Goal: Transaction & Acquisition: Purchase product/service

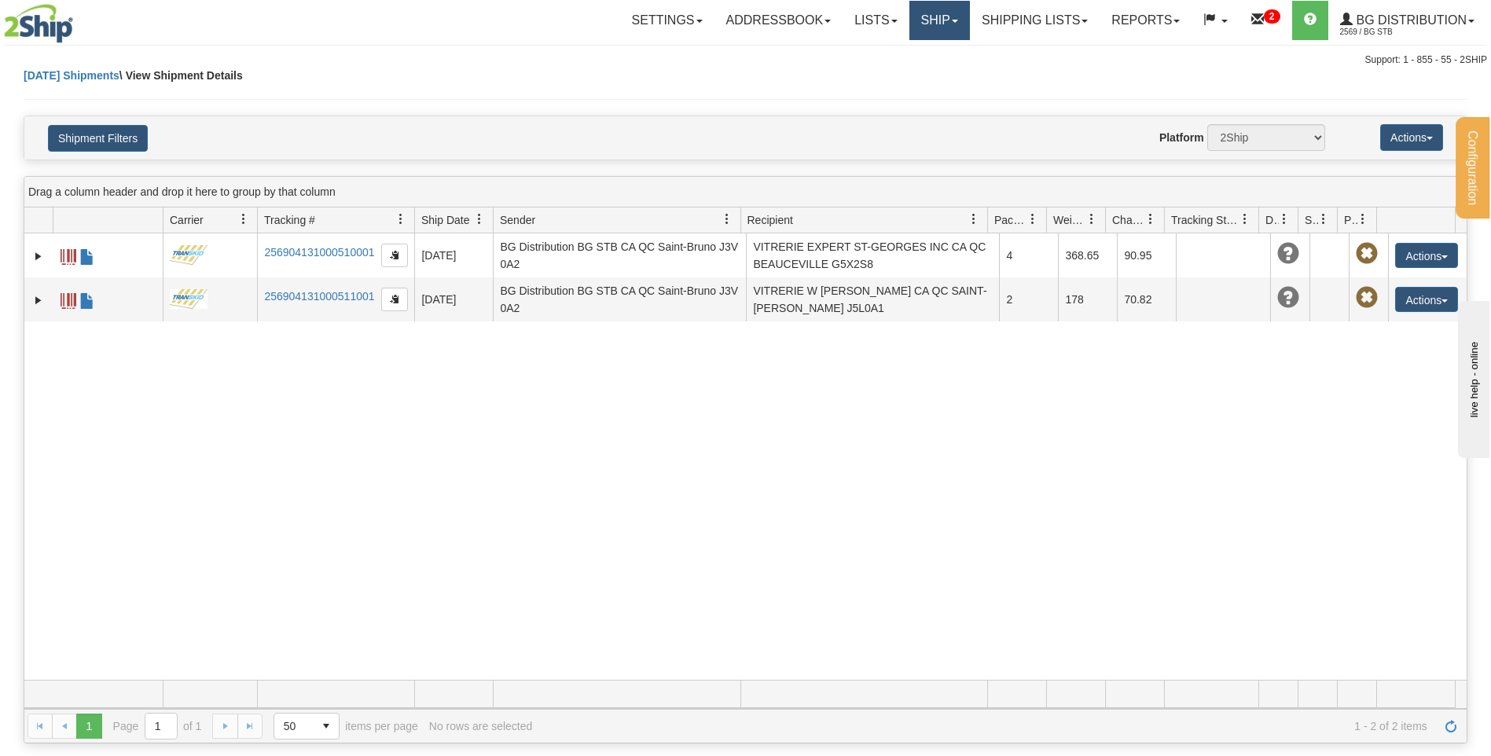
click at [932, 35] on link "Ship" at bounding box center [940, 20] width 61 height 39
click at [925, 57] on link "Ship Screen" at bounding box center [907, 55] width 124 height 20
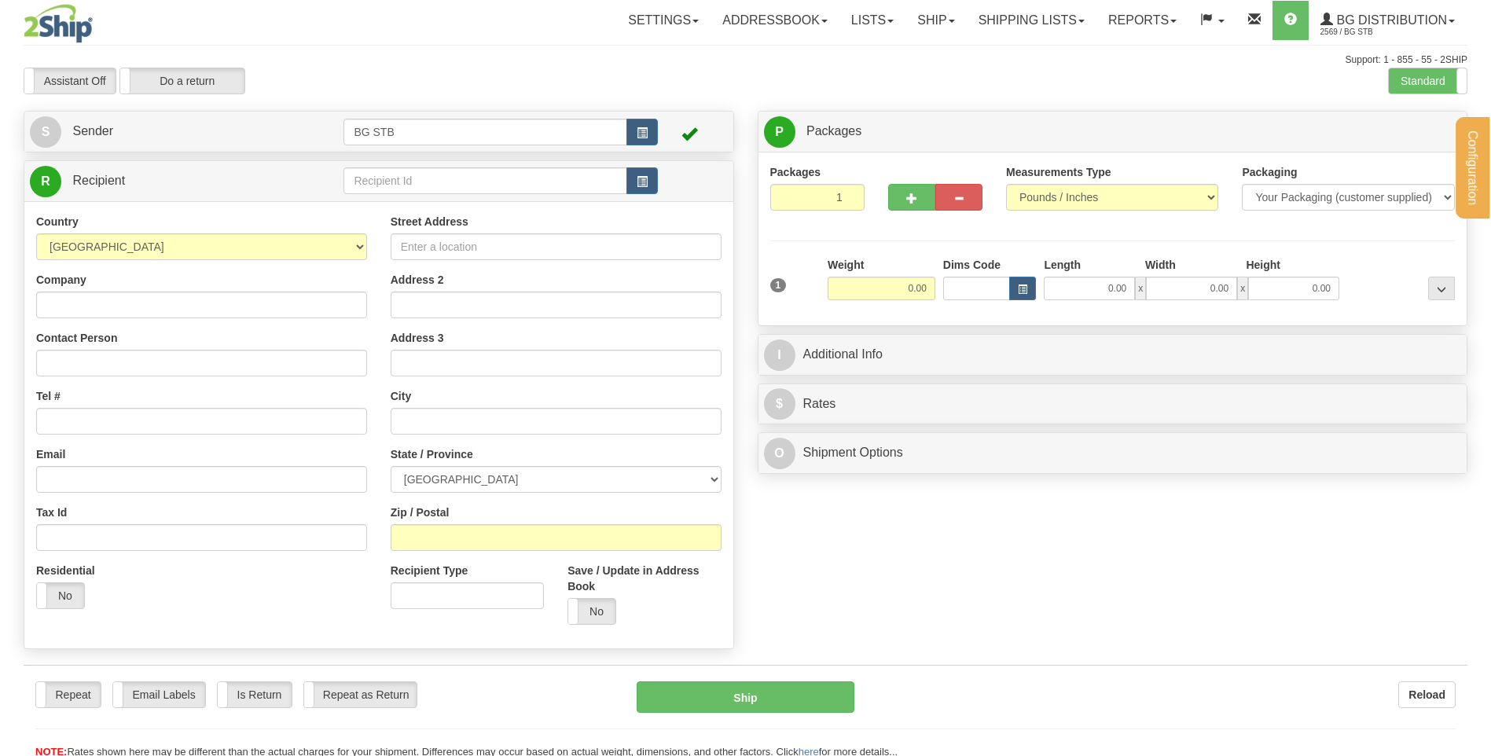
click at [514, 172] on div "Configuration My Configuration Panel Close Configure My Carriers" at bounding box center [745, 379] width 1491 height 759
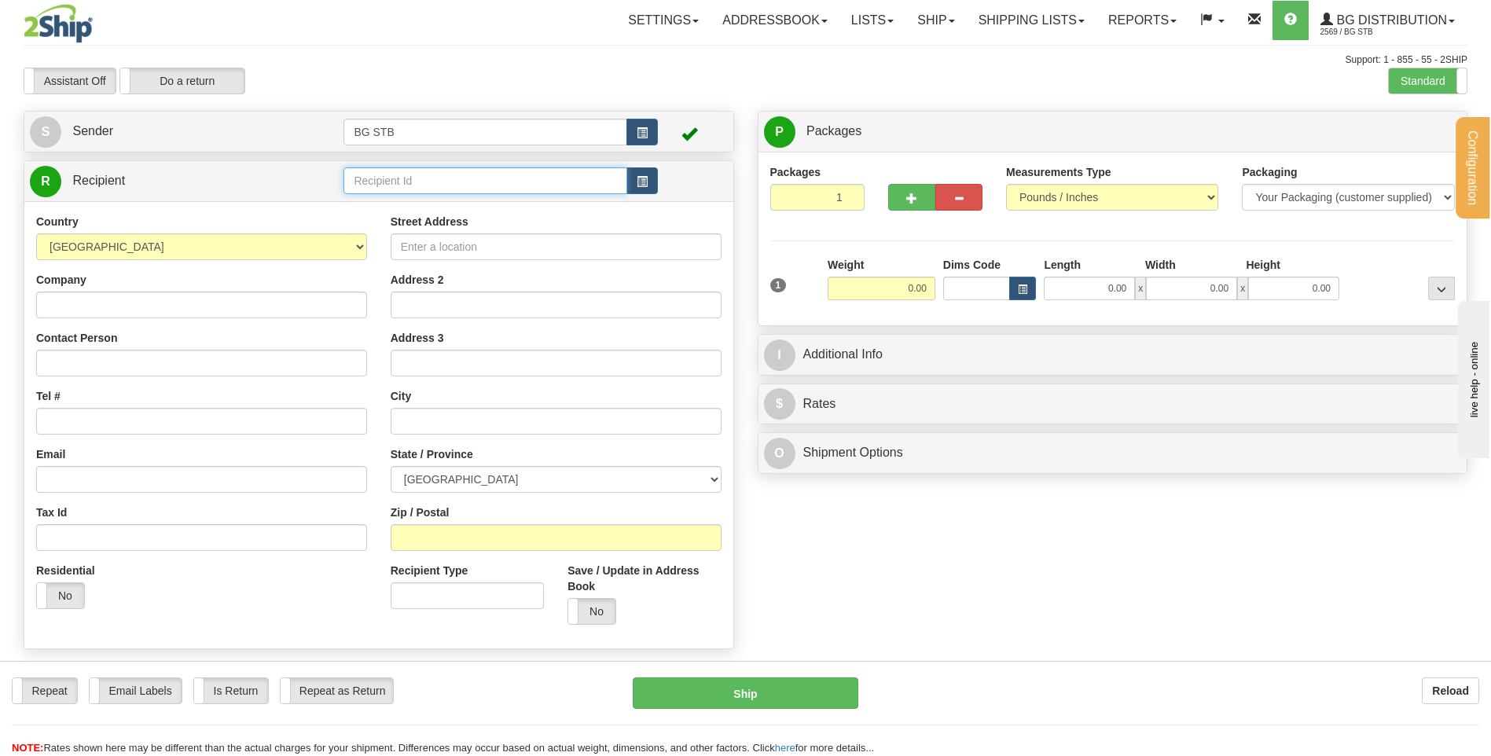
click at [514, 172] on input "text" at bounding box center [485, 180] width 283 height 27
type input "7107"
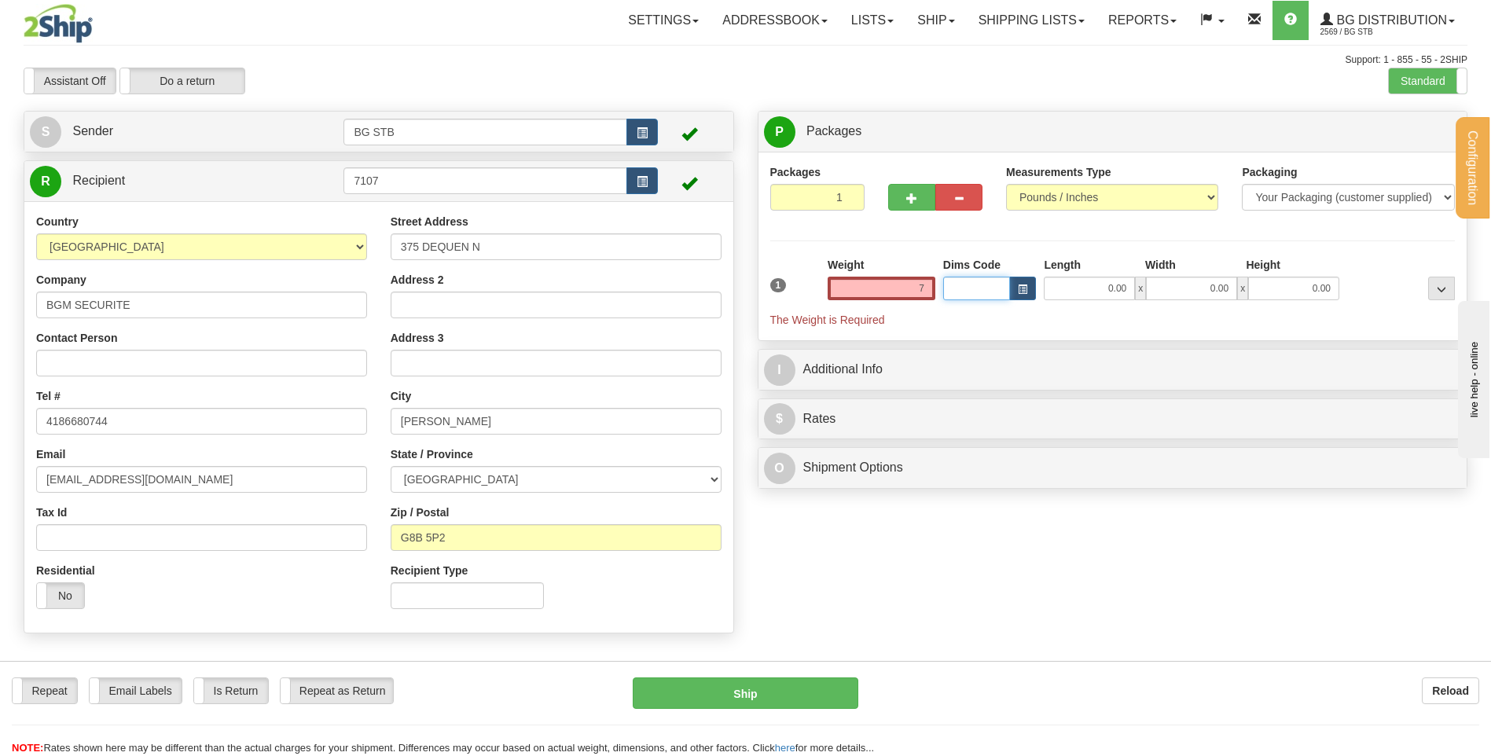
type input "7.00"
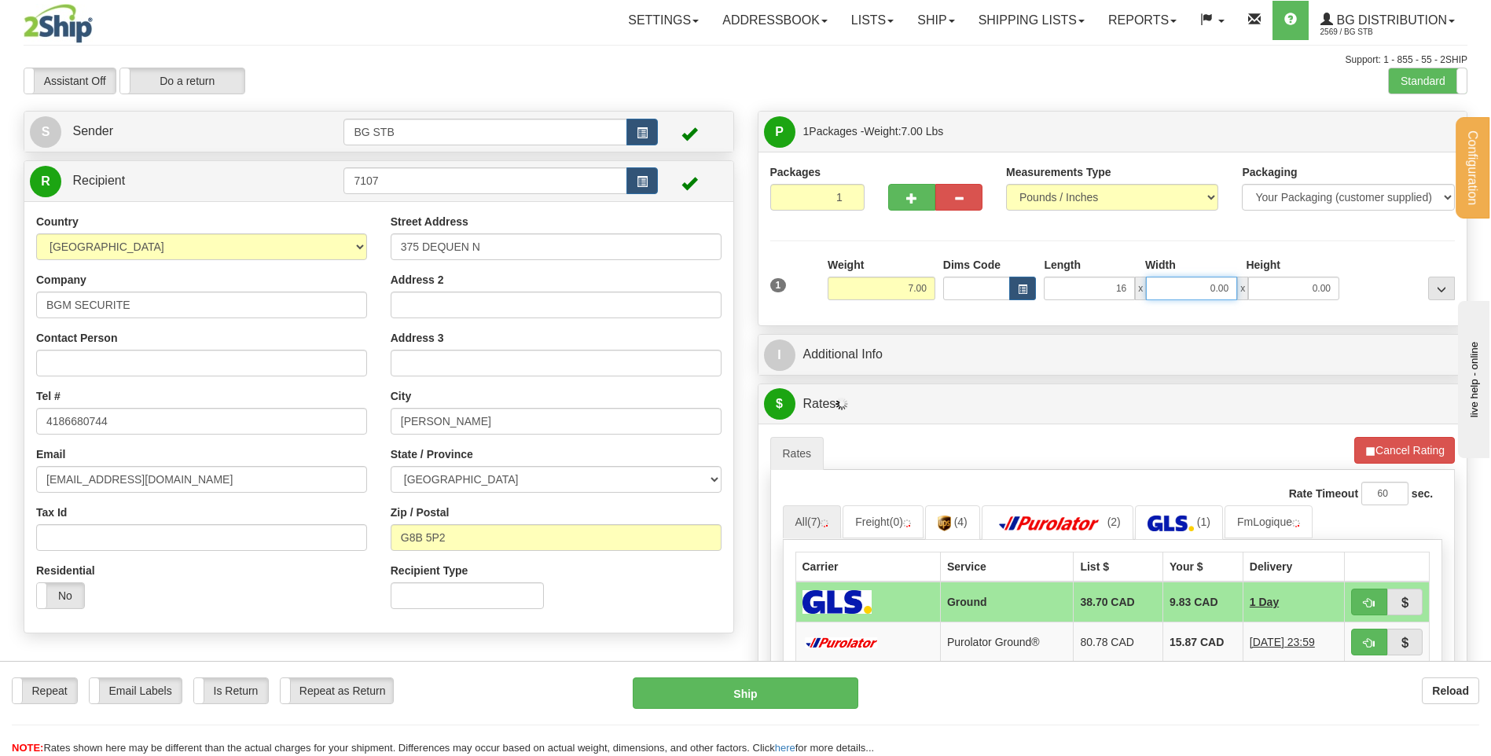
type input "16.00"
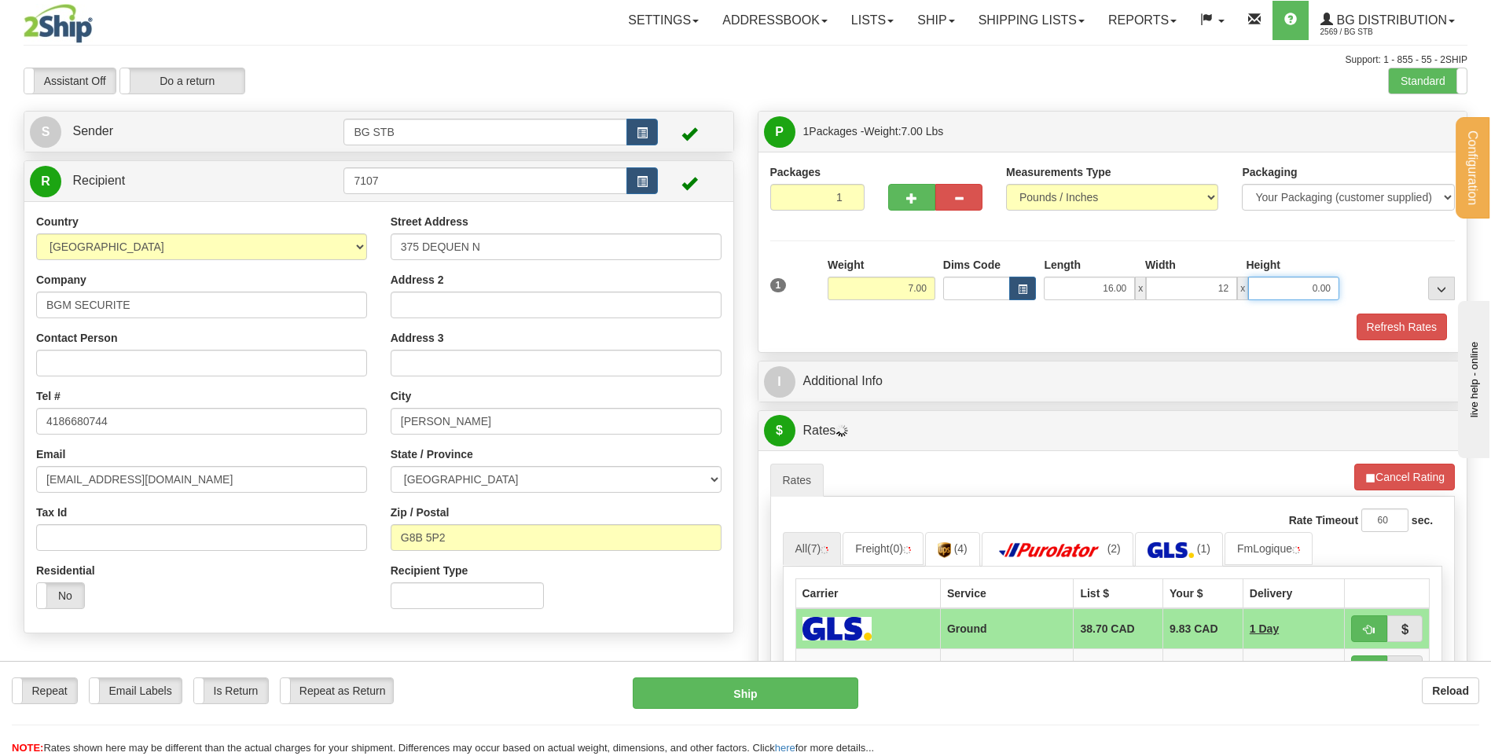
type input "12.00"
type input "11.00"
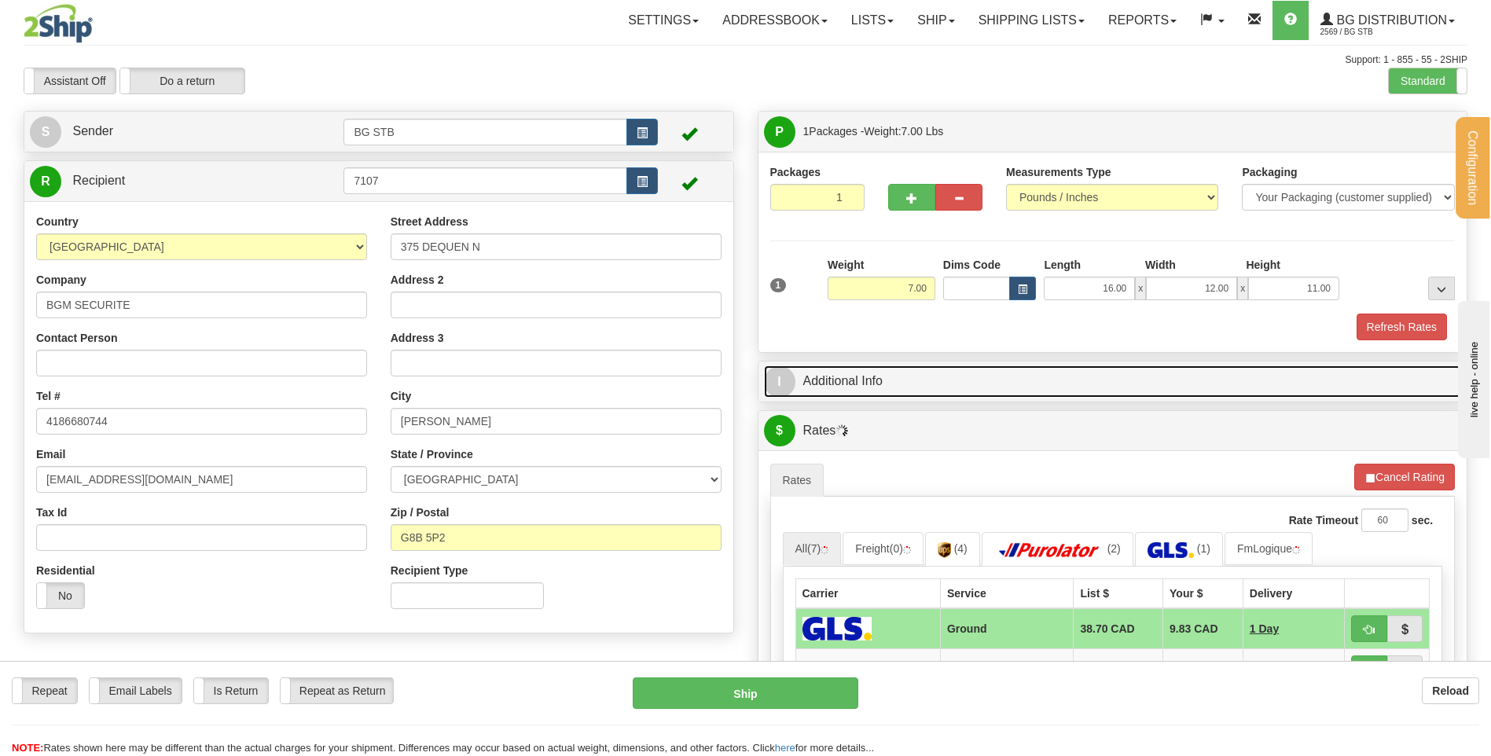
click at [899, 369] on link "I Additional Info" at bounding box center [1113, 382] width 698 height 32
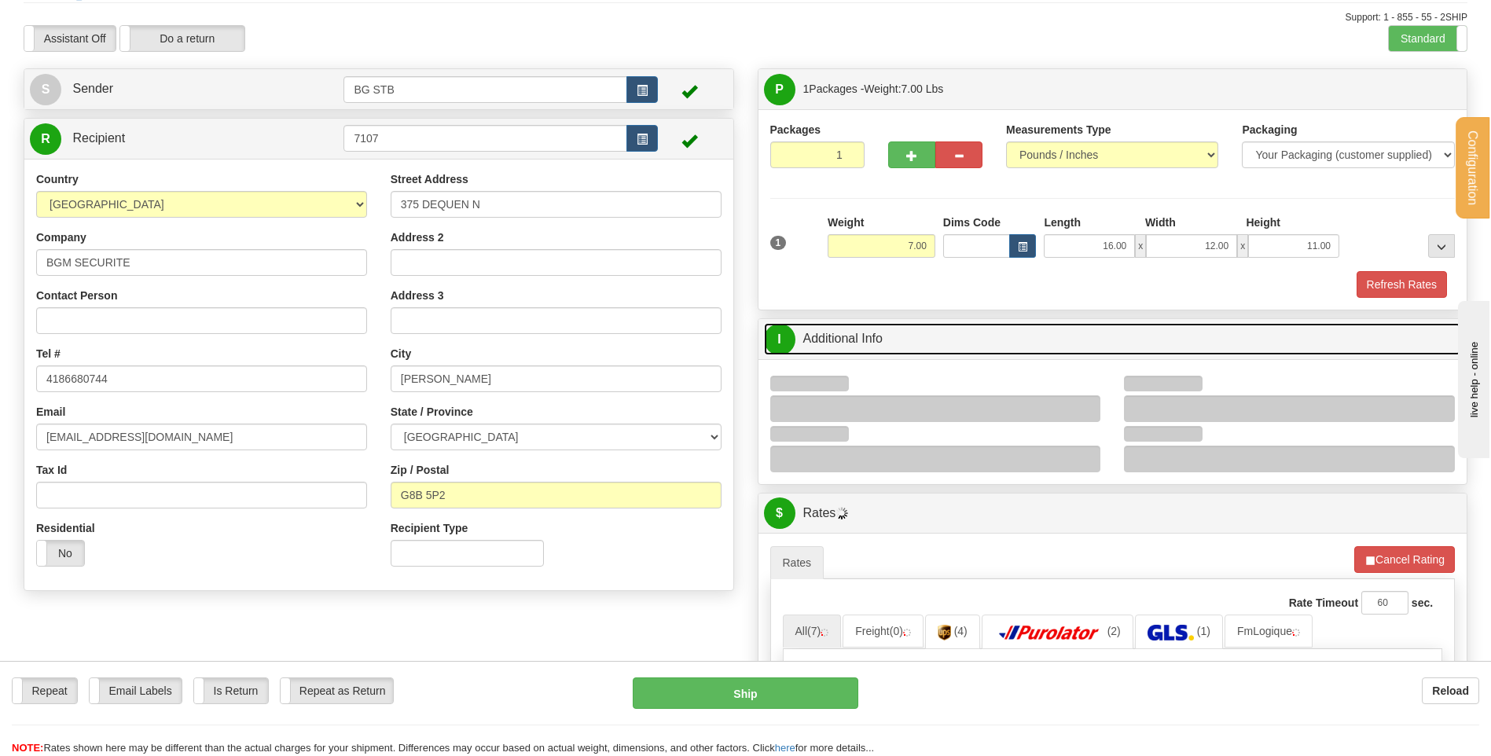
scroll to position [79, 0]
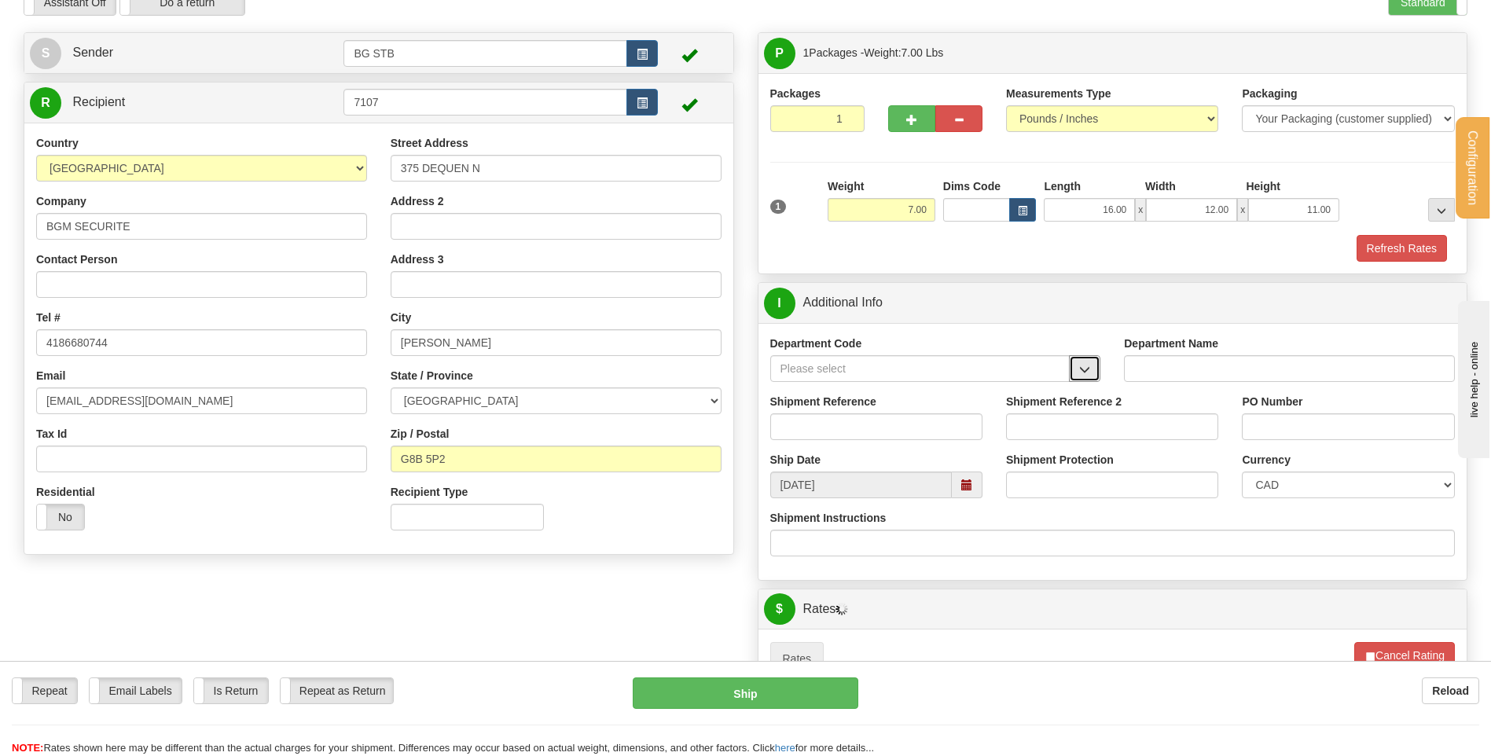
drag, startPoint x: 1085, startPoint y: 373, endPoint x: 1058, endPoint y: 381, distance: 27.7
click at [1085, 373] on span "button" at bounding box center [1084, 370] width 11 height 10
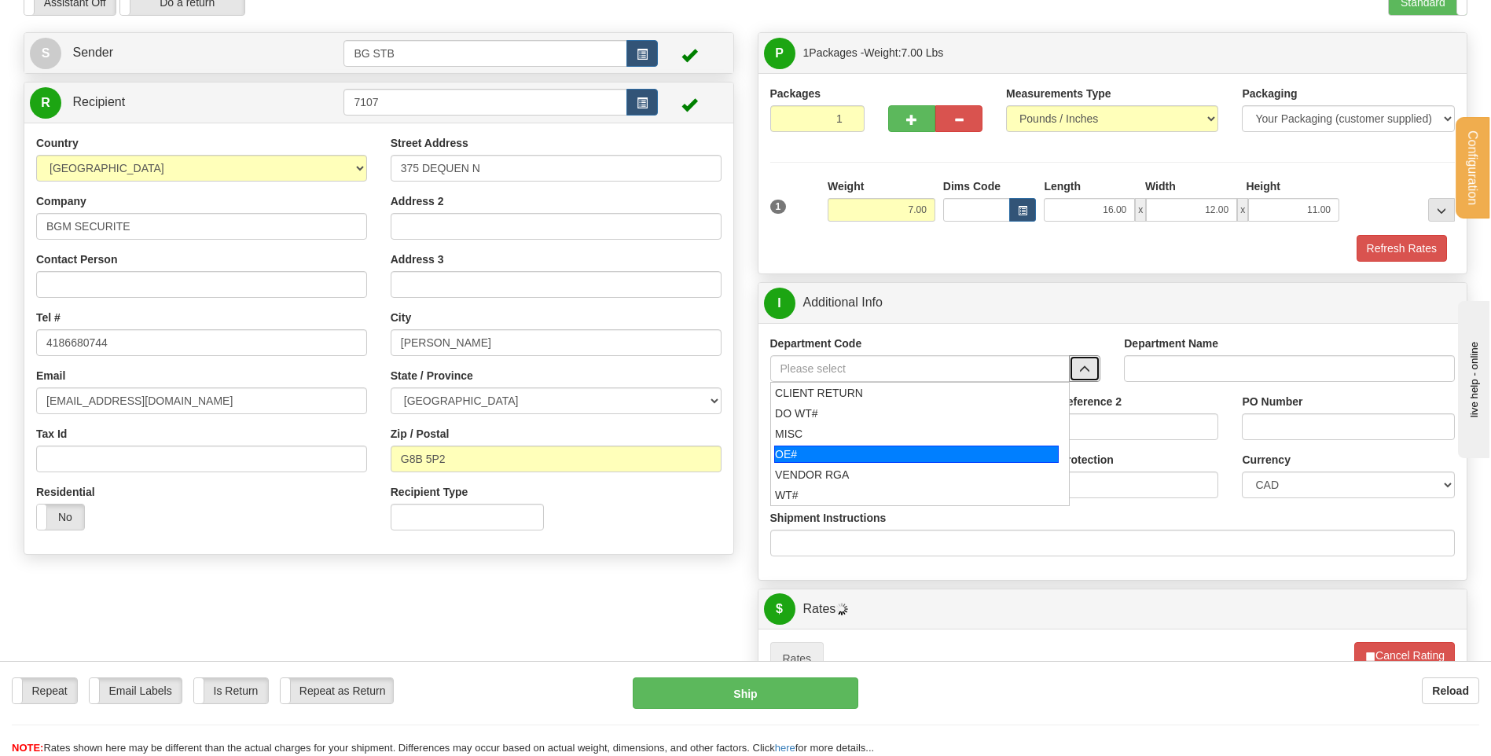
drag, startPoint x: 855, startPoint y: 454, endPoint x: 855, endPoint y: 419, distance: 34.6
click at [855, 451] on div "OE#" at bounding box center [916, 454] width 285 height 17
type input "OE#"
type input "ORDERS"
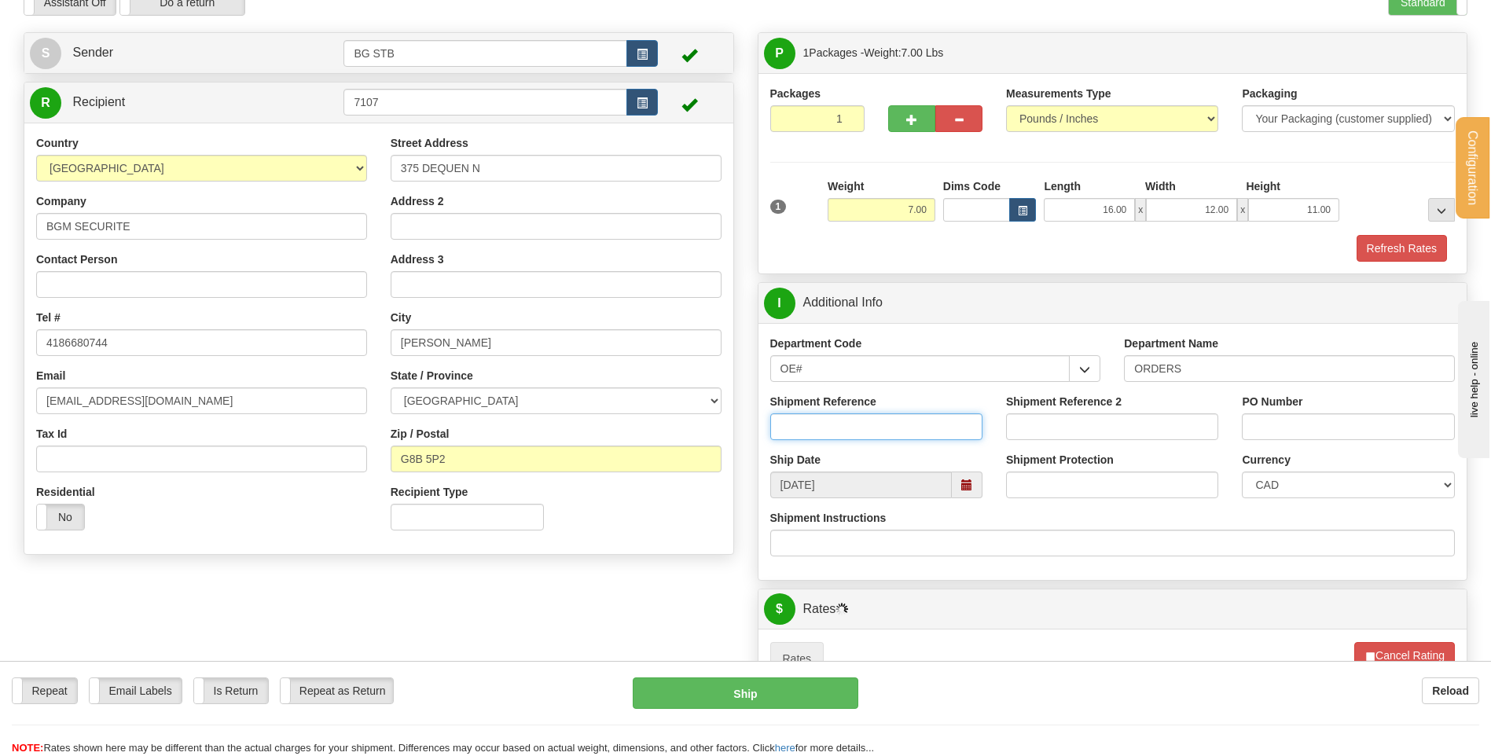
click at [857, 418] on input "Shipment Reference" at bounding box center [876, 427] width 212 height 27
type input "80005043-00"
type input "y"
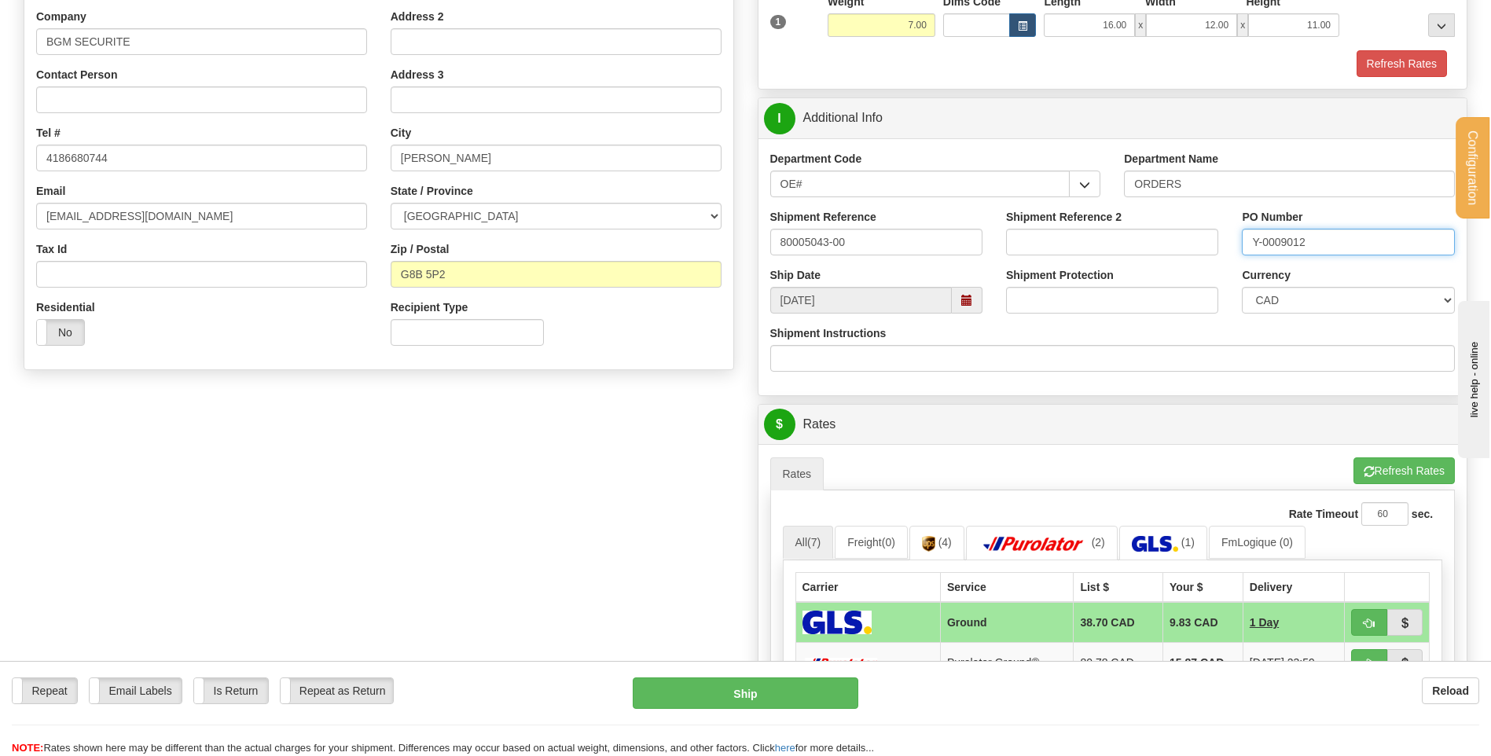
scroll to position [393, 0]
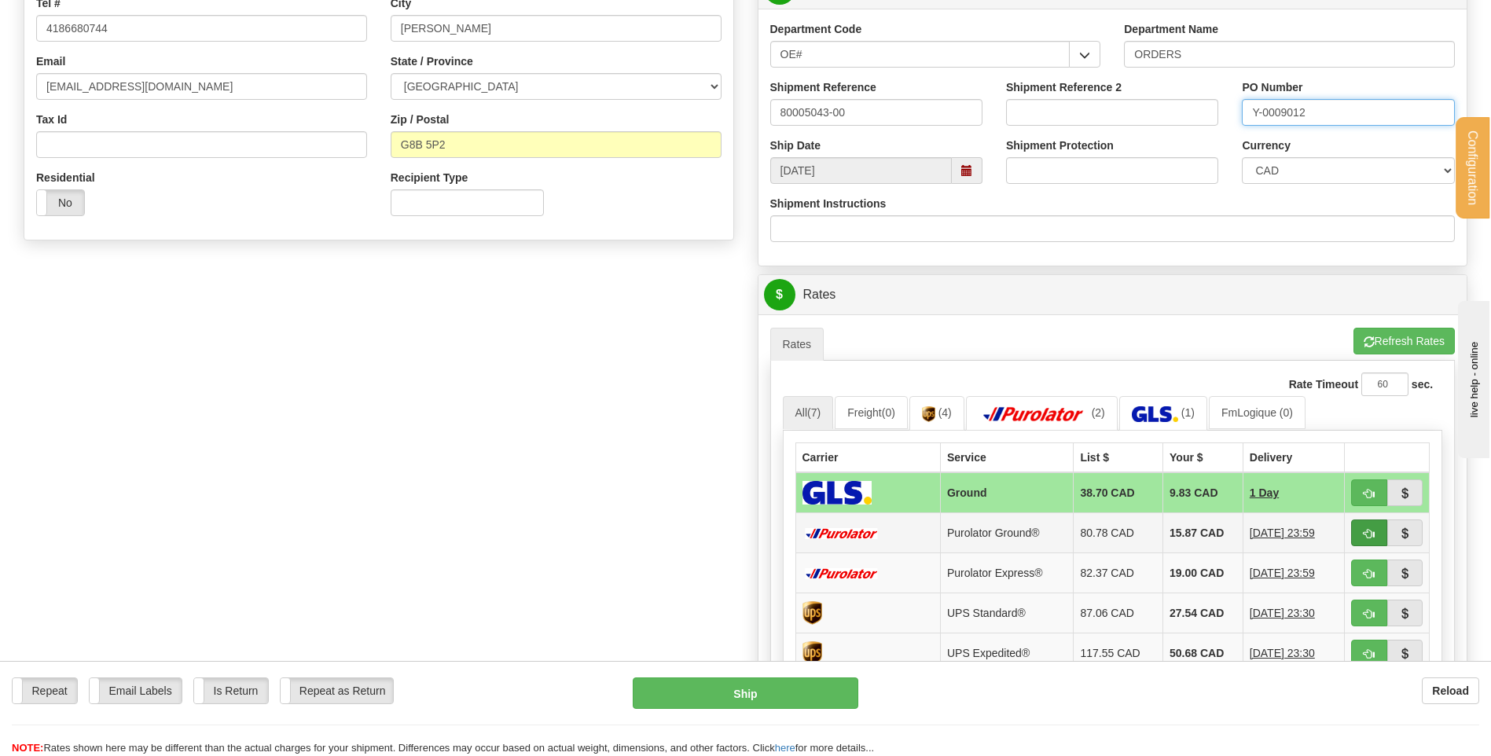
type input "Y-0009012"
drag, startPoint x: 1360, startPoint y: 530, endPoint x: 1350, endPoint y: 530, distance: 10.2
click at [1360, 530] on button "button" at bounding box center [1369, 533] width 36 height 27
type input "260"
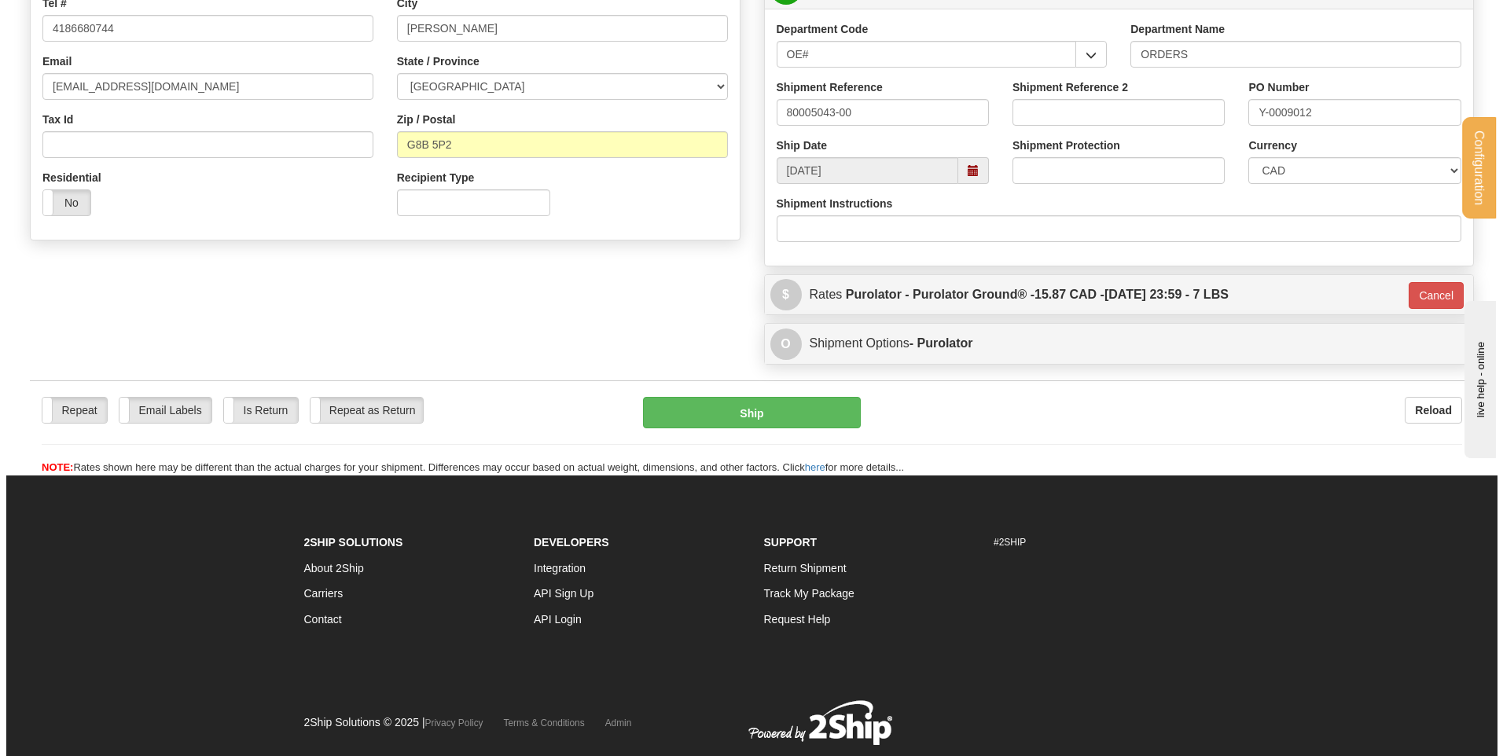
scroll to position [236, 0]
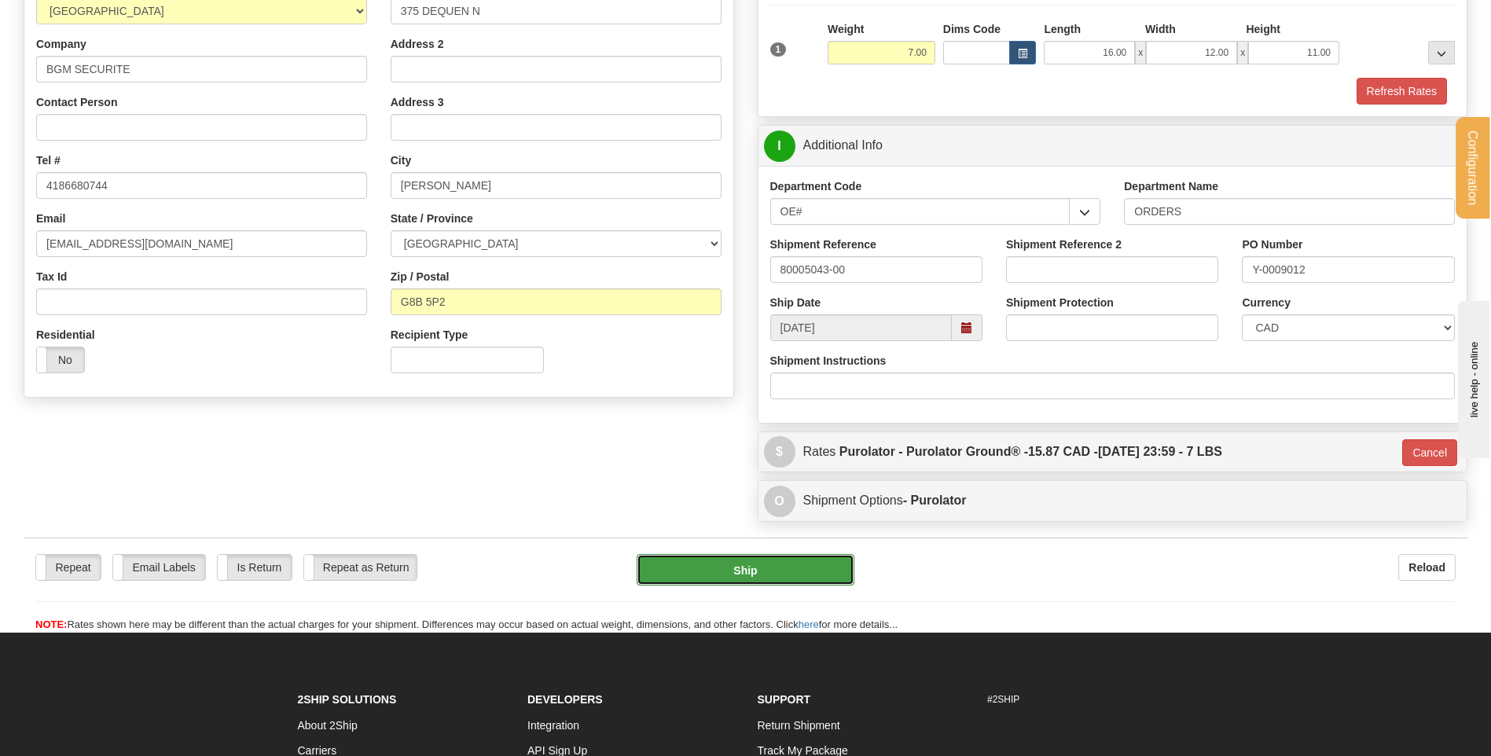
click at [704, 561] on button "Ship" at bounding box center [745, 569] width 217 height 31
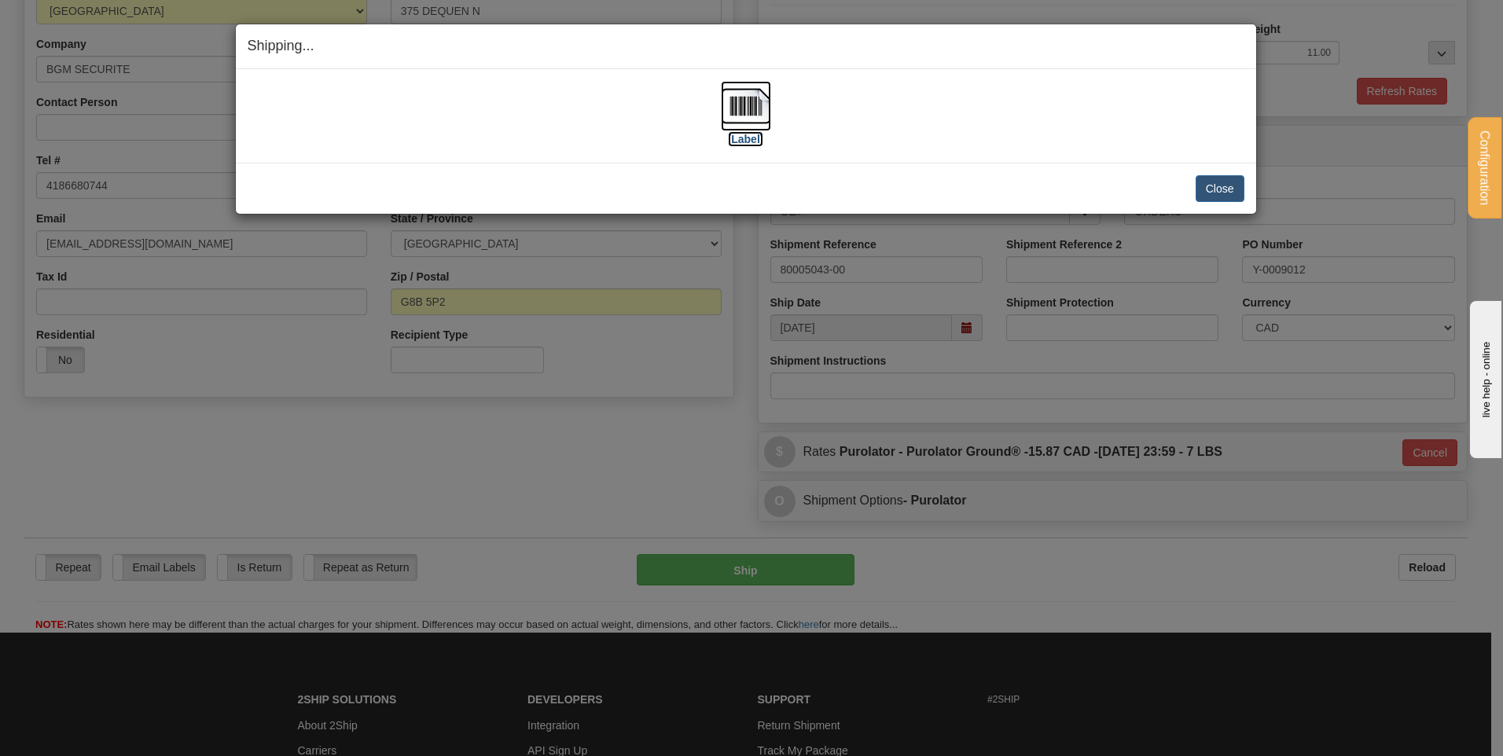
click at [737, 86] on img at bounding box center [746, 106] width 50 height 50
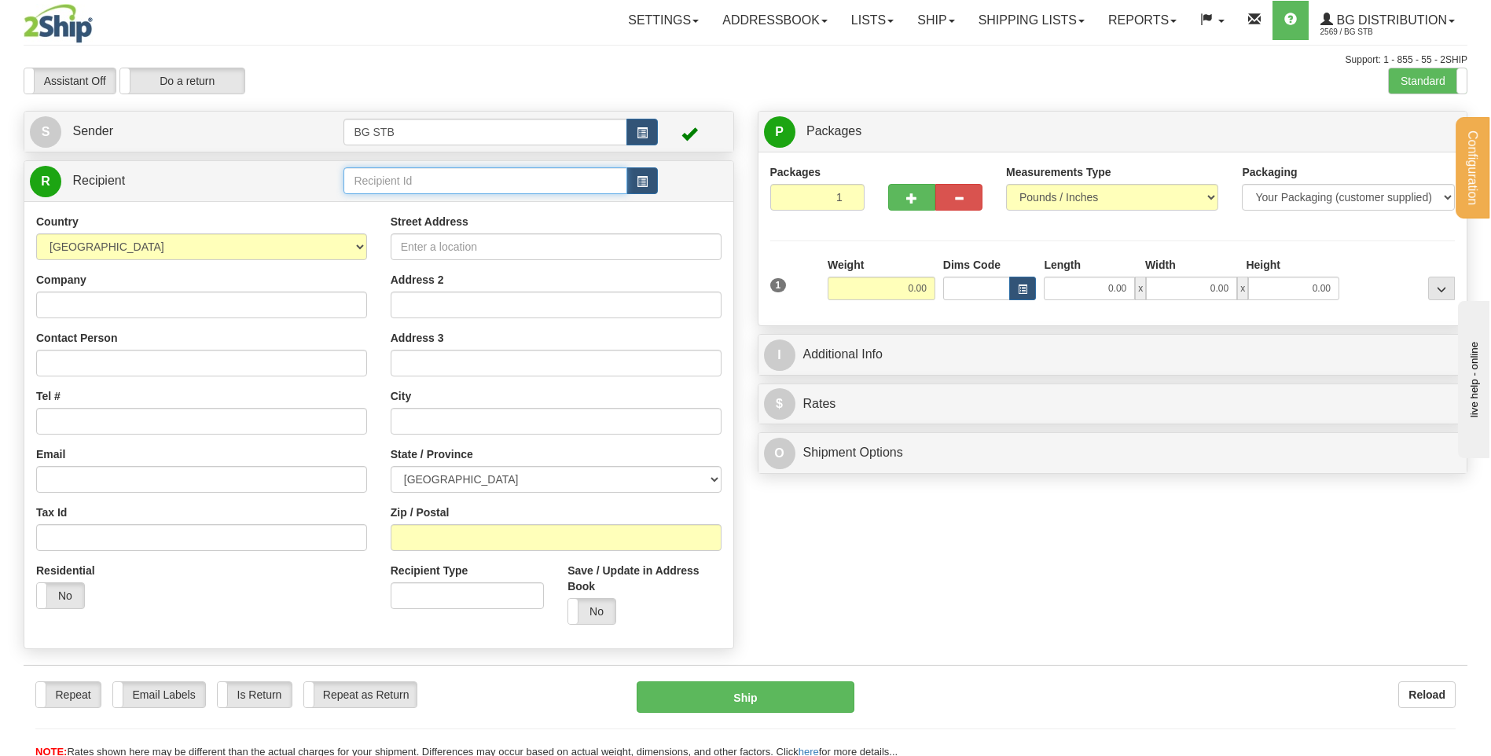
click at [399, 168] on input "text" at bounding box center [485, 180] width 283 height 27
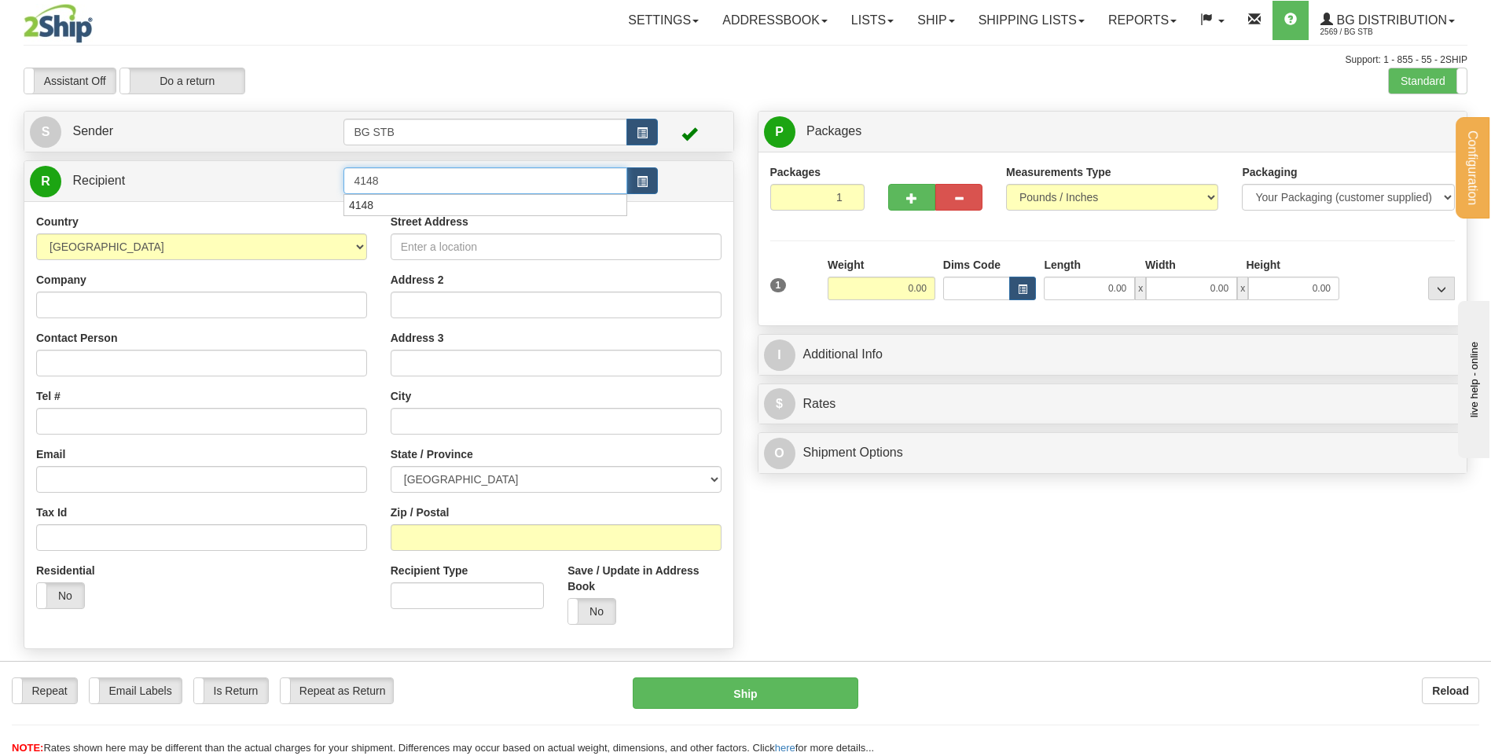
type input "4148"
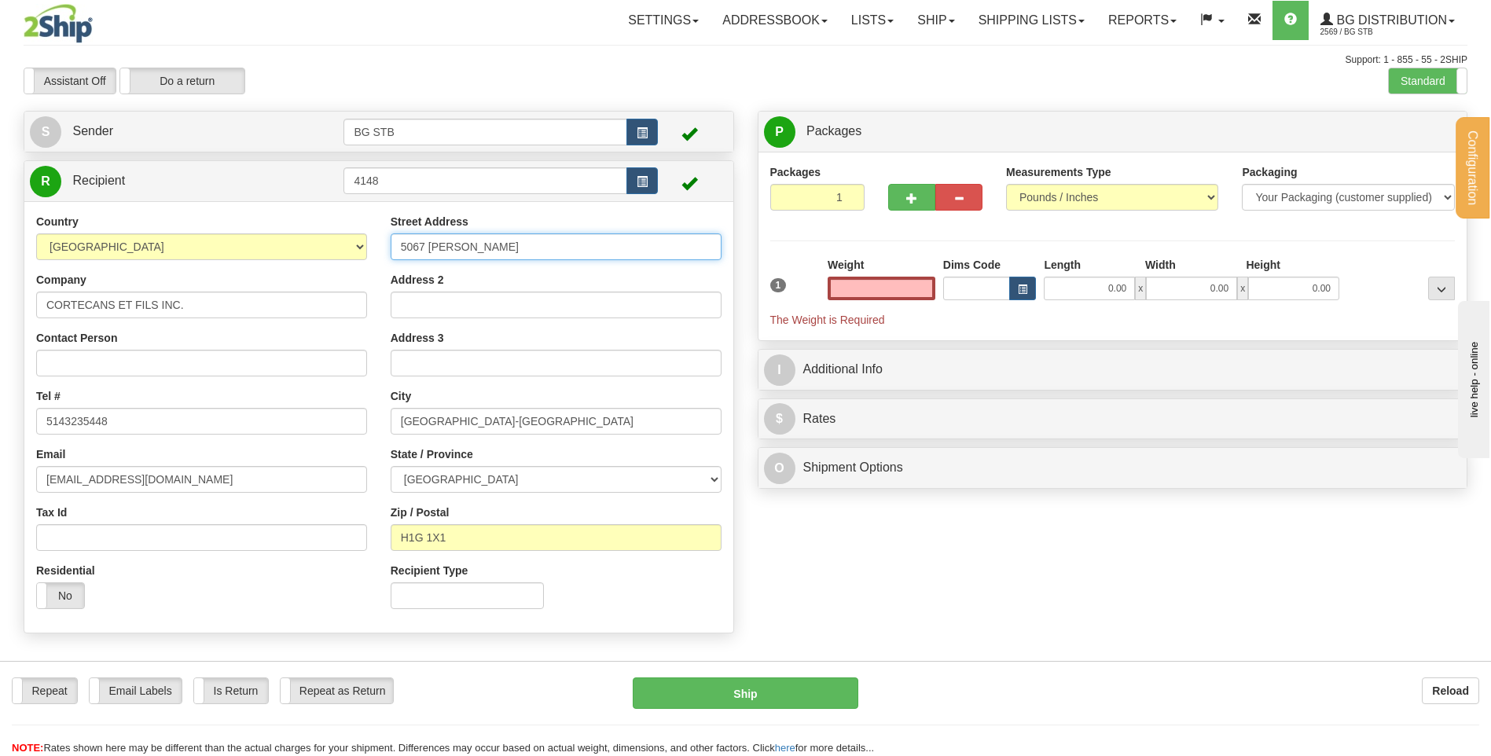
type input "0.00"
drag, startPoint x: 496, startPoint y: 245, endPoint x: 256, endPoint y: 259, distance: 240.3
click at [256, 259] on div "Country AFGHANISTAN ALAND ISLANDS ALBANIA ALGERIA AMERICAN SAMOA ANDORRA ANGOLA…" at bounding box center [378, 417] width 709 height 407
type input "982 DES CEDRES"
drag, startPoint x: 383, startPoint y: 424, endPoint x: 313, endPoint y: 429, distance: 70.2
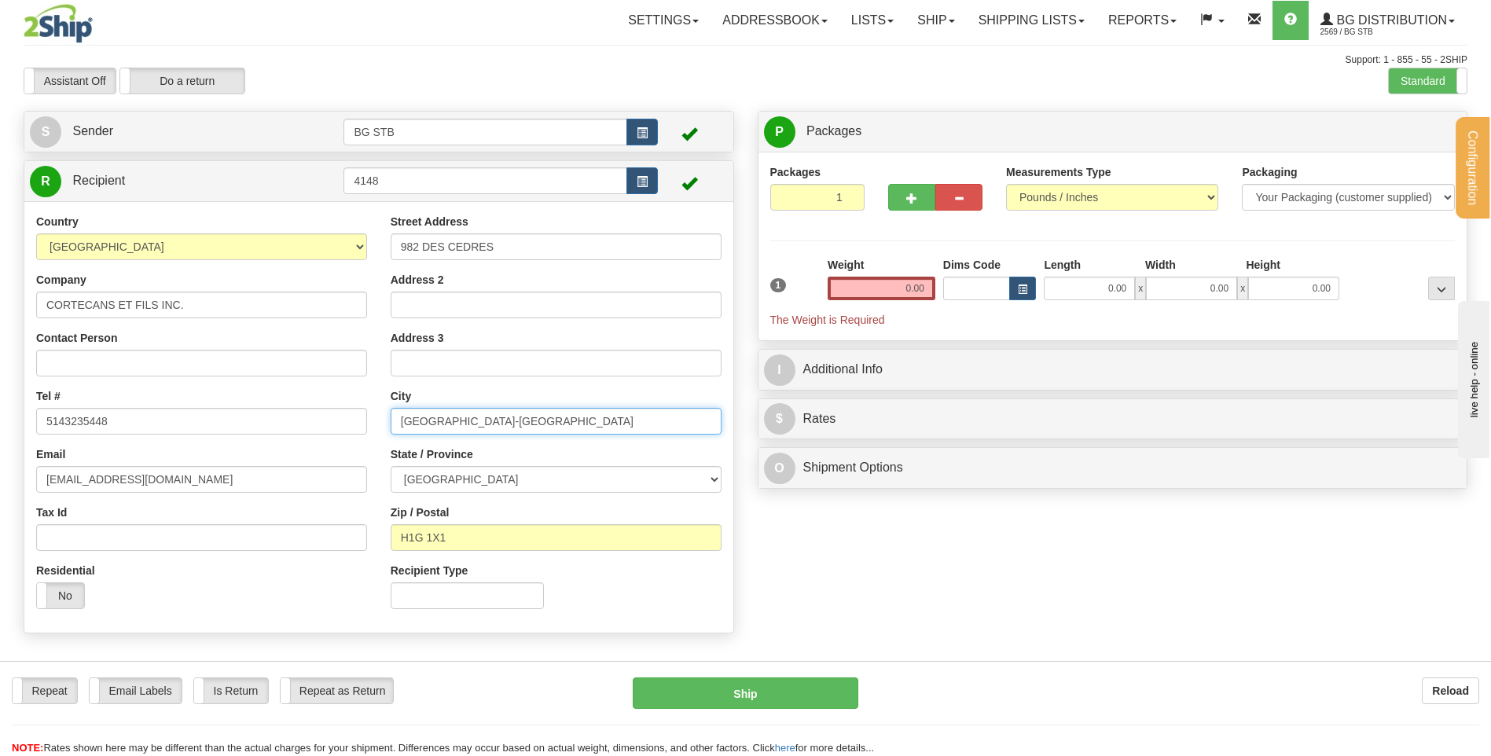
click at [313, 429] on div "Country AFGHANISTAN ALAND ISLANDS ALBANIA ALGERIA AMERICAN SAMOA ANDORRA ANGOLA…" at bounding box center [378, 417] width 709 height 407
type input "TERREBONNE"
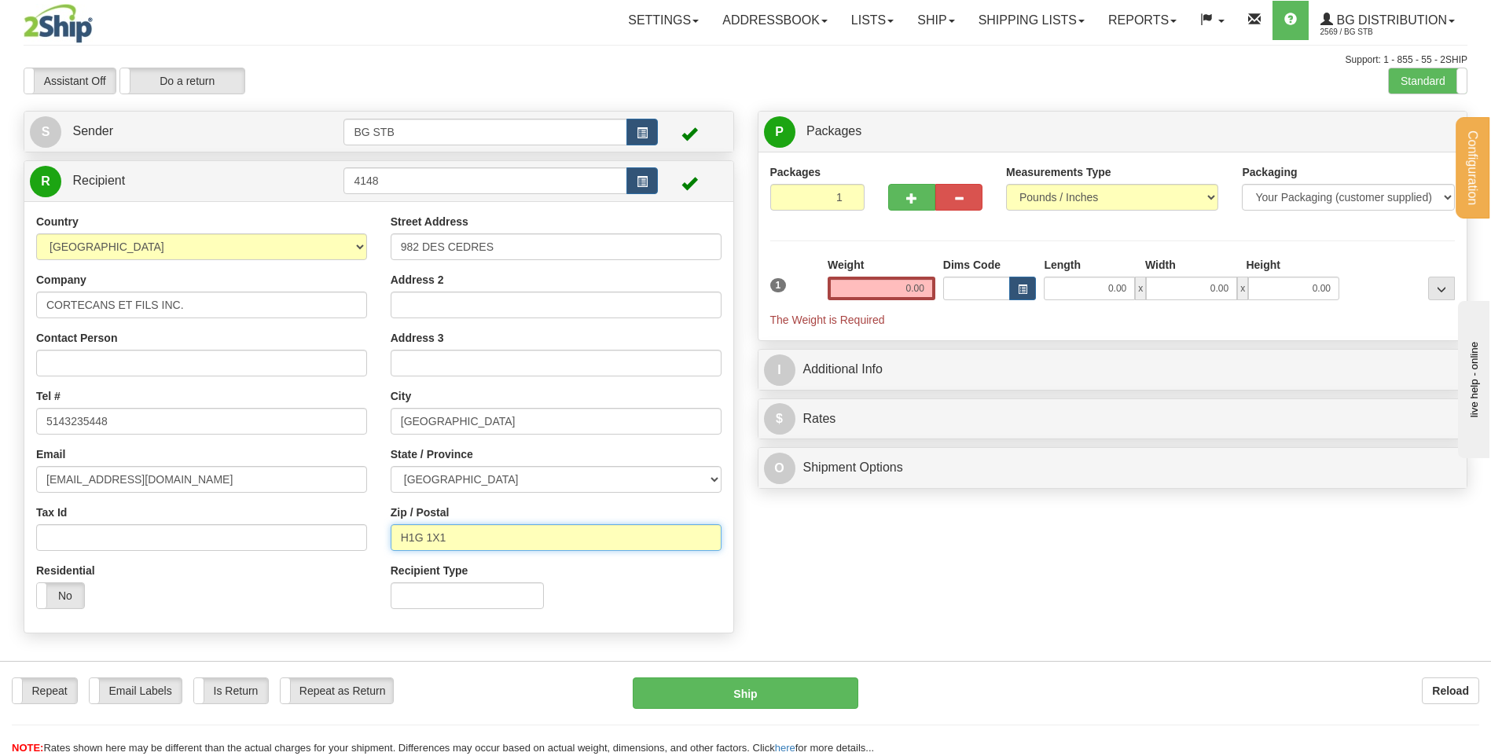
drag, startPoint x: 440, startPoint y: 538, endPoint x: 393, endPoint y: 537, distance: 47.2
click at [393, 537] on input "H1G 1X1" at bounding box center [556, 537] width 331 height 27
type input "J6W 3V3"
click at [866, 289] on input "0.00" at bounding box center [882, 289] width 108 height 24
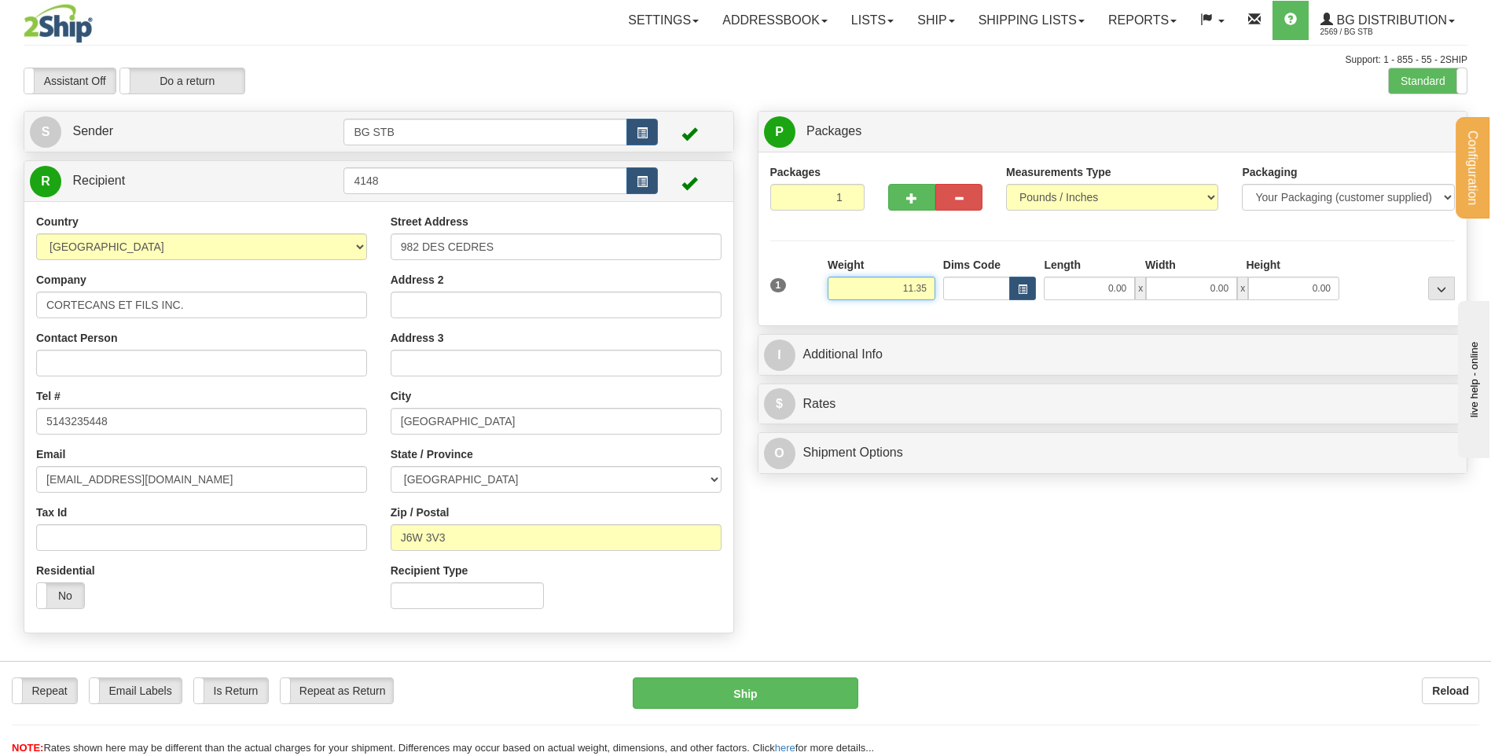
type input "11.35"
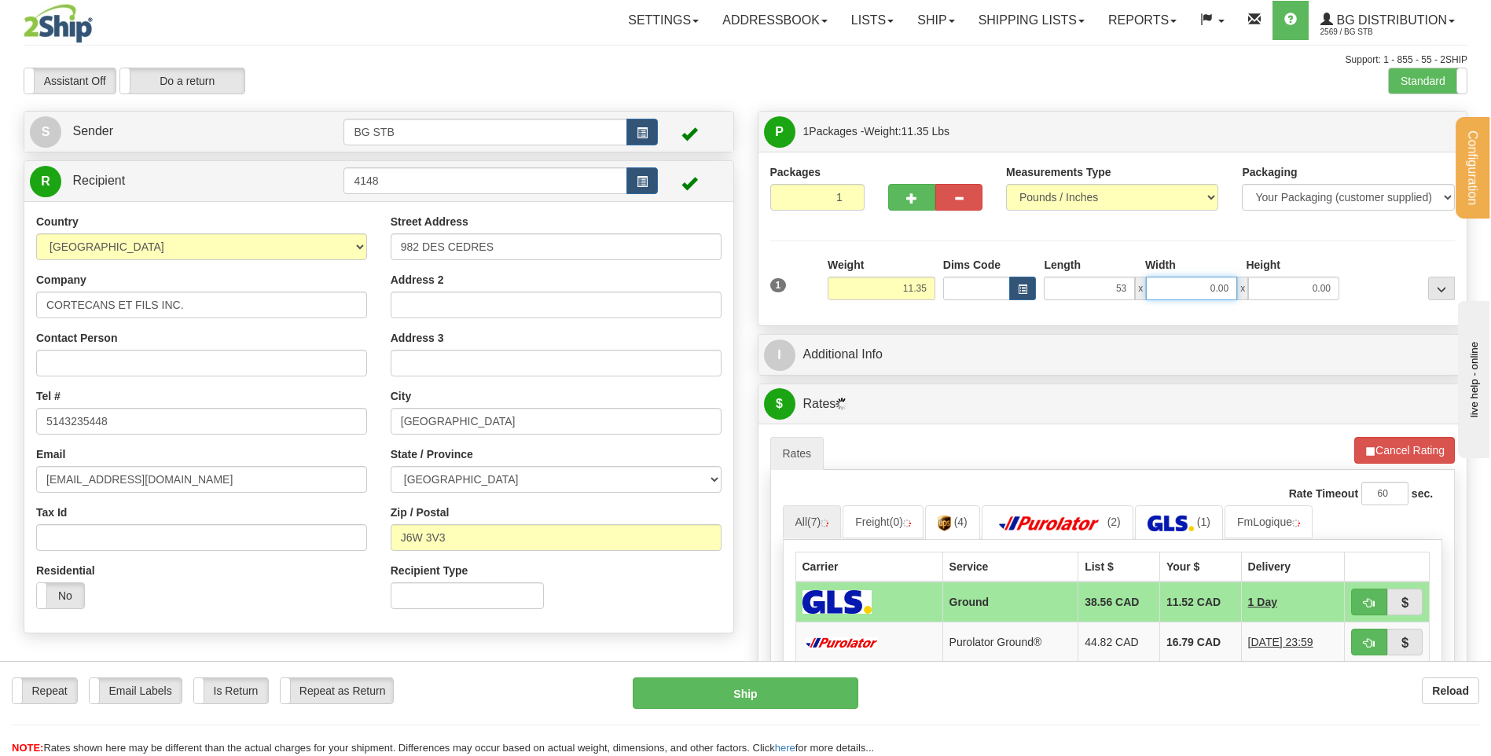
type input "53.00"
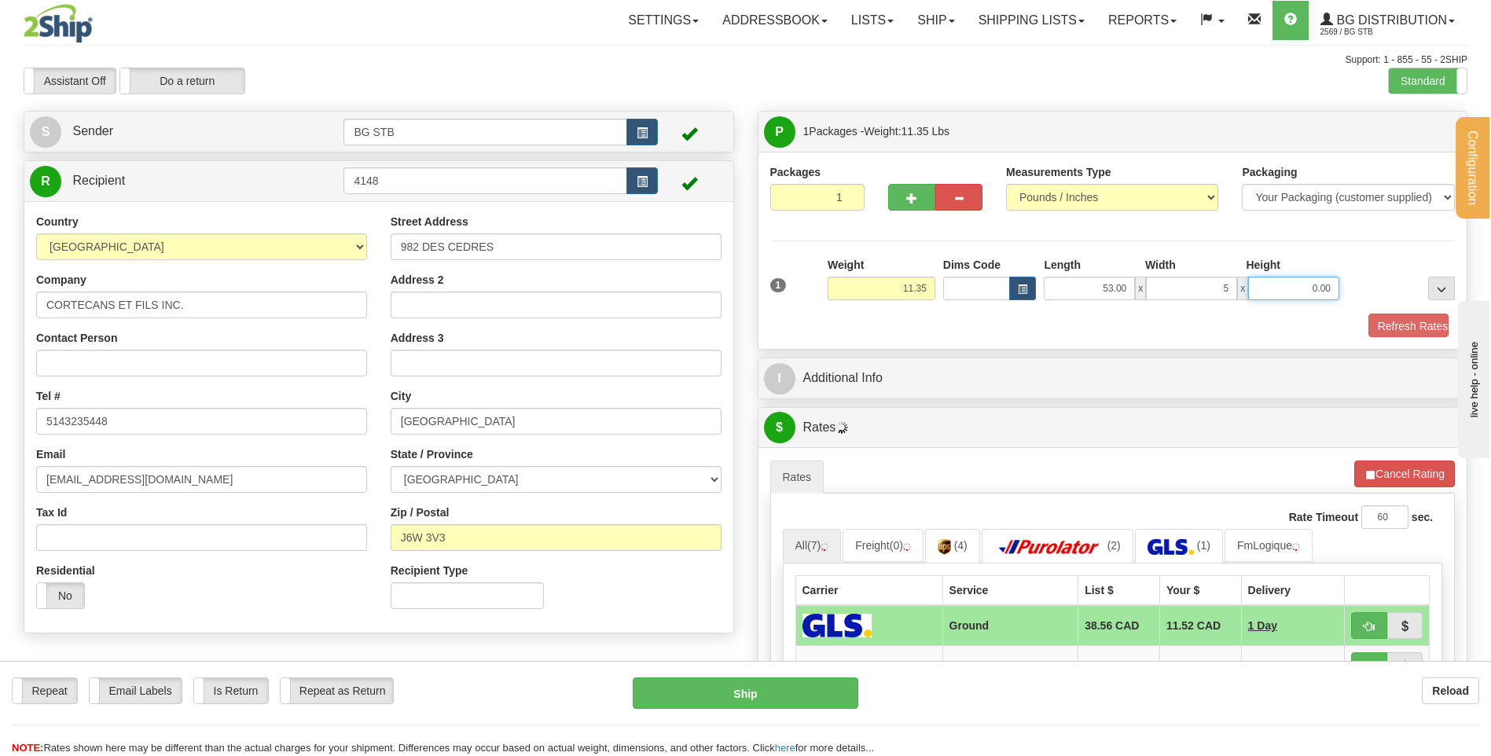
type input "5.00"
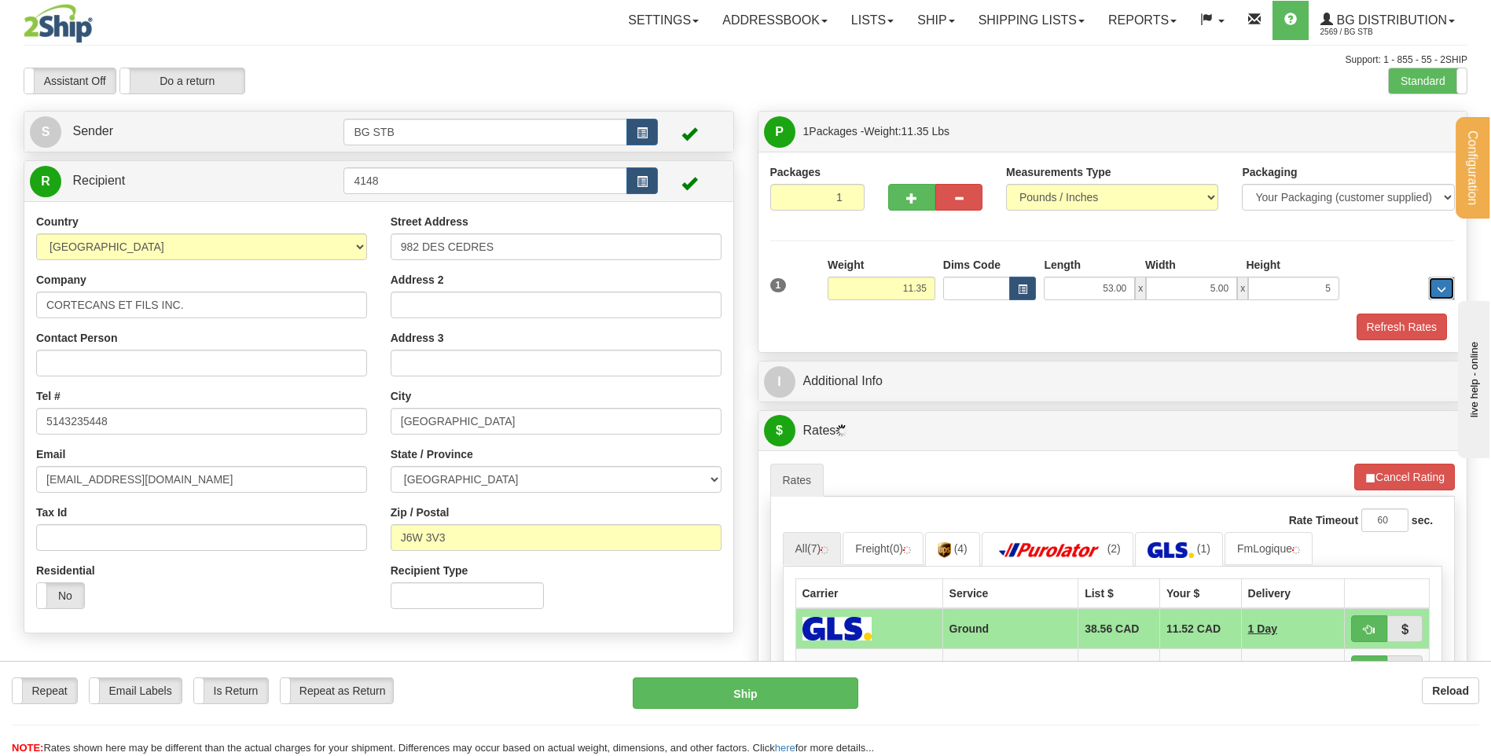
type input "5.00"
click at [915, 409] on div "P Packages 1 Packages - Weight: 11.35 Lbs Shipment Level Shipm. Package Level P…" at bounding box center [1113, 580] width 734 height 939
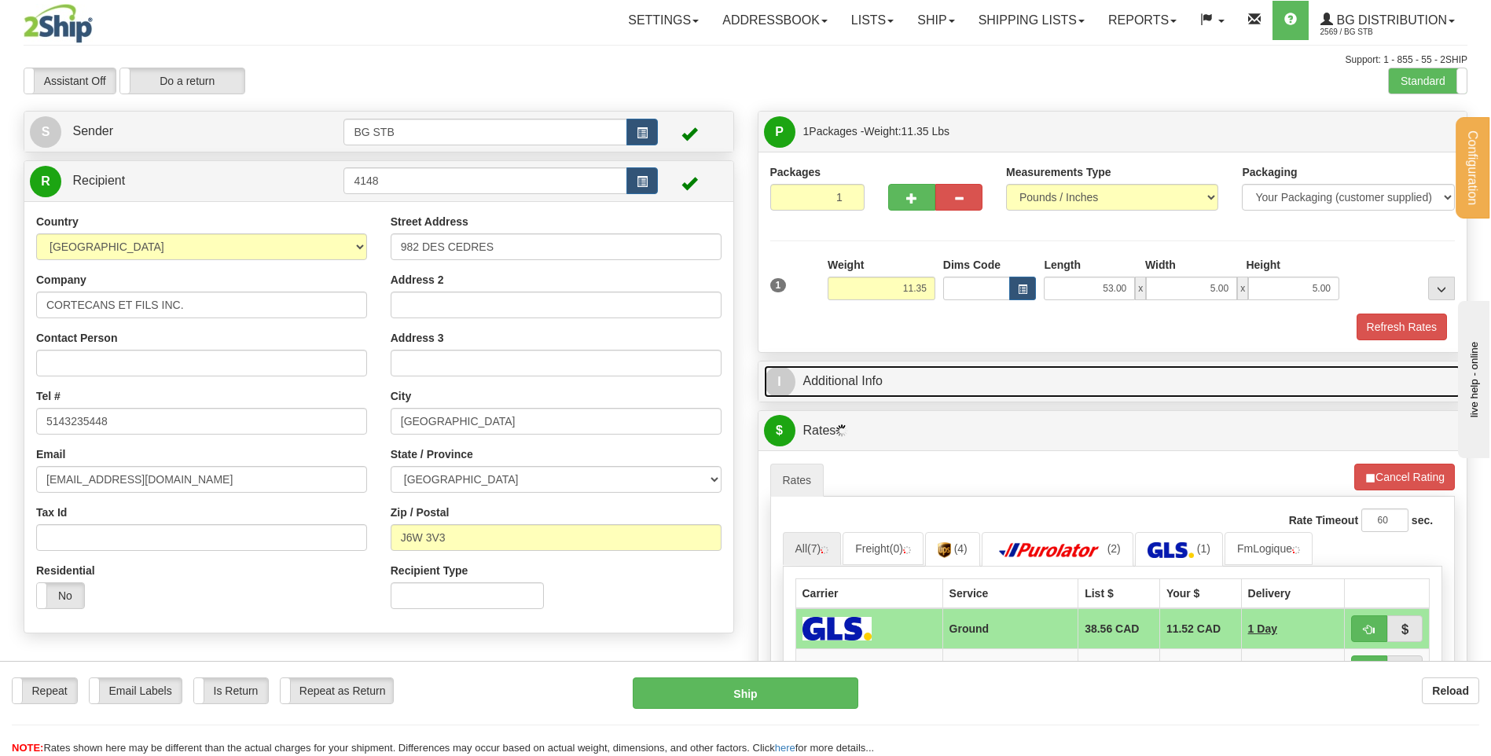
click at [952, 375] on link "I Additional Info" at bounding box center [1113, 382] width 698 height 32
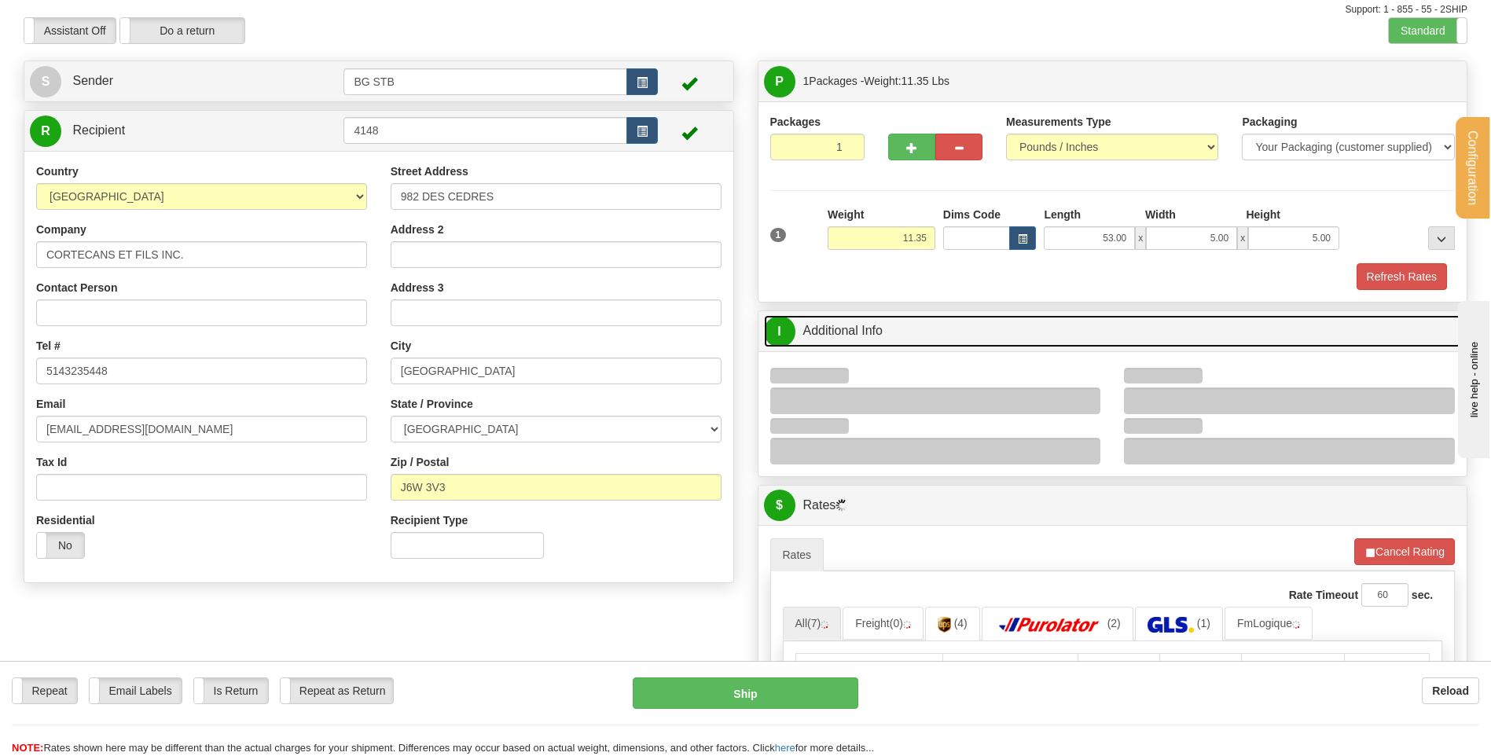
scroll to position [236, 0]
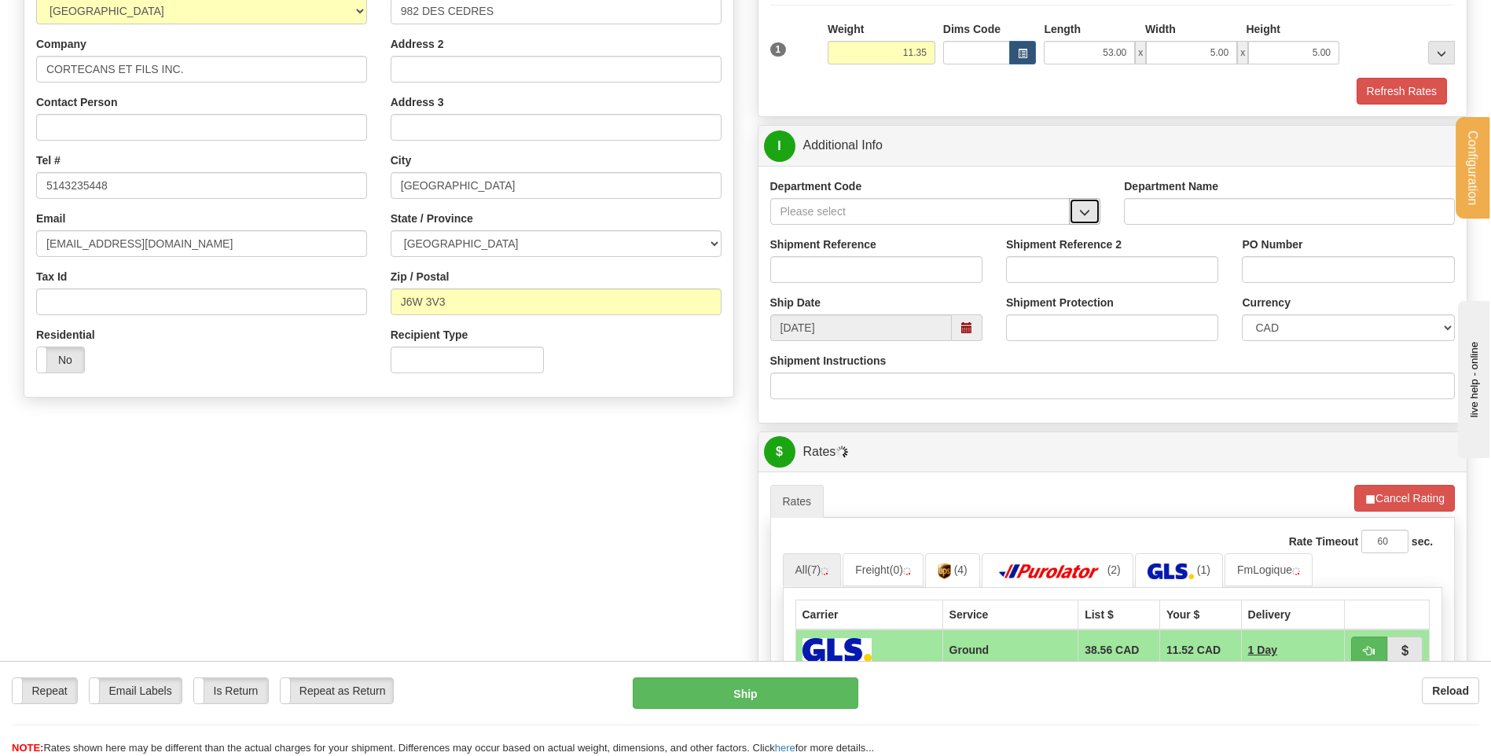
click at [1071, 221] on button "button" at bounding box center [1084, 211] width 31 height 27
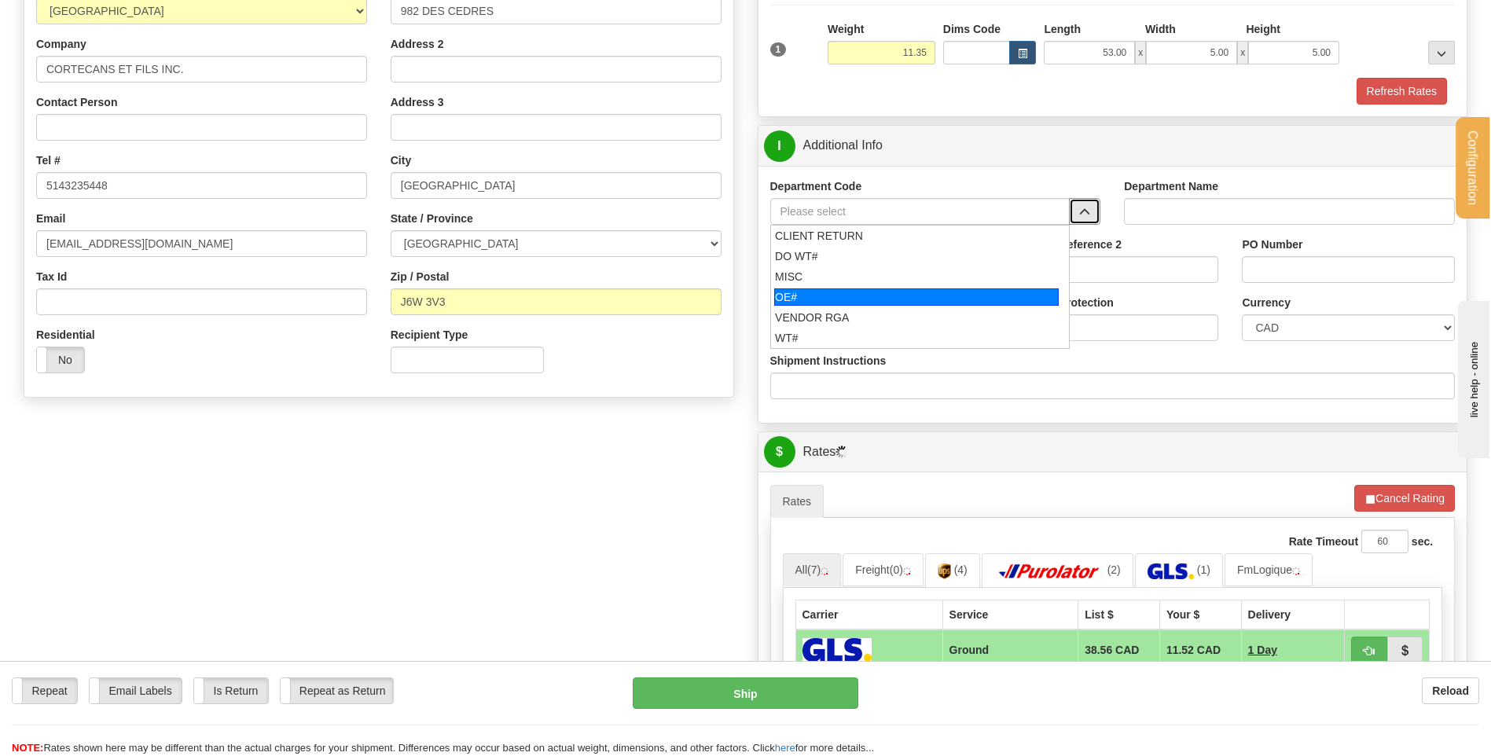
click at [909, 297] on div "OE#" at bounding box center [916, 297] width 285 height 17
type input "OE#"
type input "ORDERS"
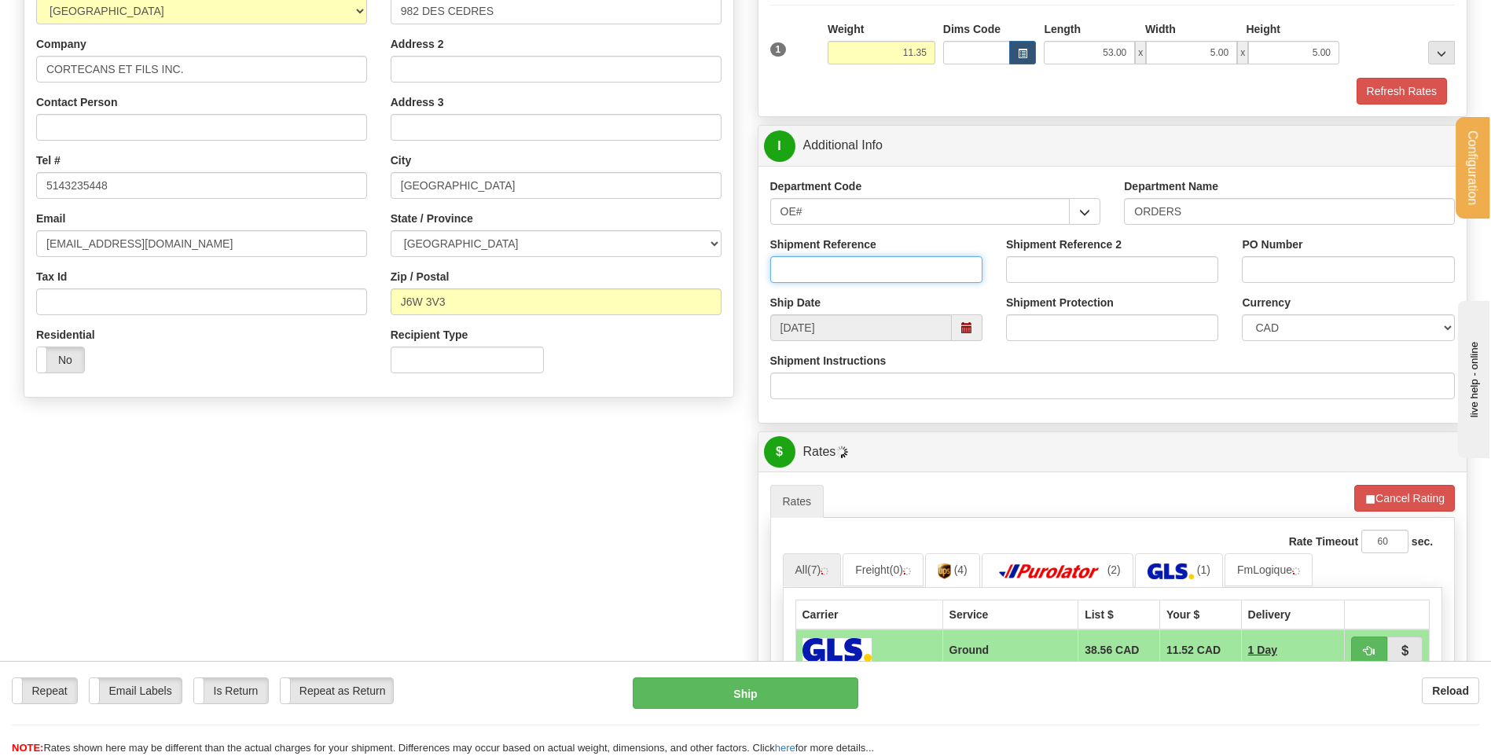
click at [903, 267] on input "Shipment Reference" at bounding box center [876, 269] width 212 height 27
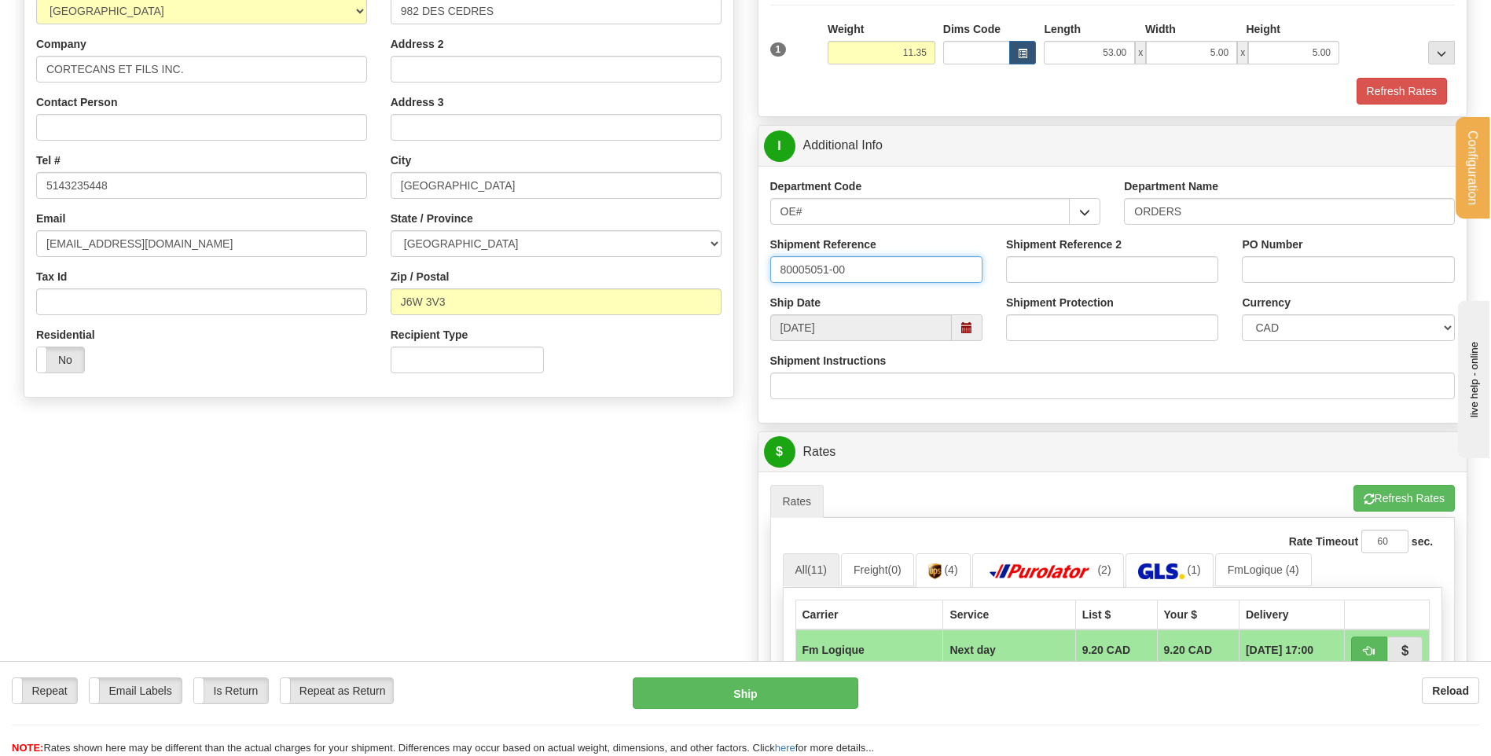
type input "80005051-00"
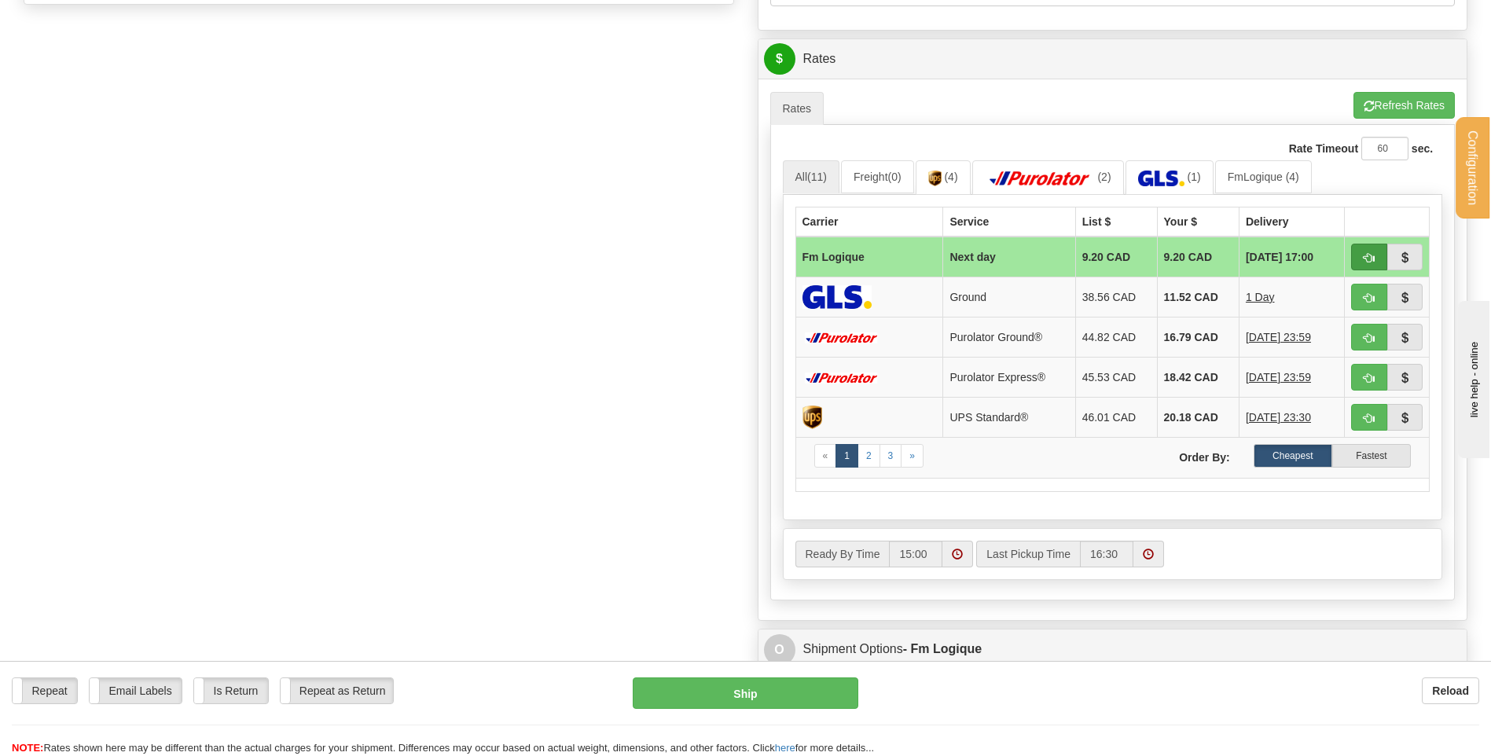
type input "8530"
click at [1371, 256] on span "button" at bounding box center [1369, 258] width 11 height 10
type input "jour"
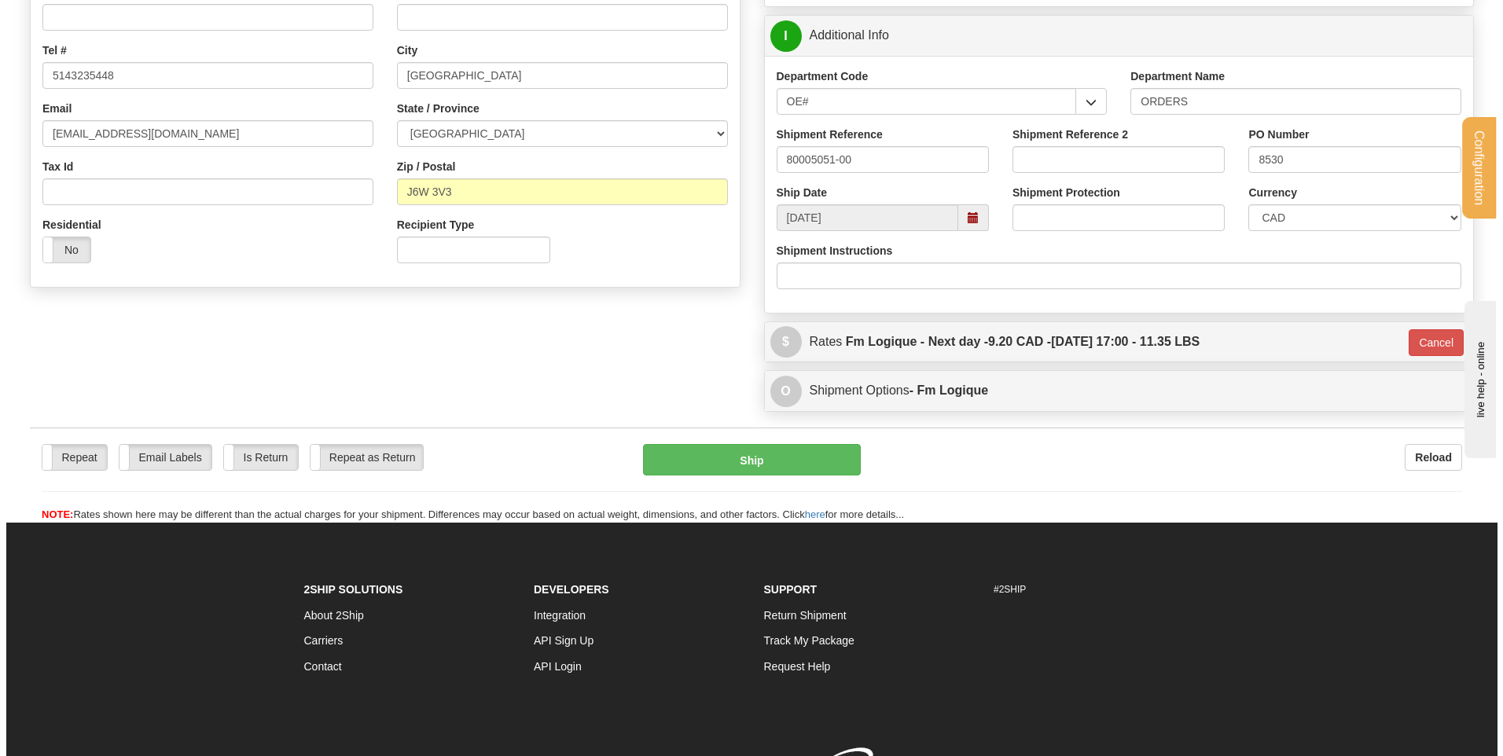
scroll to position [331, 0]
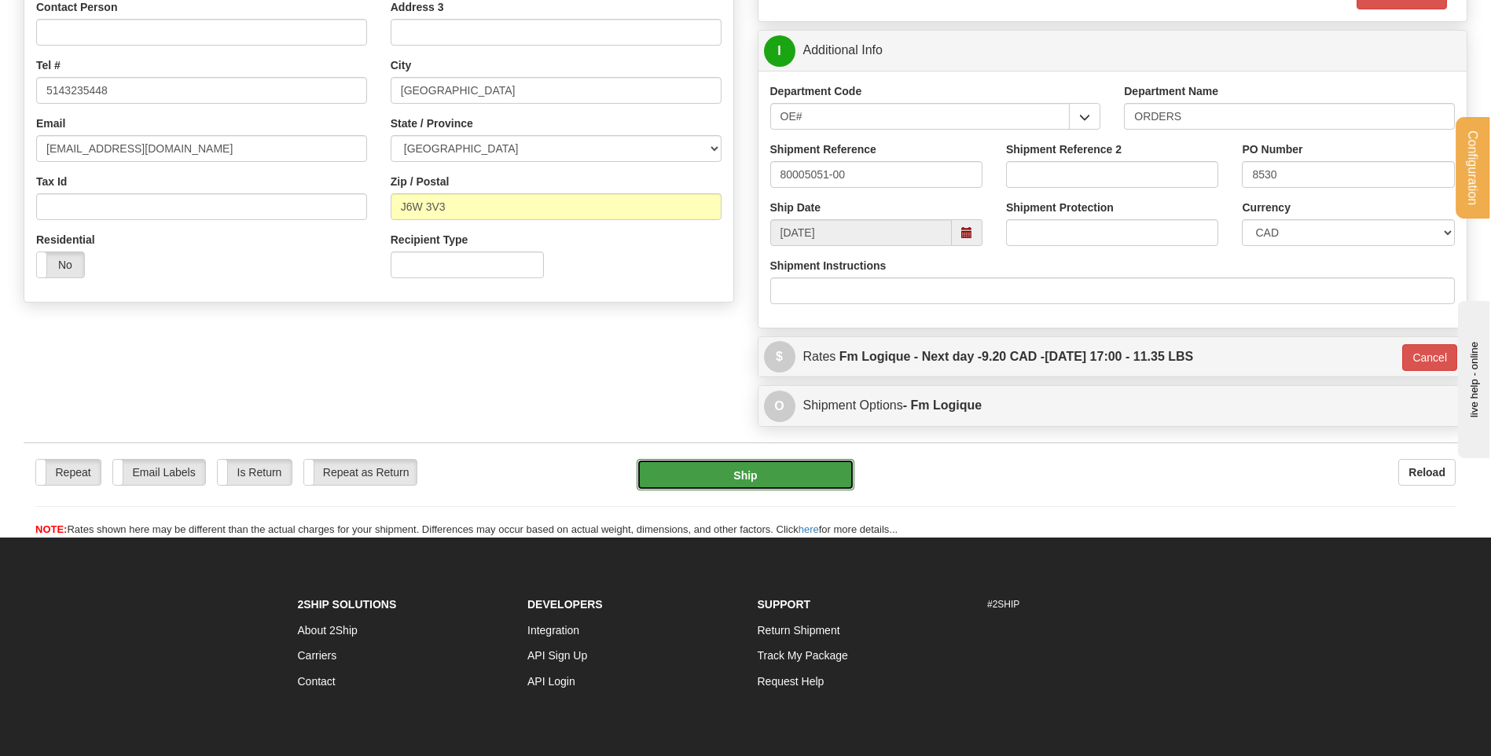
click at [812, 465] on button "Ship" at bounding box center [745, 474] width 217 height 31
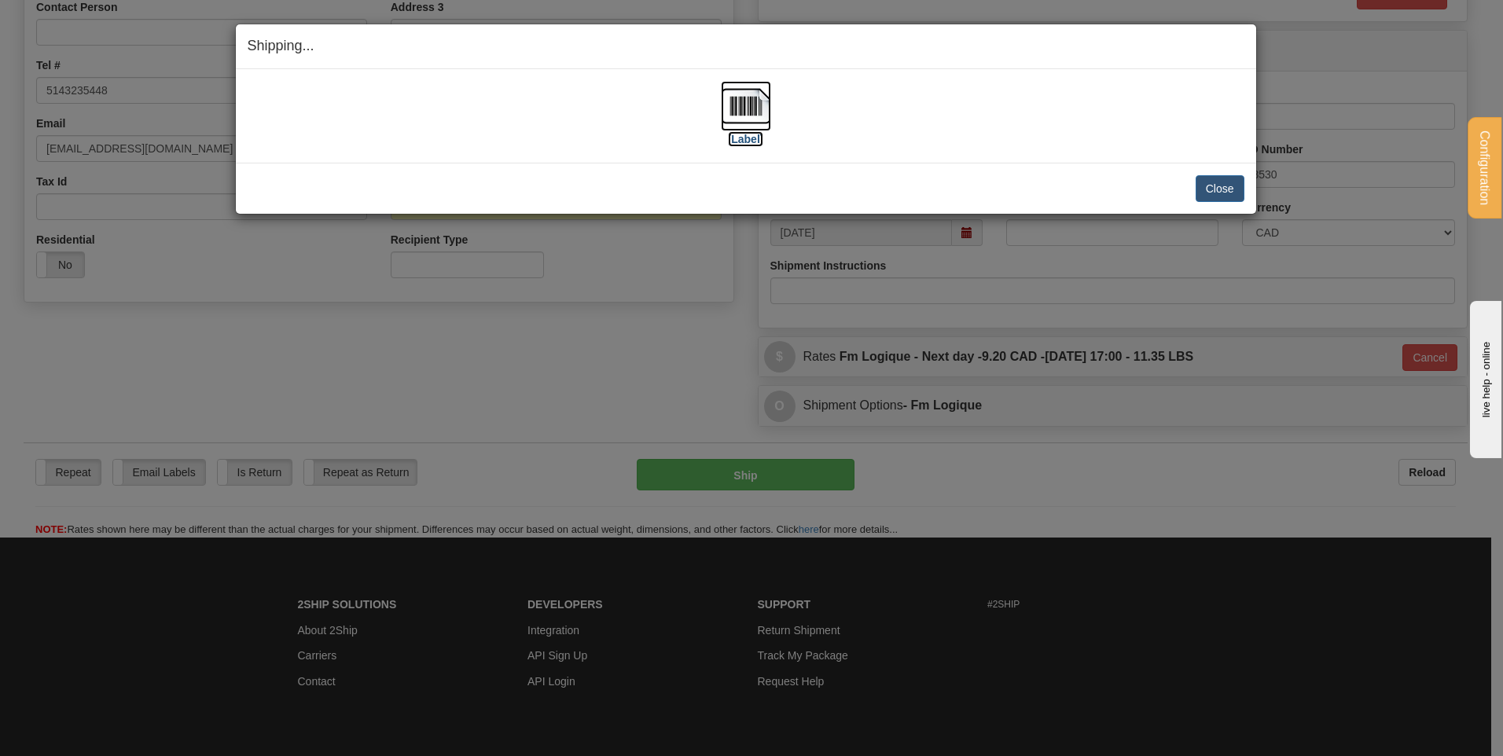
click at [762, 102] on img at bounding box center [746, 106] width 50 height 50
click at [1219, 187] on button "Close" at bounding box center [1220, 188] width 49 height 27
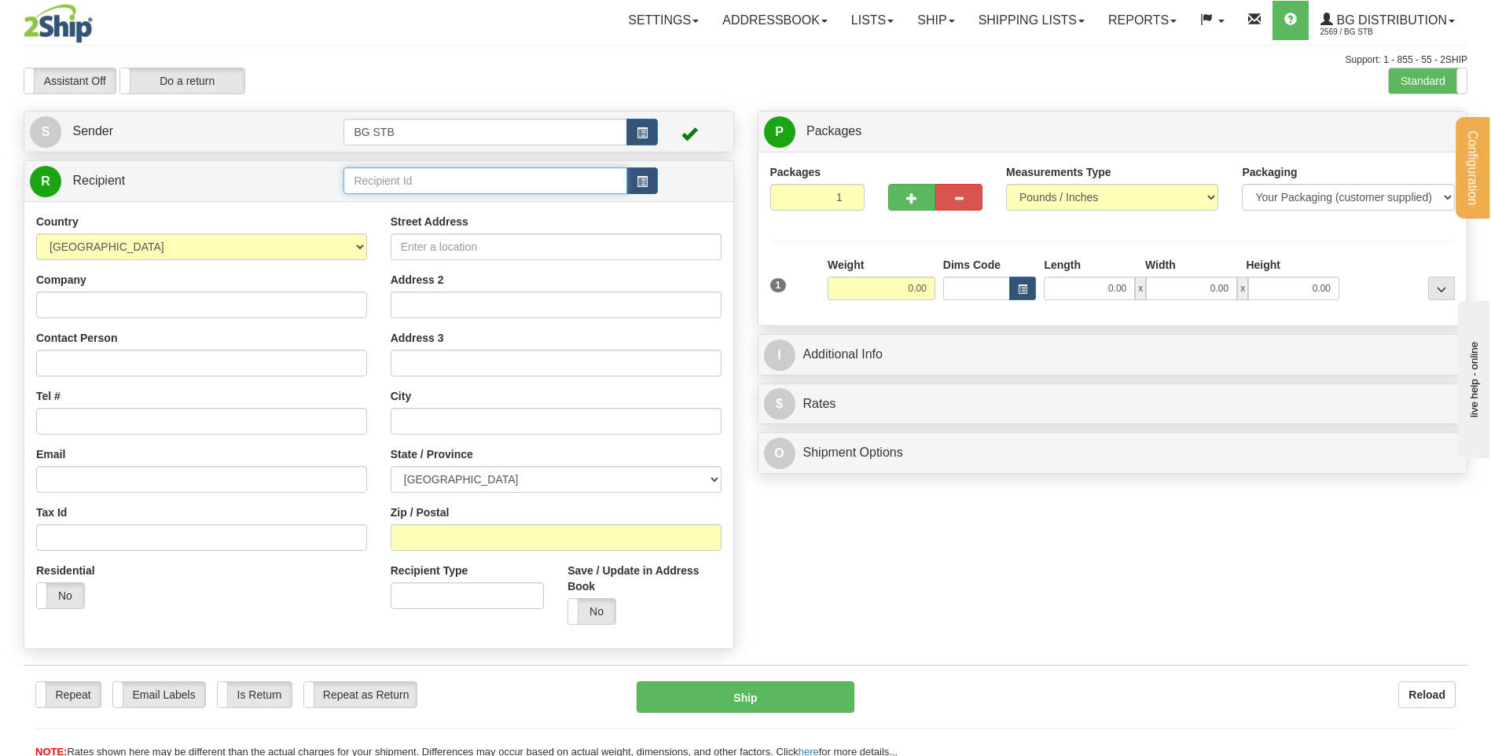
click at [422, 187] on input "text" at bounding box center [485, 180] width 283 height 27
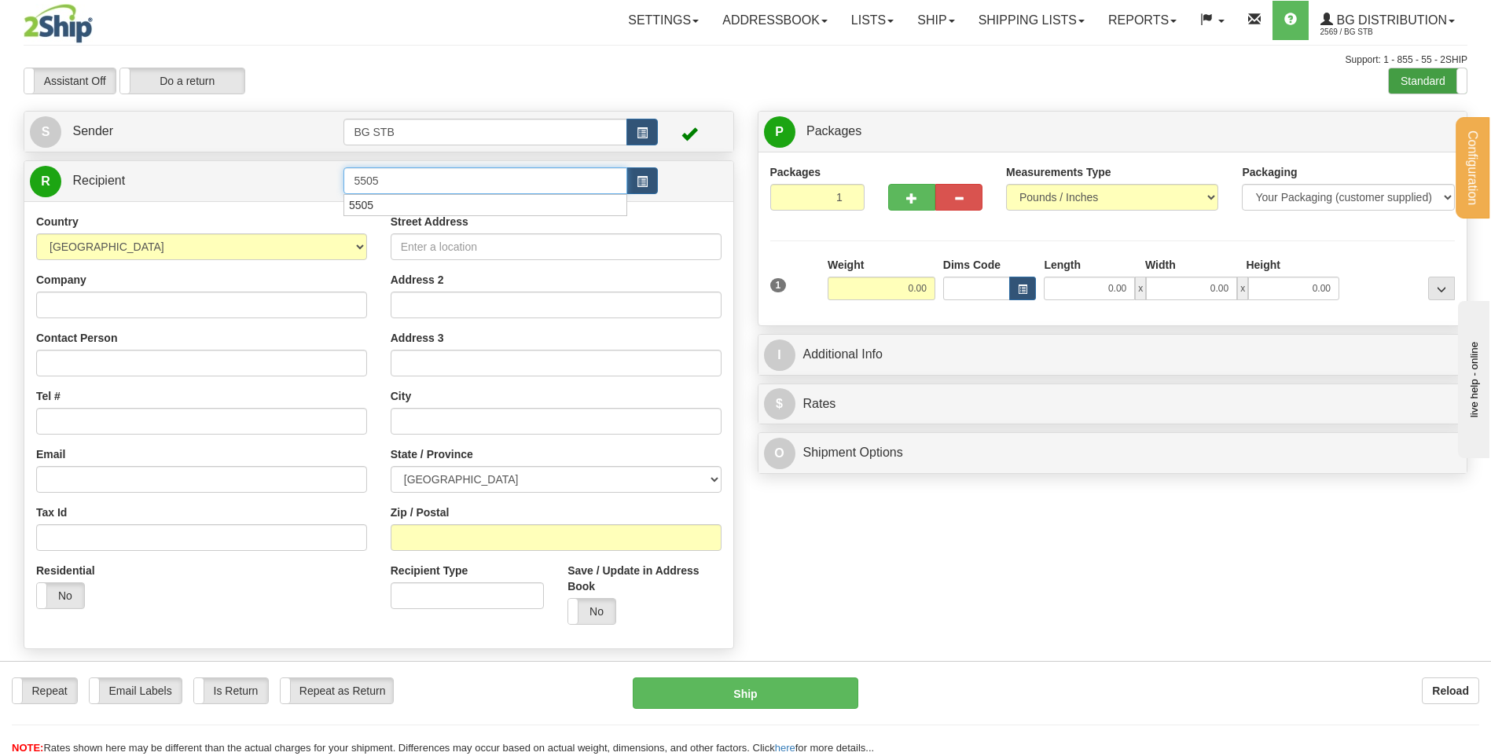
type input "5505"
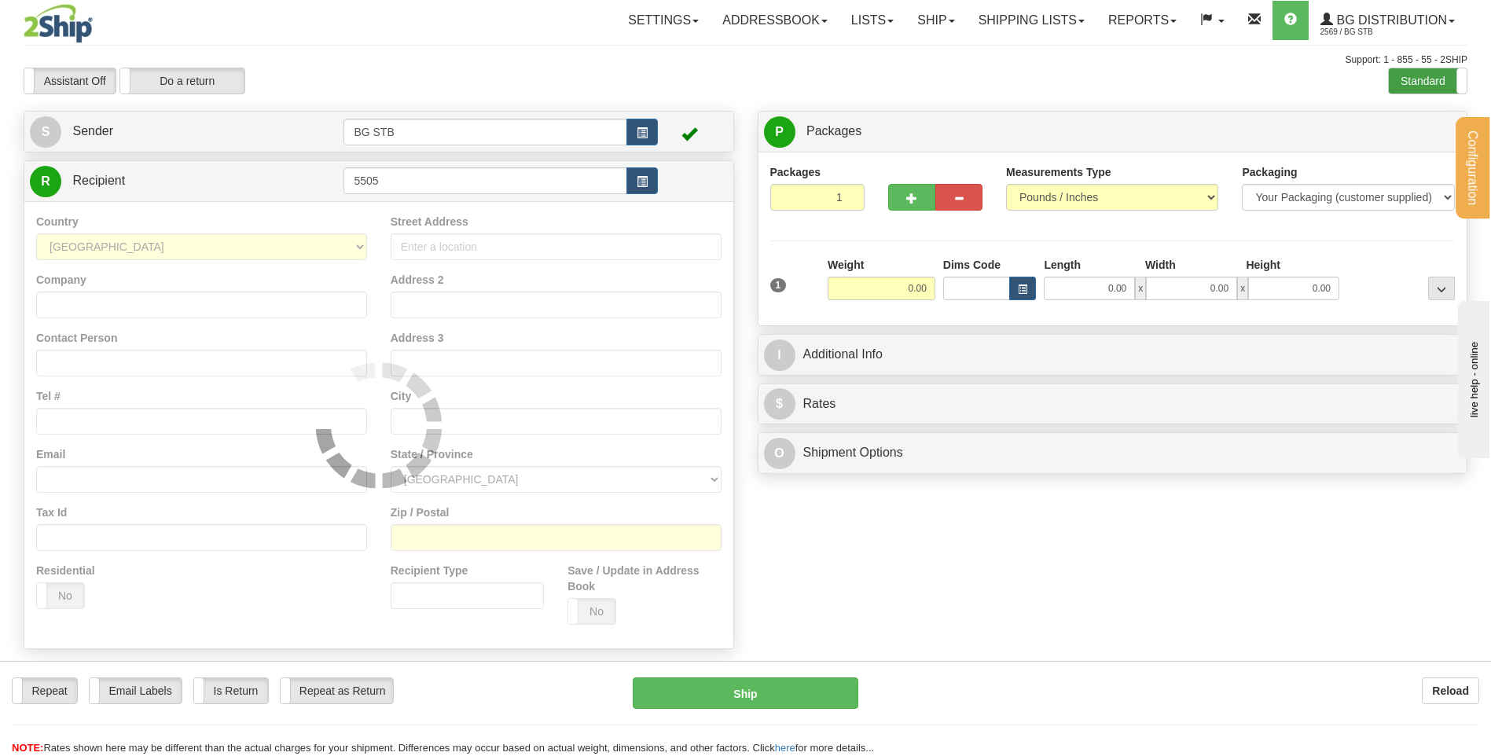
click at [1440, 87] on label "Standard" at bounding box center [1428, 80] width 78 height 25
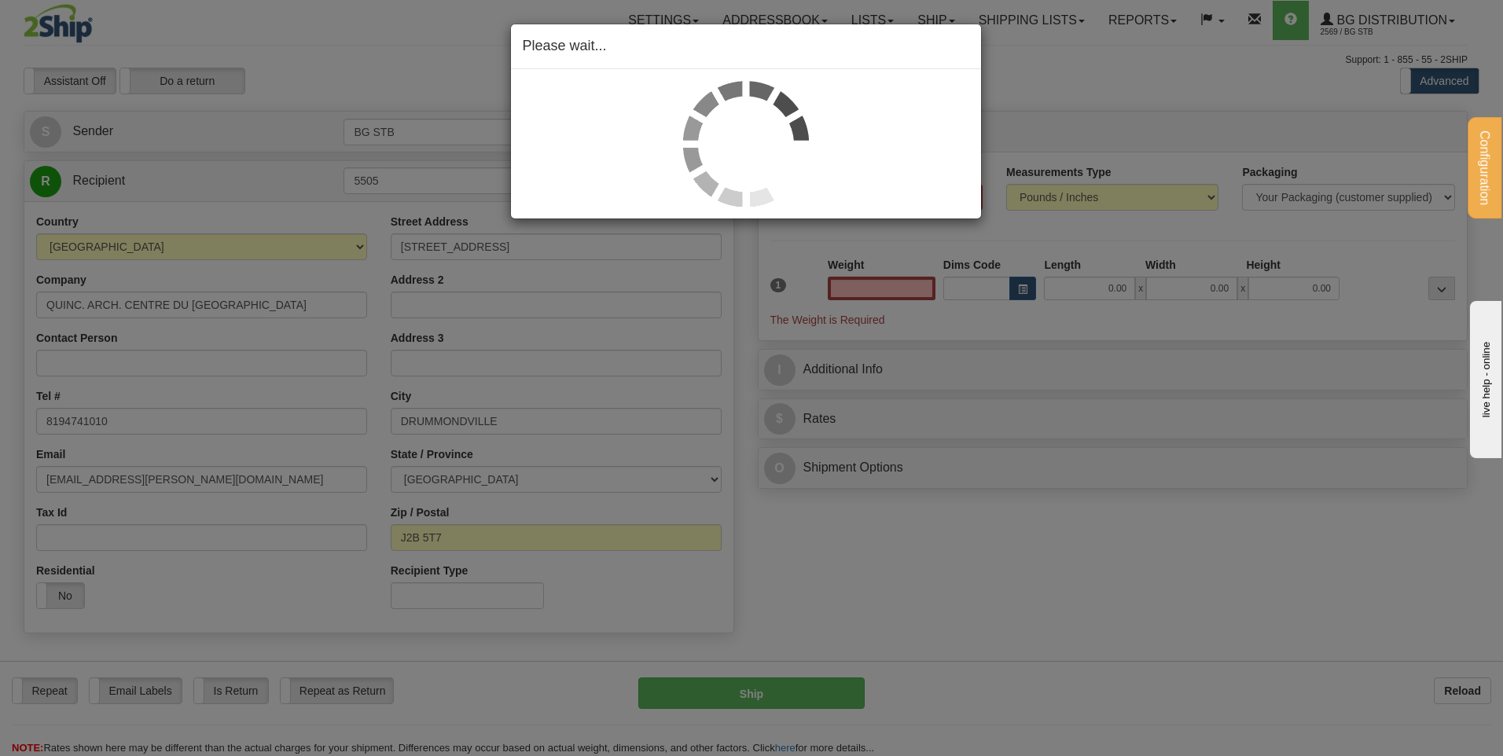
type input "0.00"
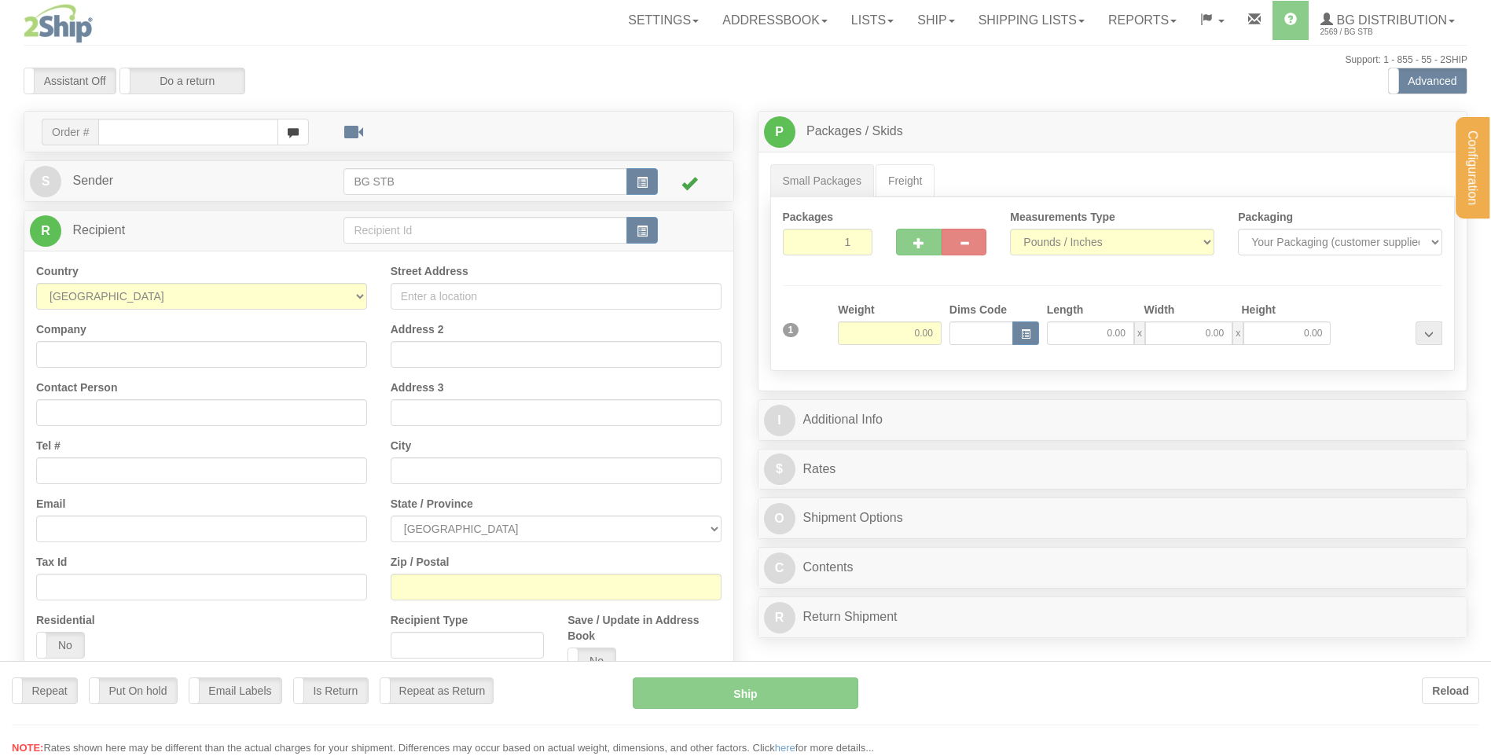
click at [464, 241] on div at bounding box center [745, 378] width 1491 height 756
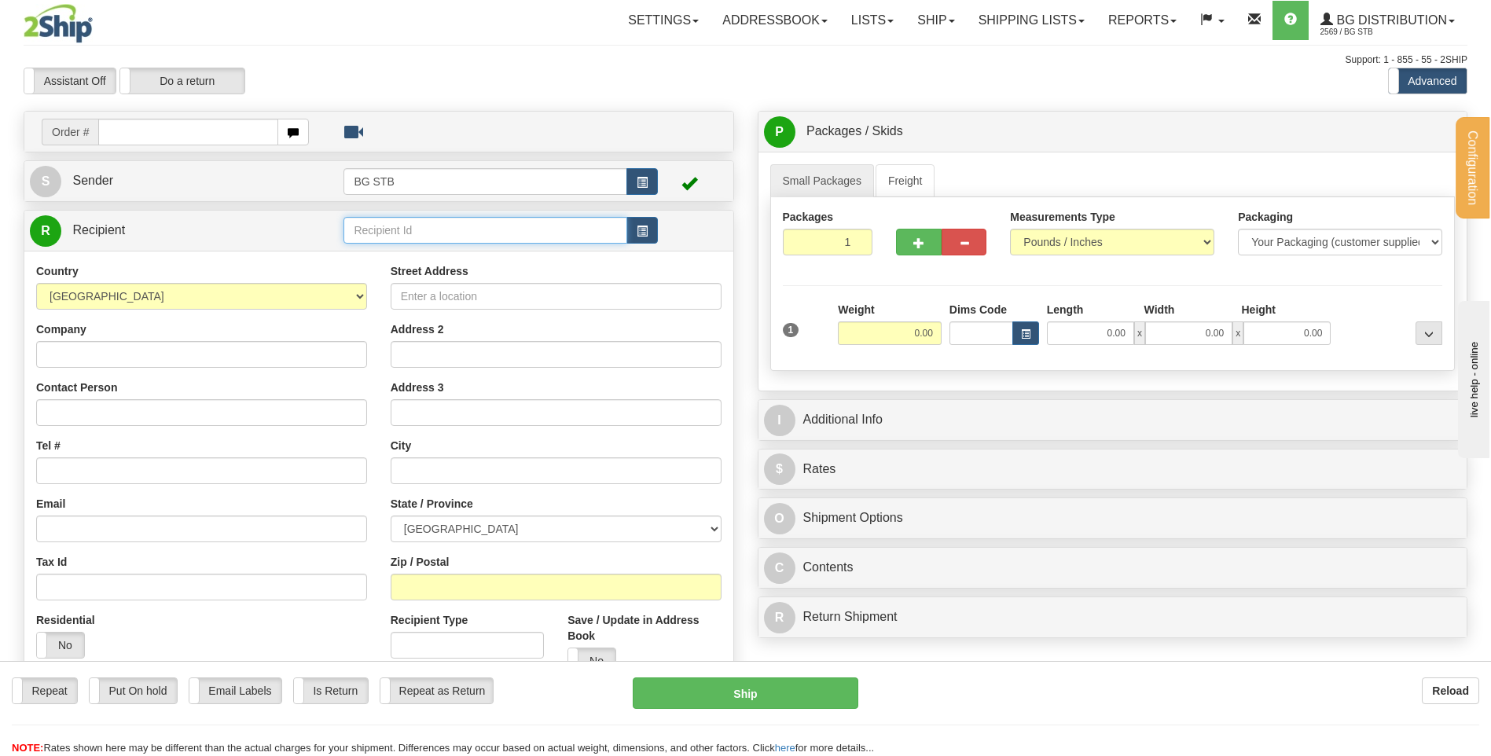
click at [459, 239] on input "text" at bounding box center [485, 230] width 283 height 27
type input "5505"
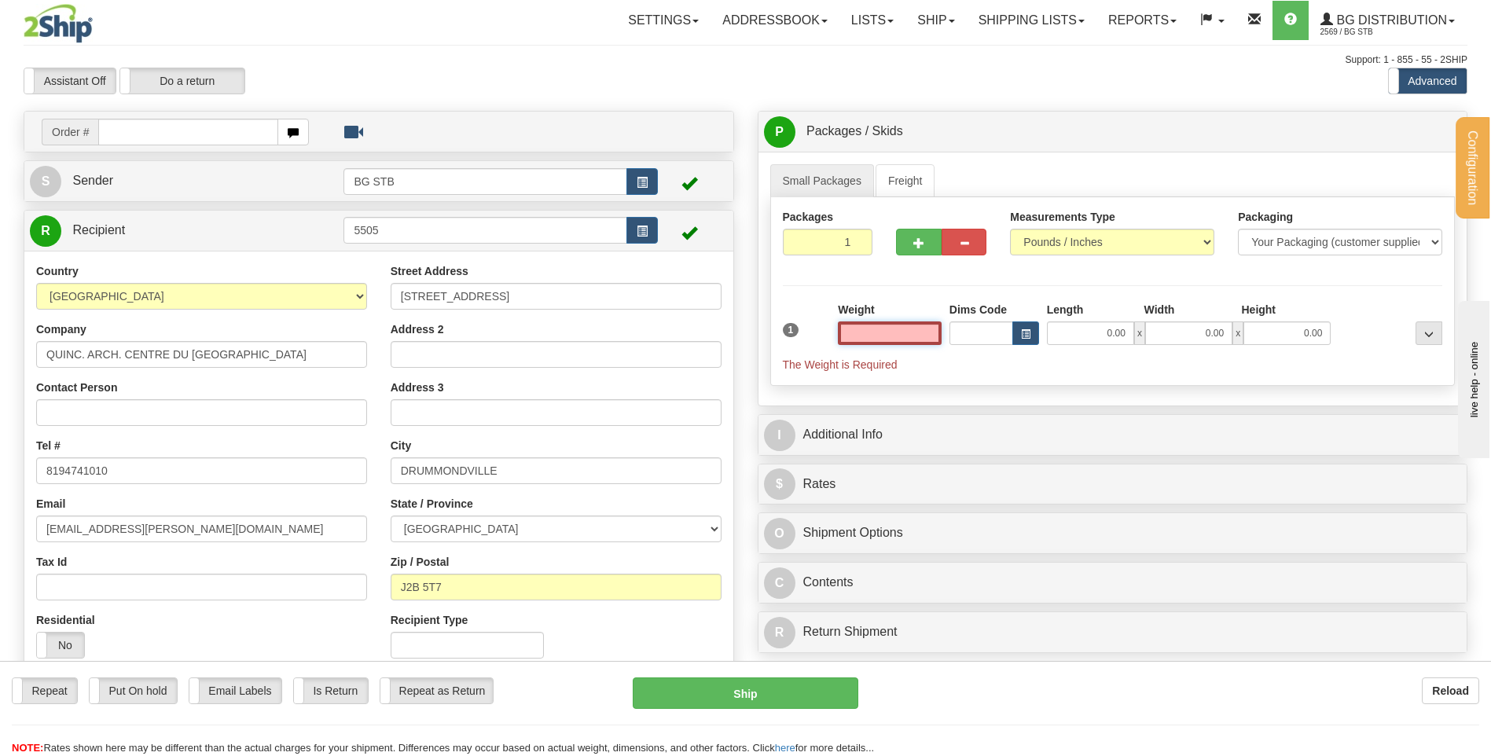
click at [900, 330] on input "text" at bounding box center [890, 334] width 104 height 24
type input "4.00"
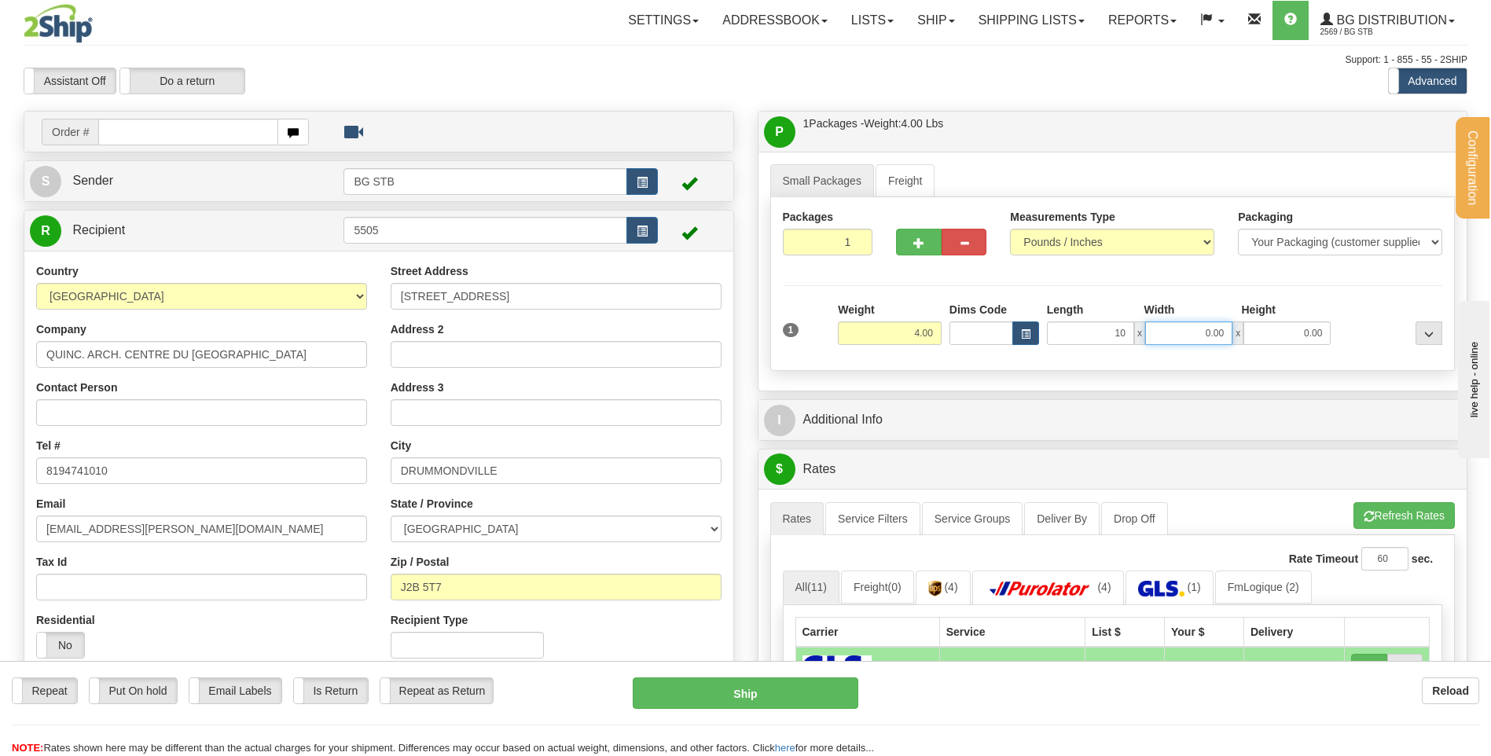
type input "10.00"
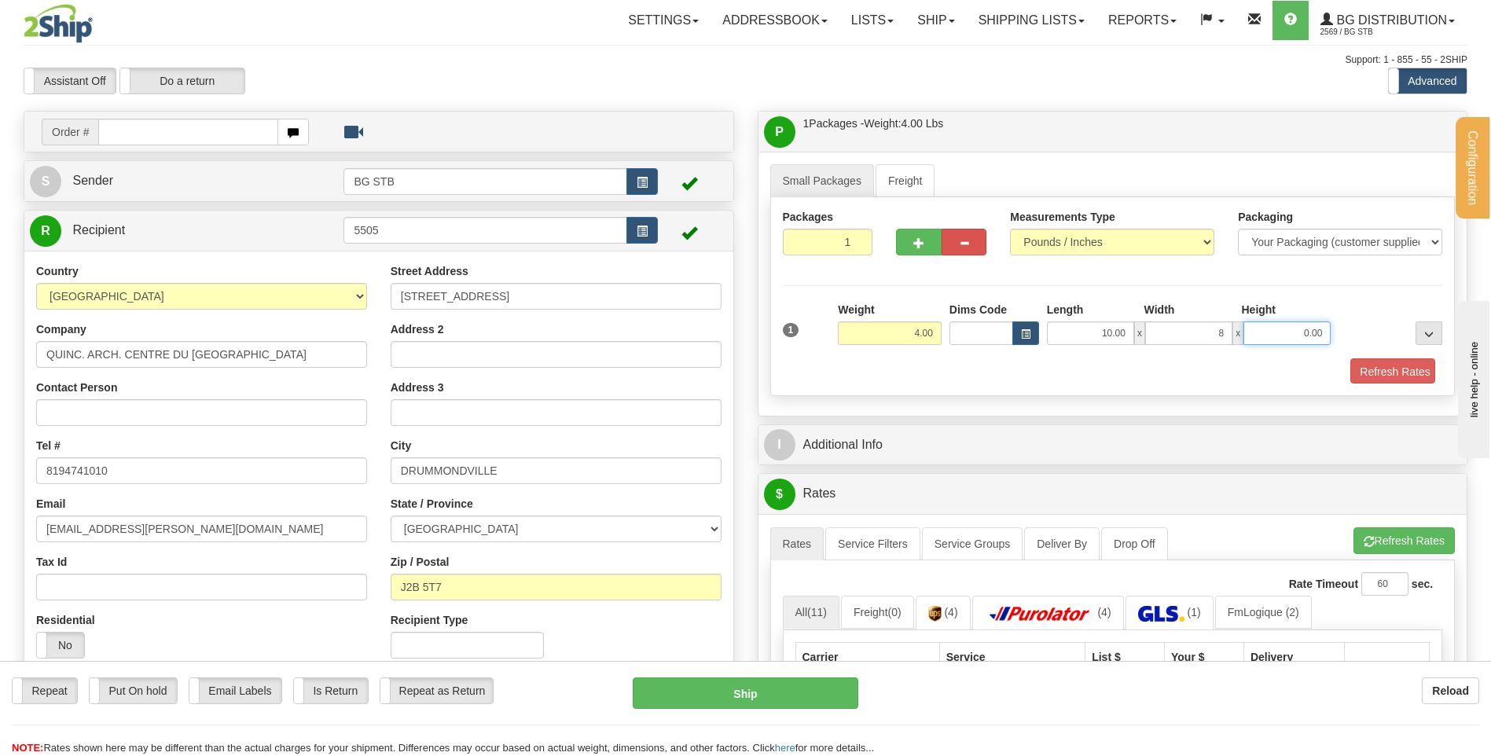
type input "8.00"
type input "6.00"
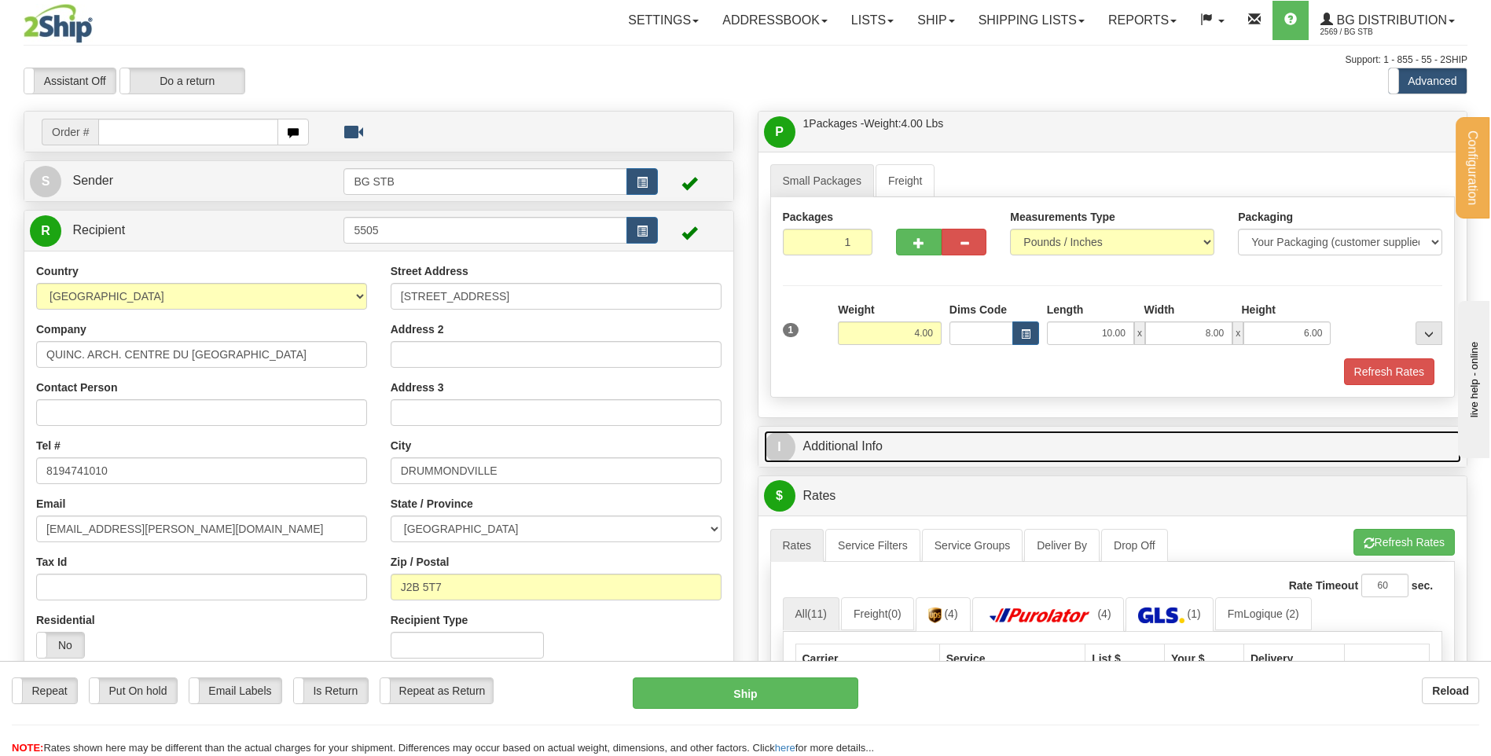
click at [858, 439] on link "I Additional Info" at bounding box center [1113, 447] width 698 height 32
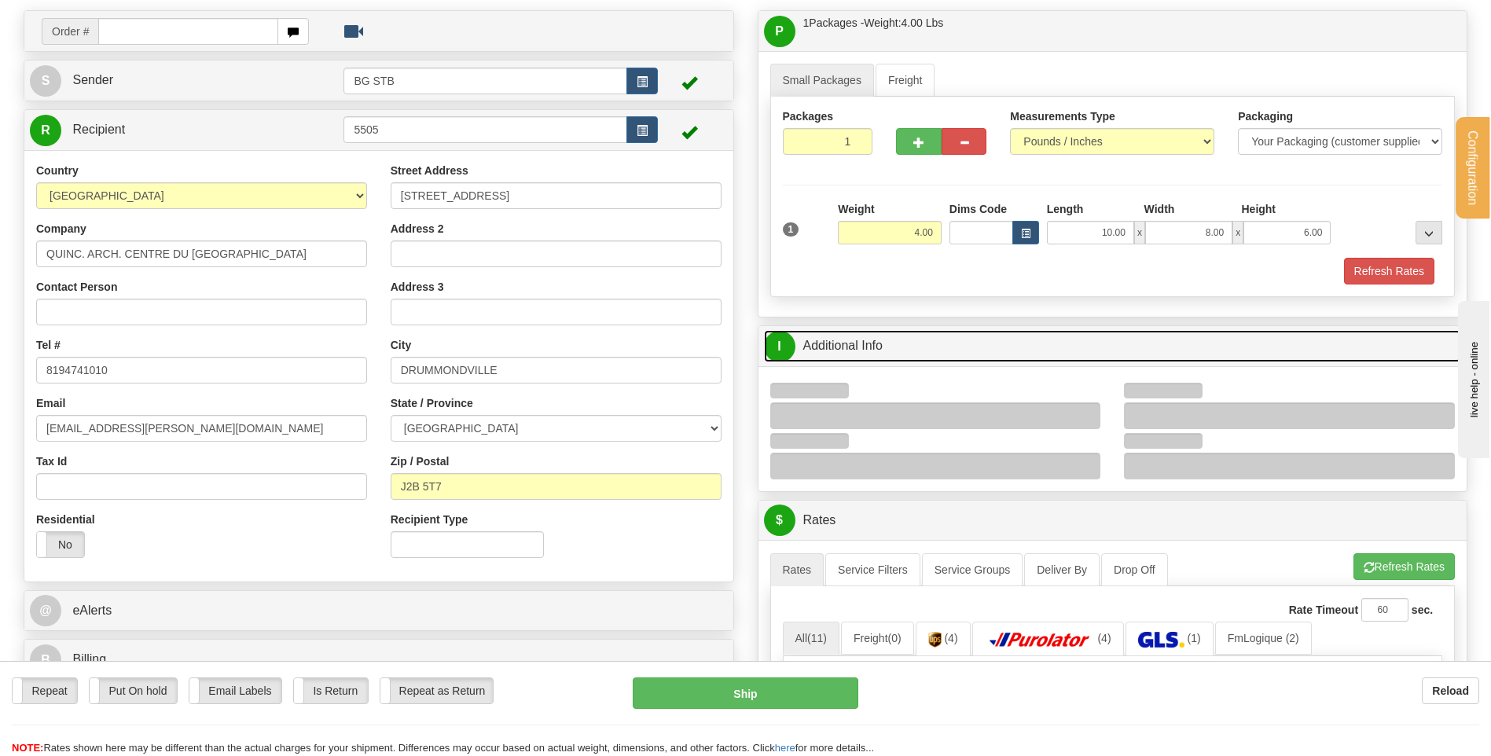
scroll to position [157, 0]
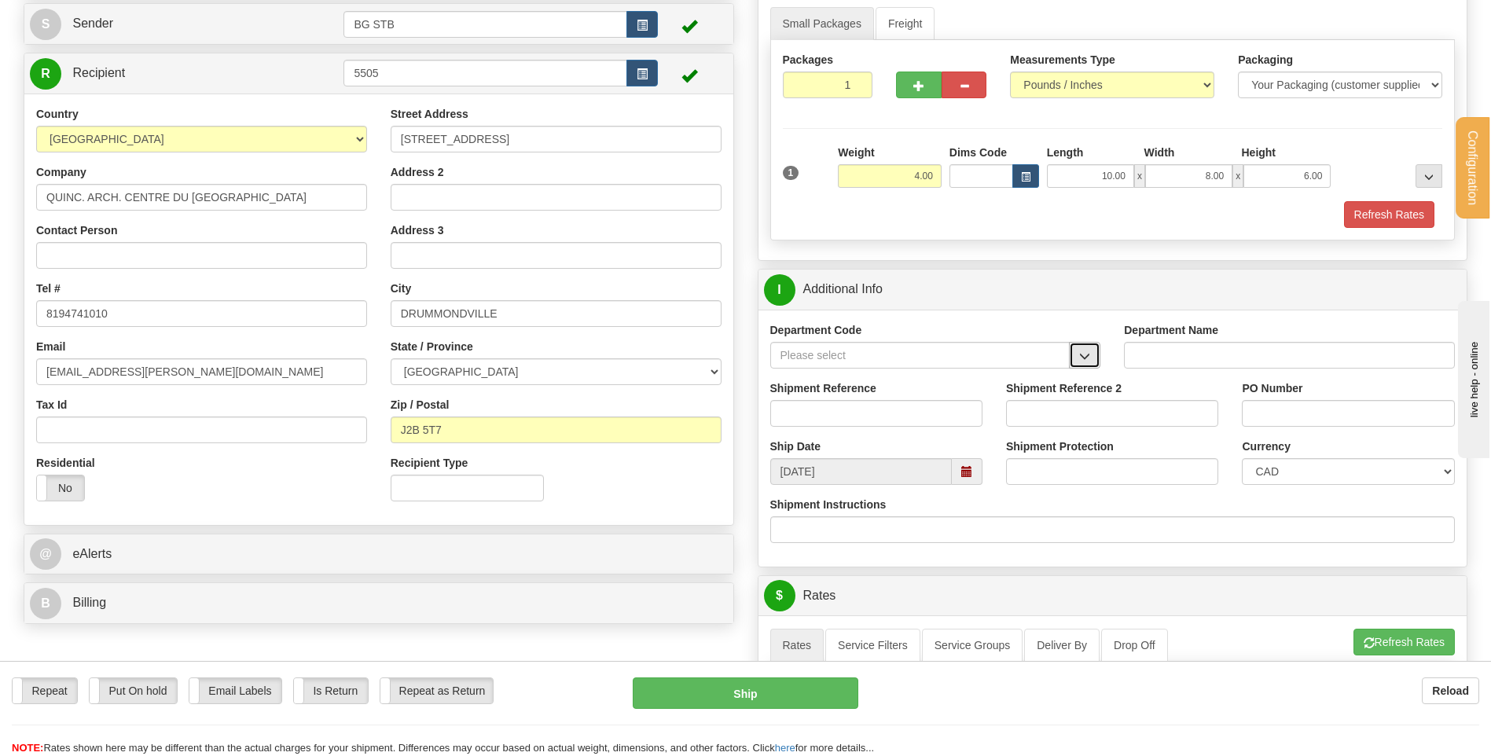
click at [1071, 367] on button "button" at bounding box center [1084, 355] width 31 height 27
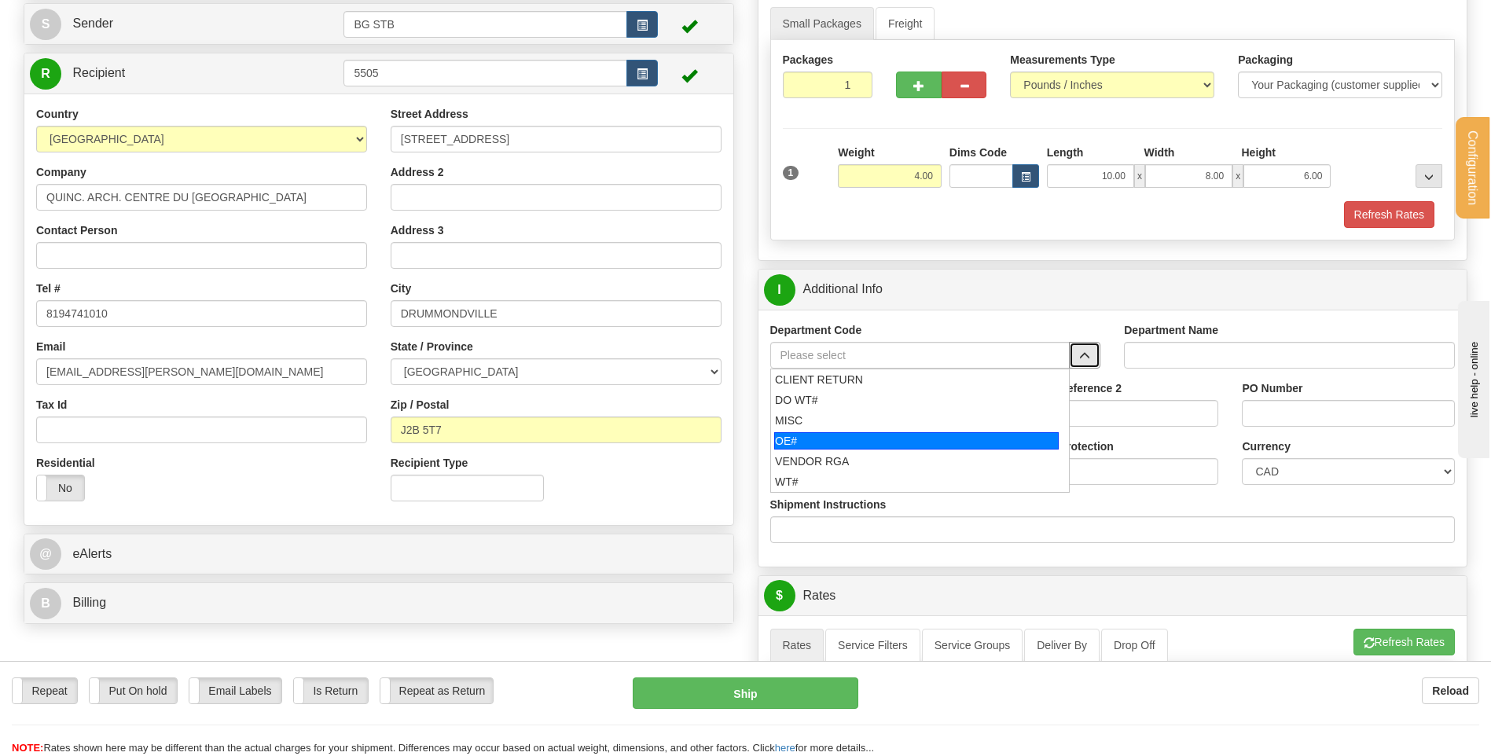
drag, startPoint x: 912, startPoint y: 433, endPoint x: 906, endPoint y: 424, distance: 10.9
click at [910, 433] on div "OE#" at bounding box center [916, 440] width 285 height 17
type input "OE#"
type input "ORDERS"
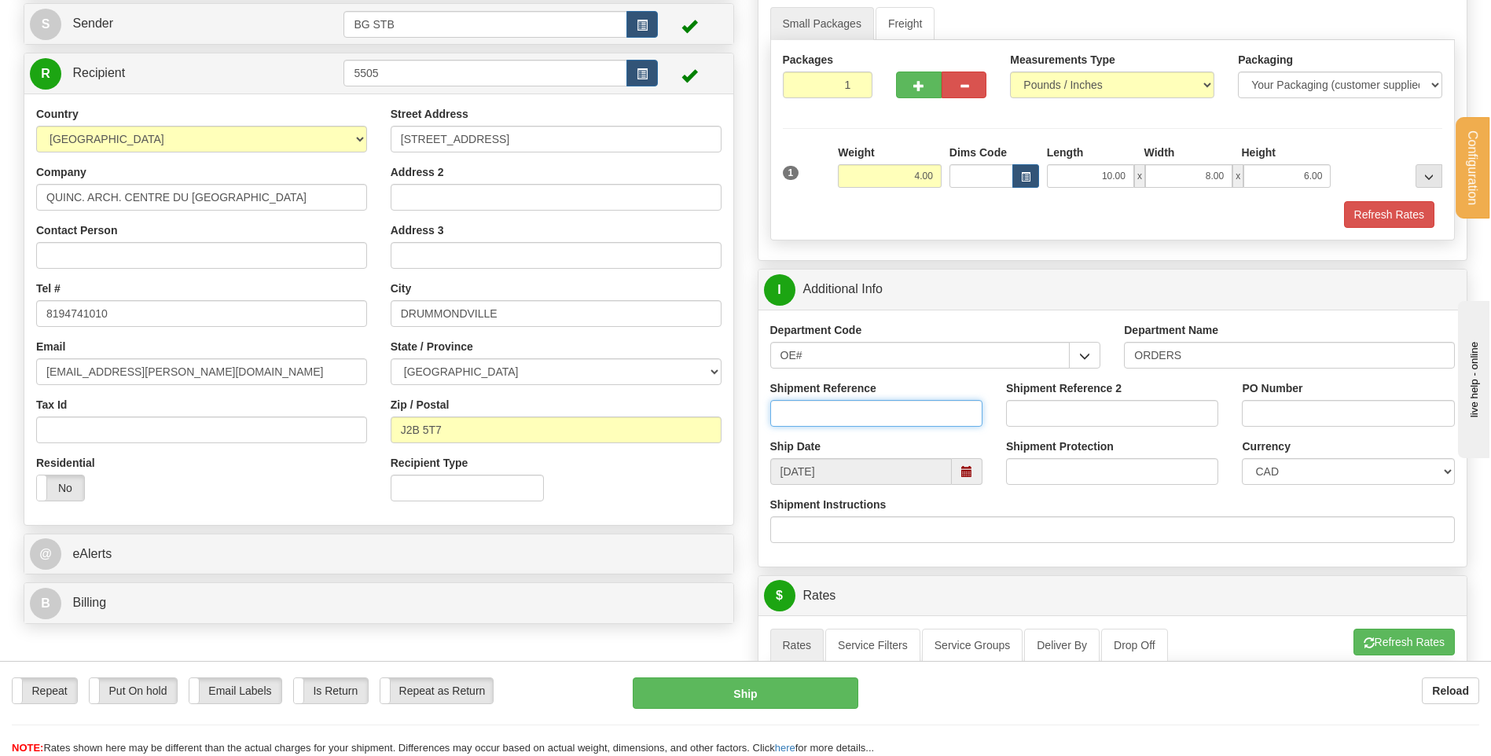
click at [906, 423] on input "Shipment Reference" at bounding box center [876, 413] width 212 height 27
type input "80005046-00"
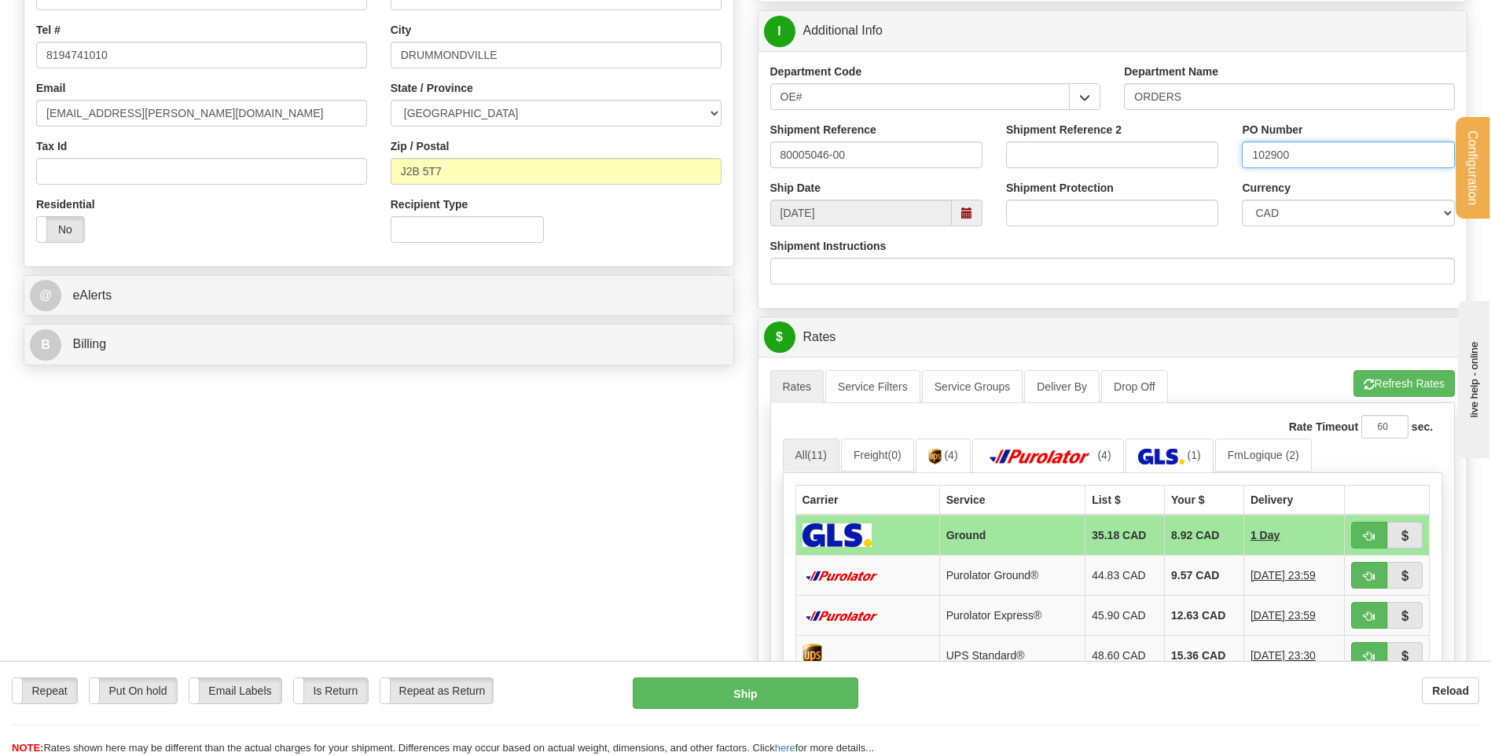
scroll to position [314, 0]
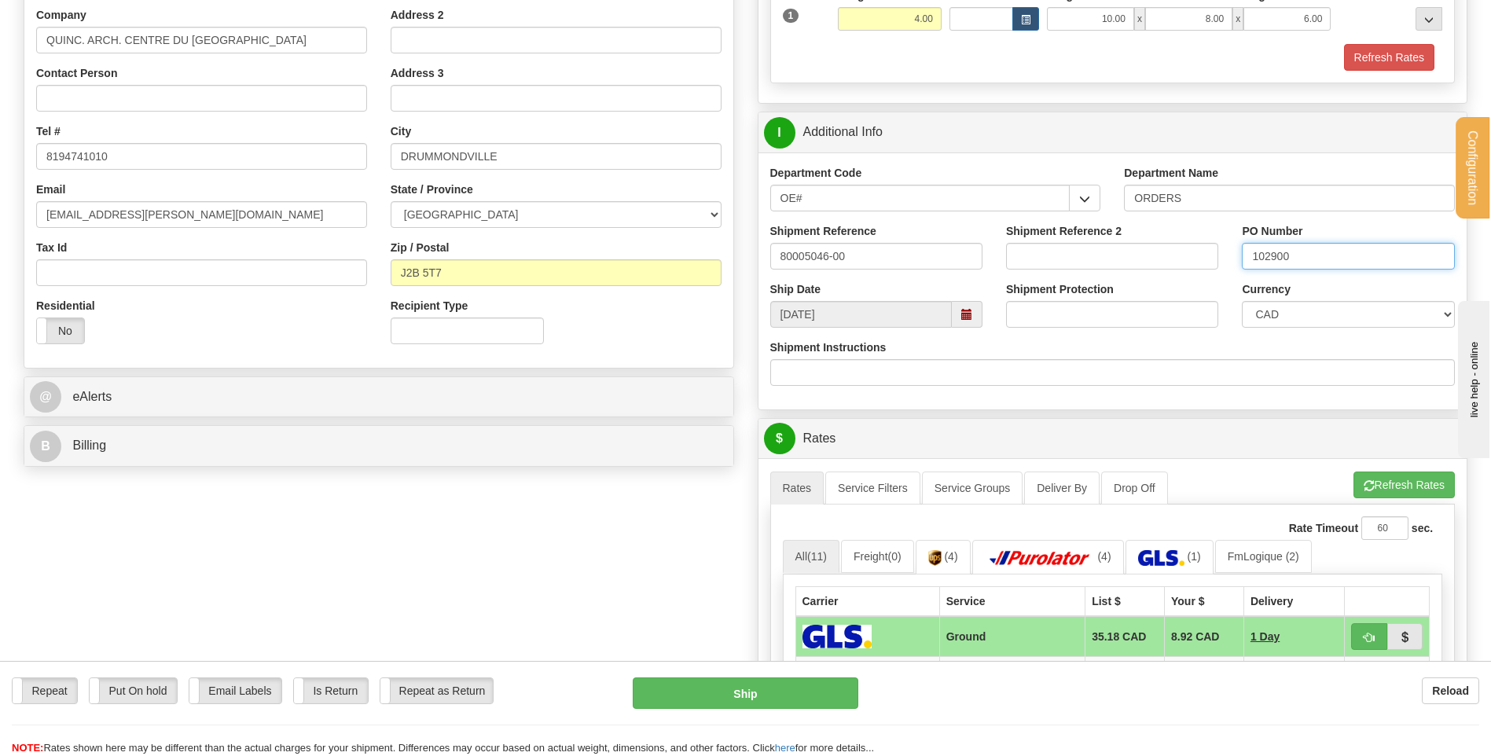
type input "102900"
drag, startPoint x: 293, startPoint y: 427, endPoint x: 296, endPoint y: 446, distance: 19.0
click at [296, 446] on div "B Billing" at bounding box center [378, 446] width 709 height 40
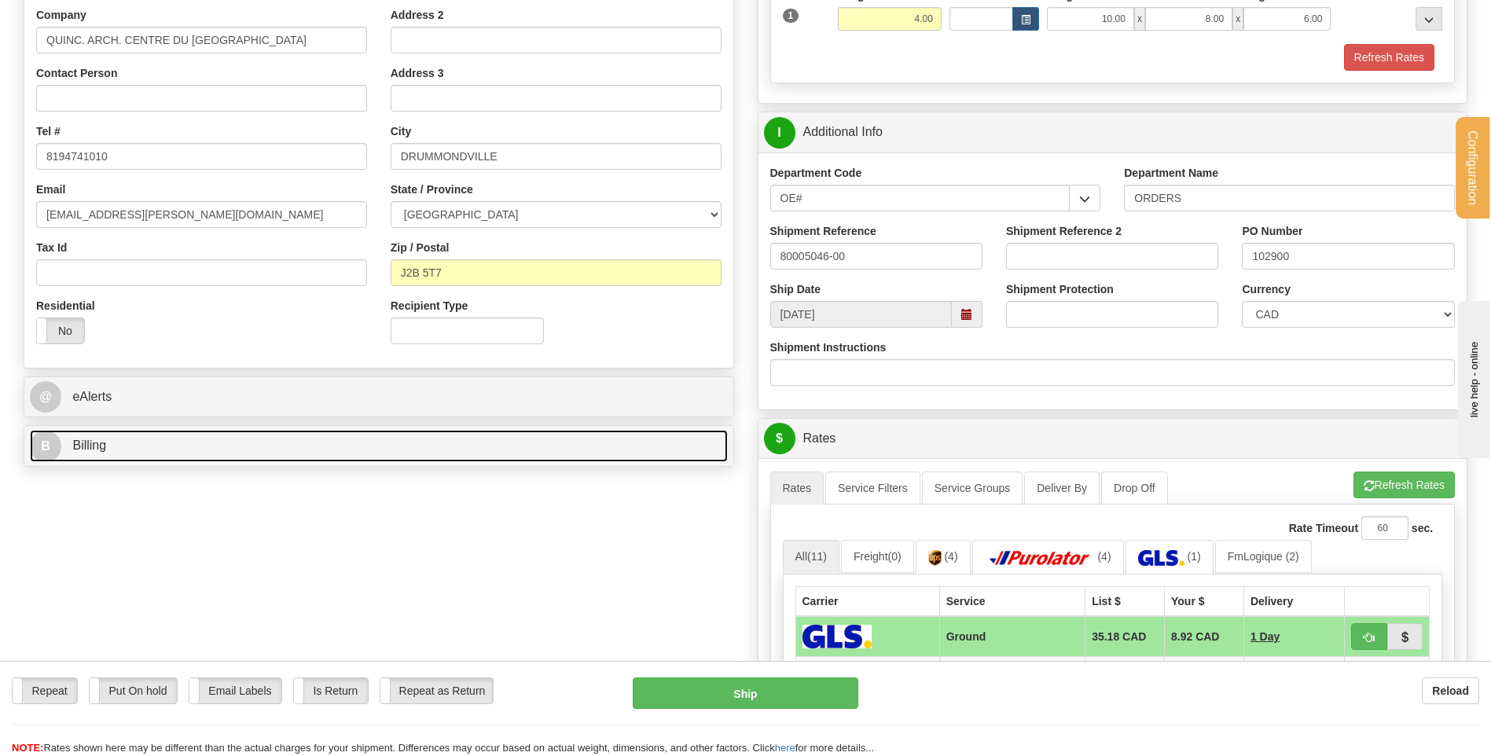
click at [296, 446] on link "B Billing" at bounding box center [379, 446] width 698 height 32
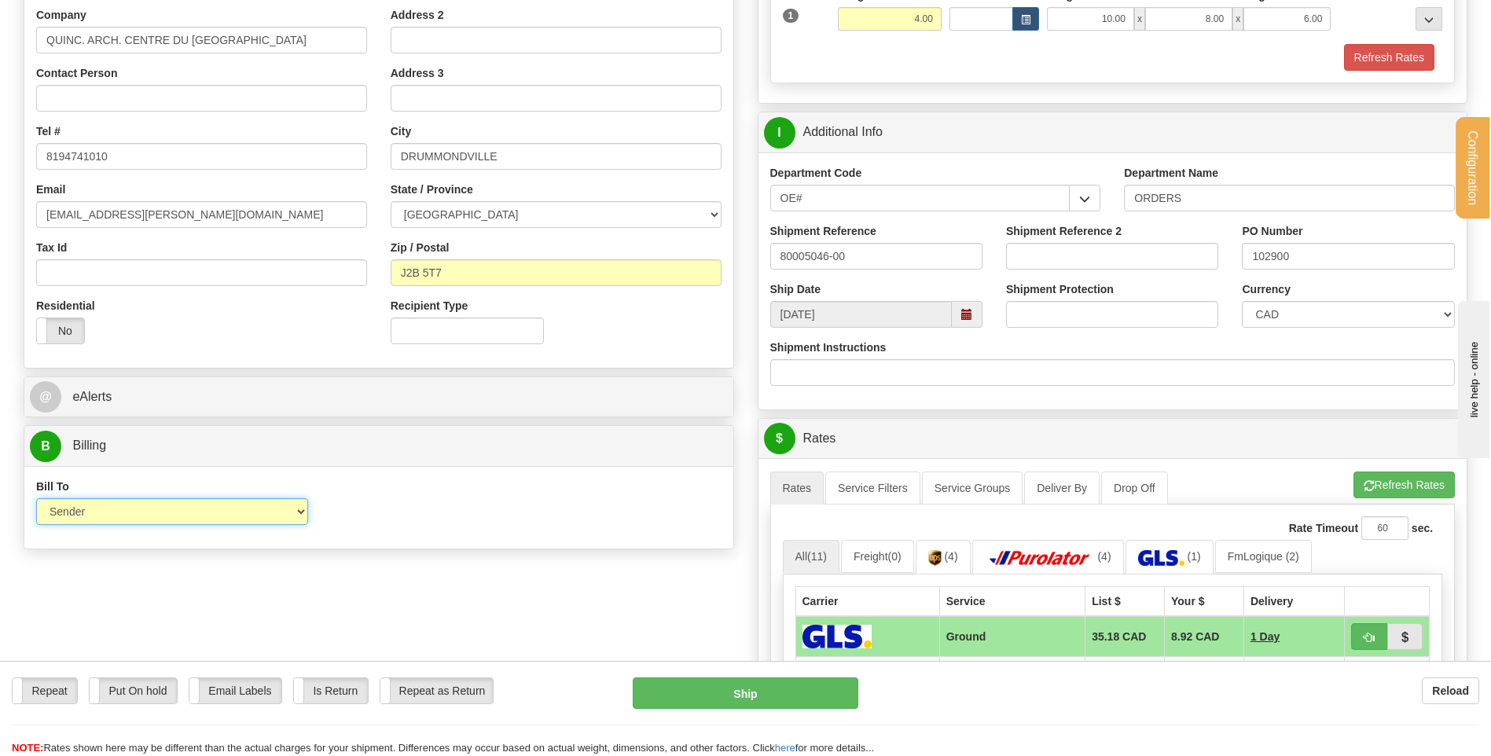
click at [286, 502] on select "Sender Recipient Third Party Collect" at bounding box center [172, 511] width 272 height 27
click at [36, 498] on select "Sender Recipient Third Party Collect" at bounding box center [172, 511] width 272 height 27
click at [202, 506] on select "Sender Recipient Third Party Collect" at bounding box center [172, 511] width 272 height 27
select select "2"
click at [36, 498] on select "Sender Recipient Third Party Collect" at bounding box center [172, 511] width 272 height 27
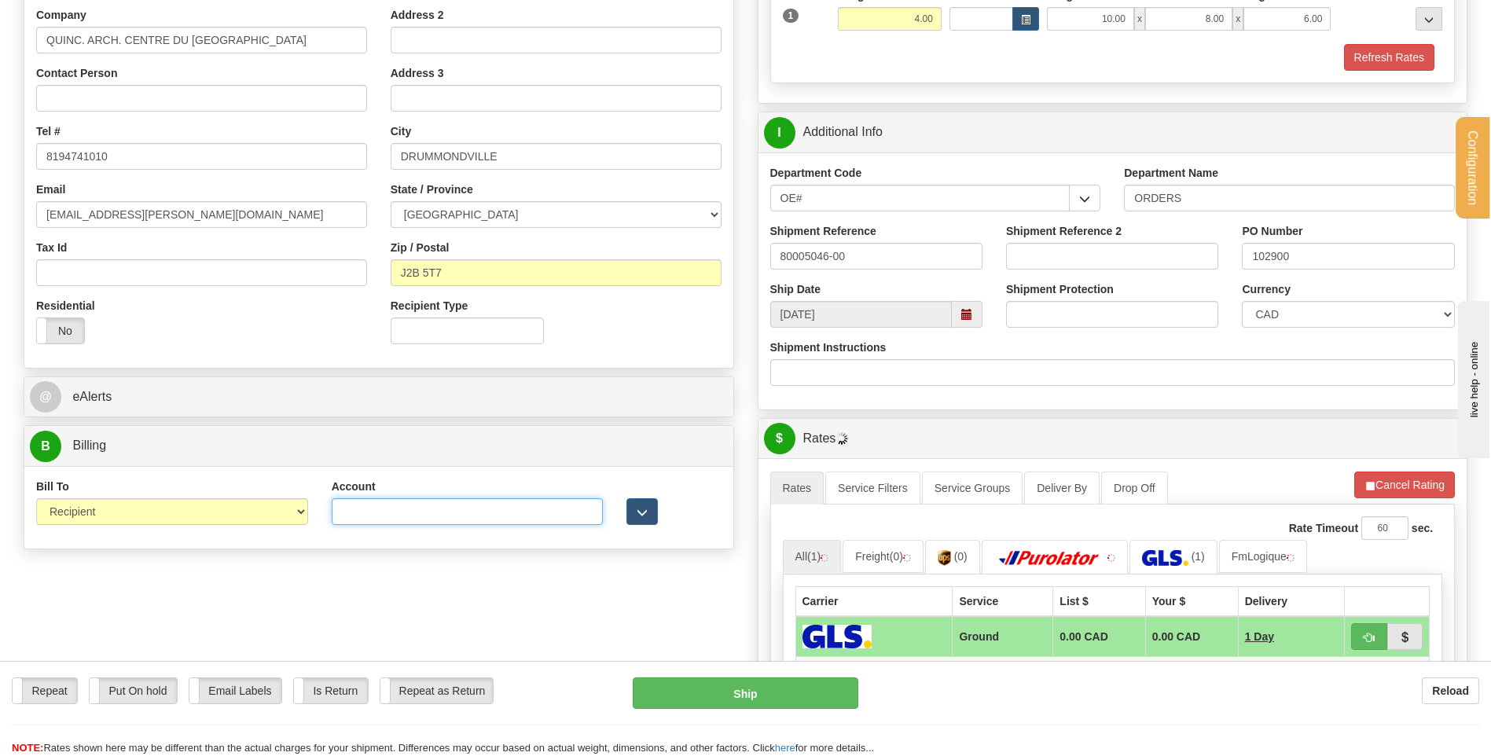
click at [401, 521] on input "Account" at bounding box center [468, 511] width 272 height 27
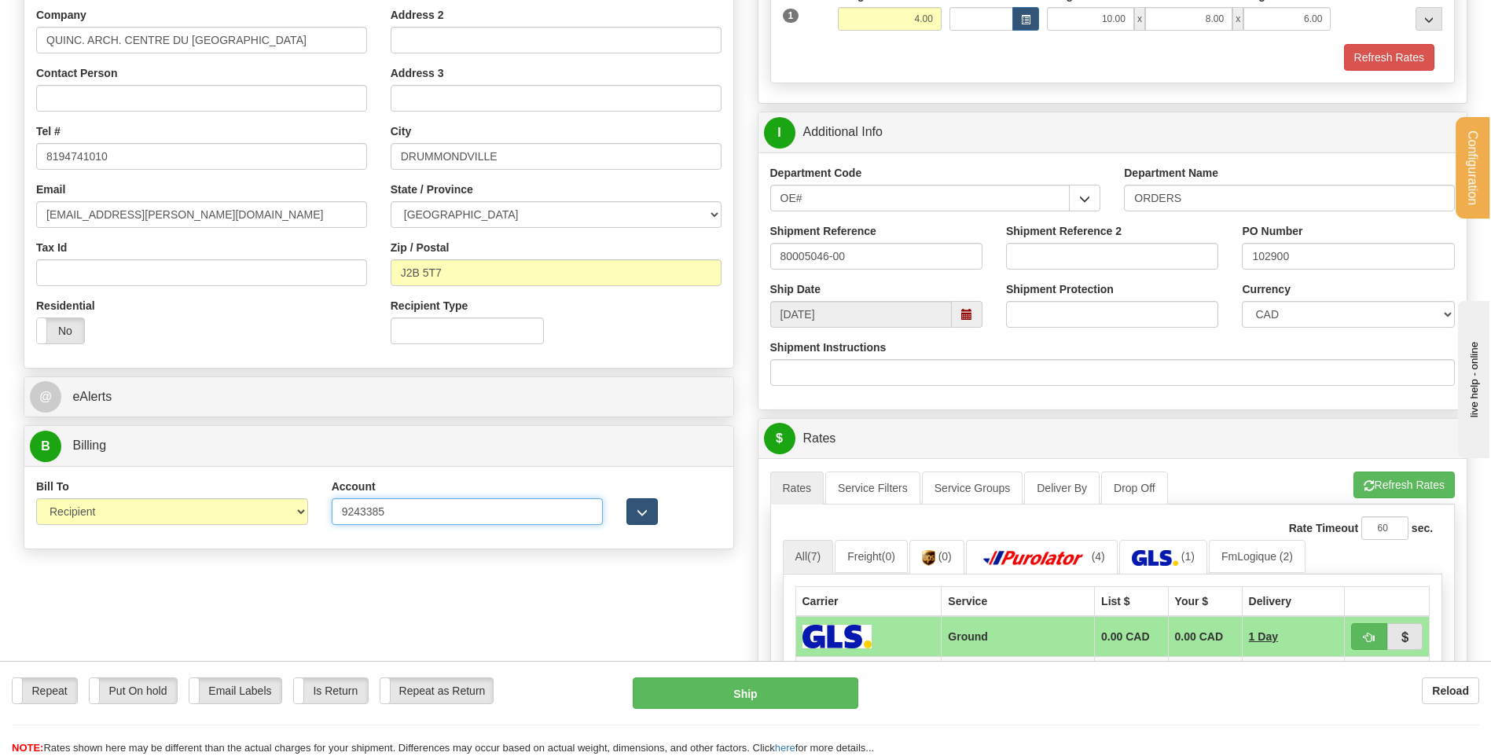
type input "9243385"
click at [653, 516] on button "button" at bounding box center [642, 511] width 31 height 27
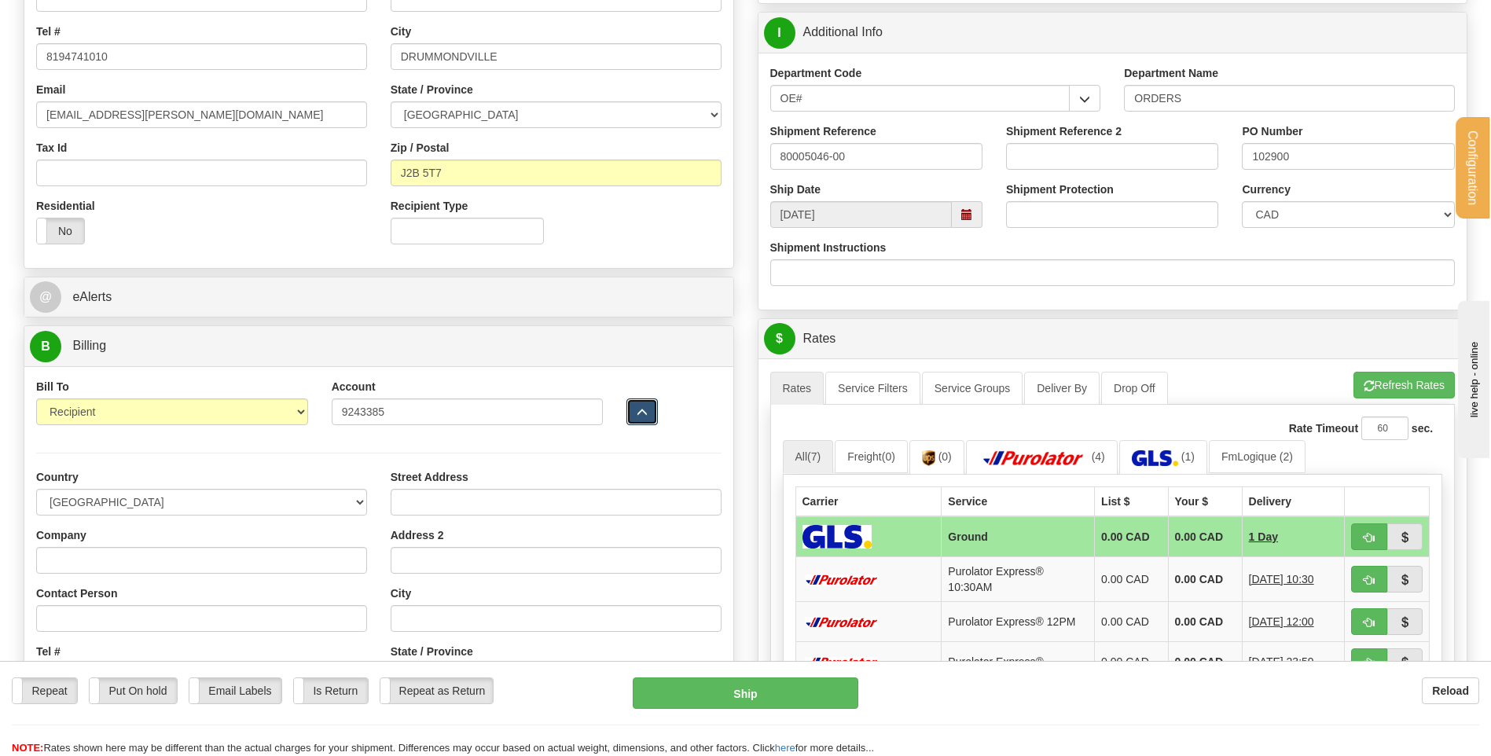
scroll to position [550, 0]
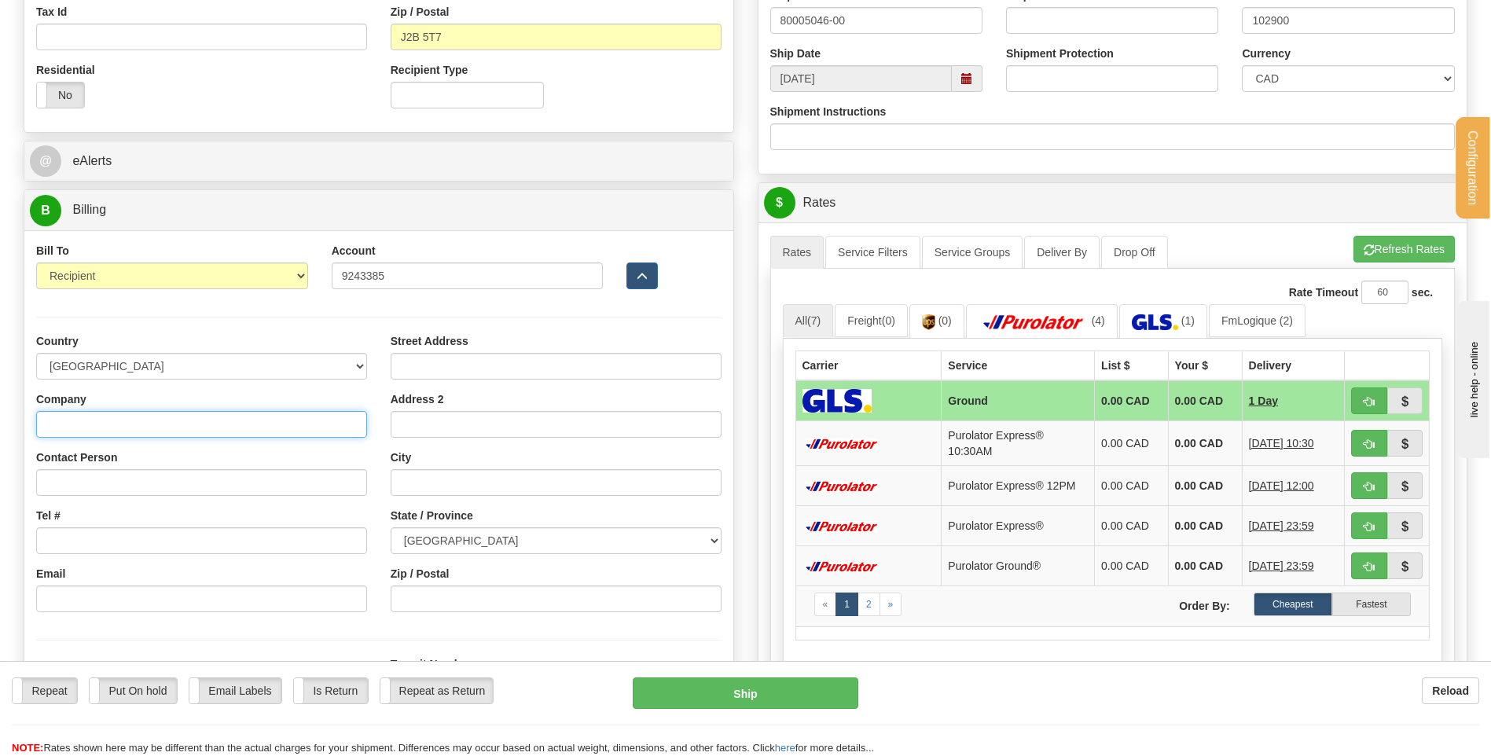
click at [243, 425] on input "Company" at bounding box center [201, 424] width 331 height 27
click at [366, 316] on div at bounding box center [378, 317] width 709 height 32
click at [388, 341] on div "Street Address Address 2 City State / Province ALBERTA BRITISH COLUMBIA MANITOB…" at bounding box center [556, 478] width 355 height 291
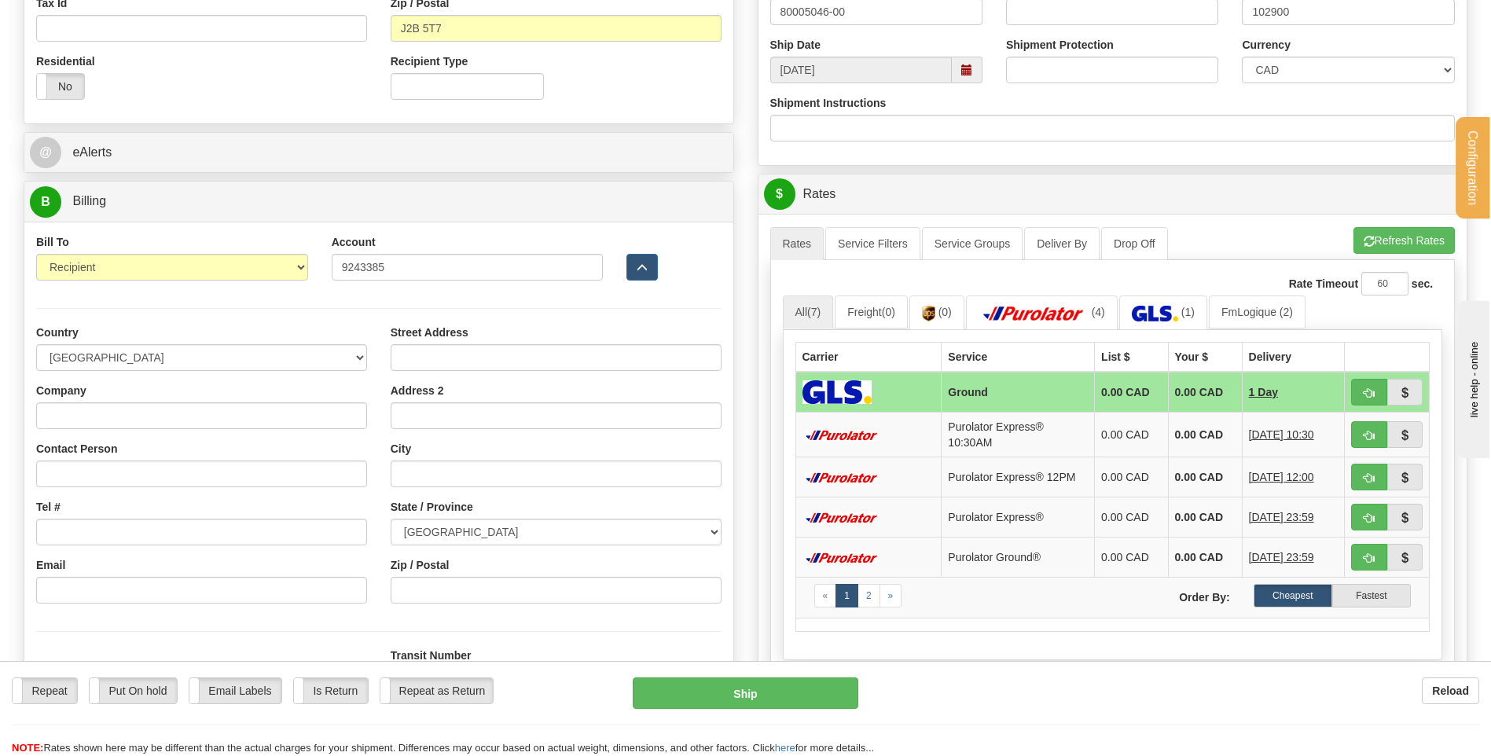
scroll to position [629, 0]
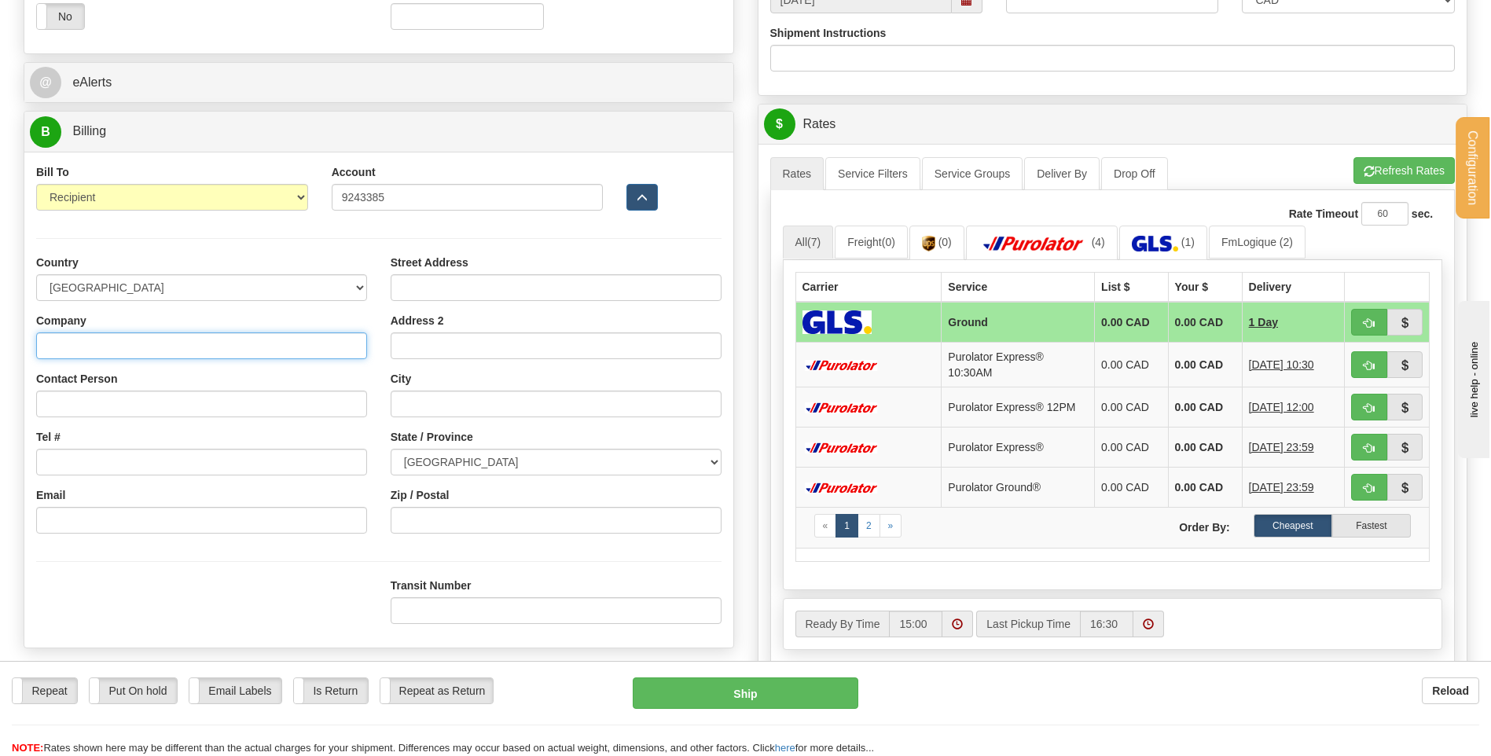
click at [159, 357] on input "Company" at bounding box center [201, 346] width 331 height 27
type input "RAYMOND ARCHITECTURAL INC"
type input "REPCETION"
type input "195, RUE ST-DENIS"
type input "DRUMMONDVILLE"
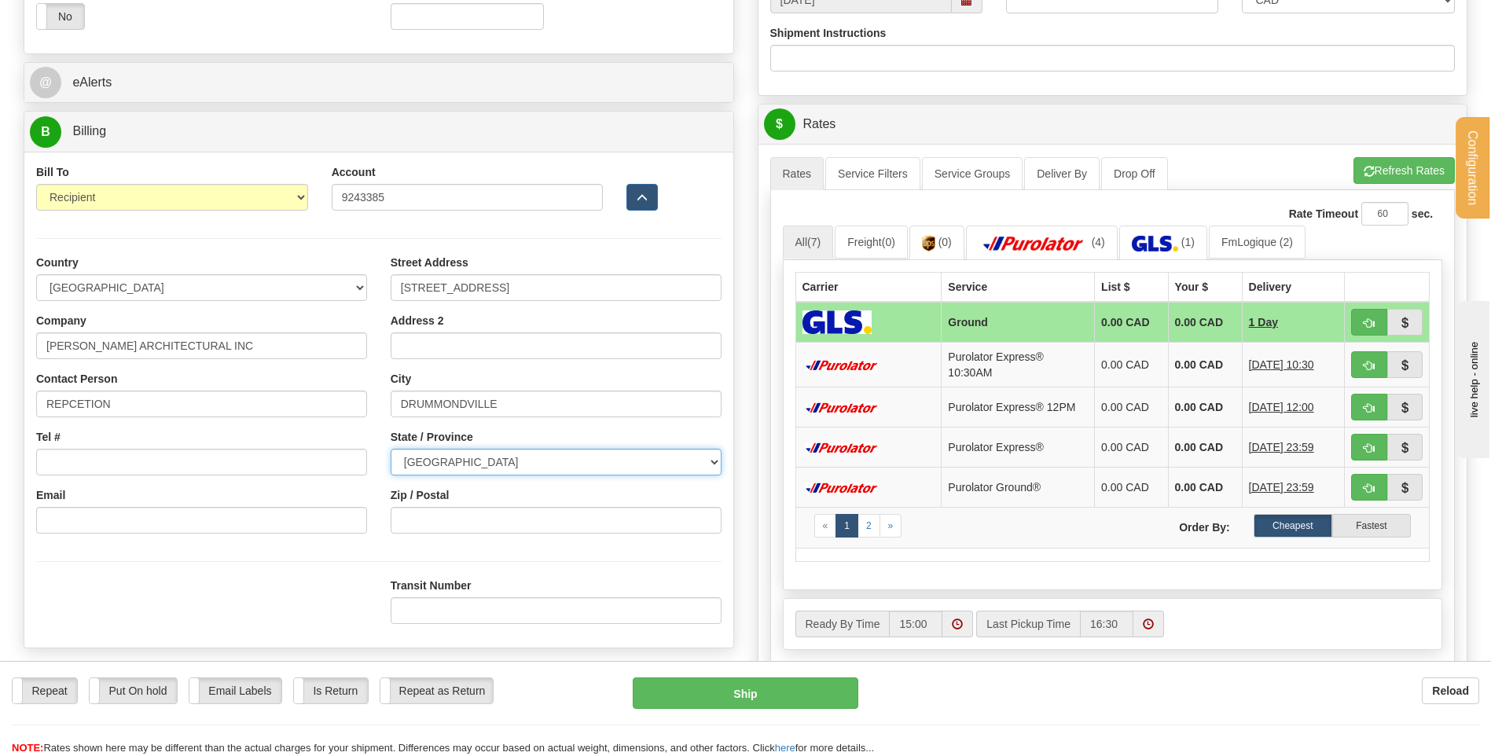
select select "QC"
type input "G1P 3X2"
click at [1096, 245] on link "(4)" at bounding box center [1042, 243] width 152 height 34
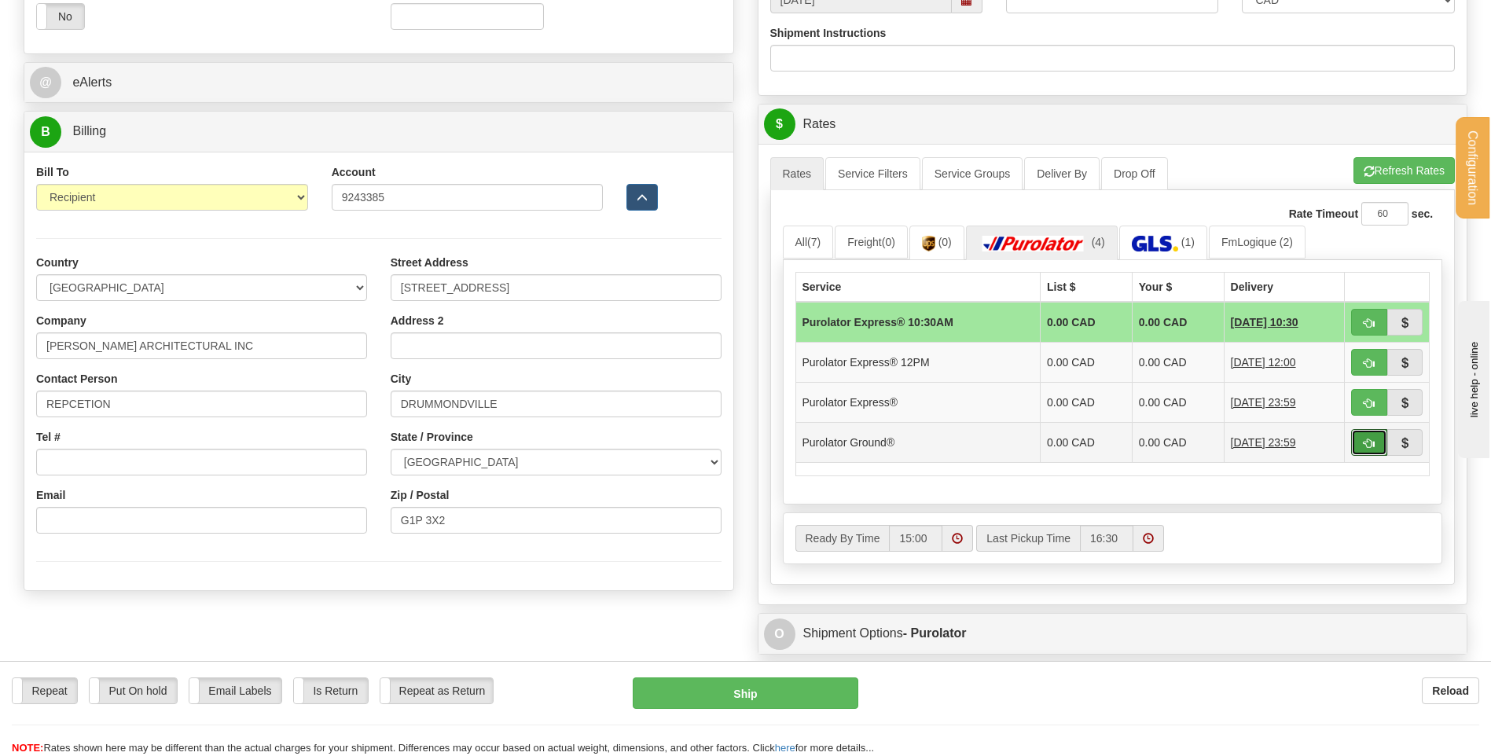
click at [1366, 443] on span "button" at bounding box center [1369, 444] width 11 height 10
type input "260"
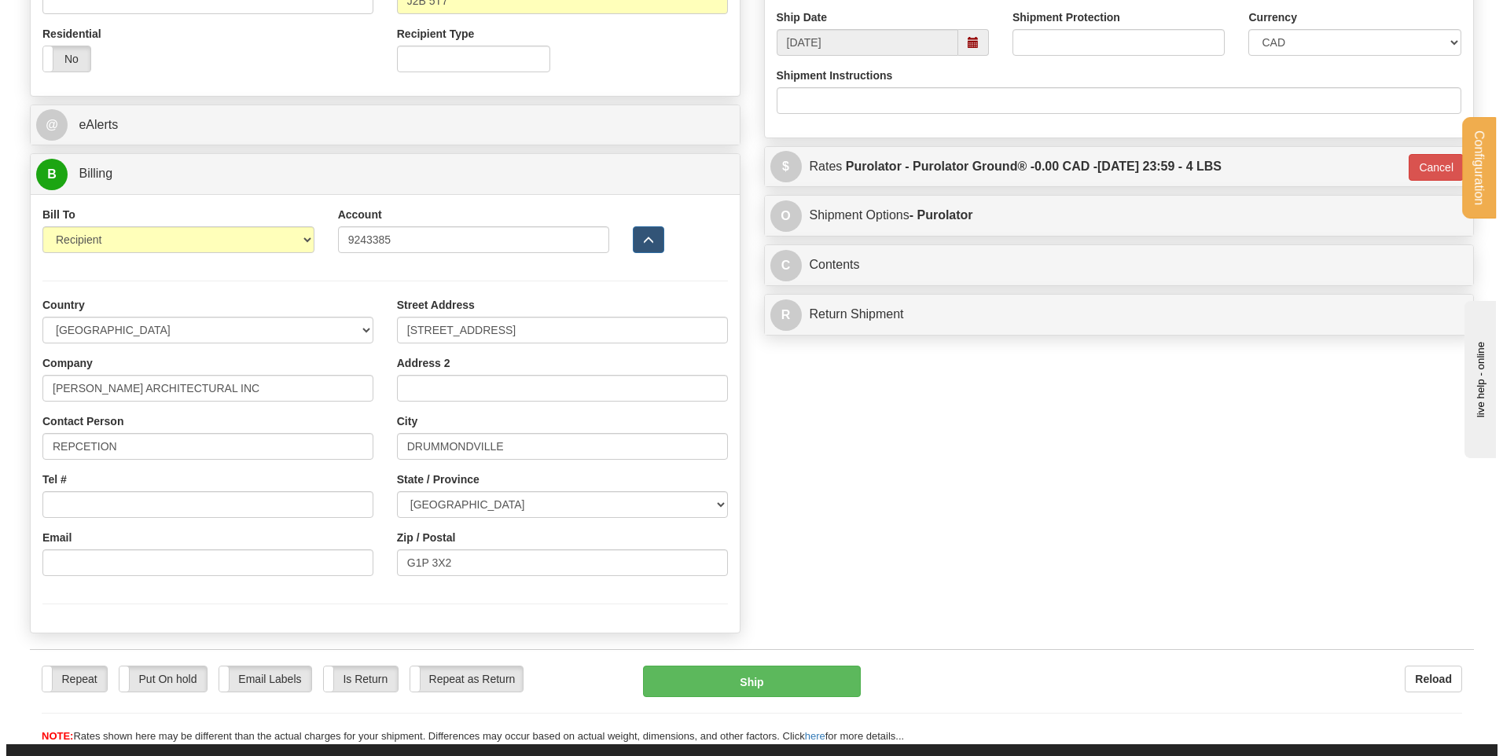
scroll to position [472, 0]
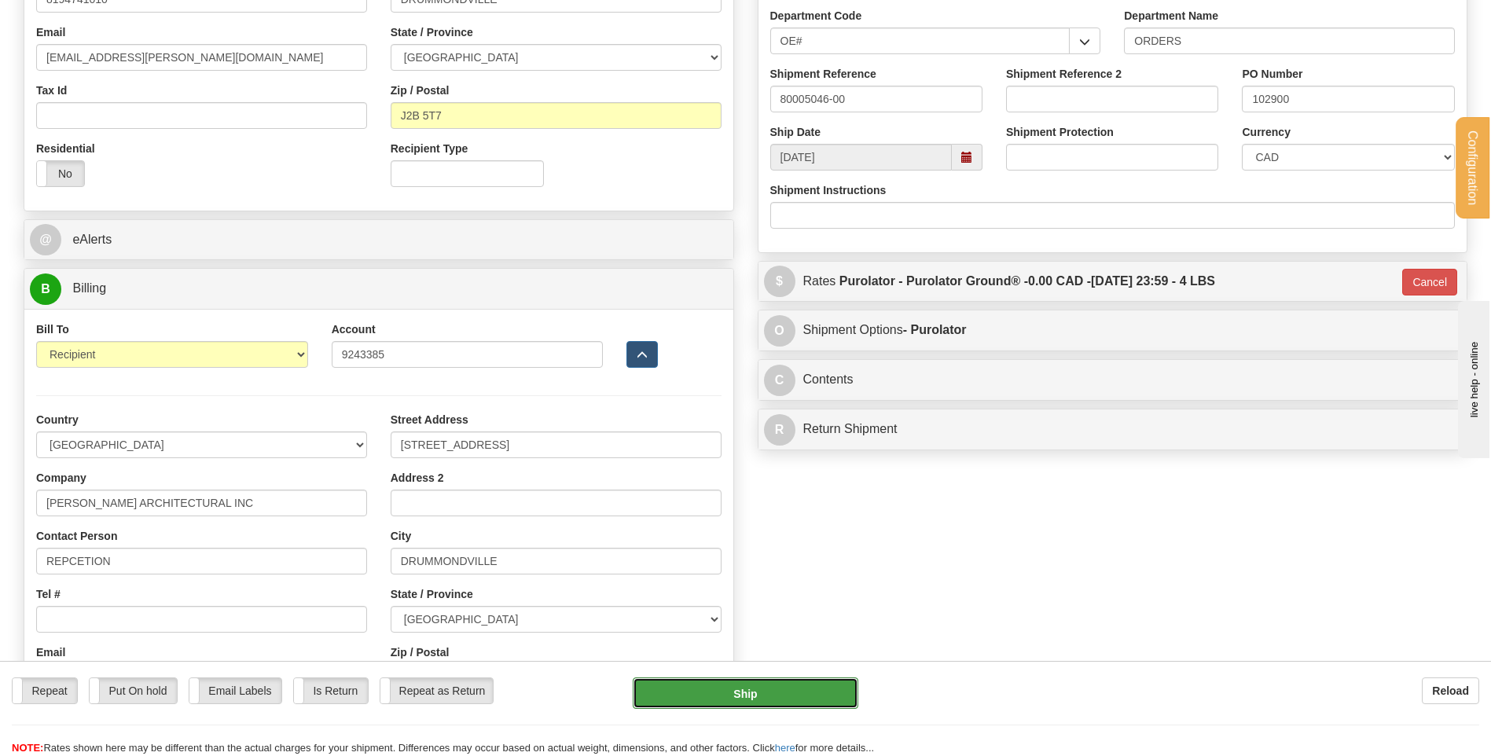
click at [780, 693] on button "Ship" at bounding box center [745, 693] width 225 height 31
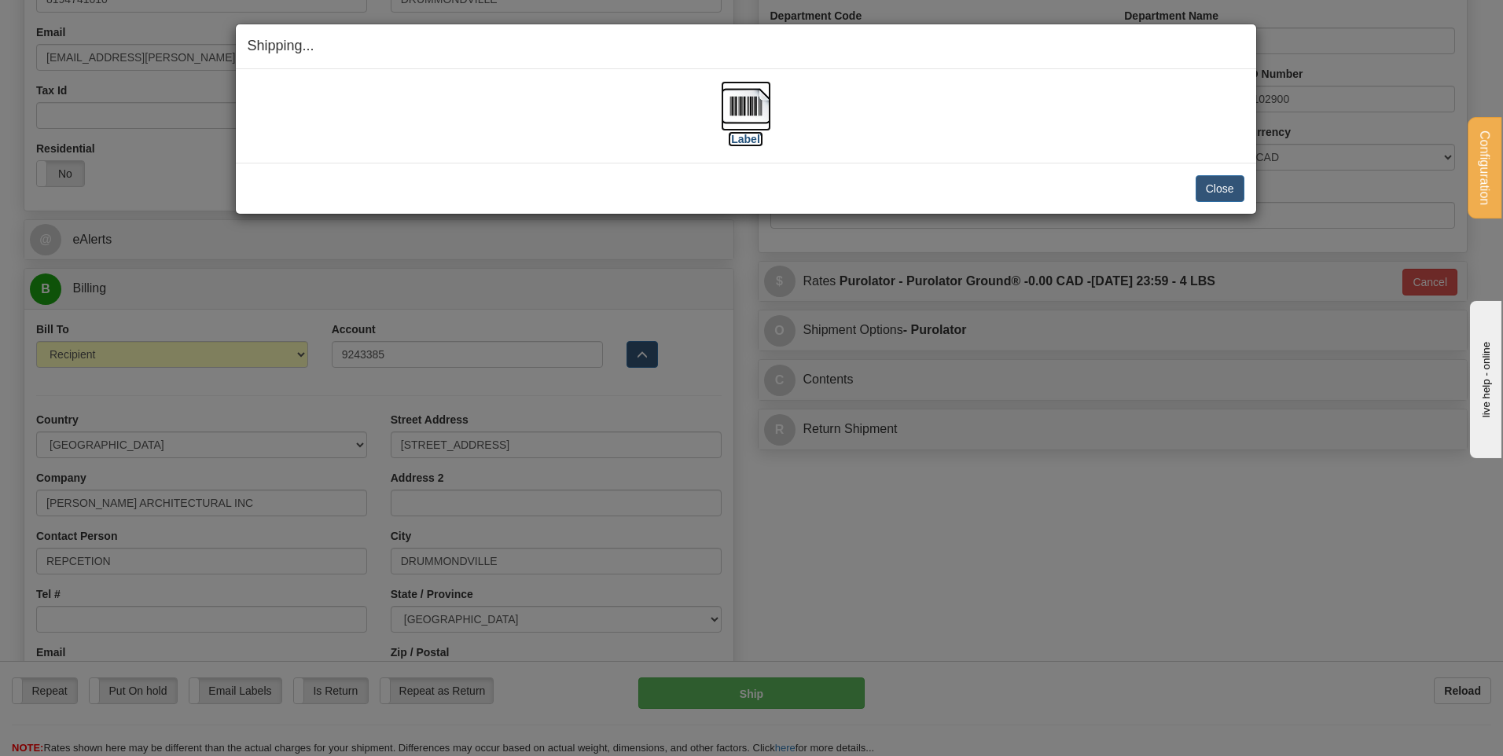
click at [749, 95] on img at bounding box center [746, 106] width 50 height 50
click at [1226, 183] on button "Close" at bounding box center [1220, 188] width 49 height 27
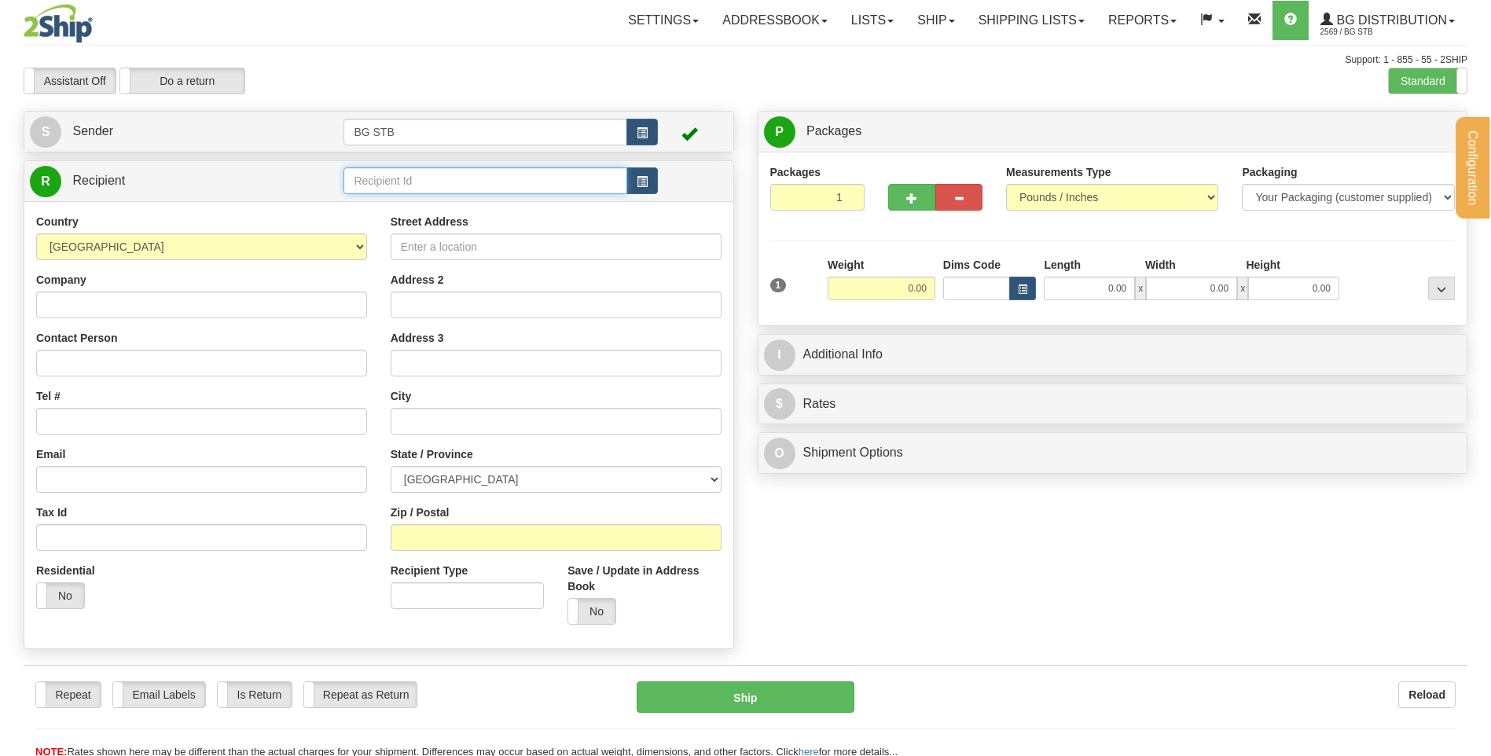
click at [471, 175] on input "text" at bounding box center [485, 180] width 283 height 27
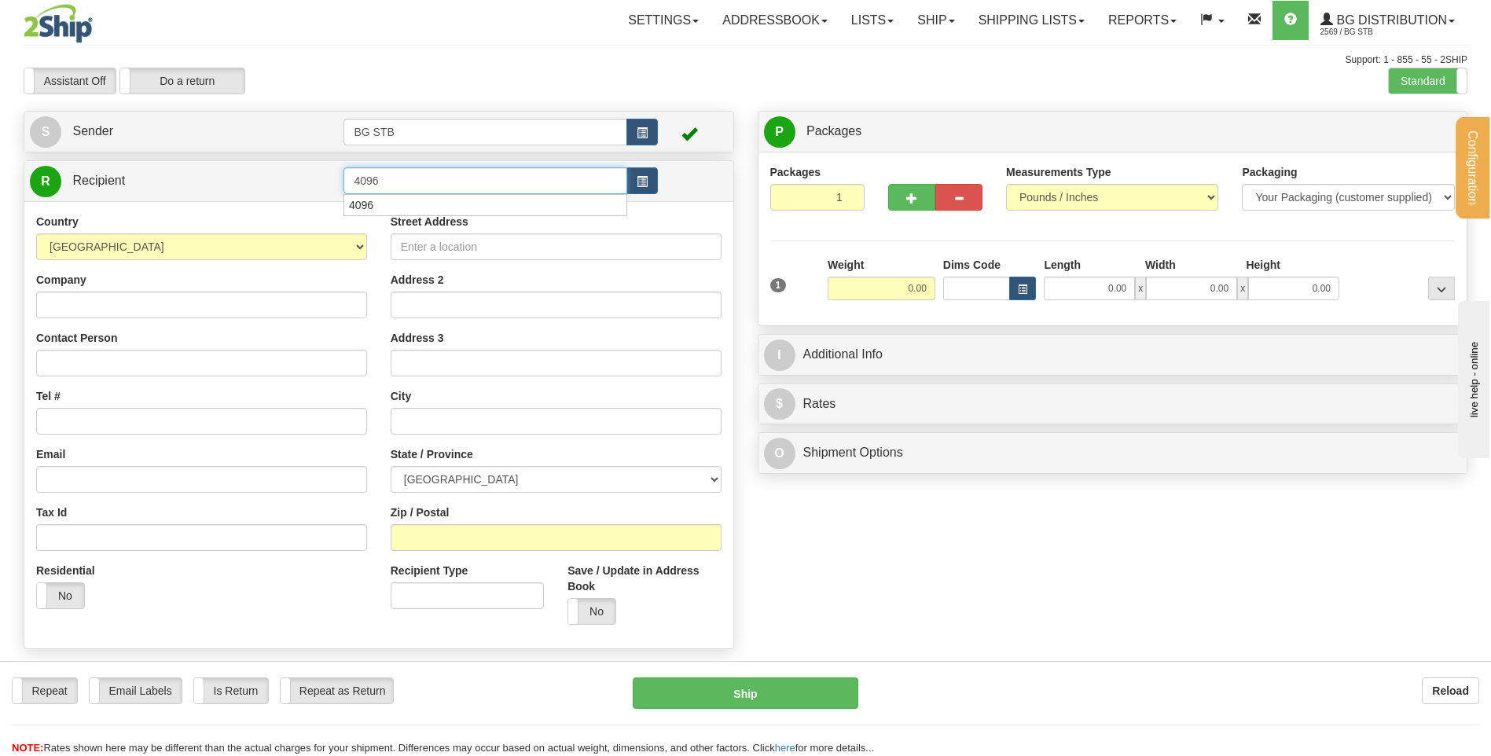
type input "4096"
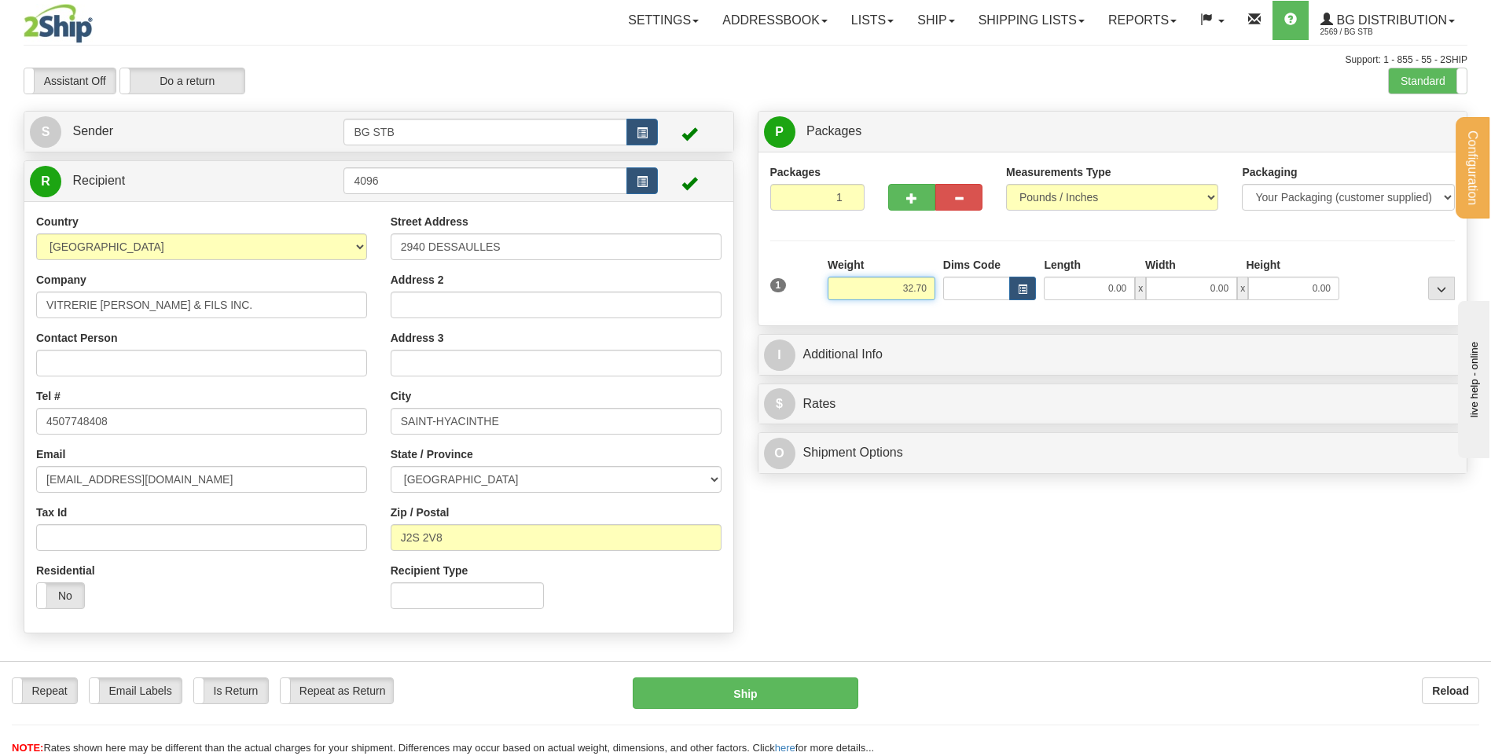
type input "32.70"
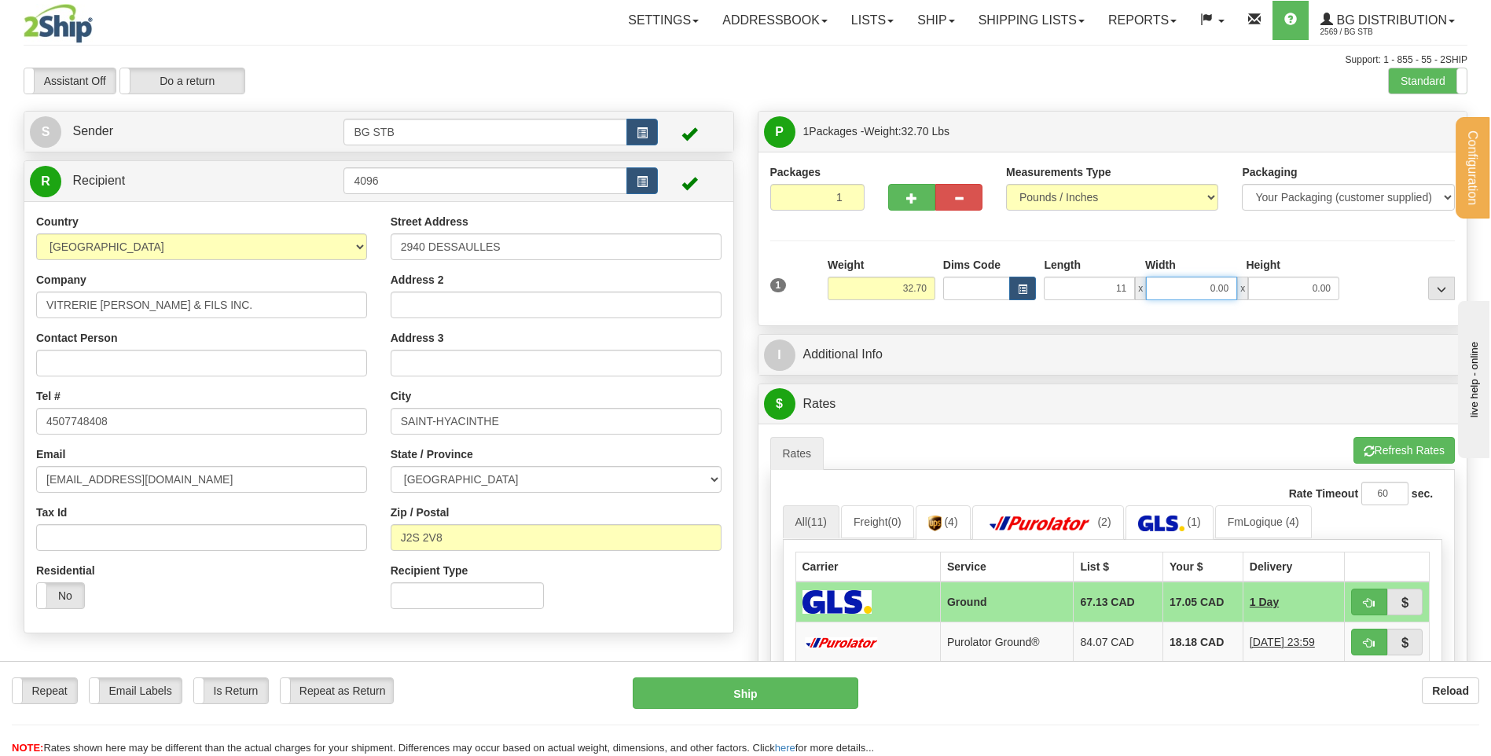
type input "11.00"
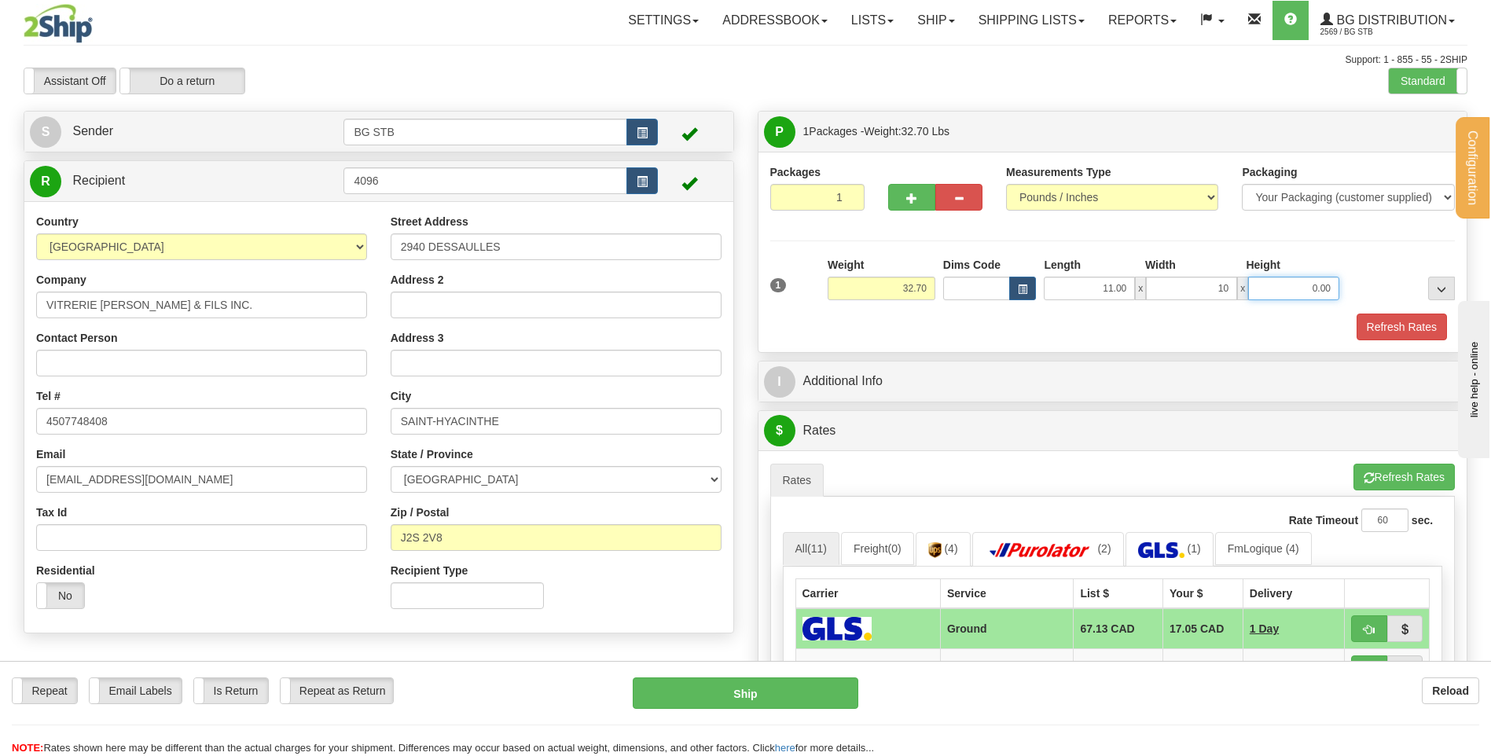
type input "10.00"
type input "14.00"
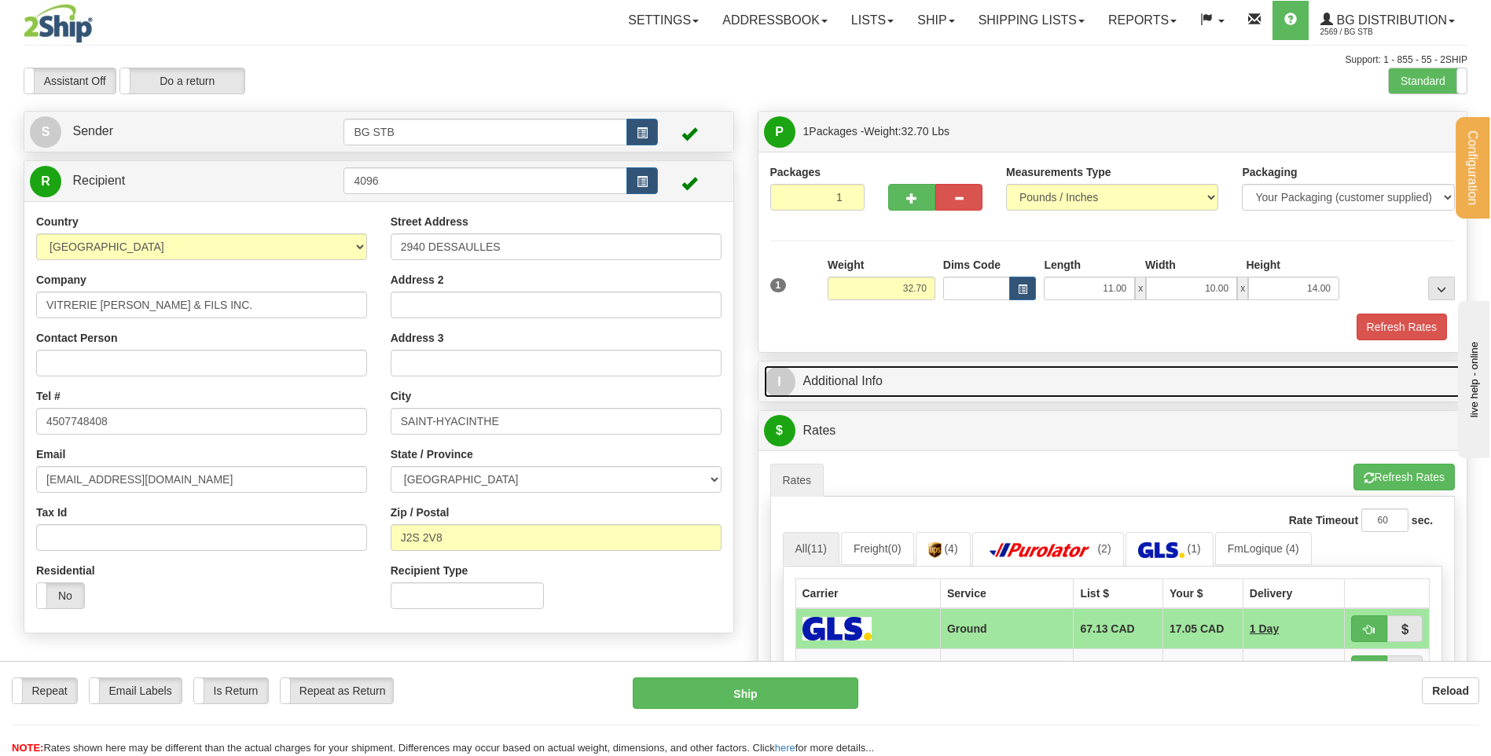
click at [871, 380] on link "I Additional Info" at bounding box center [1113, 382] width 698 height 32
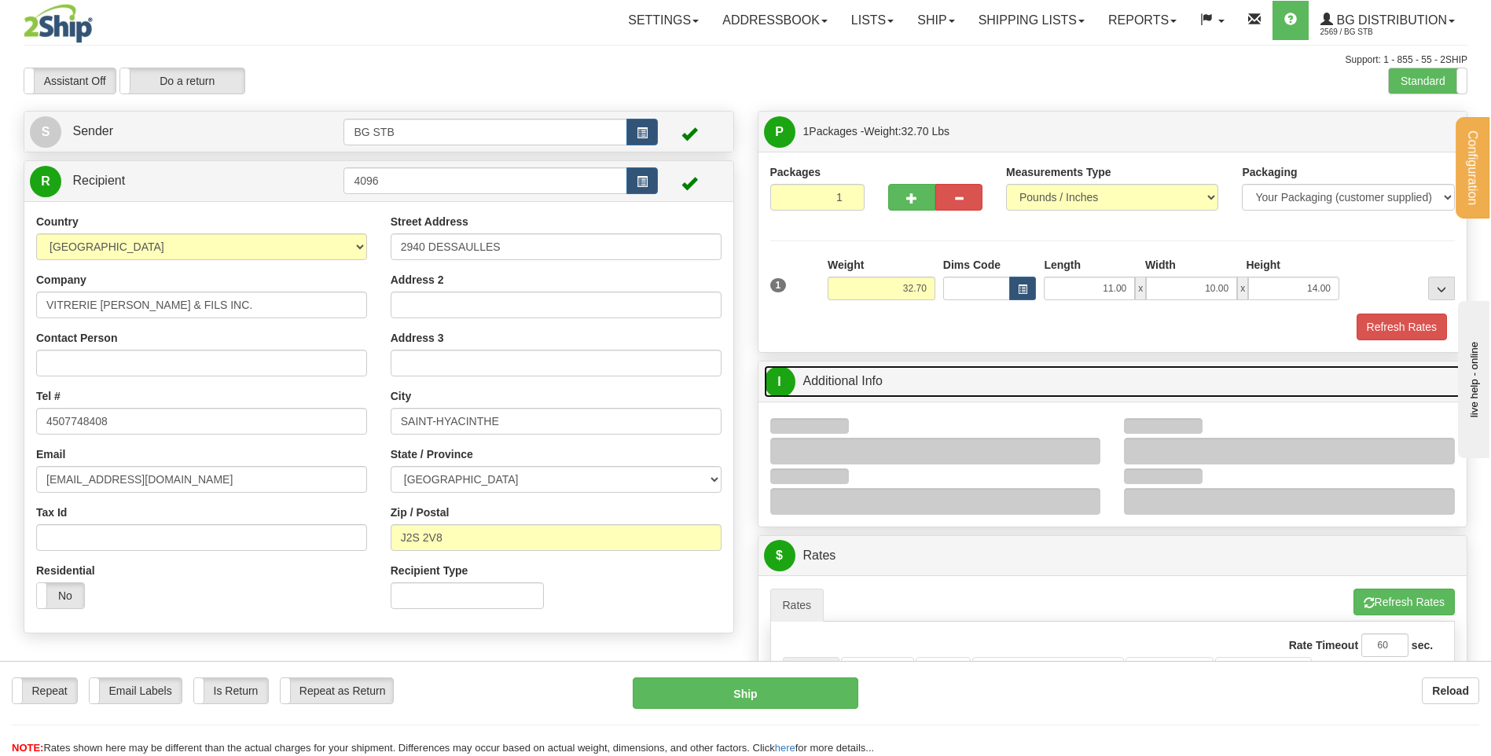
scroll to position [314, 0]
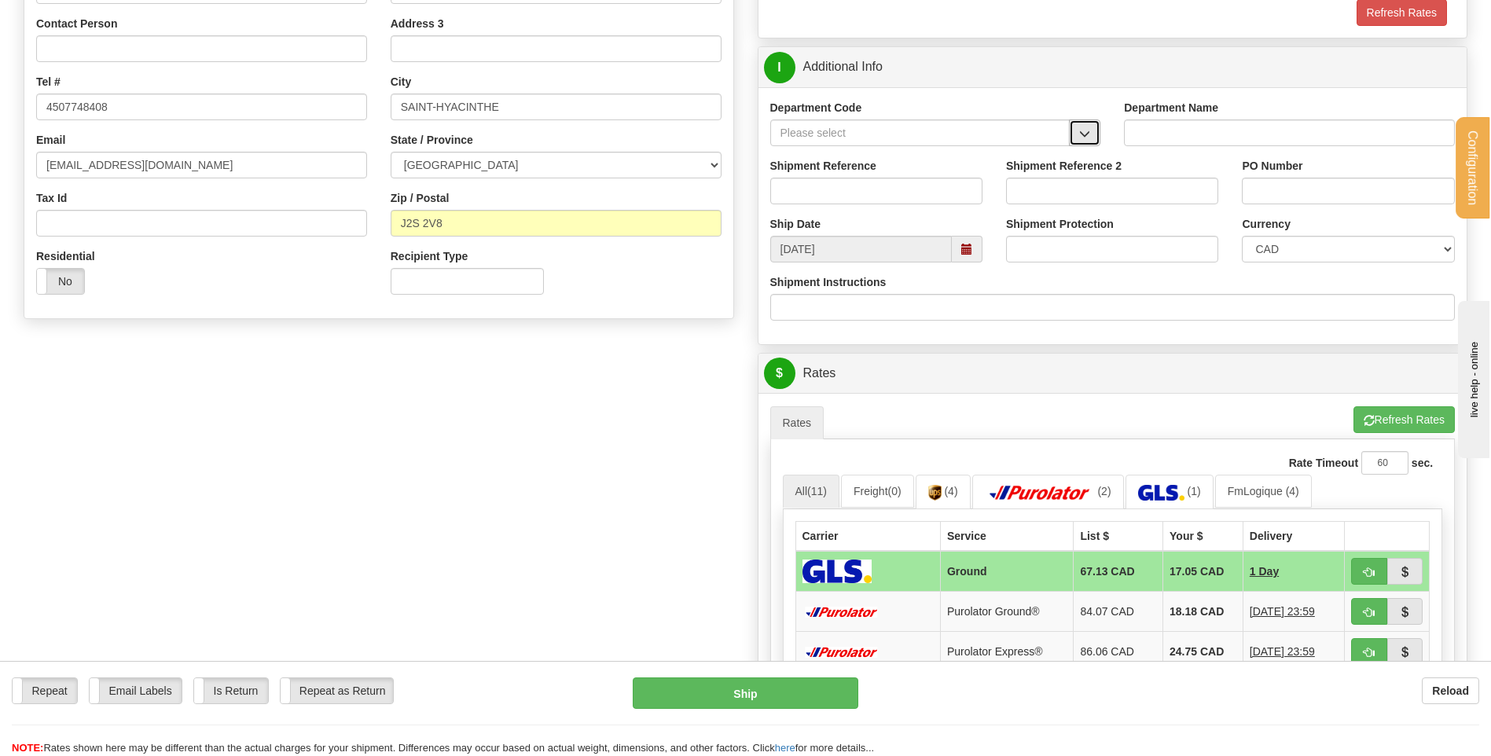
drag, startPoint x: 1094, startPoint y: 131, endPoint x: 1044, endPoint y: 145, distance: 51.7
click at [1092, 131] on button "button" at bounding box center [1084, 133] width 31 height 27
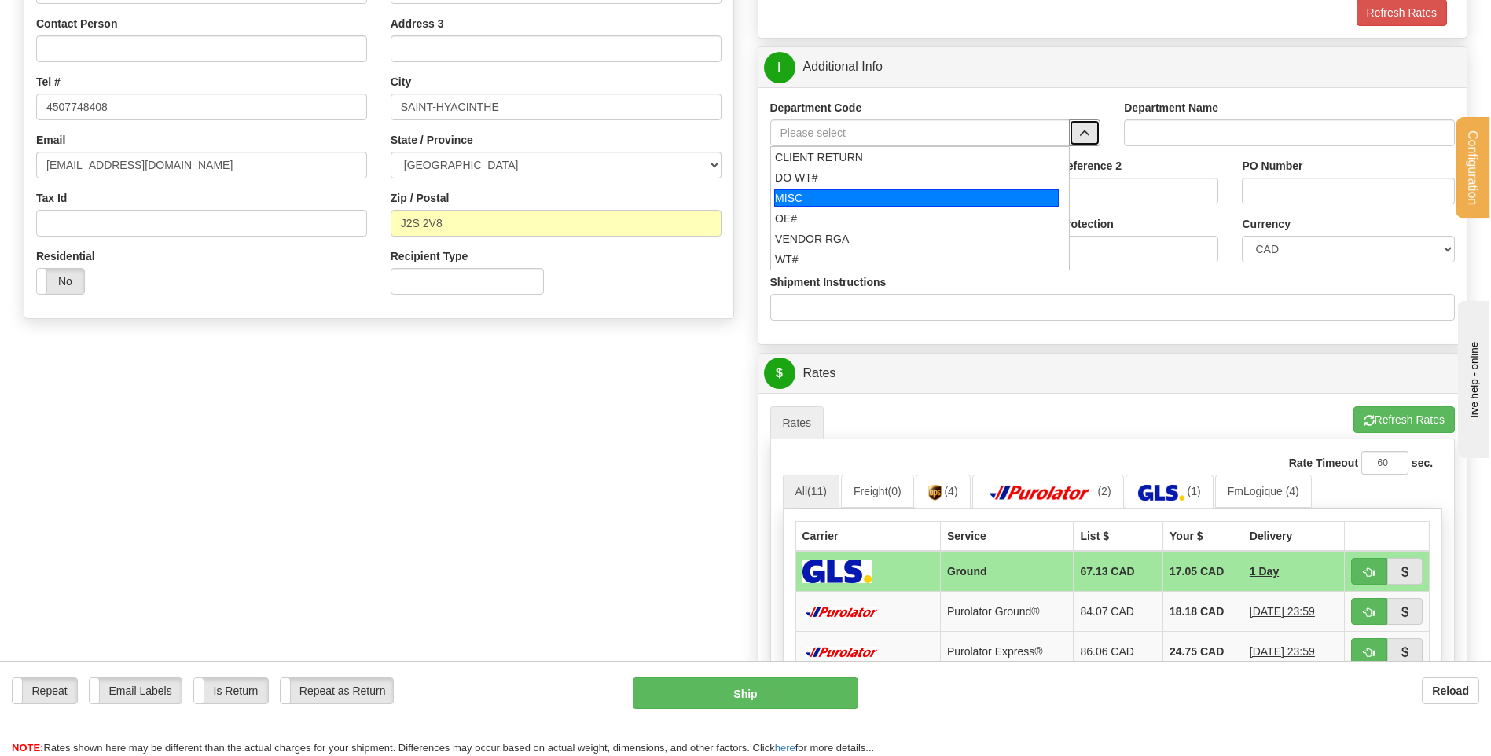
click at [929, 204] on div "MISC" at bounding box center [916, 197] width 285 height 17
type input "MISC"
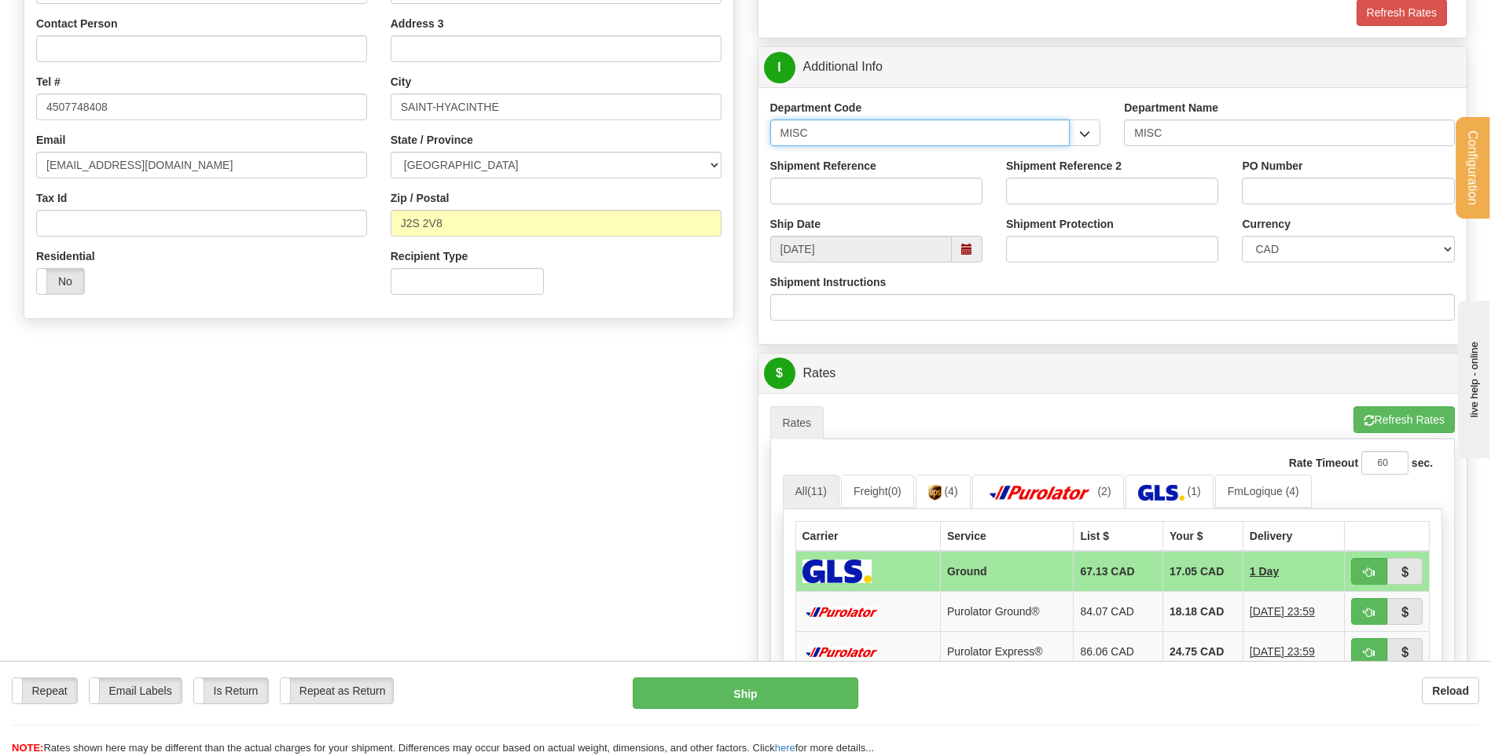
drag, startPoint x: 790, startPoint y: 127, endPoint x: 697, endPoint y: 122, distance: 93.7
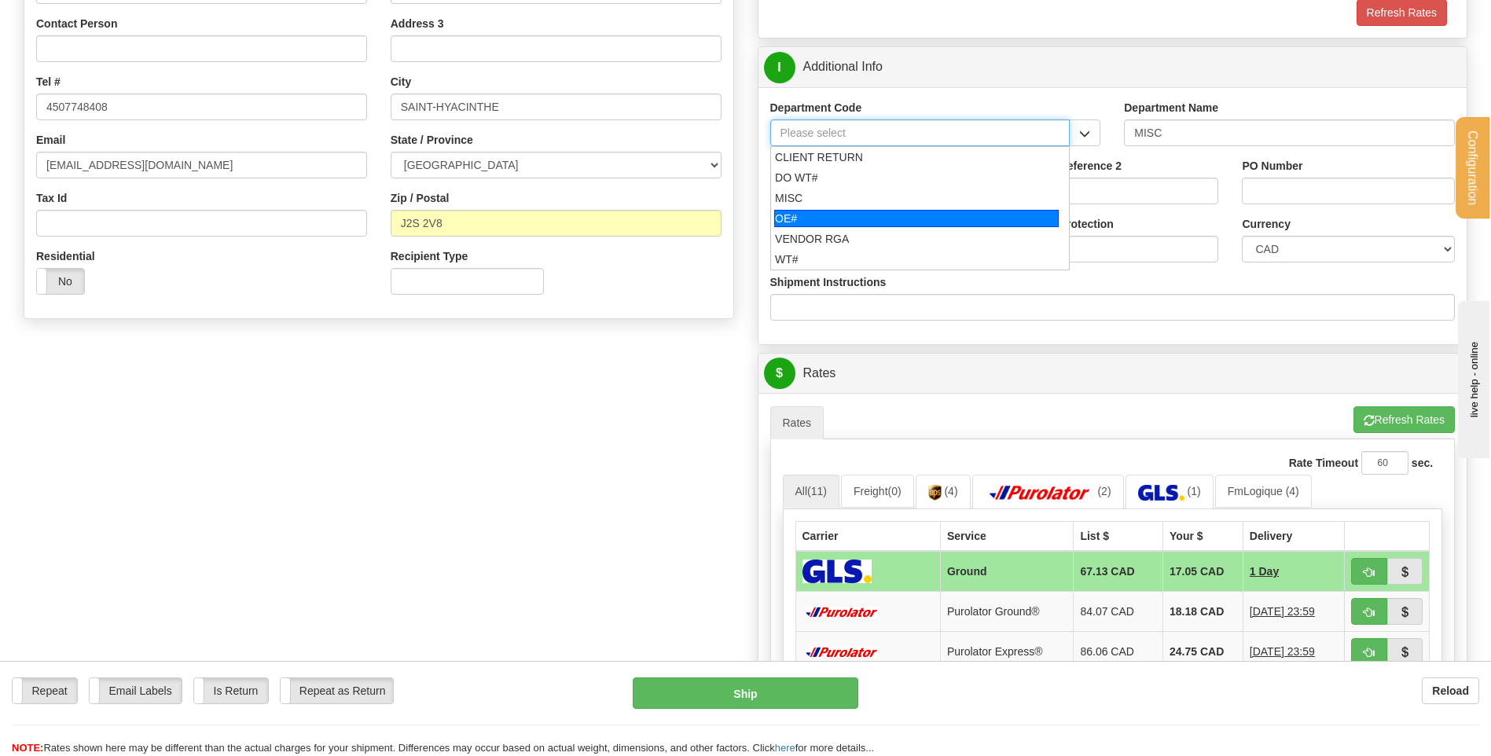
click at [815, 224] on div "OE#" at bounding box center [916, 218] width 285 height 17
type input "OE#"
type input "ORDERS"
type input "OE#"
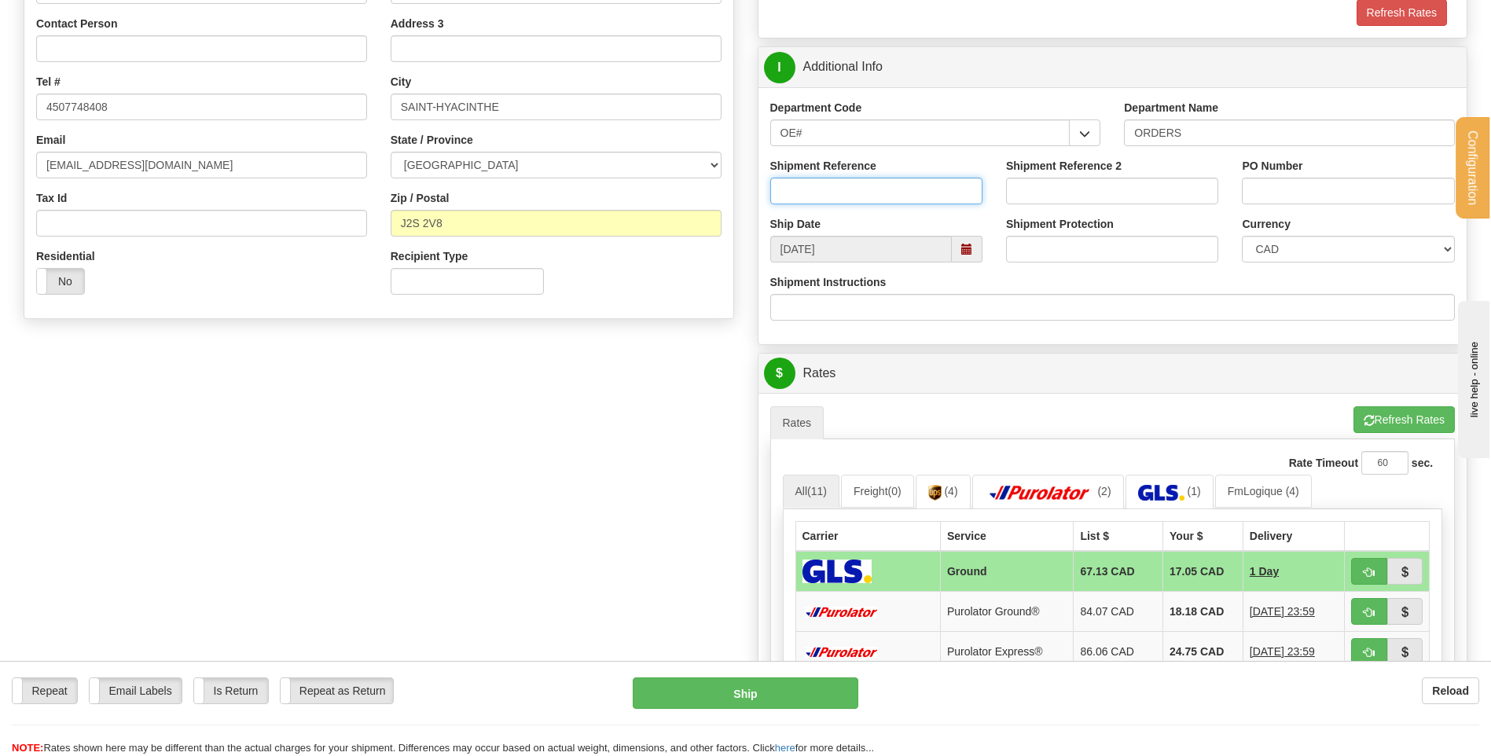
click at [818, 192] on input "Shipment Reference" at bounding box center [876, 191] width 212 height 27
type input "80005047-00"
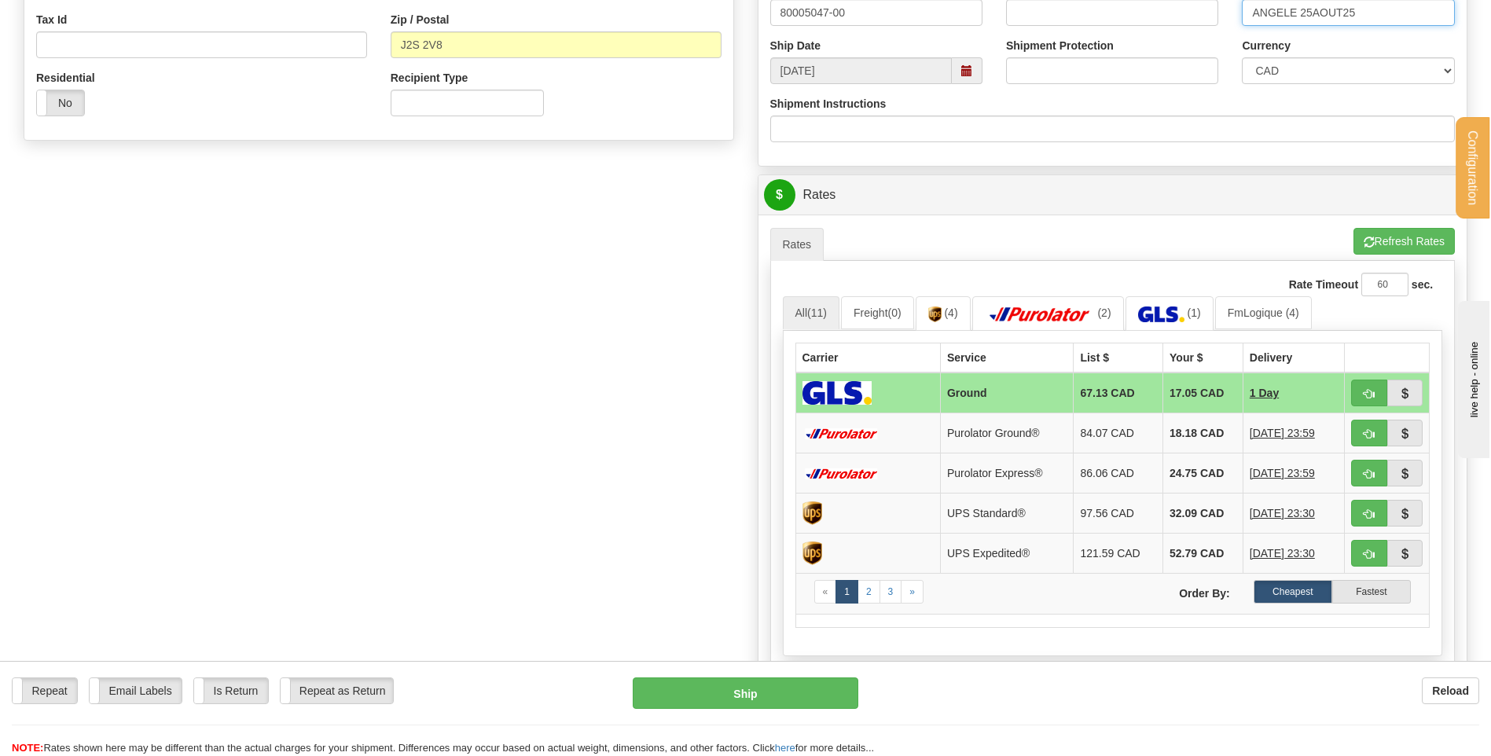
scroll to position [550, 0]
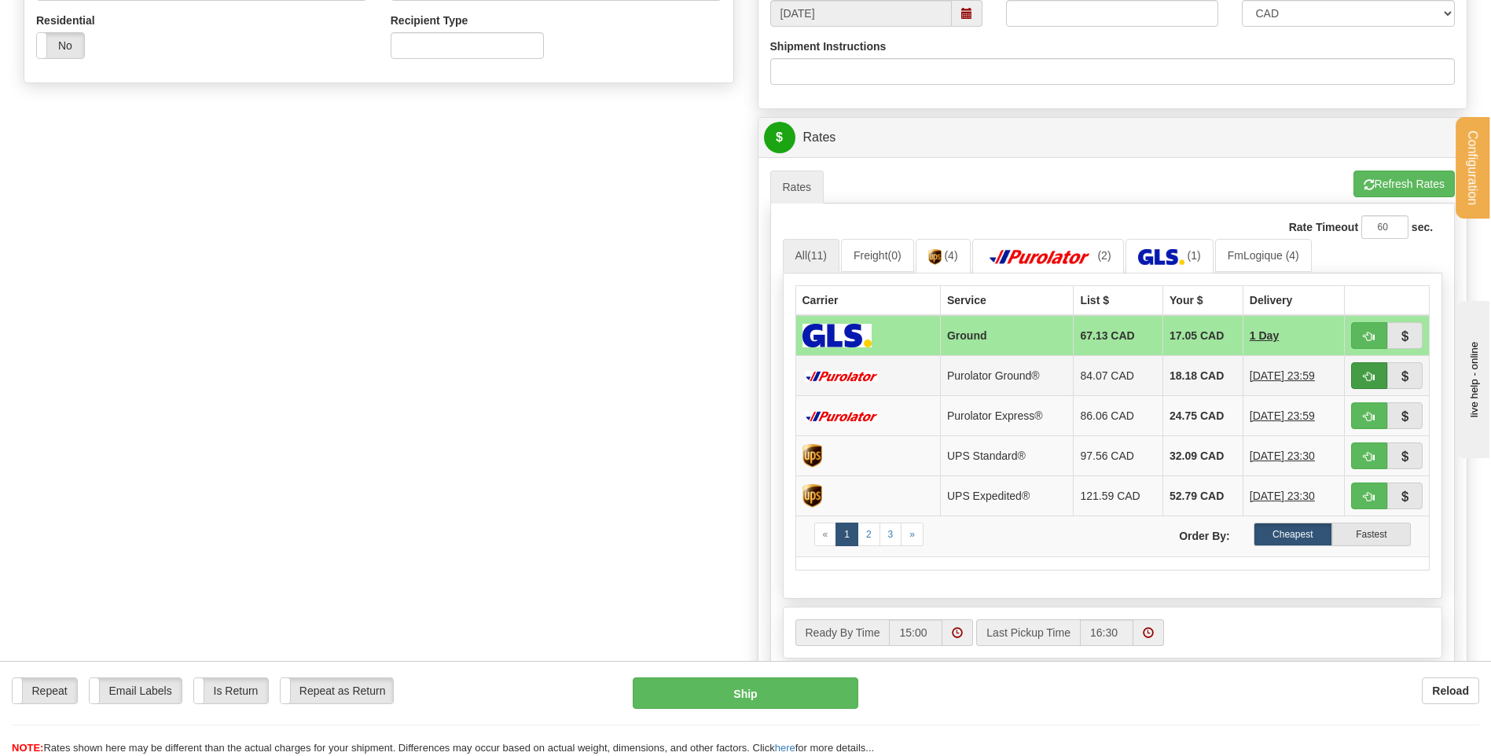
type input "ANGELE 25AOUT25"
drag, startPoint x: 1358, startPoint y: 374, endPoint x: 1288, endPoint y: 358, distance: 71.9
click at [1358, 374] on button "button" at bounding box center [1369, 375] width 36 height 27
type input "260"
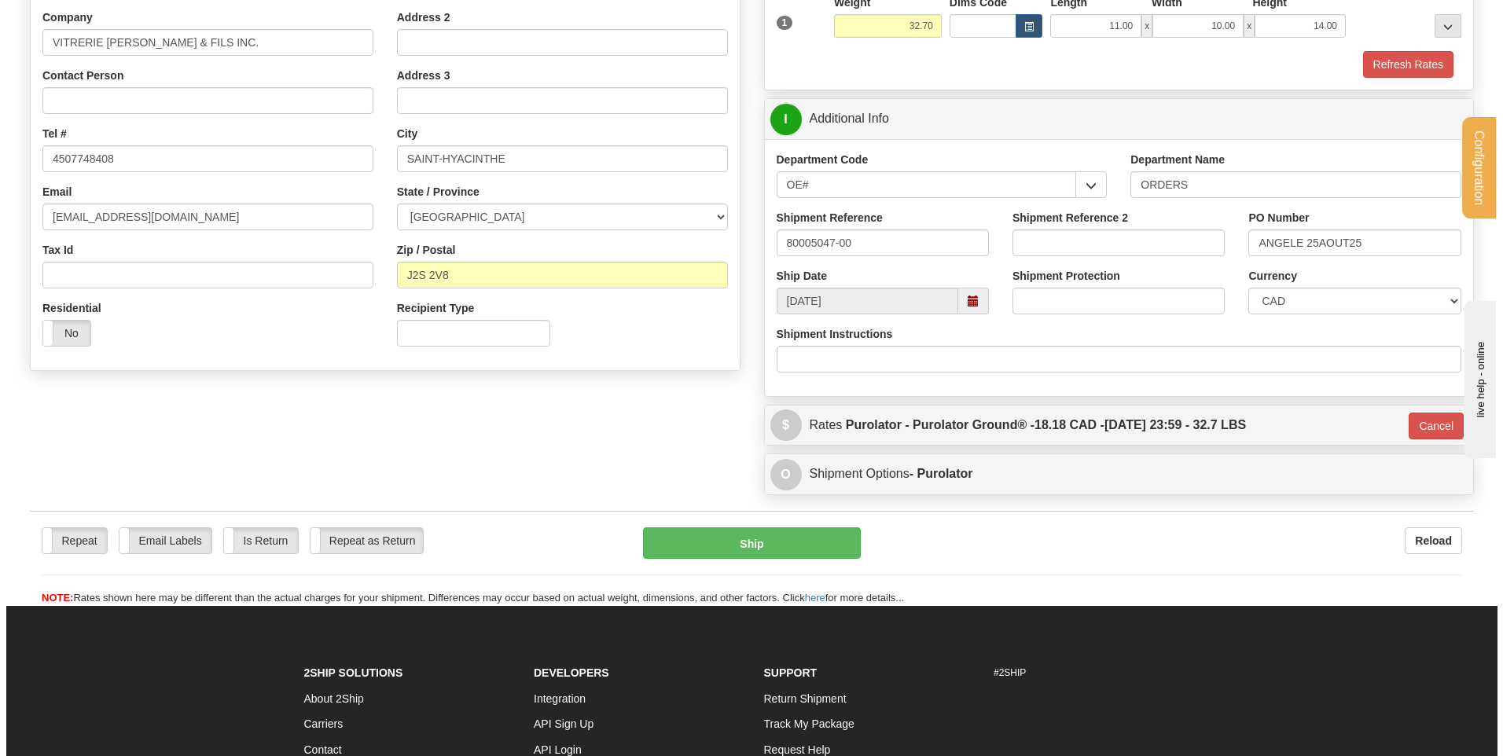
scroll to position [236, 0]
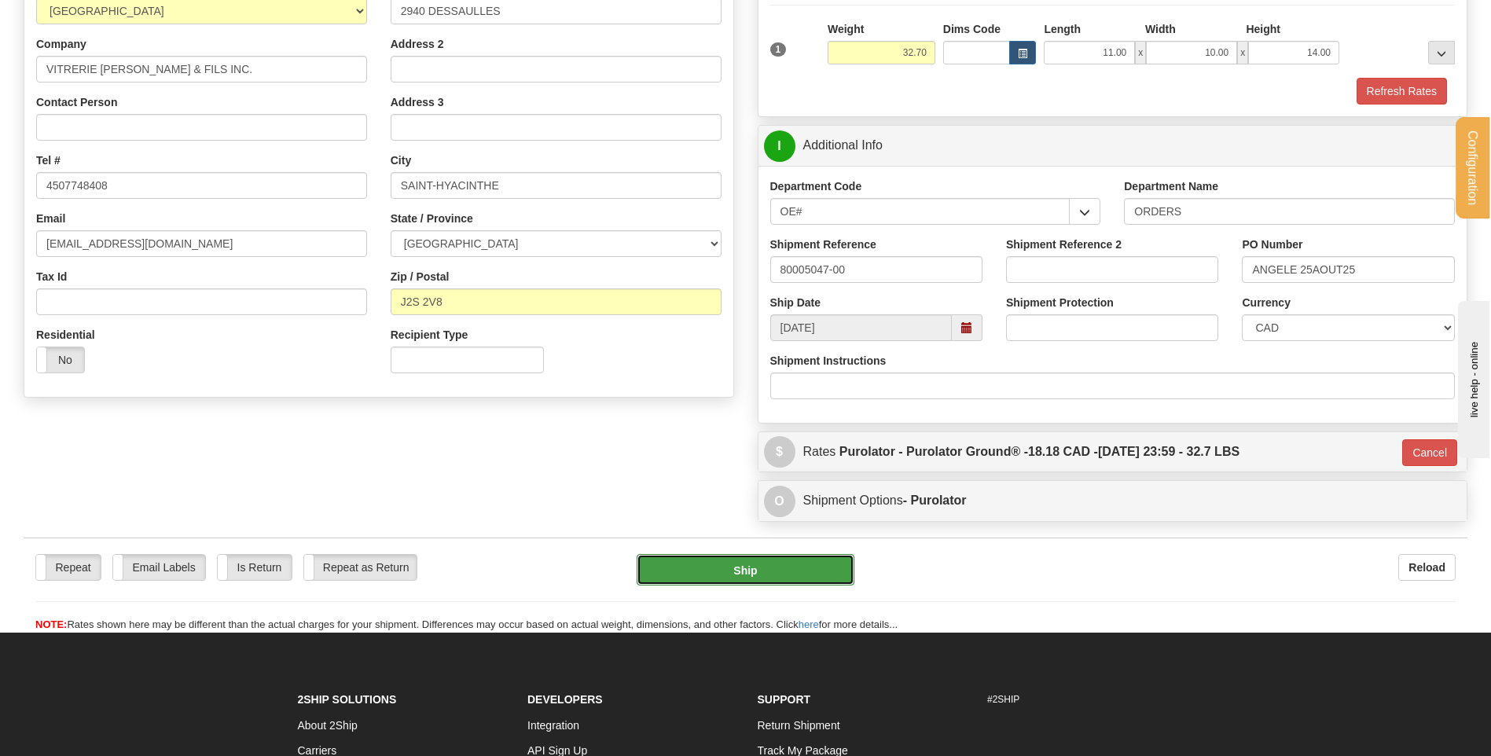
click at [675, 559] on button "Ship" at bounding box center [745, 569] width 217 height 31
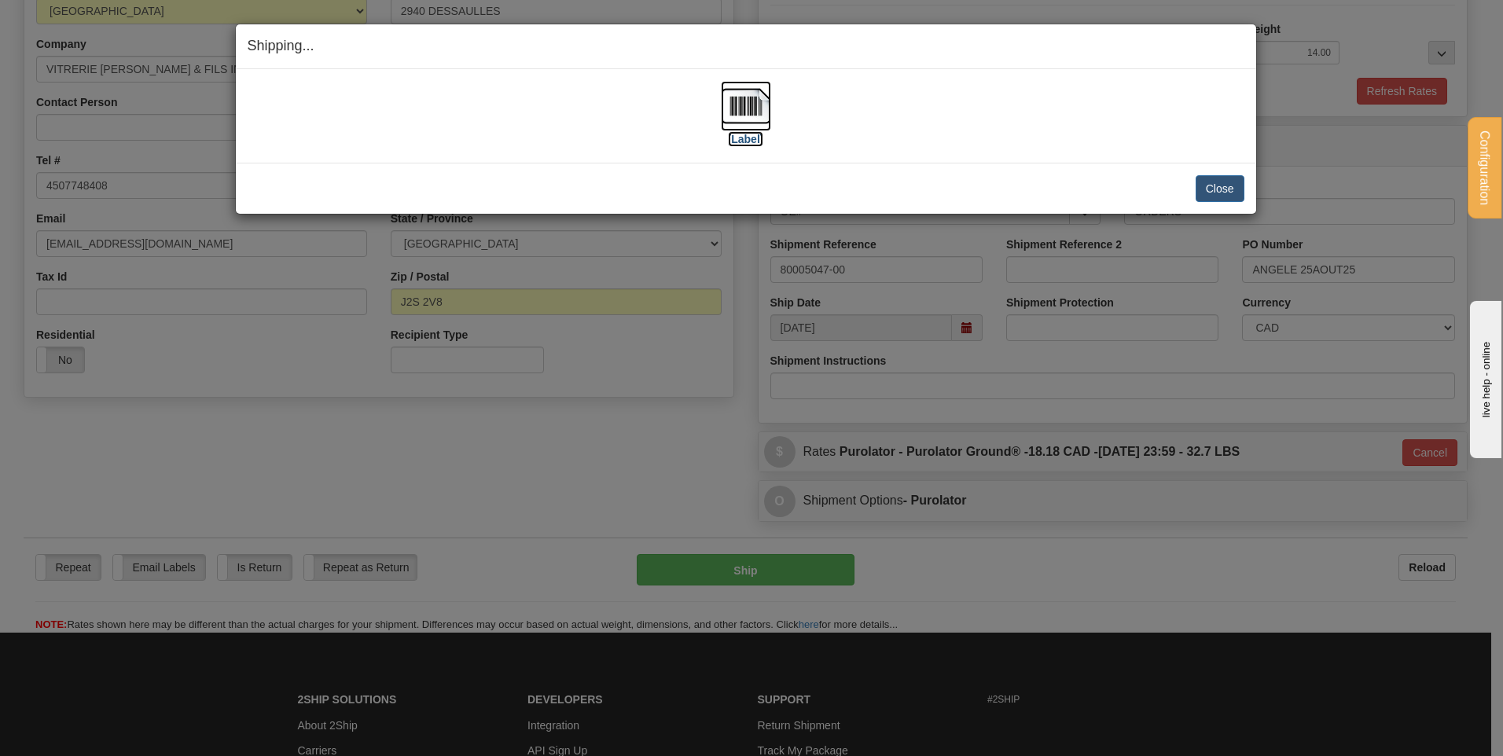
click at [752, 114] on img at bounding box center [746, 106] width 50 height 50
click at [1242, 189] on button "Close" at bounding box center [1220, 188] width 49 height 27
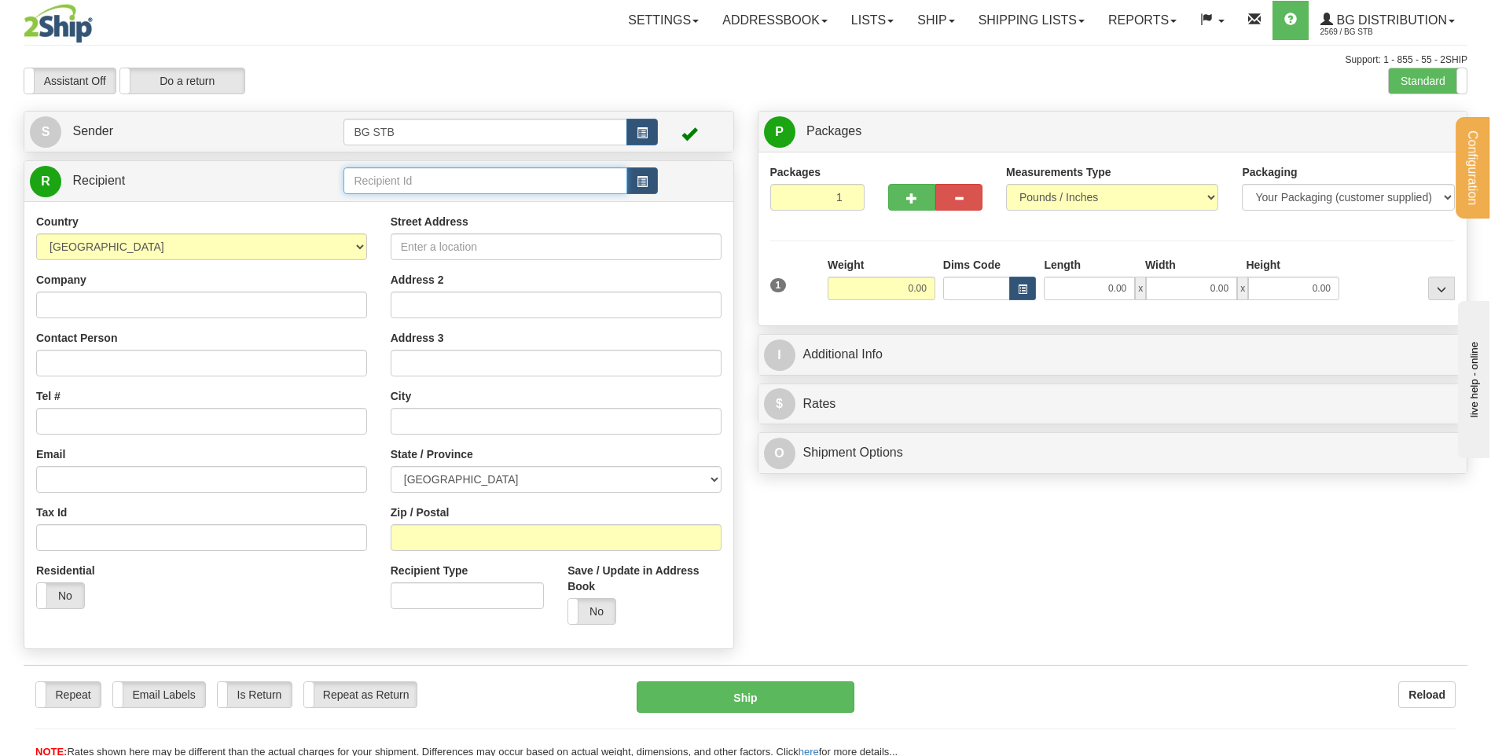
click at [461, 175] on input "text" at bounding box center [485, 180] width 283 height 27
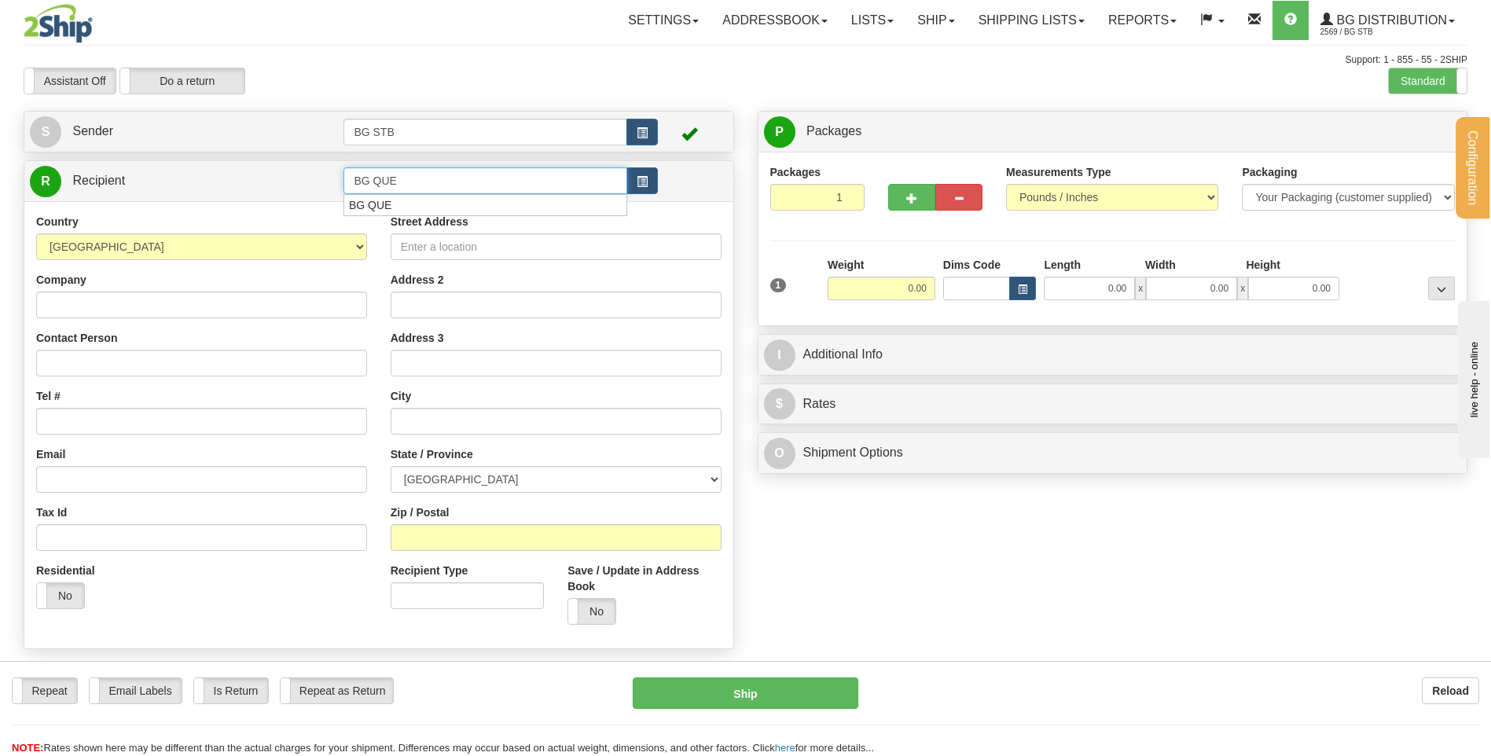
type input "BG QUE"
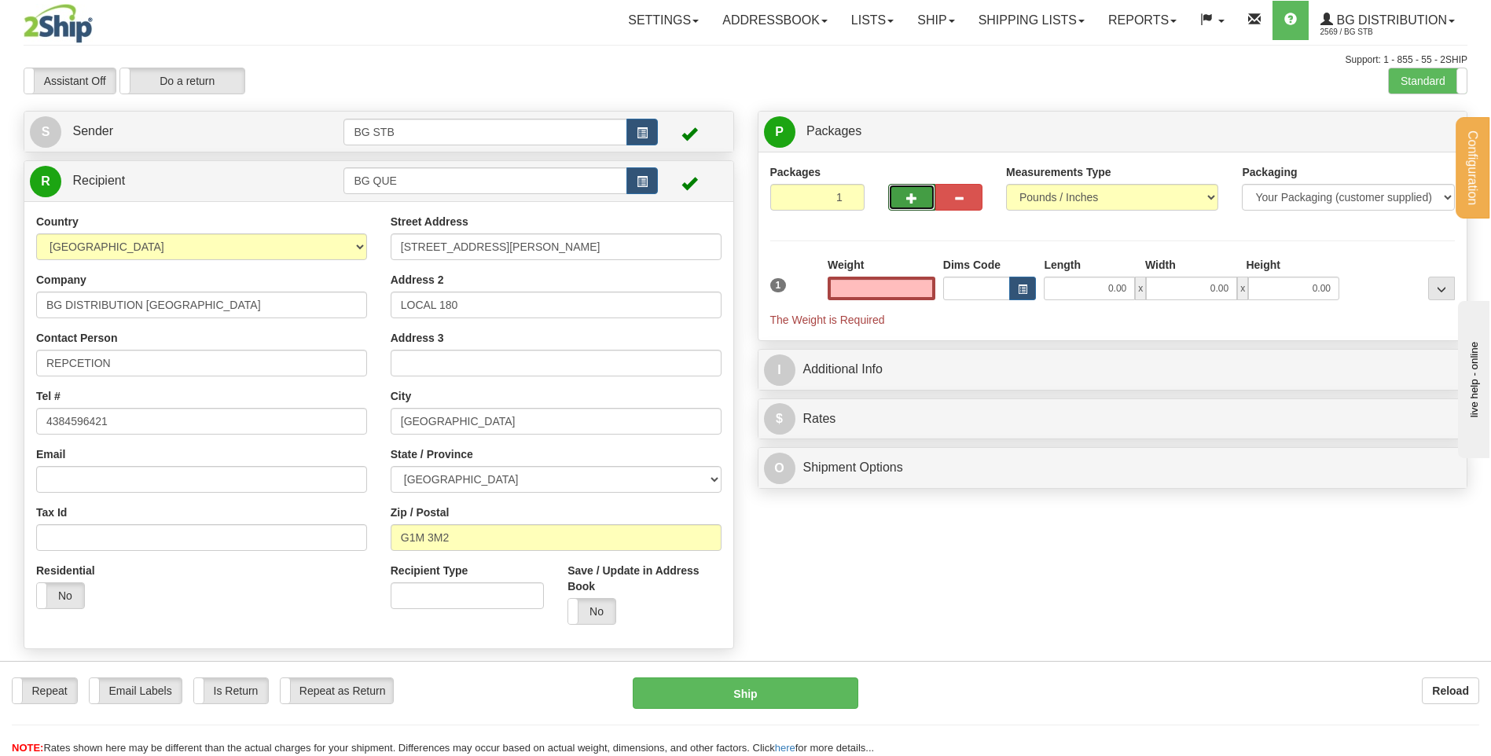
type input "0.00"
click at [924, 200] on button "button" at bounding box center [911, 197] width 47 height 27
click at [904, 204] on button "button" at bounding box center [911, 197] width 47 height 27
click at [904, 197] on button "button" at bounding box center [911, 197] width 47 height 27
type input "4"
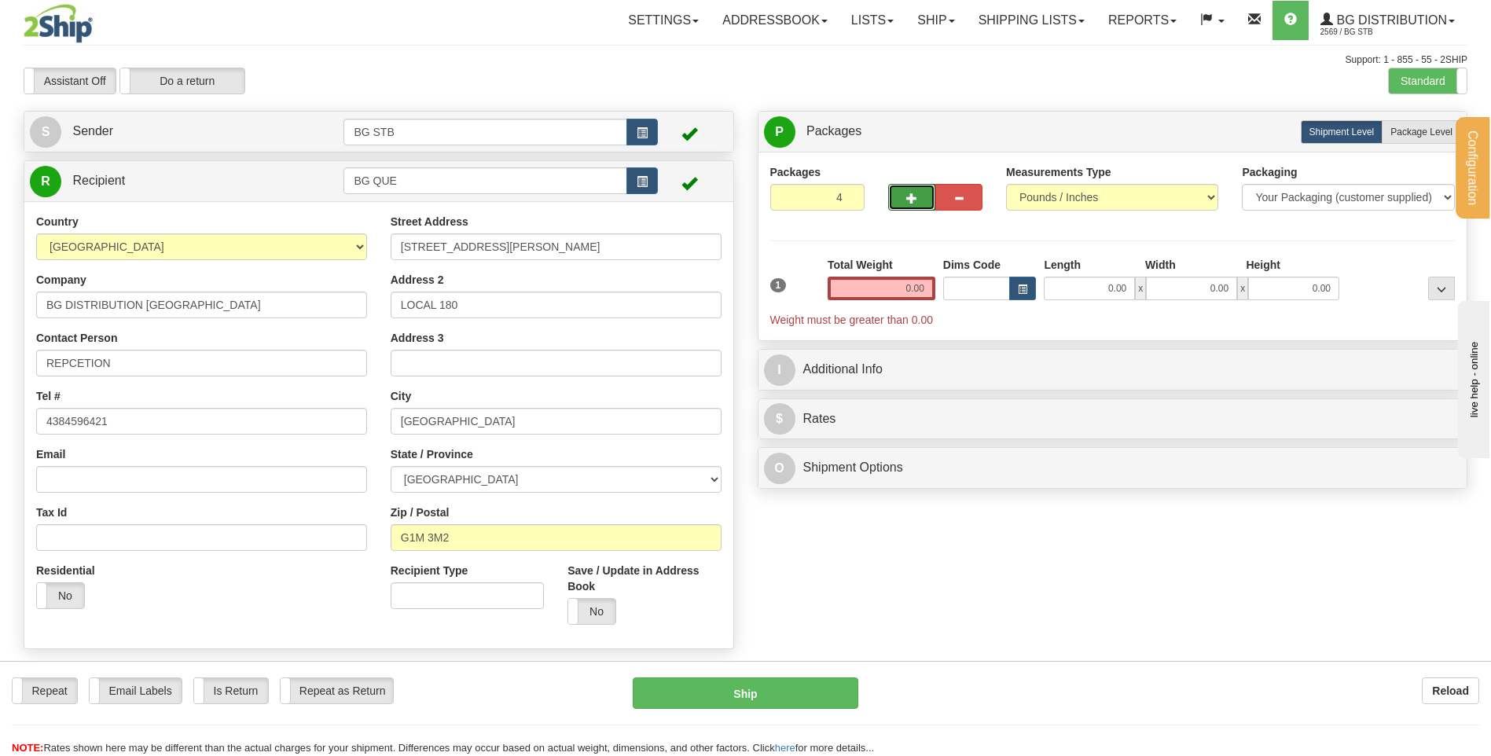
click at [1407, 124] on label "Package Level Pack.." at bounding box center [1421, 132] width 79 height 24
radio input "true"
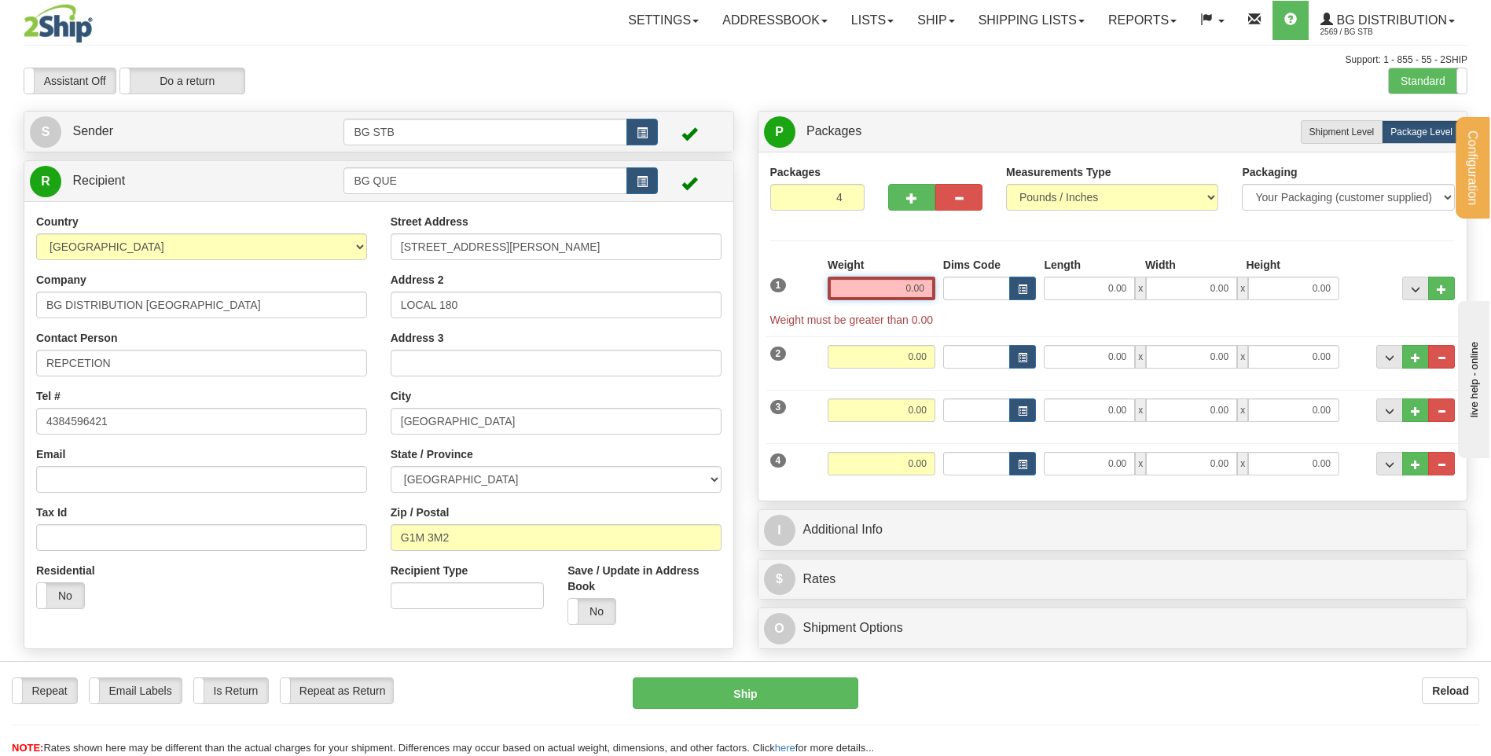
click at [880, 294] on input "0.00" at bounding box center [882, 289] width 108 height 24
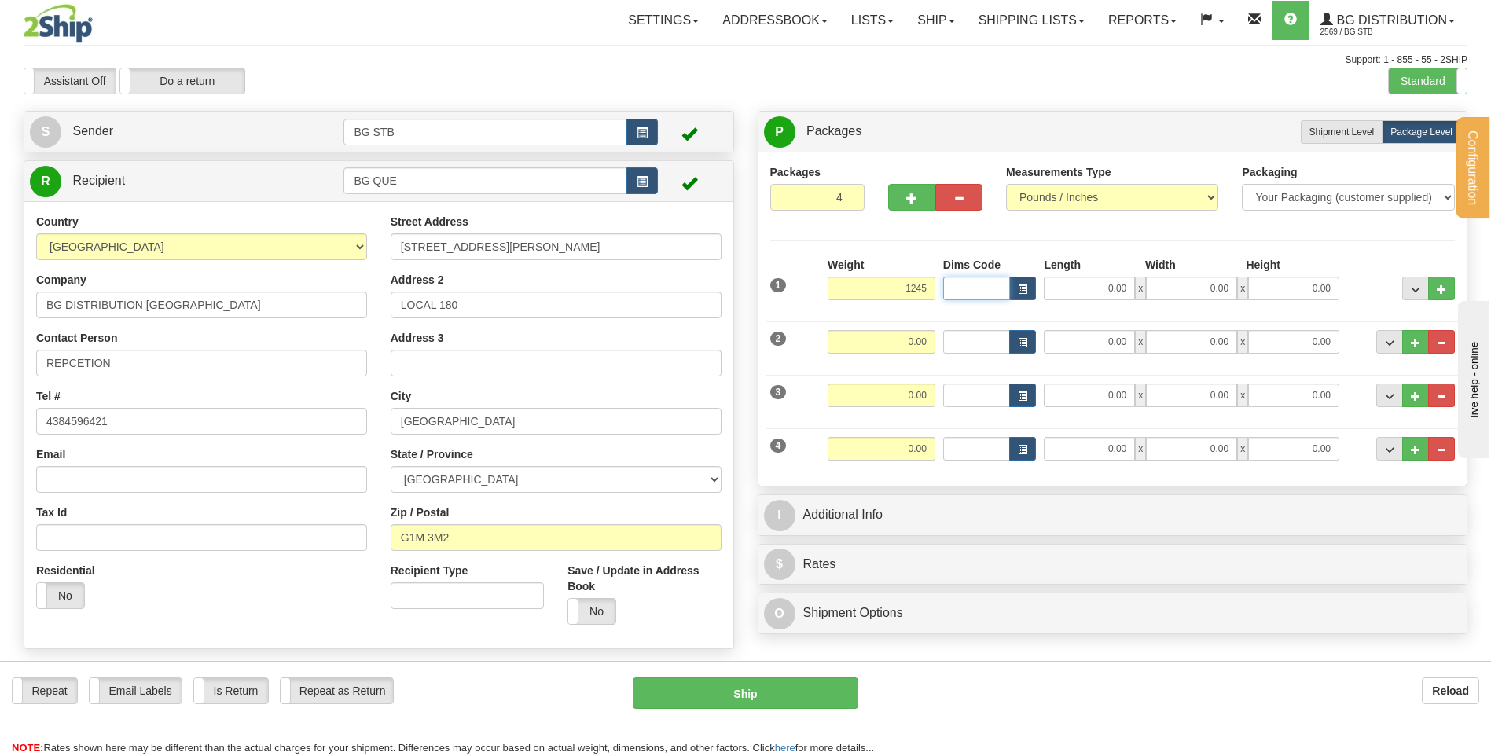
type input "1245.00"
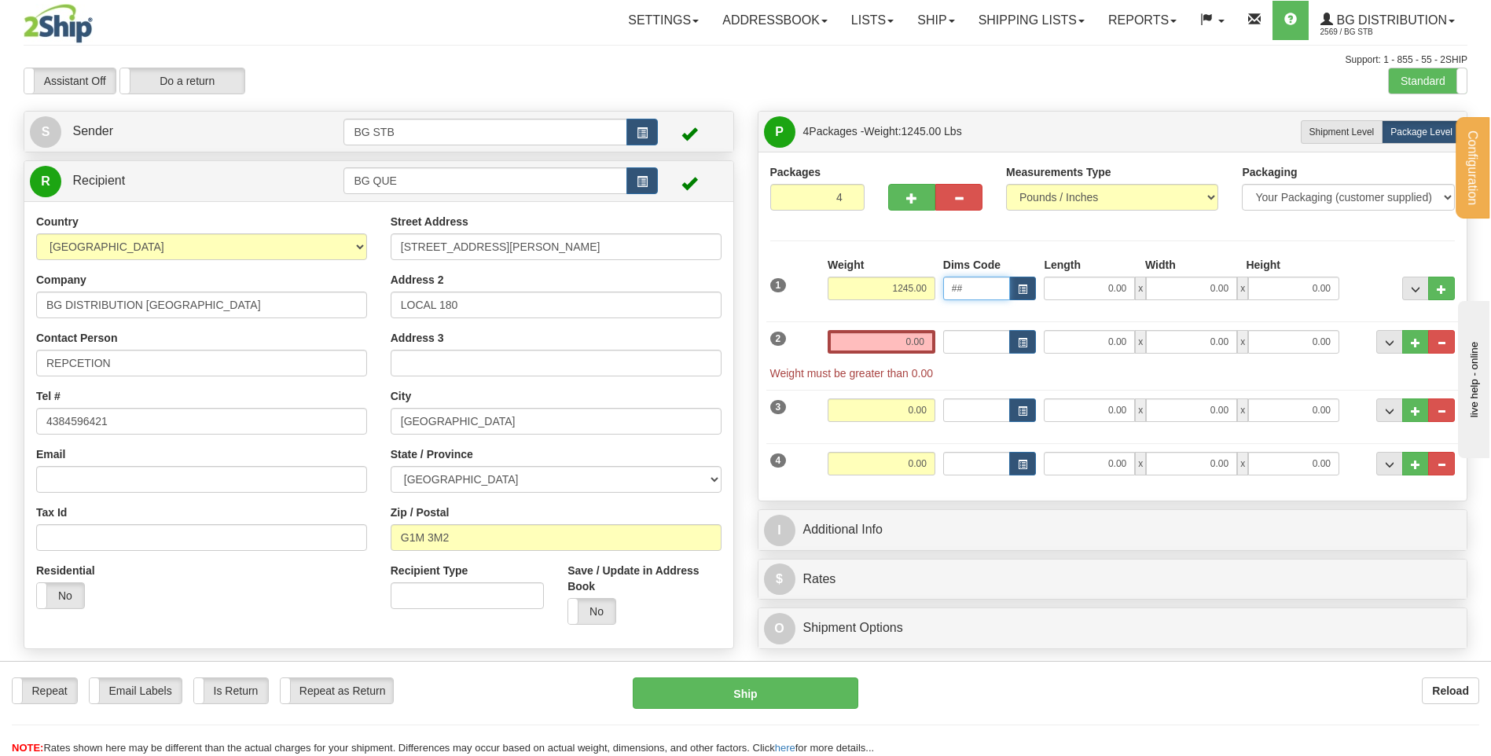
type input "#"
type input "36.00"
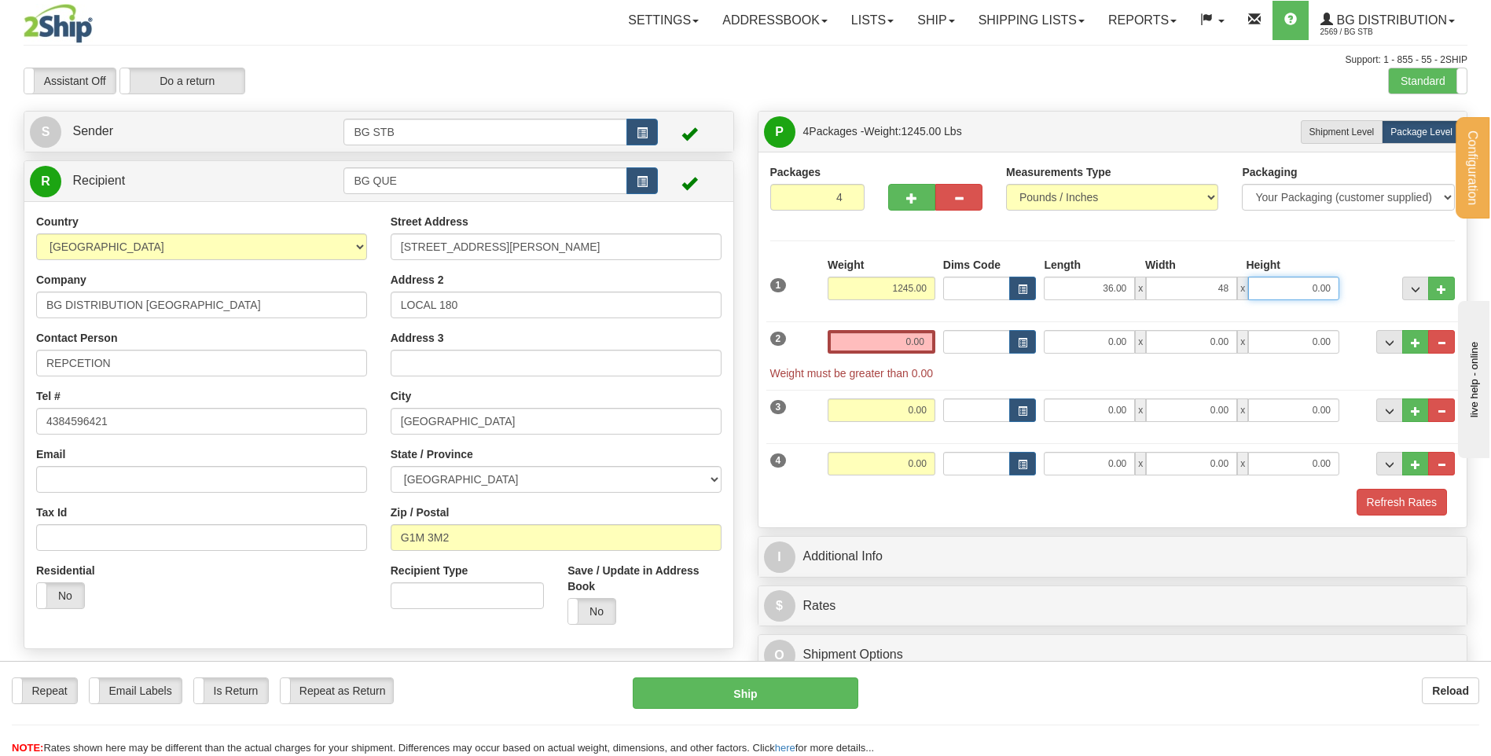
type input "48.00"
type input "43.00"
click at [896, 359] on div "Weight 0.00" at bounding box center [882, 347] width 116 height 35
click at [897, 344] on input "0.00" at bounding box center [882, 342] width 108 height 24
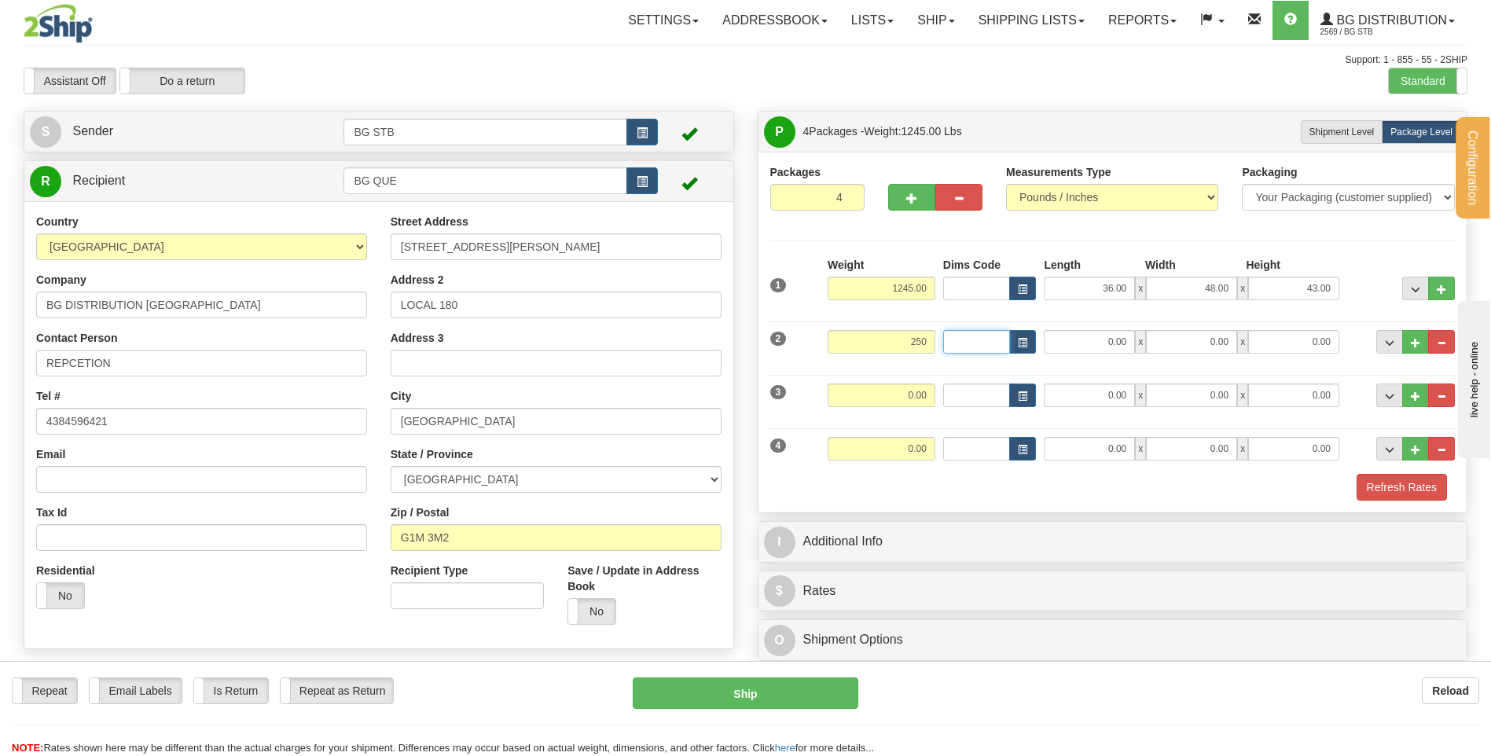
type input "250.00"
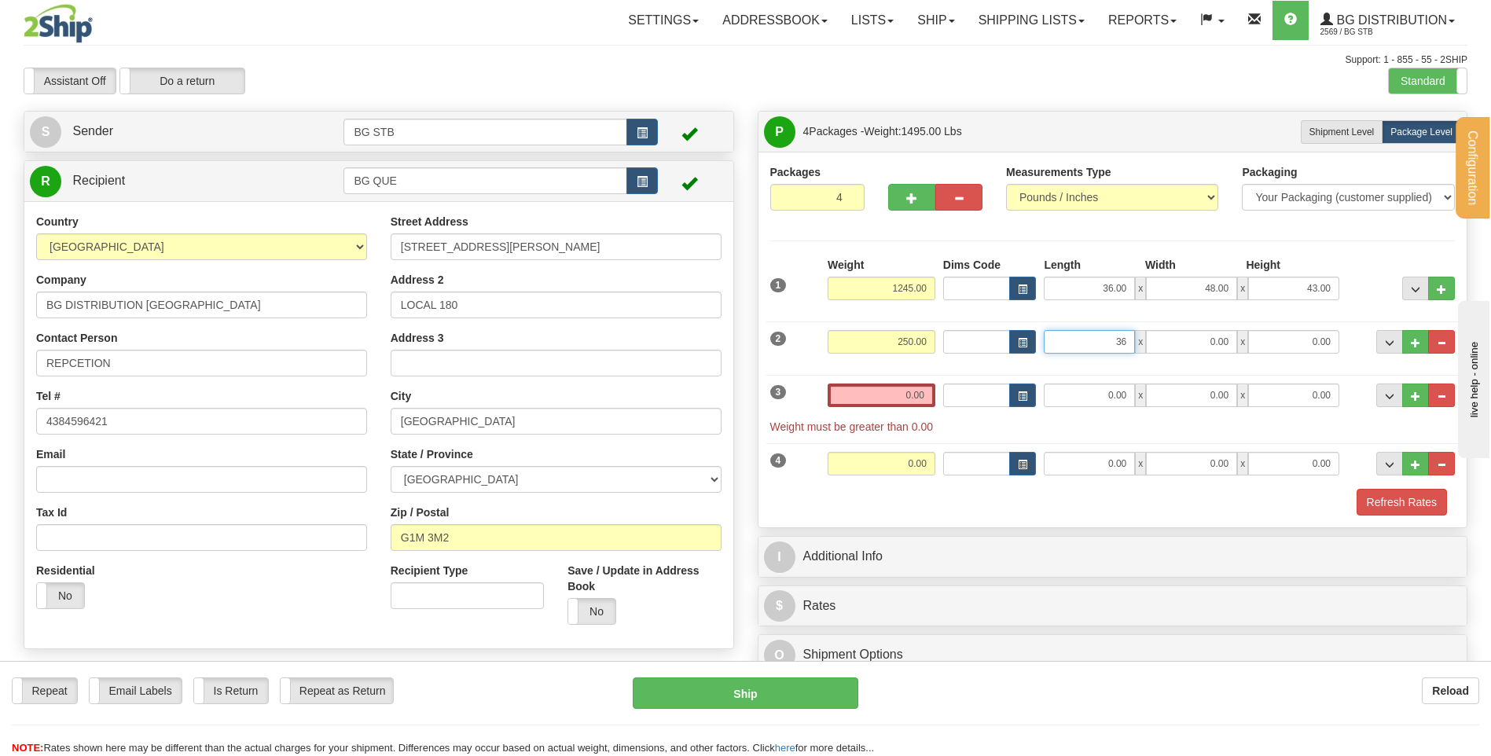
type input "36.00"
type input "54.00"
type input "30.00"
click at [870, 389] on input "0.00" at bounding box center [882, 396] width 108 height 24
type input "16.00"
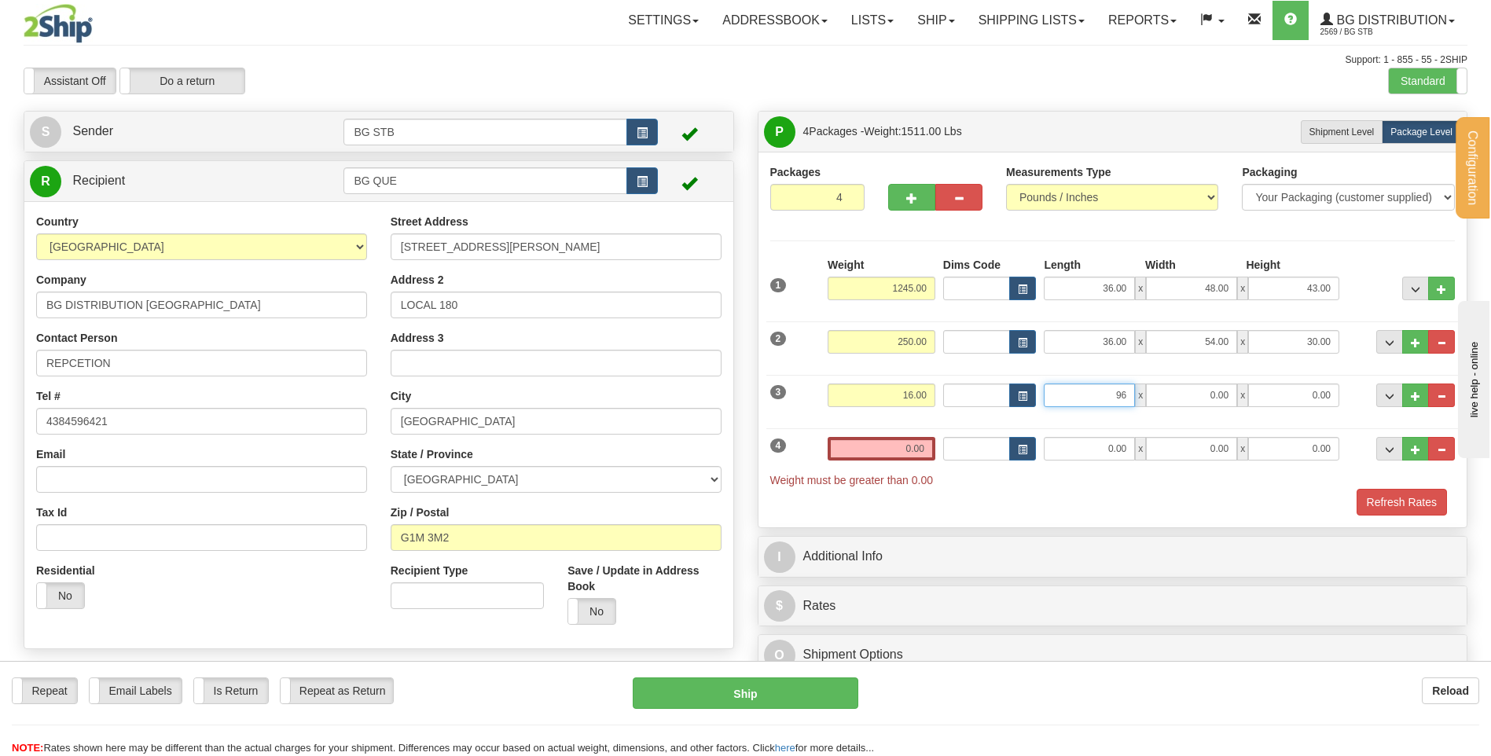
type input "96.00"
type input "4.00"
click at [888, 434] on div "4 Weight 0.00 Dims Code Length Width Height" at bounding box center [1113, 455] width 693 height 68
click at [898, 440] on input "0.00" at bounding box center [882, 449] width 108 height 24
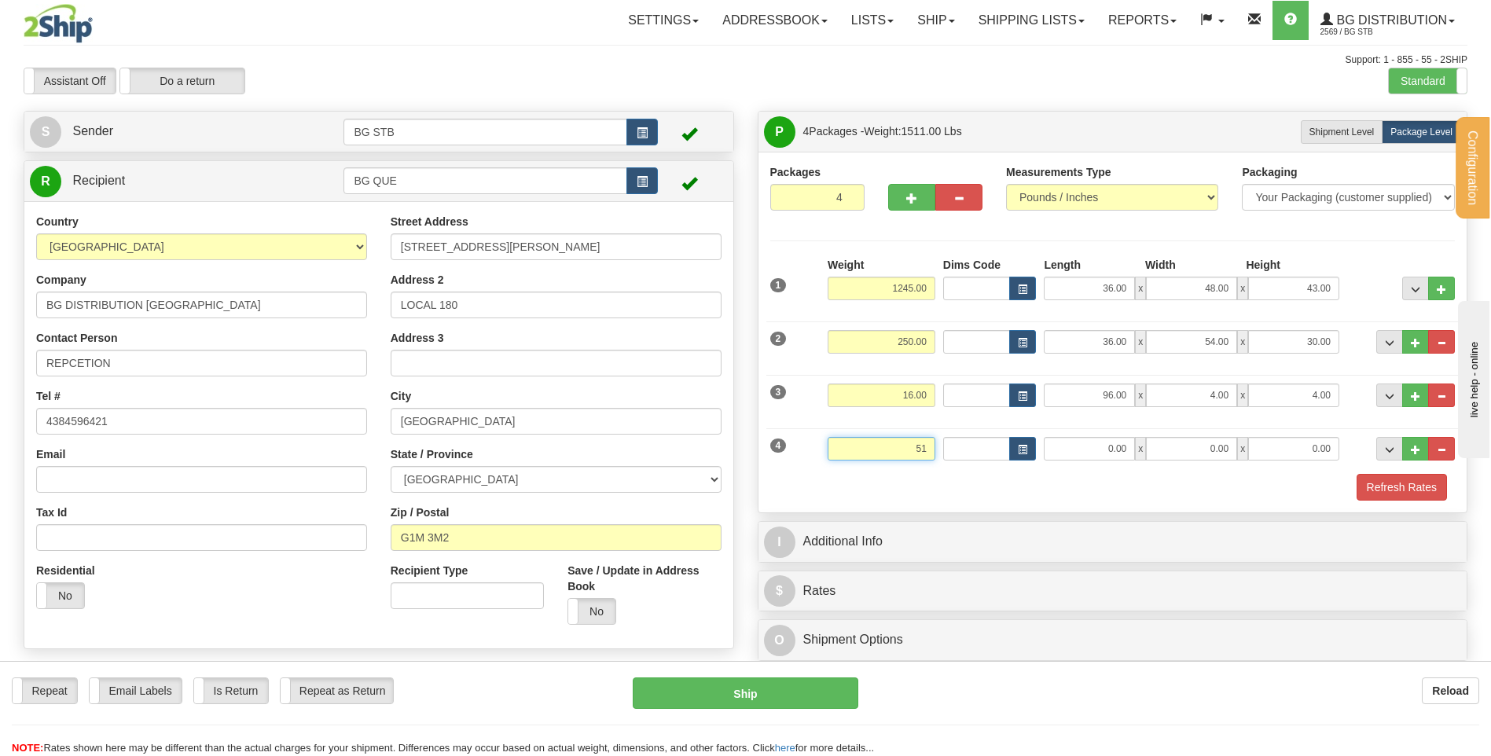
type input "51.30"
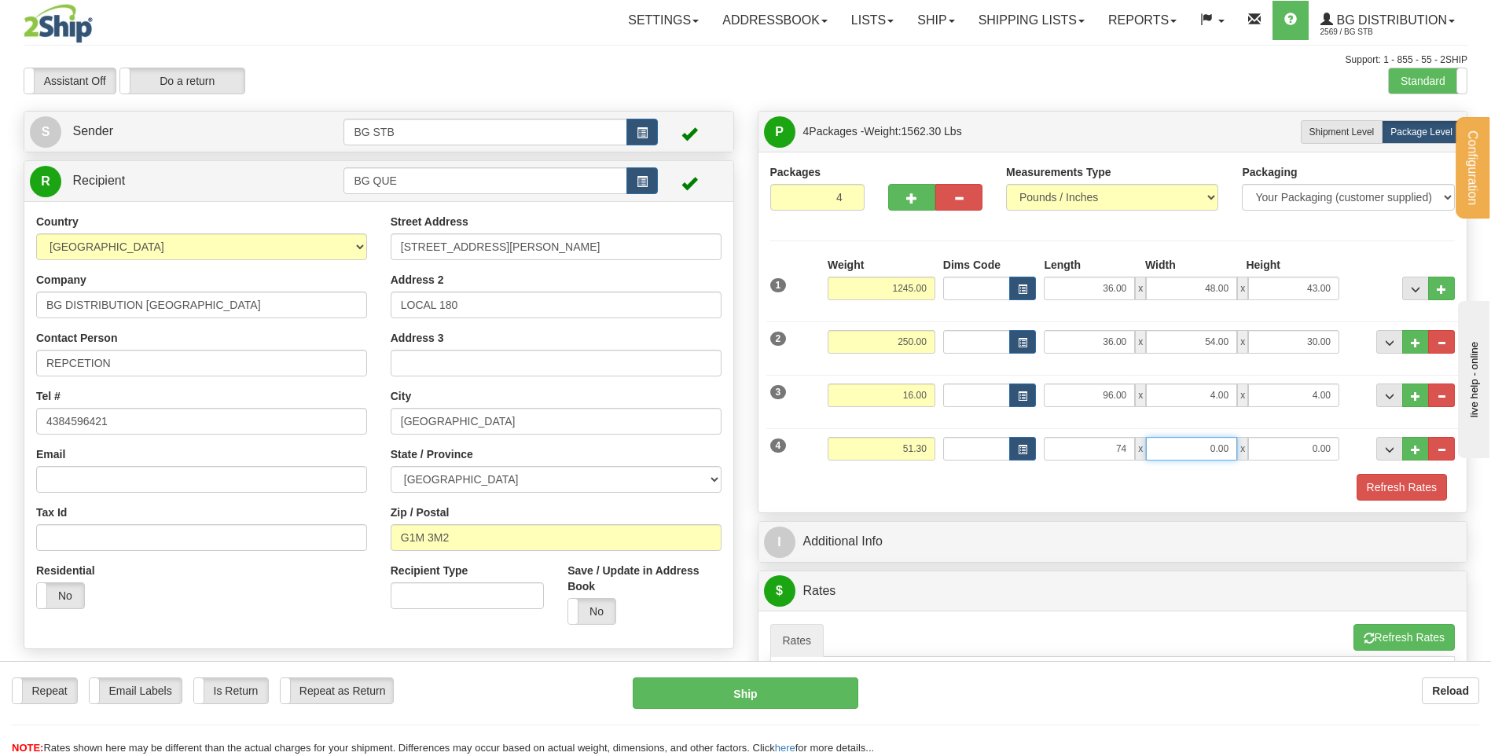
type input "74.00"
type input "10.00"
type input "9.00"
drag, startPoint x: 910, startPoint y: 447, endPoint x: 950, endPoint y: 445, distance: 39.3
click at [950, 445] on div "4 Weight 51.30 Dims Code Length Width Height" at bounding box center [1113, 447] width 693 height 53
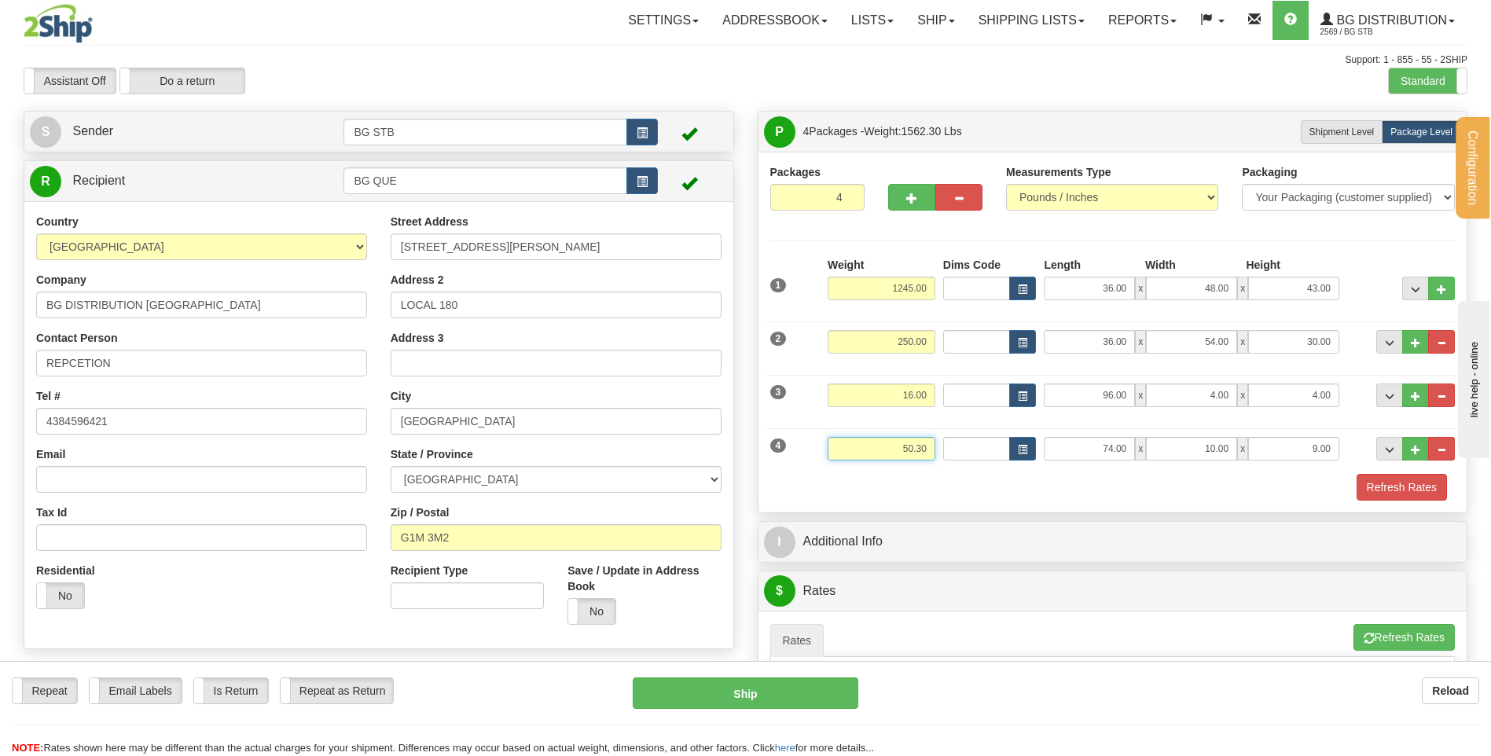
type input "50.30"
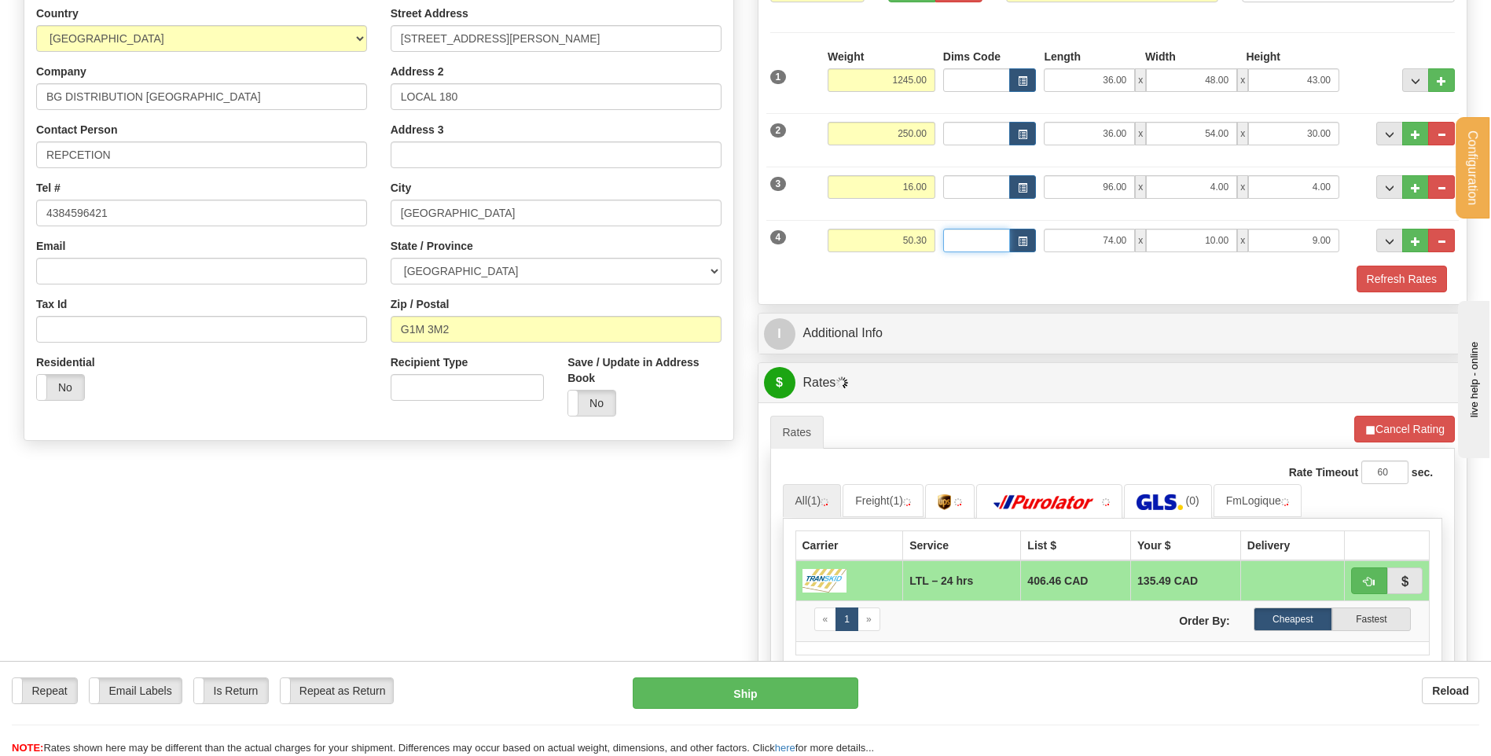
scroll to position [314, 0]
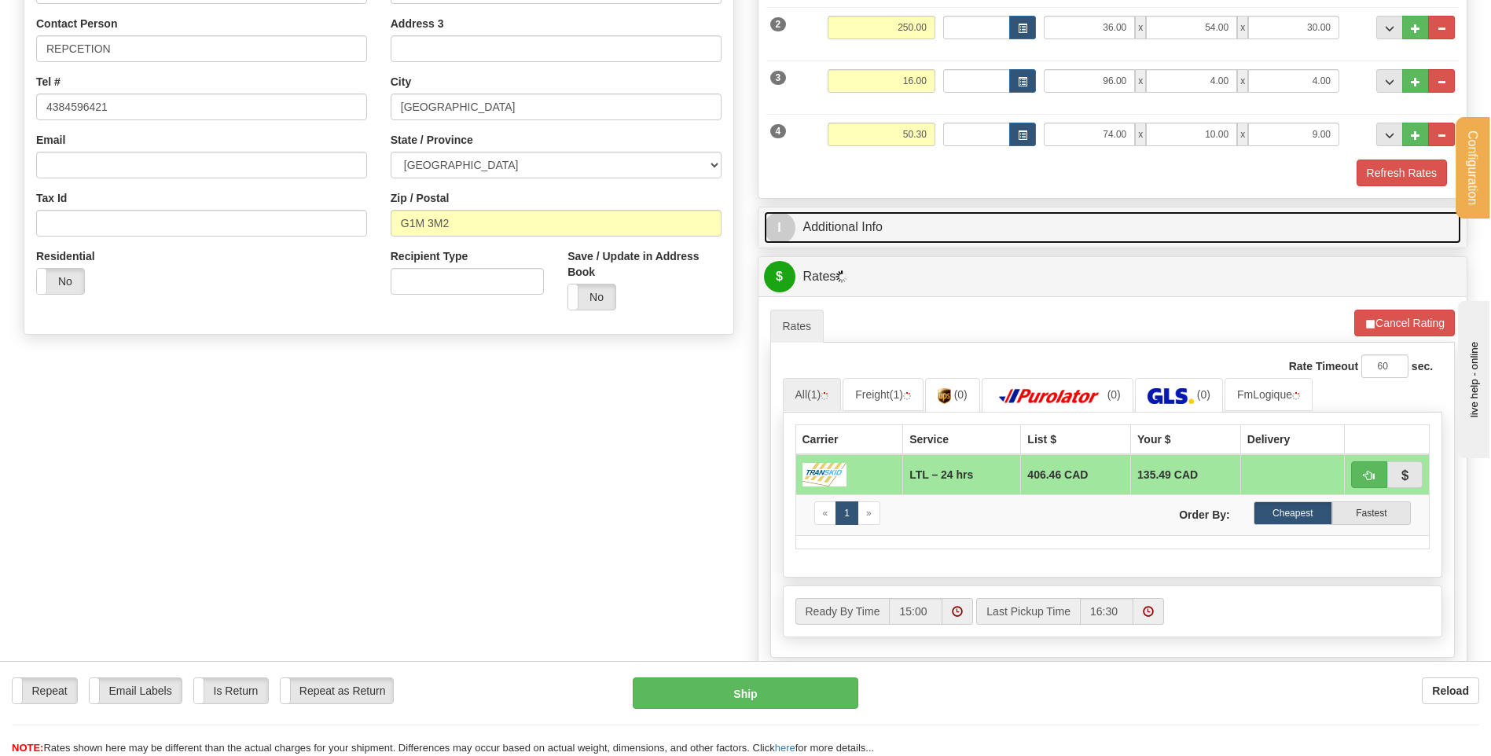
click at [909, 229] on link "I Additional Info" at bounding box center [1113, 227] width 698 height 32
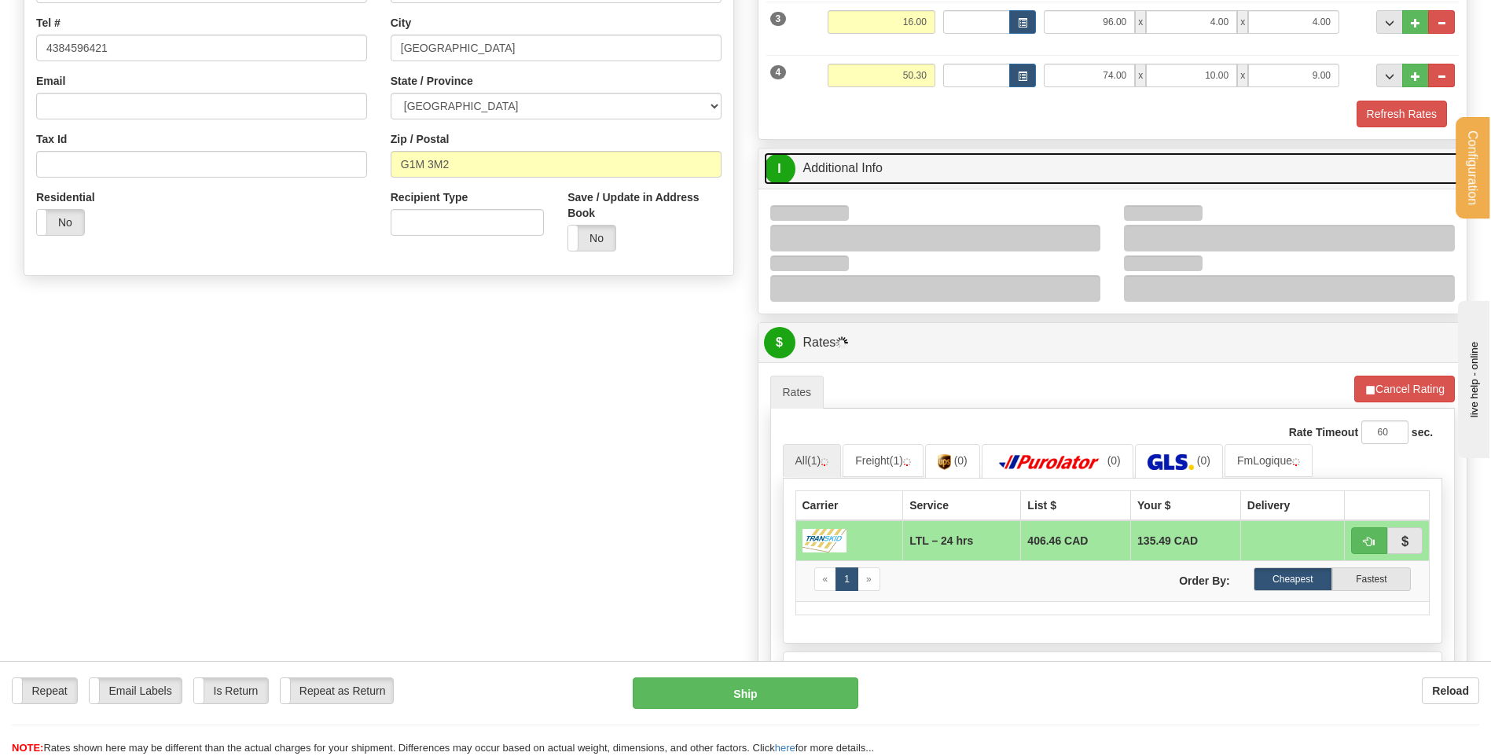
scroll to position [472, 0]
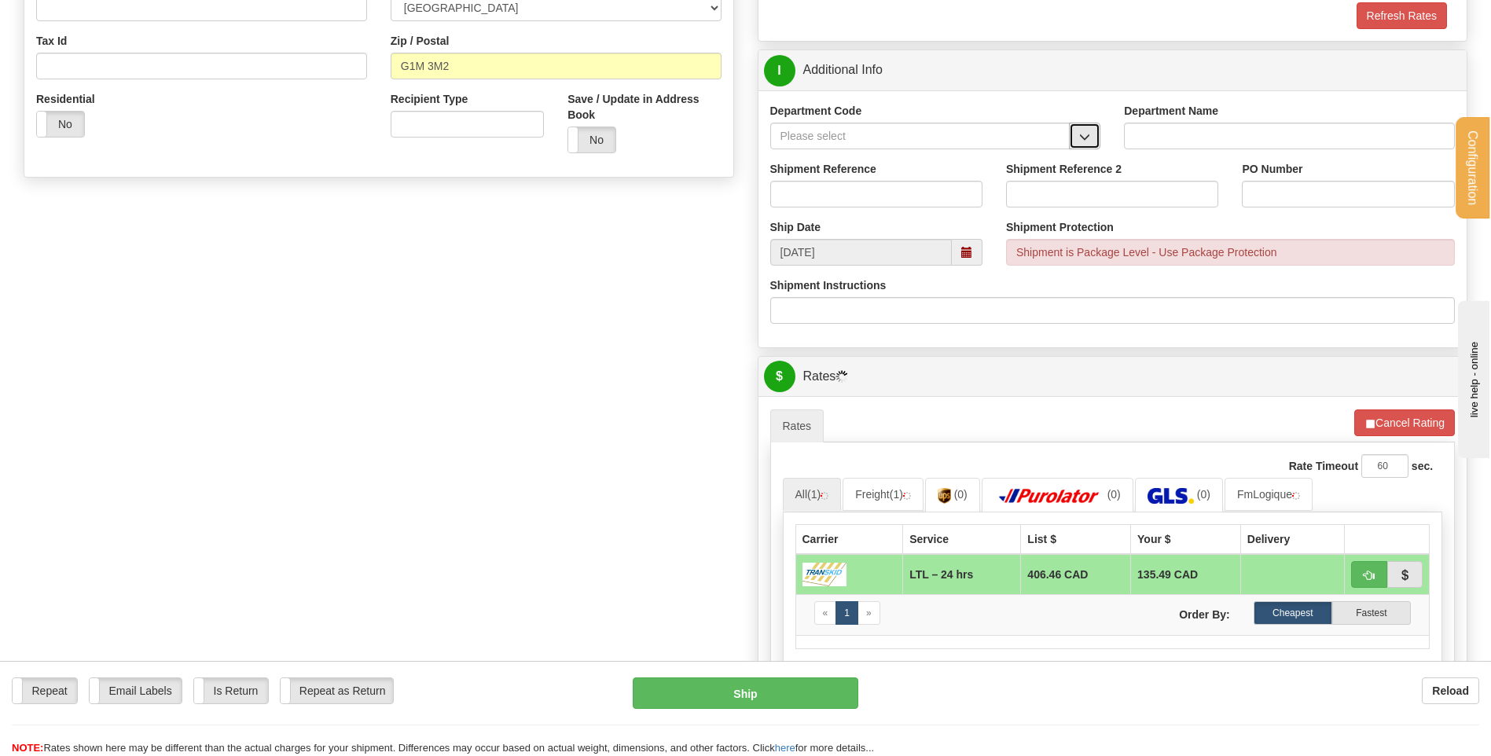
click at [1079, 136] on span "button" at bounding box center [1084, 137] width 11 height 10
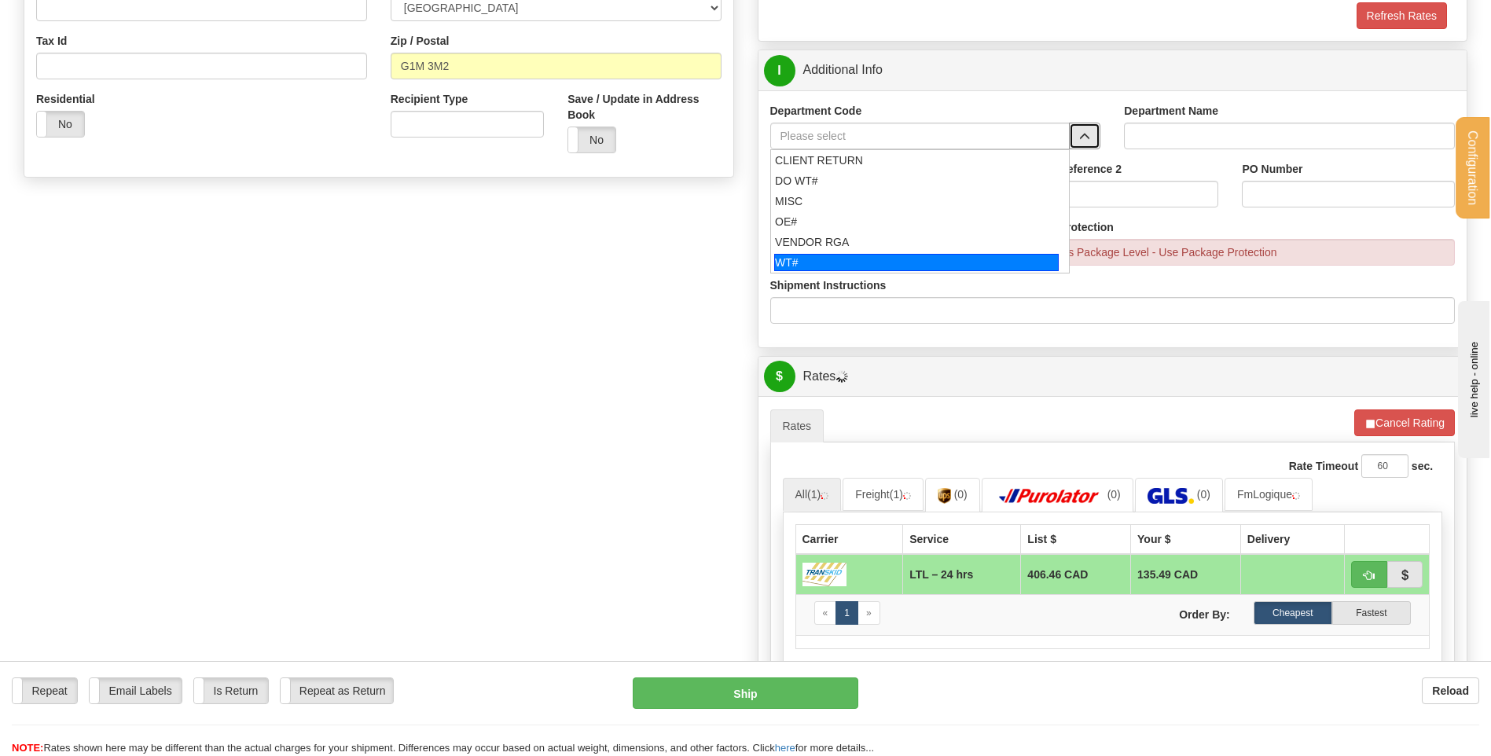
click at [823, 259] on div "WT#" at bounding box center [916, 262] width 285 height 17
type input "WT#"
type input "WAREHOUSE TRANSFERS"
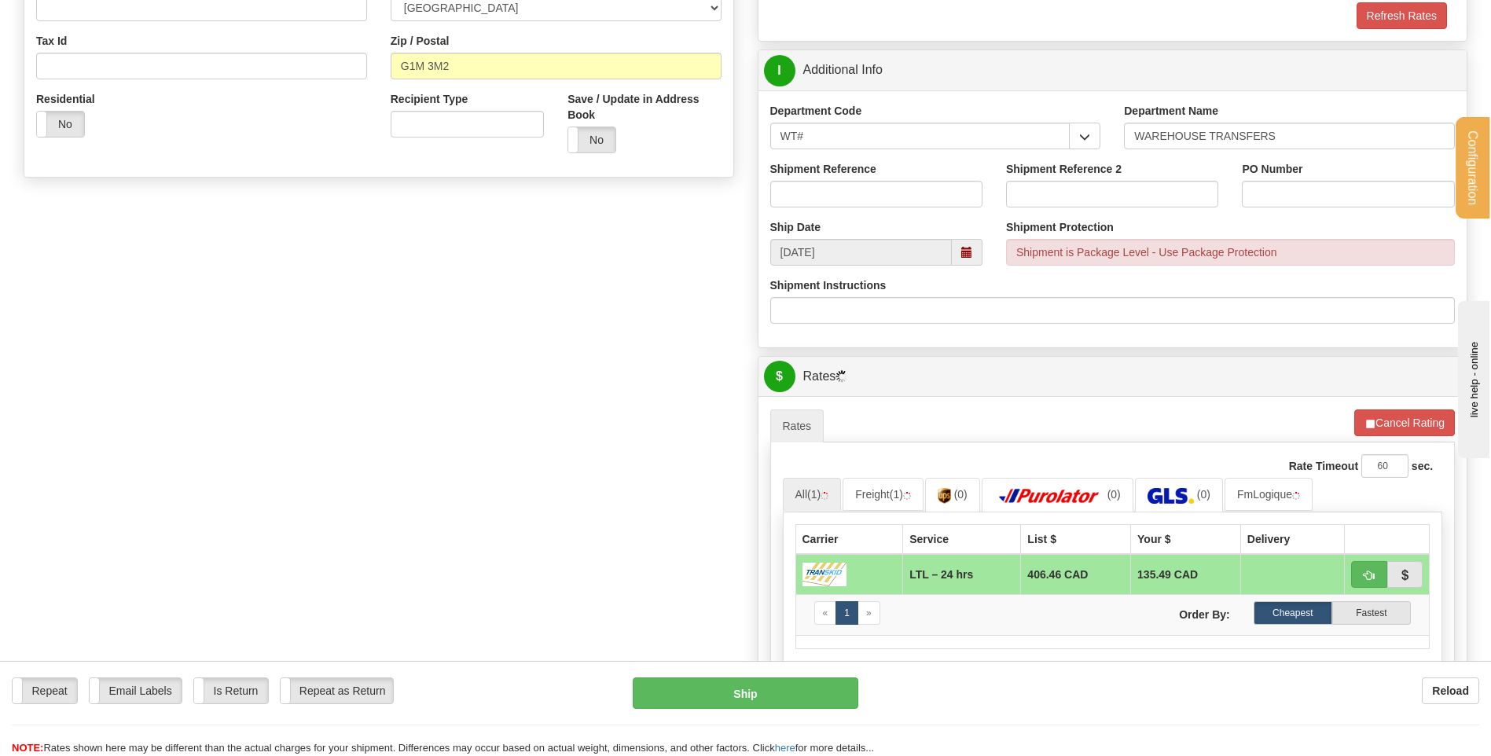
click at [833, 170] on label "Shipment Reference" at bounding box center [823, 169] width 106 height 16
click at [833, 181] on input "Shipment Reference" at bounding box center [876, 194] width 212 height 27
drag, startPoint x: 835, startPoint y: 186, endPoint x: 842, endPoint y: 200, distance: 15.1
click at [835, 186] on input "Shipment Reference" at bounding box center [876, 194] width 212 height 27
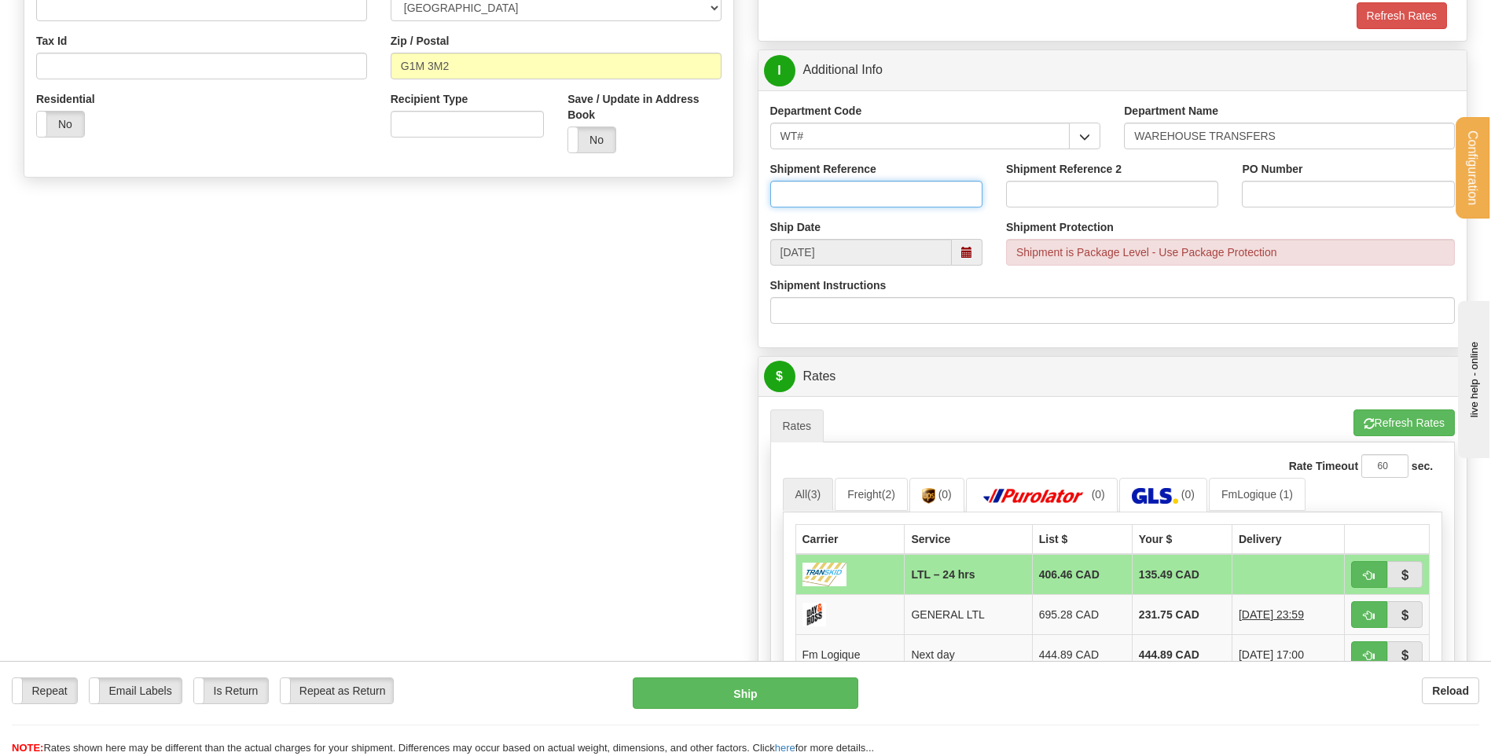
type input "TRANSFERT 08"
drag, startPoint x: 1333, startPoint y: 179, endPoint x: 1317, endPoint y: 186, distance: 17.2
click at [1333, 180] on div "PO Number" at bounding box center [1348, 184] width 212 height 46
drag, startPoint x: 1317, startPoint y: 186, endPoint x: 1307, endPoint y: 189, distance: 10.5
click at [1317, 187] on input "PO Number" at bounding box center [1348, 194] width 212 height 27
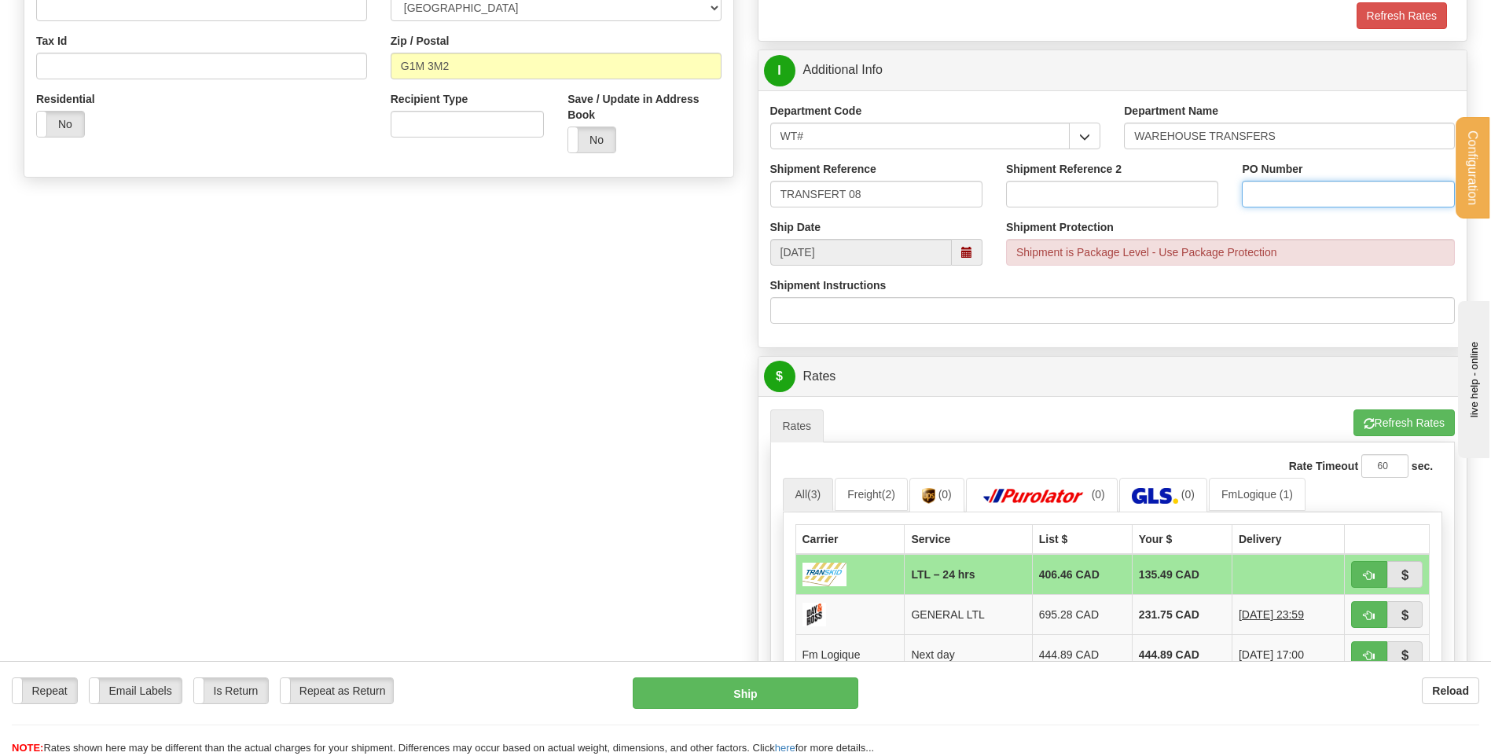
type input "TRANSFERT QUEBEC"
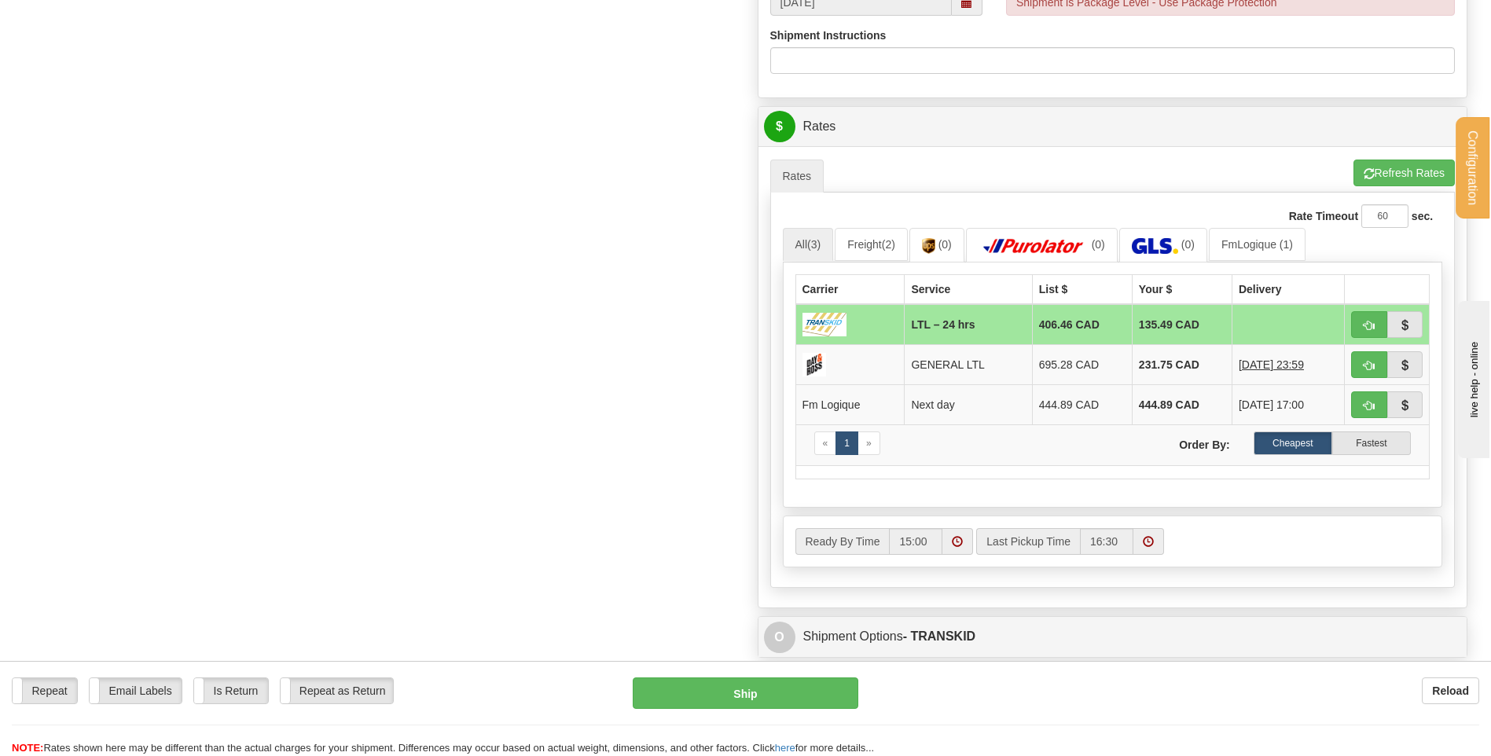
scroll to position [786, 0]
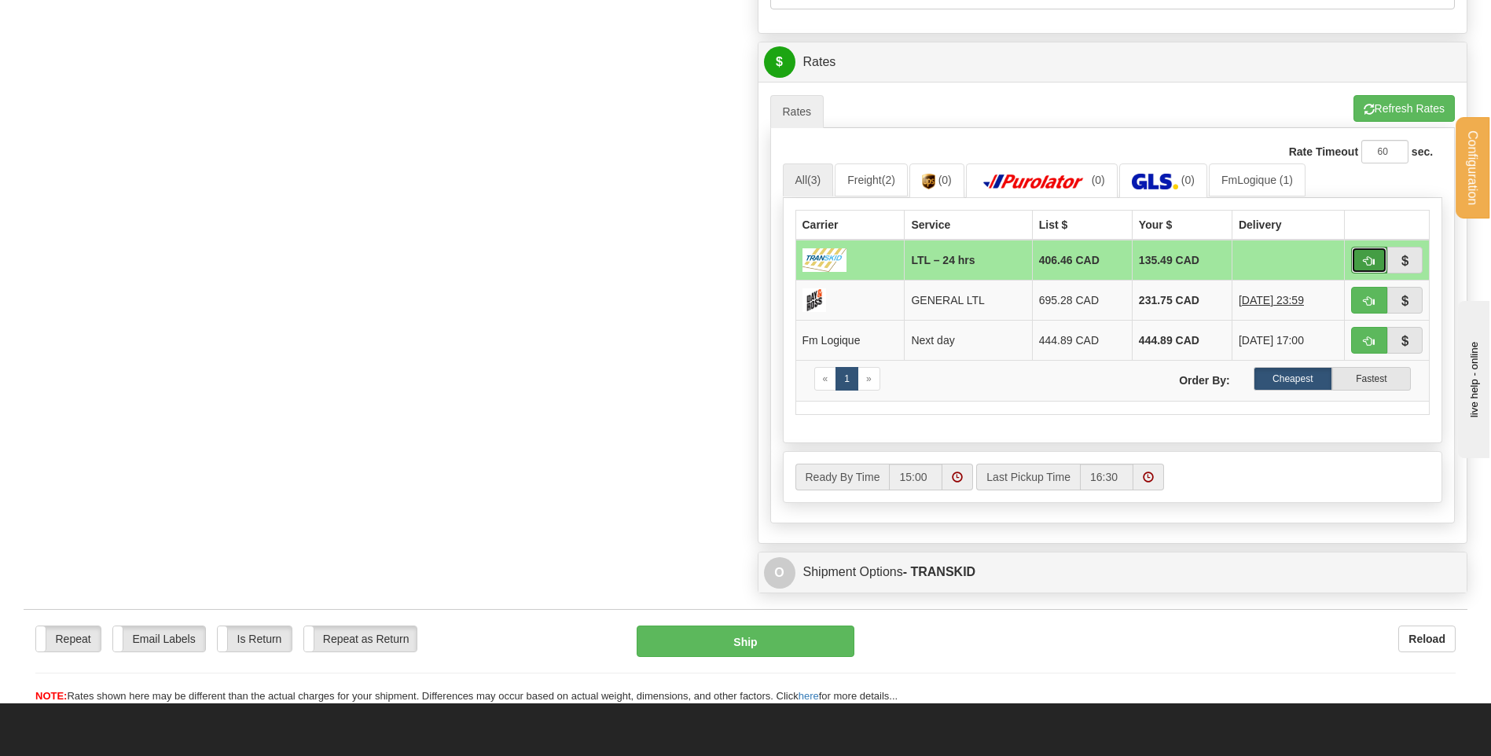
click at [1367, 253] on button "button" at bounding box center [1369, 260] width 36 height 27
type input "24 hrs"
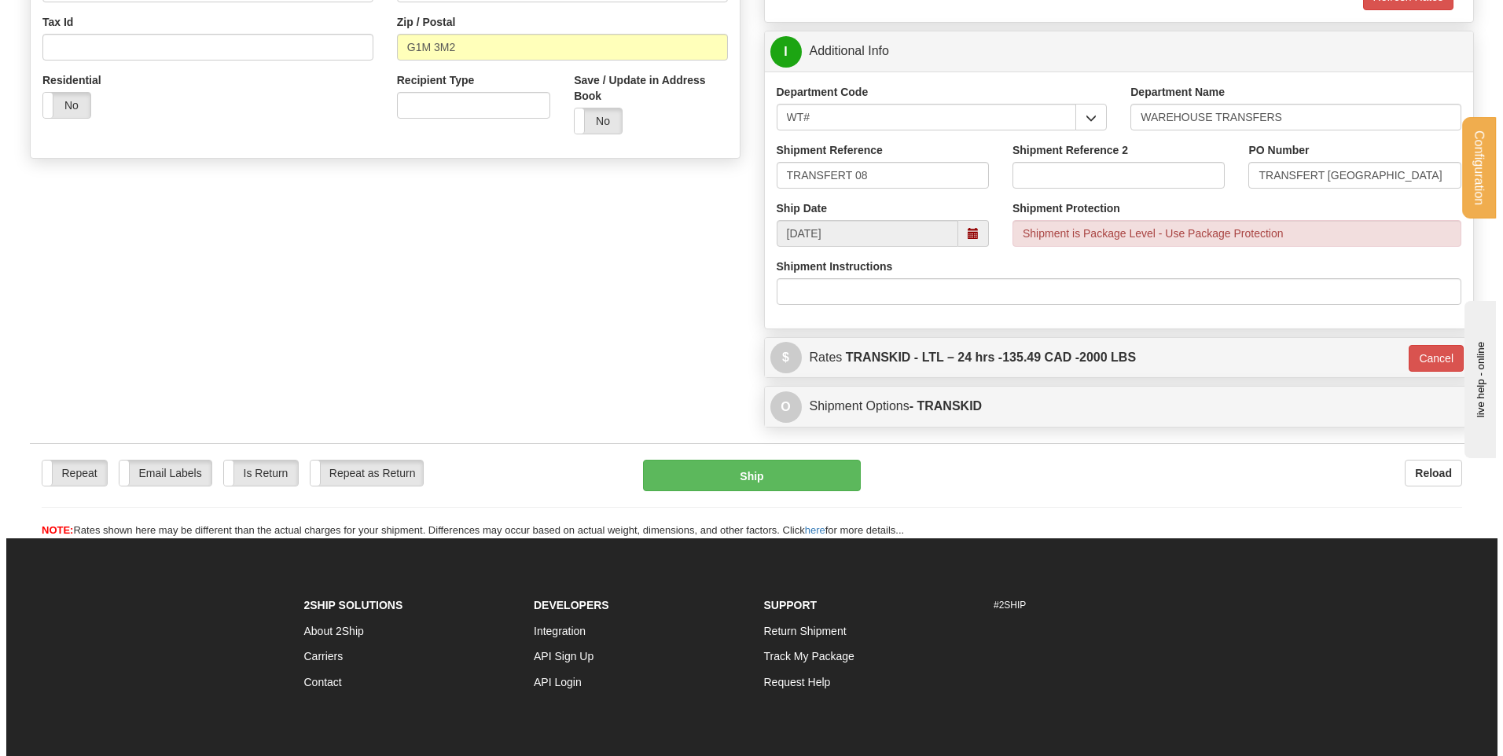
scroll to position [363, 0]
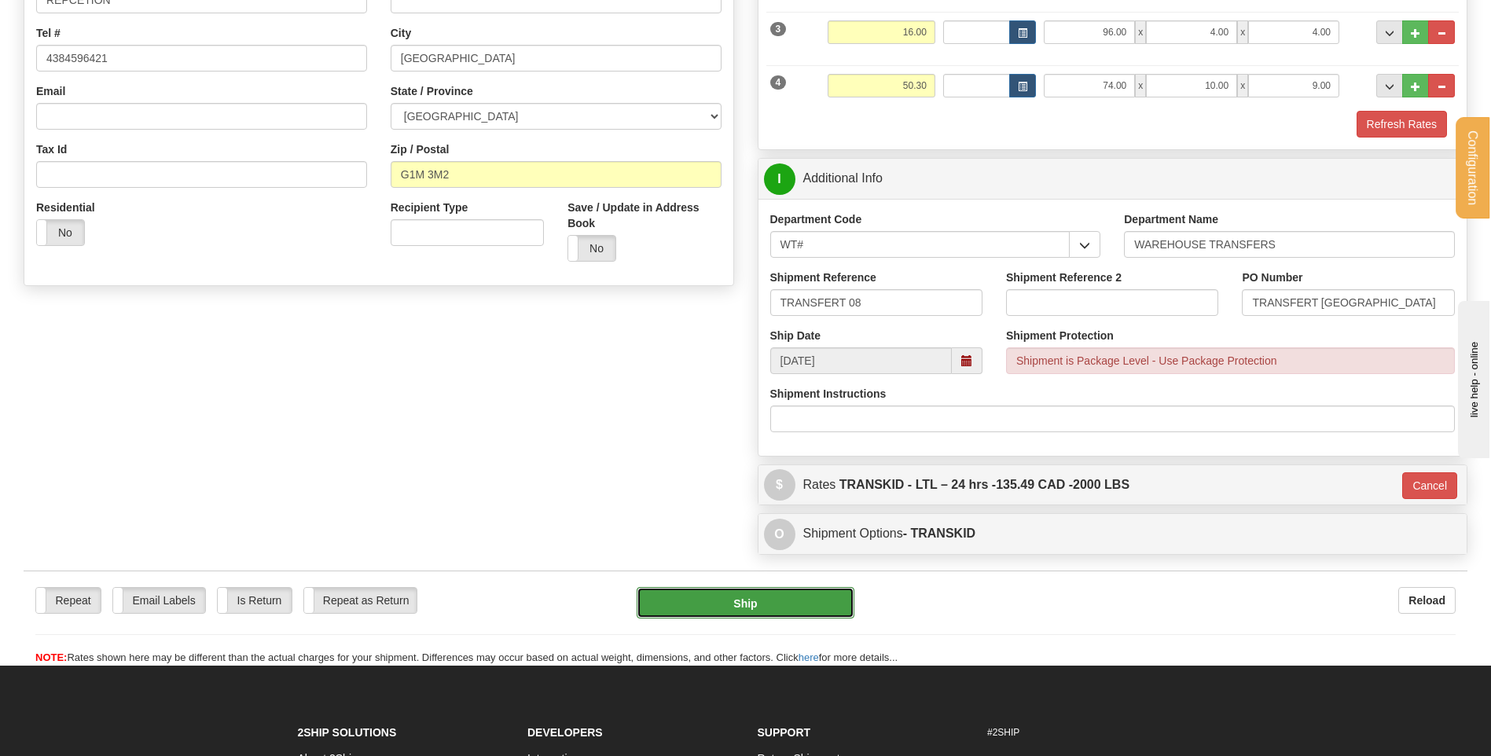
click at [738, 593] on button "Ship" at bounding box center [745, 602] width 217 height 31
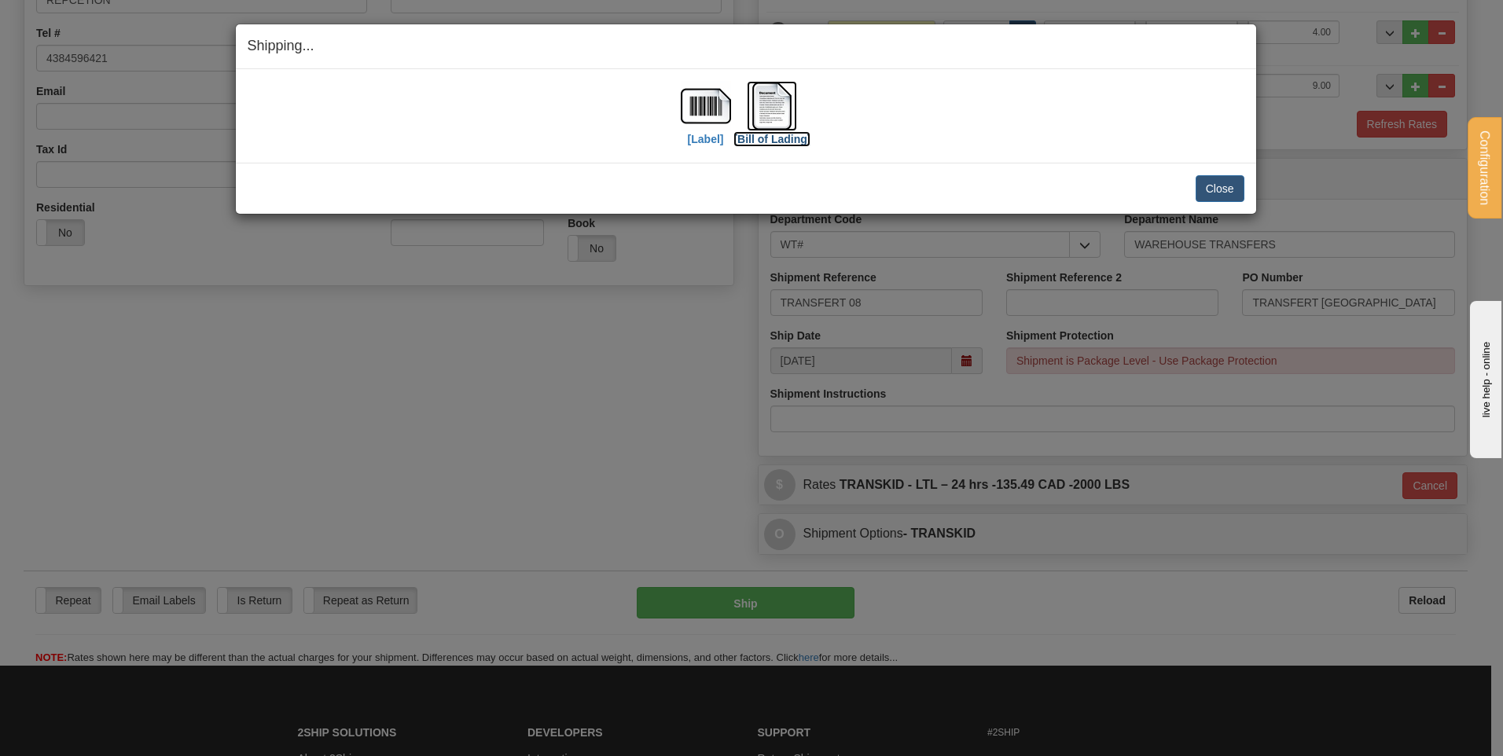
click at [766, 101] on img at bounding box center [772, 106] width 50 height 50
click at [1218, 182] on button "Close" at bounding box center [1220, 188] width 49 height 27
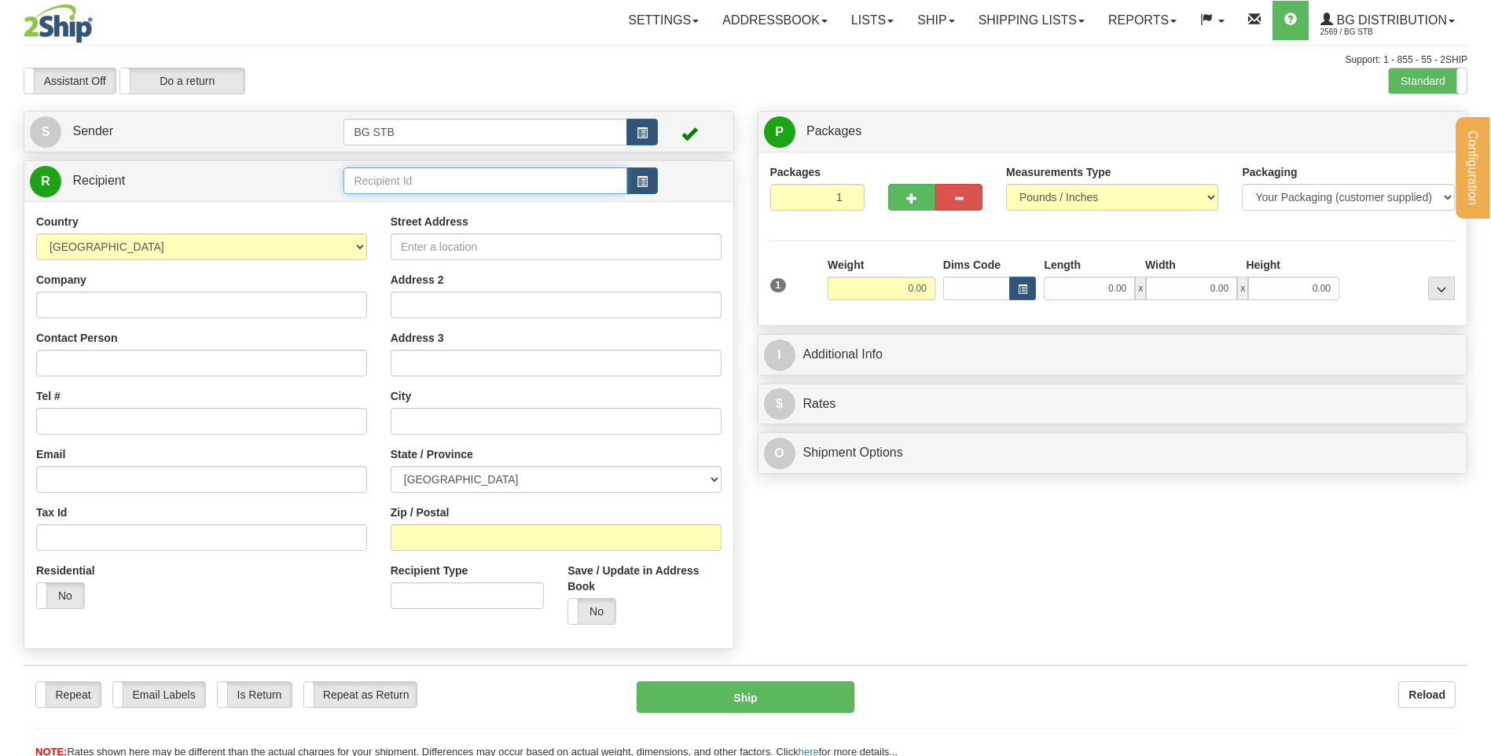
click at [392, 184] on input "text" at bounding box center [485, 180] width 283 height 27
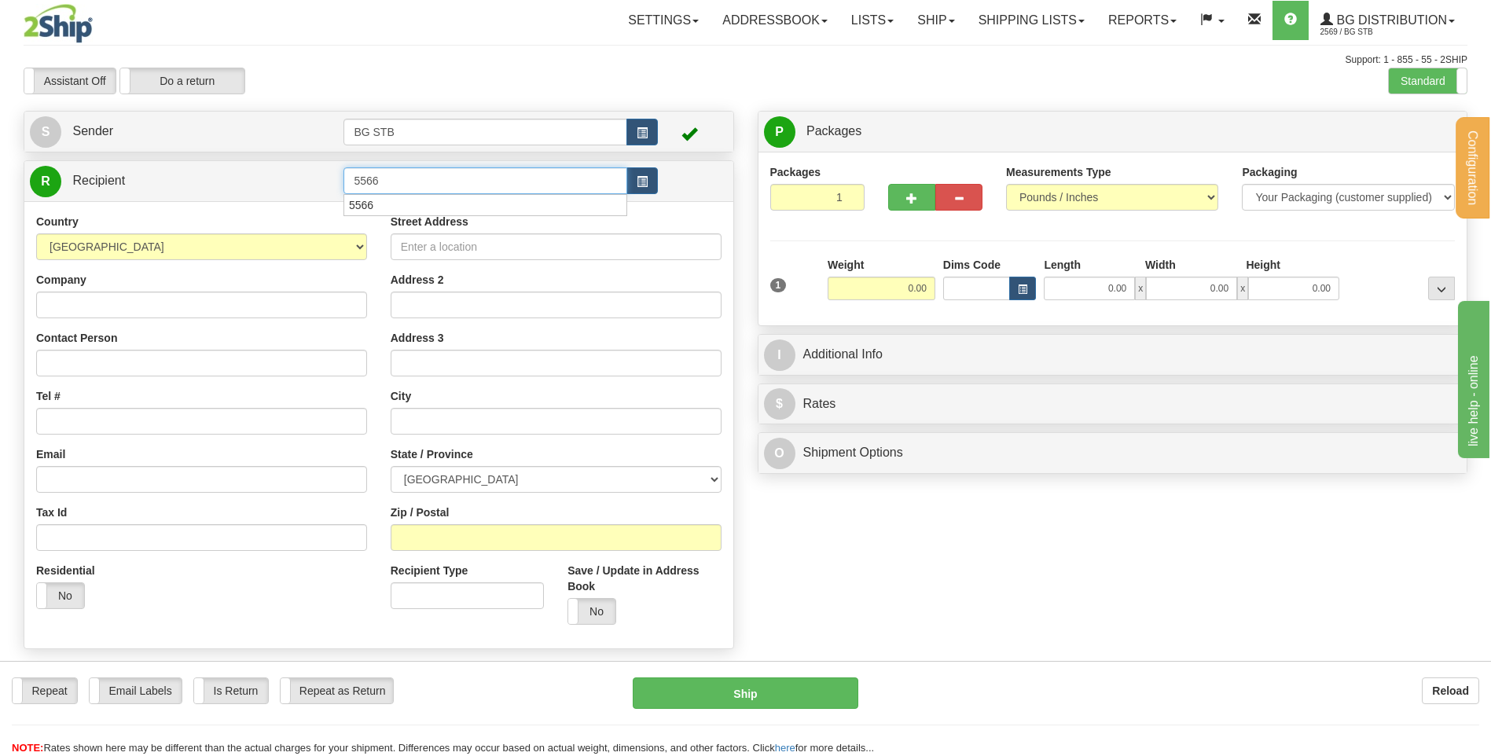
type input "5566"
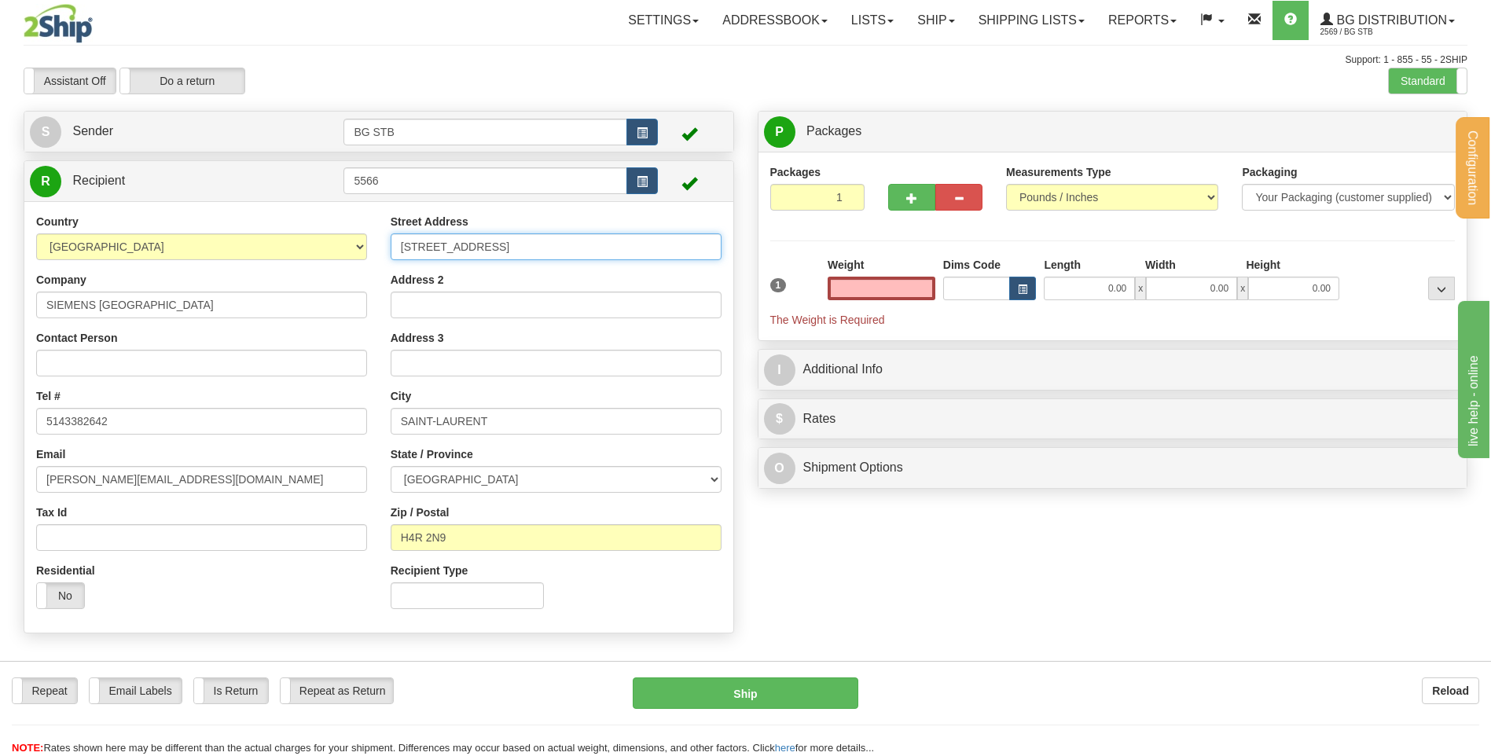
type input "0.00"
drag, startPoint x: 535, startPoint y: 234, endPoint x: 270, endPoint y: 232, distance: 265.0
click at [270, 232] on div "Country AFGHANISTAN ALAND ISLANDS ALBANIA ALGERIA AMERICAN SAMOA ANDORRA ANGOLA…" at bounding box center [378, 417] width 709 height 407
type input "745 RUE NEWTON"
click at [595, 281] on div "Address 2" at bounding box center [556, 295] width 331 height 46
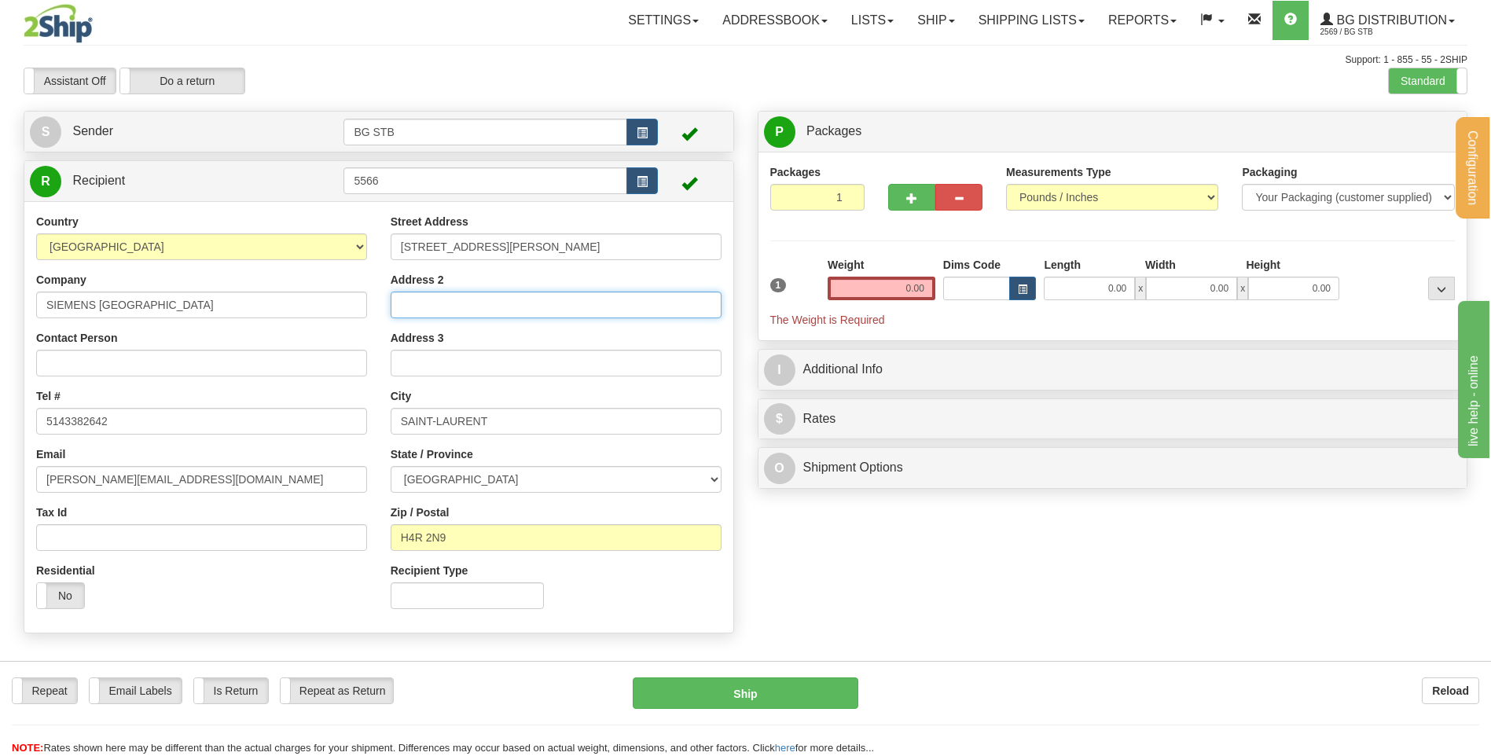
click at [467, 306] on input "Address 2" at bounding box center [556, 305] width 331 height 27
click at [489, 281] on div "Address 2" at bounding box center [556, 295] width 331 height 46
drag, startPoint x: 499, startPoint y: 420, endPoint x: 377, endPoint y: 417, distance: 121.9
click at [377, 417] on div "Country AFGHANISTAN ALAND ISLANDS ALBANIA ALGERIA AMERICAN SAMOA ANDORRA ANGOLA…" at bounding box center [378, 417] width 709 height 407
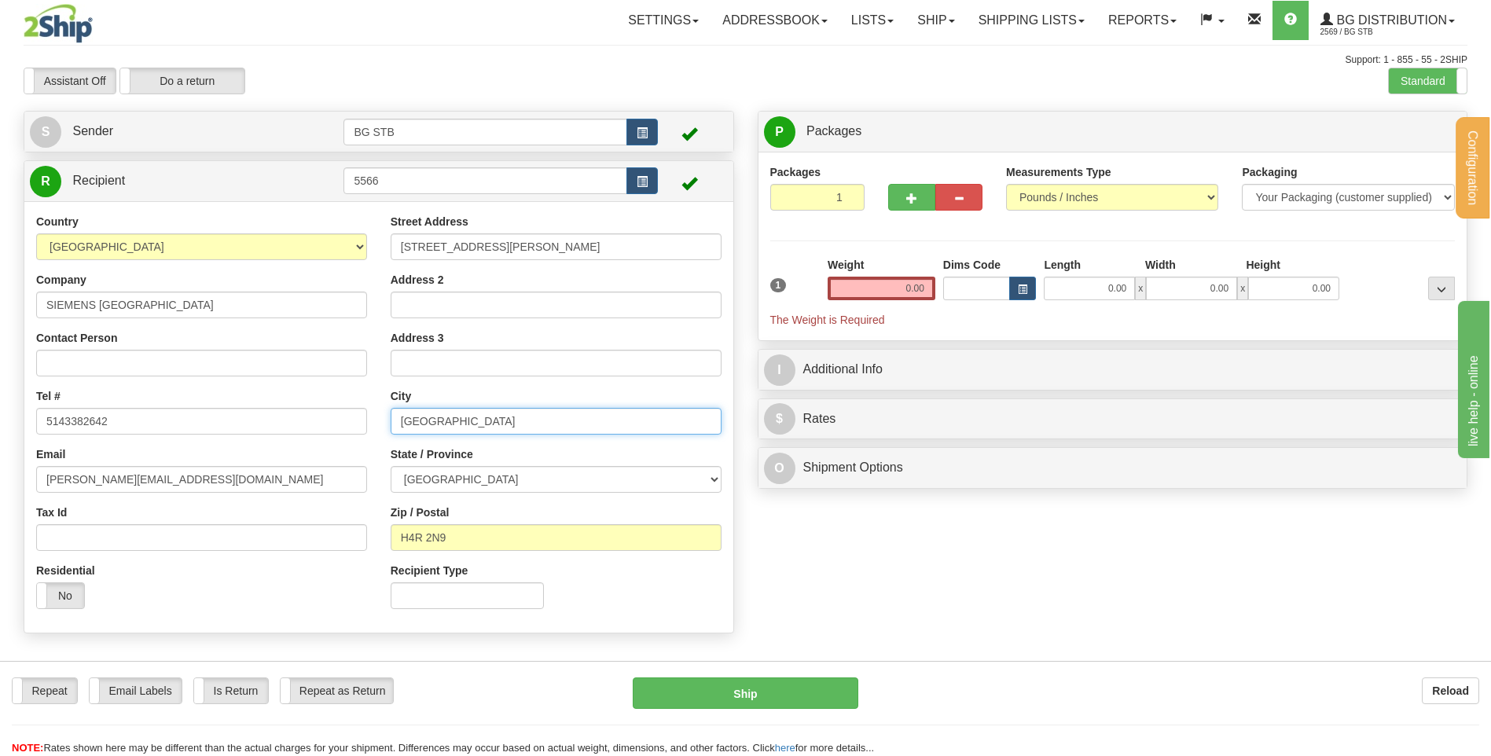
type input "[GEOGRAPHIC_DATA]"
drag, startPoint x: 467, startPoint y: 532, endPoint x: 408, endPoint y: 538, distance: 59.2
click at [408, 538] on input "H4R 2N9" at bounding box center [556, 537] width 331 height 27
type input "H"
type input "G1P 4C4"
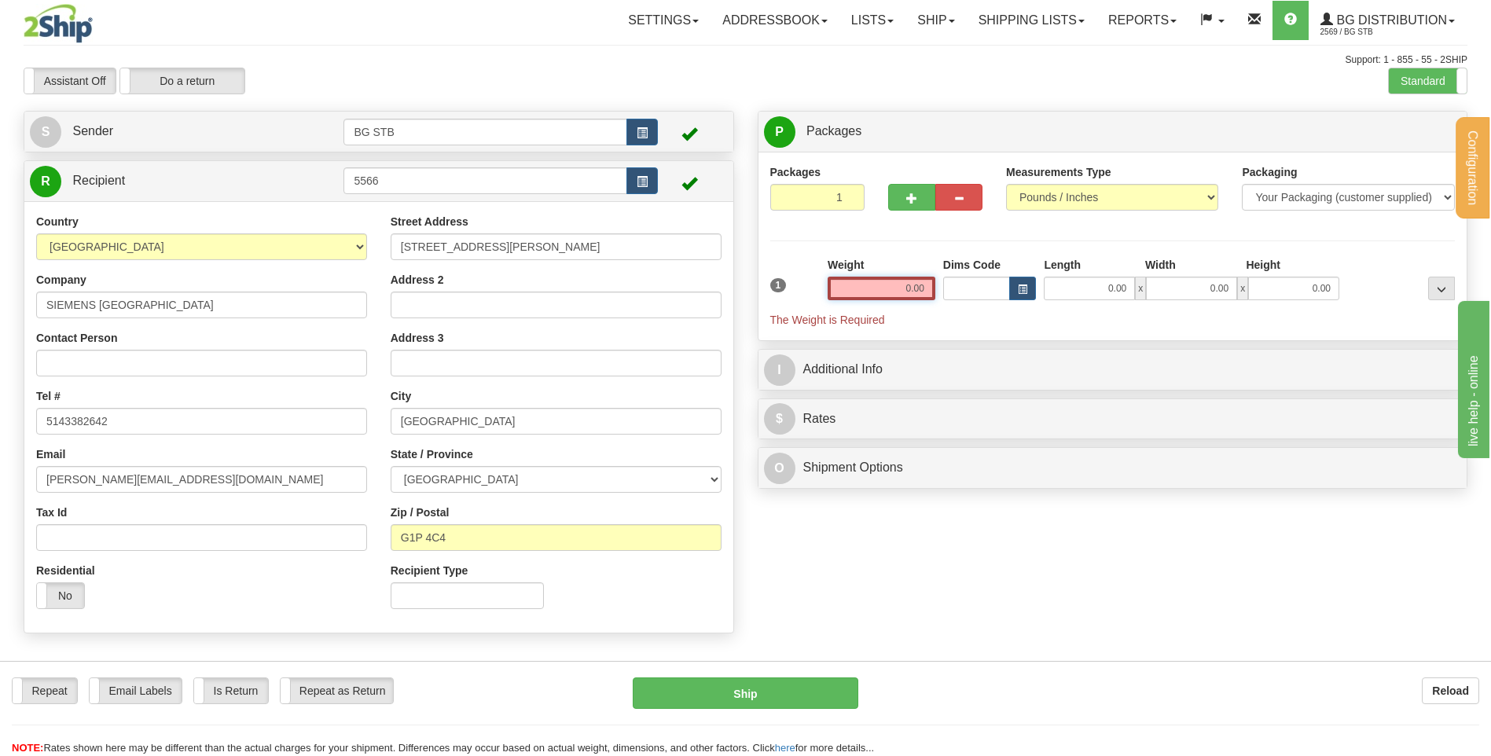
click at [881, 282] on input "0.00" at bounding box center [882, 289] width 108 height 24
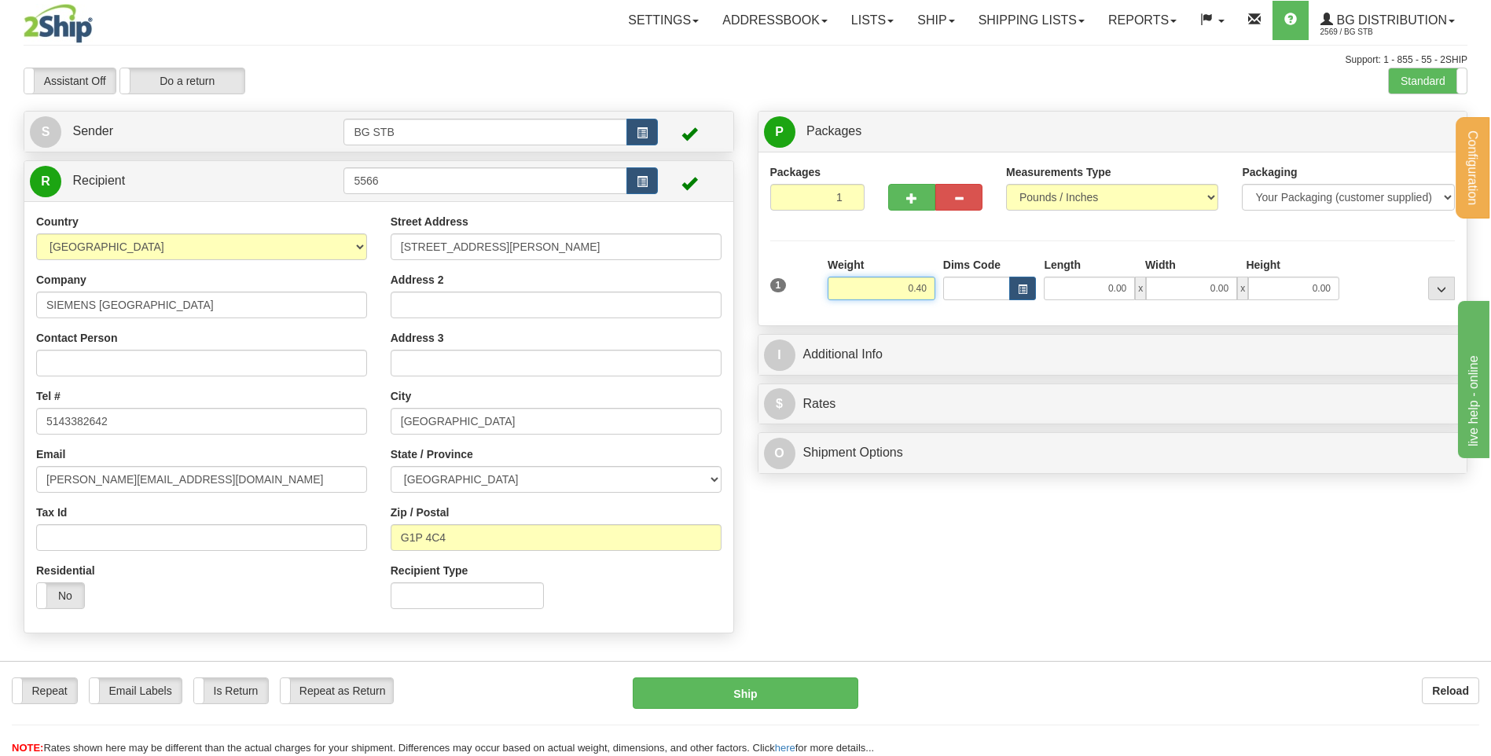
type input "0.40"
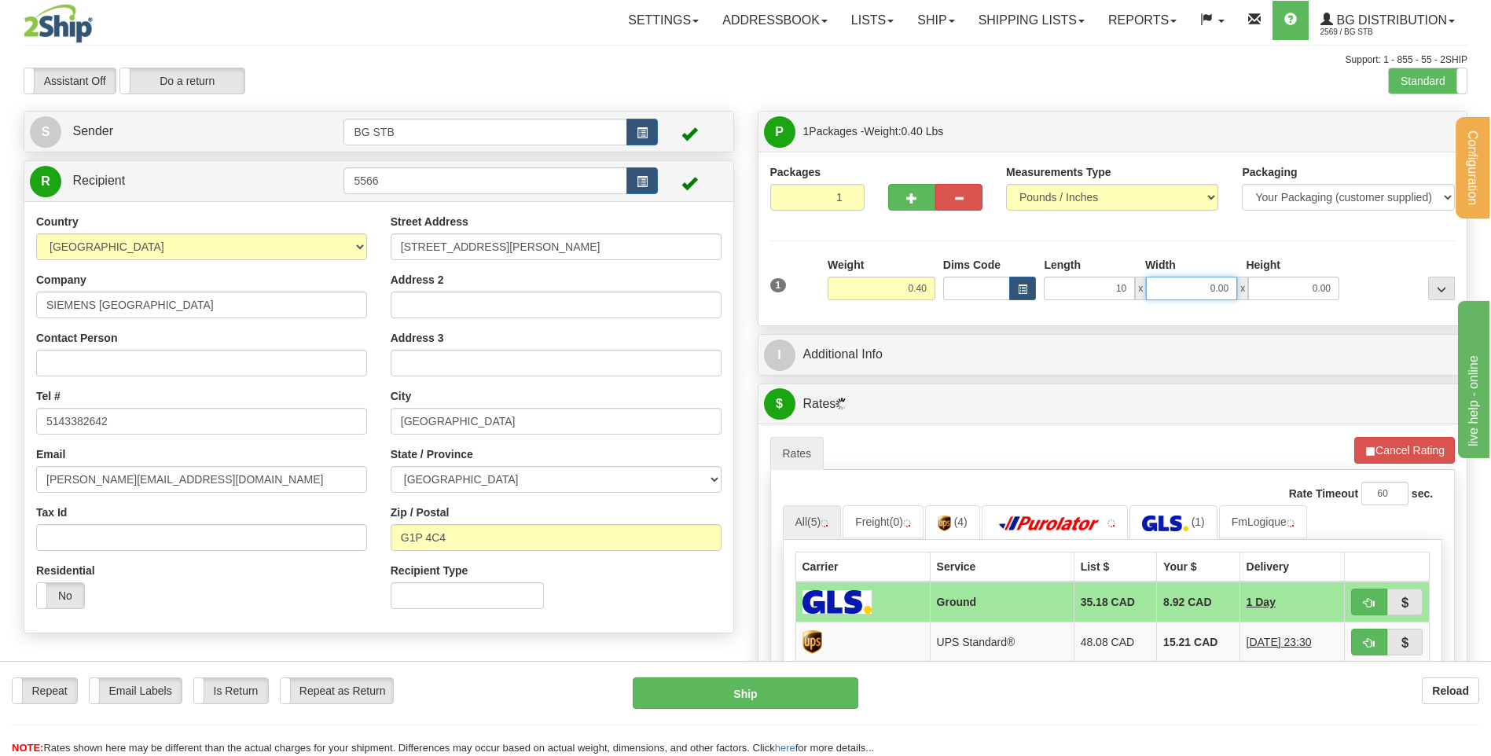
type input "10.00"
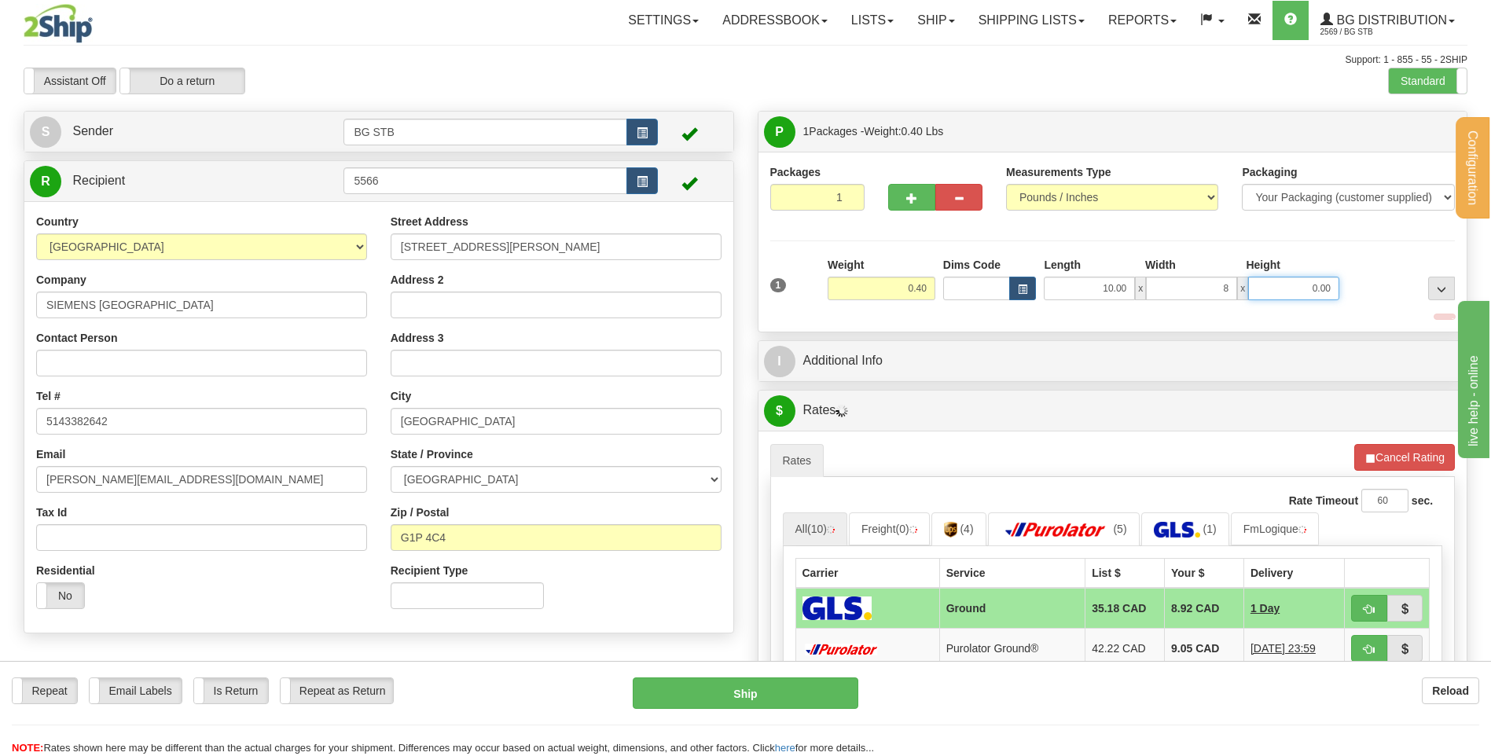
type input "8.00"
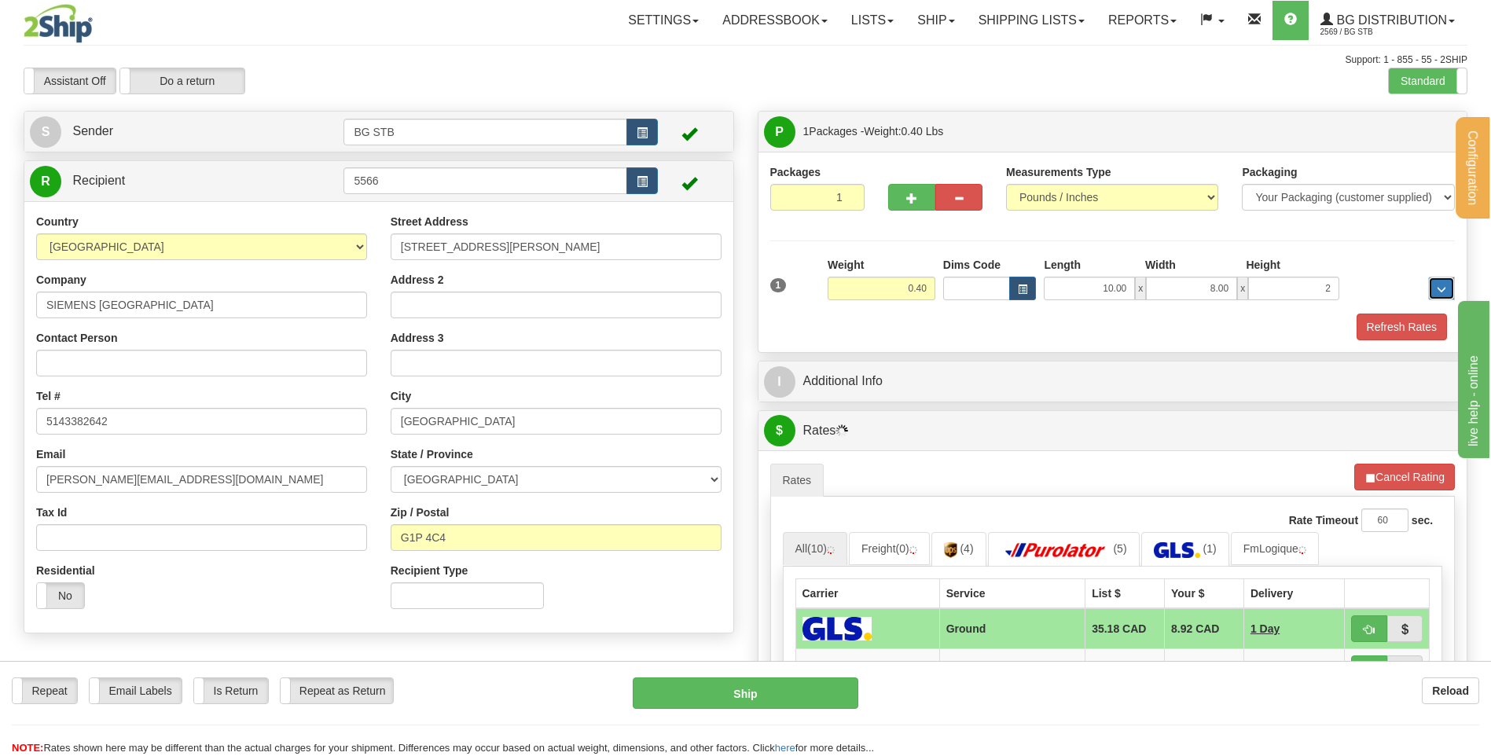
type input "2.00"
click at [892, 399] on div "I Additional Info" at bounding box center [1113, 382] width 709 height 40
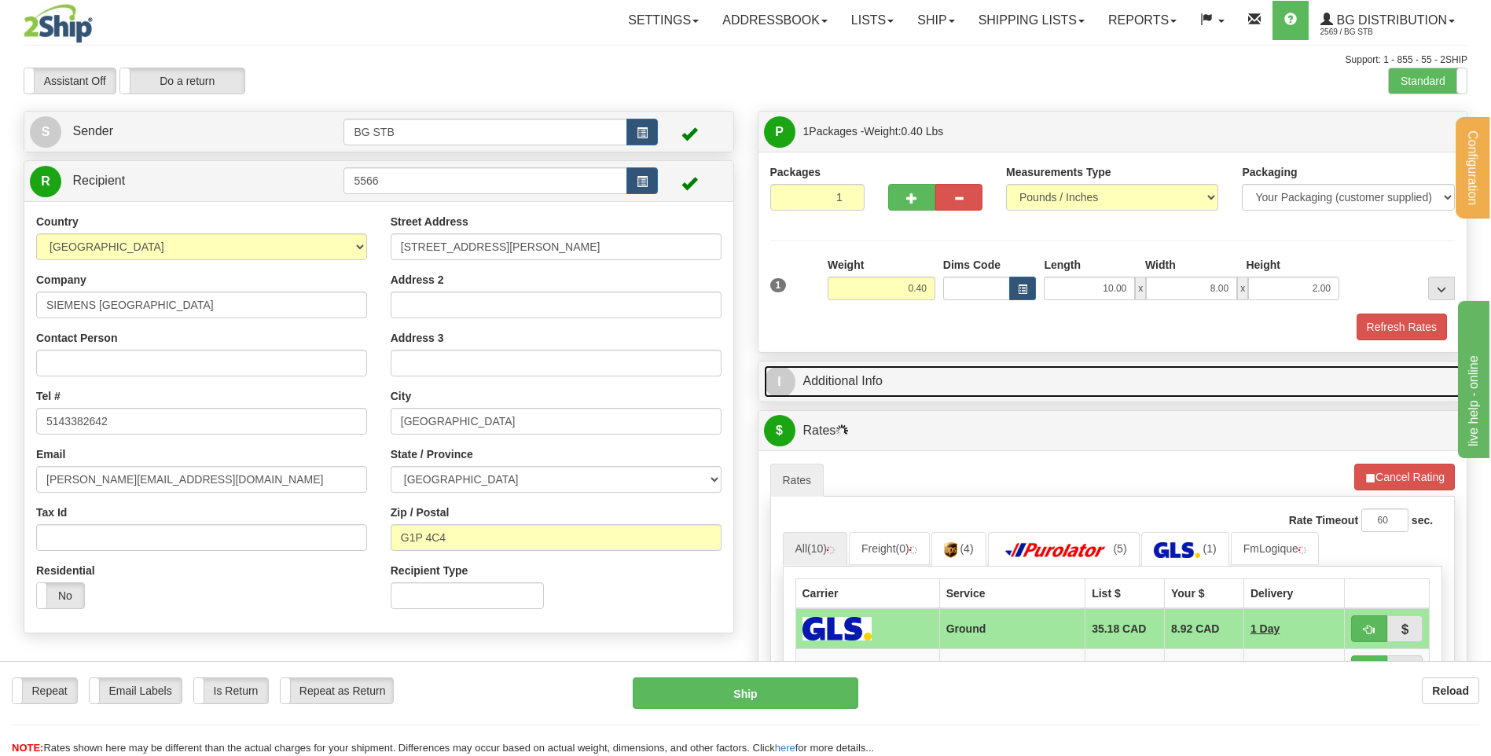
click at [936, 377] on link "I Additional Info" at bounding box center [1113, 382] width 698 height 32
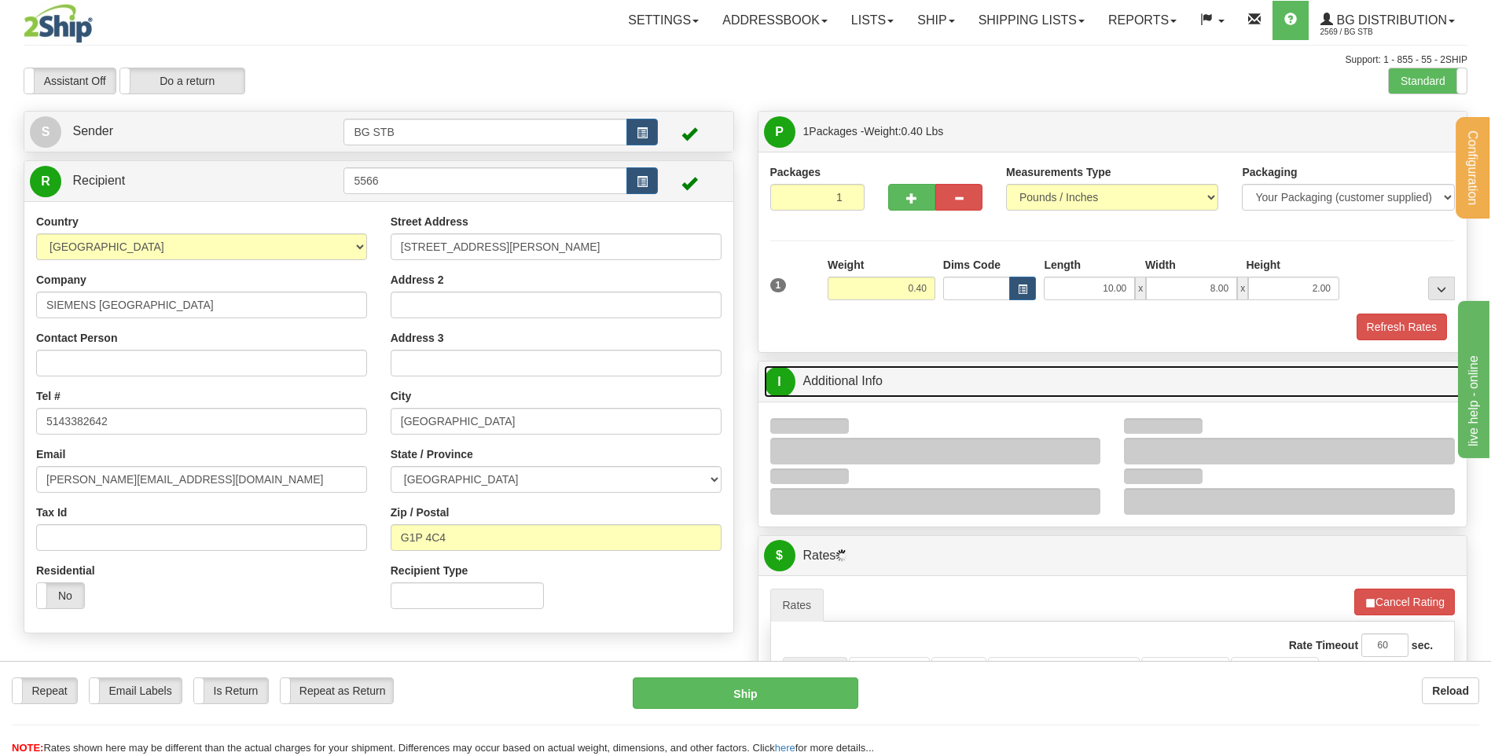
scroll to position [157, 0]
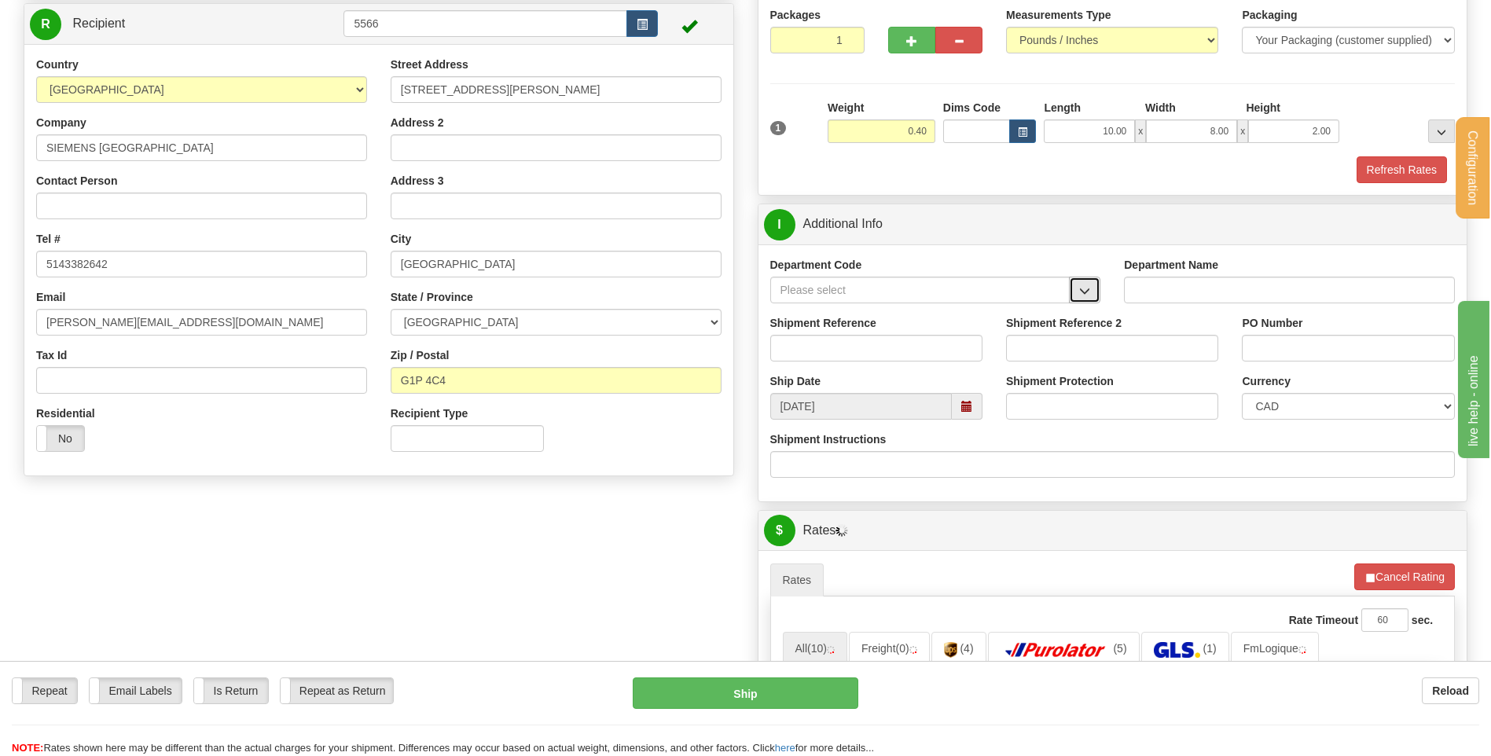
click at [1092, 284] on button "button" at bounding box center [1084, 290] width 31 height 27
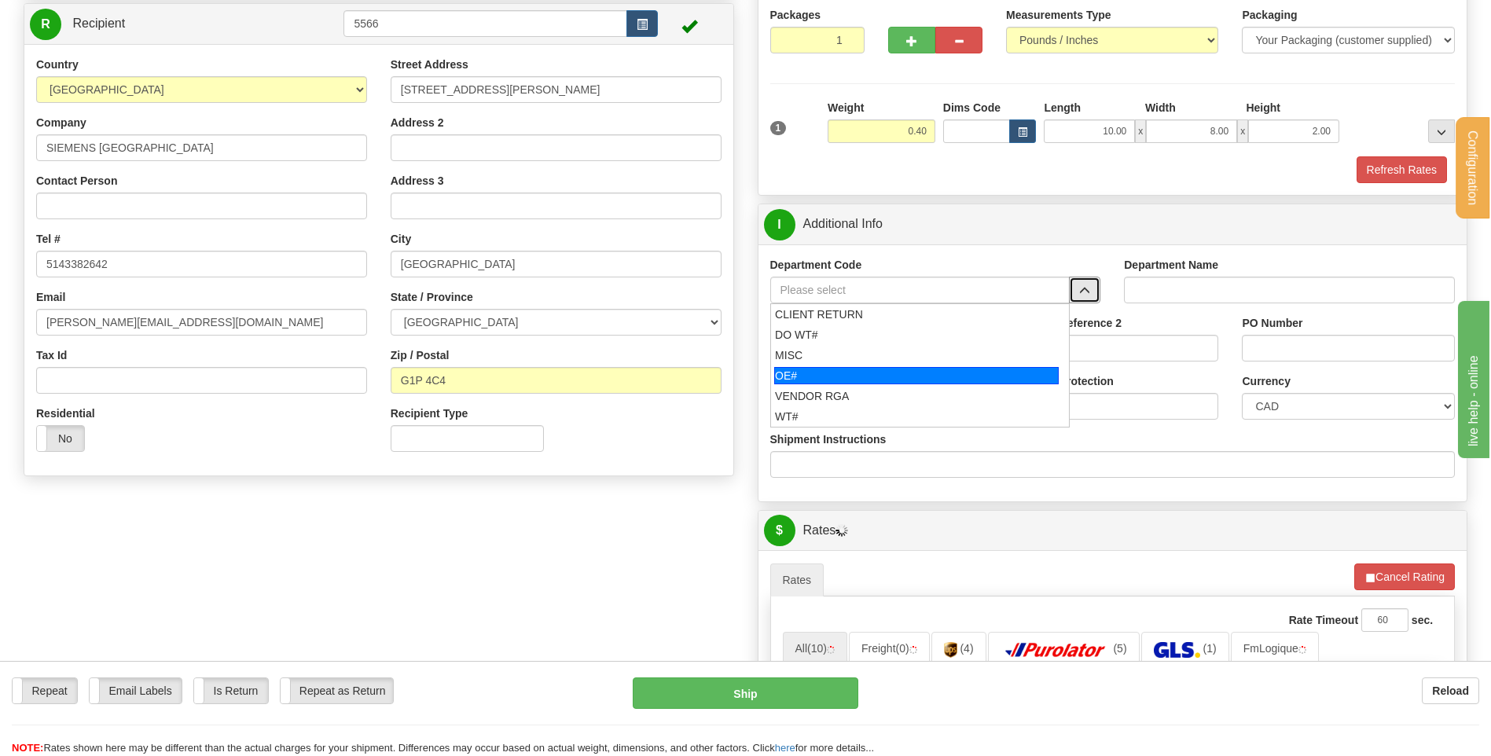
drag, startPoint x: 783, startPoint y: 379, endPoint x: 811, endPoint y: 355, distance: 36.8
click at [785, 379] on div "OE#" at bounding box center [916, 375] width 285 height 17
type input "OE#"
type input "ORDERS"
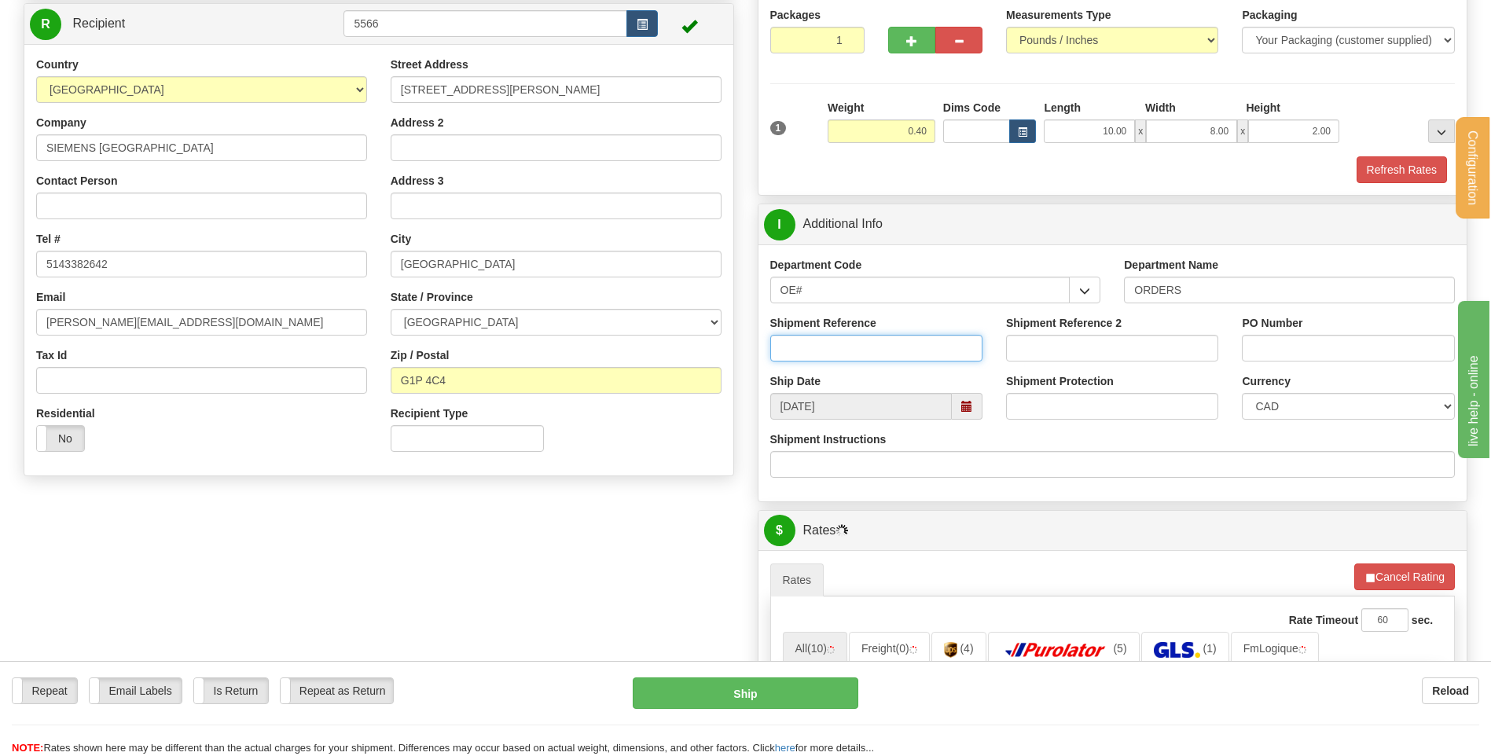
click at [815, 348] on input "Shipment Reference" at bounding box center [876, 348] width 212 height 27
type input "80004364-00"
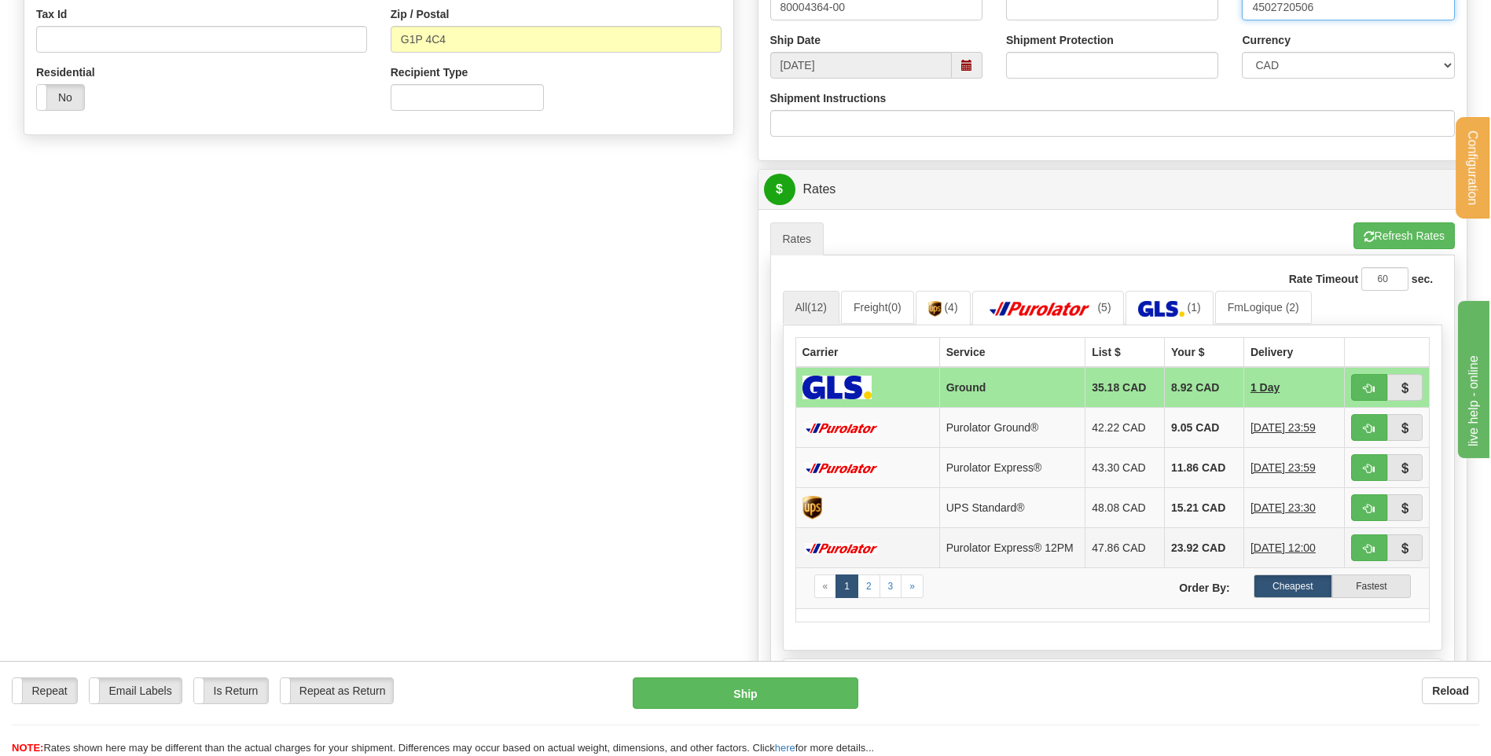
scroll to position [629, 0]
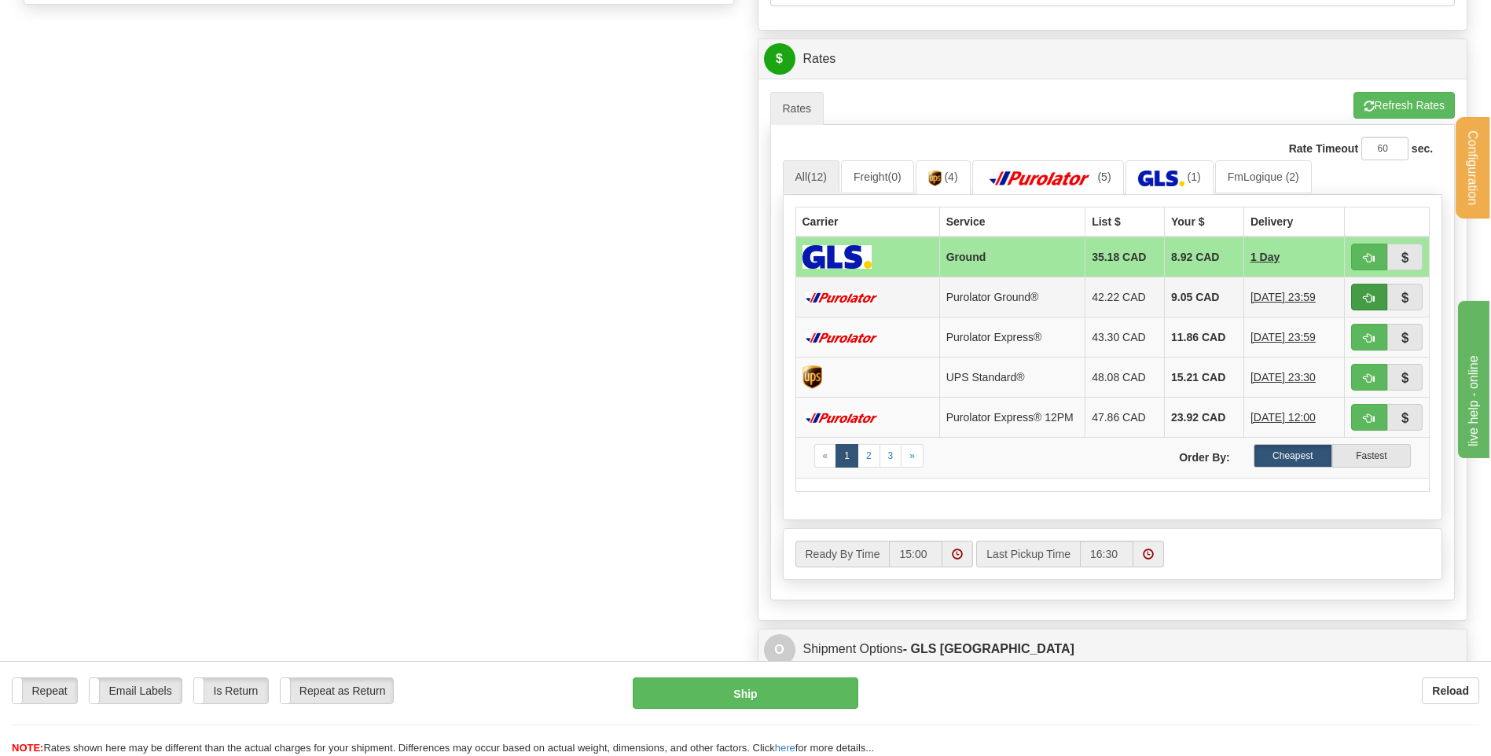
type input "4502720506"
click at [1357, 300] on button "button" at bounding box center [1369, 297] width 36 height 27
type input "260"
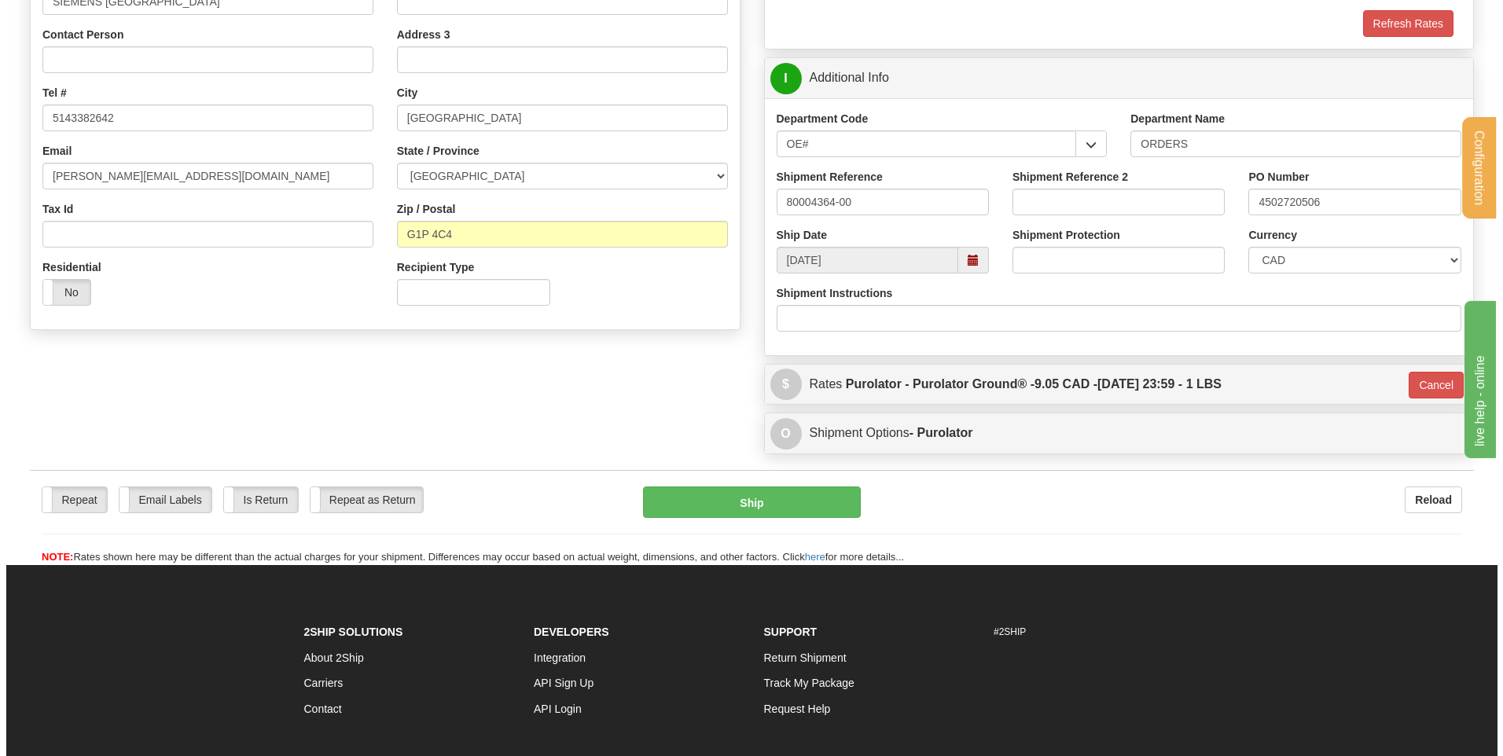
scroll to position [243, 0]
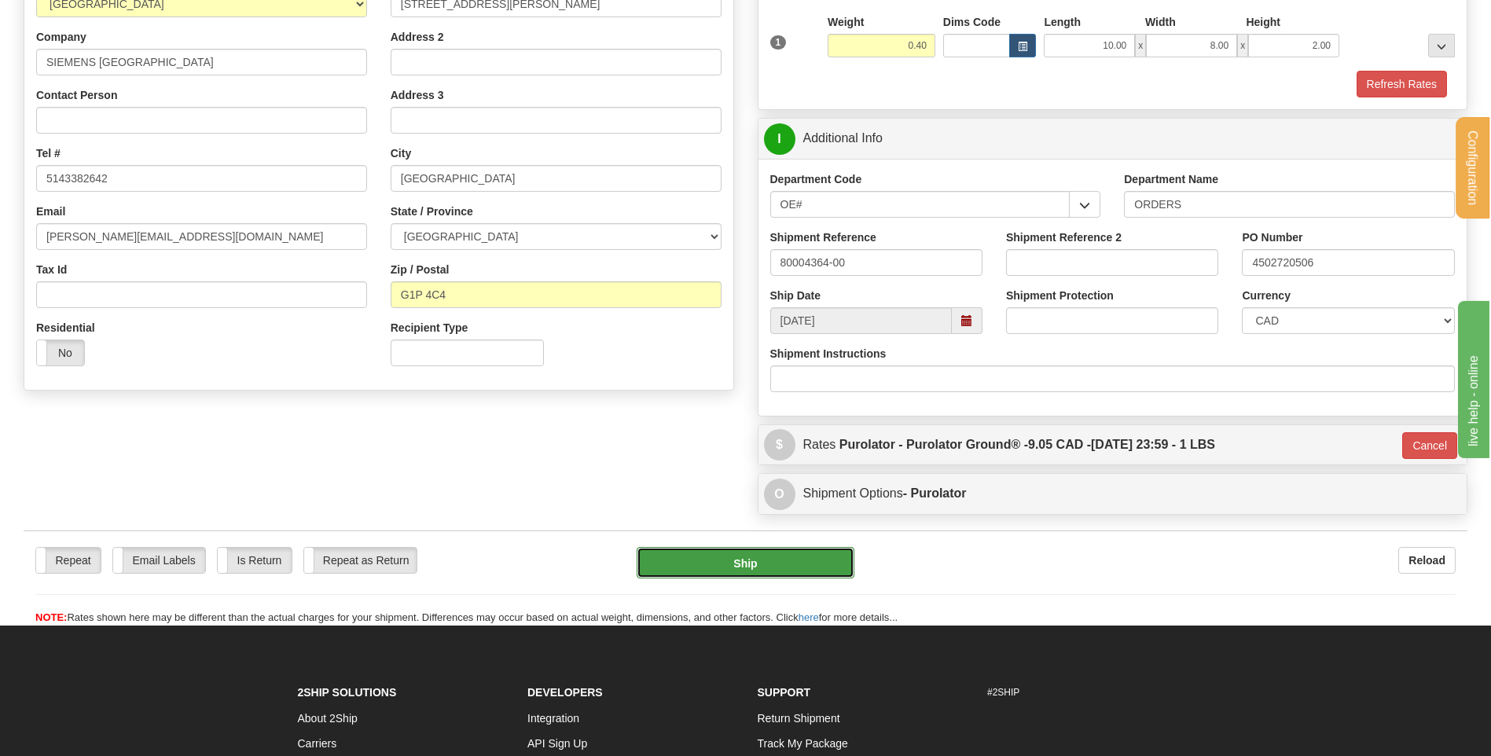
click at [701, 557] on button "Ship" at bounding box center [745, 562] width 217 height 31
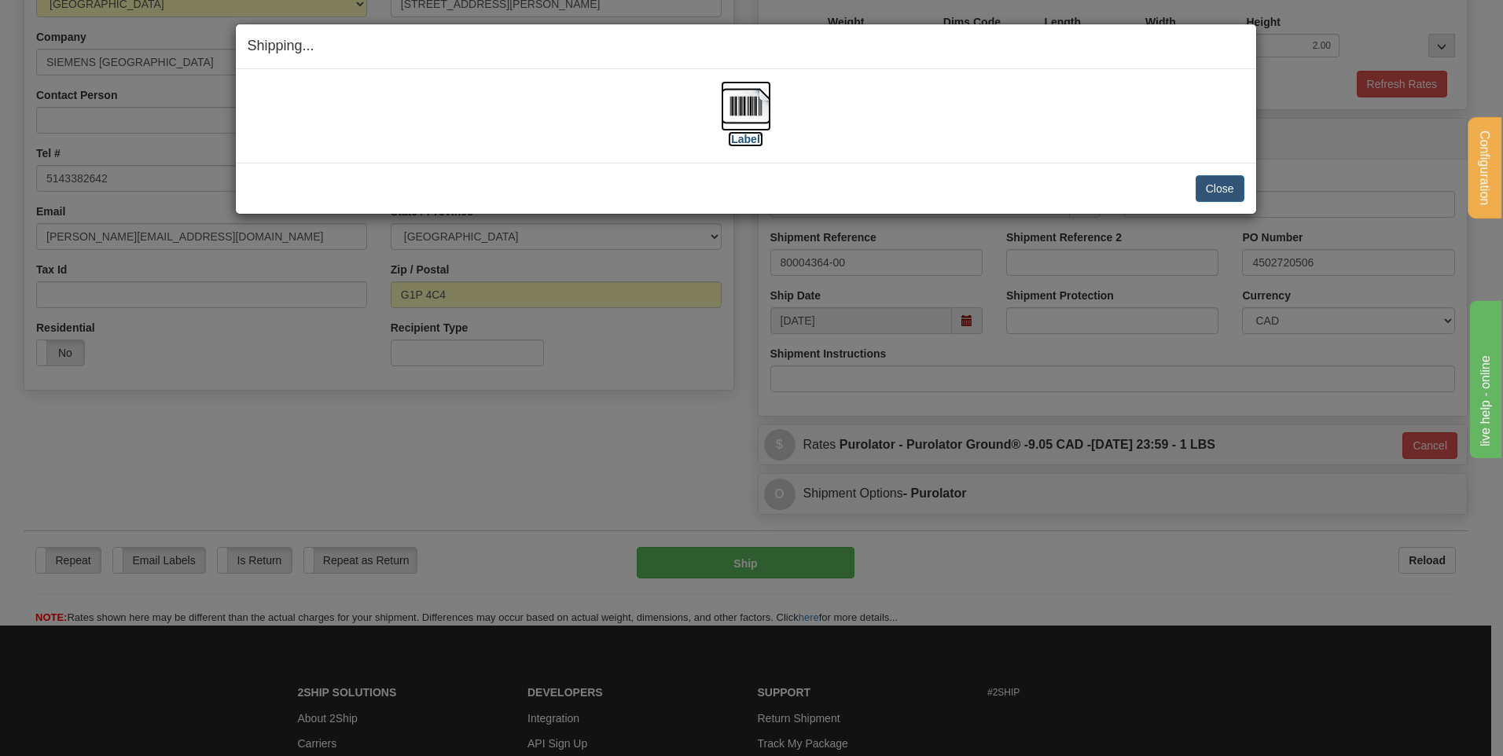
click at [737, 117] on img at bounding box center [746, 106] width 50 height 50
click at [1216, 183] on button "Close" at bounding box center [1220, 188] width 49 height 27
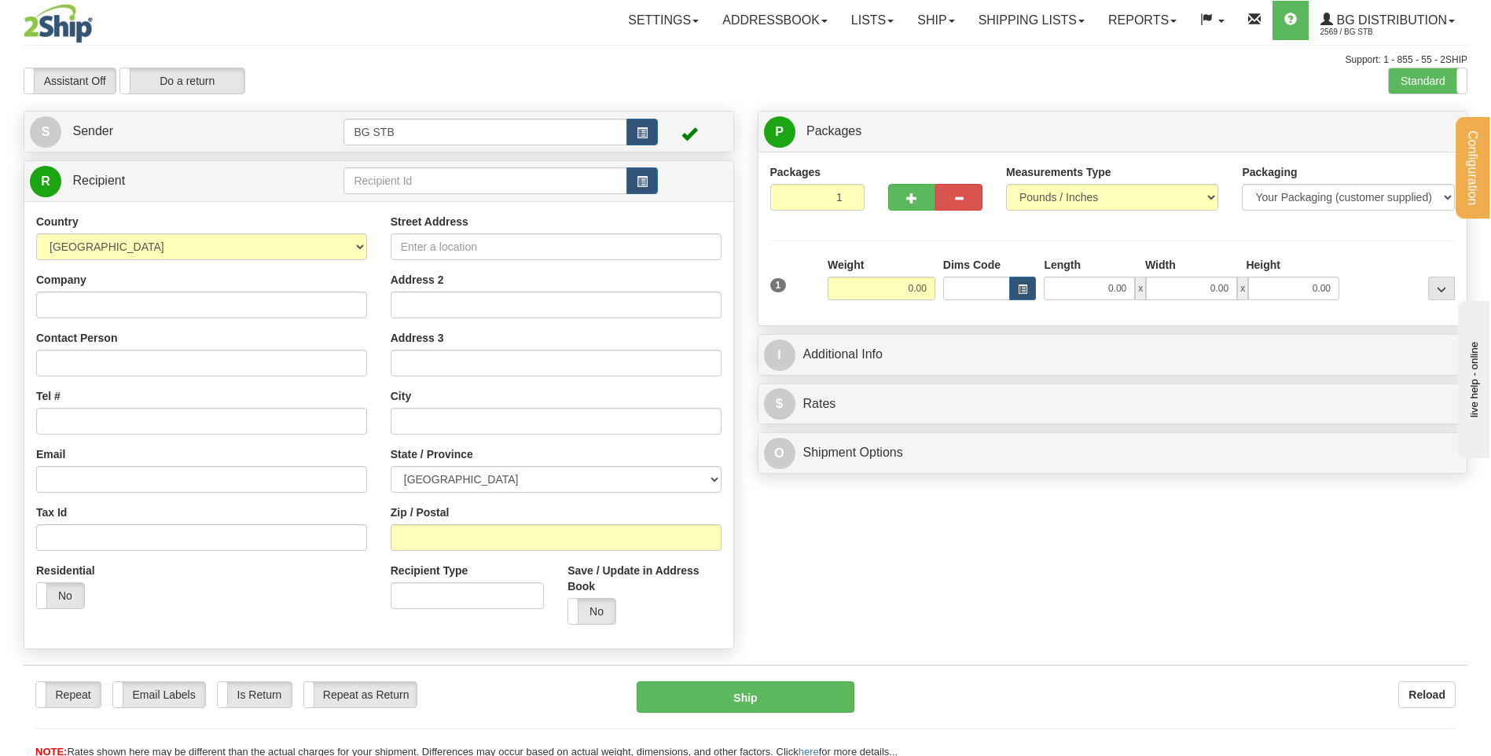
click at [398, 201] on div "Country [GEOGRAPHIC_DATA] [GEOGRAPHIC_DATA] [GEOGRAPHIC_DATA] [GEOGRAPHIC_DATA]…" at bounding box center [378, 424] width 709 height 447
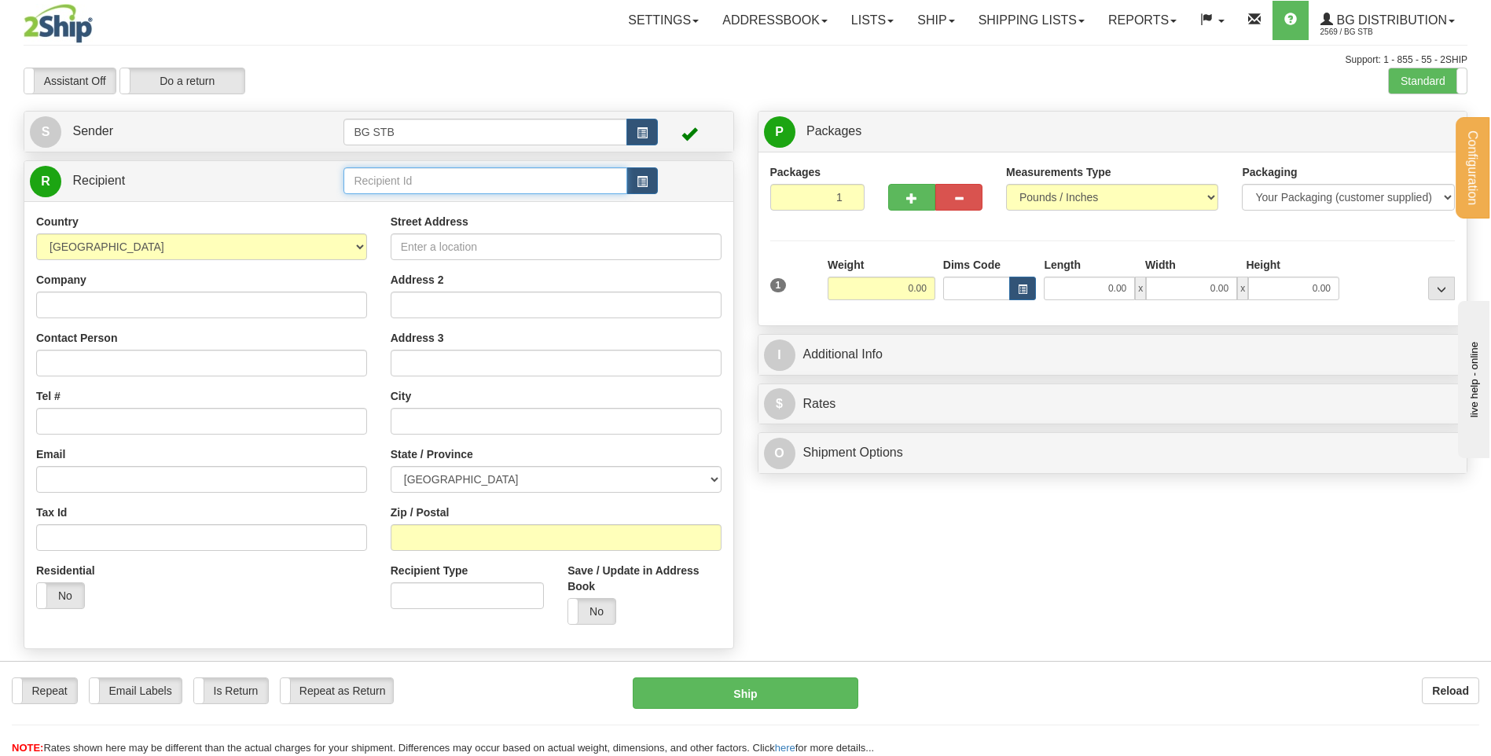
drag, startPoint x: 404, startPoint y: 168, endPoint x: 770, endPoint y: 145, distance: 367.1
click at [404, 168] on input "text" at bounding box center [485, 180] width 283 height 27
click at [1410, 71] on label "Standard" at bounding box center [1428, 80] width 78 height 25
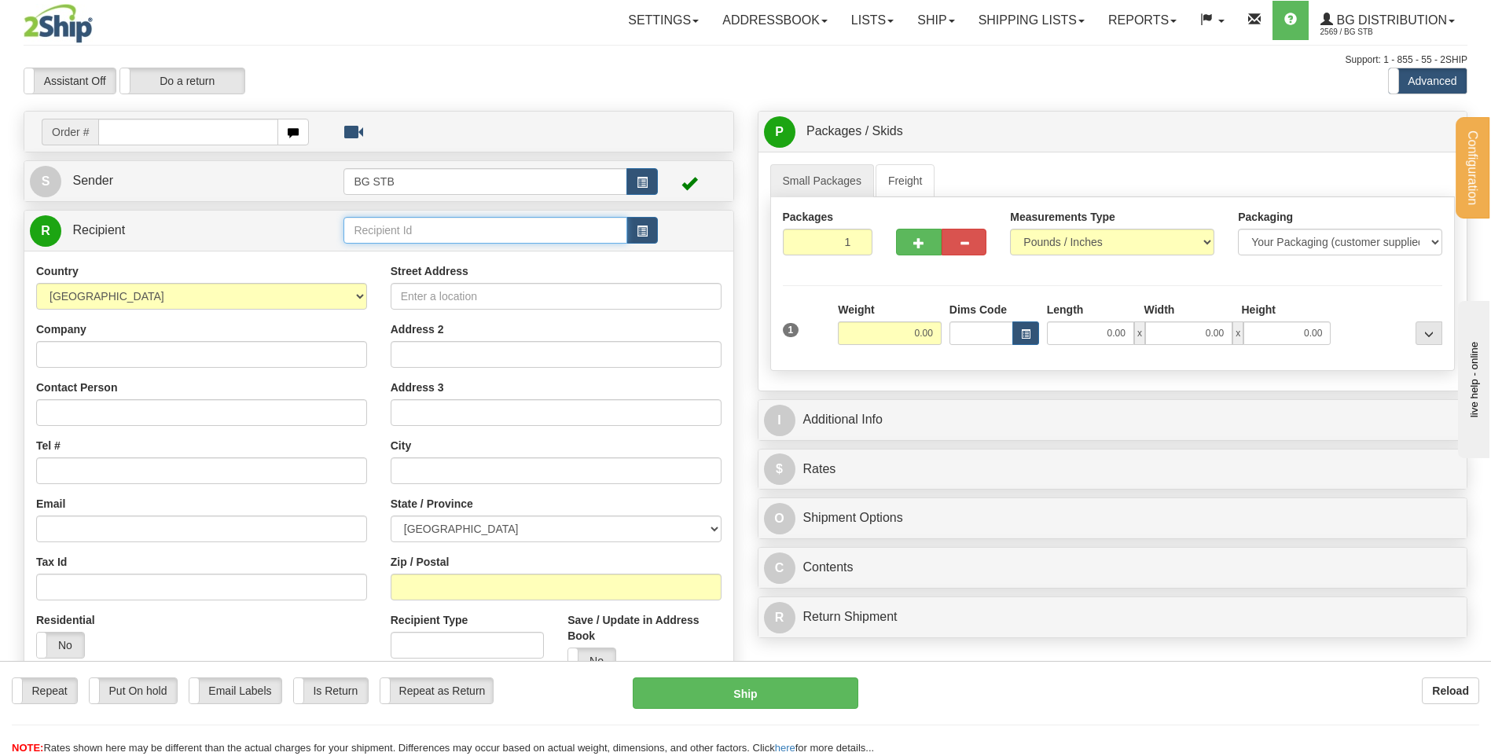
click at [485, 218] on input "text" at bounding box center [485, 230] width 283 height 27
type input "BG WIN"
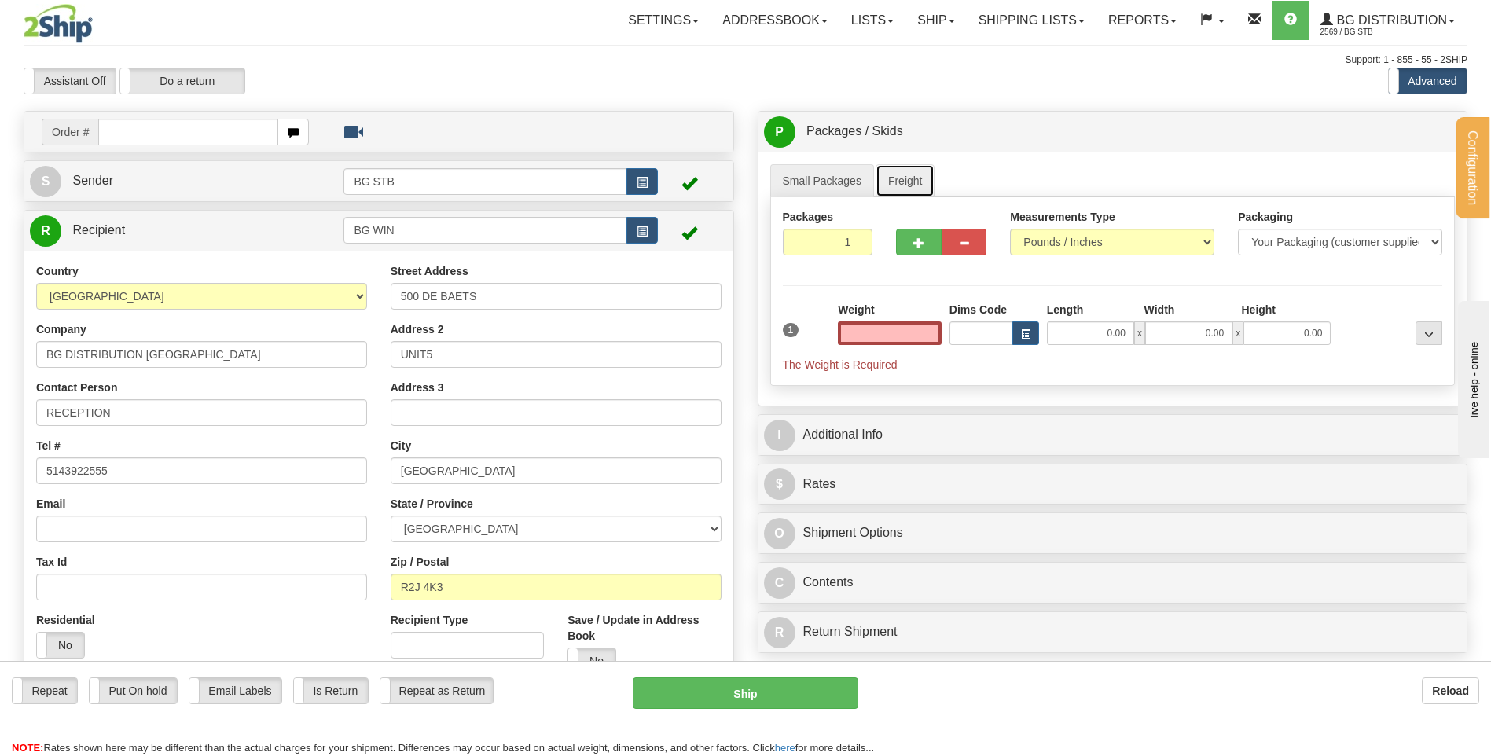
type input "0.00"
click at [914, 186] on link "Freight" at bounding box center [906, 180] width 60 height 33
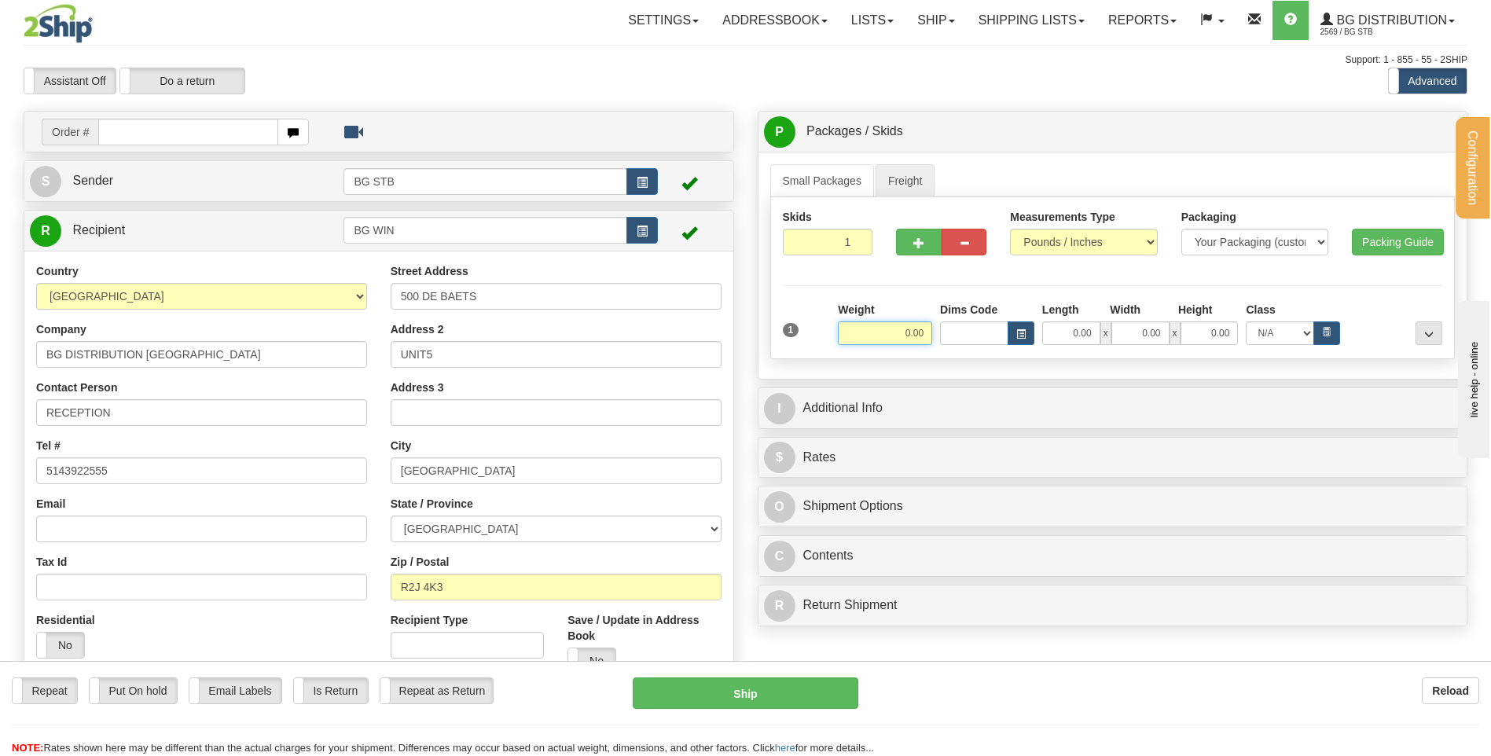
click at [911, 337] on input "0.00" at bounding box center [885, 334] width 94 height 24
type input "844.00"
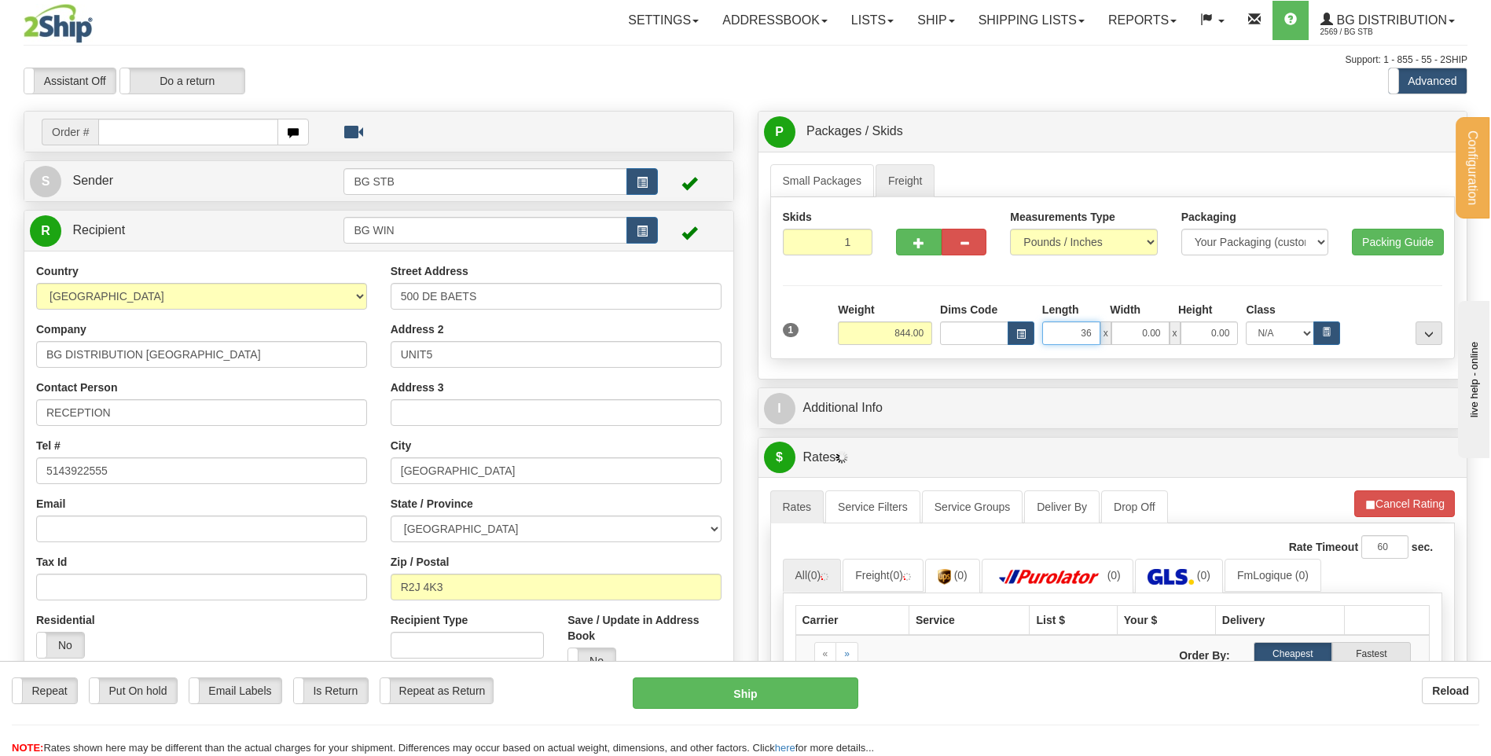
type input "36.00"
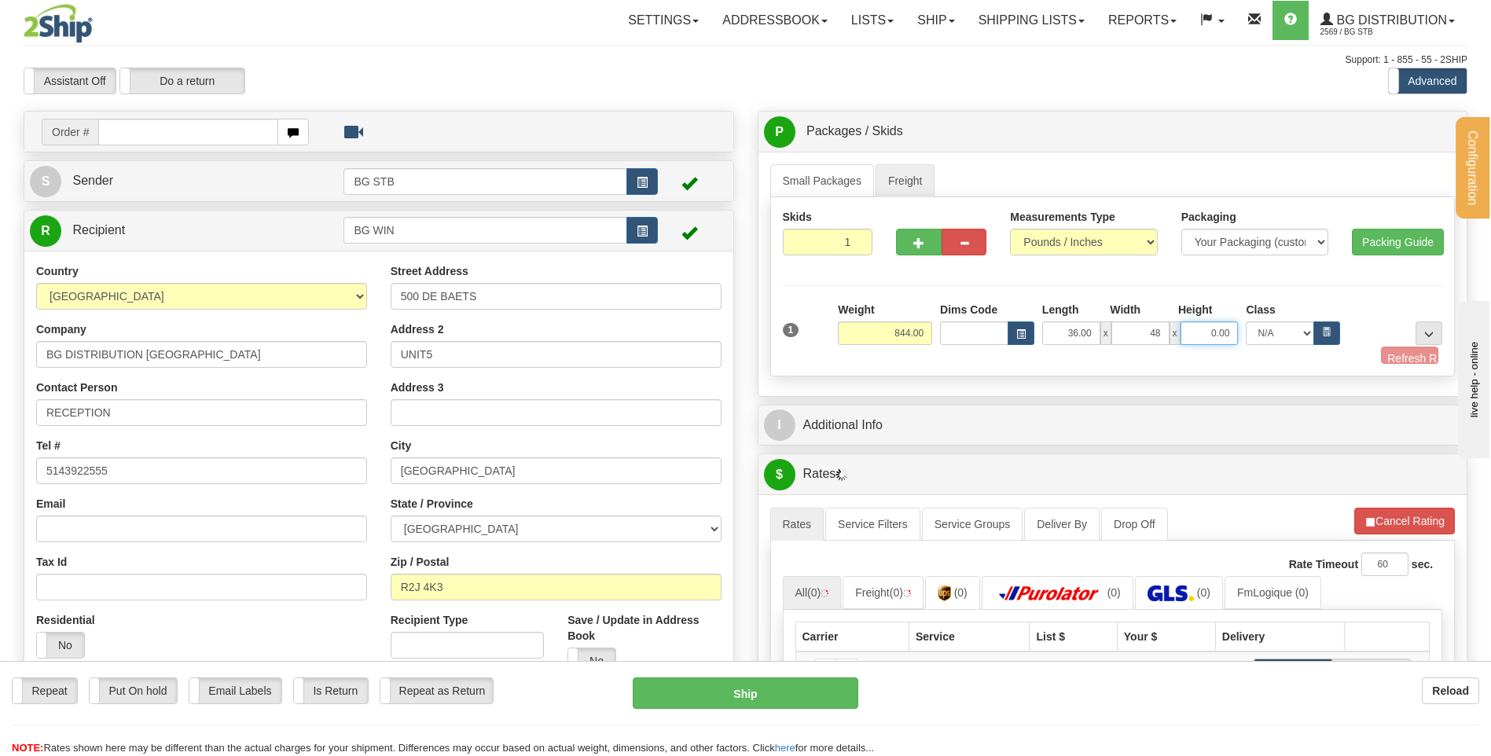
type input "48.00"
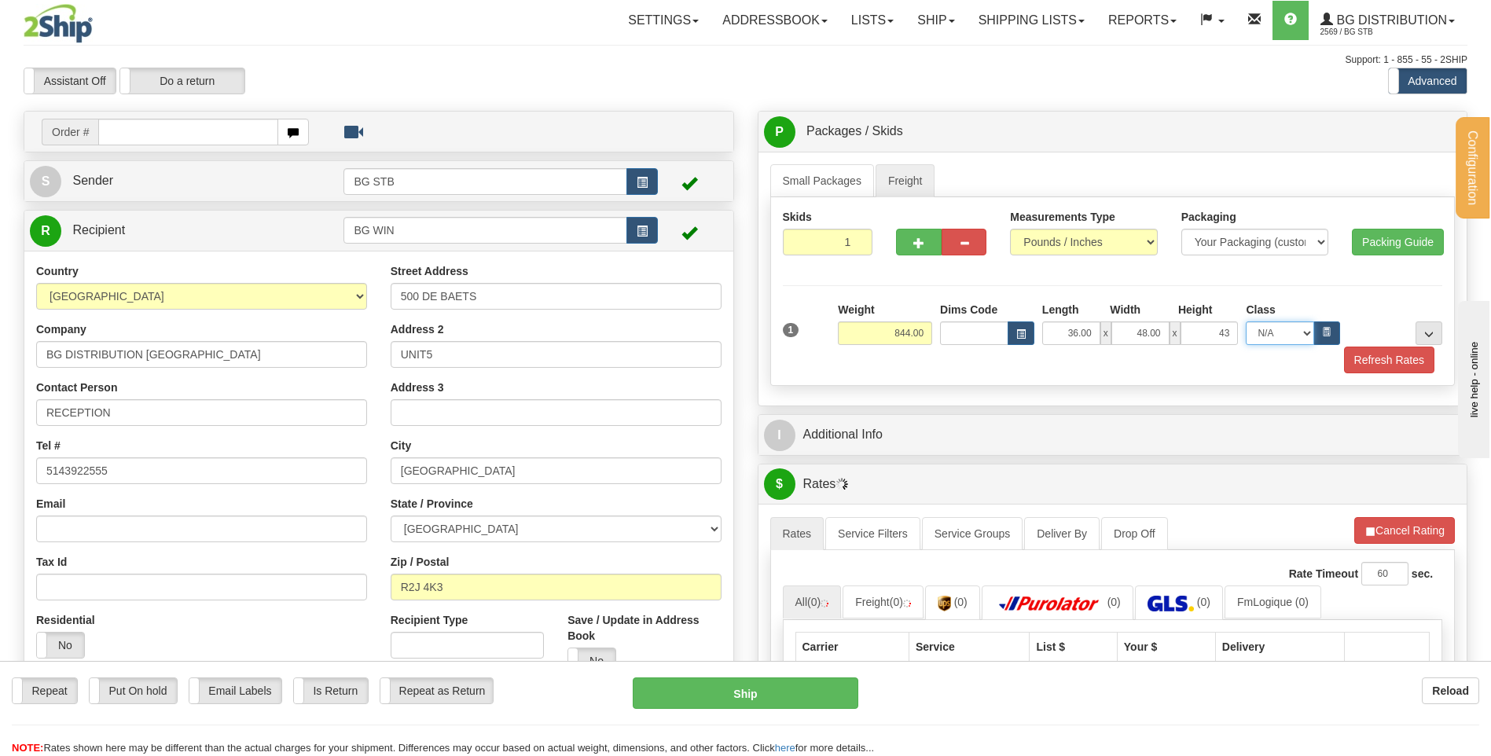
type input "43.00"
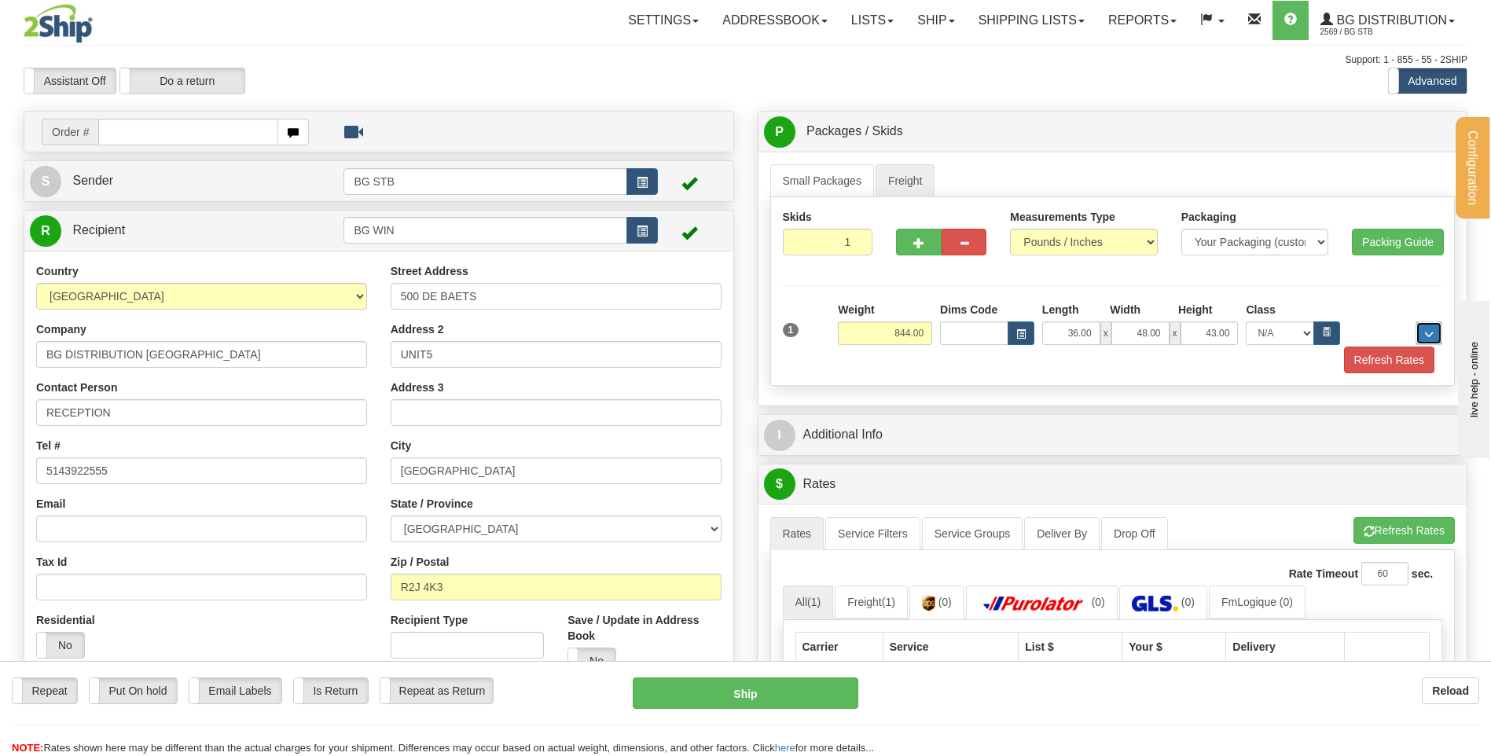
click at [1434, 329] on button "..." at bounding box center [1429, 334] width 27 height 24
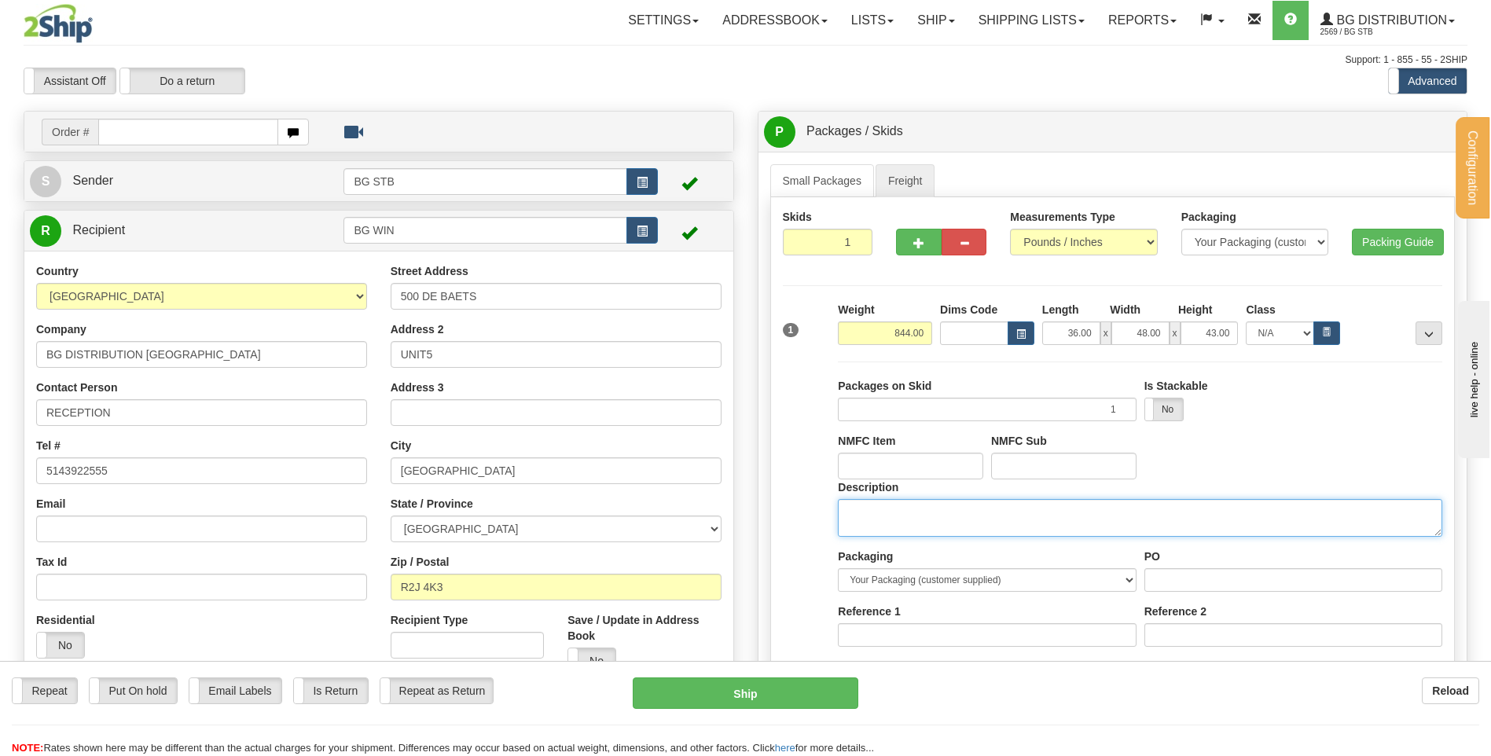
click at [1009, 519] on textarea "Description" at bounding box center [1140, 518] width 605 height 38
type textarea "1 SKID"
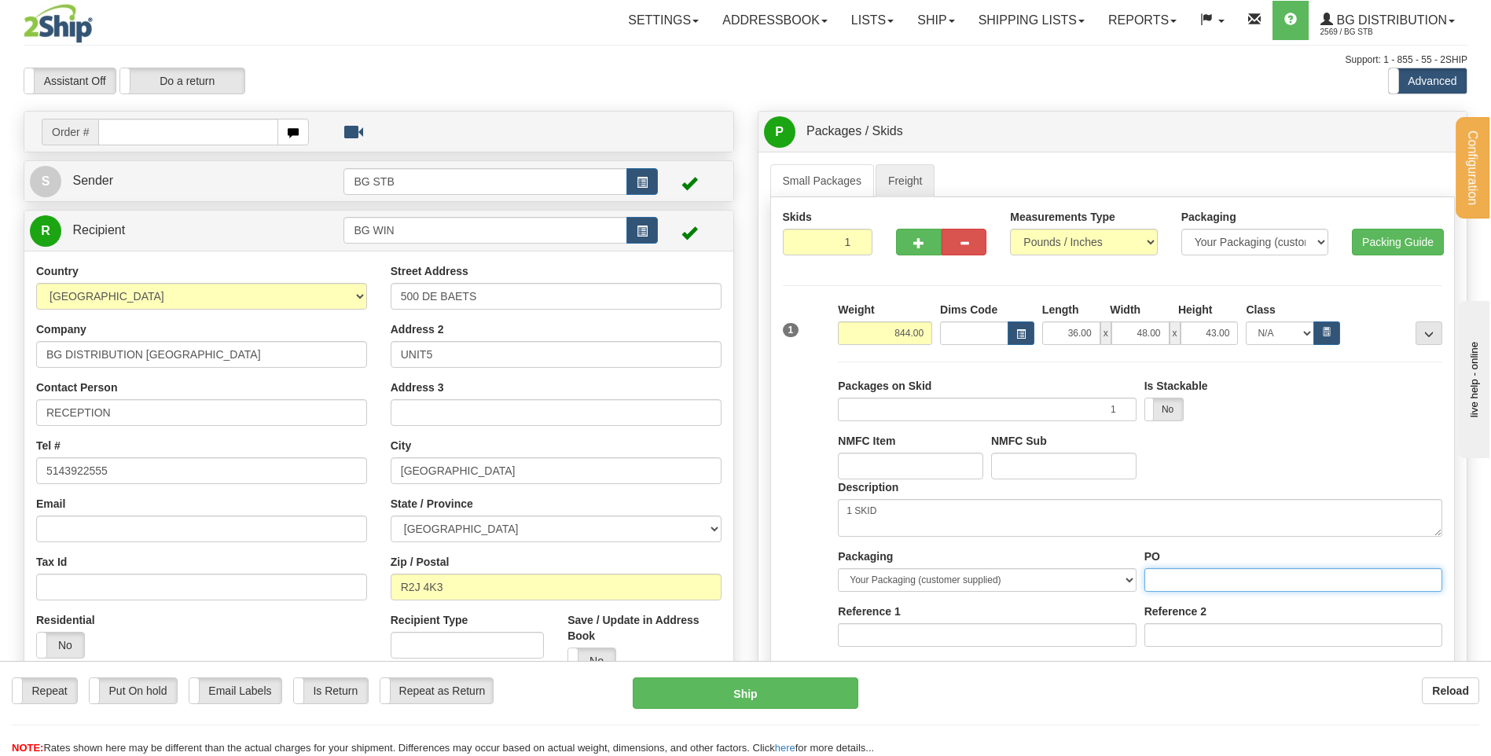
click at [1160, 582] on input "PO" at bounding box center [1294, 580] width 298 height 24
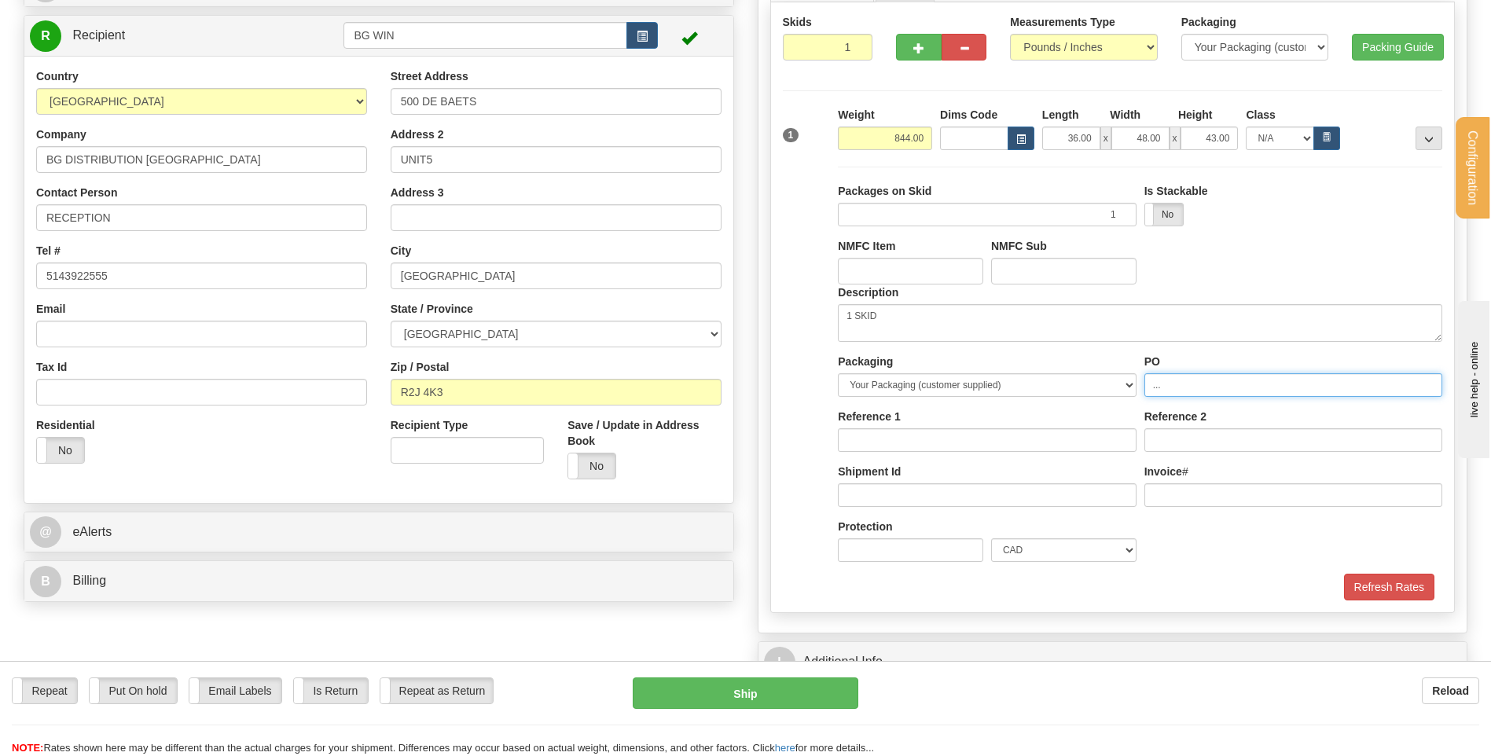
scroll to position [393, 0]
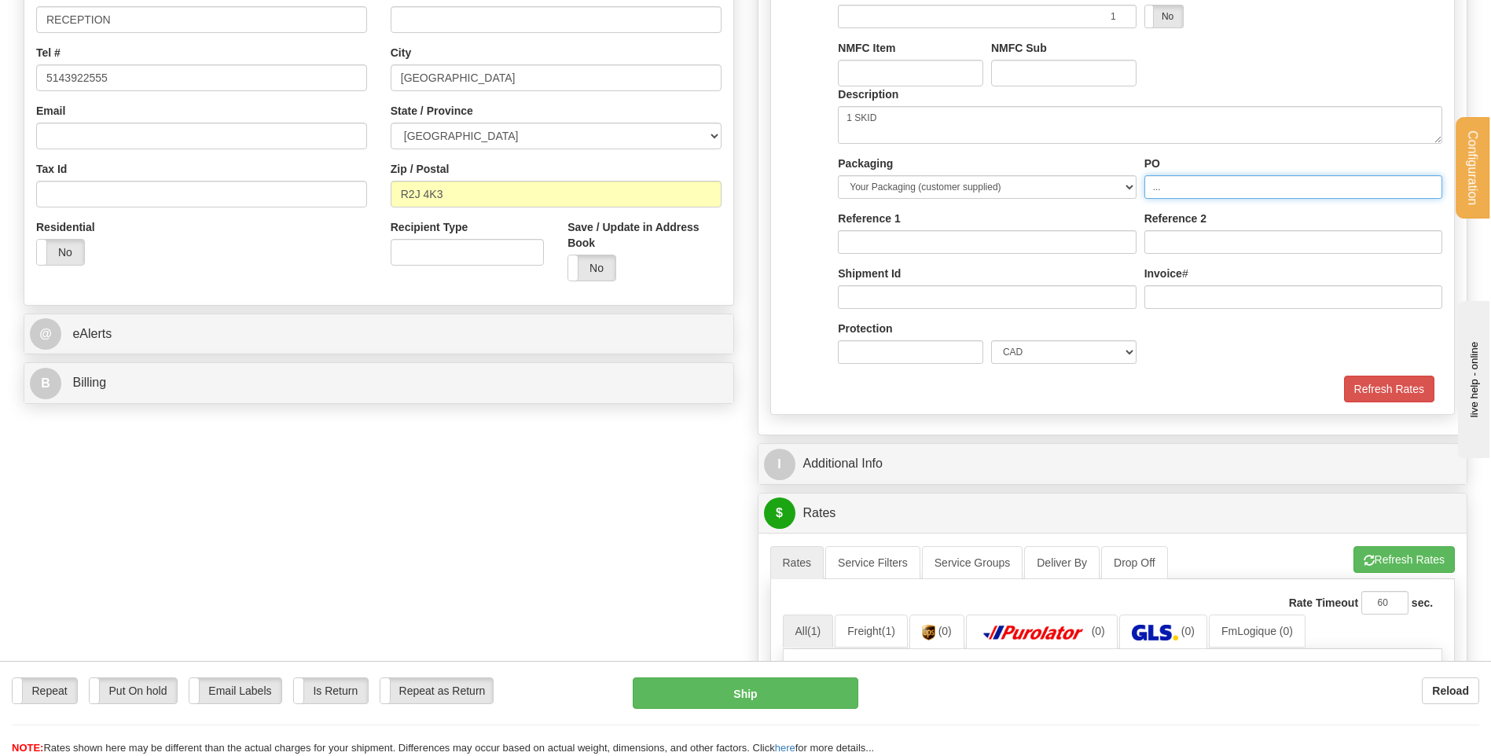
type input "..."
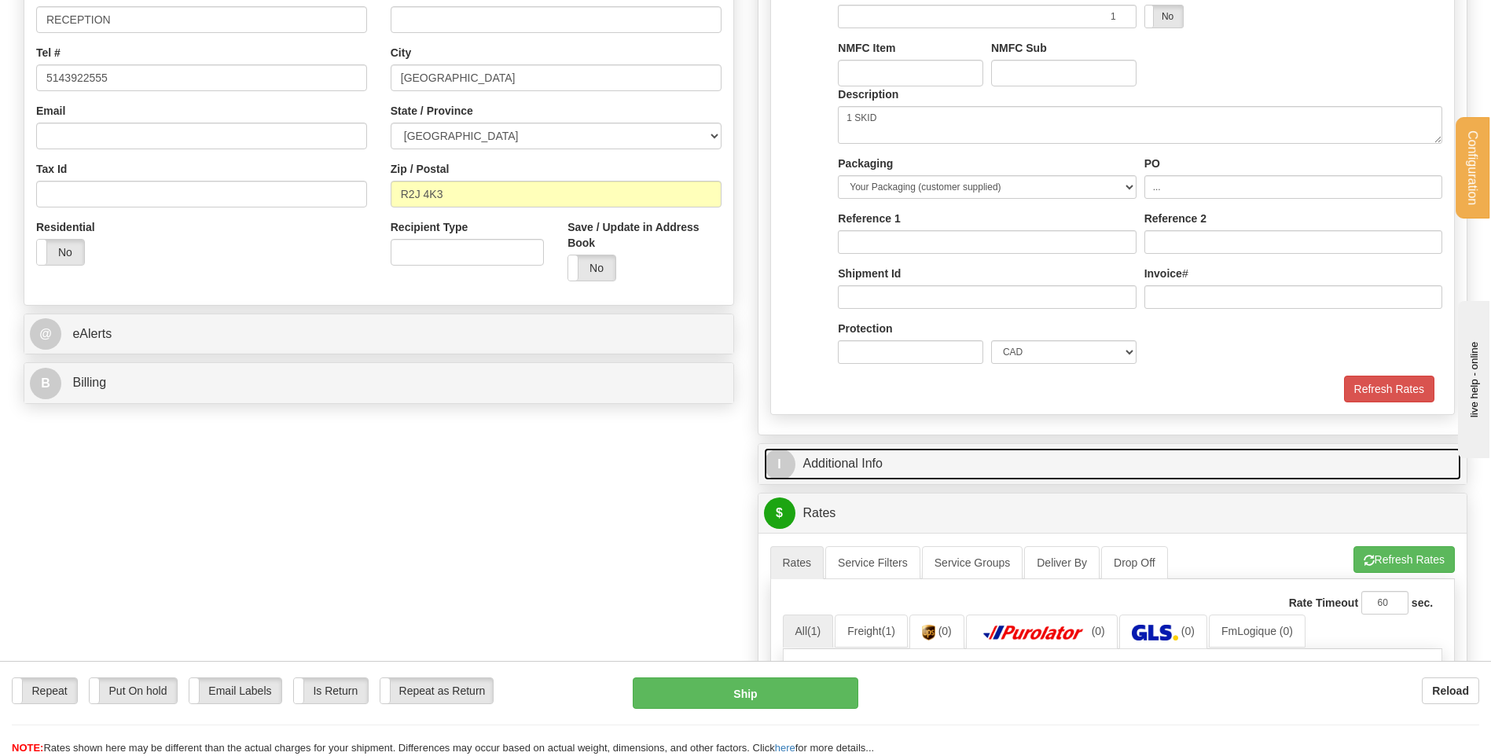
click at [1023, 459] on link "I Additional Info" at bounding box center [1113, 464] width 698 height 32
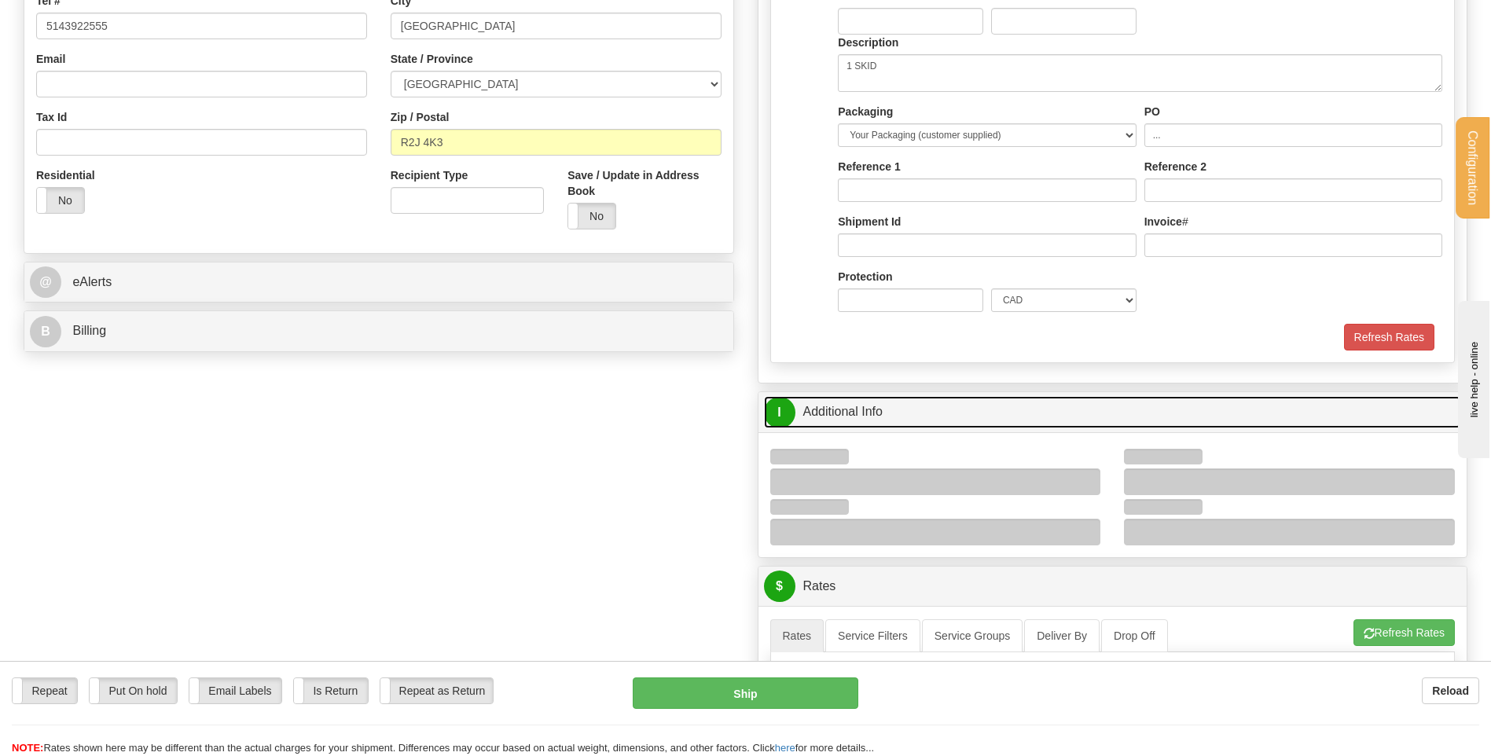
scroll to position [472, 0]
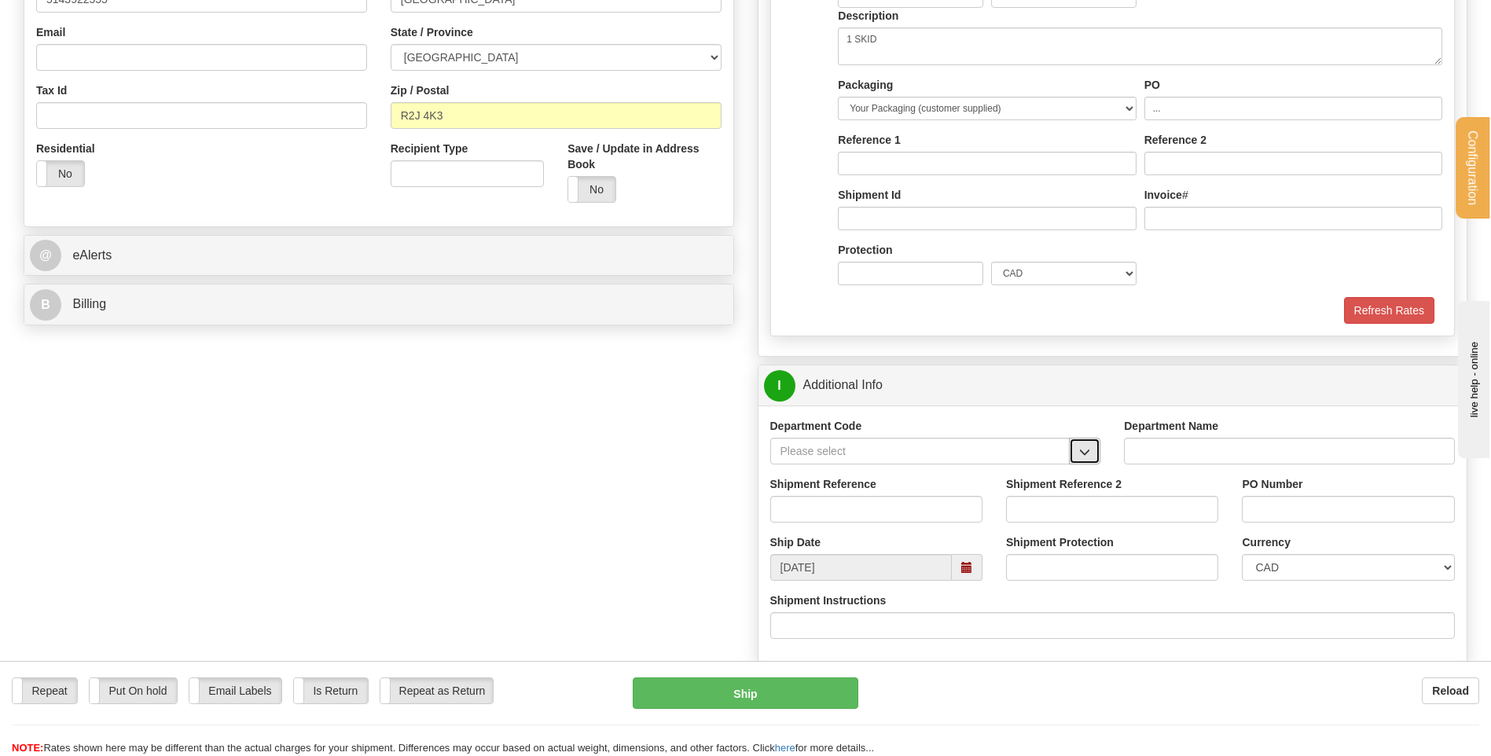
click at [1090, 447] on span "button" at bounding box center [1084, 452] width 11 height 10
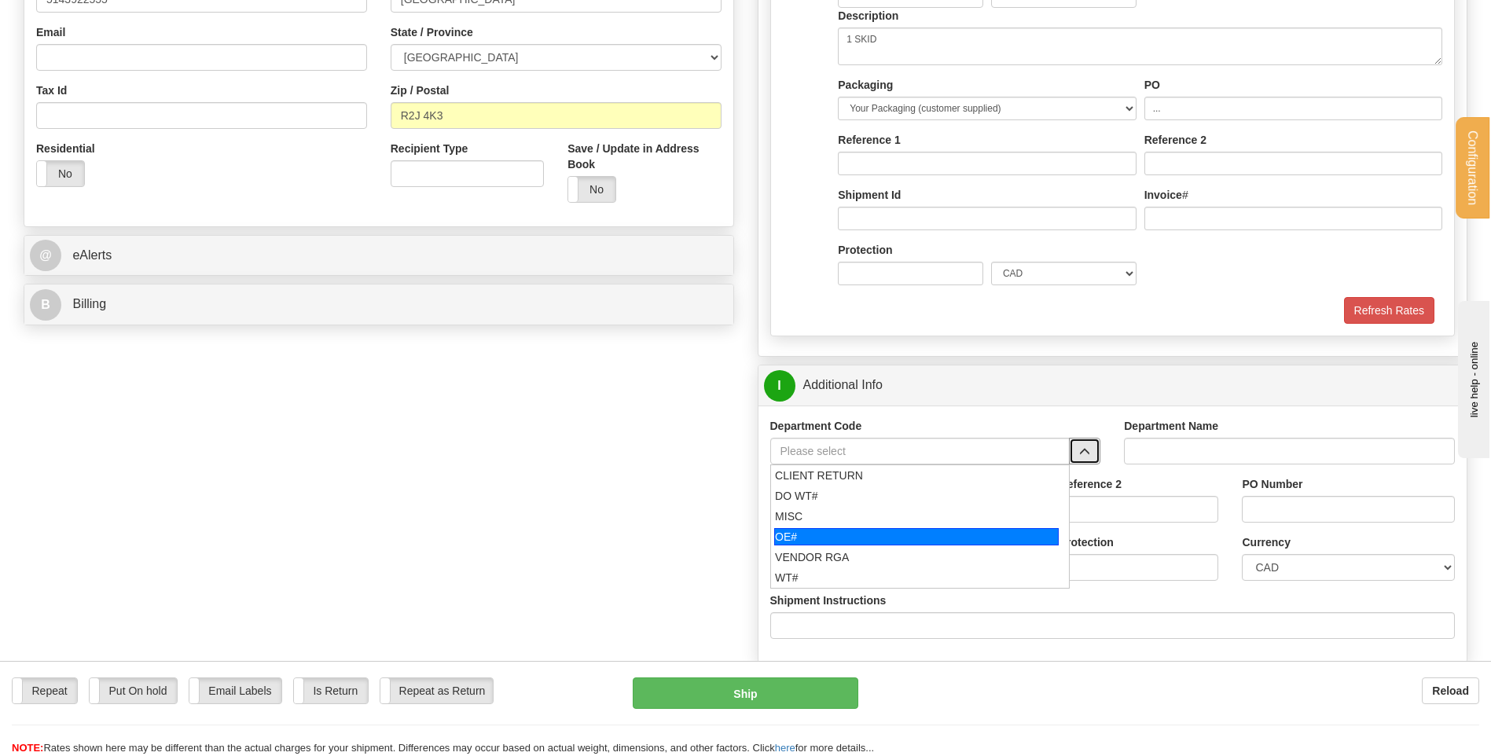
click at [864, 537] on div "OE#" at bounding box center [916, 536] width 285 height 17
type input "OE#"
type input "ORDERS"
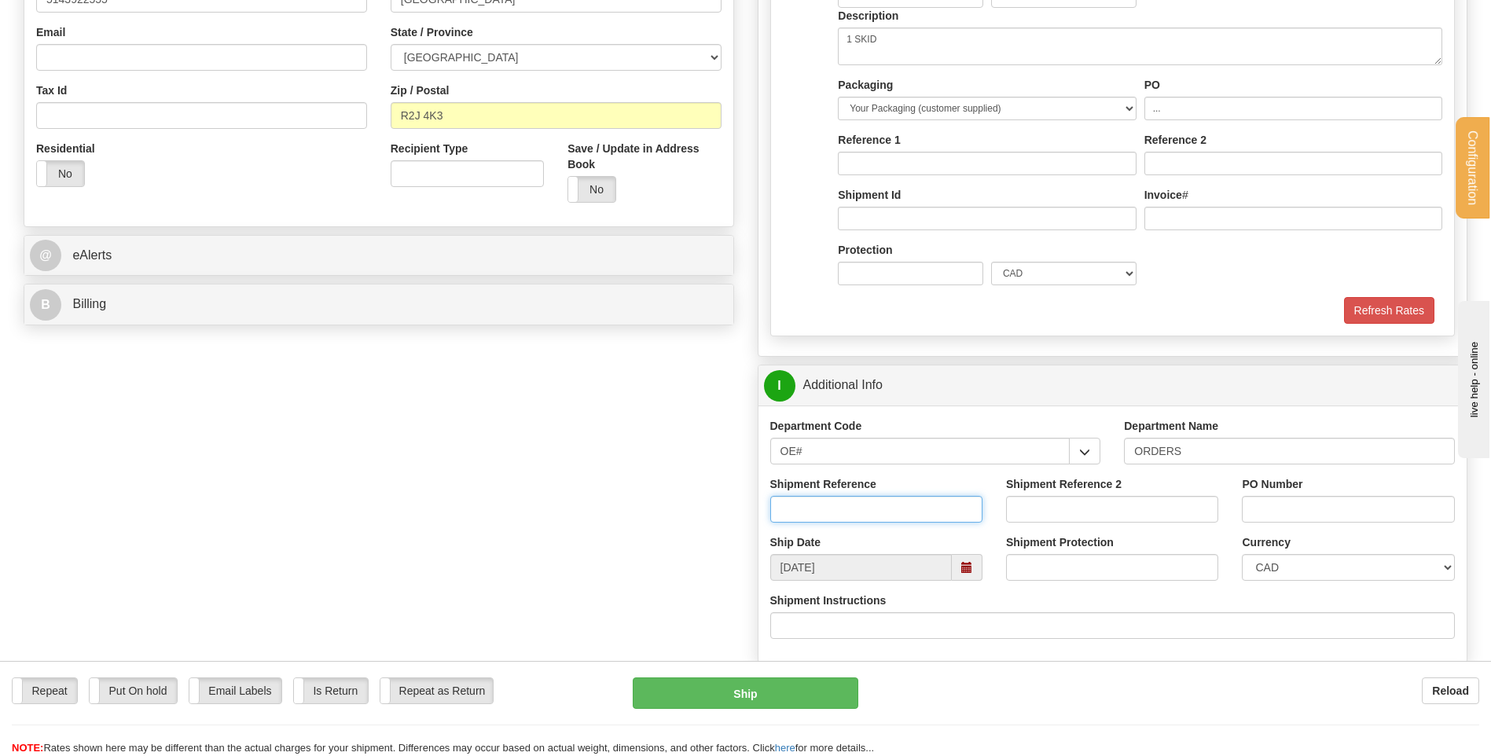
click at [860, 518] on input "Shipment Reference" at bounding box center [876, 509] width 212 height 27
drag, startPoint x: 864, startPoint y: 452, endPoint x: 719, endPoint y: 454, distance: 145.5
click at [719, 454] on div "Create a label for the return Create Pickup Without Label Order #" at bounding box center [746, 444] width 1468 height 1610
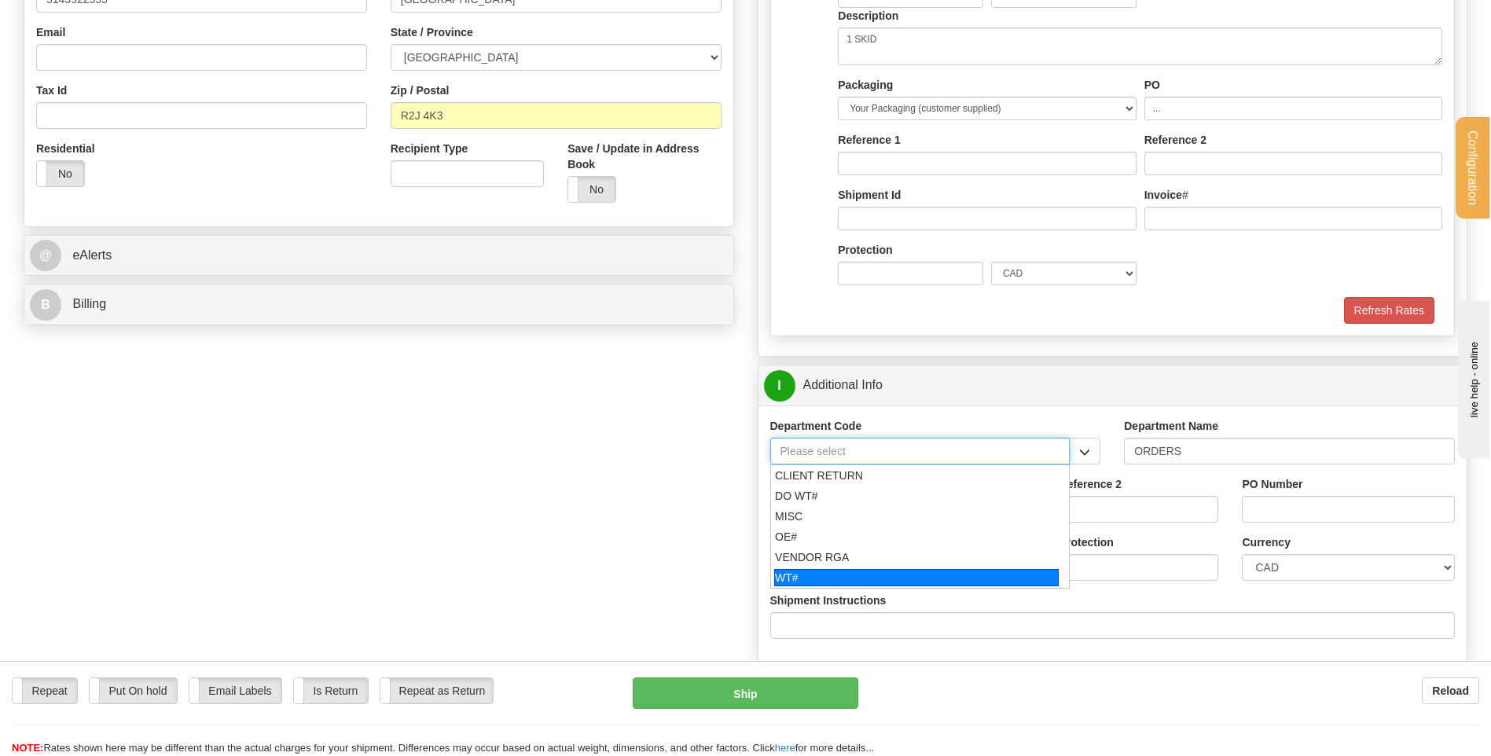
click at [822, 576] on div "WT#" at bounding box center [916, 577] width 285 height 17
type input "WT#"
type input "WAREHOUSE TRANSFERS"
type input "WT#"
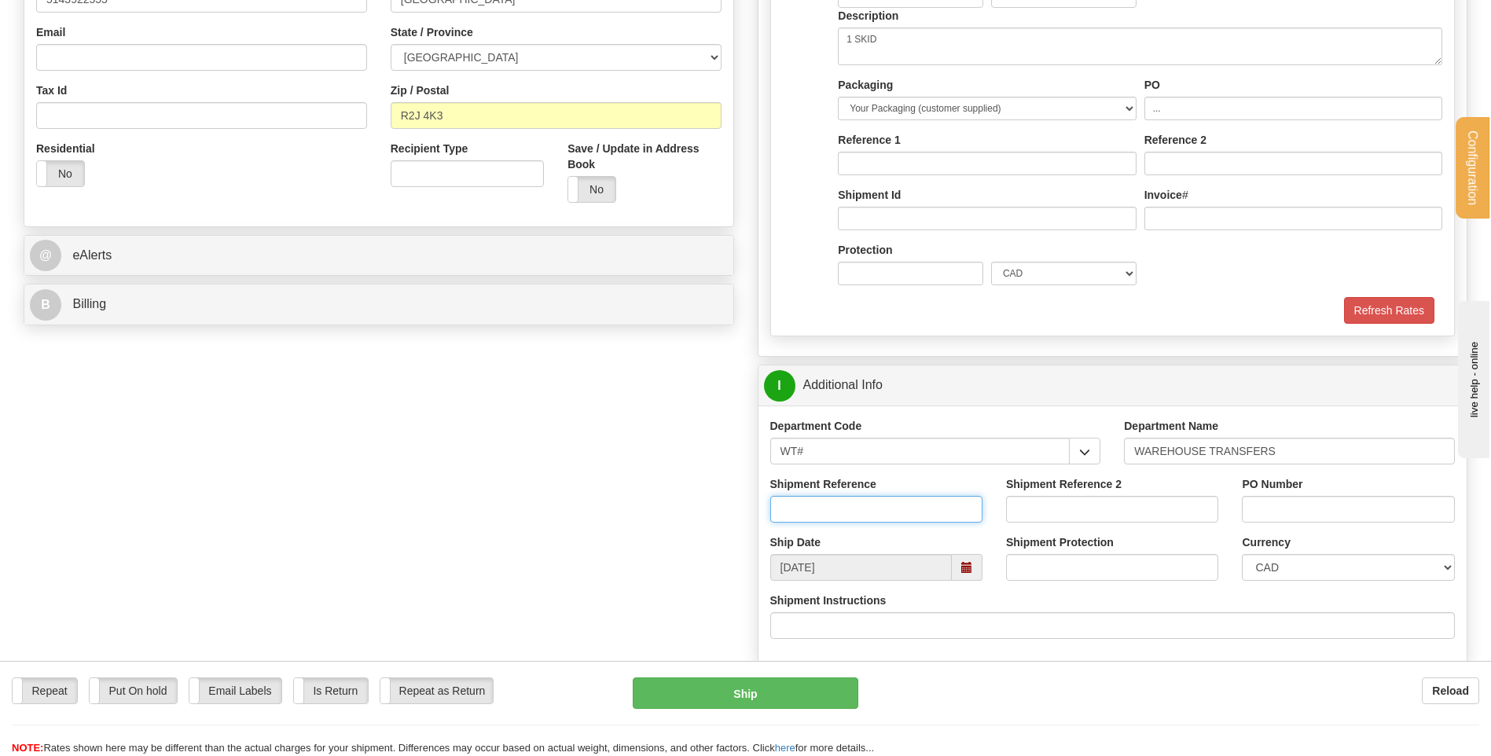
click at [850, 515] on input "Shipment Reference" at bounding box center [876, 509] width 212 height 27
type input "TRANSFERT 08"
click at [1378, 509] on input "PO Number" at bounding box center [1348, 509] width 212 height 27
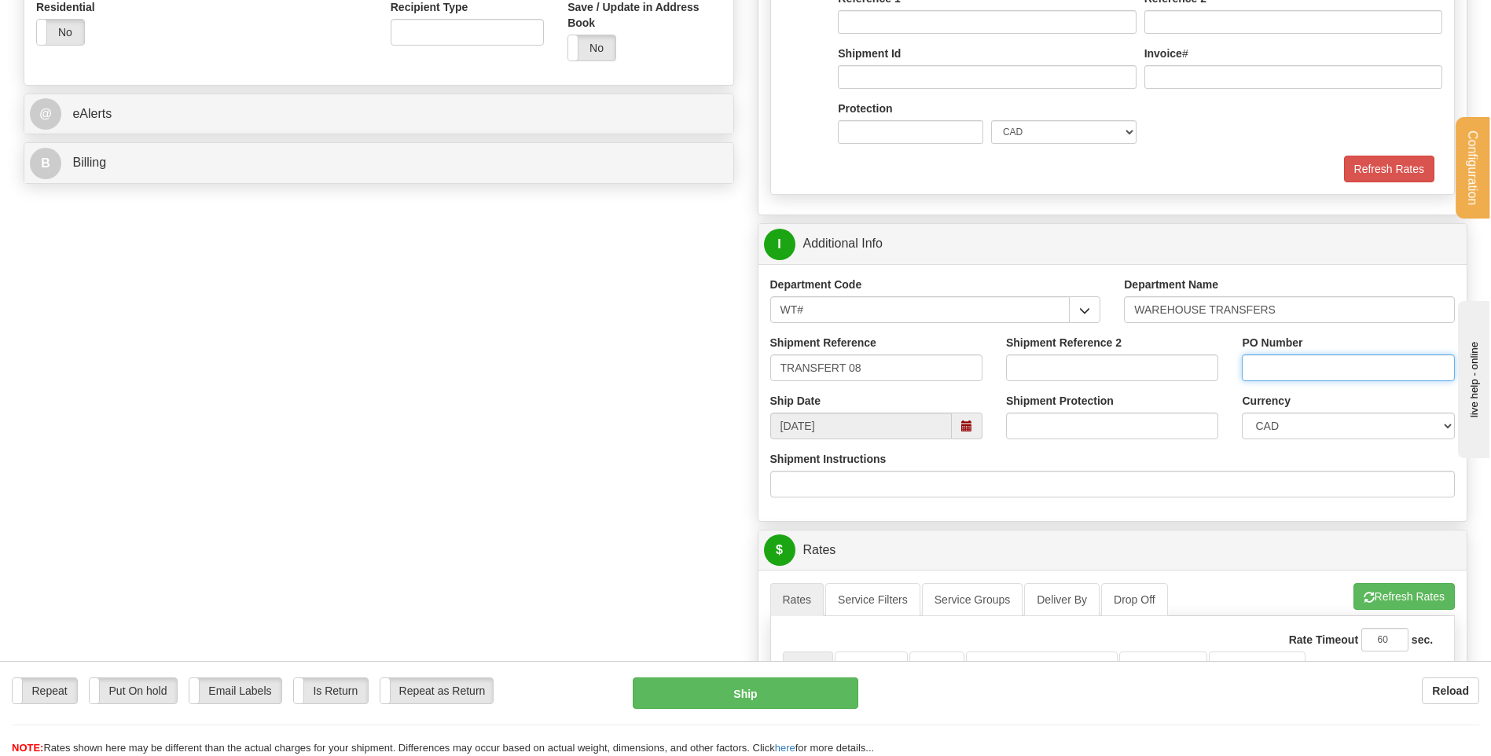
scroll to position [629, 0]
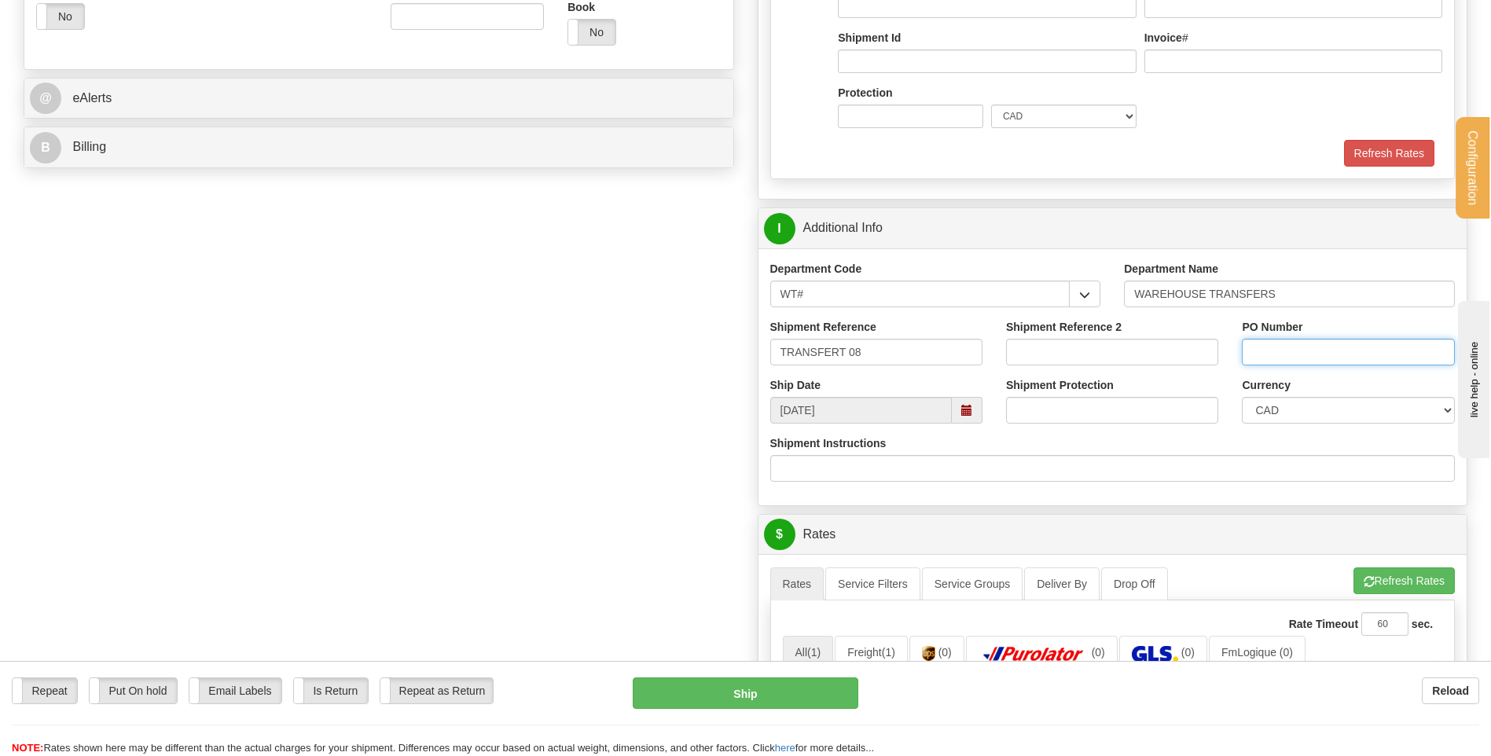
click at [1337, 355] on input "PO Number" at bounding box center [1348, 352] width 212 height 27
type input "TRANSFERT WINNIPEG"
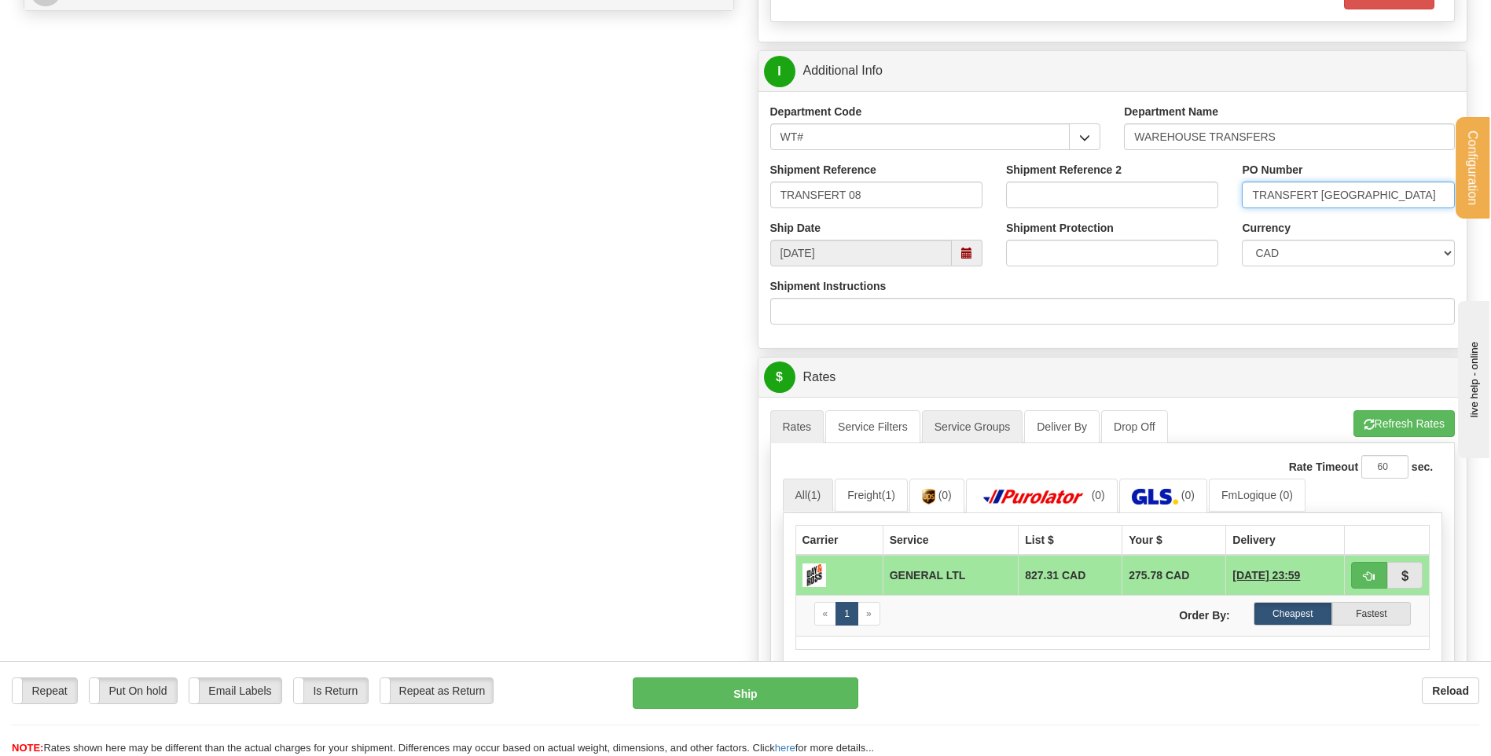
scroll to position [943, 0]
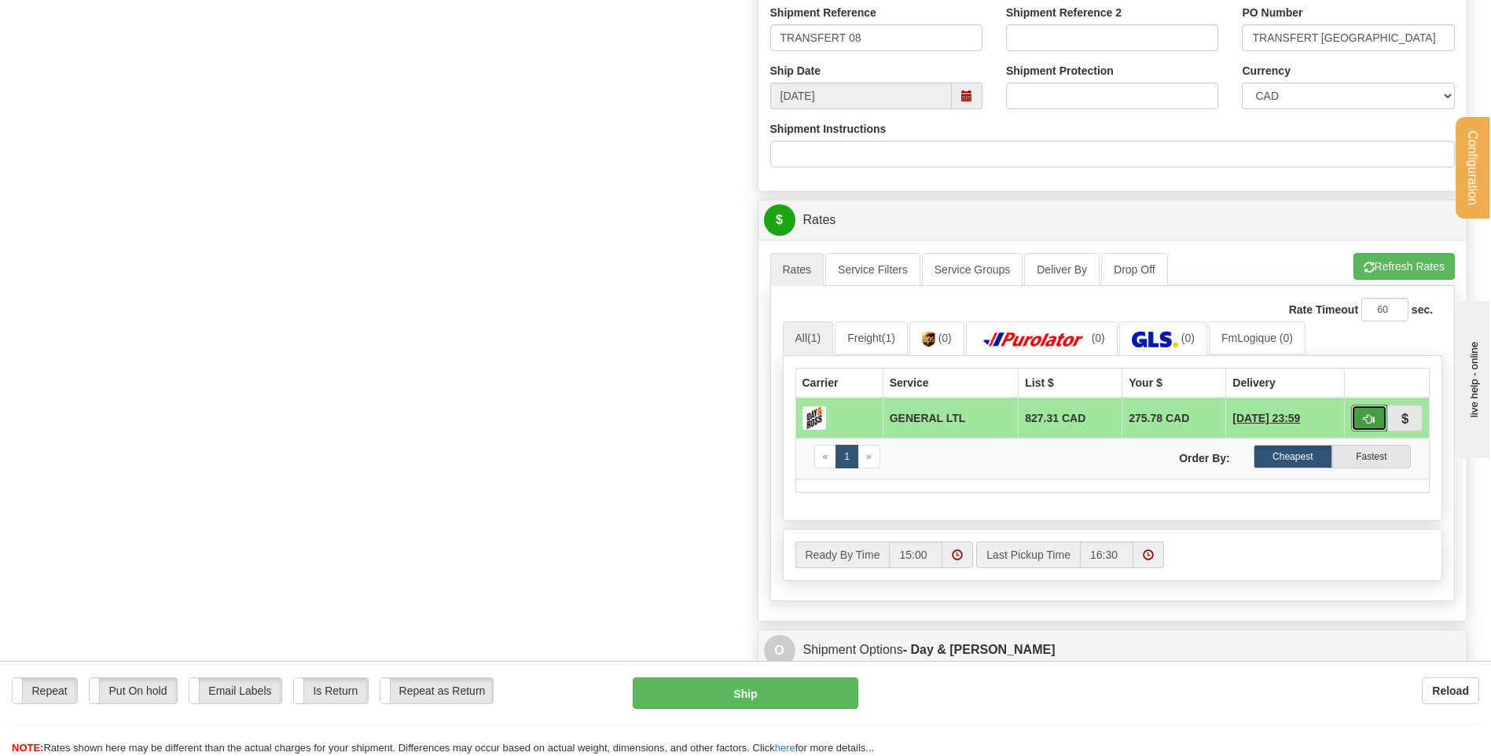
click at [1362, 414] on button "button" at bounding box center [1369, 418] width 36 height 27
type input "GL"
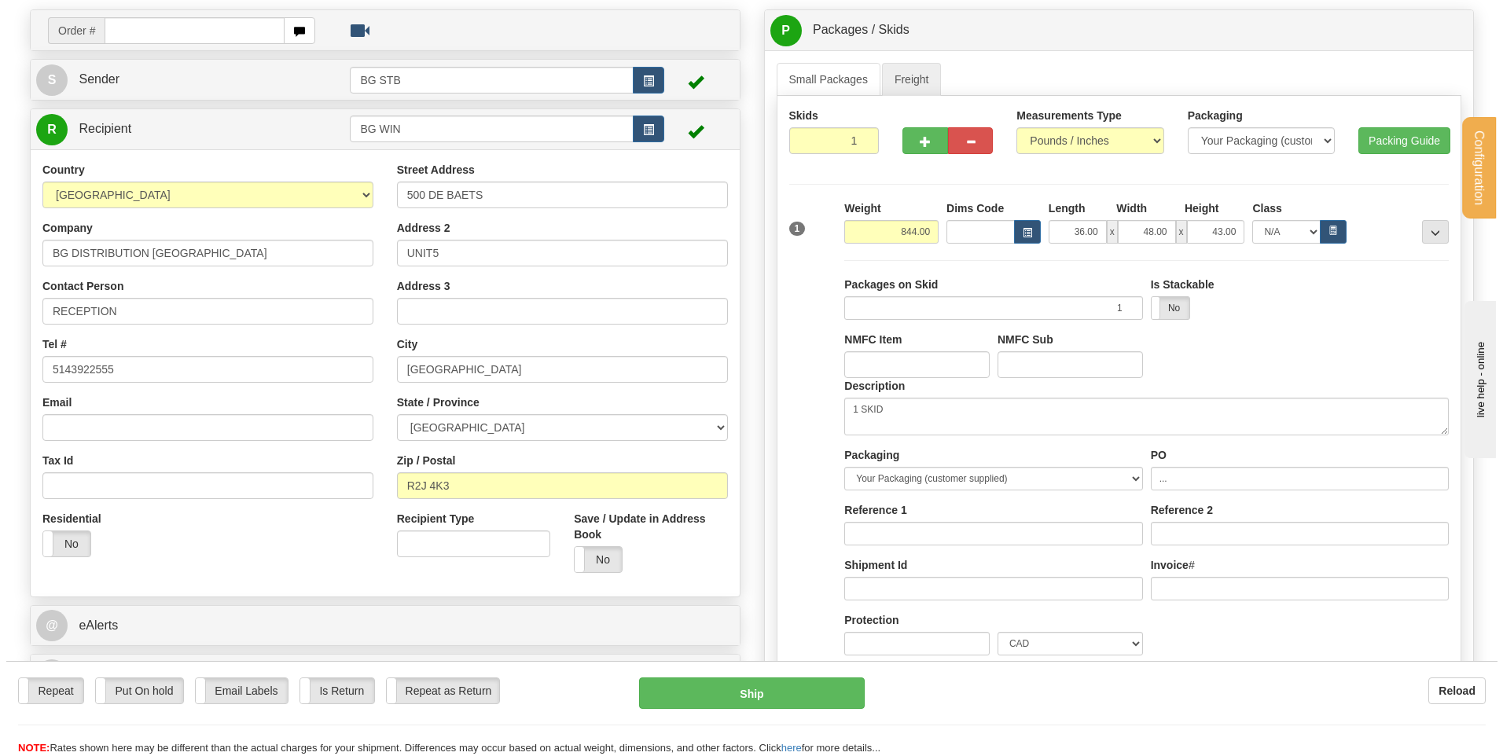
scroll to position [157, 0]
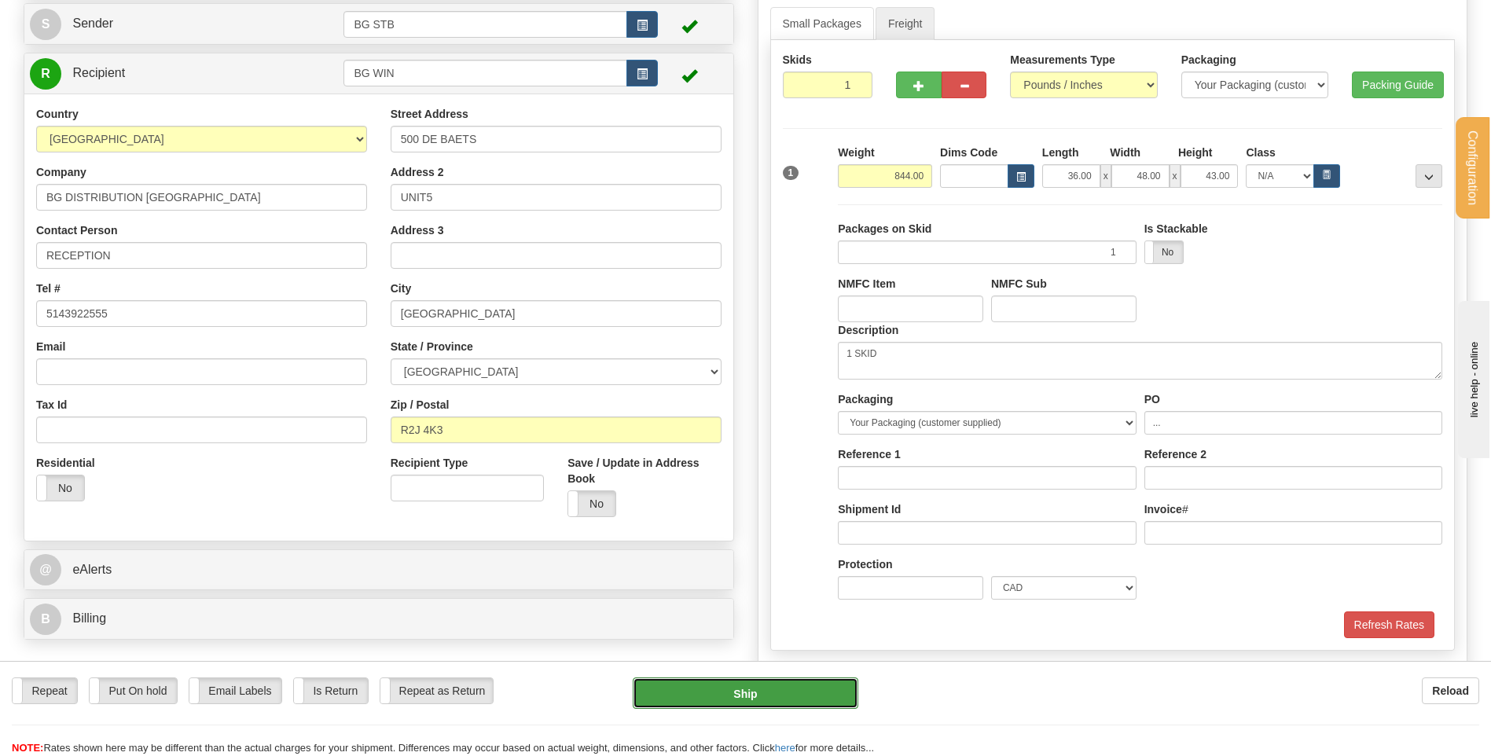
click at [778, 690] on button "Ship" at bounding box center [745, 693] width 225 height 31
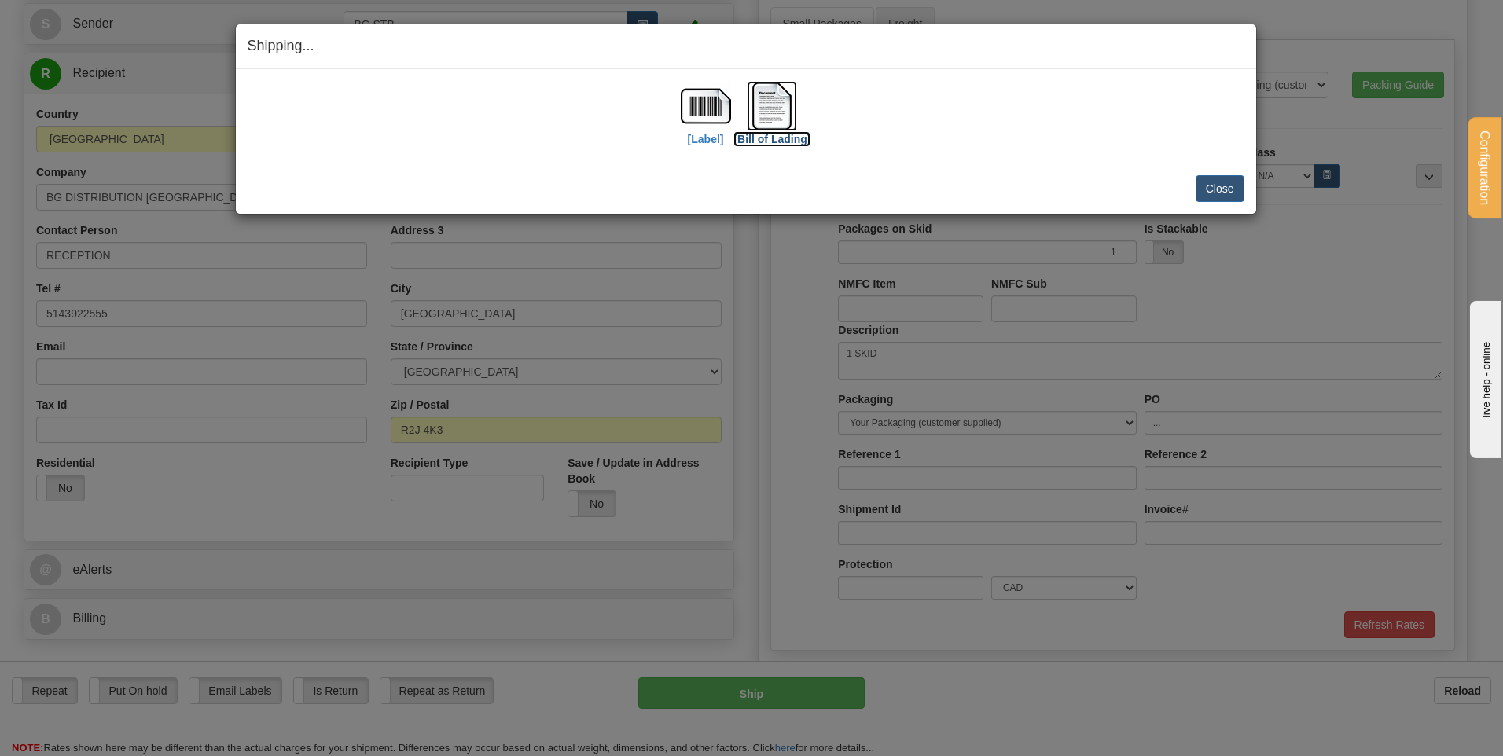
click at [764, 109] on img at bounding box center [772, 106] width 50 height 50
click at [703, 111] on img at bounding box center [706, 106] width 50 height 50
click at [1223, 186] on button "Close" at bounding box center [1220, 188] width 49 height 27
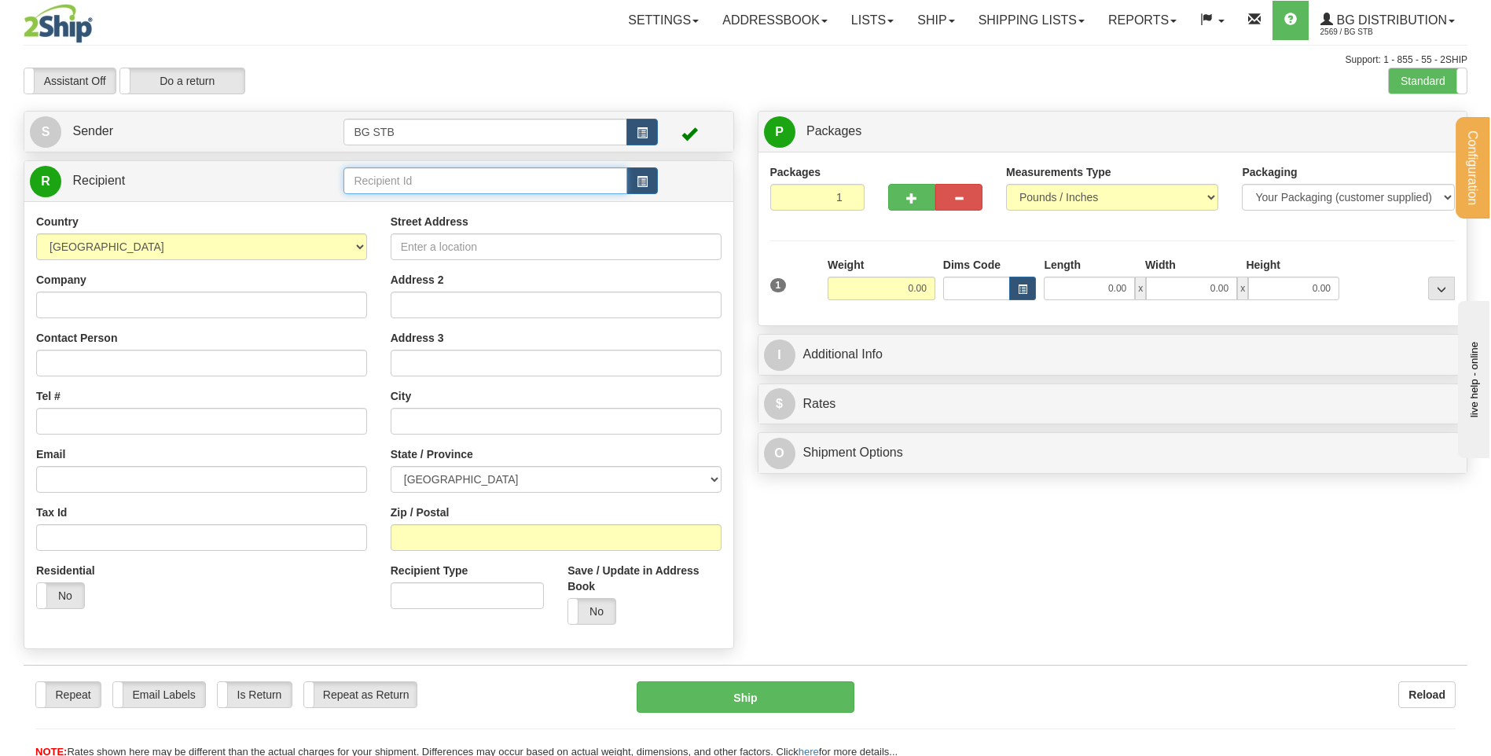
click at [391, 181] on input "text" at bounding box center [485, 180] width 283 height 27
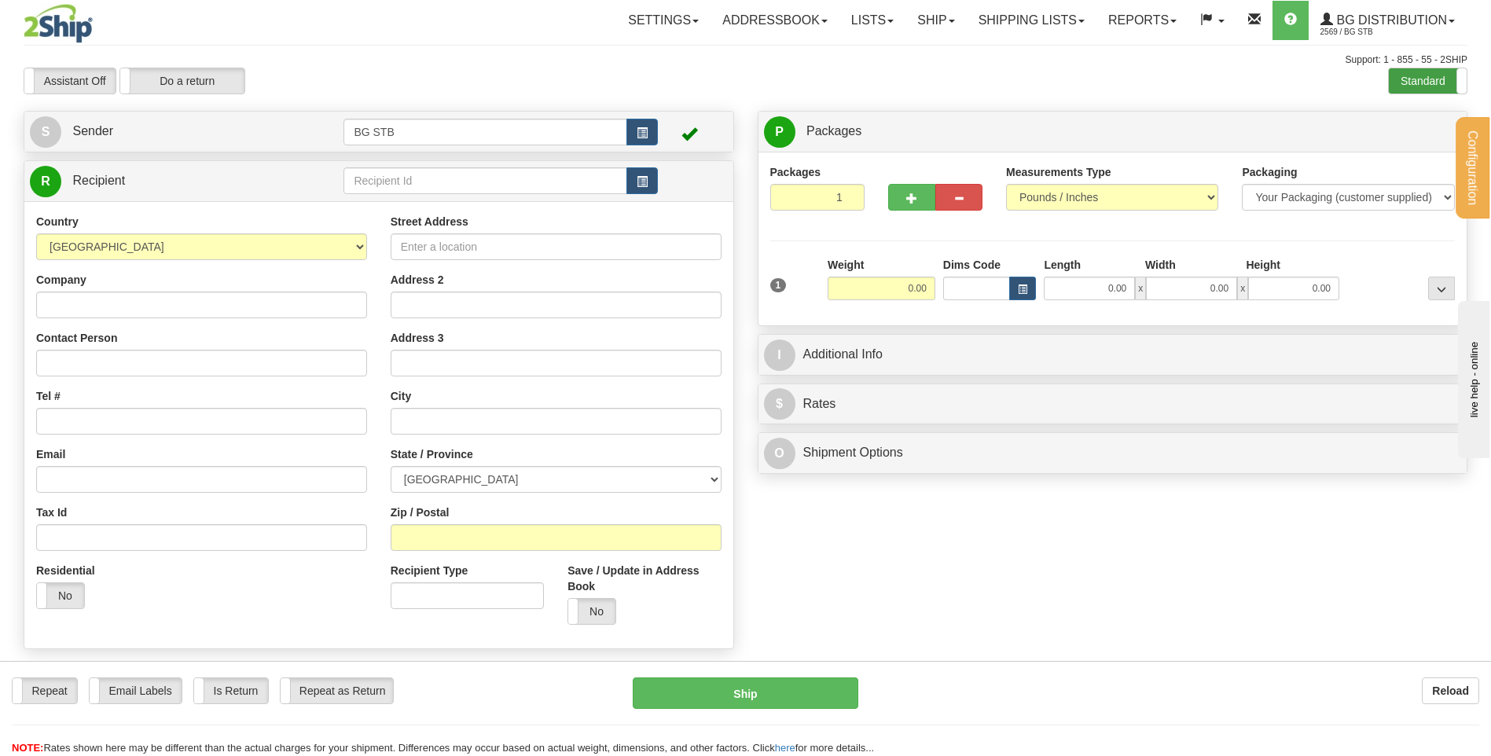
click at [1415, 80] on label "Standard" at bounding box center [1428, 80] width 78 height 25
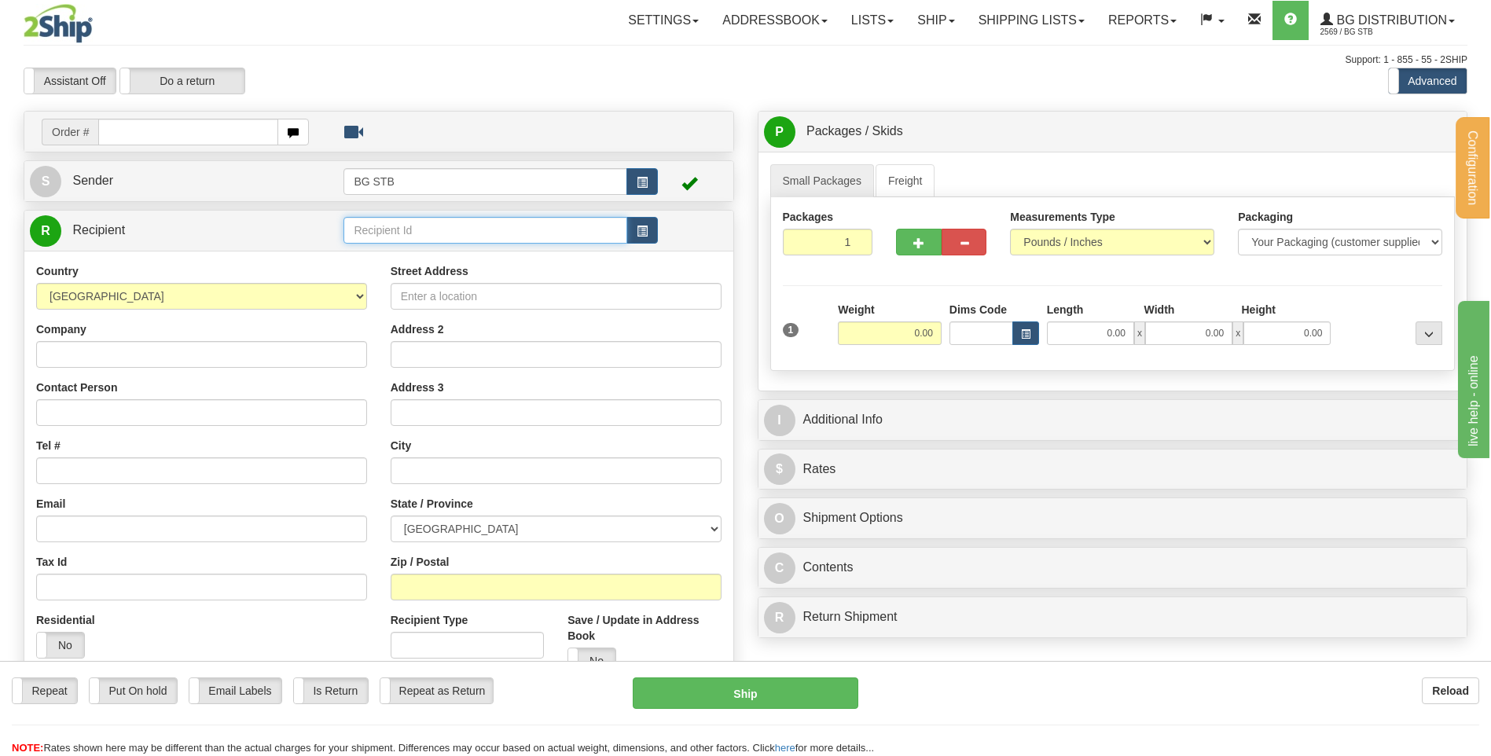
click at [409, 242] on input "text" at bounding box center [485, 230] width 283 height 27
type input "BG VAN"
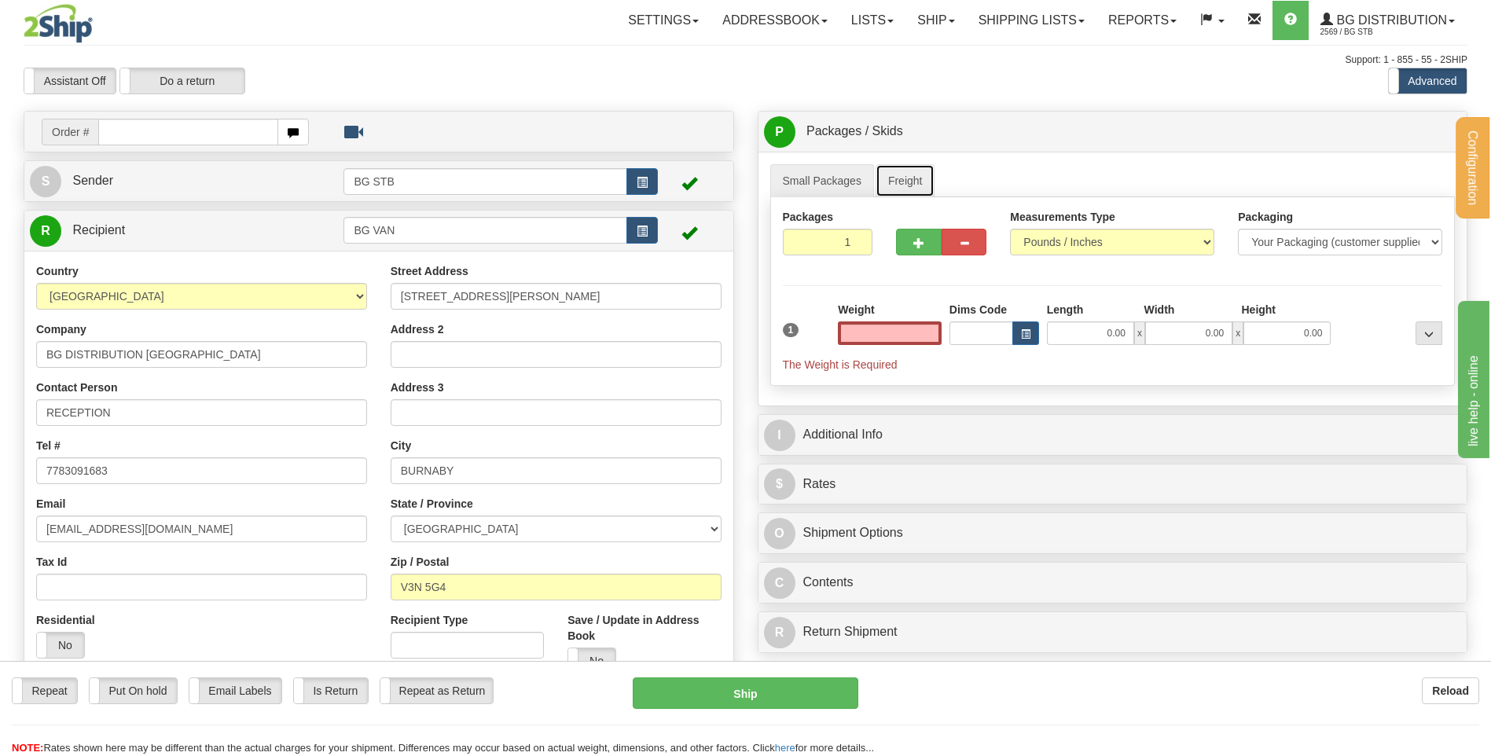
type input "0.00"
click at [906, 174] on link "Freight" at bounding box center [906, 180] width 60 height 33
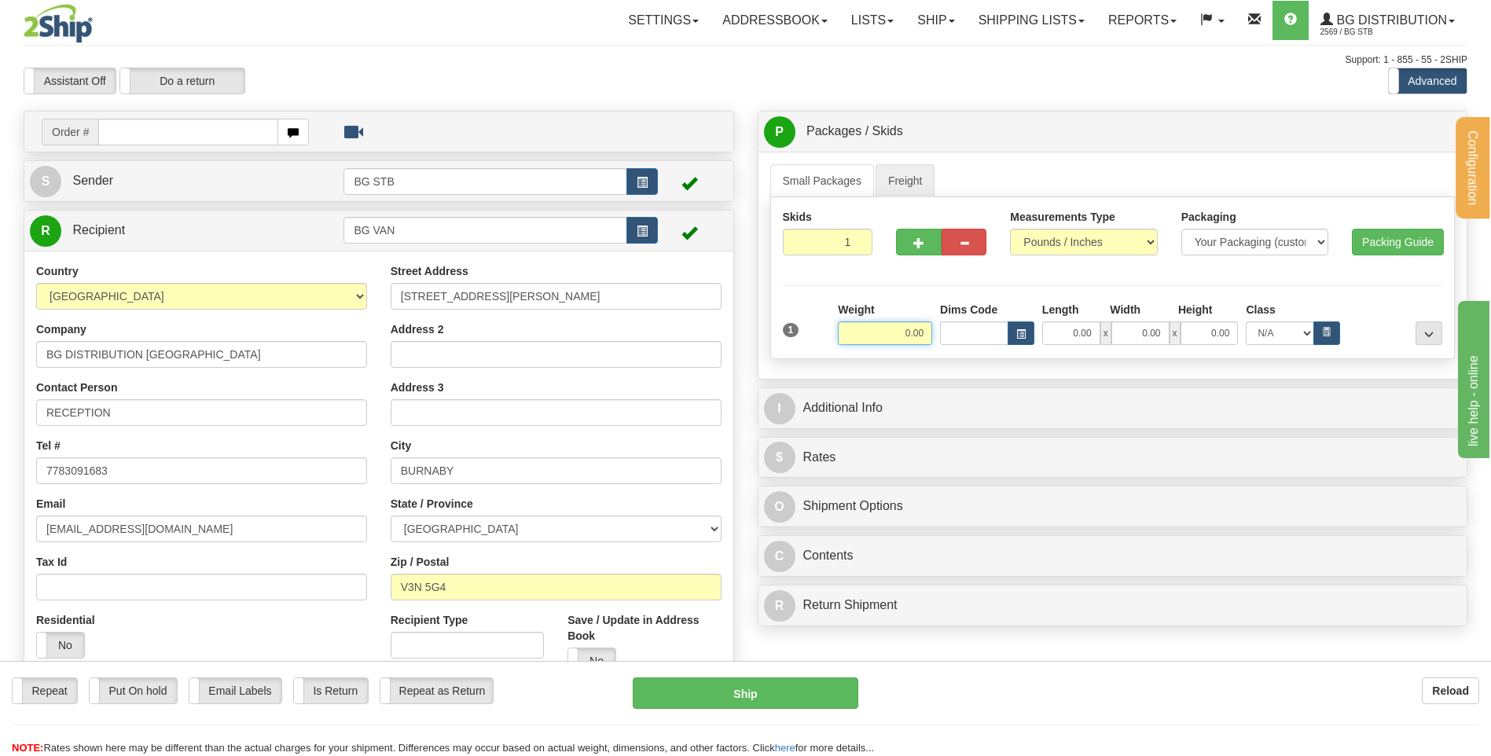
click at [887, 341] on input "0.00" at bounding box center [885, 334] width 94 height 24
type input "36.00"
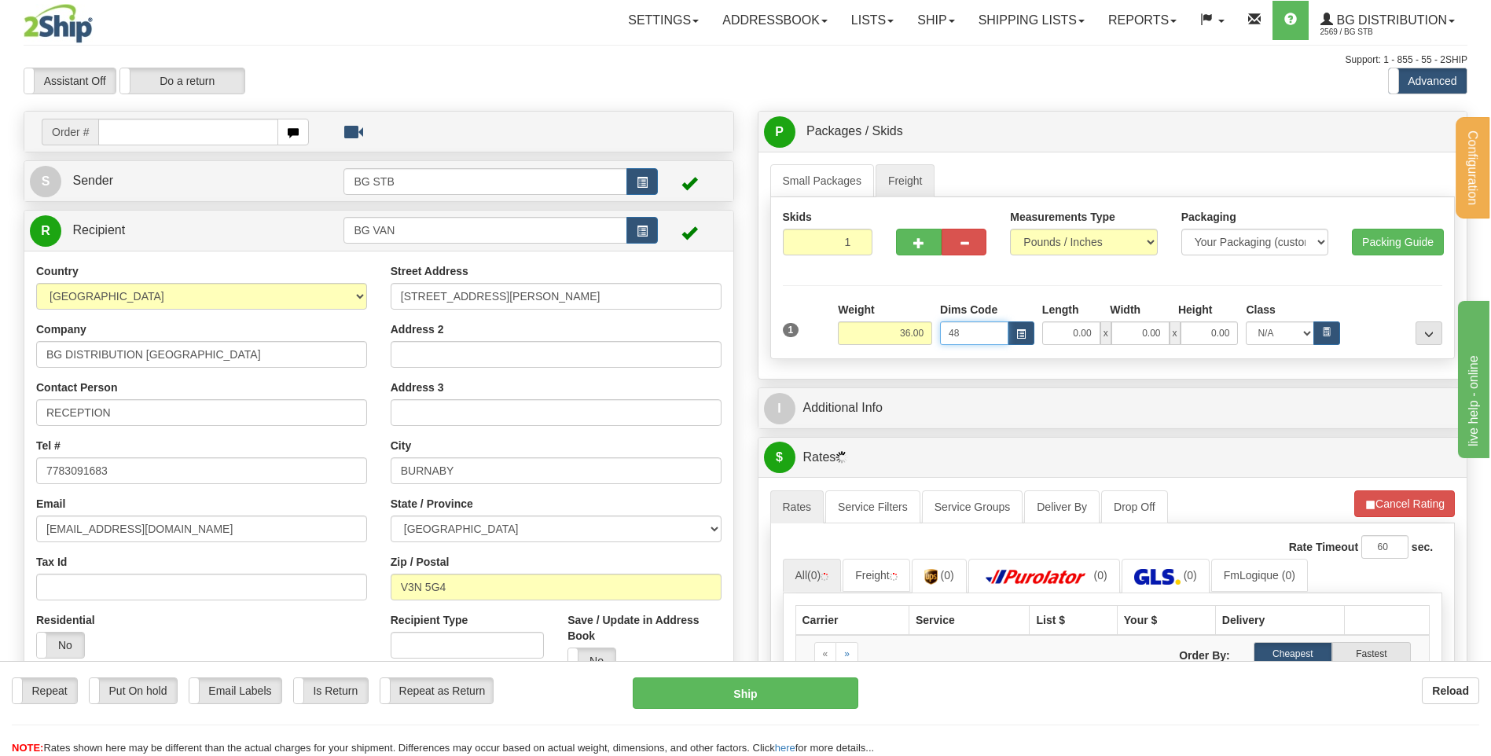
type input "48"
drag, startPoint x: 965, startPoint y: 342, endPoint x: 931, endPoint y: 332, distance: 36.1
click at [932, 332] on div "Weight 36.00 Dims Code 48 Length x" at bounding box center [1140, 323] width 612 height 43
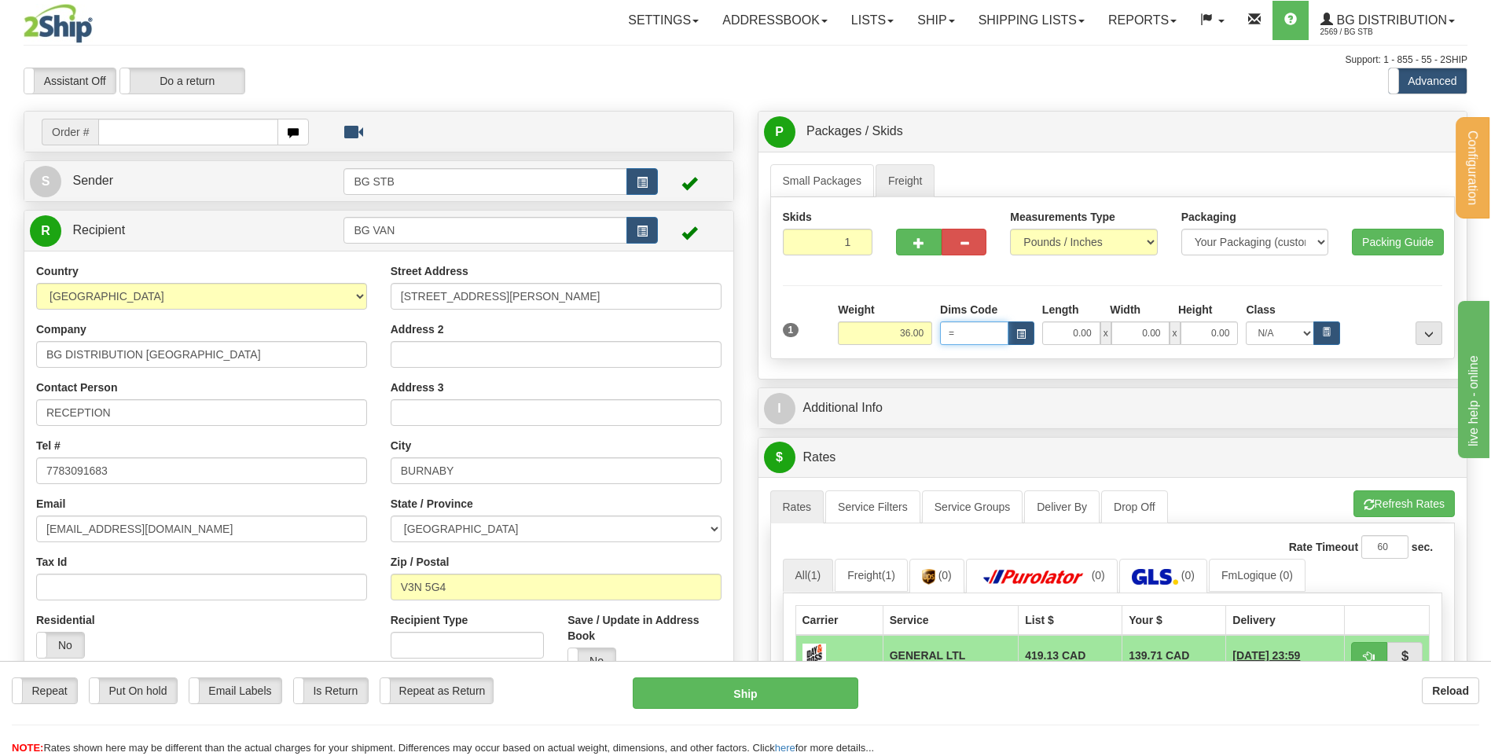
type input "="
drag, startPoint x: 892, startPoint y: 330, endPoint x: 965, endPoint y: 328, distance: 73.2
click at [961, 328] on div "Weight 36.00 Dims Code = Length x" at bounding box center [1140, 323] width 612 height 43
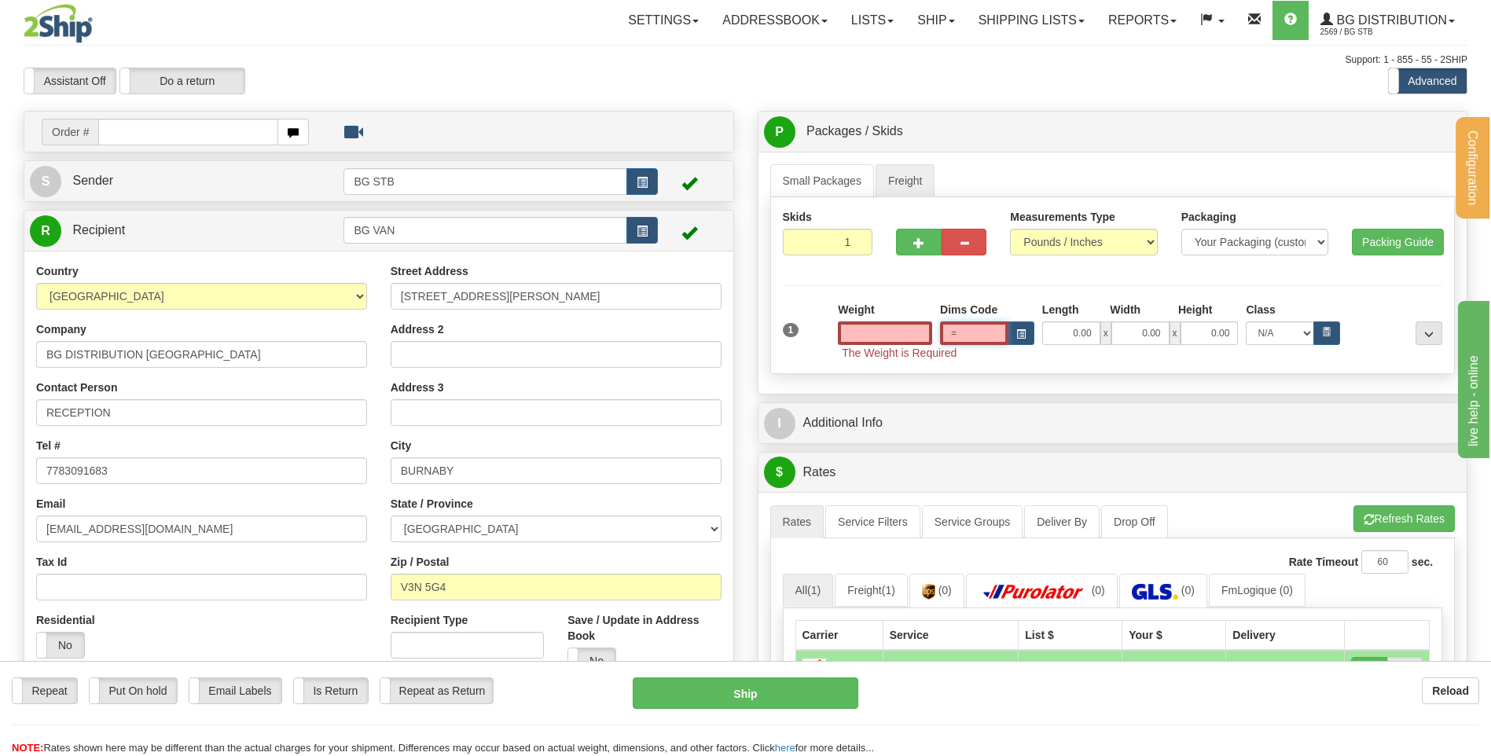
type input "0.00"
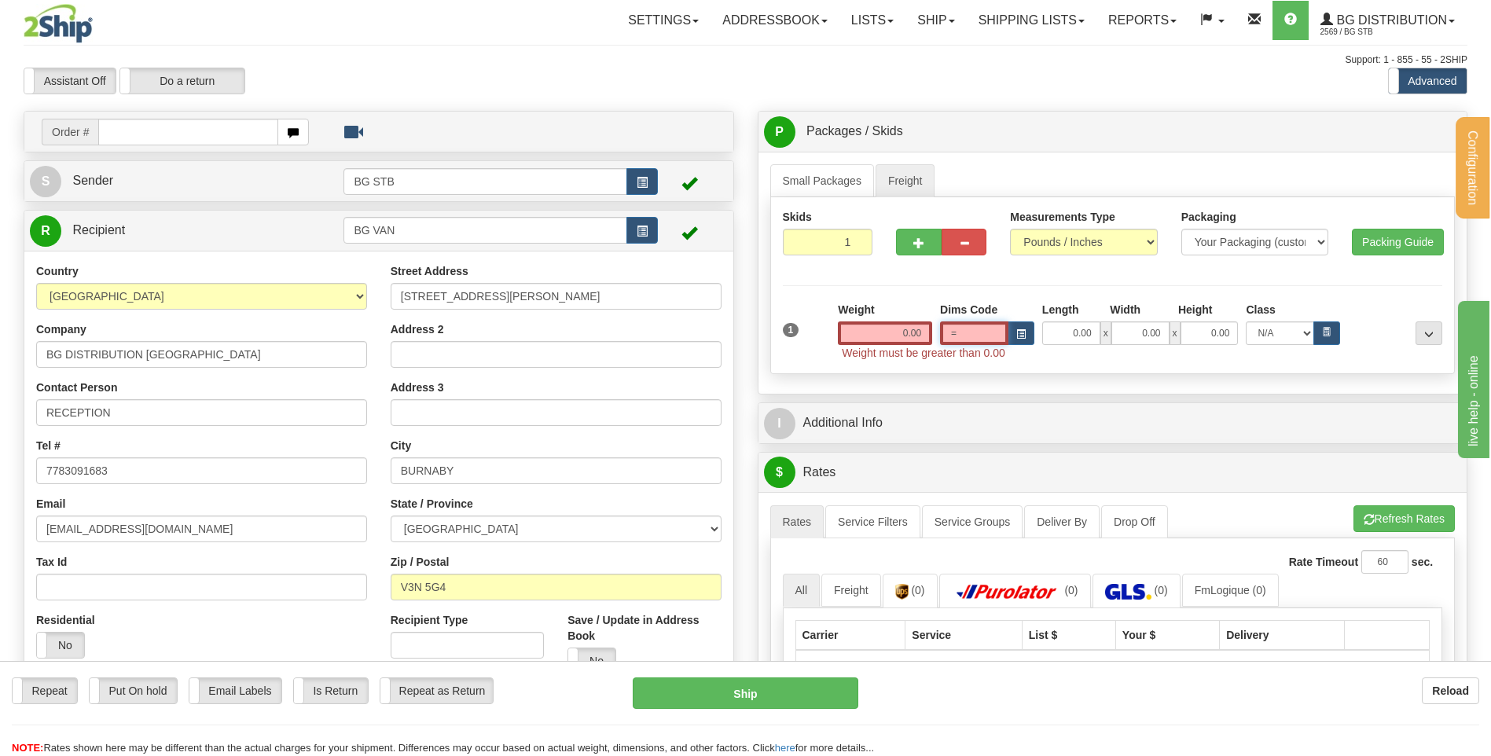
drag, startPoint x: 941, startPoint y: 331, endPoint x: 920, endPoint y: 333, distance: 21.4
click at [920, 333] on div "Weight 0.00 Dims Code = Length x x" at bounding box center [1140, 323] width 612 height 43
click at [914, 332] on input "0.00" at bounding box center [885, 334] width 94 height 24
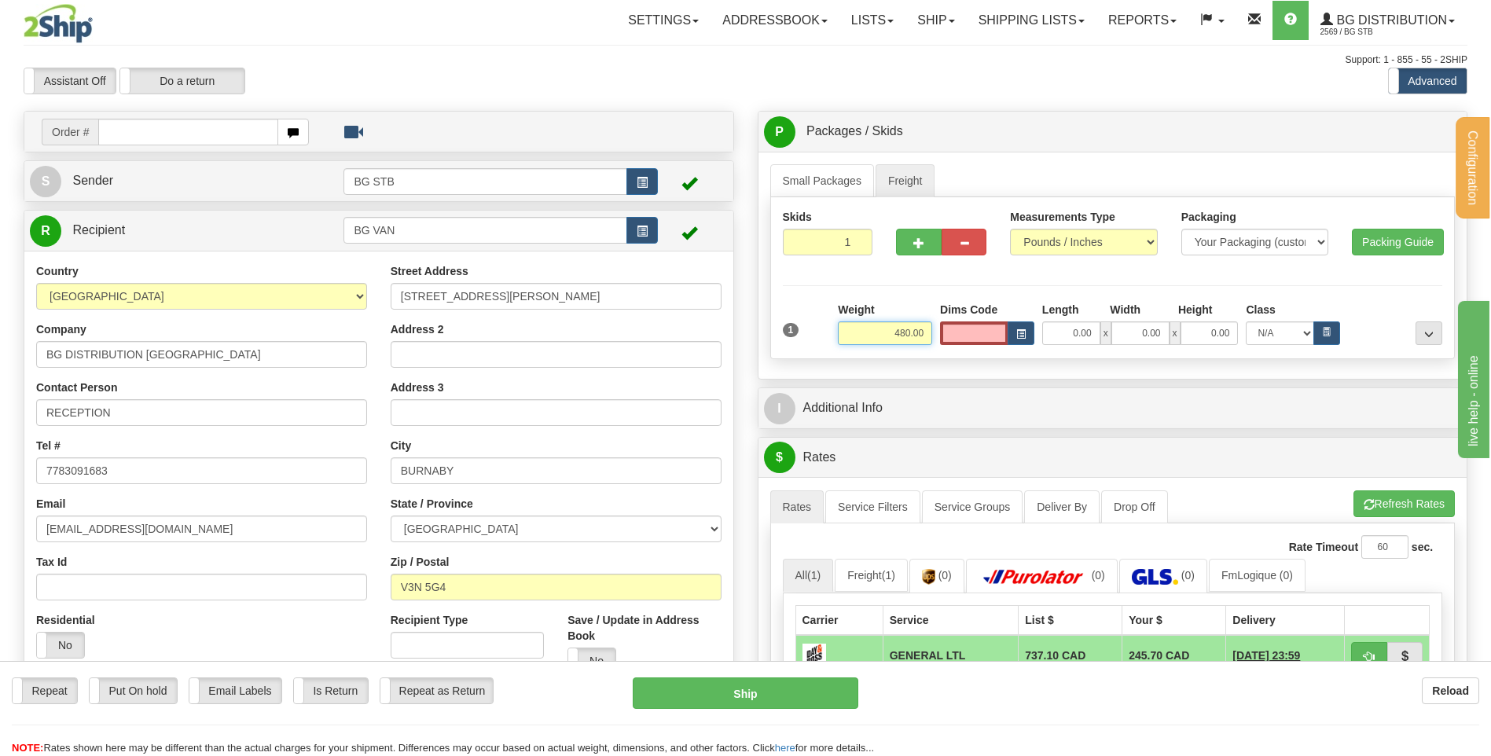
drag, startPoint x: 929, startPoint y: 329, endPoint x: 1083, endPoint y: 307, distance: 156.3
click at [1053, 313] on div "Weight 480.00 Dims Code Length x x" at bounding box center [1140, 323] width 612 height 43
type input "500.00"
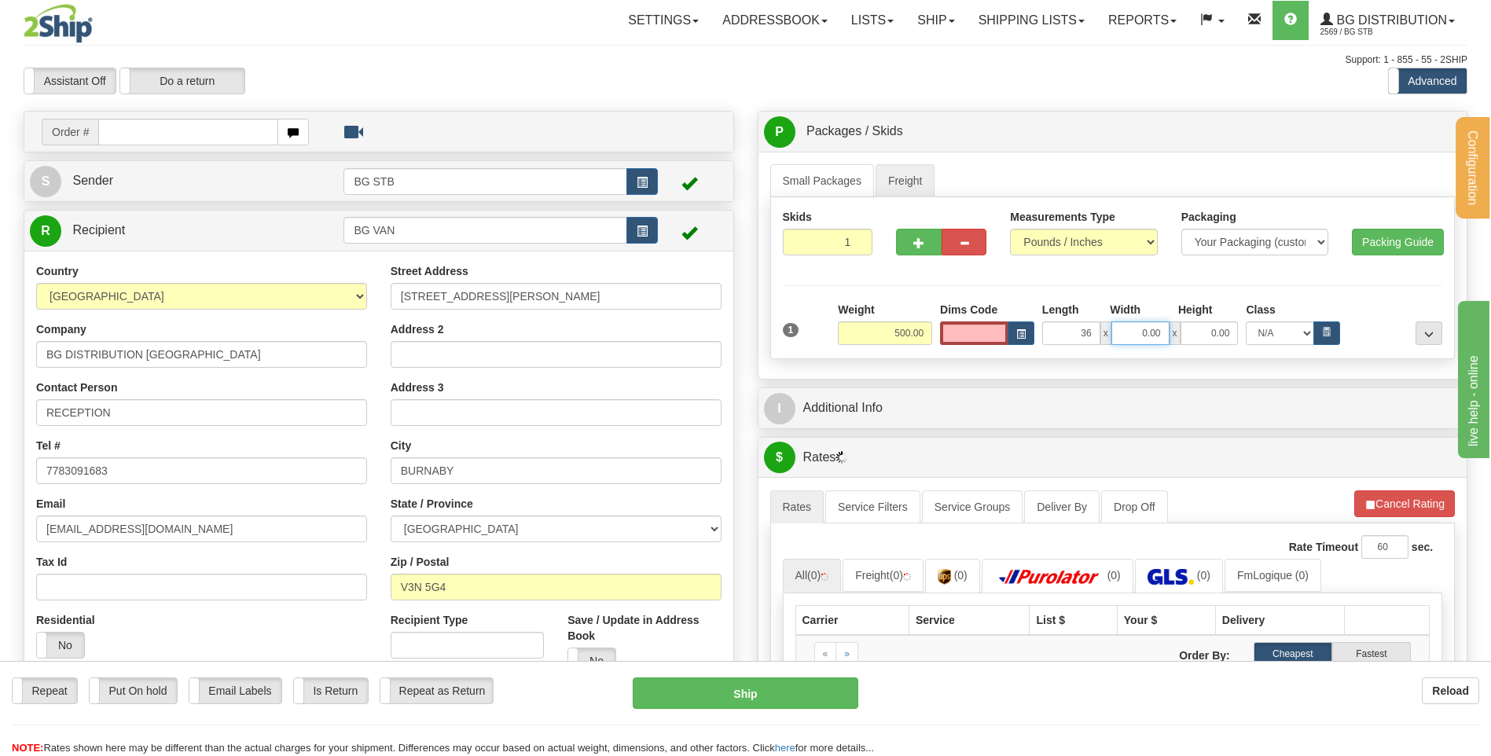
type input "36.00"
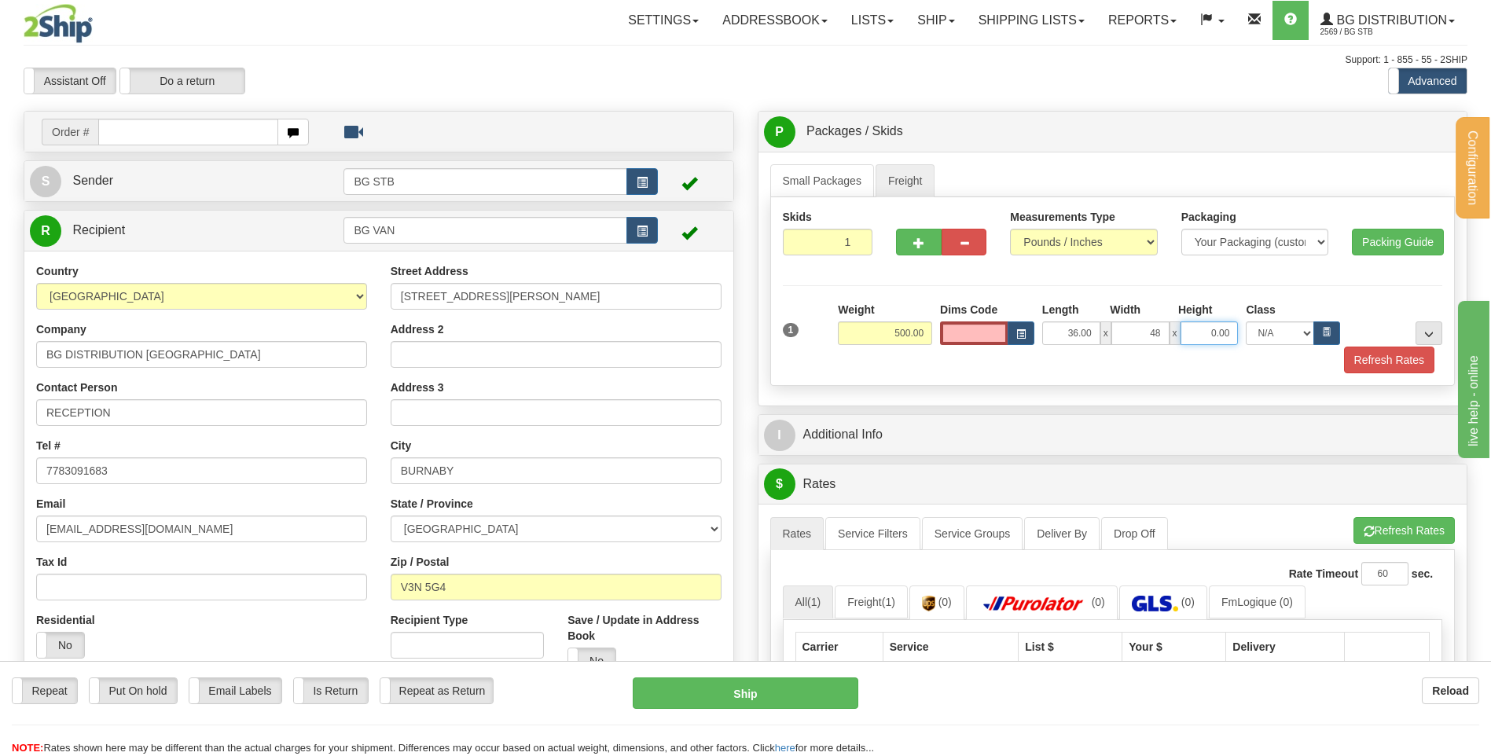
type input "48.00"
type input "35.00"
click at [1428, 325] on button "..." at bounding box center [1429, 334] width 27 height 24
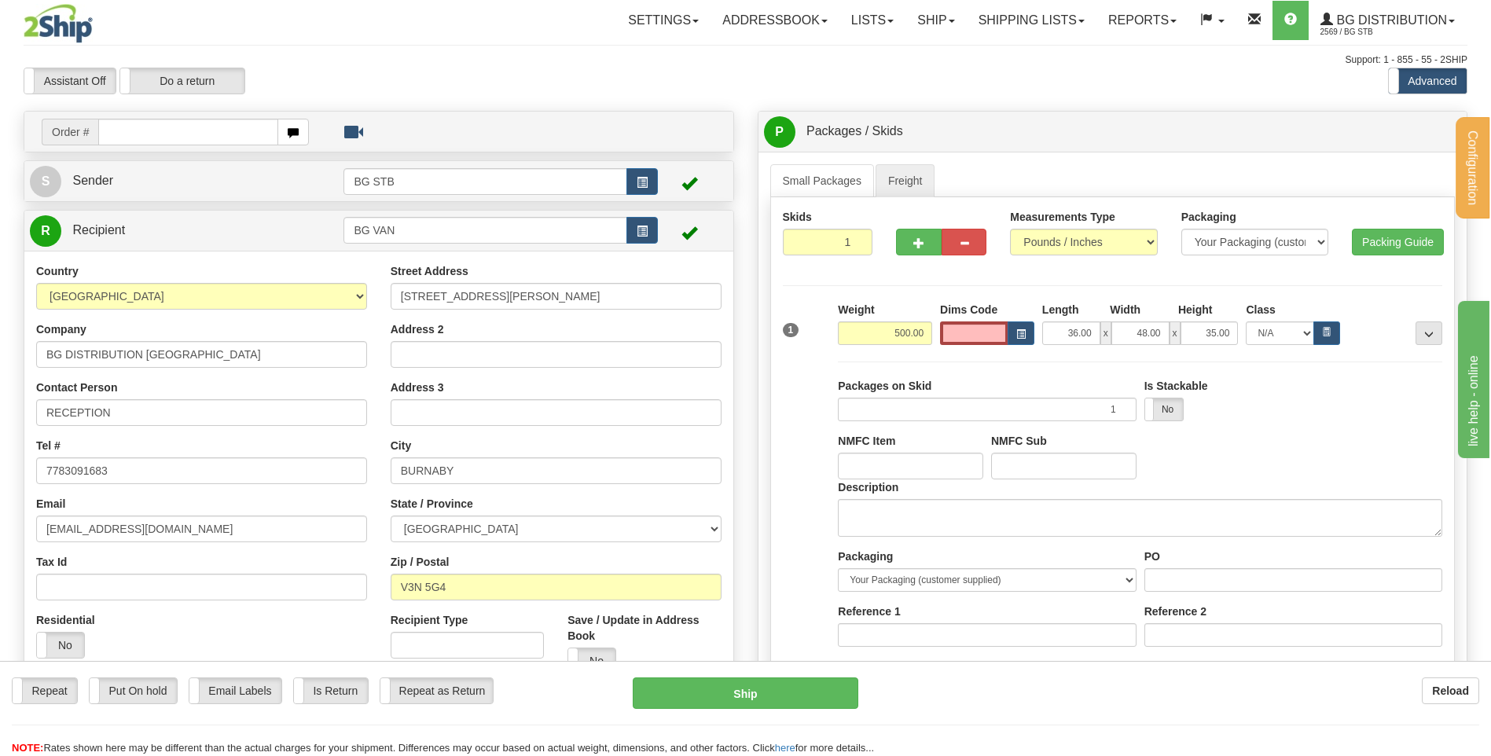
click at [927, 496] on div "Description" at bounding box center [1140, 508] width 605 height 57
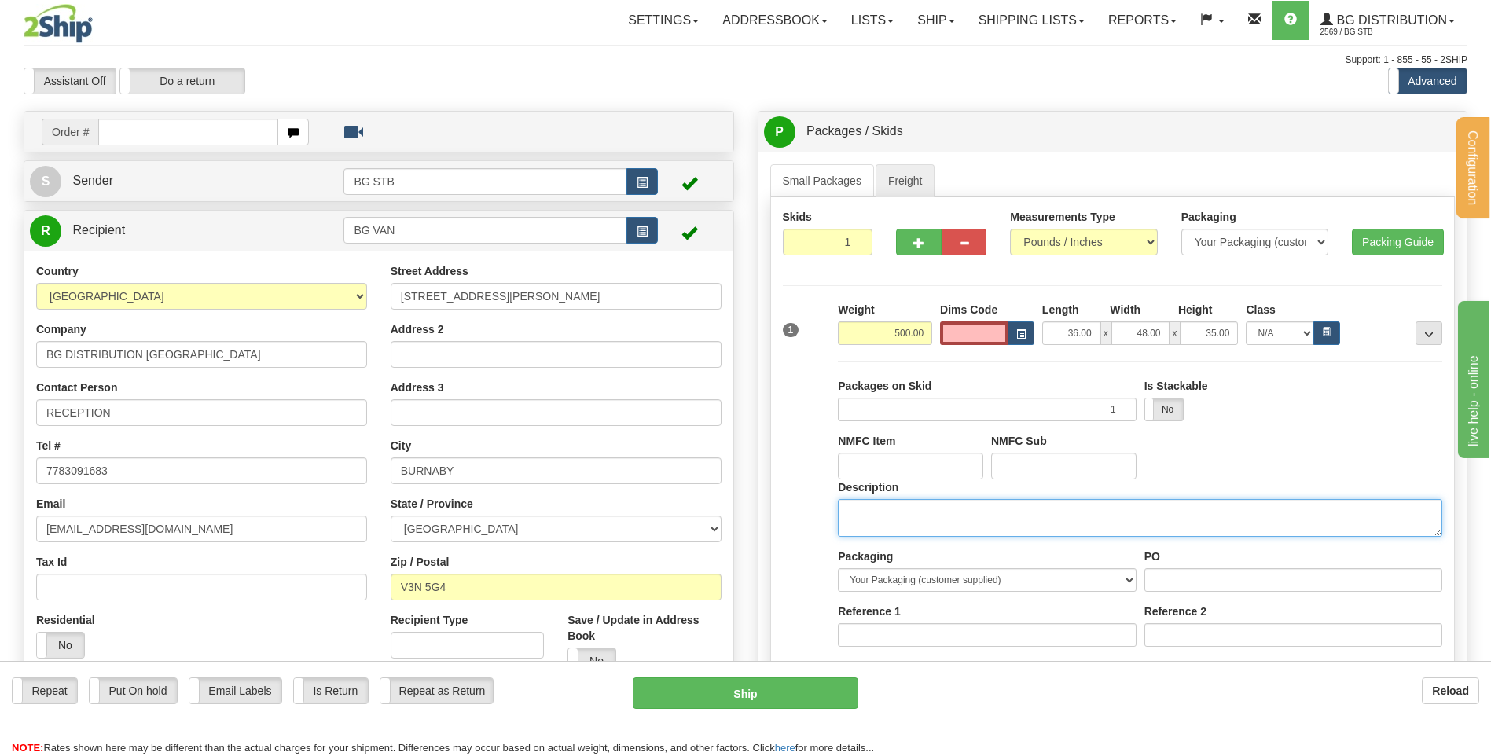
click at [925, 511] on textarea "Description" at bounding box center [1140, 518] width 605 height 38
type textarea "1 SKID"
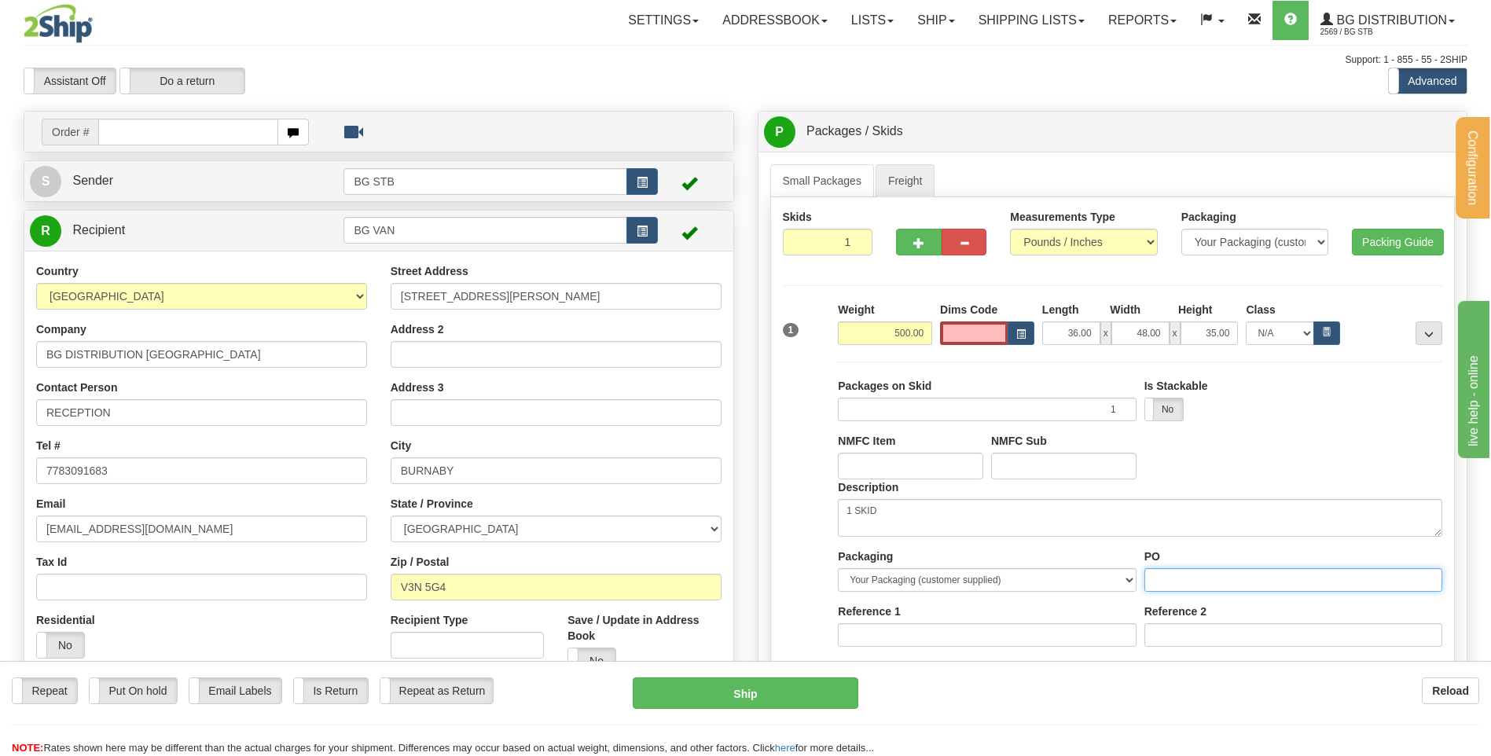
click at [1180, 569] on input "PO" at bounding box center [1294, 580] width 298 height 24
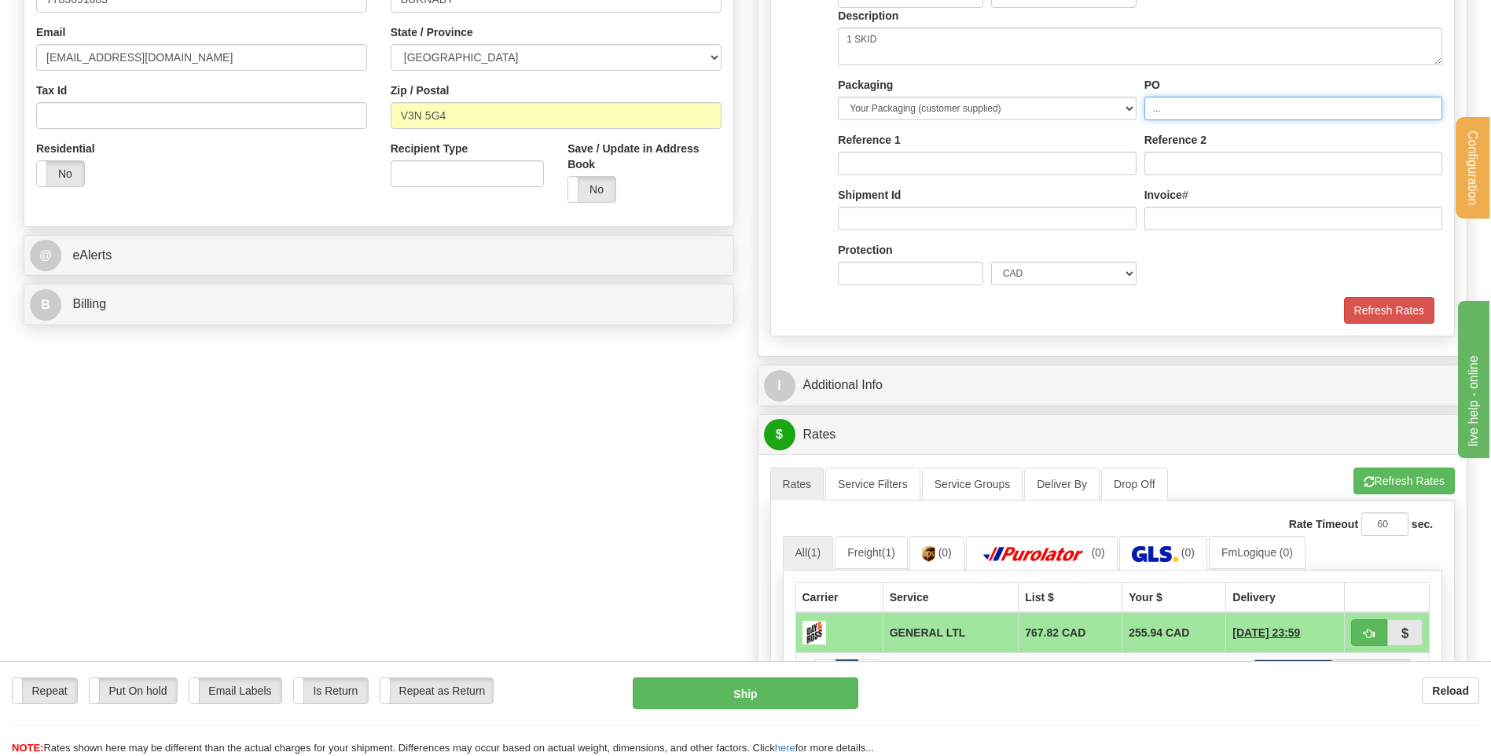
type input "..."
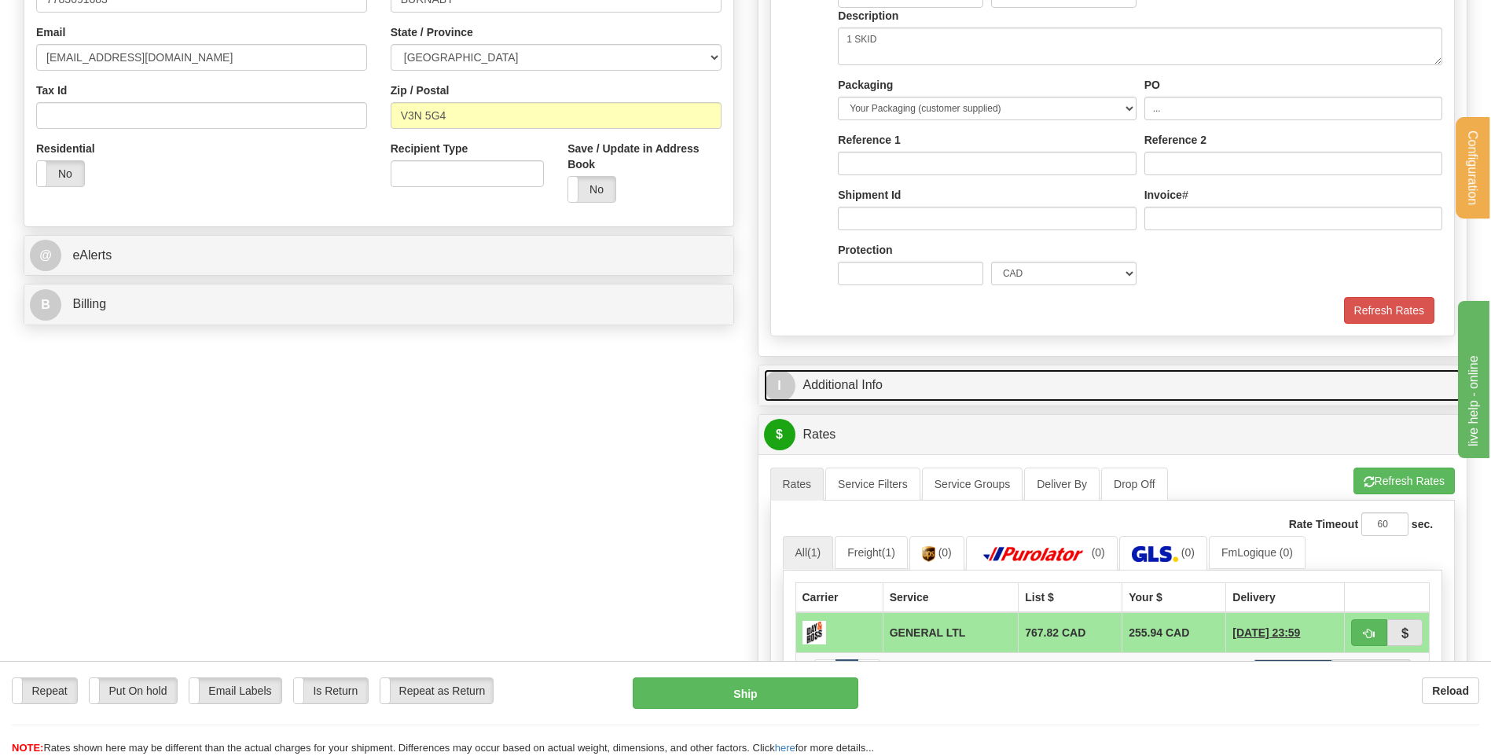
click at [844, 392] on link "I Additional Info" at bounding box center [1113, 386] width 698 height 32
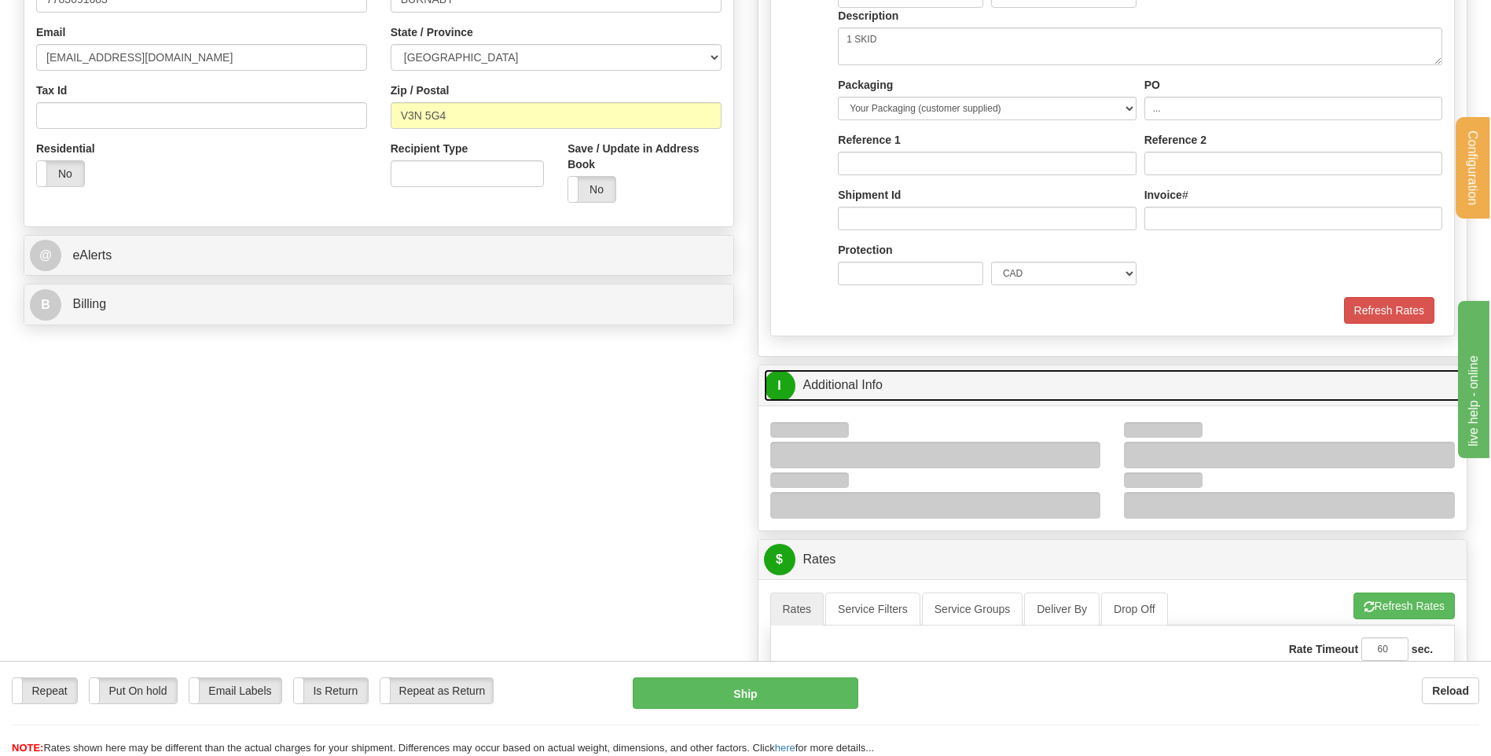
scroll to position [786, 0]
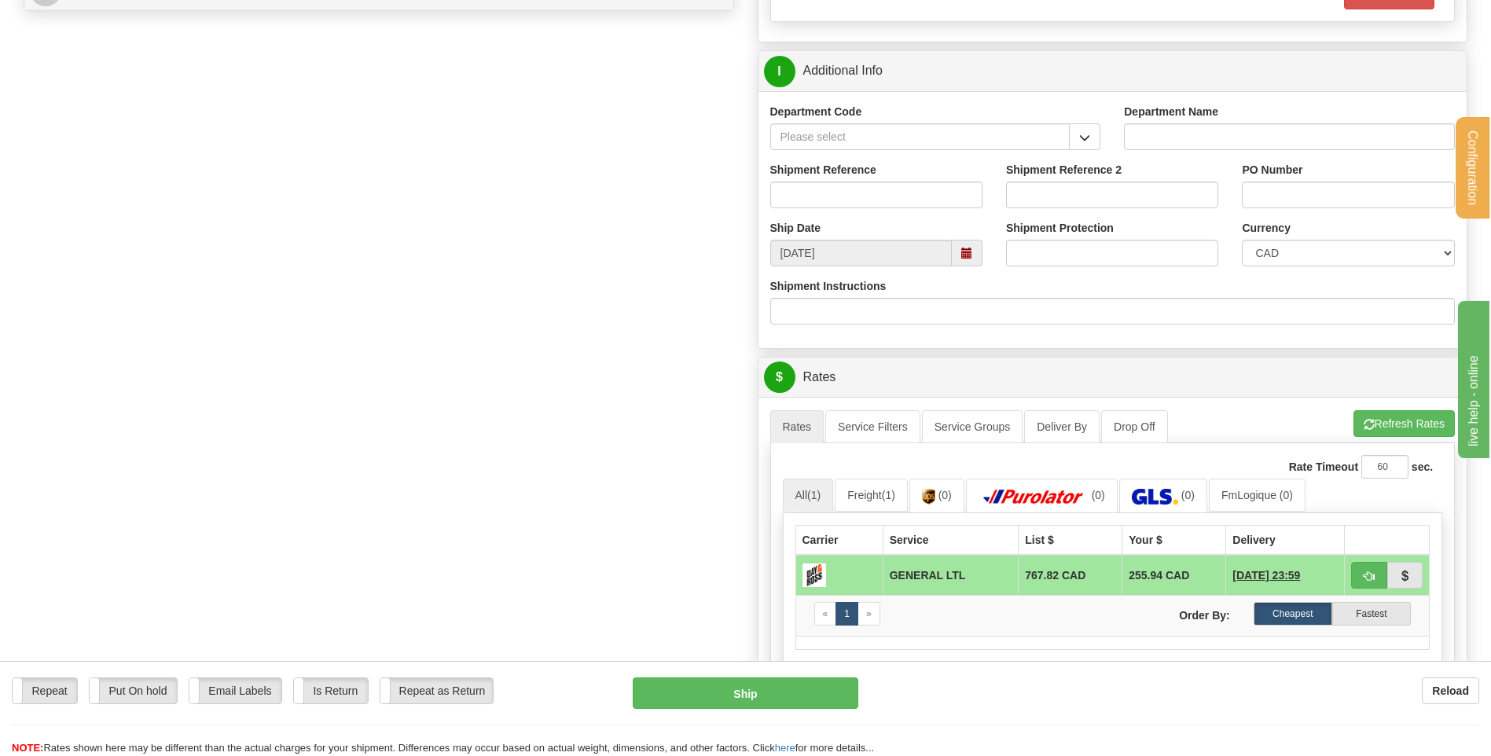
click at [1102, 139] on div "Department Code" at bounding box center [936, 133] width 355 height 58
click at [1094, 140] on button "button" at bounding box center [1084, 136] width 31 height 27
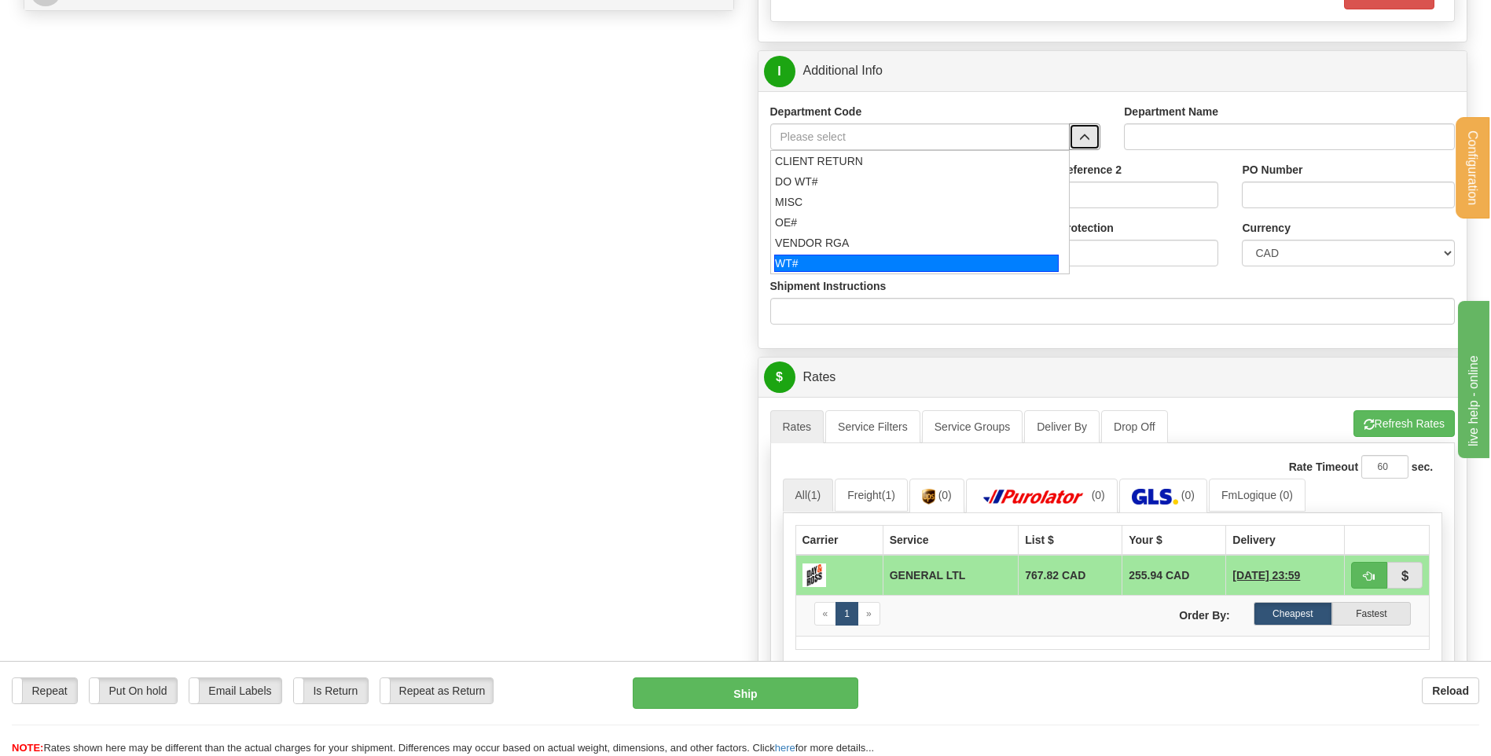
click at [837, 256] on div "WT#" at bounding box center [916, 263] width 285 height 17
type input "WT#"
type input "WAREHOUSE TRANSFERS"
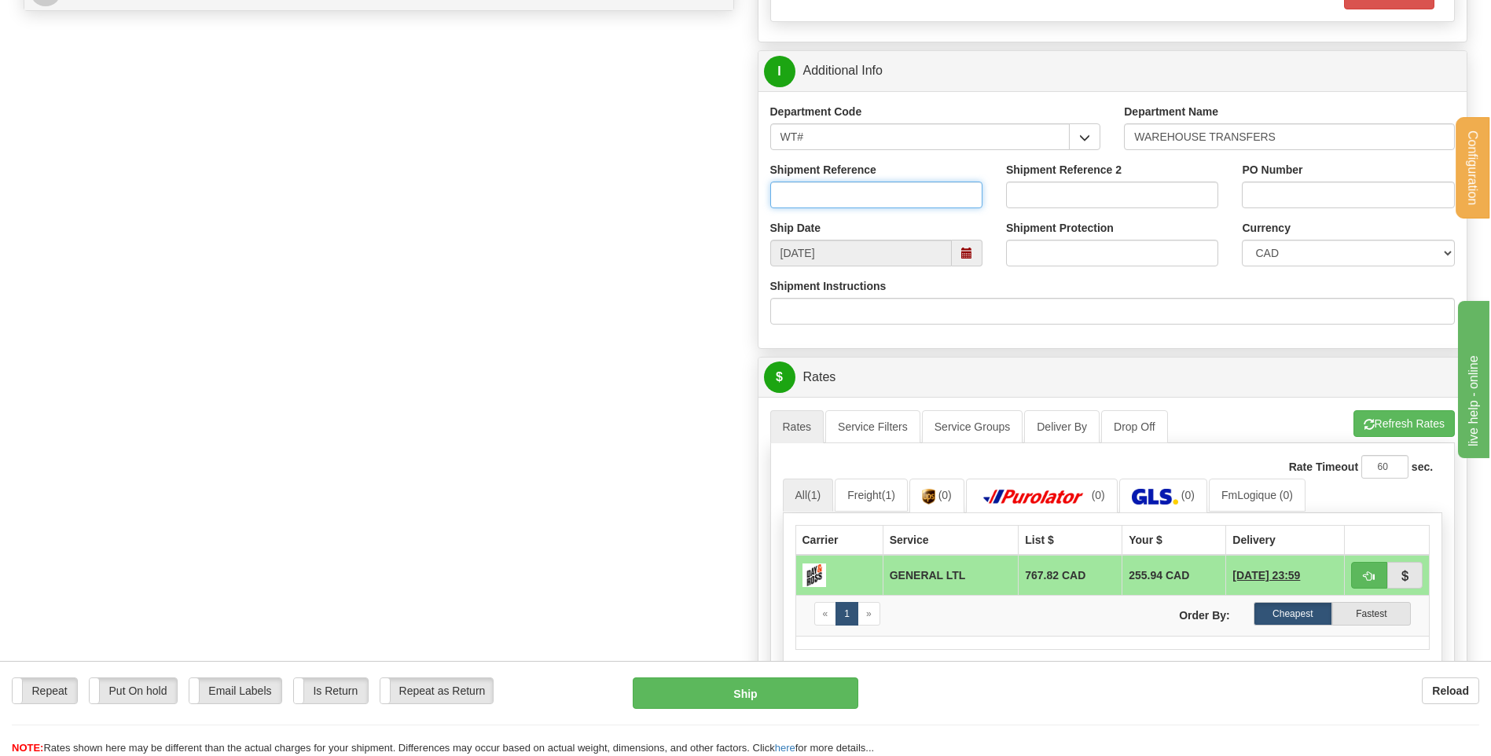
click at [834, 184] on input "Shipment Reference" at bounding box center [876, 195] width 212 height 27
type input "TRANSFERT 08"
click at [1338, 178] on div "PO Number" at bounding box center [1348, 185] width 212 height 46
drag, startPoint x: 1325, startPoint y: 188, endPoint x: 1300, endPoint y: 207, distance: 31.4
click at [1325, 189] on input "PO Number" at bounding box center [1348, 195] width 212 height 27
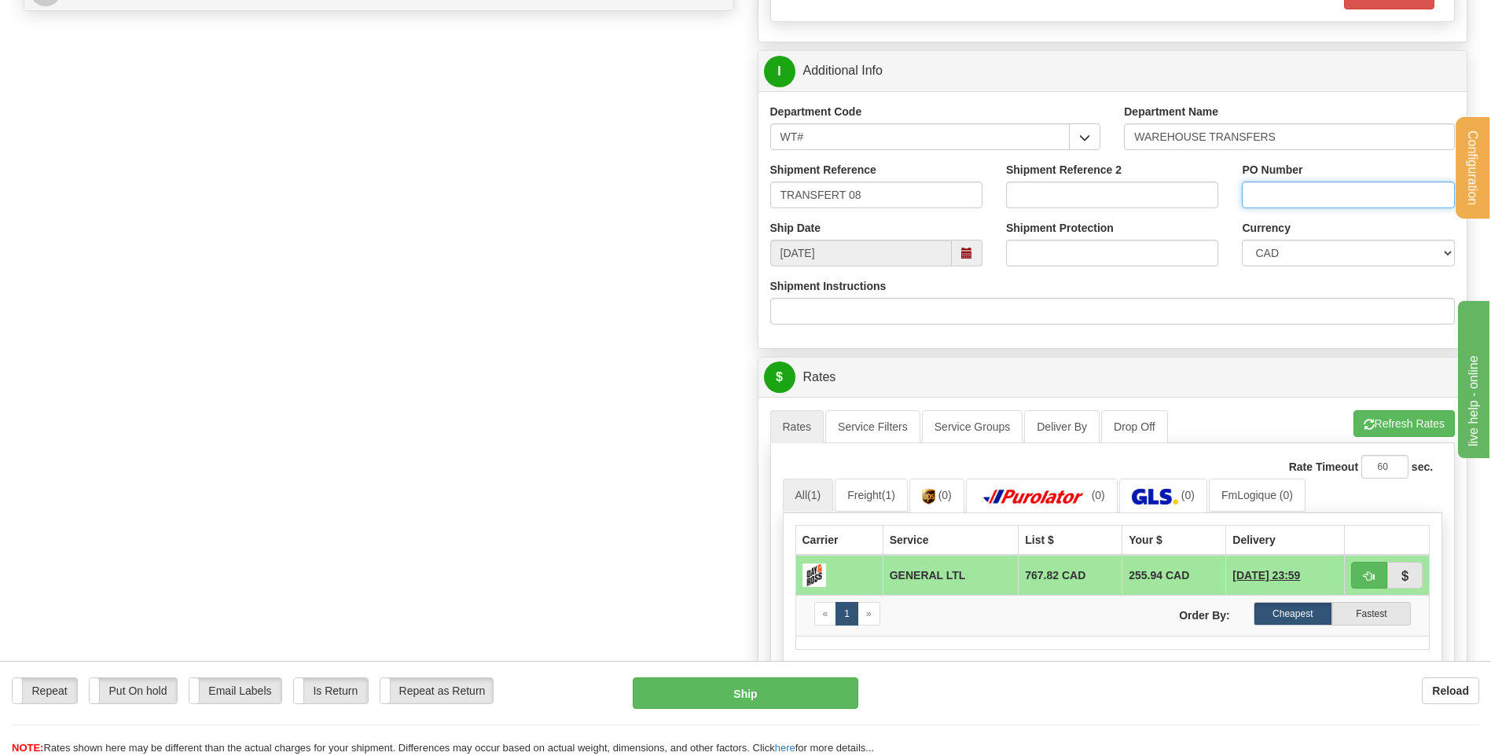
type input "TRANSFERT [GEOGRAPHIC_DATA]"
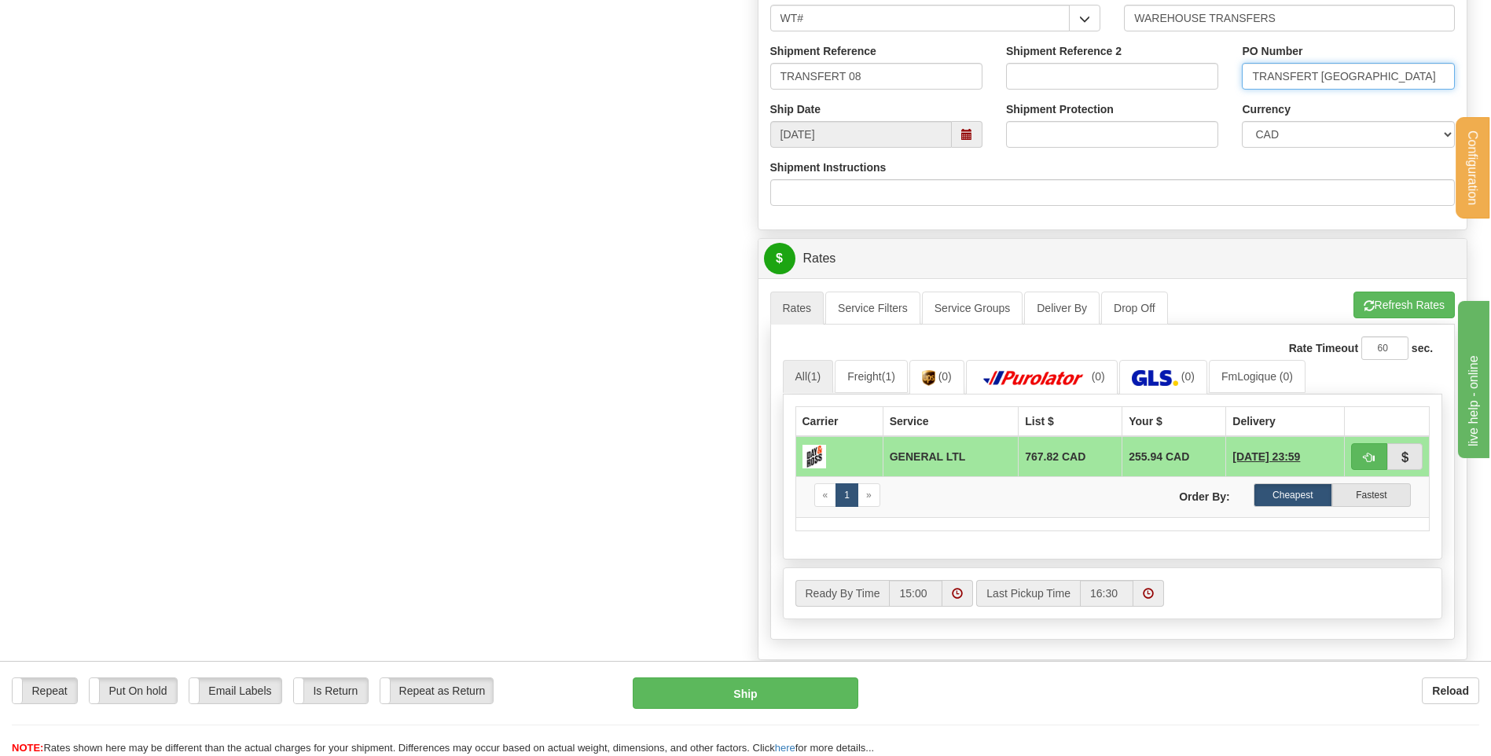
scroll to position [1022, 0]
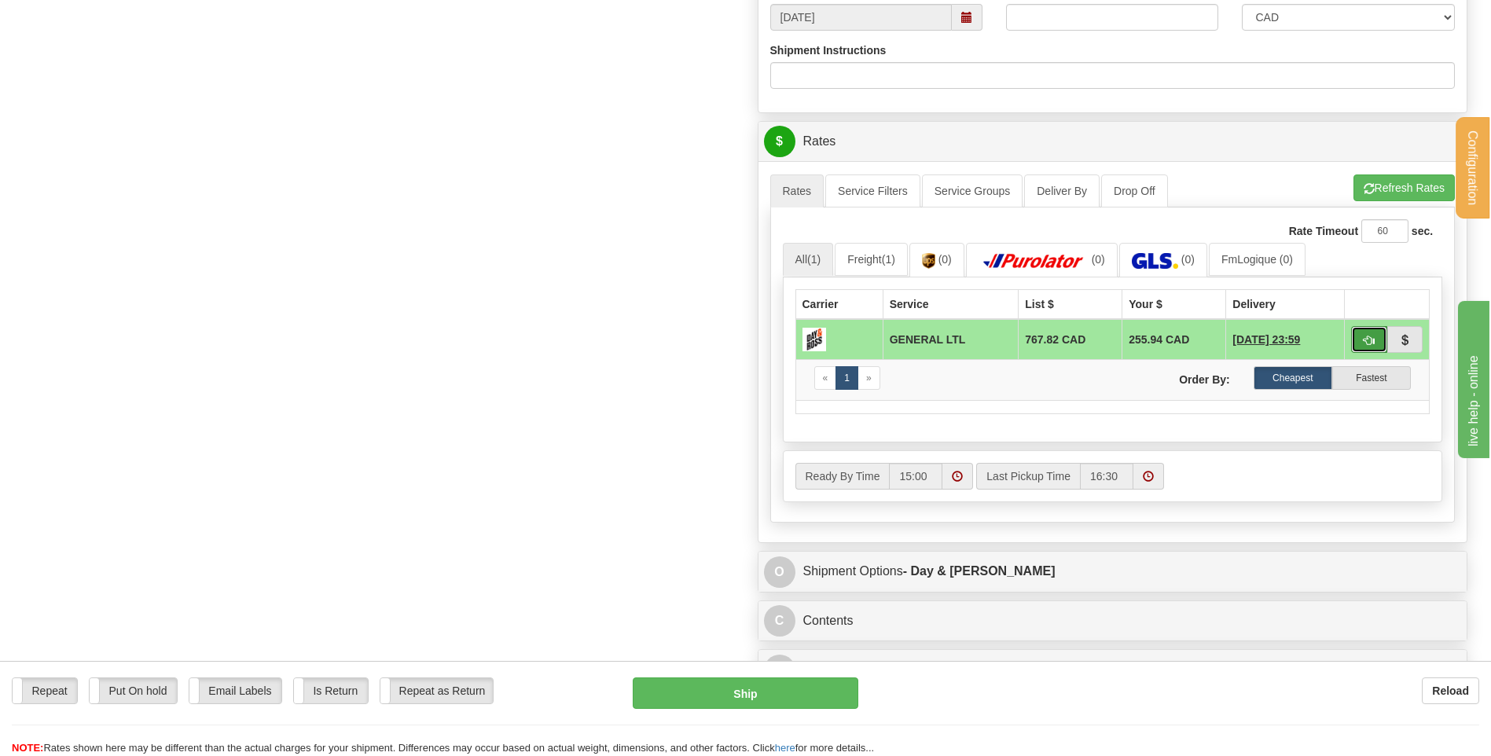
click at [1362, 341] on button "button" at bounding box center [1369, 339] width 36 height 27
type input "GL"
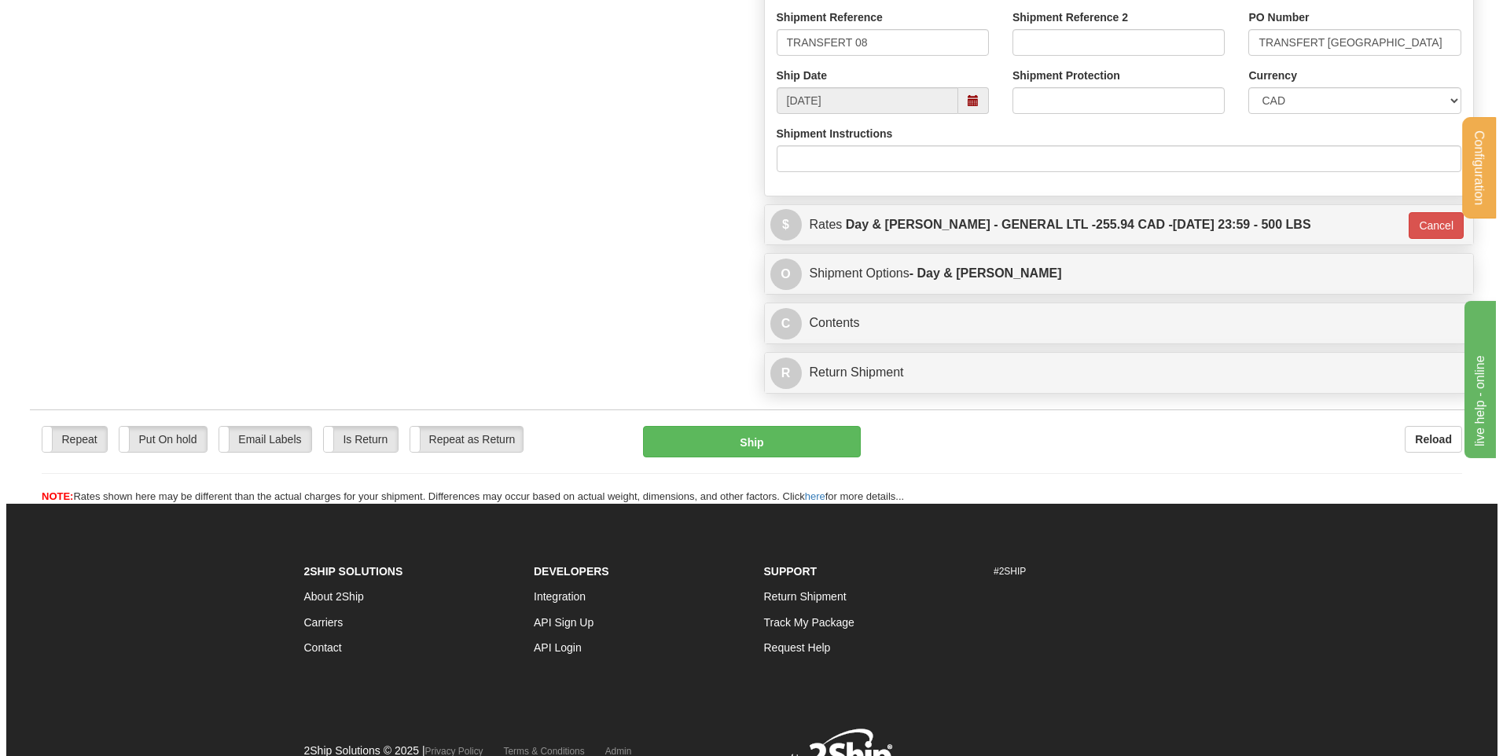
scroll to position [932, 0]
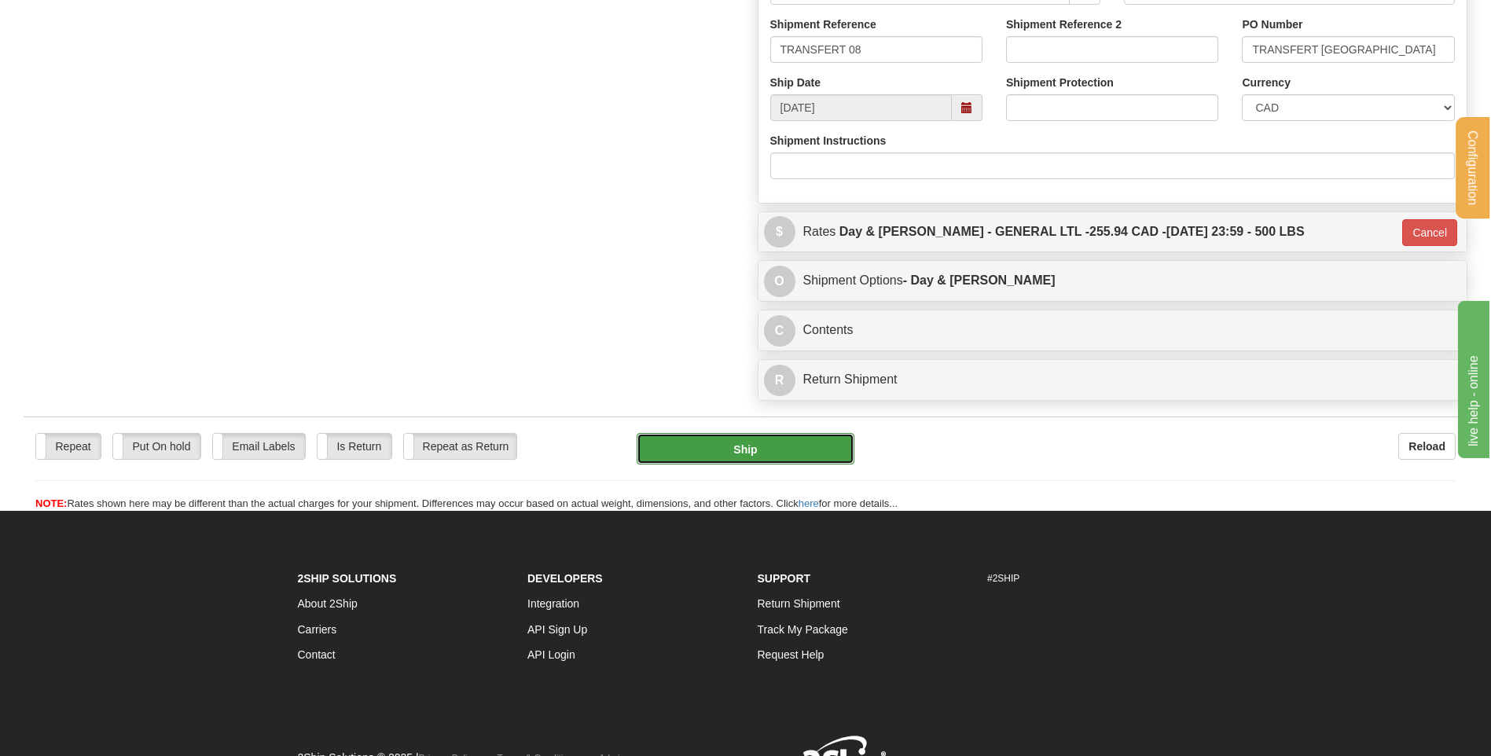
click at [790, 444] on button "Ship" at bounding box center [745, 448] width 217 height 31
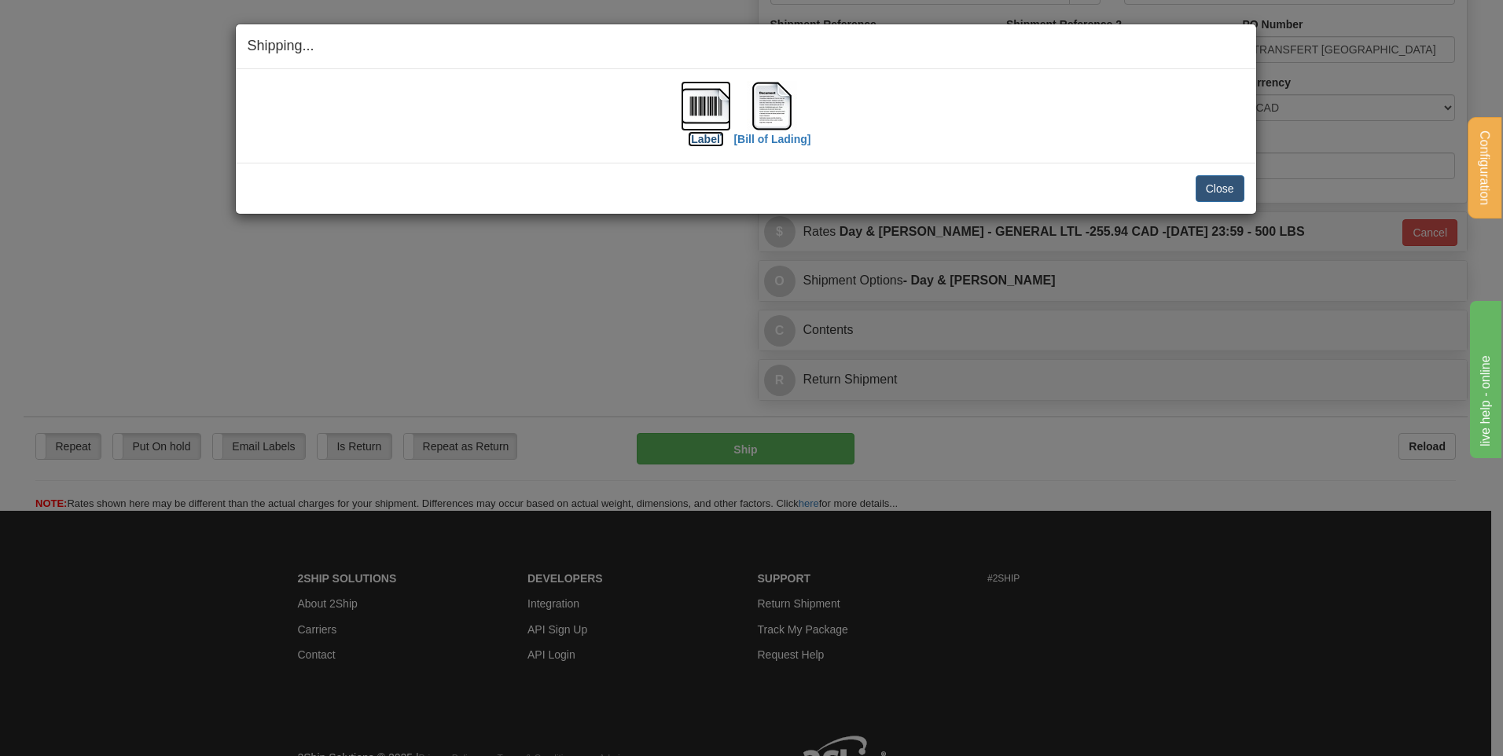
click at [713, 110] on img at bounding box center [706, 106] width 50 height 50
click at [779, 101] on img at bounding box center [772, 106] width 50 height 50
click at [1215, 187] on button "Close" at bounding box center [1220, 188] width 49 height 27
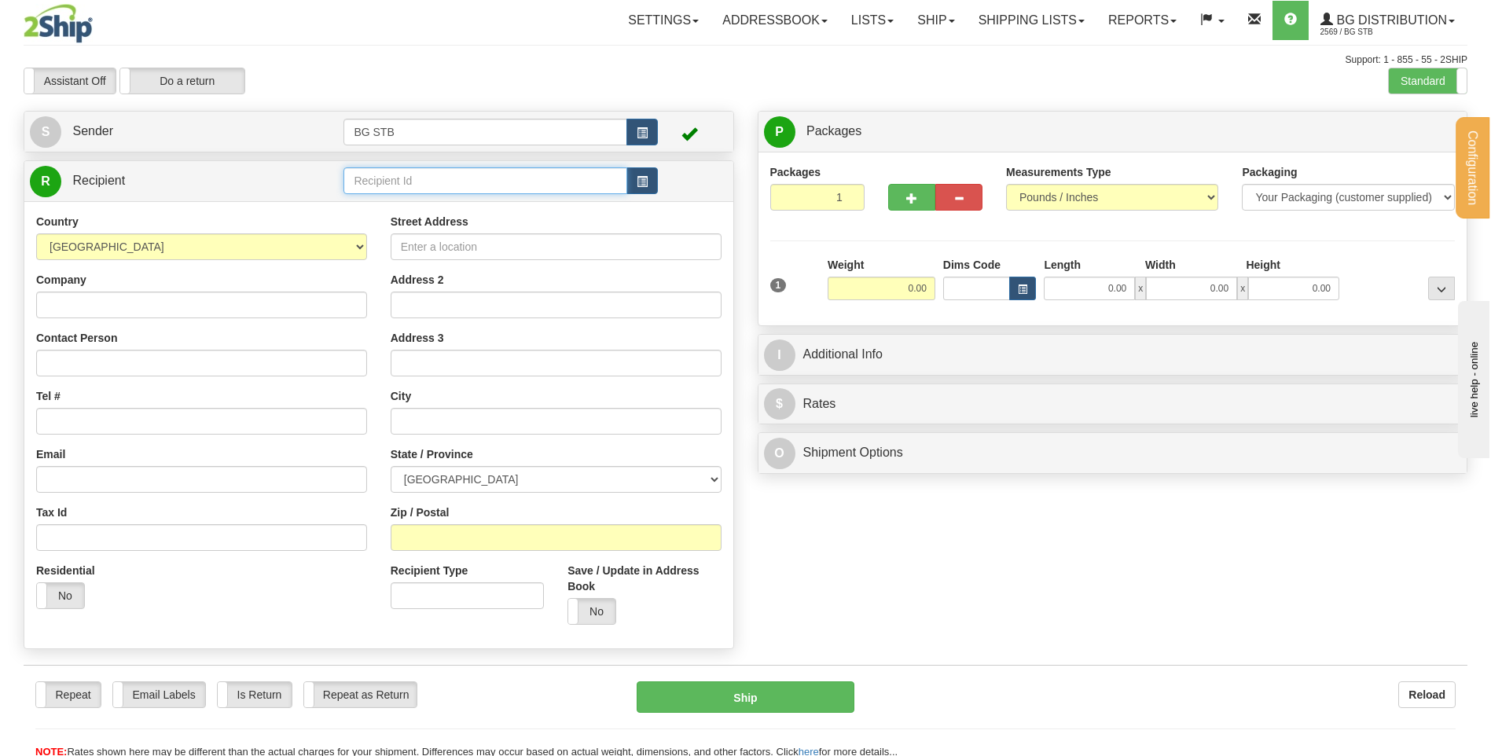
click at [403, 171] on input "text" at bounding box center [485, 180] width 283 height 27
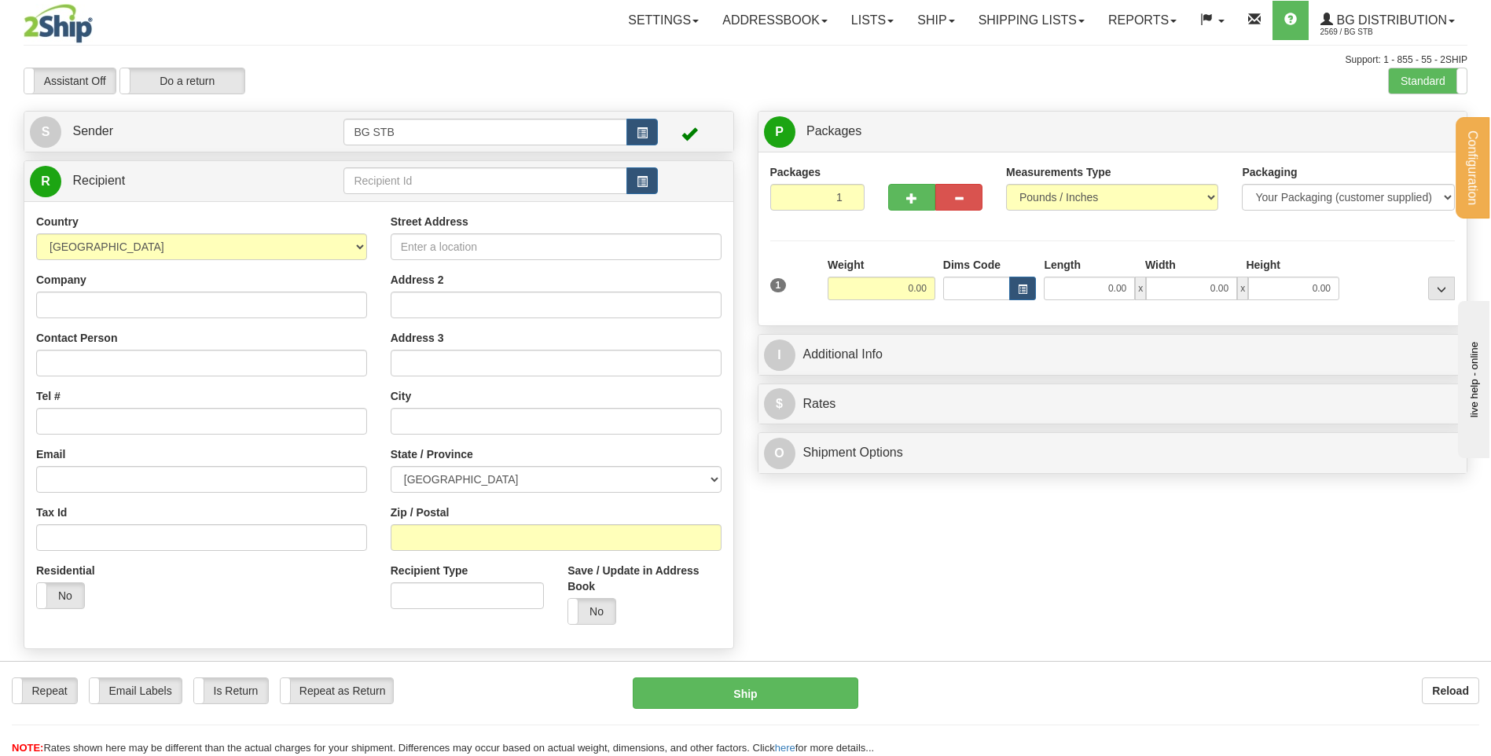
click at [328, 221] on div "Country [GEOGRAPHIC_DATA] [GEOGRAPHIC_DATA] [GEOGRAPHIC_DATA] [GEOGRAPHIC_DATA]…" at bounding box center [201, 237] width 331 height 46
click at [1422, 77] on label "Standard" at bounding box center [1428, 80] width 78 height 25
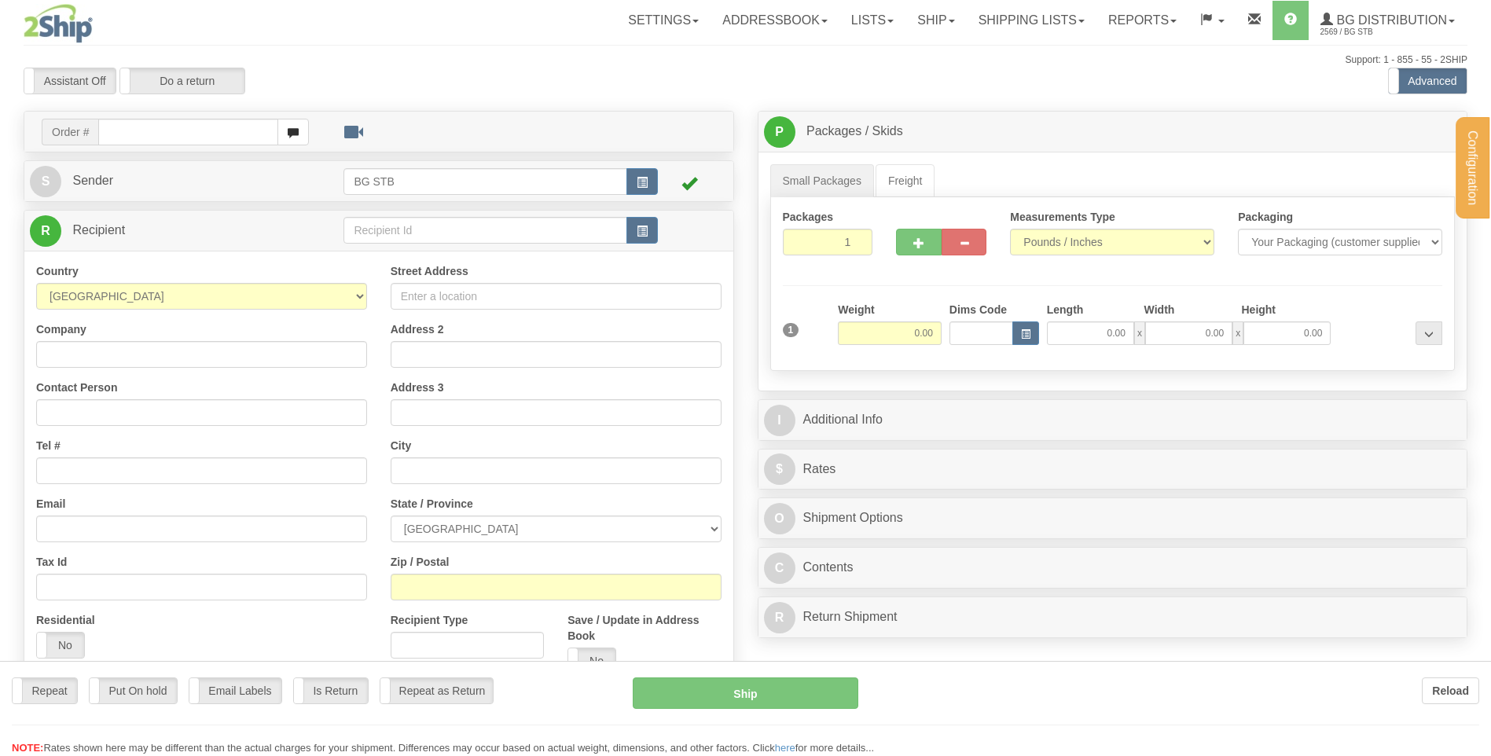
click at [394, 231] on div at bounding box center [745, 378] width 1491 height 756
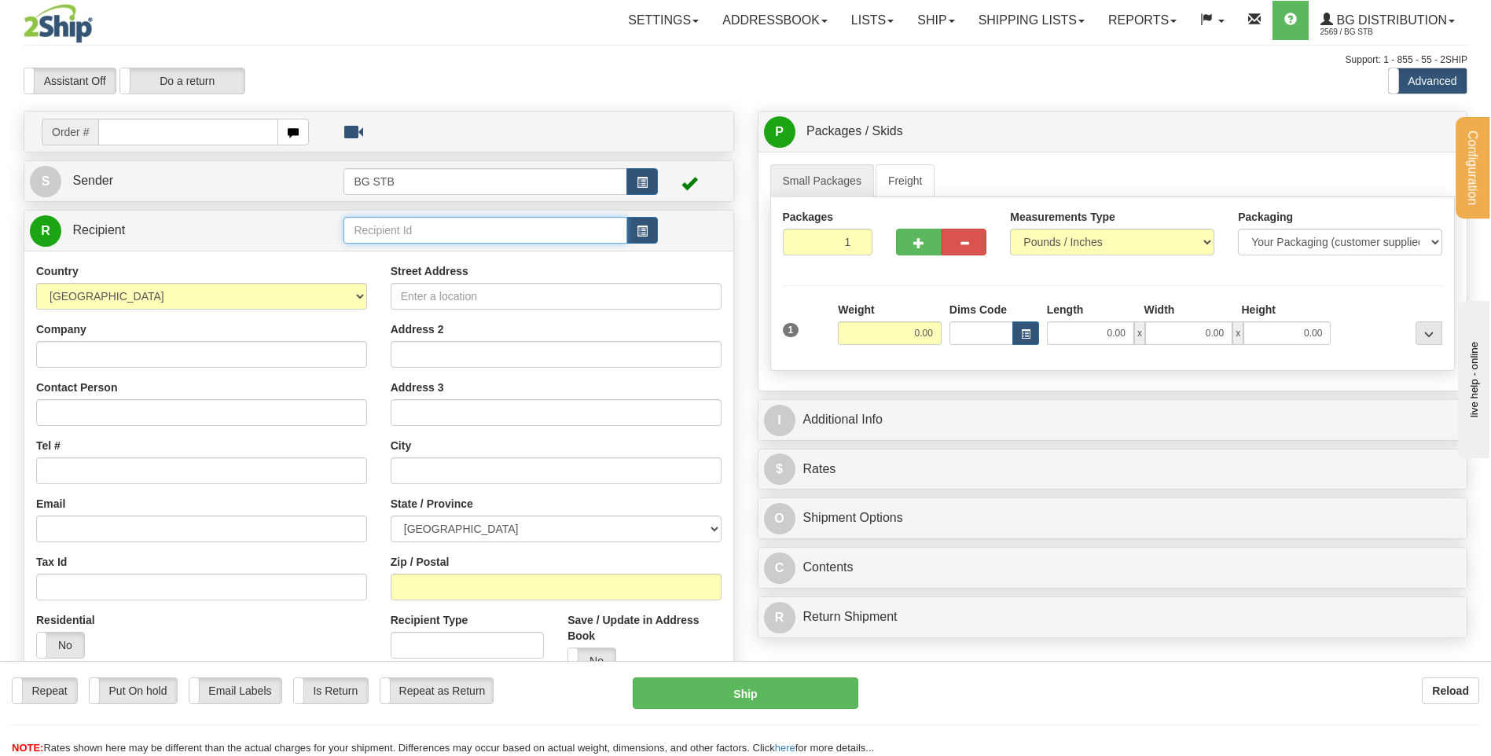
click at [394, 231] on input "text" at bounding box center [485, 230] width 283 height 27
type input "[PERSON_NAME]"
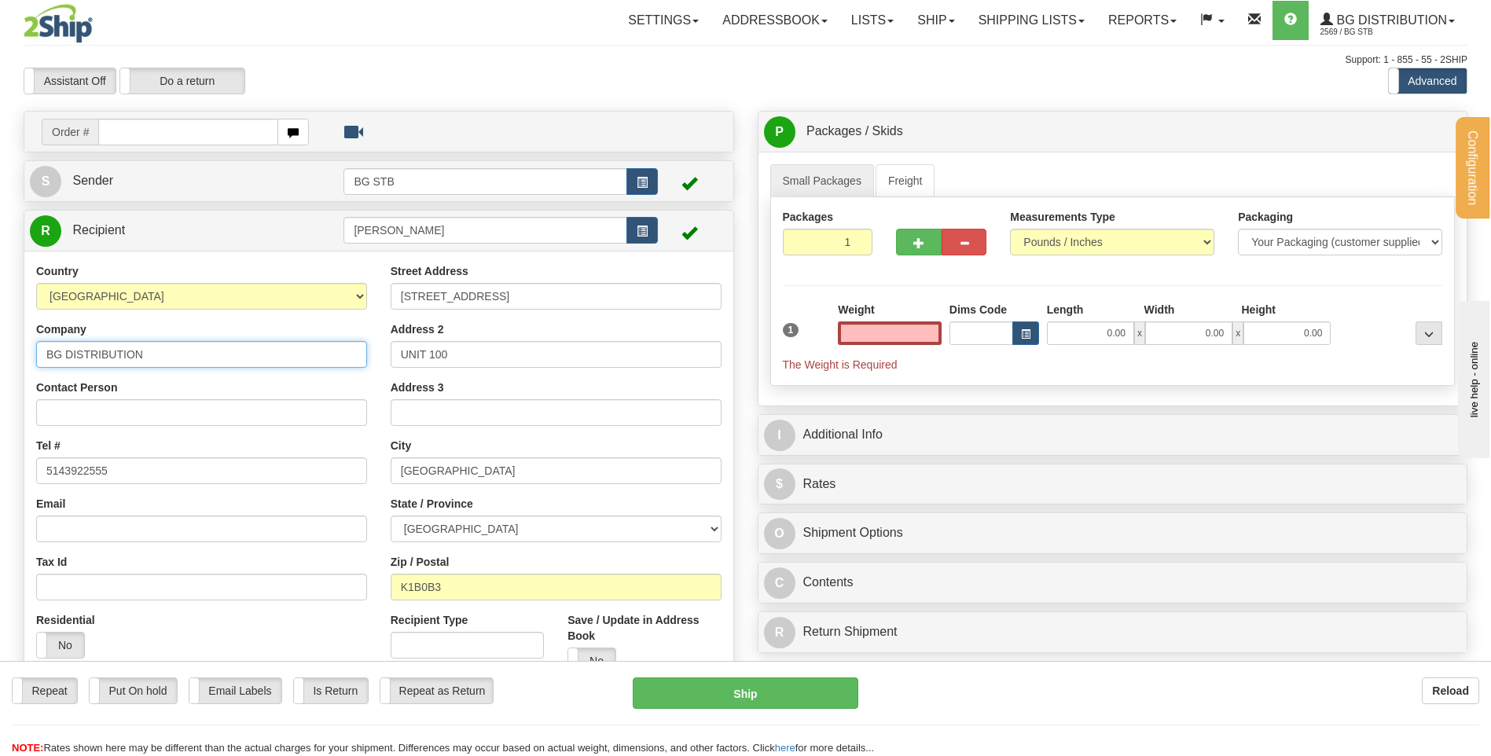
type input "0.00"
click at [252, 349] on input "BG DISTRIBUTION" at bounding box center [201, 354] width 331 height 27
type input "BG DISTRIBUTION [GEOGRAPHIC_DATA]"
click at [885, 341] on input "0.00" at bounding box center [890, 334] width 104 height 24
type input "0.00"
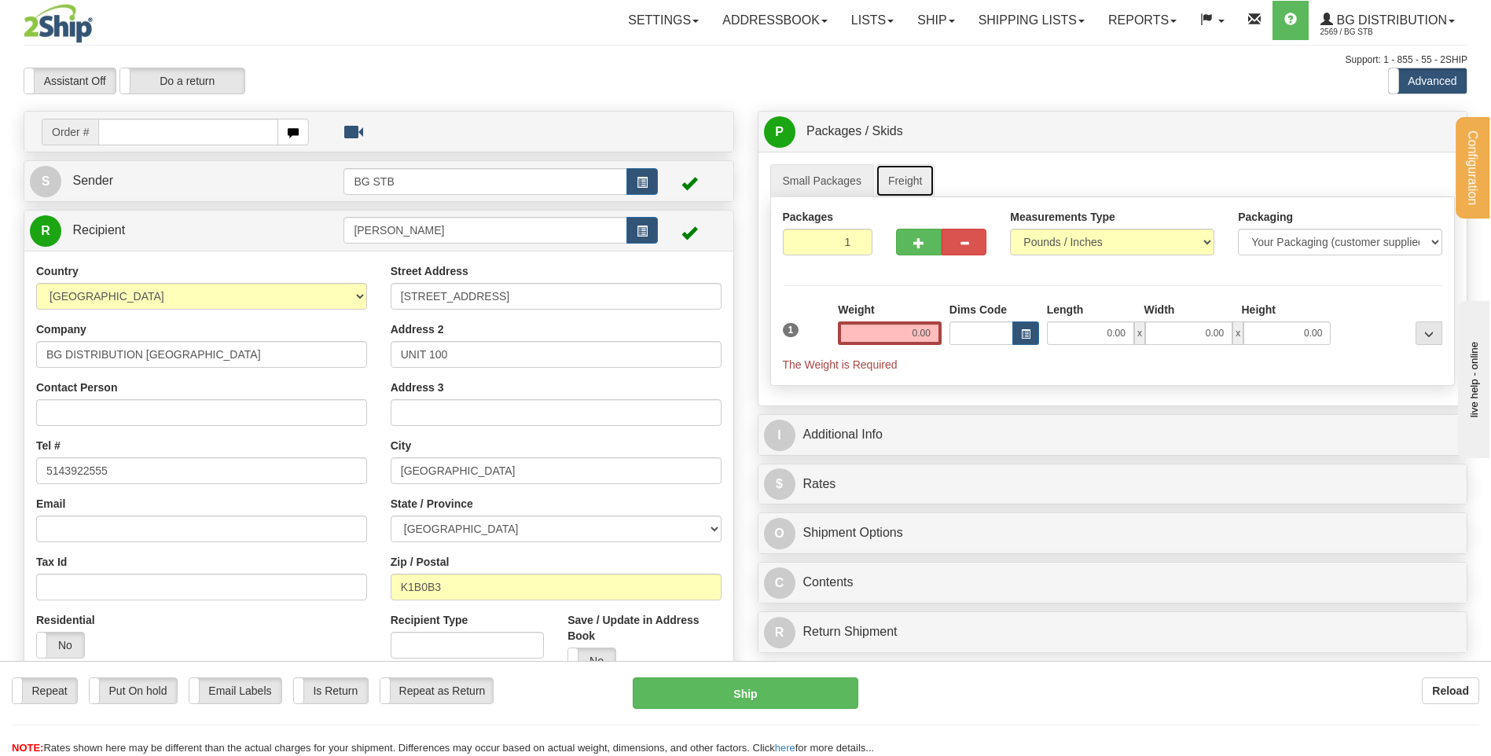
click at [896, 176] on link "Freight" at bounding box center [906, 180] width 60 height 33
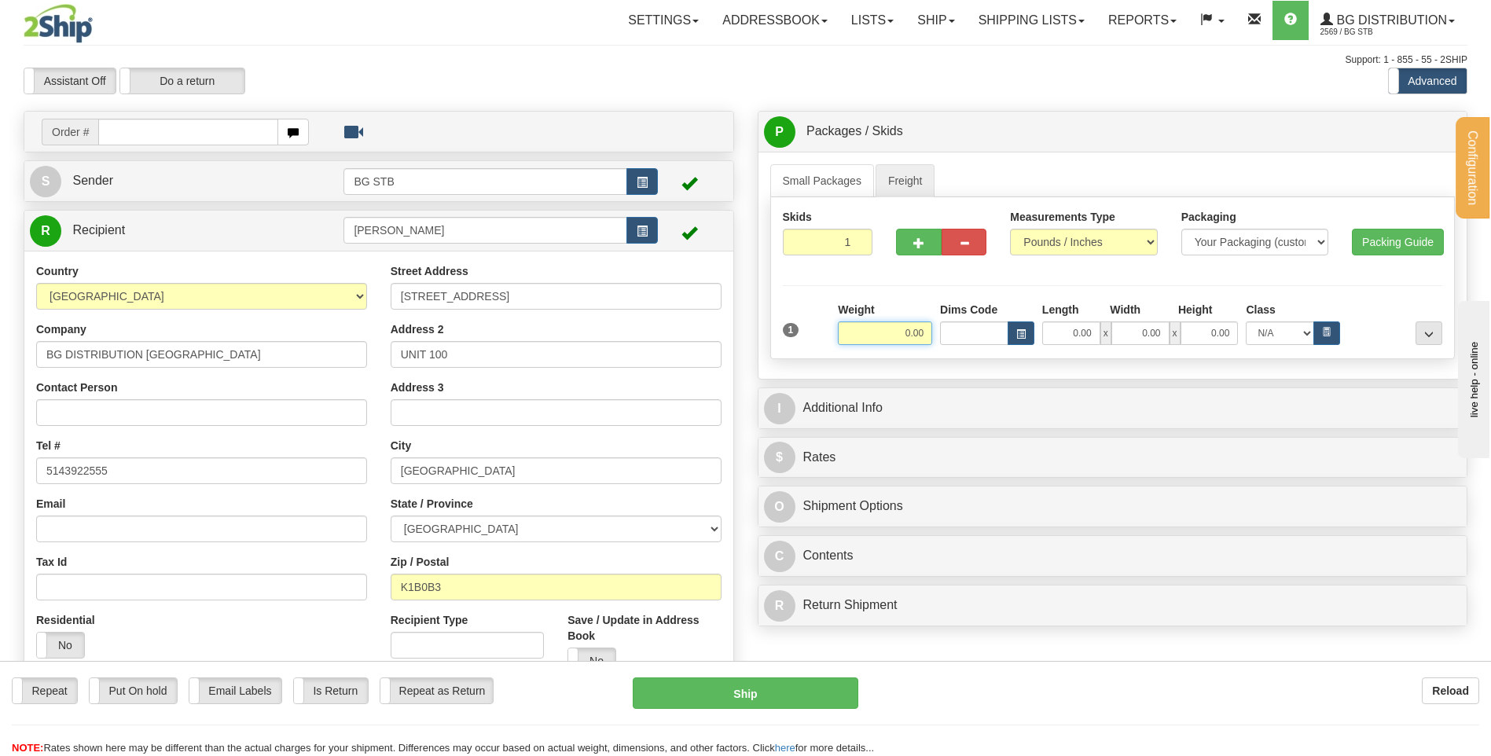
click at [890, 340] on input "0.00" at bounding box center [885, 334] width 94 height 24
type input "3"
type input "385.00"
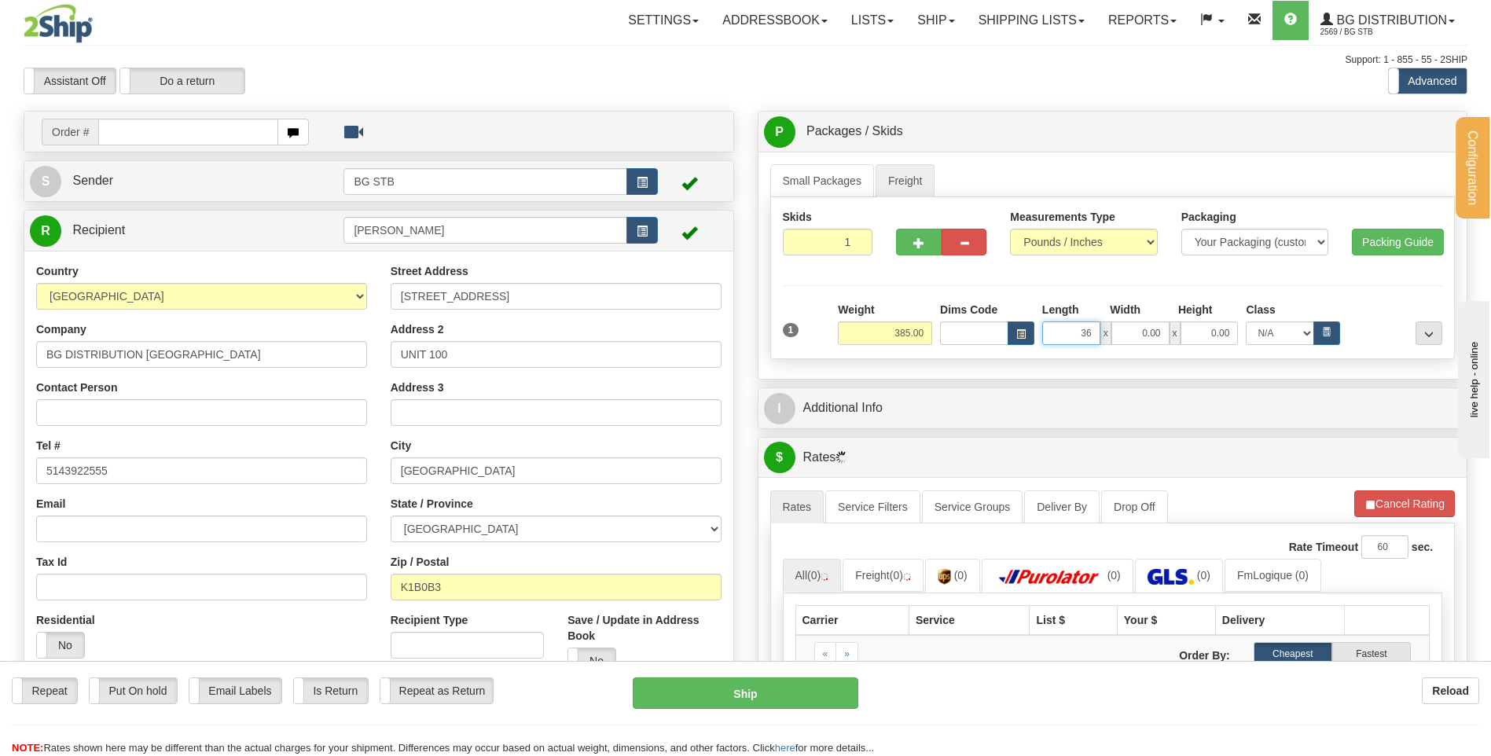
type input "36.00"
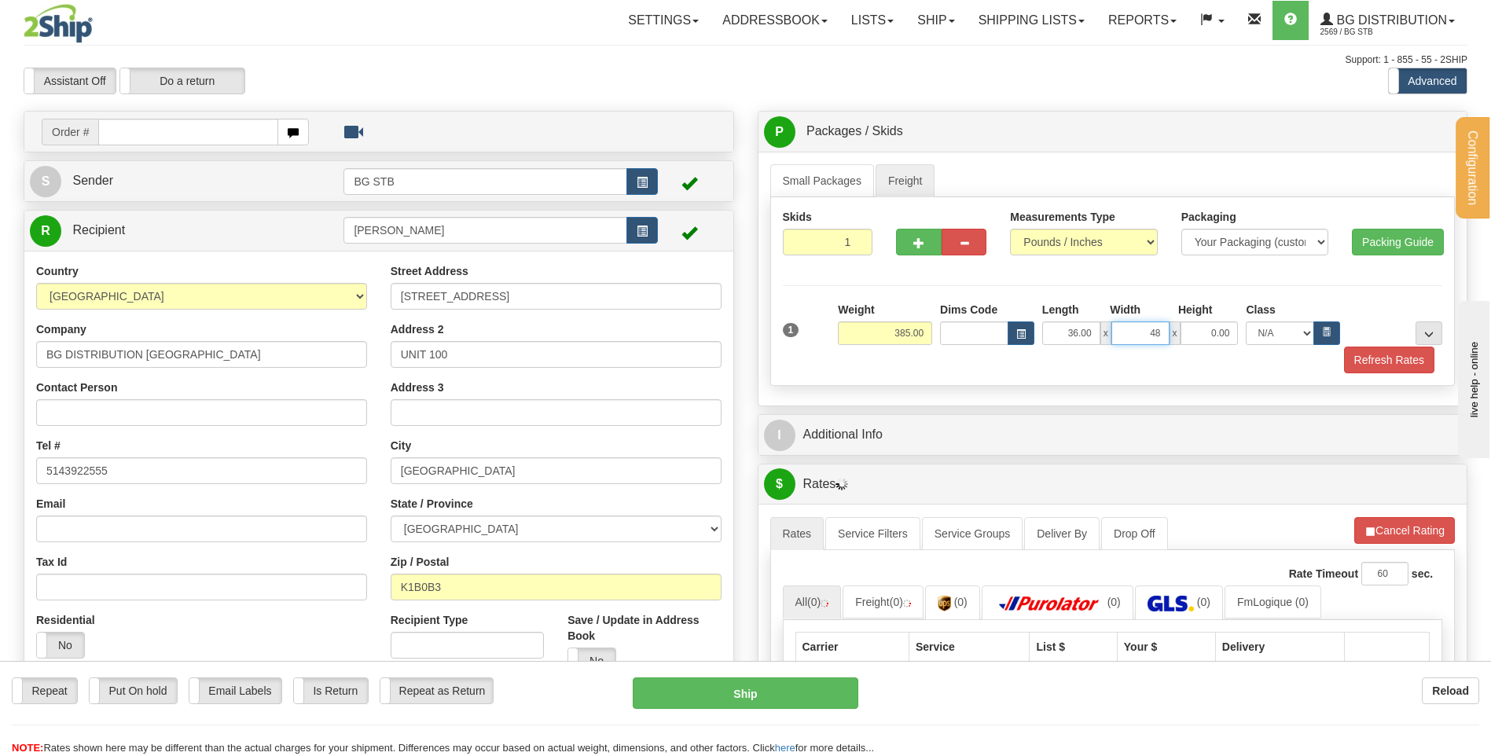
type input "48.00"
type input "31.00"
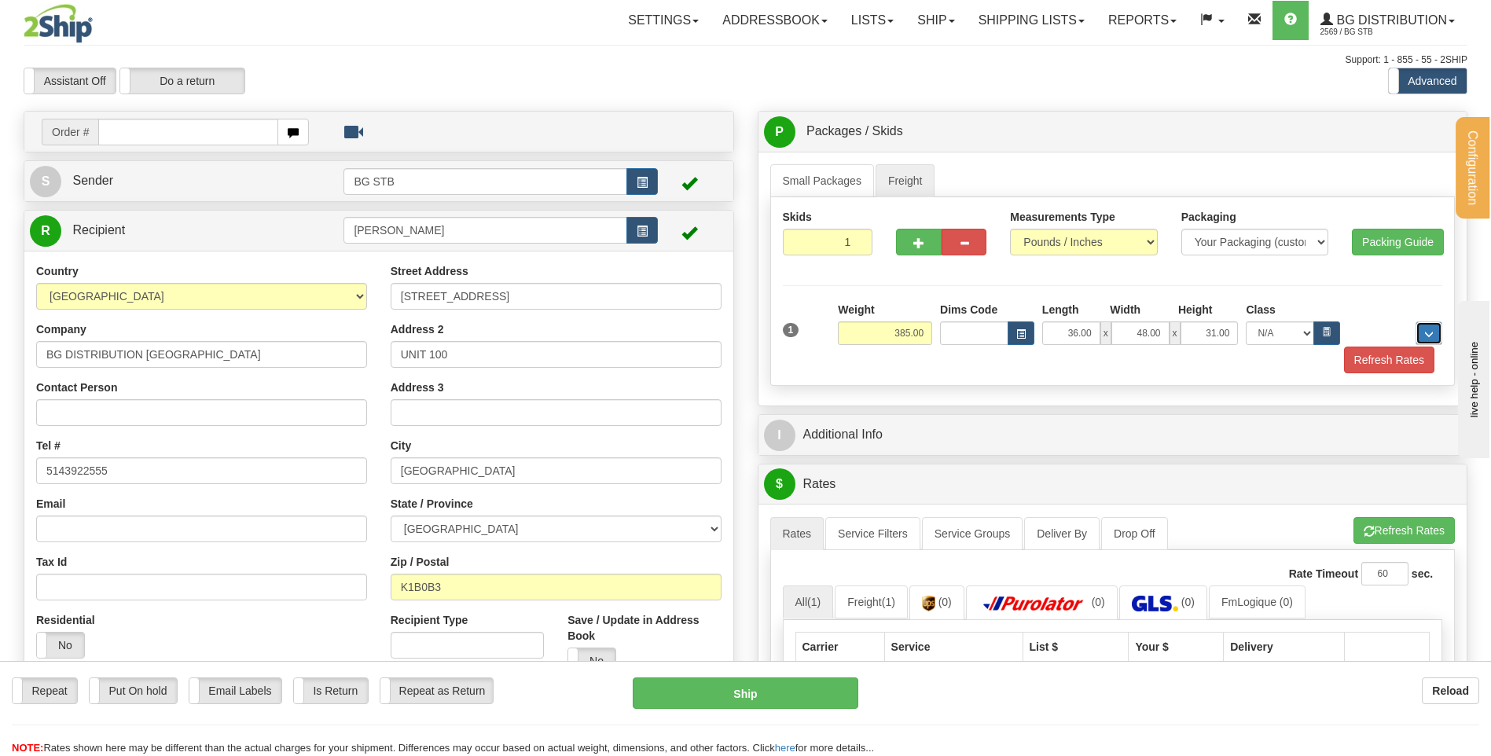
click at [1428, 324] on button "..." at bounding box center [1429, 334] width 27 height 24
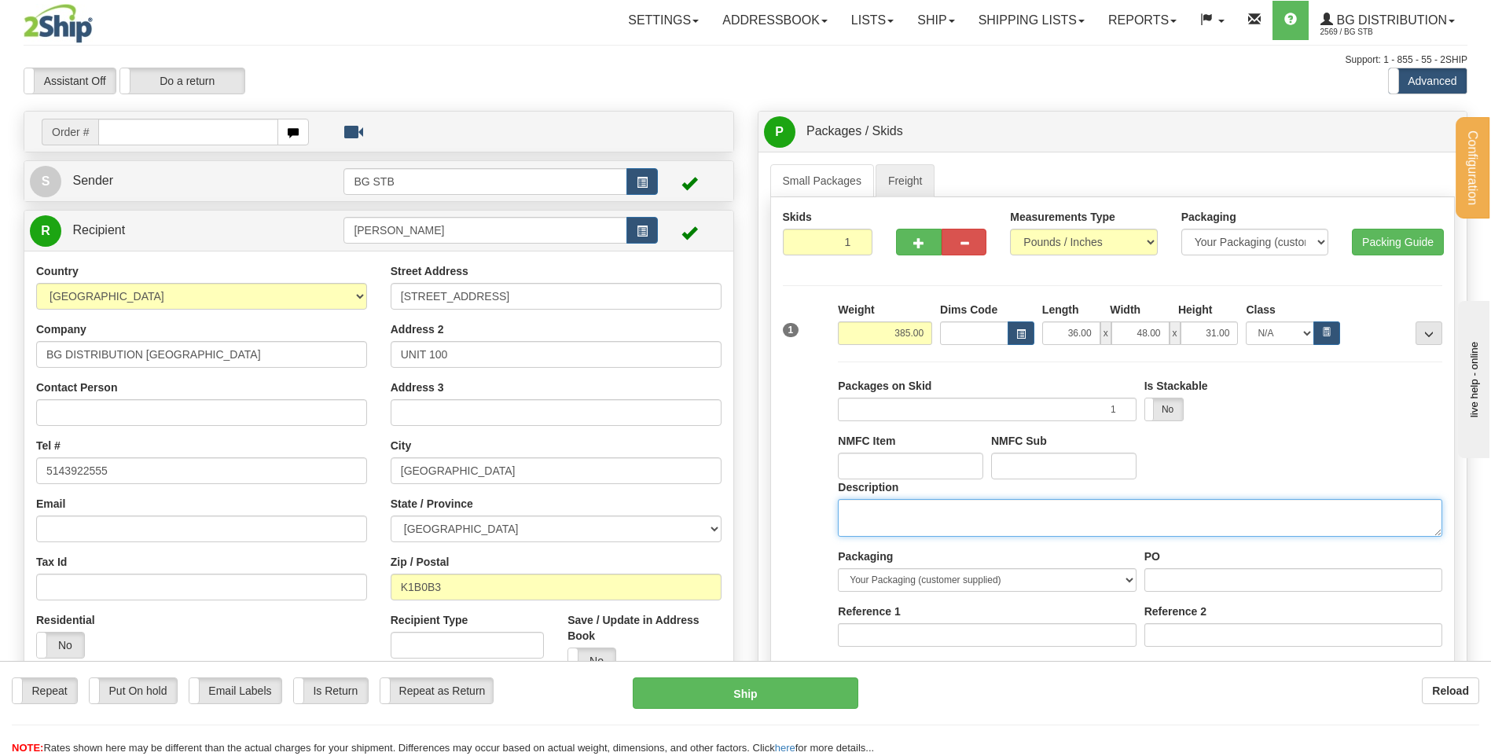
click at [888, 519] on textarea "Description" at bounding box center [1140, 518] width 605 height 38
type textarea "1 SKID"
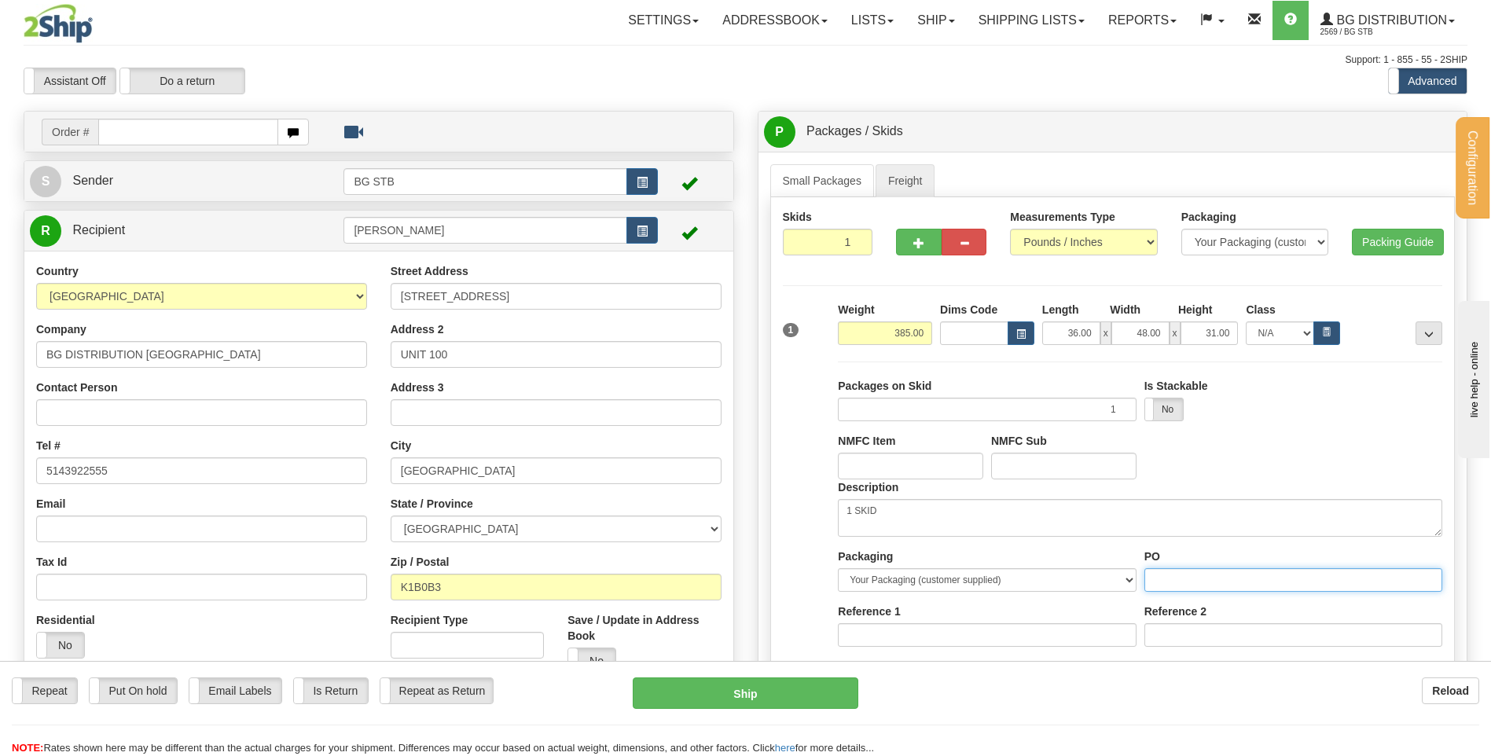
click at [1157, 568] on input "PO" at bounding box center [1294, 580] width 298 height 24
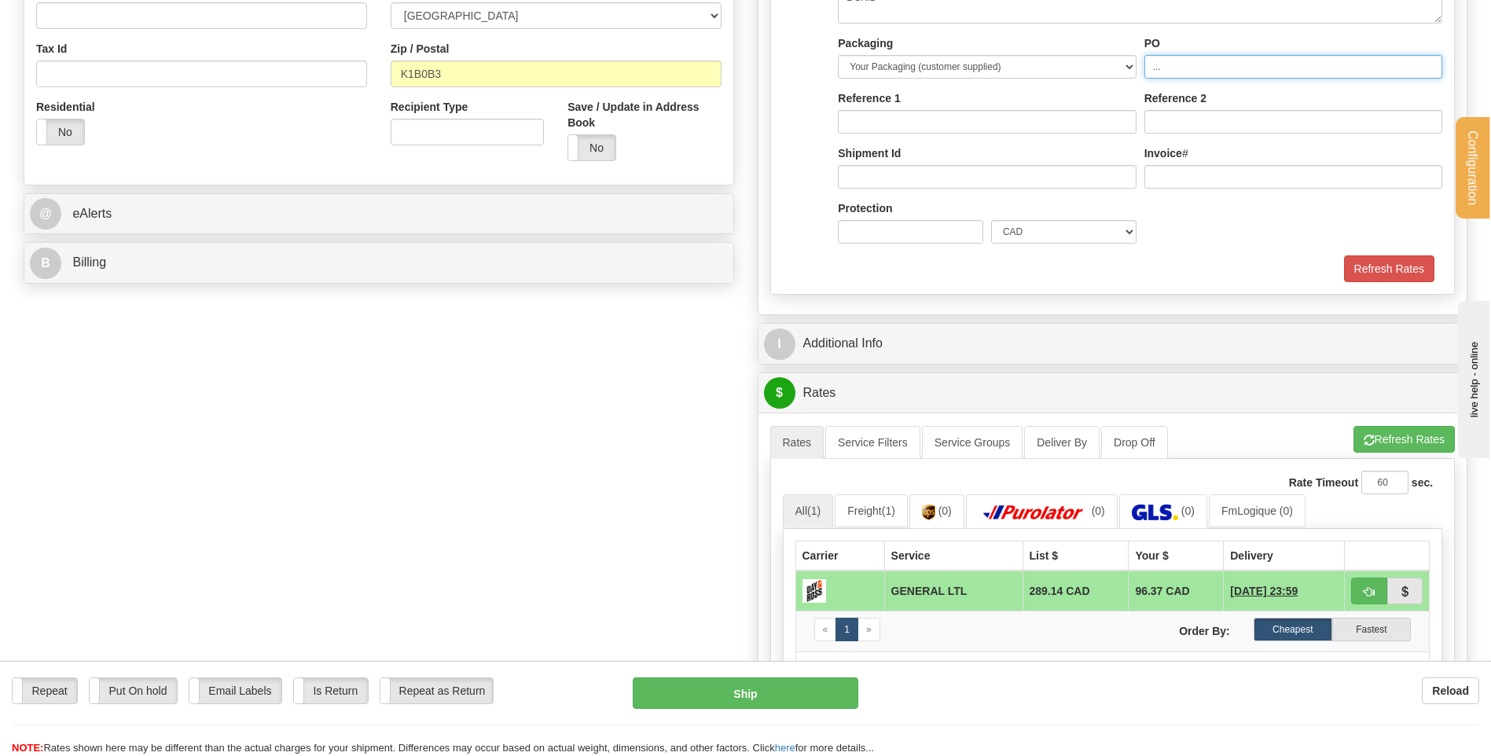
scroll to position [629, 0]
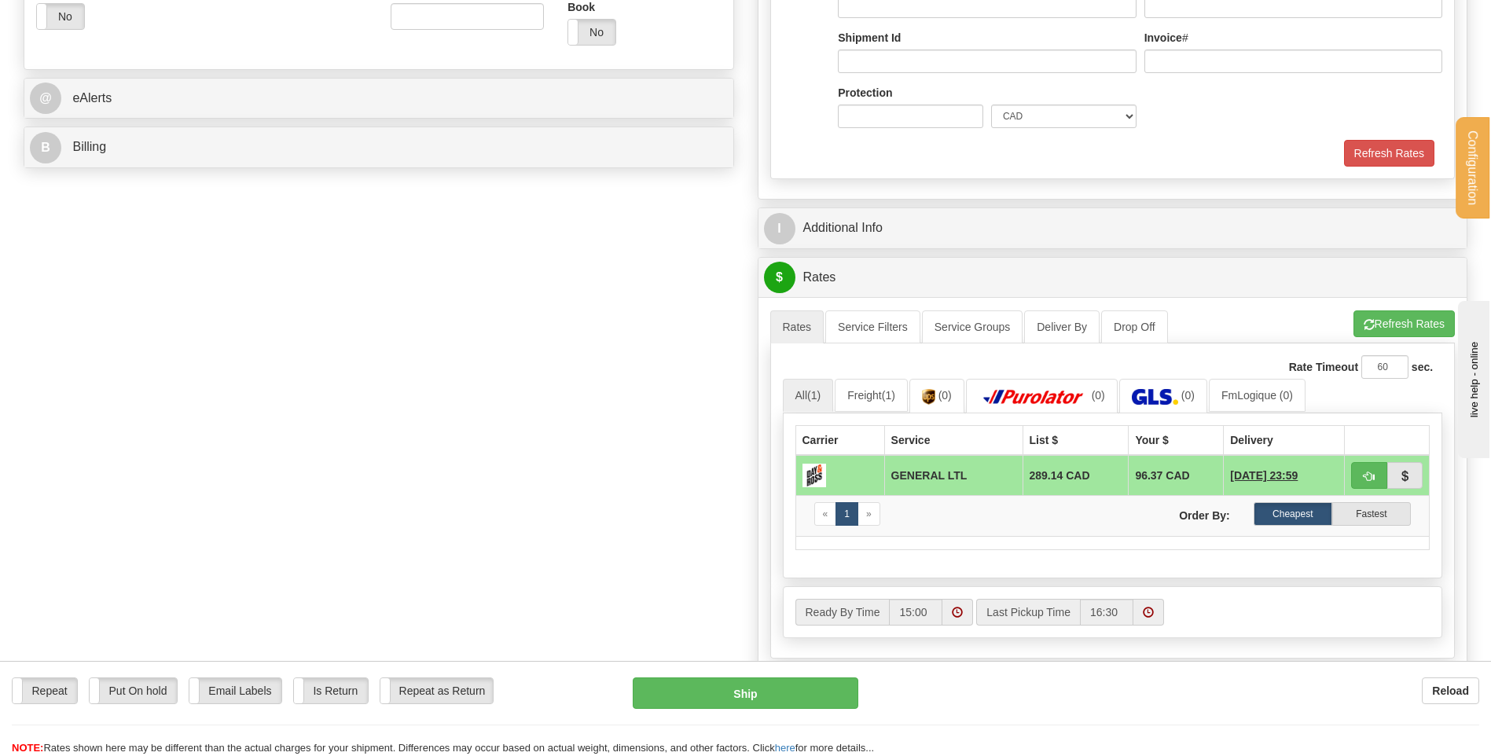
type input "..."
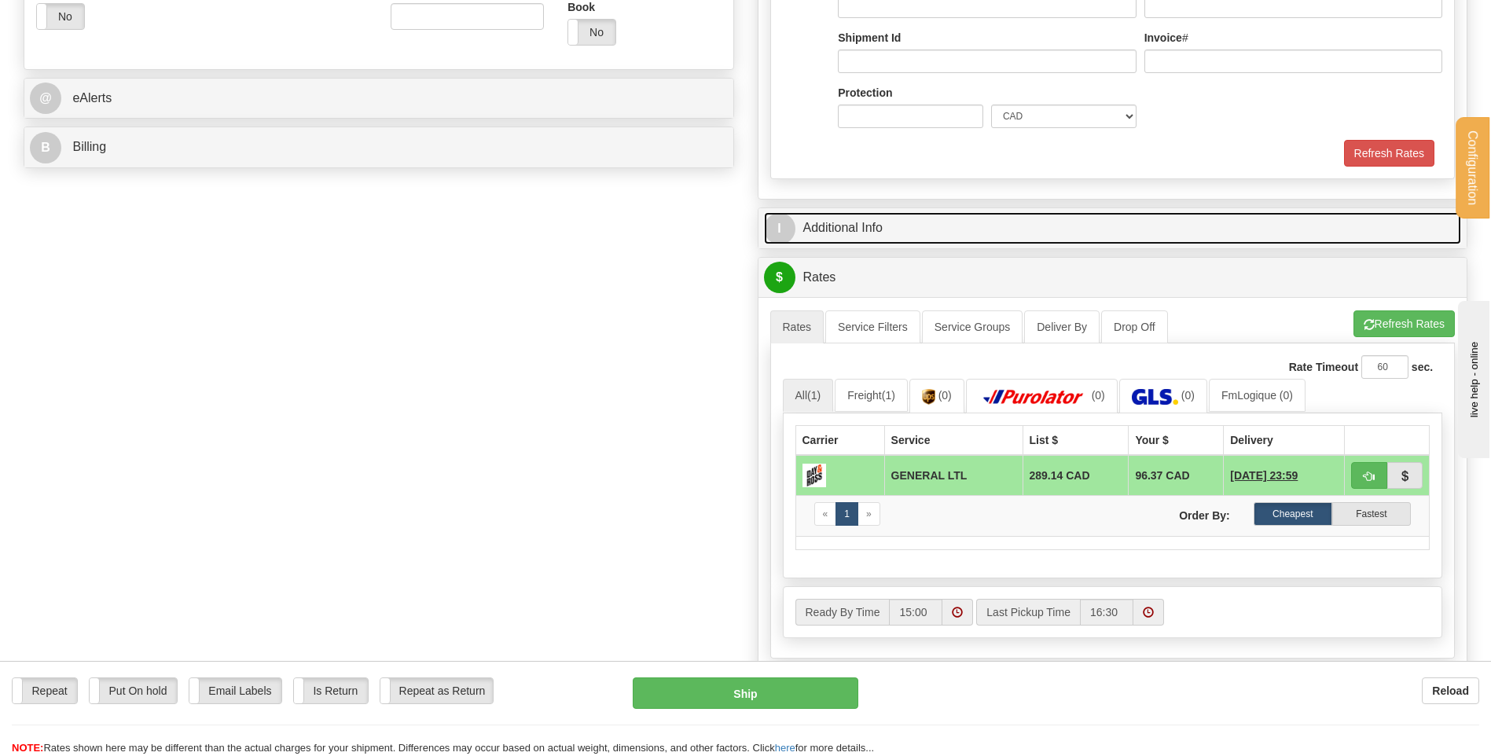
click at [908, 226] on link "I Additional Info" at bounding box center [1113, 228] width 698 height 32
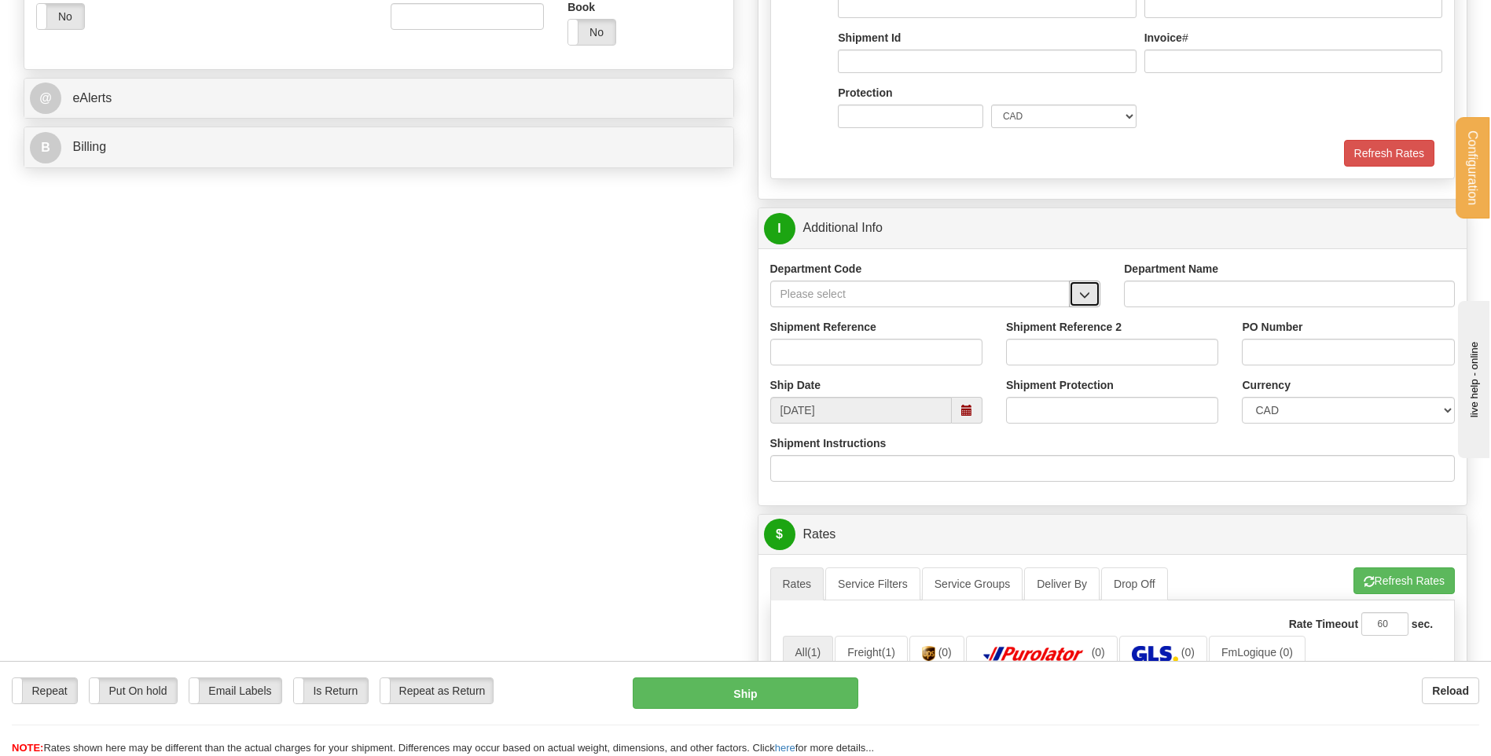
drag, startPoint x: 1096, startPoint y: 283, endPoint x: 1082, endPoint y: 293, distance: 17.5
click at [1088, 289] on button "button" at bounding box center [1084, 294] width 31 height 27
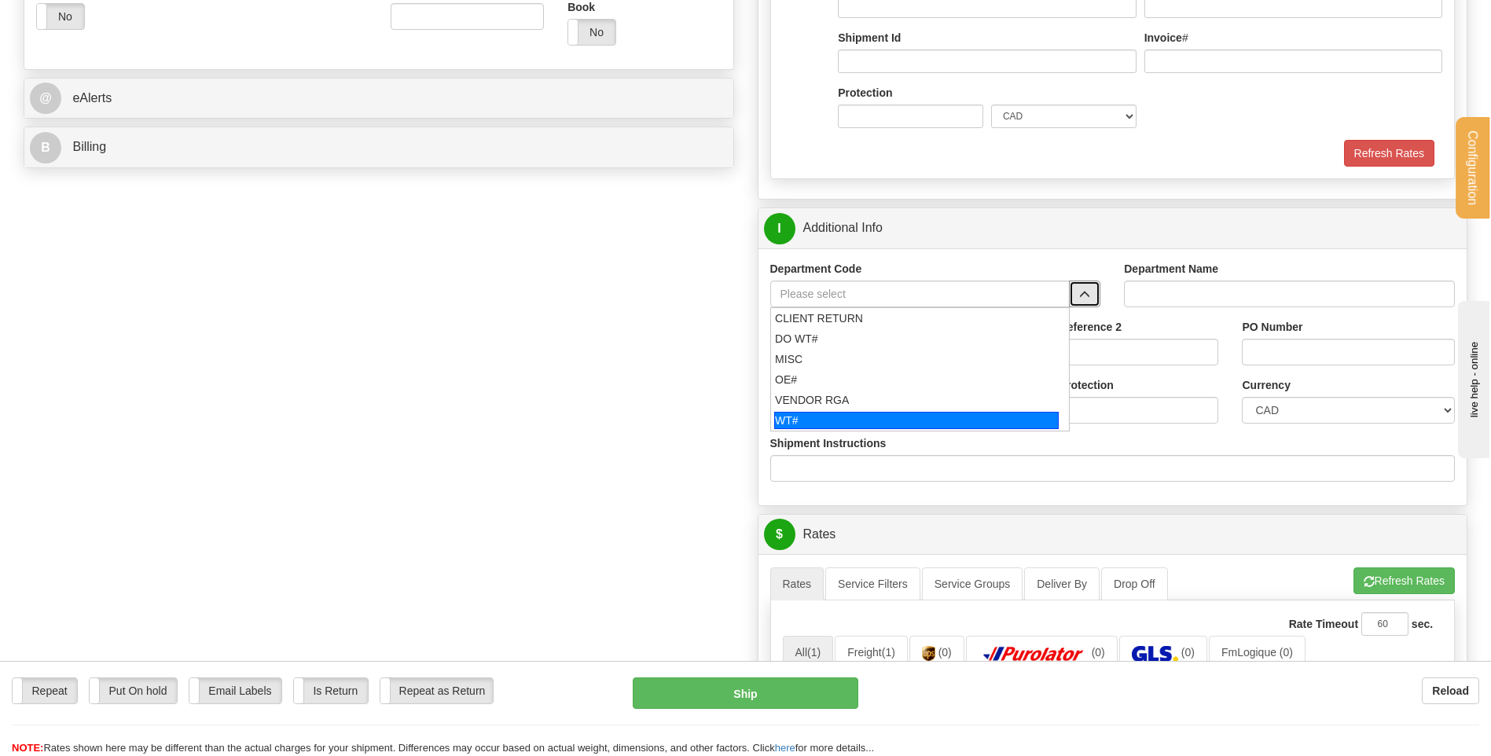
click at [832, 418] on div "WT#" at bounding box center [916, 420] width 285 height 17
type input "WT#"
type input "WAREHOUSE TRANSFERS"
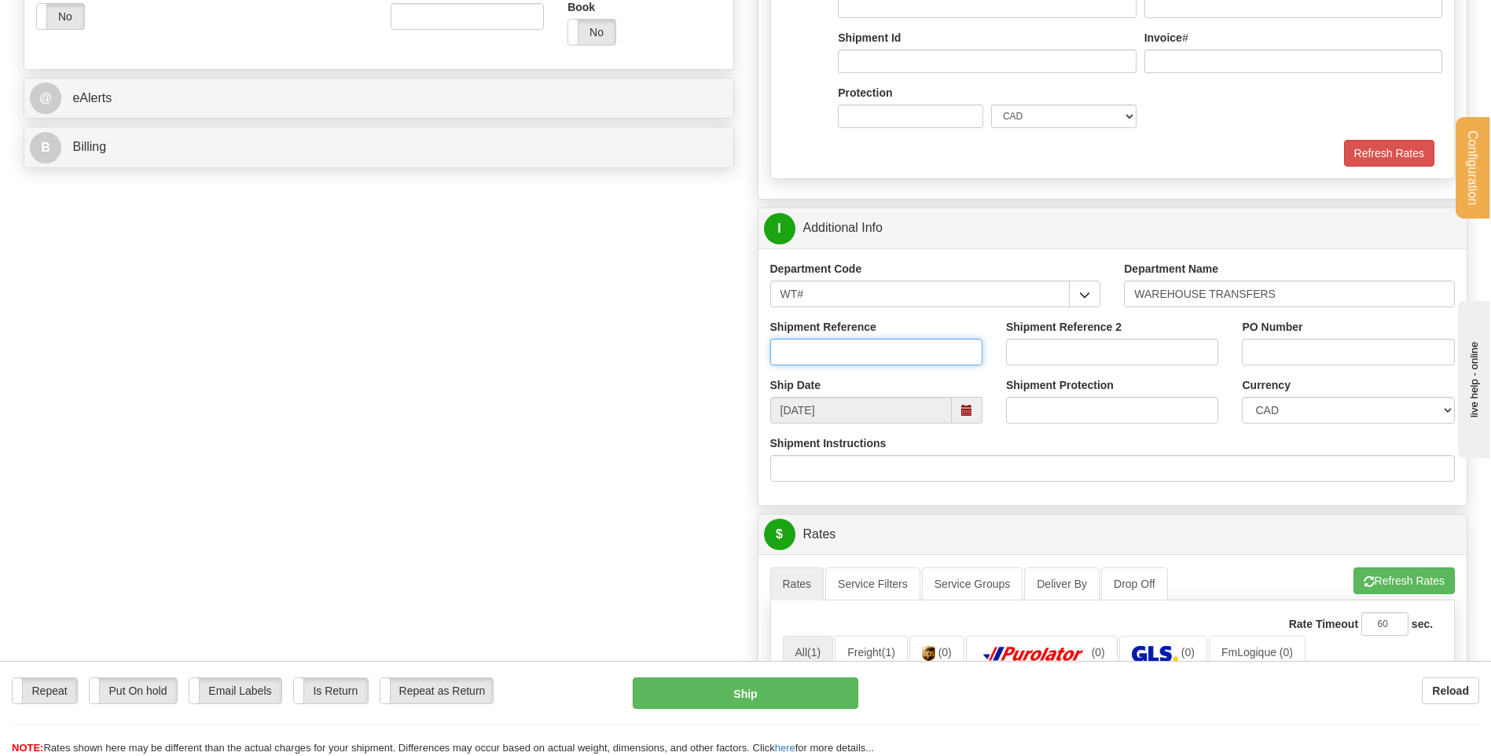
click at [851, 345] on input "Shipment Reference" at bounding box center [876, 352] width 212 height 27
type input "TRANSFERT 08"
click at [1384, 360] on input "PO Number" at bounding box center [1348, 352] width 212 height 27
type input "TRANSFERT OTTAWA"
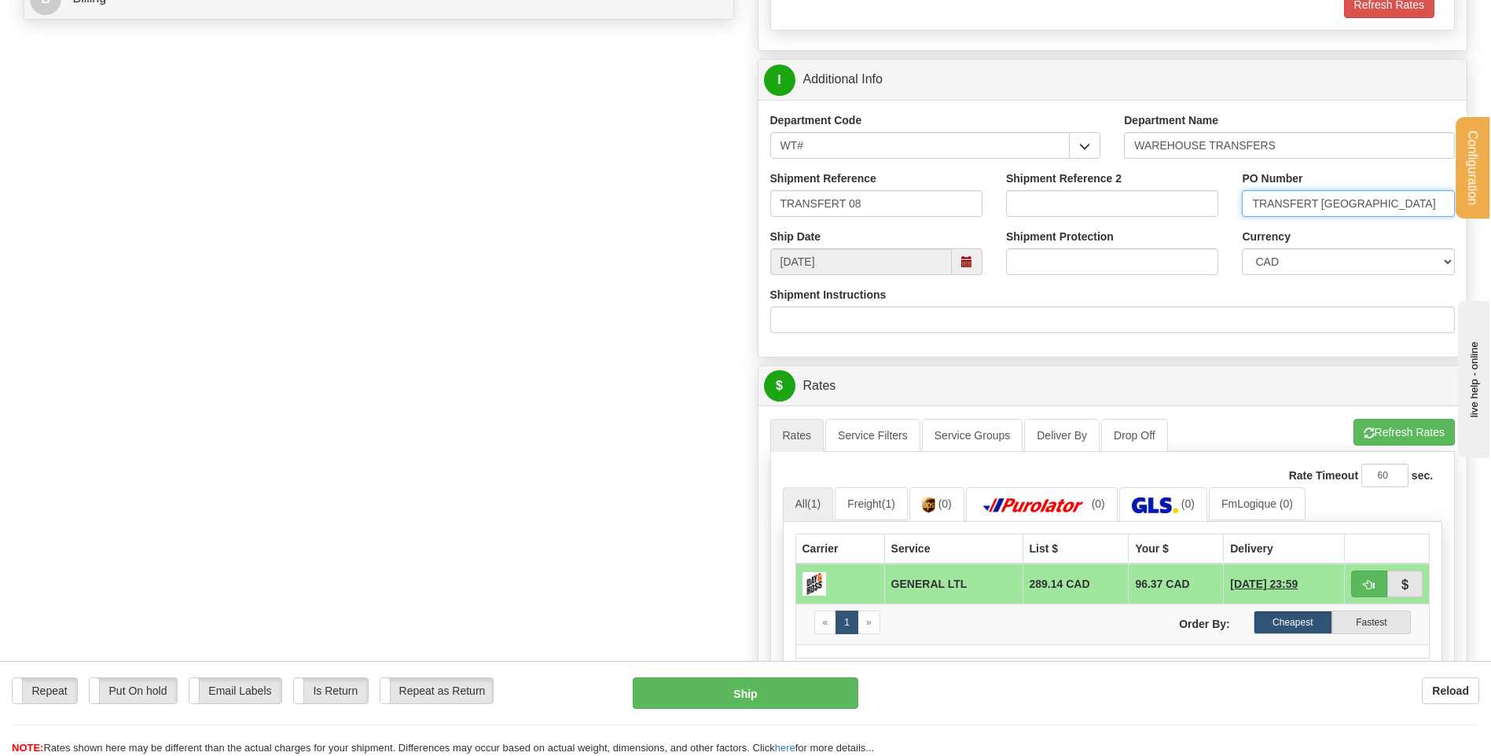
scroll to position [943, 0]
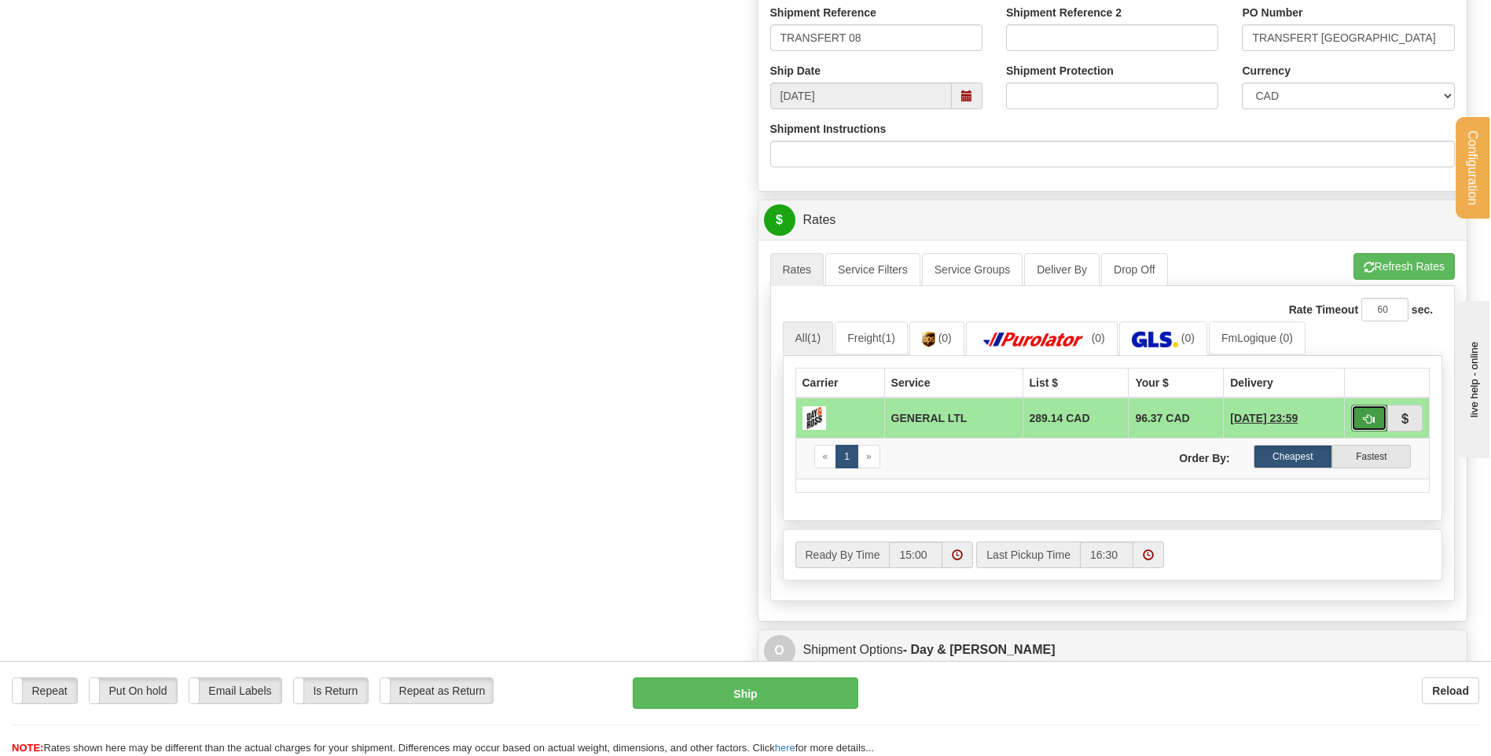
click at [1359, 425] on button "button" at bounding box center [1369, 418] width 36 height 27
type input "GL"
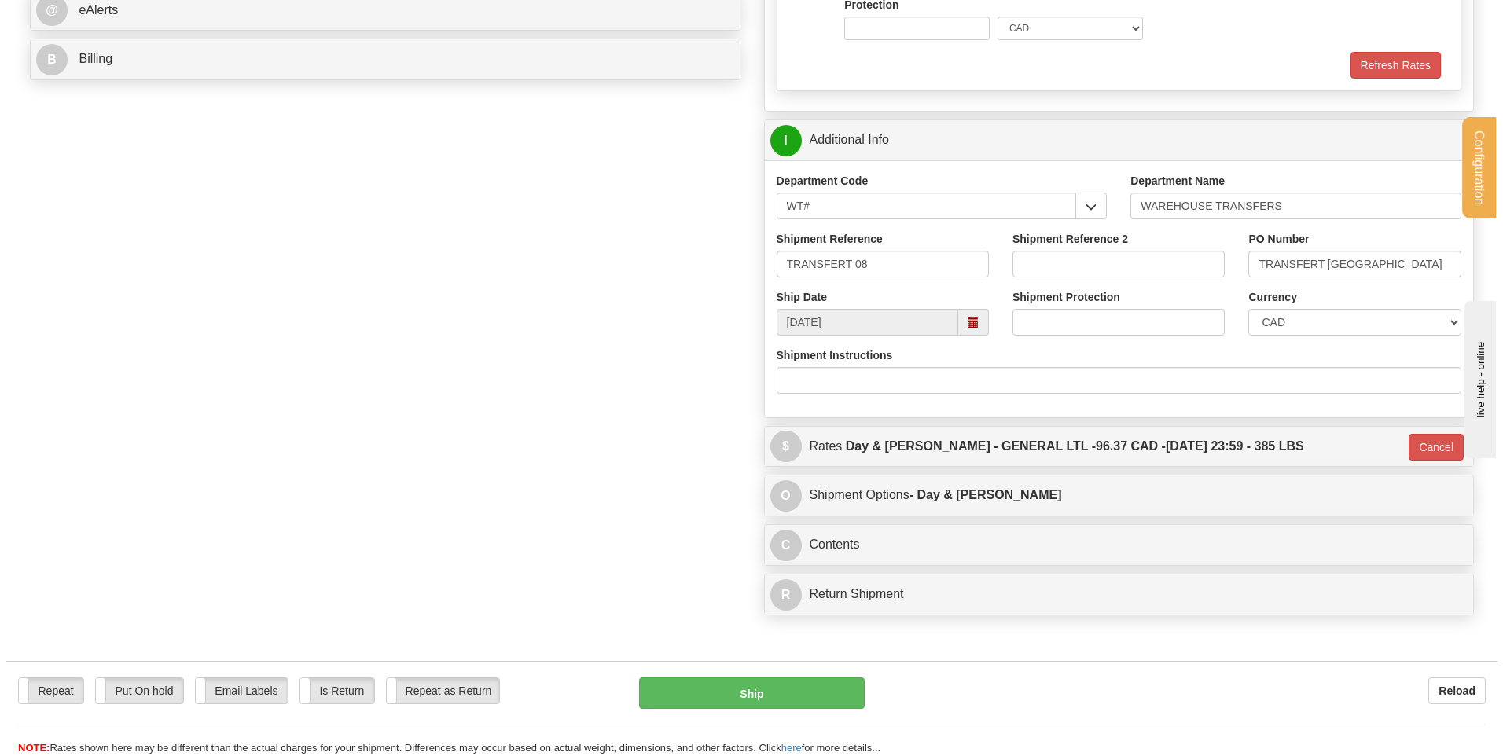
scroll to position [629, 0]
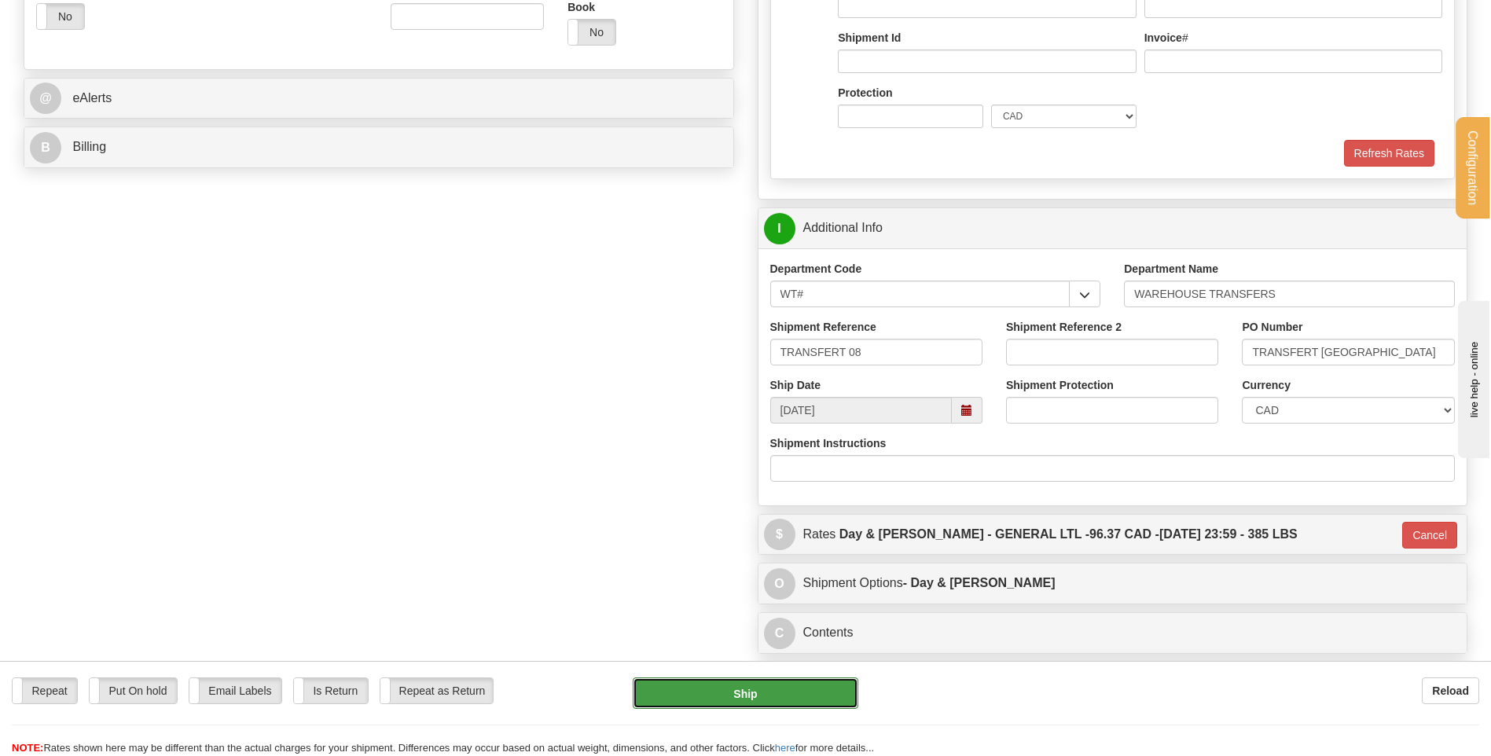
click at [755, 687] on button "Ship" at bounding box center [745, 693] width 225 height 31
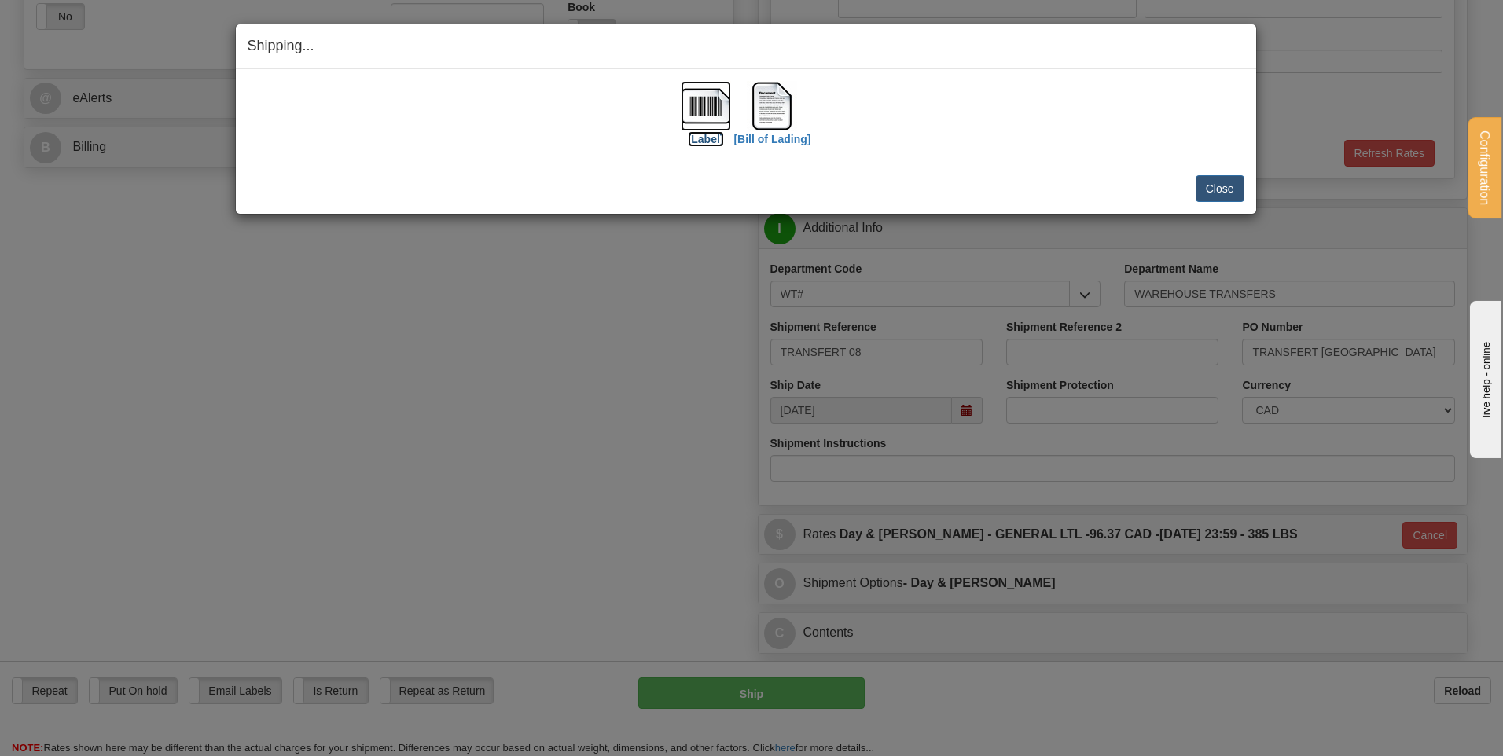
click at [724, 112] on img at bounding box center [706, 106] width 50 height 50
click at [775, 99] on img at bounding box center [772, 106] width 50 height 50
click at [1219, 186] on button "Close" at bounding box center [1220, 188] width 49 height 27
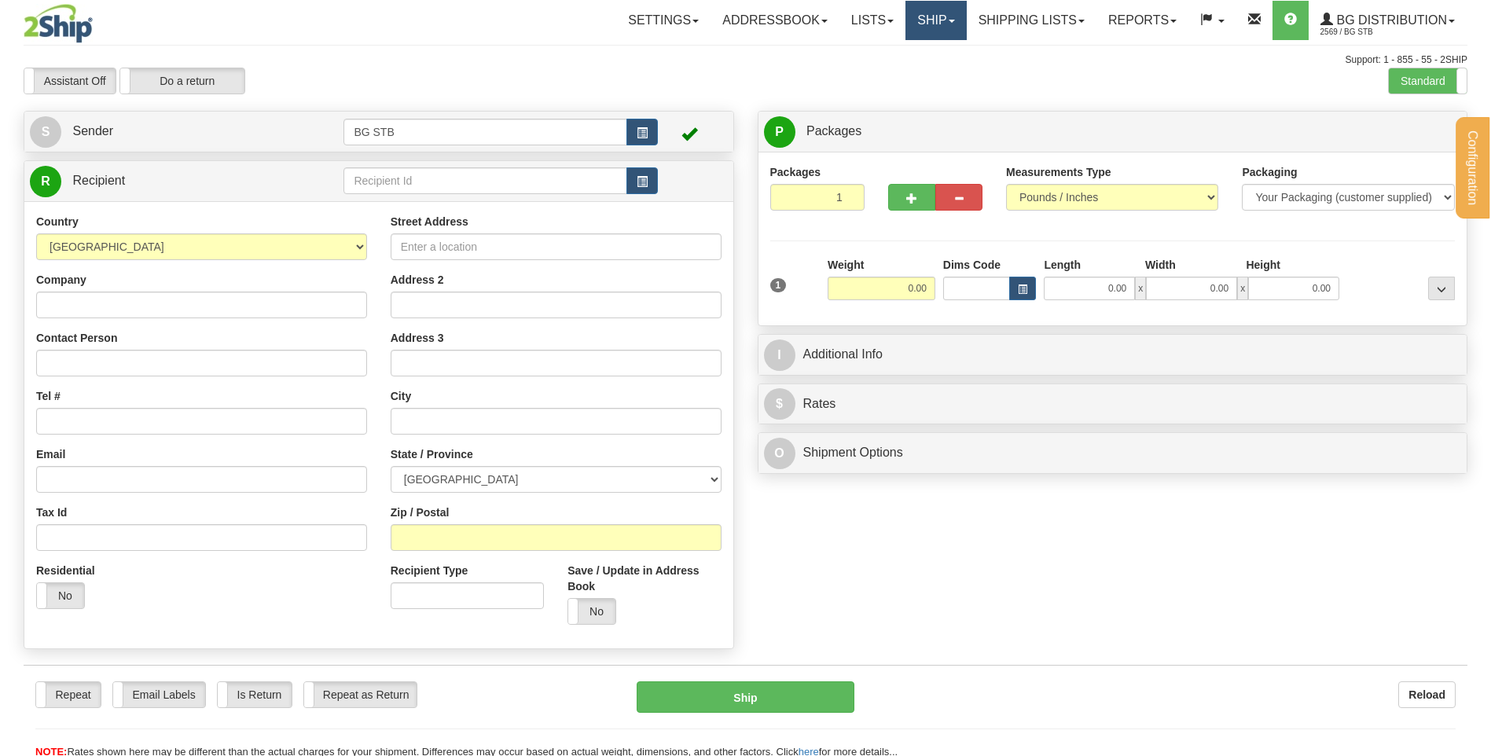
click at [930, 31] on link "Ship" at bounding box center [936, 20] width 61 height 39
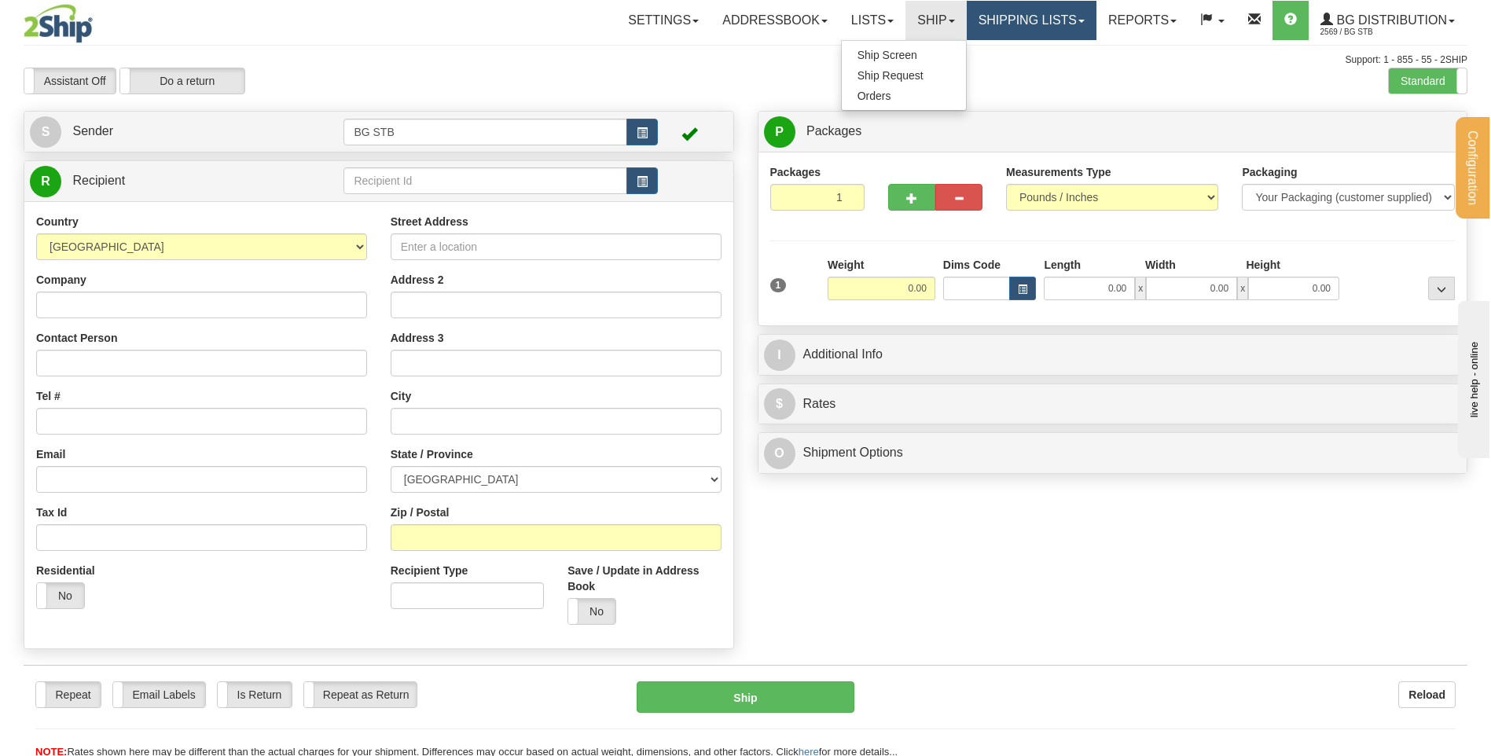
click at [1026, 24] on link "Shipping lists" at bounding box center [1032, 20] width 130 height 39
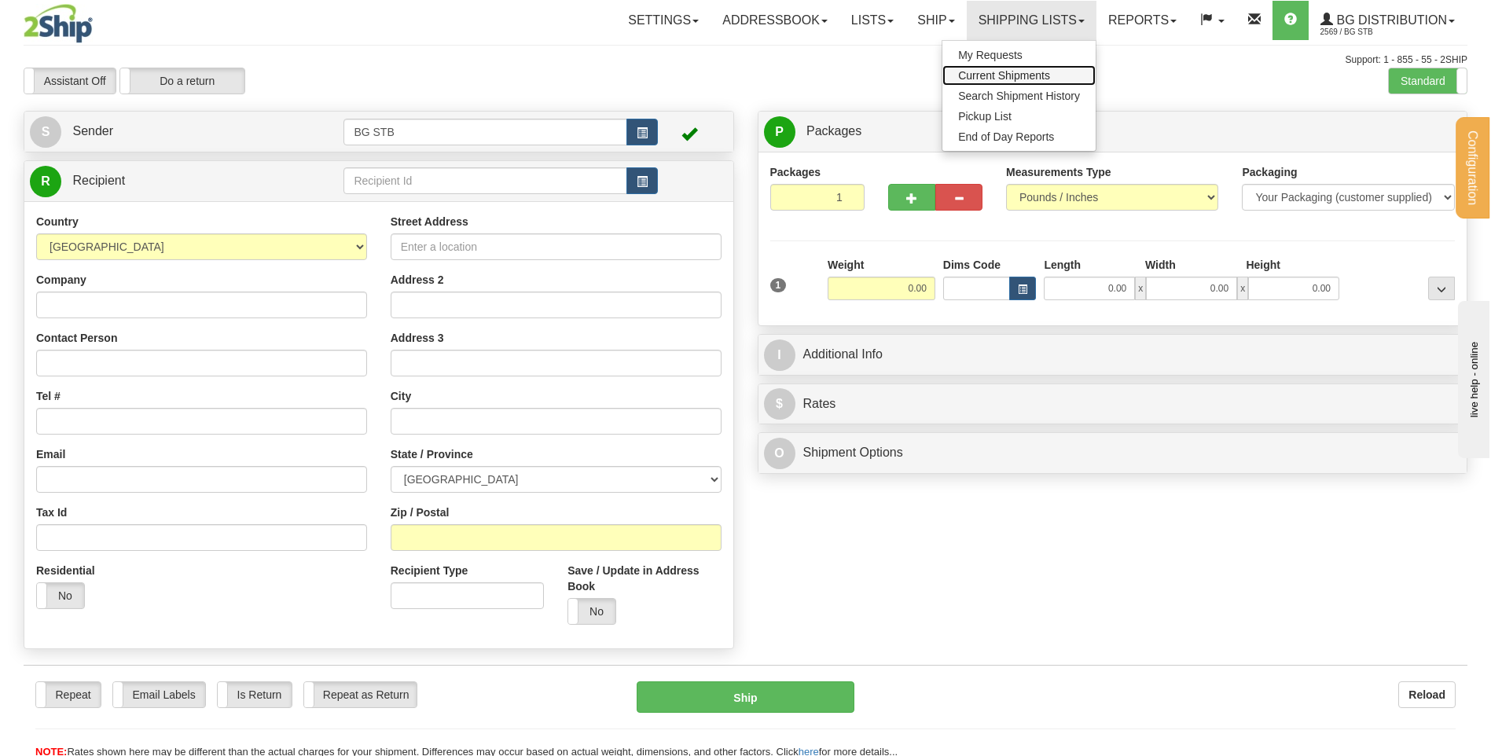
click at [1023, 70] on span "Current Shipments" at bounding box center [1004, 75] width 92 height 13
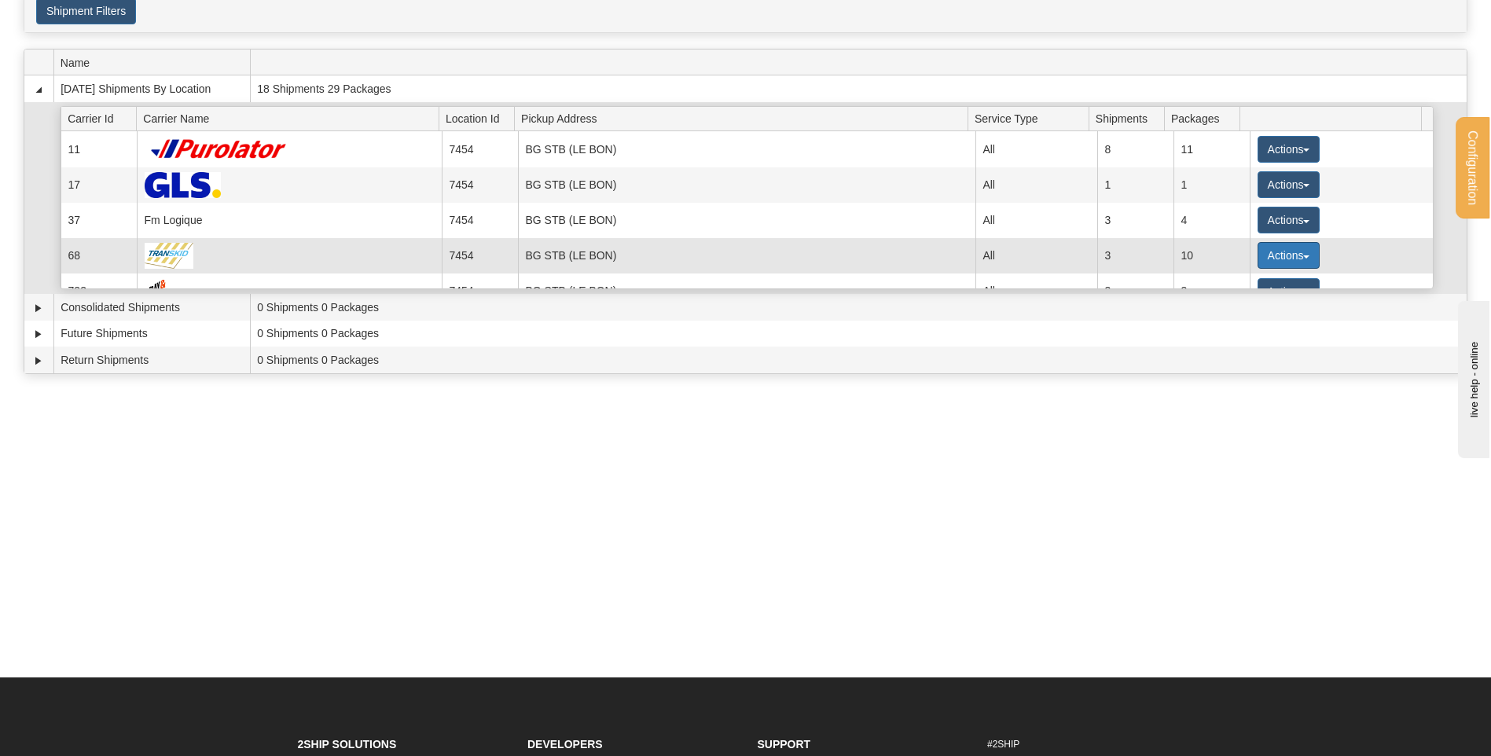
drag, startPoint x: 1275, startPoint y: 254, endPoint x: 1262, endPoint y: 256, distance: 13.6
click at [1276, 254] on button "Actions" at bounding box center [1289, 255] width 63 height 27
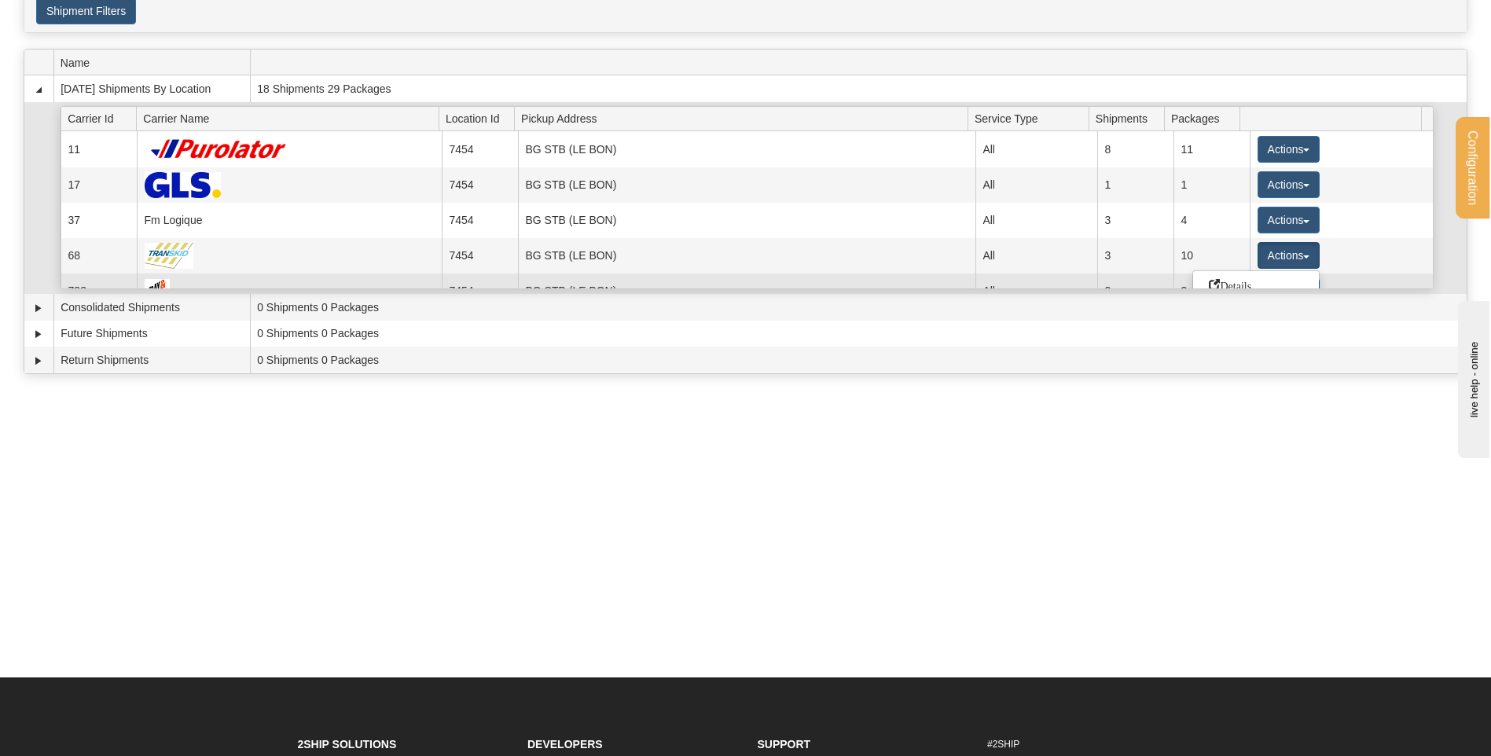
drag, startPoint x: 1245, startPoint y: 276, endPoint x: 1234, endPoint y: 274, distance: 10.3
click at [1245, 277] on link "Details" at bounding box center [1256, 285] width 126 height 20
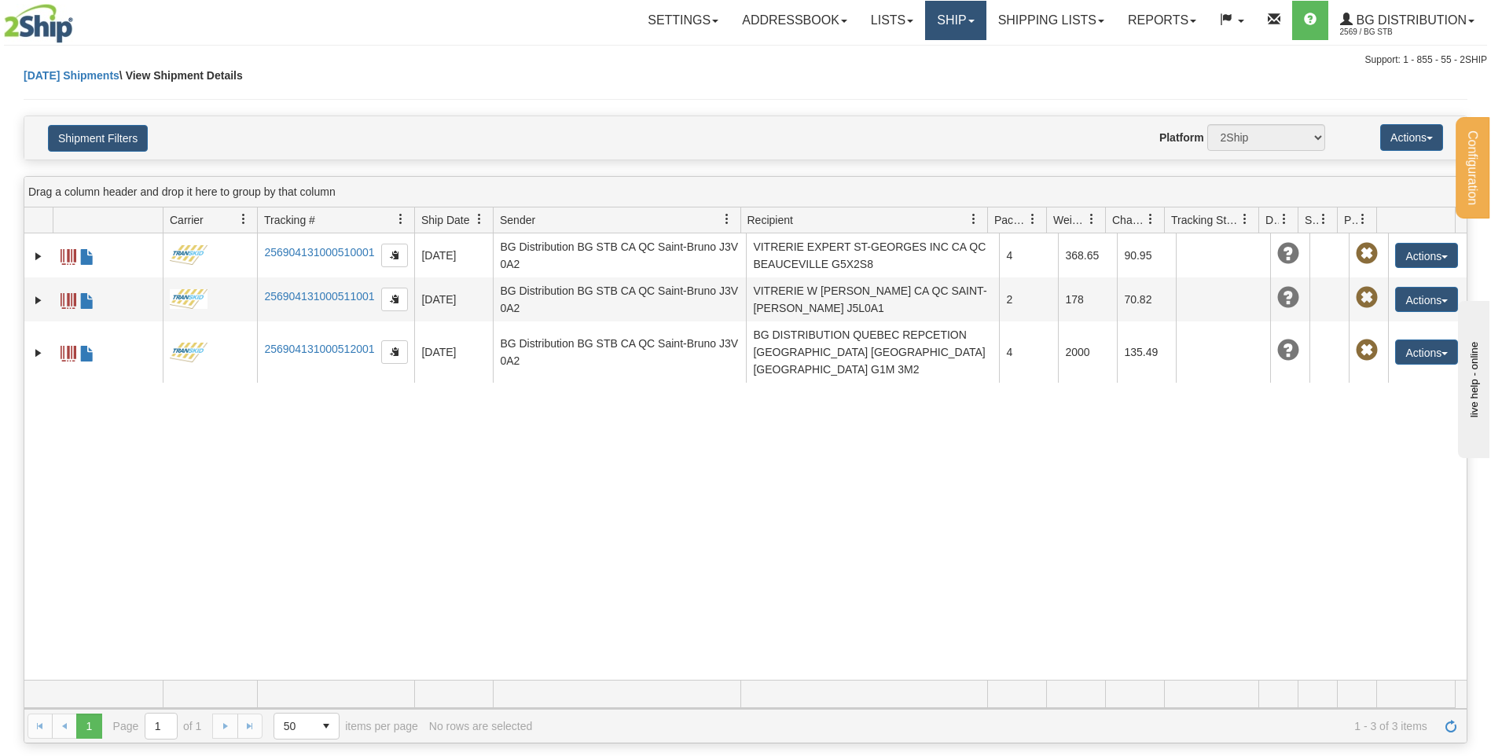
click at [946, 20] on link "Ship" at bounding box center [955, 20] width 61 height 39
click at [946, 55] on link "Ship Screen" at bounding box center [924, 55] width 124 height 20
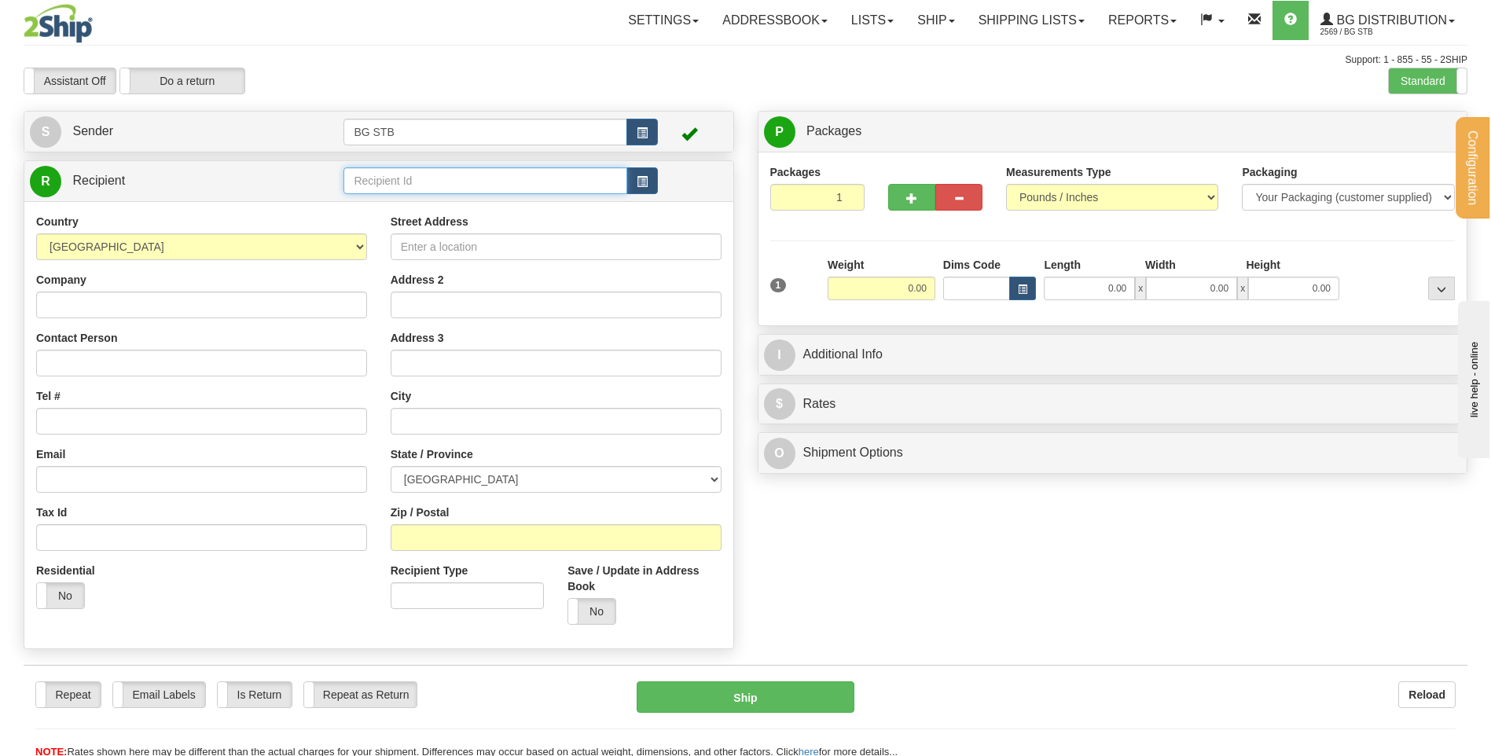
click at [399, 179] on input "text" at bounding box center [485, 180] width 283 height 27
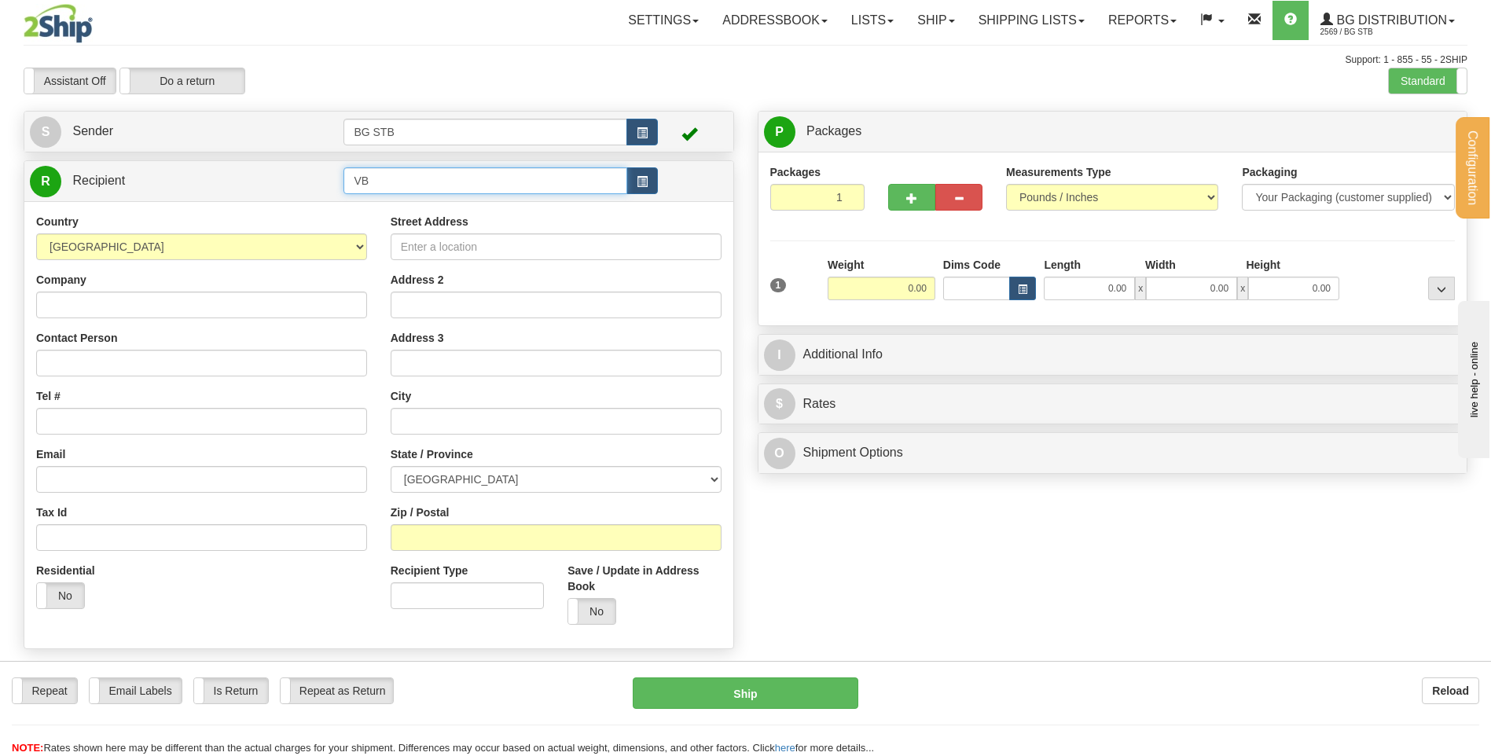
type input "V"
type input "BG TOR"
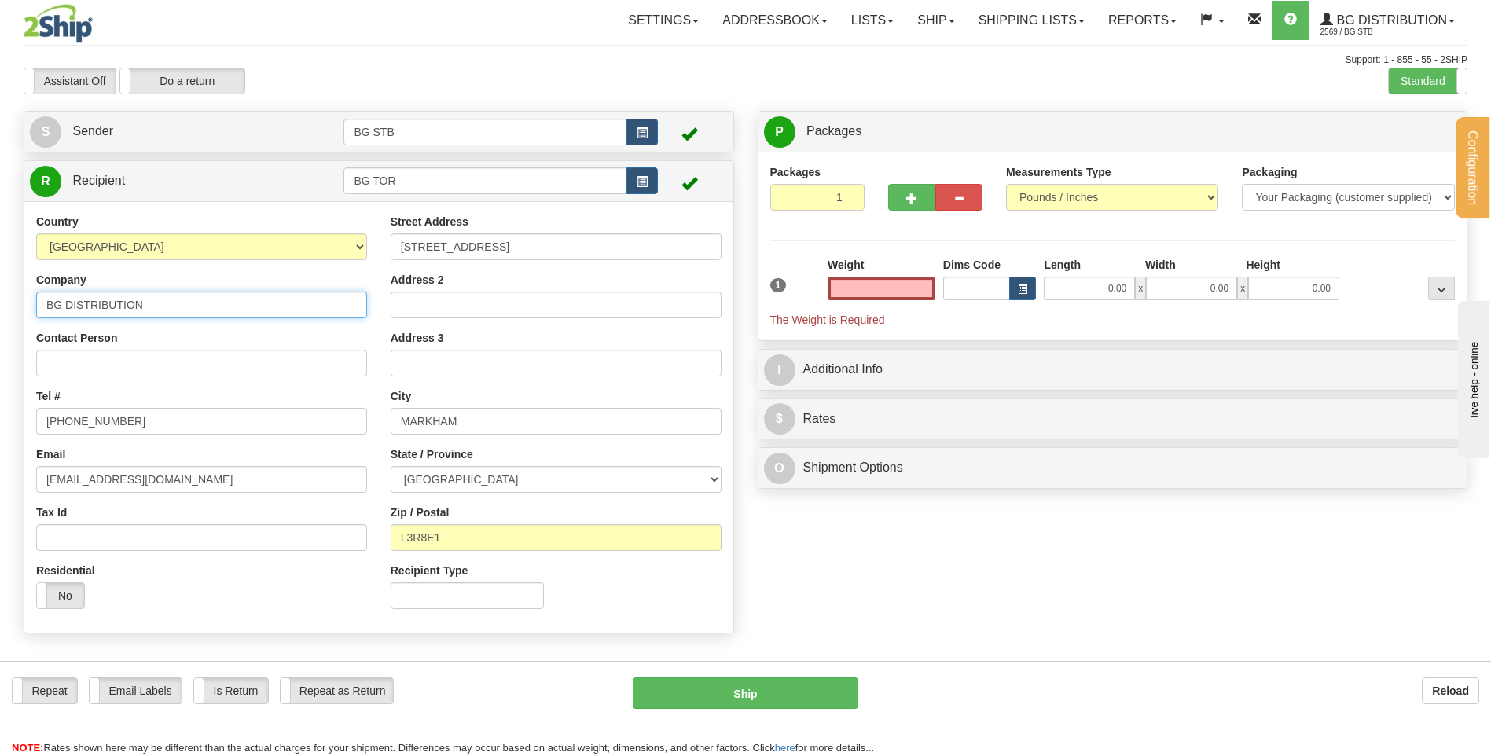
type input "0.00"
click at [201, 304] on input "BG DISTRIBUTION" at bounding box center [201, 305] width 331 height 27
click at [1412, 72] on label "Standard" at bounding box center [1428, 80] width 78 height 25
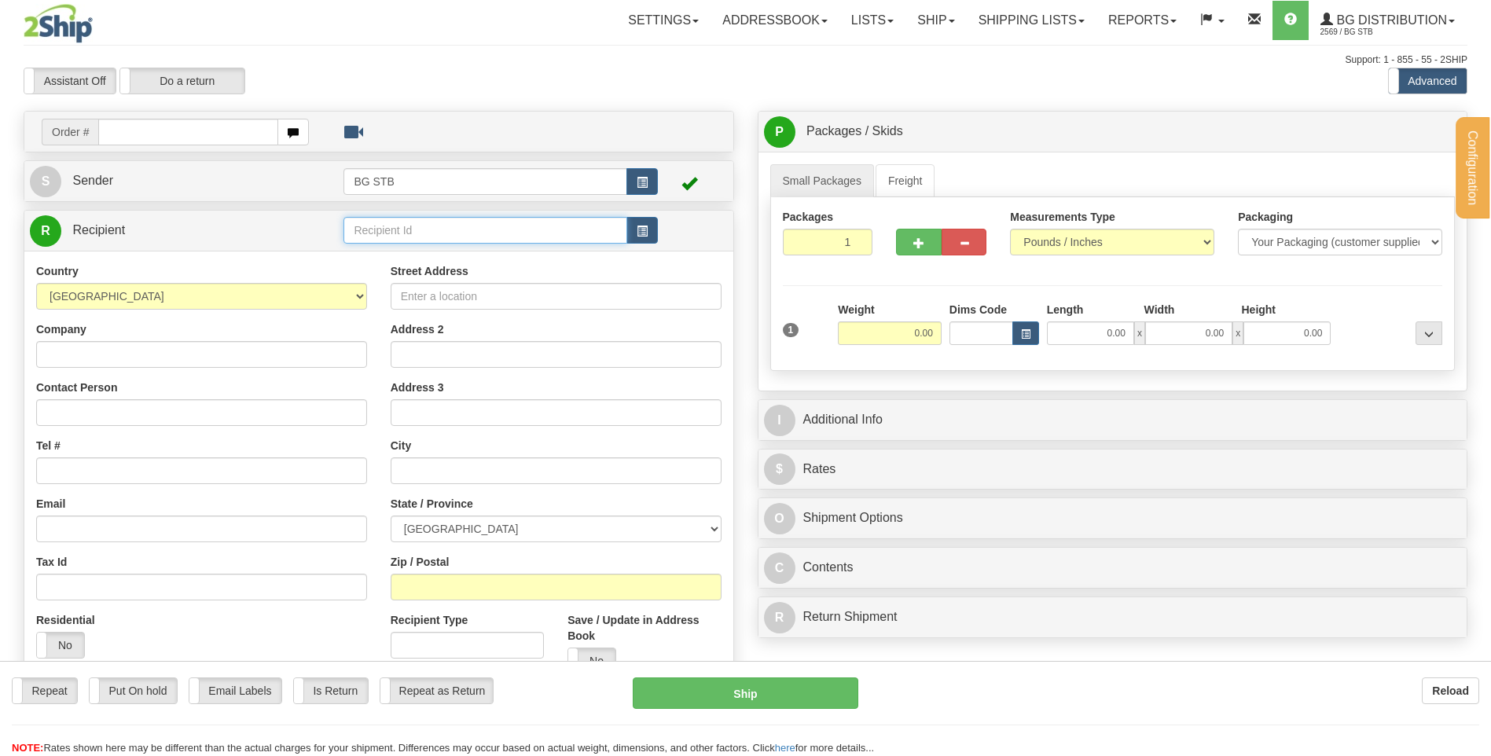
click at [471, 226] on input "text" at bounding box center [485, 230] width 283 height 27
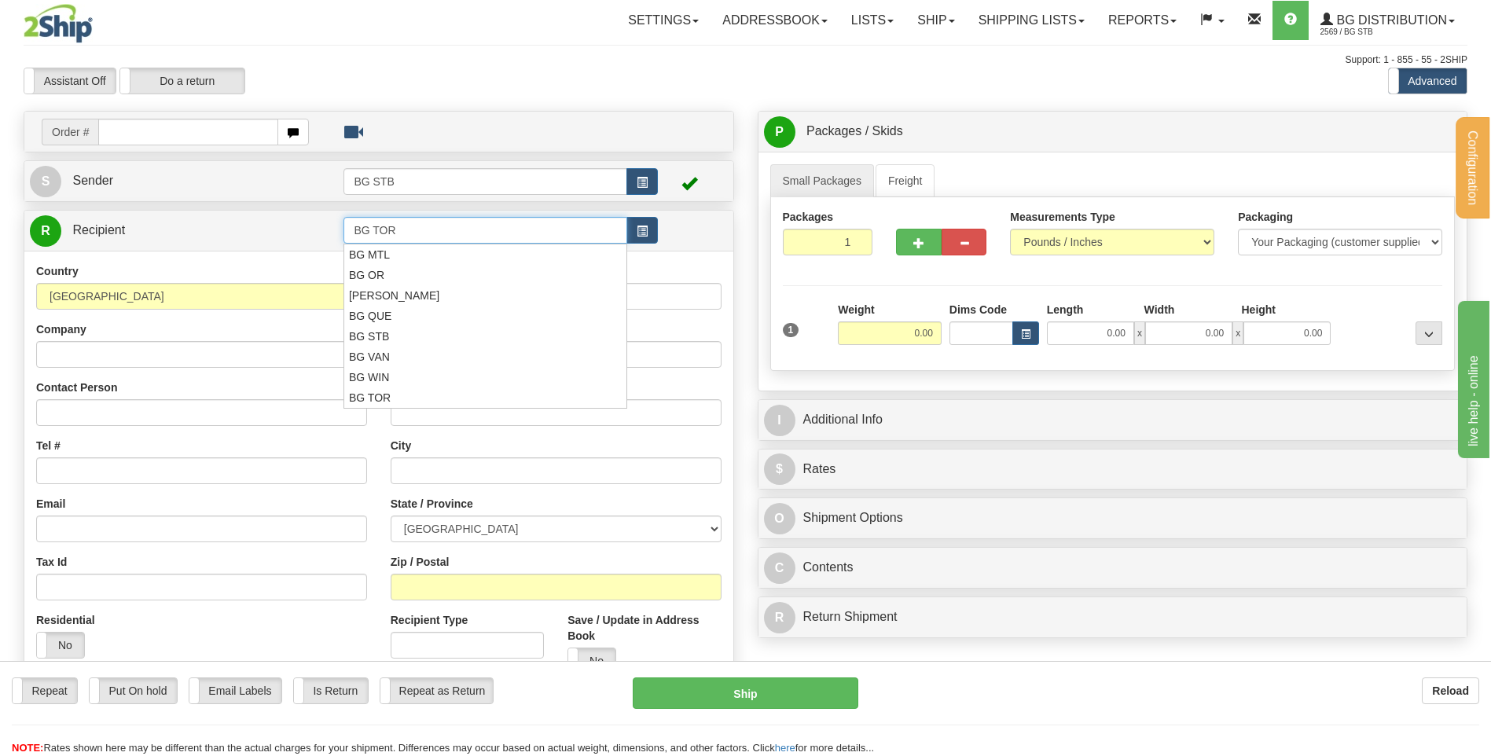
type input "BG TOR"
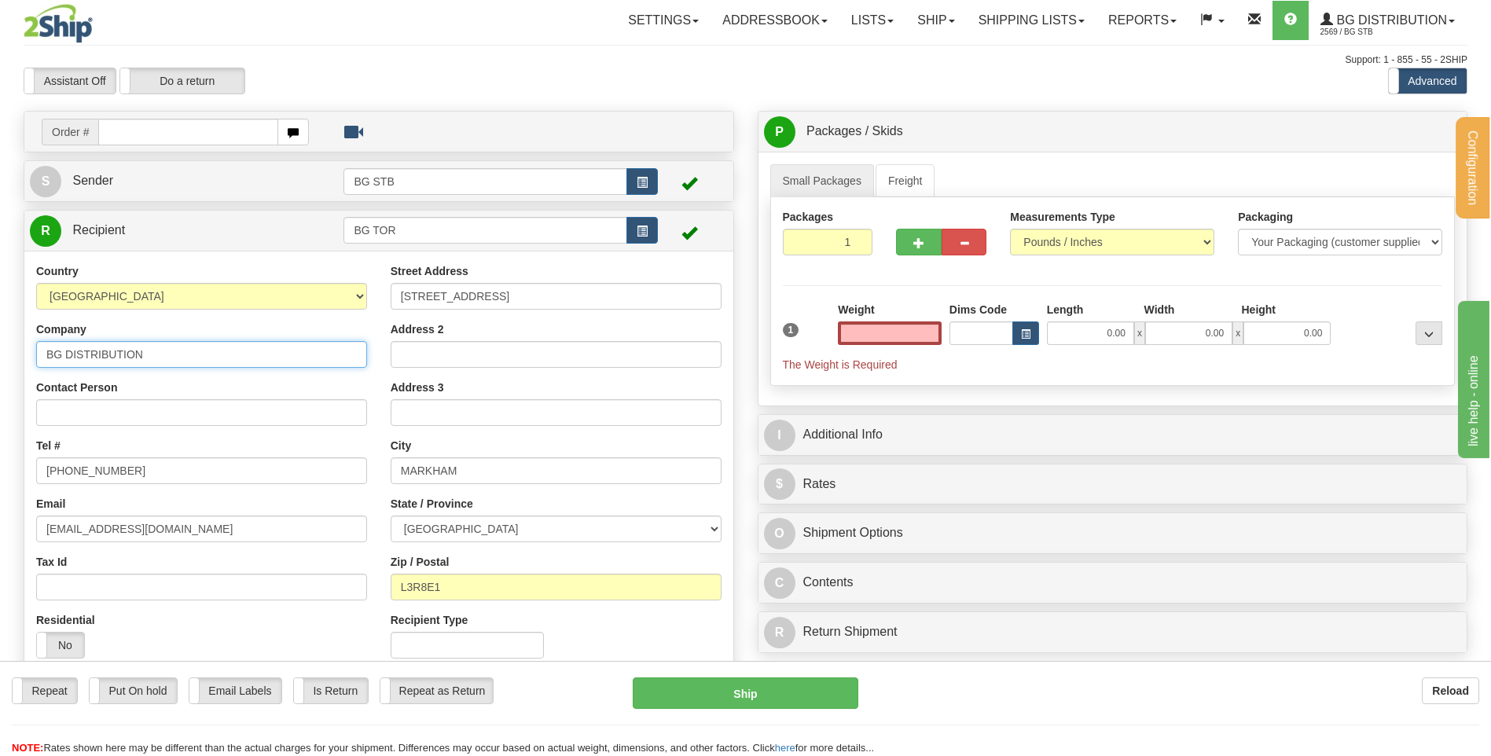
type input "0.00"
click at [249, 350] on input "BG DISTRIBUTION" at bounding box center [201, 354] width 331 height 27
click at [153, 351] on input "BG DISTRIBUTION ORONTO" at bounding box center [201, 354] width 331 height 27
click at [147, 351] on input "BG DISTRIBUTION ORONTO" at bounding box center [201, 354] width 331 height 27
type input "BG DISTRIBUTION TORONTO"
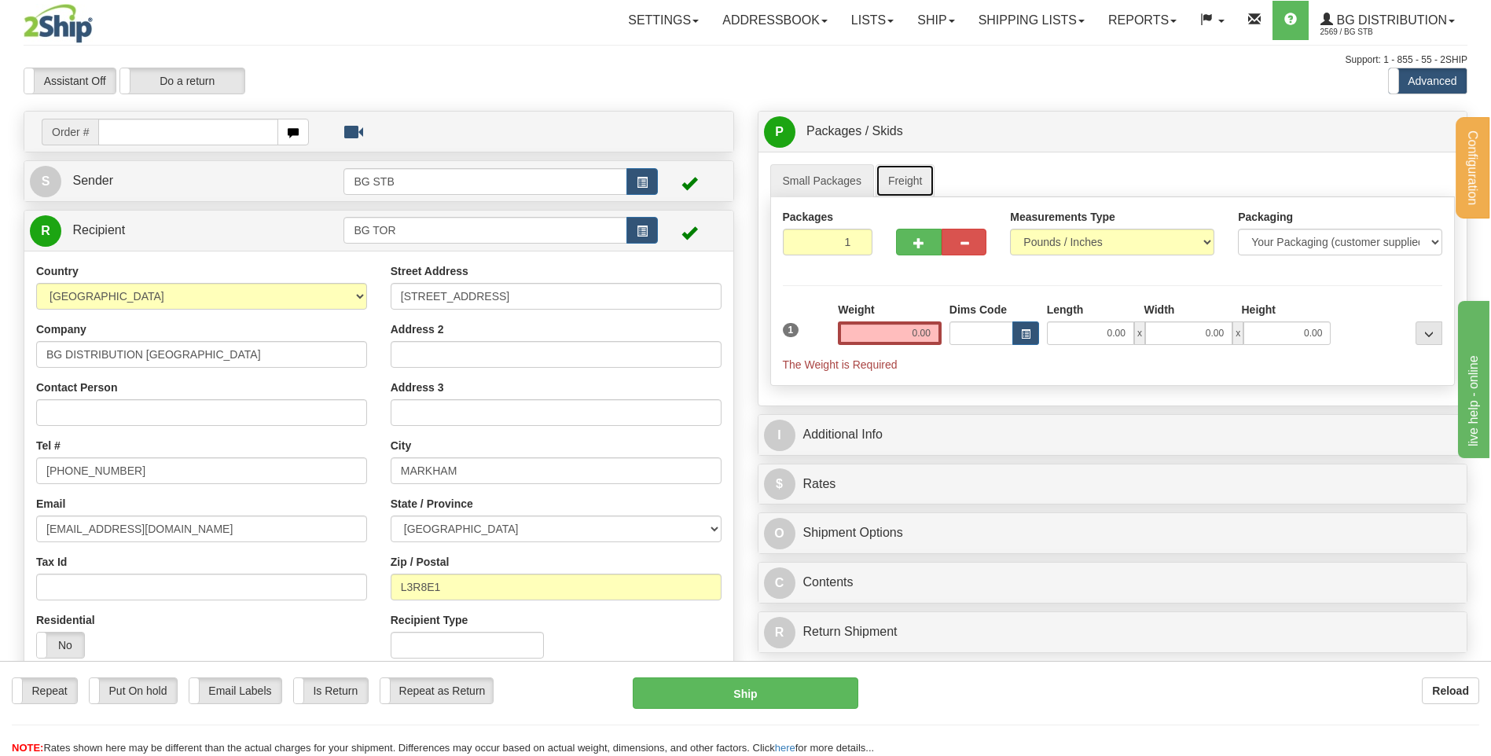
click at [904, 176] on link "Freight" at bounding box center [906, 180] width 60 height 33
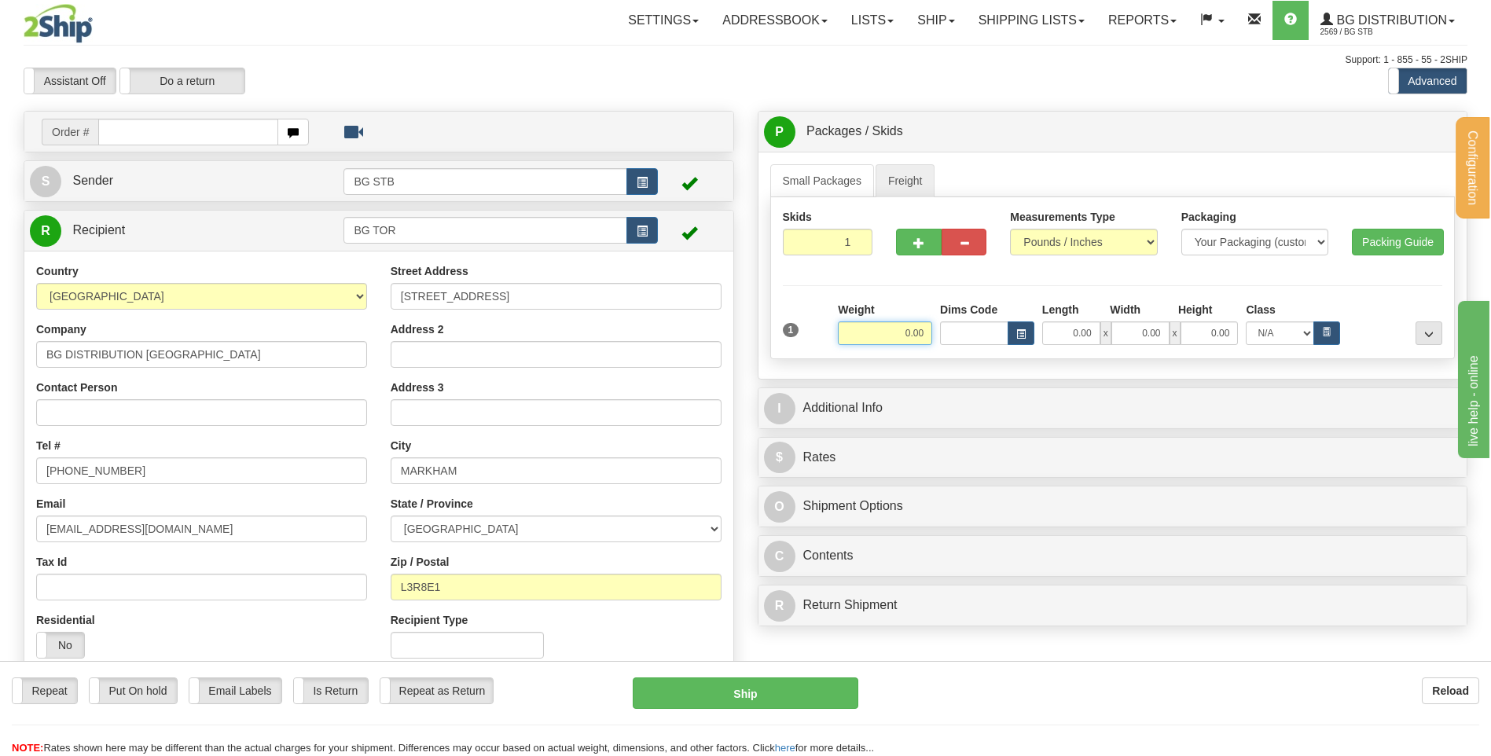
click at [897, 340] on input "0.00" at bounding box center [885, 334] width 94 height 24
type input "0.00"
click at [919, 231] on button "button" at bounding box center [918, 242] width 45 height 27
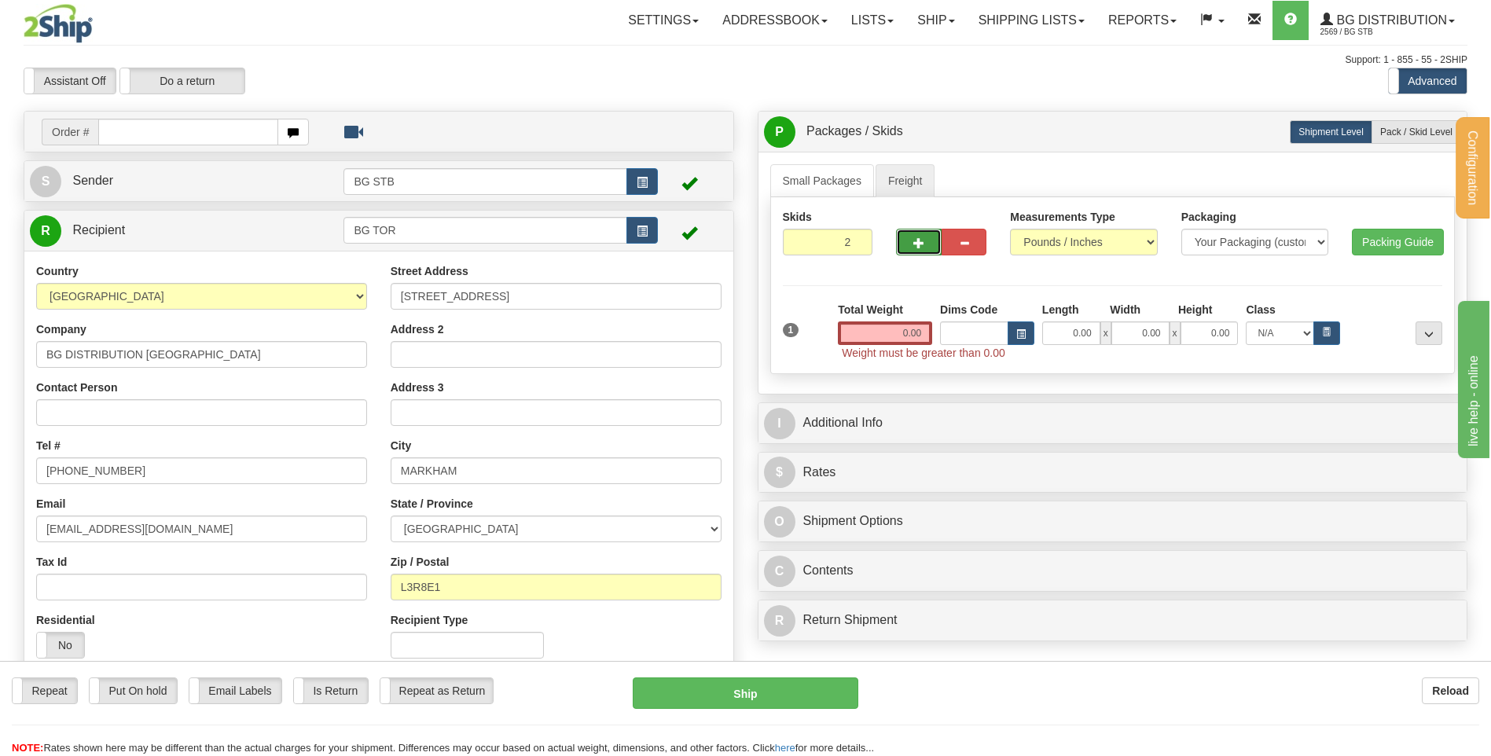
click at [920, 242] on span "button" at bounding box center [919, 243] width 11 height 10
type input "3"
click at [1408, 130] on span "Pack / Skid Level" at bounding box center [1417, 132] width 72 height 11
radio input "true"
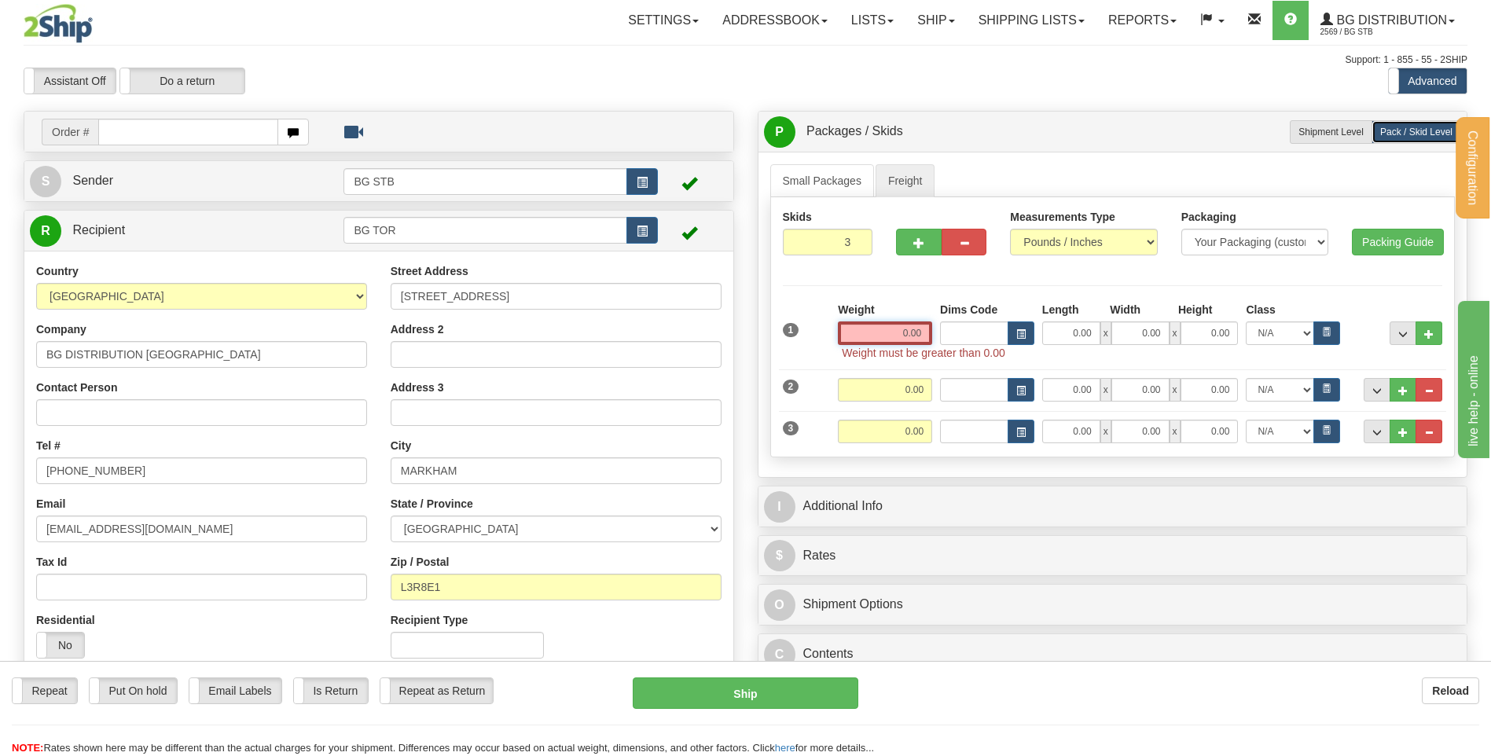
click at [894, 329] on input "0.00" at bounding box center [885, 334] width 94 height 24
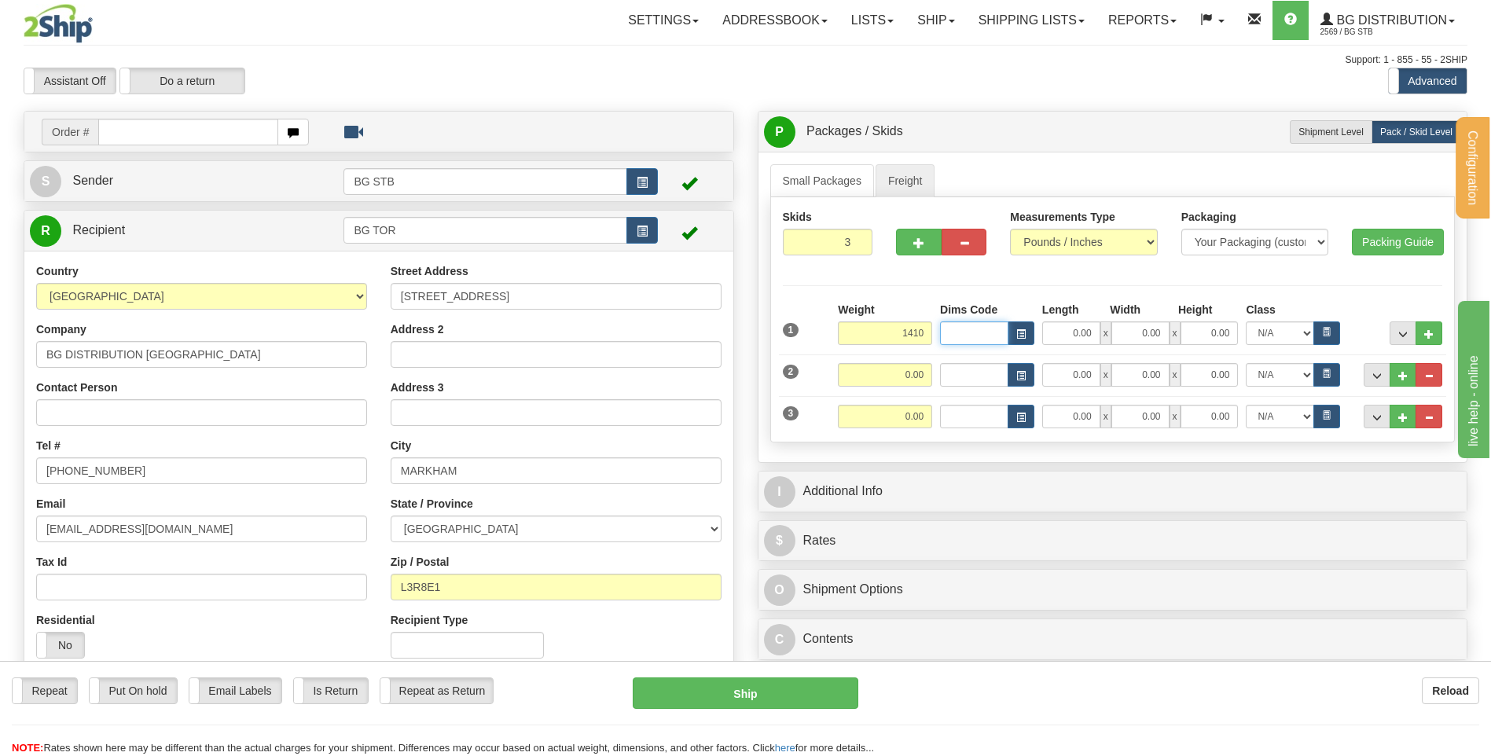
type input "1410.00"
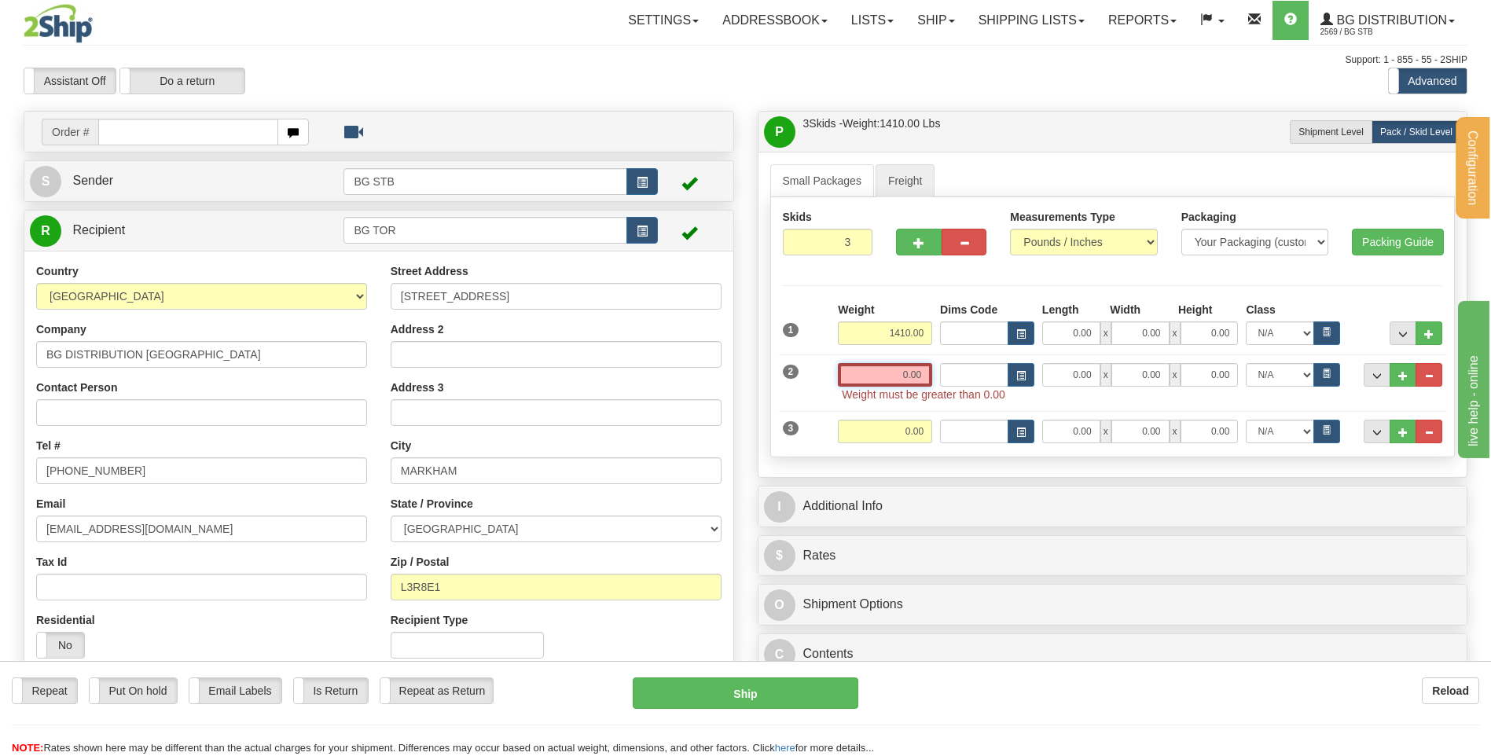
click at [923, 373] on input "0.00" at bounding box center [885, 375] width 94 height 24
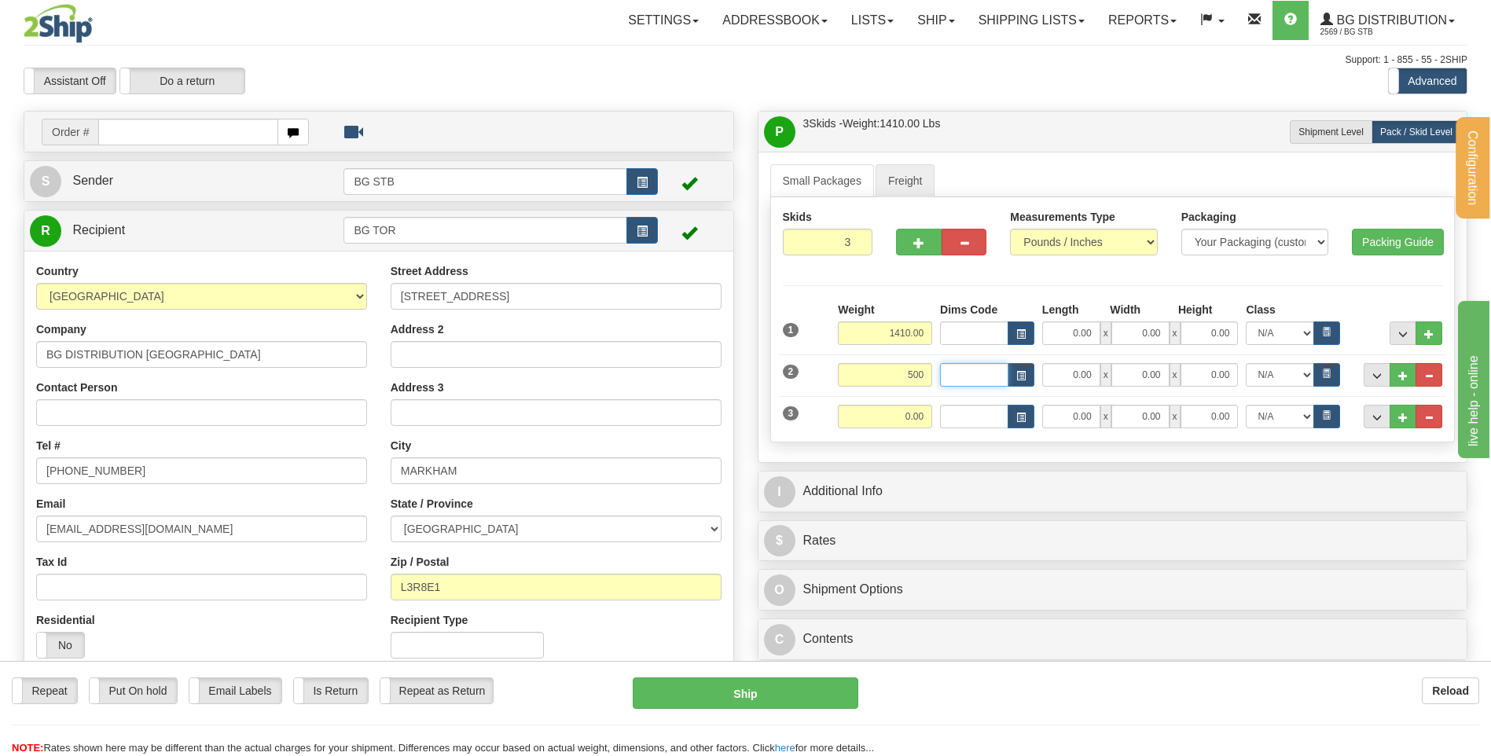
type input "500.00"
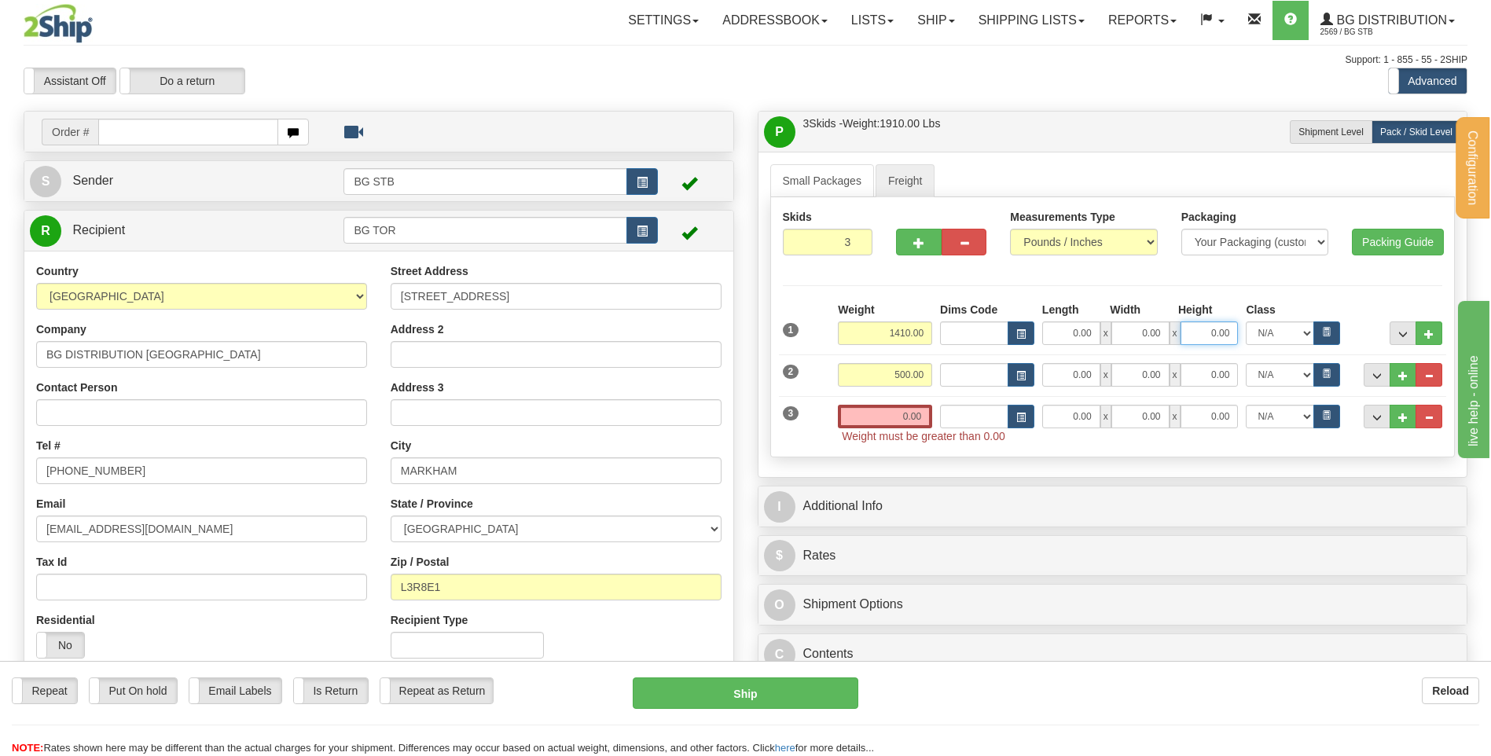
click at [1207, 337] on input "0.00" at bounding box center [1210, 334] width 58 height 24
type input "43.00"
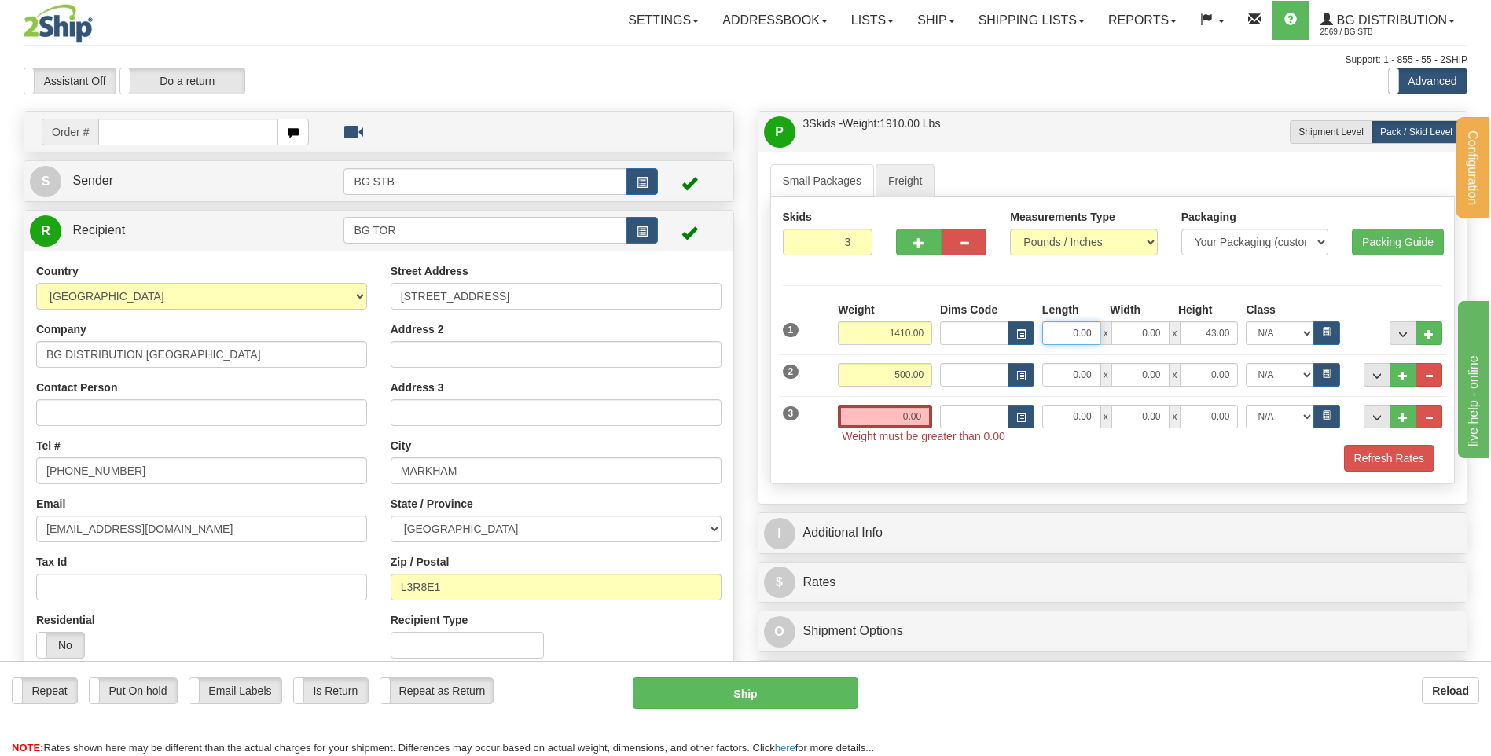
click at [1065, 326] on input "0.00" at bounding box center [1072, 334] width 58 height 24
type input "36.00"
type input "48.00"
click at [1071, 379] on input "0.00" at bounding box center [1072, 375] width 58 height 24
type input "36.00"
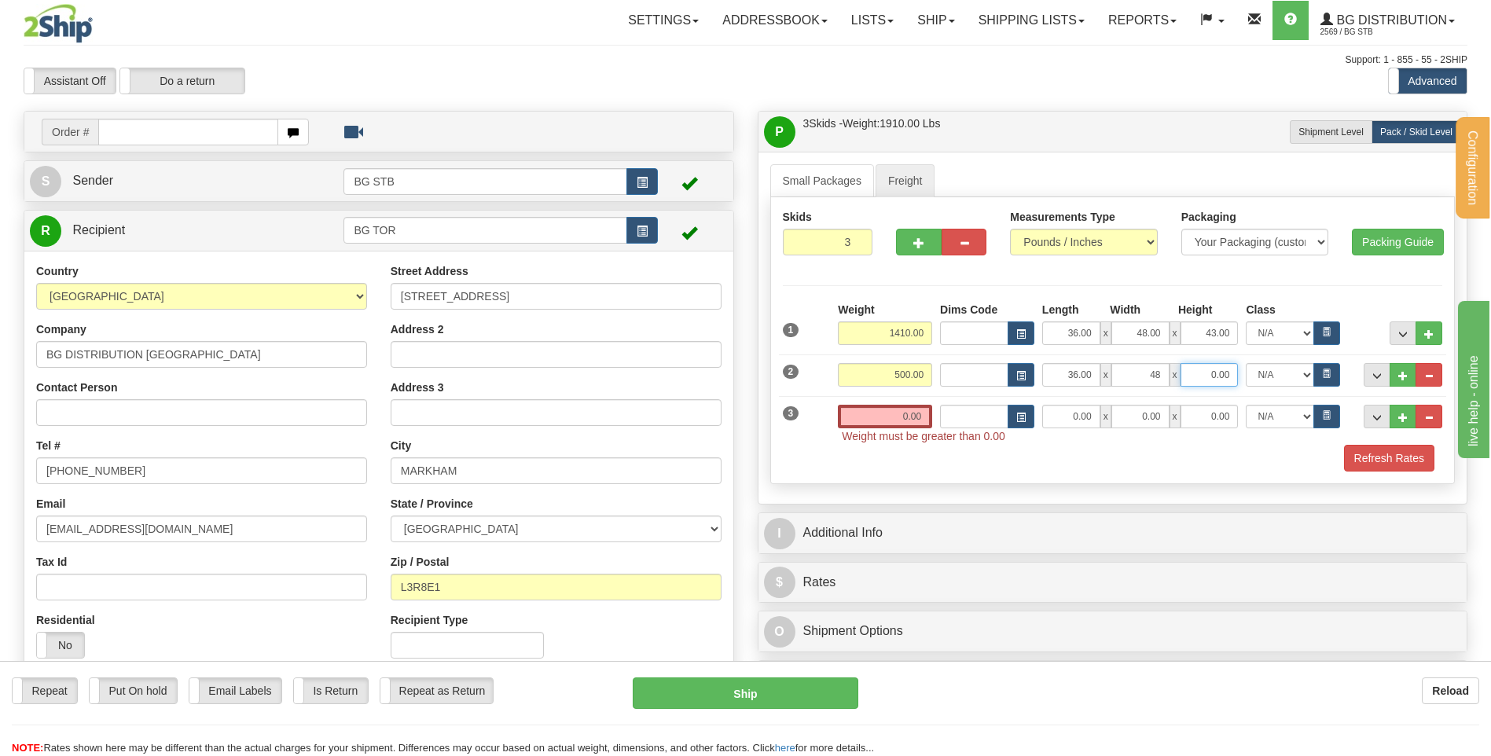
type input "48.00"
type input "30.00"
click at [885, 406] on input "0.00" at bounding box center [885, 417] width 94 height 24
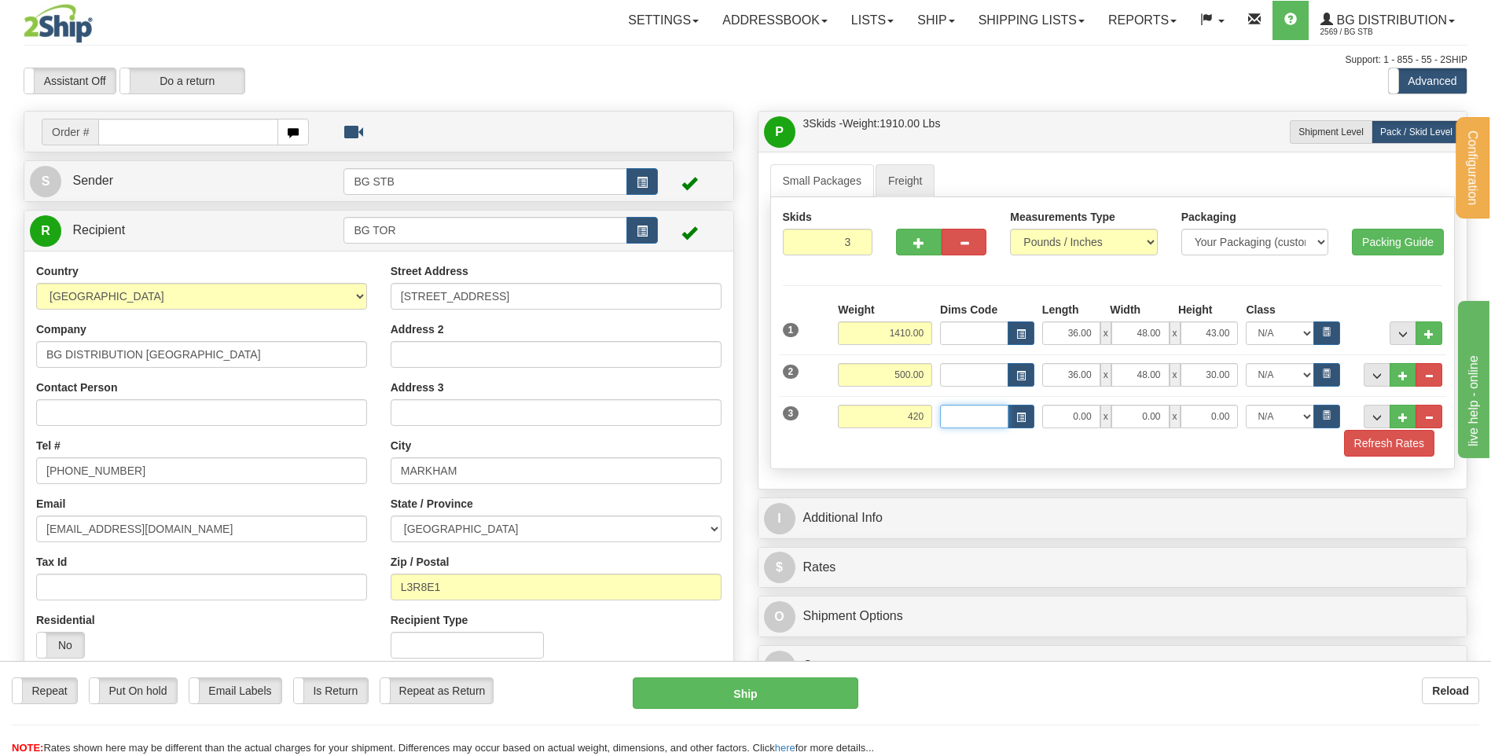
type input "420.00"
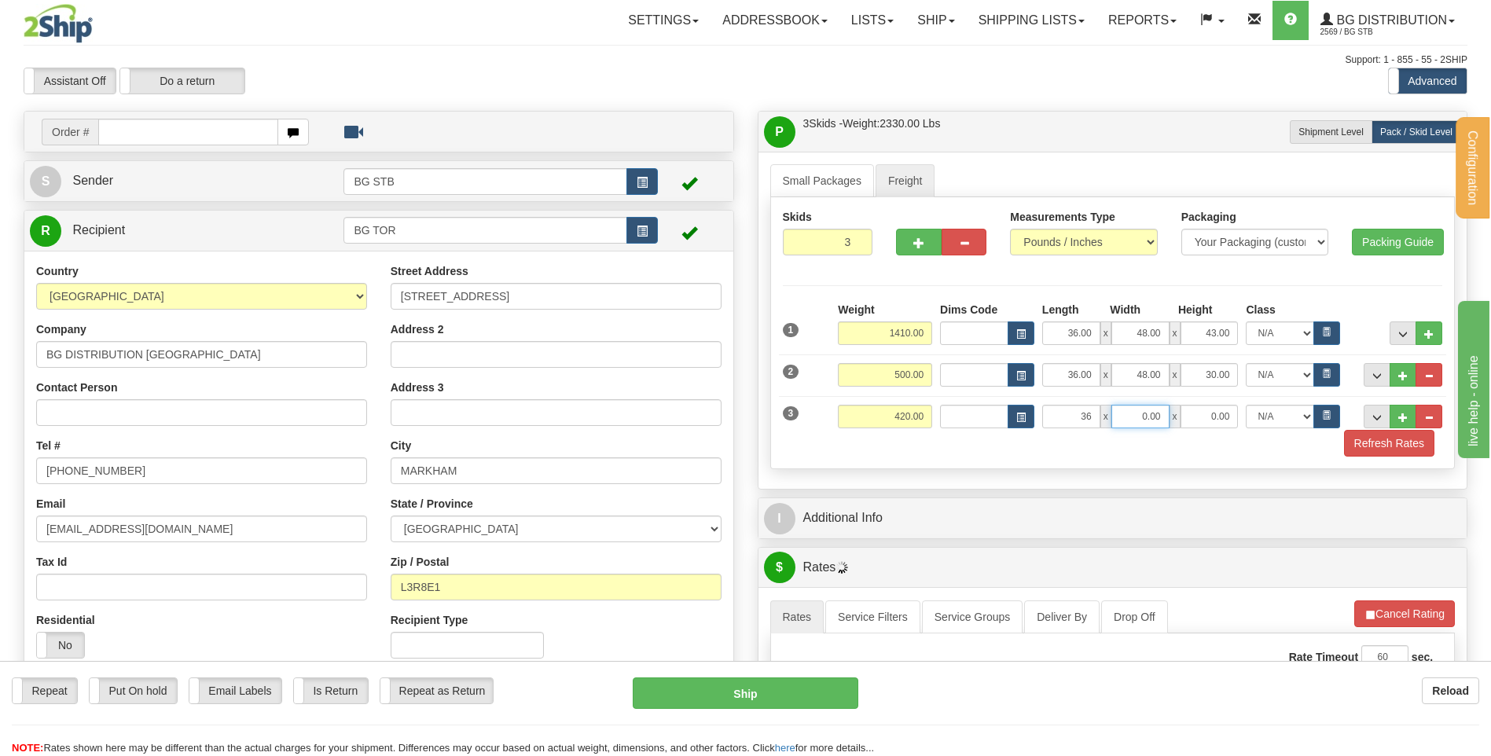
type input "36.00"
type input "48.00"
type input "39.00"
click at [1403, 333] on span "..." at bounding box center [1403, 334] width 9 height 9
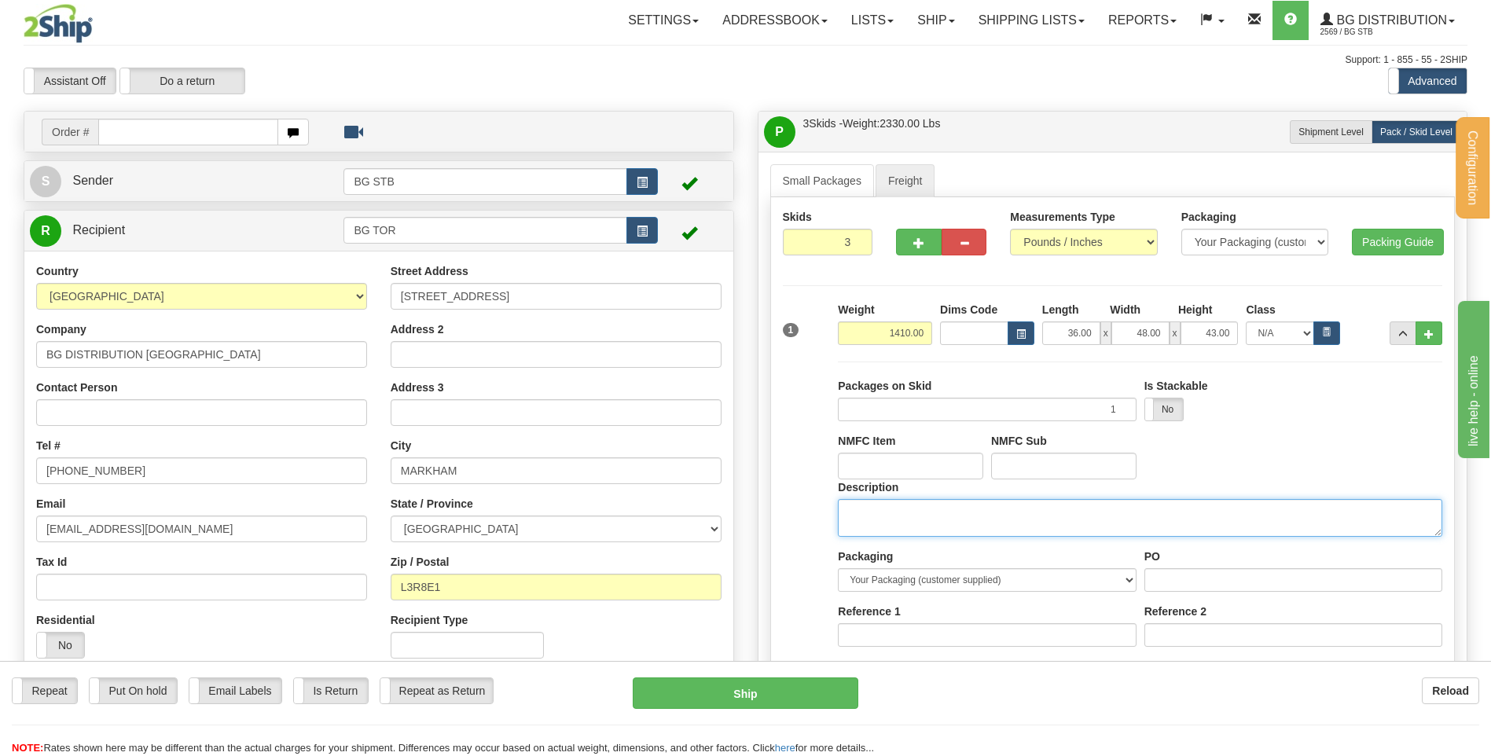
click at [888, 508] on textarea "Description" at bounding box center [1140, 518] width 605 height 38
type textarea "3 SKID"
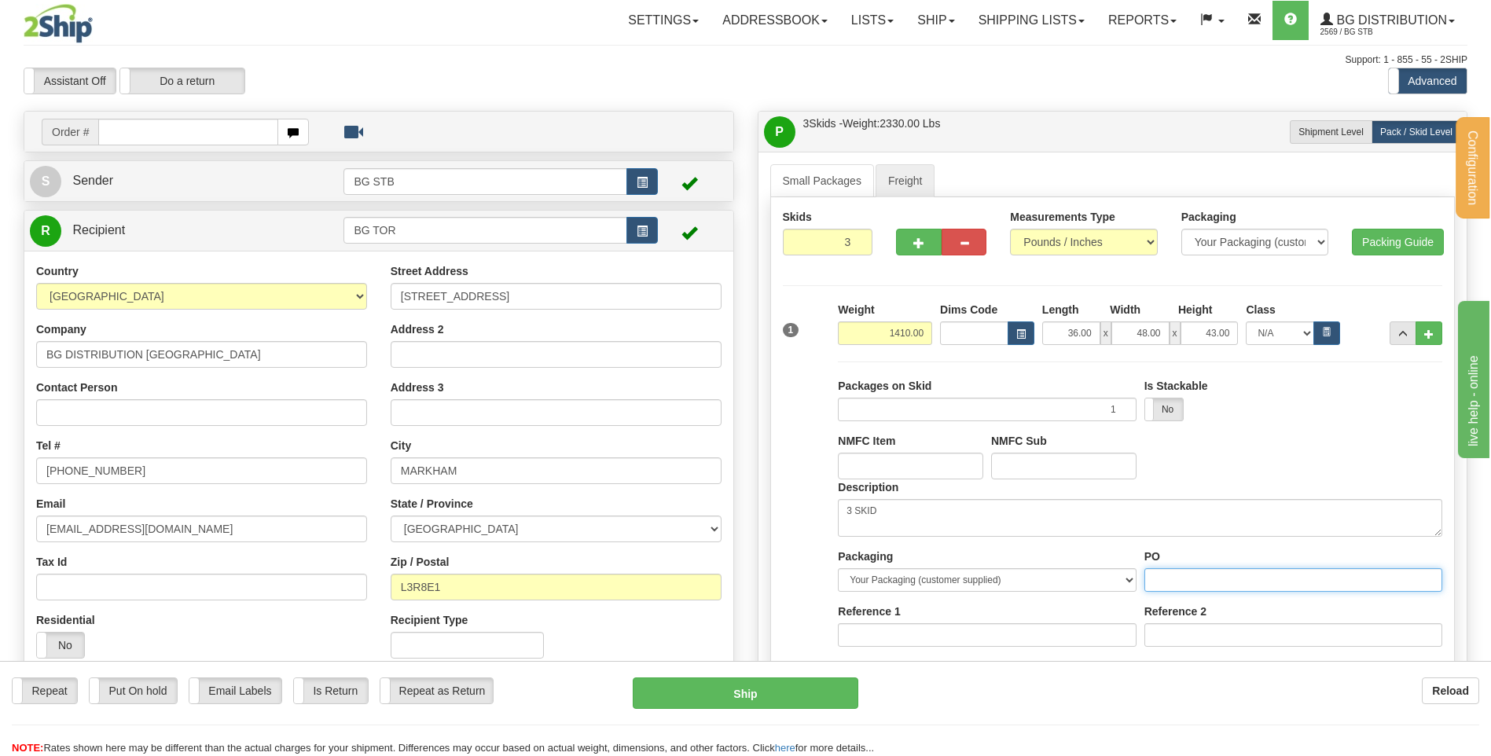
click at [1210, 587] on input "PO" at bounding box center [1294, 580] width 298 height 24
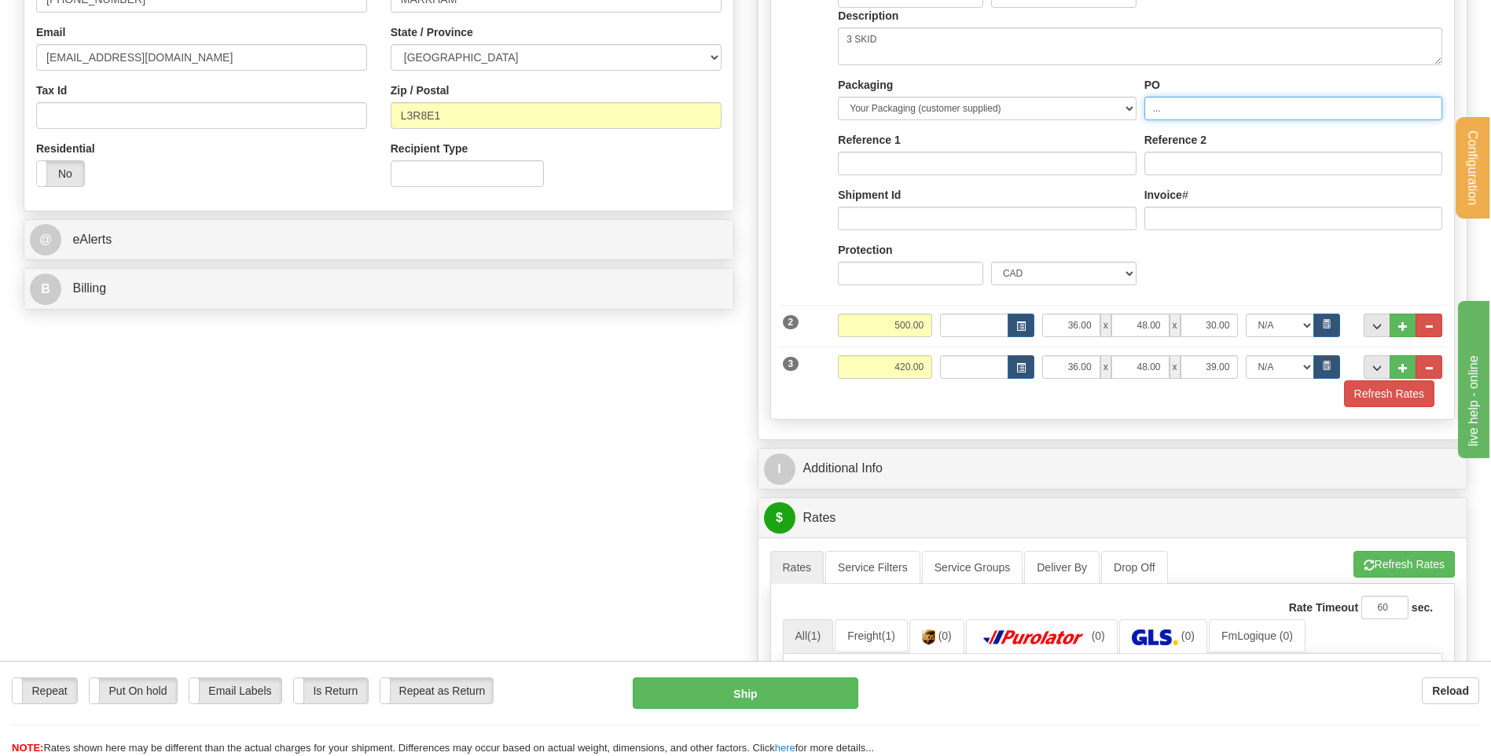
type input "..."
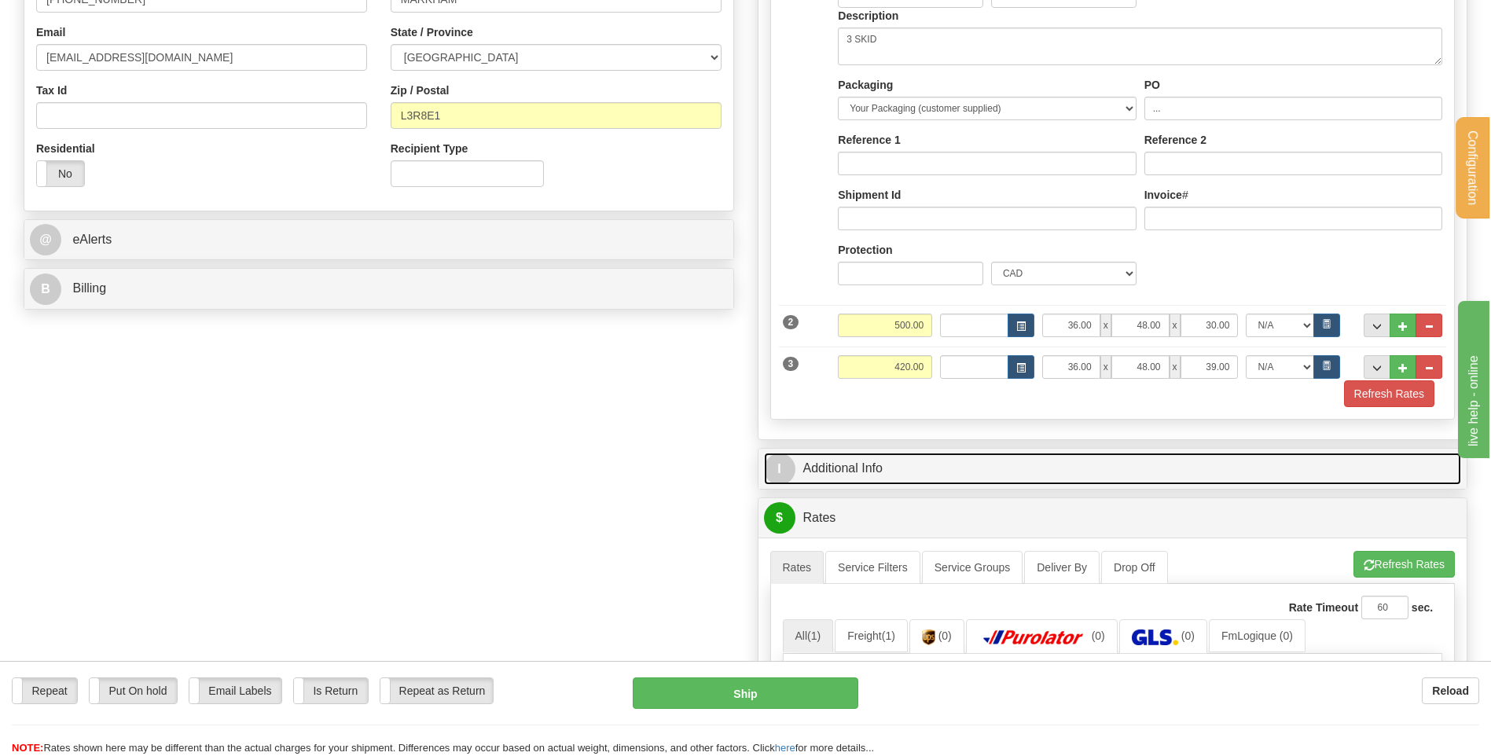
click at [943, 466] on link "I Additional Info" at bounding box center [1113, 469] width 698 height 32
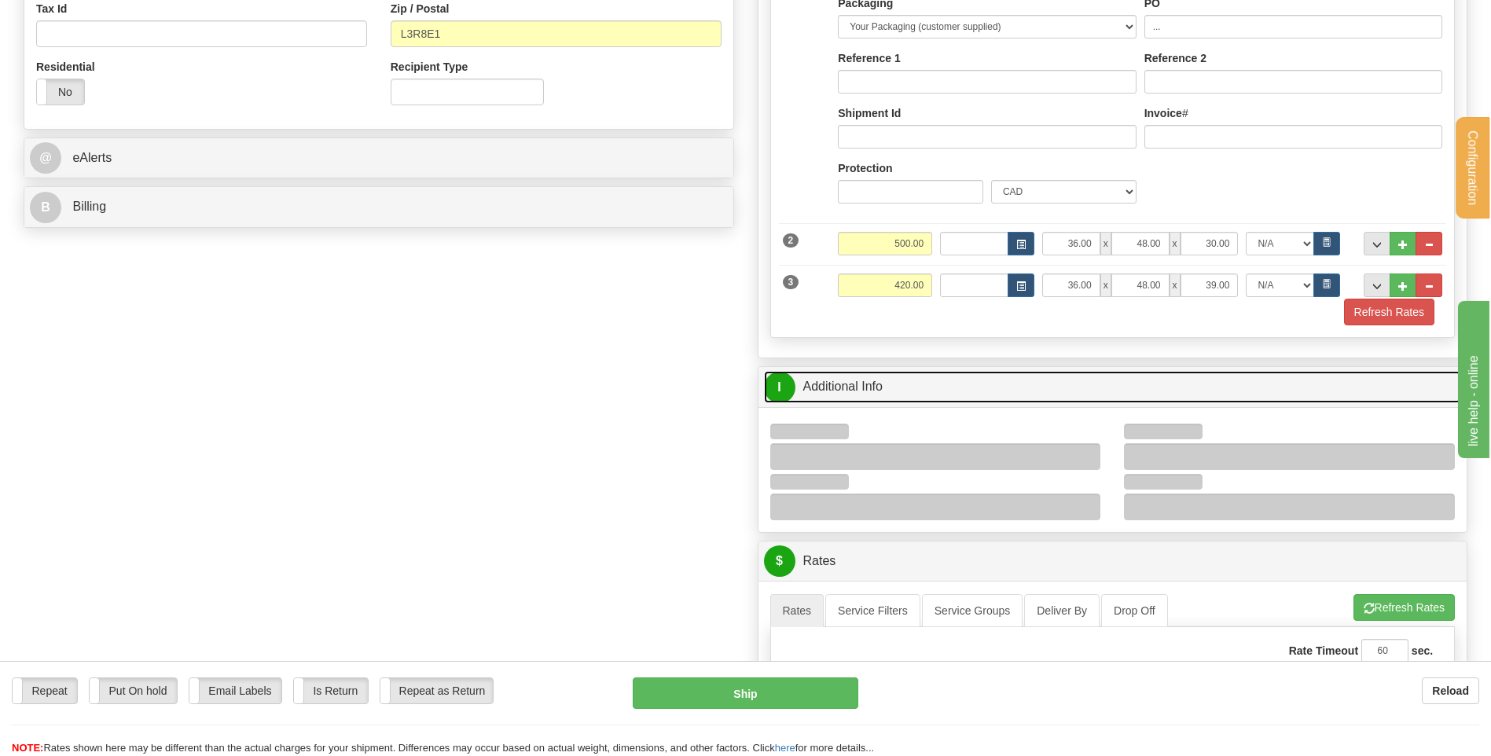
scroll to position [629, 0]
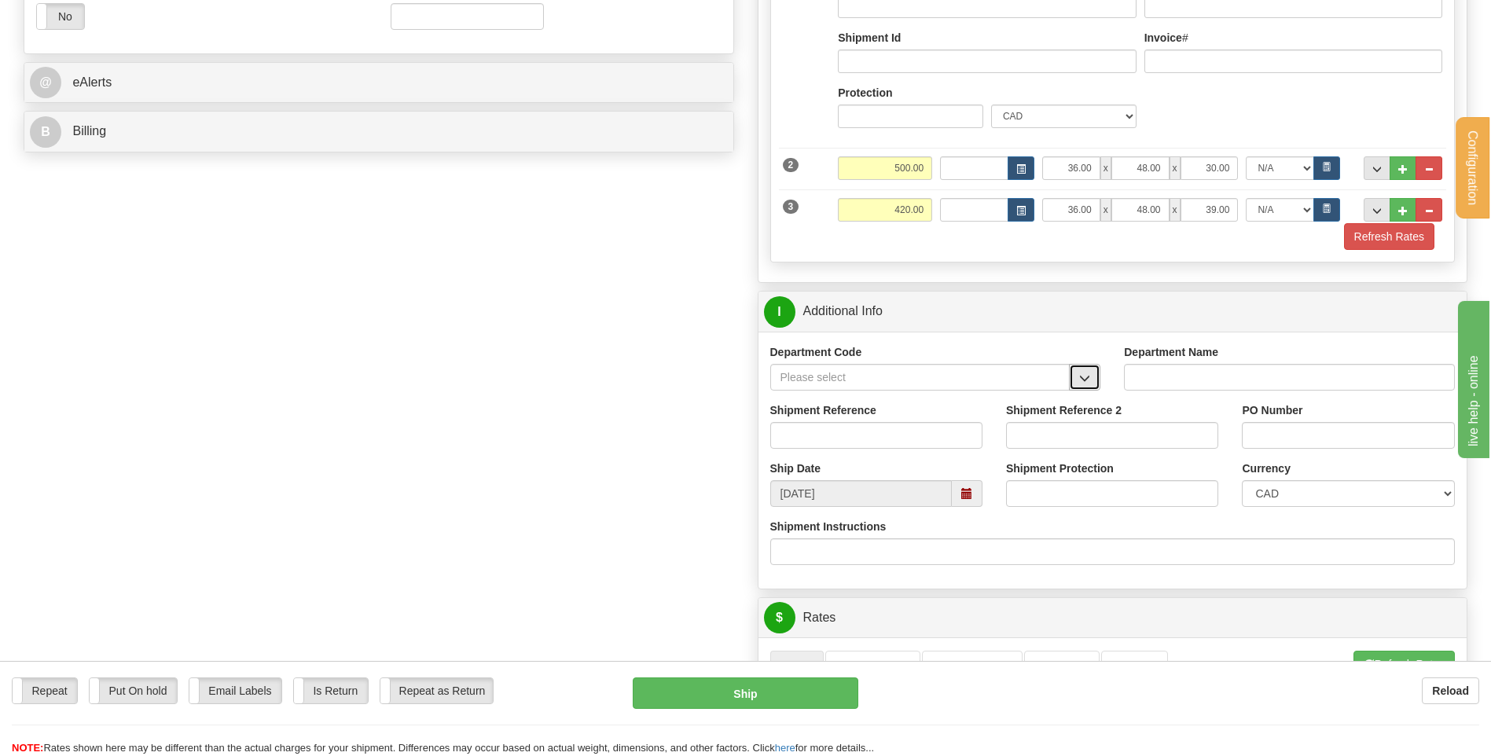
click at [1089, 384] on button "button" at bounding box center [1084, 377] width 31 height 27
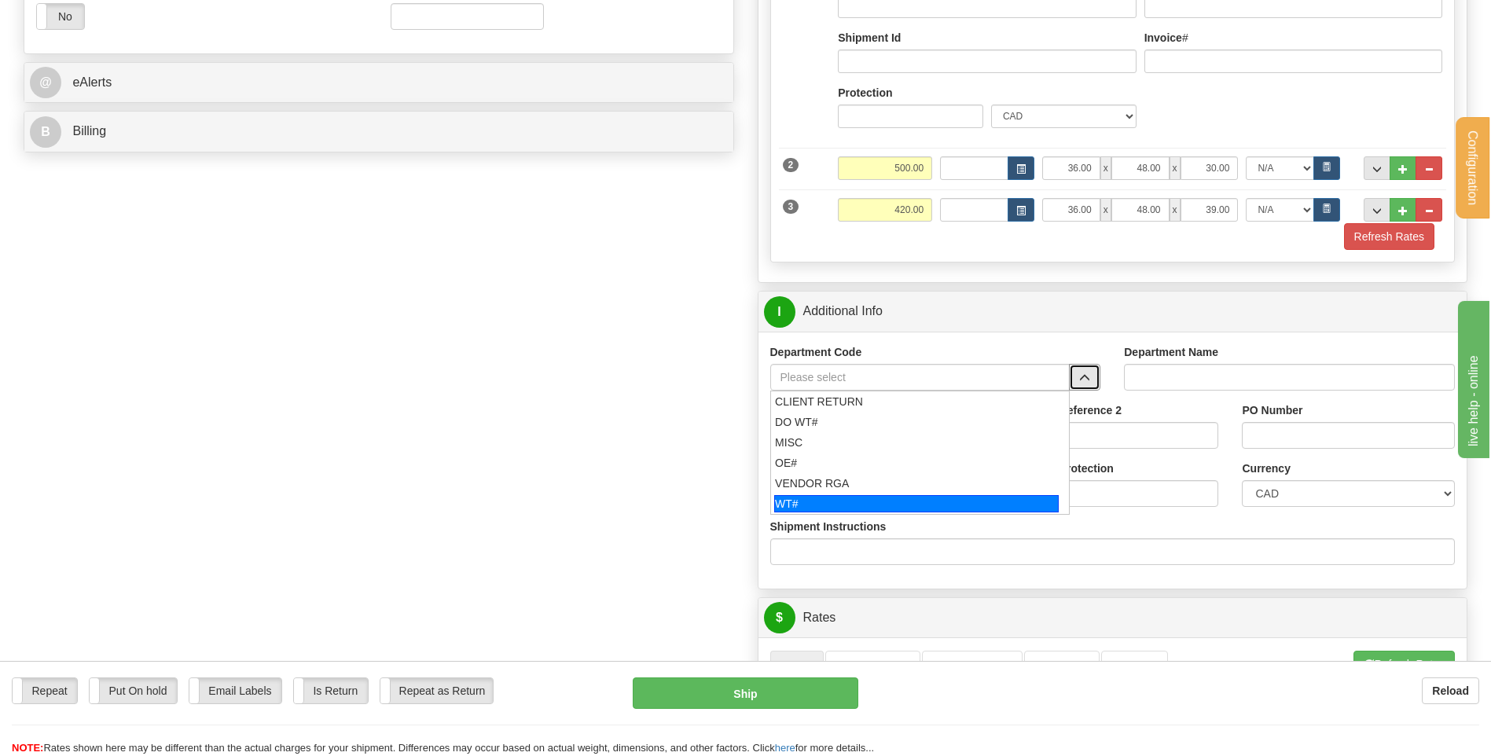
drag, startPoint x: 843, startPoint y: 500, endPoint x: 840, endPoint y: 459, distance: 41.0
click at [841, 497] on div "WT#" at bounding box center [916, 503] width 285 height 17
type input "WT#"
type input "WAREHOUSE TRANSFERS"
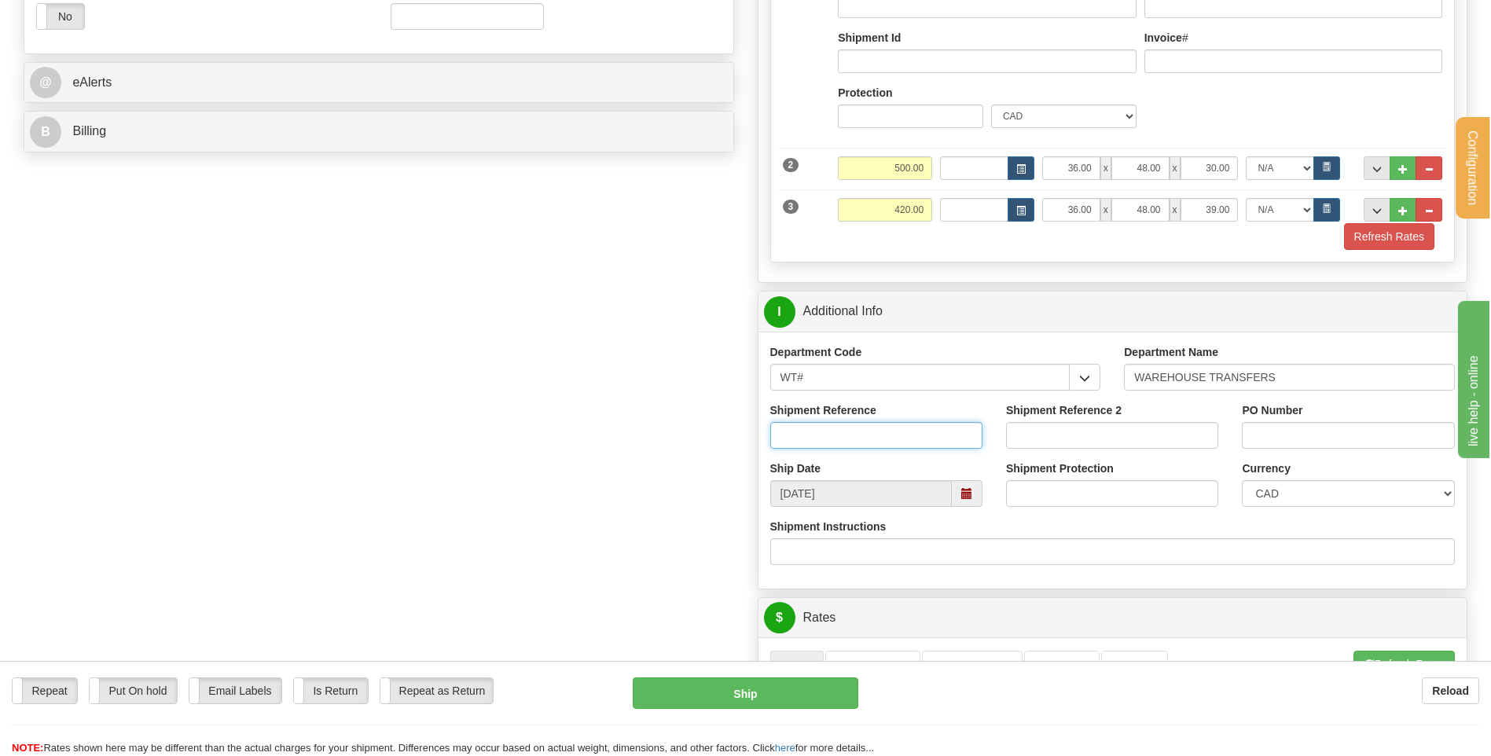
click at [845, 436] on input "Shipment Reference" at bounding box center [876, 435] width 212 height 27
type input "TRANSFERT 08"
click at [1299, 436] on input "PO Number" at bounding box center [1348, 435] width 212 height 27
type input "TRANSFERT [GEOGRAPHIC_DATA]"
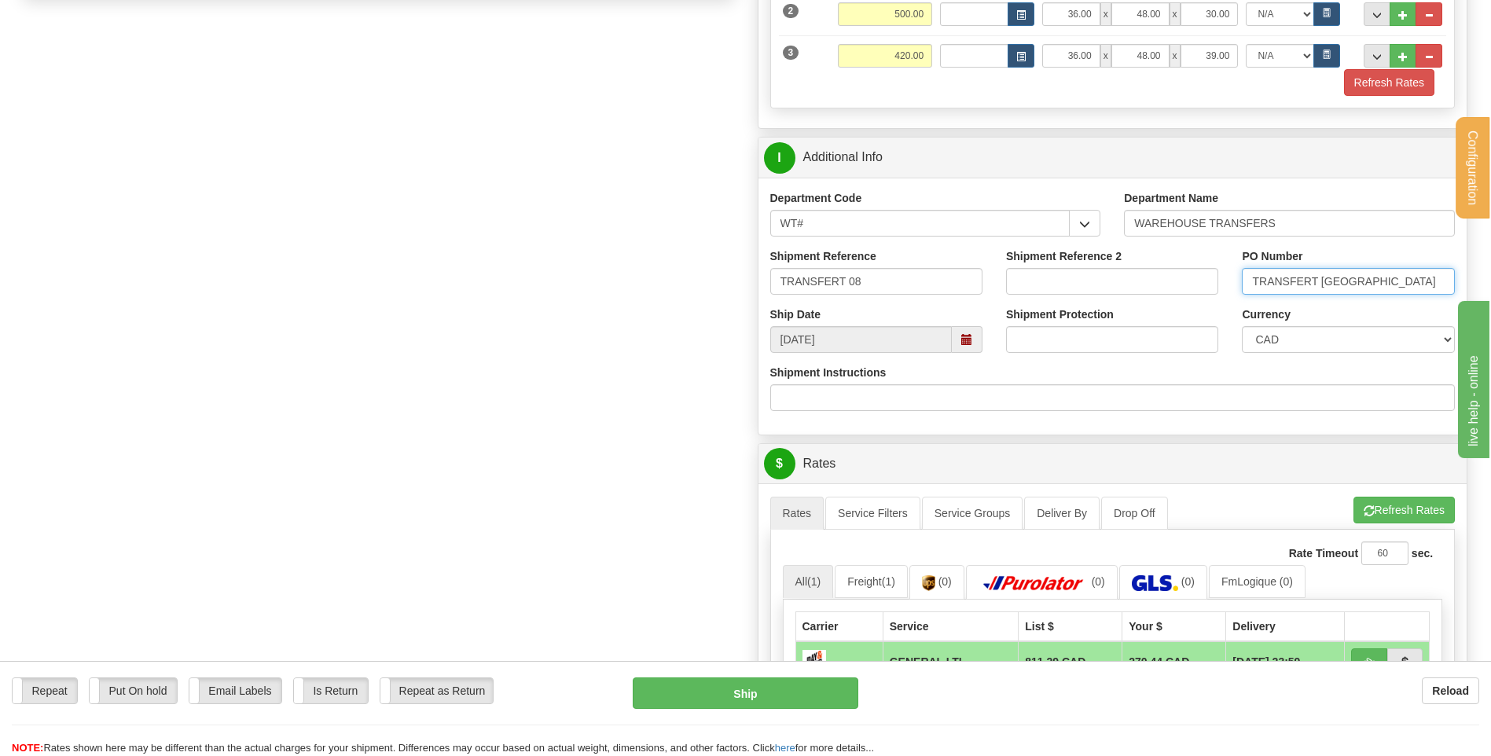
scroll to position [943, 0]
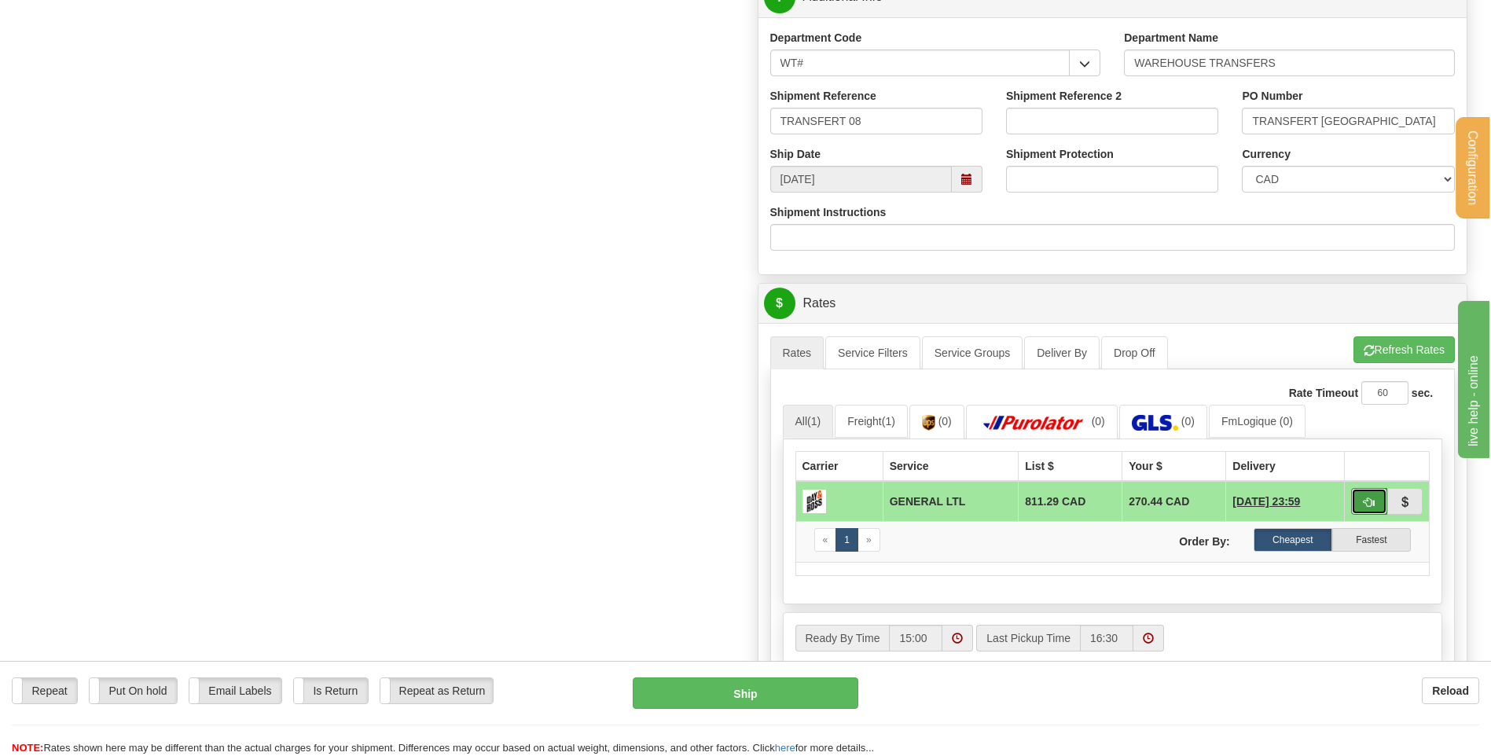
click at [1372, 503] on span "button" at bounding box center [1369, 503] width 11 height 10
type input "GL"
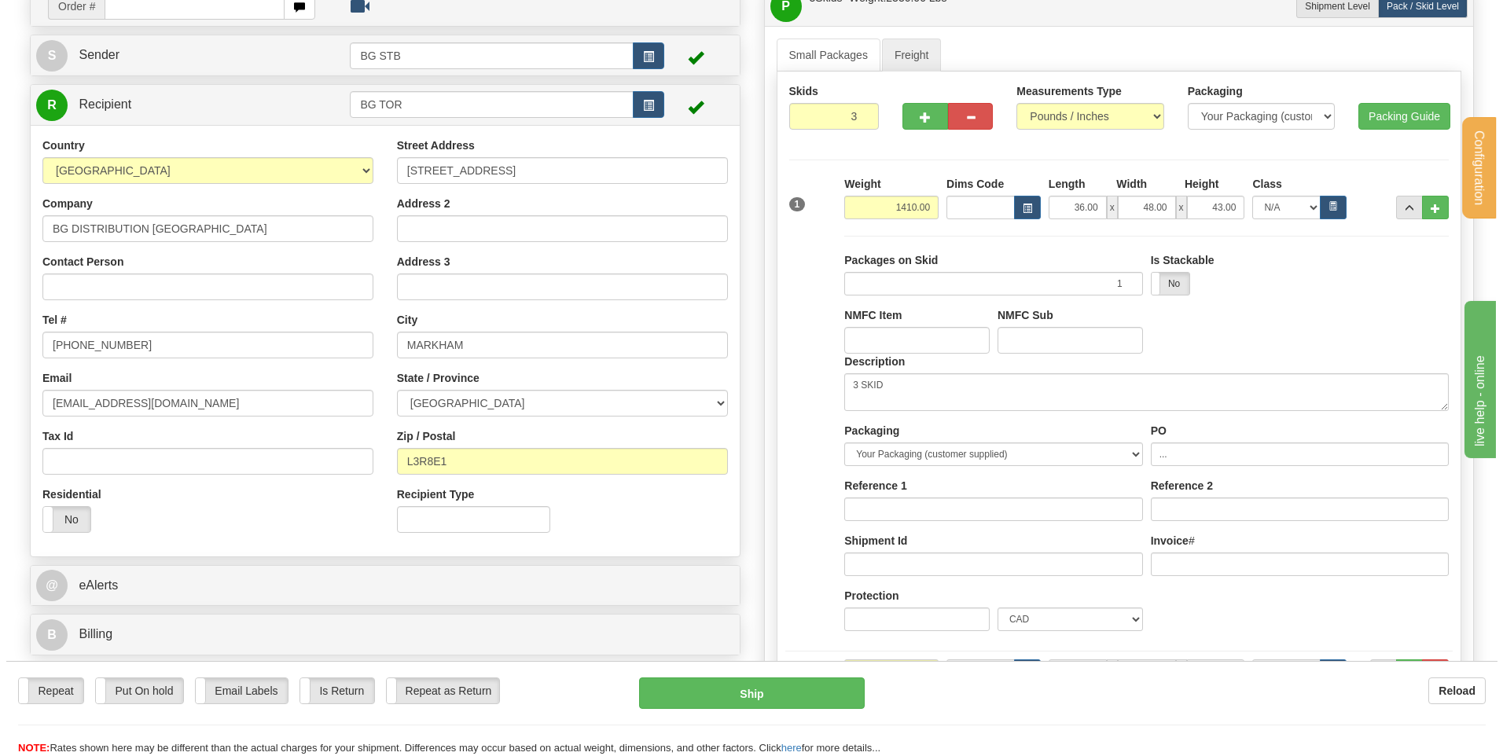
scroll to position [314, 0]
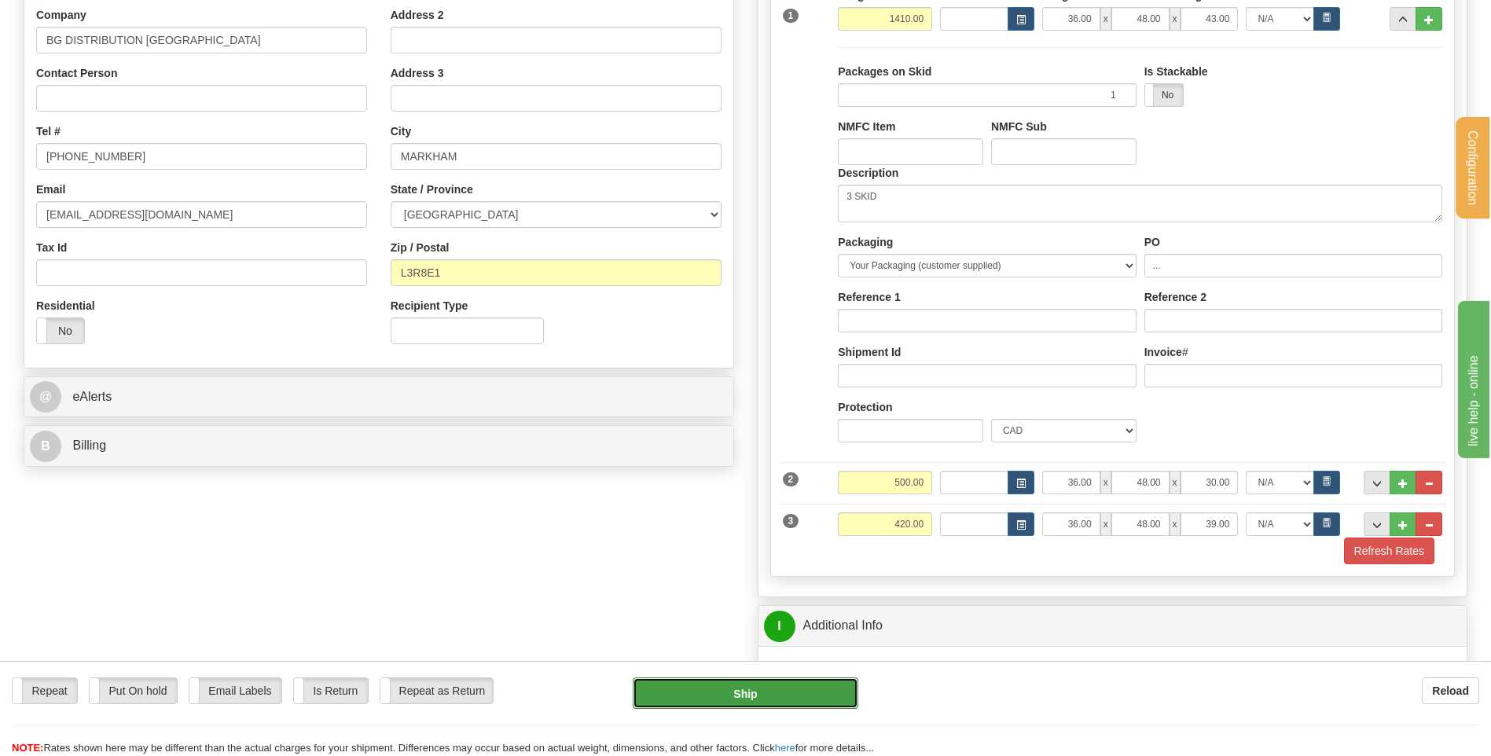
click at [784, 688] on button "Ship" at bounding box center [745, 693] width 225 height 31
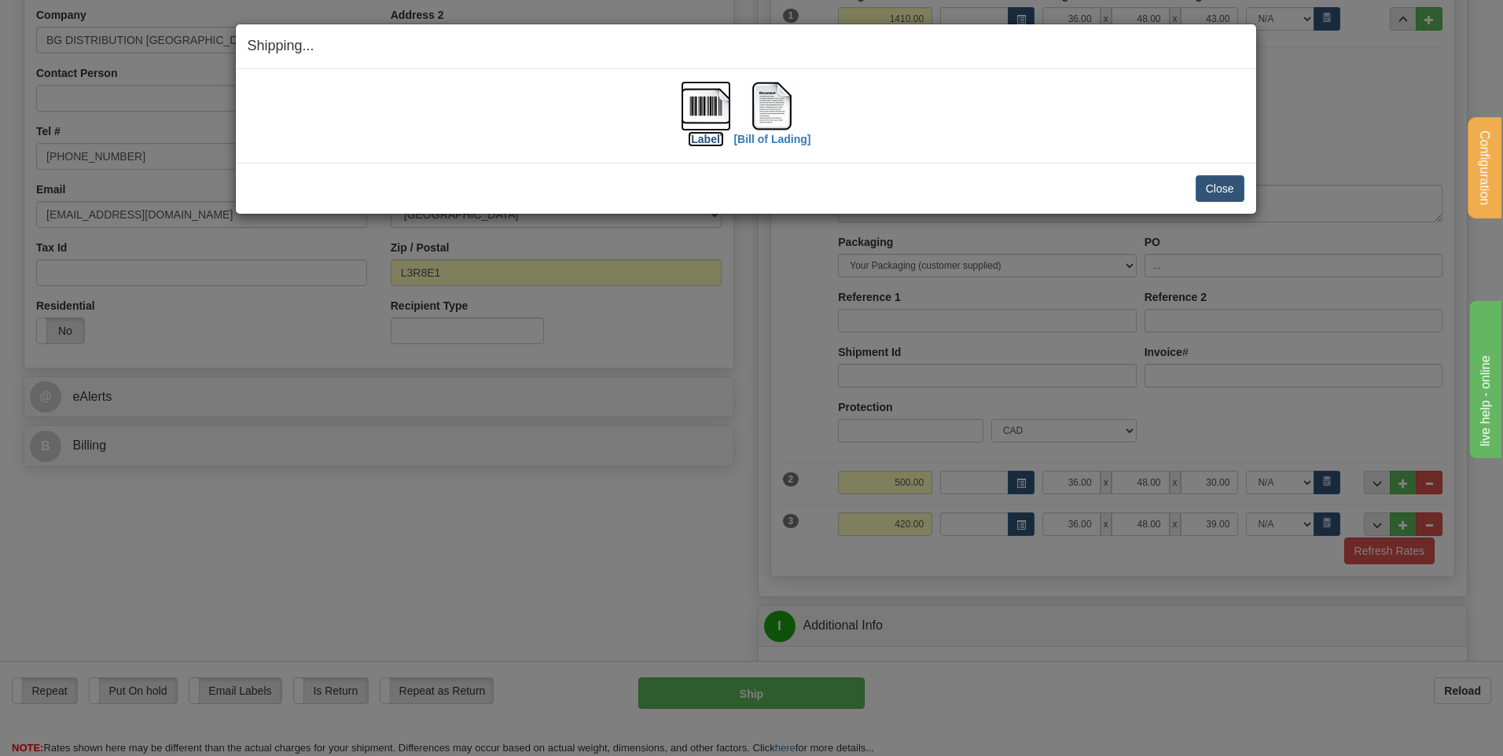
click at [712, 109] on img at bounding box center [706, 106] width 50 height 50
click at [773, 110] on img at bounding box center [772, 106] width 50 height 50
click at [1219, 182] on button "Close" at bounding box center [1220, 188] width 49 height 27
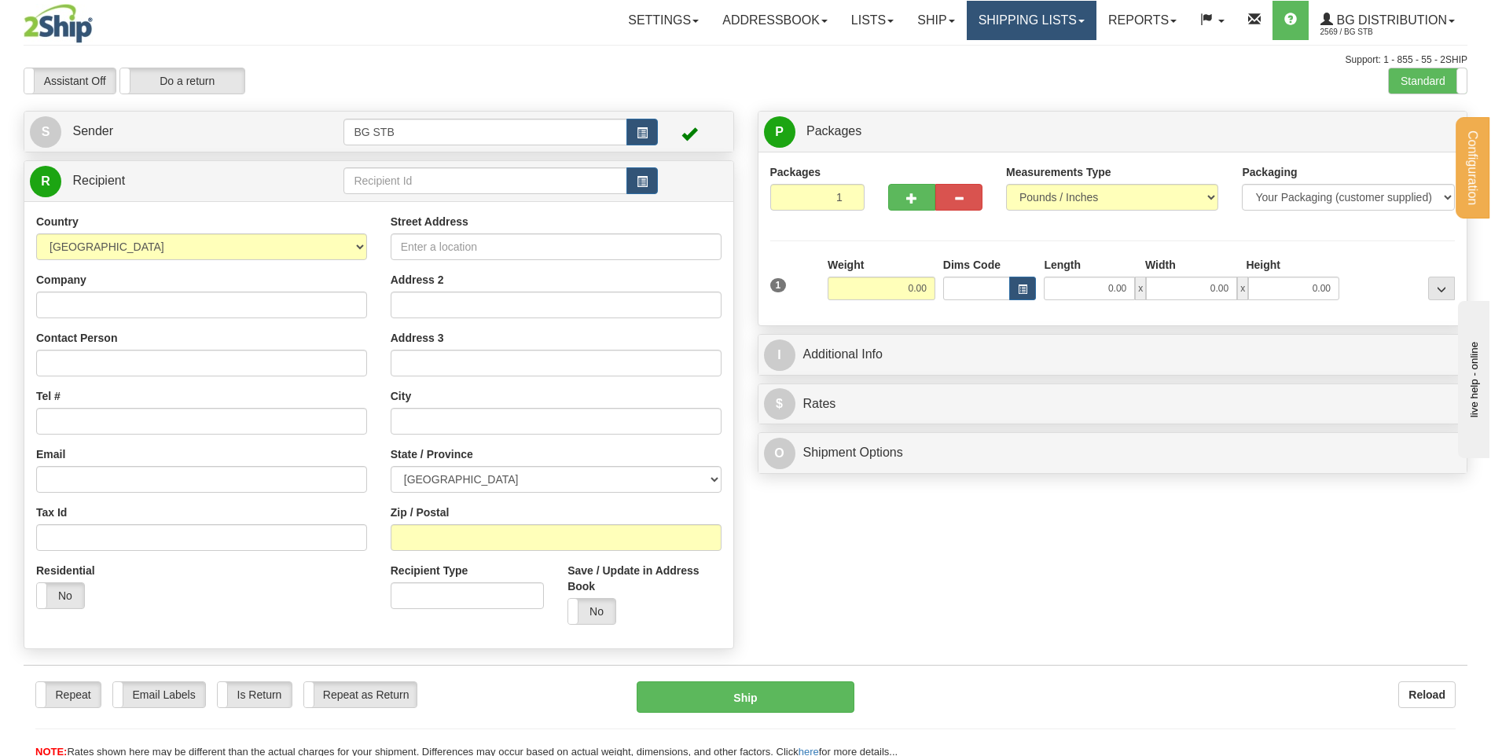
click at [1015, 16] on link "Shipping lists" at bounding box center [1032, 20] width 130 height 39
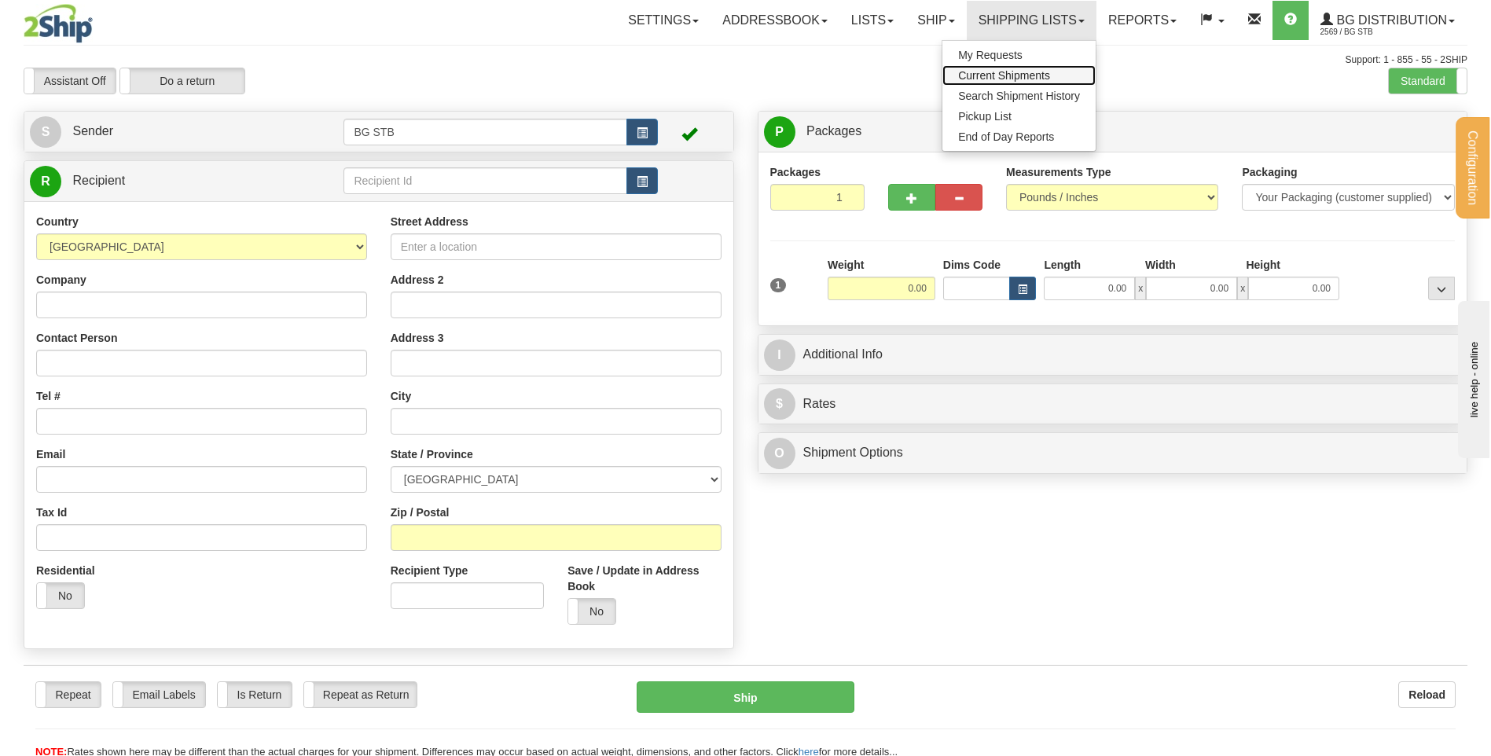
click at [993, 75] on span "Current Shipments" at bounding box center [1004, 75] width 92 height 13
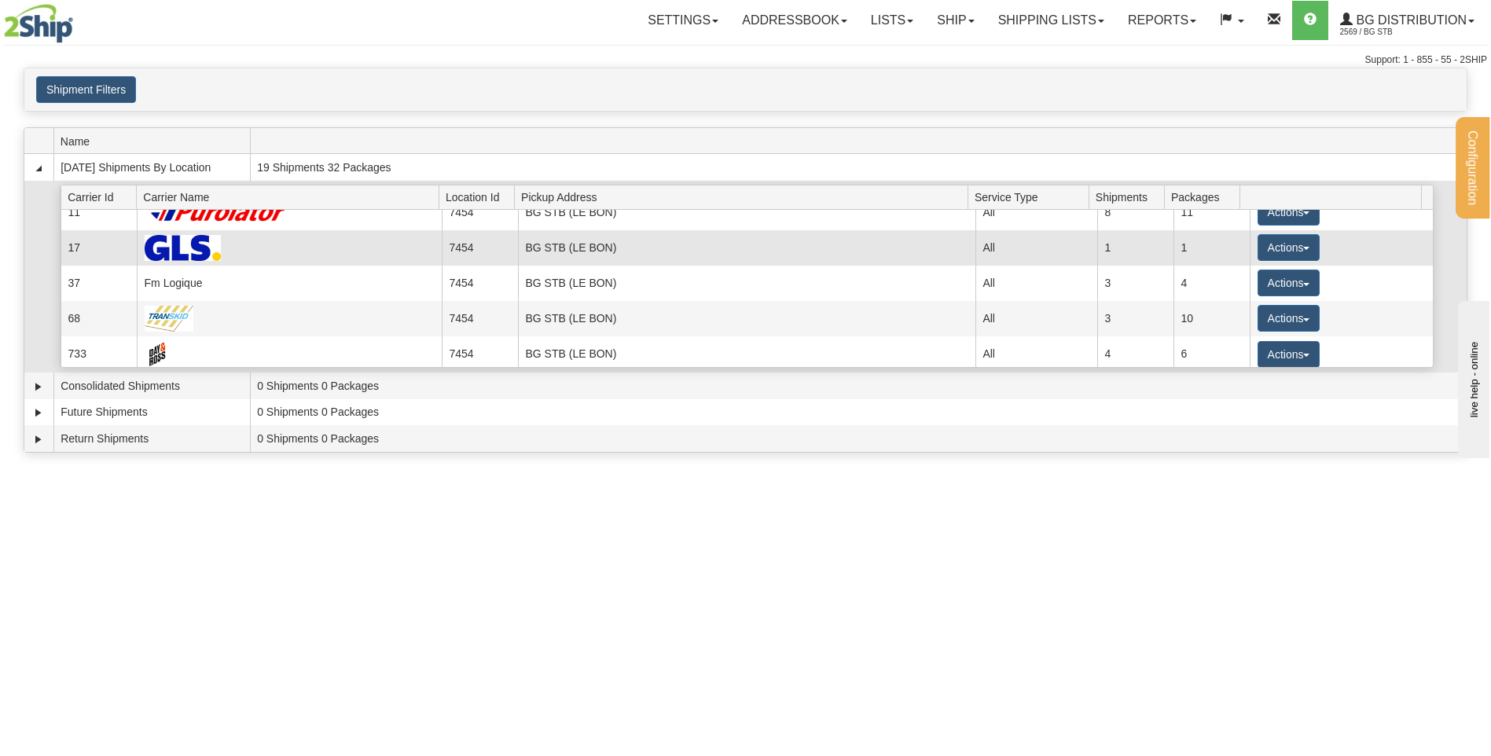
scroll to position [20, 0]
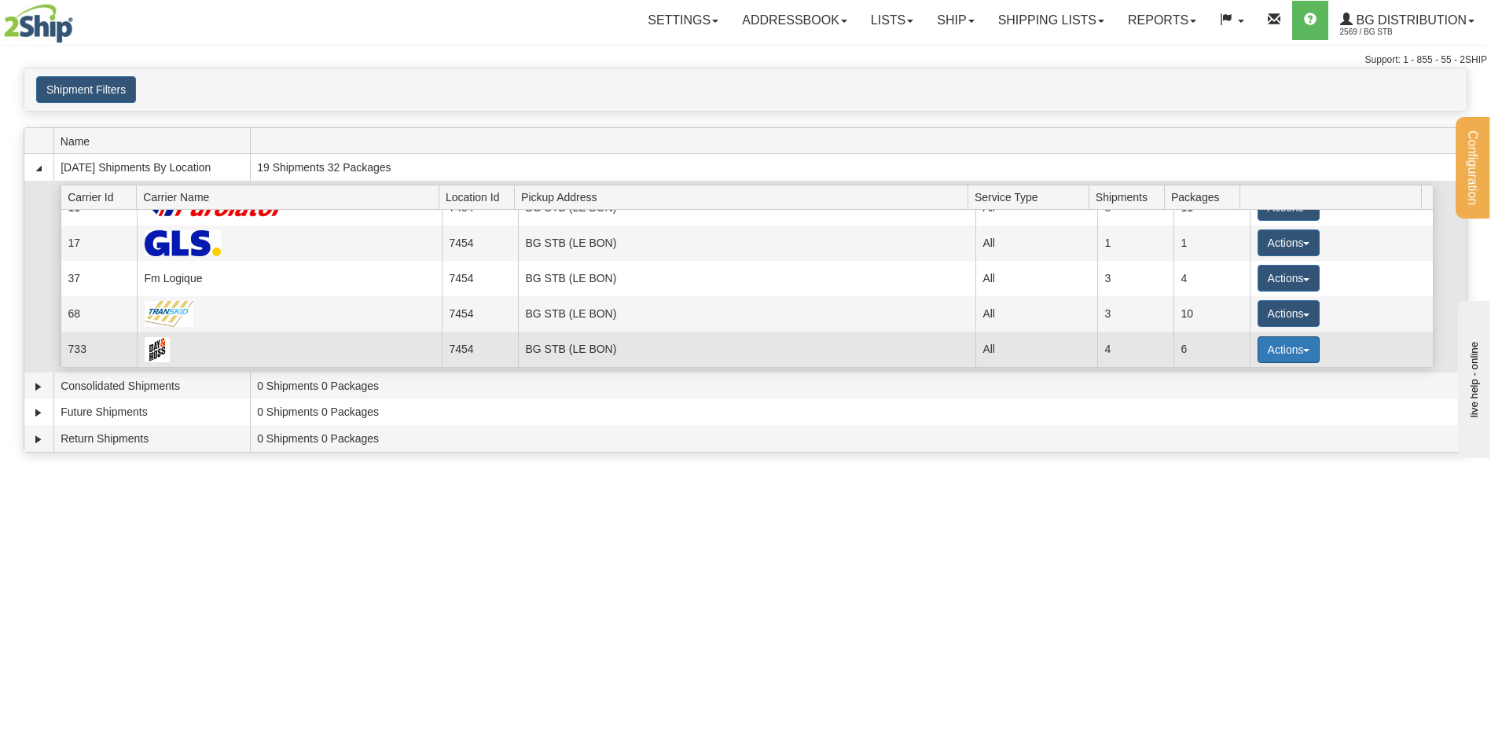
click at [1263, 353] on button "Actions" at bounding box center [1289, 349] width 63 height 27
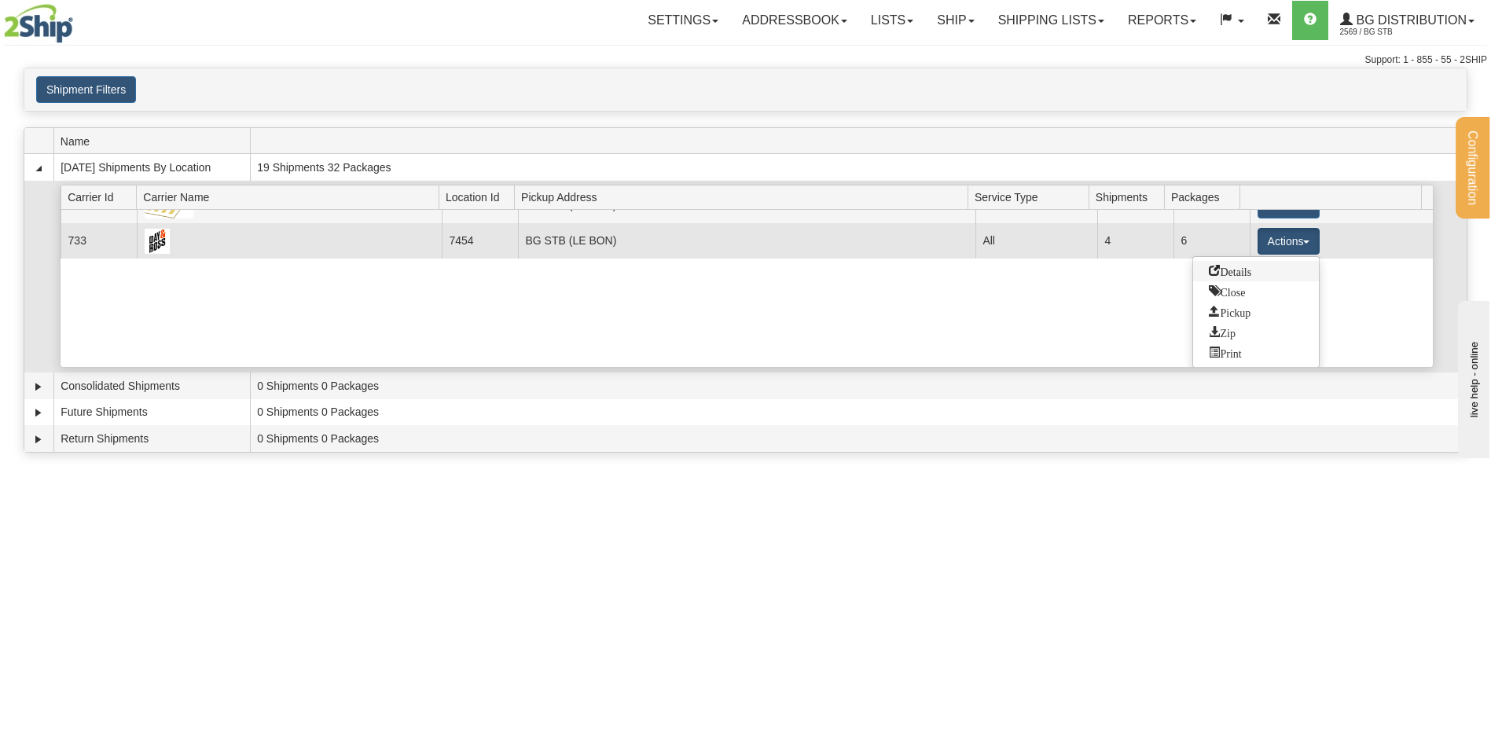
click at [1219, 271] on span "Details" at bounding box center [1230, 270] width 42 height 11
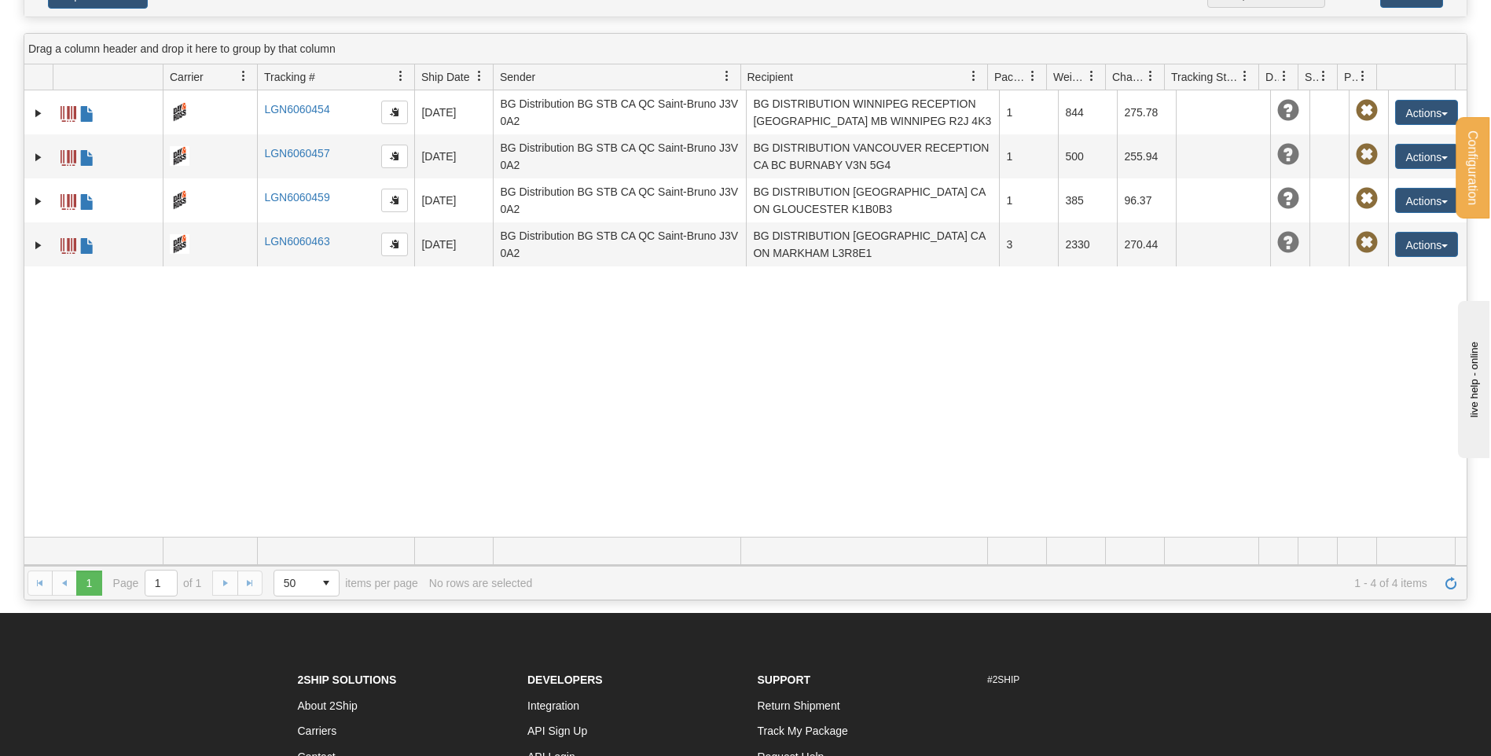
scroll to position [157, 0]
